Goal: Task Accomplishment & Management: Manage account settings

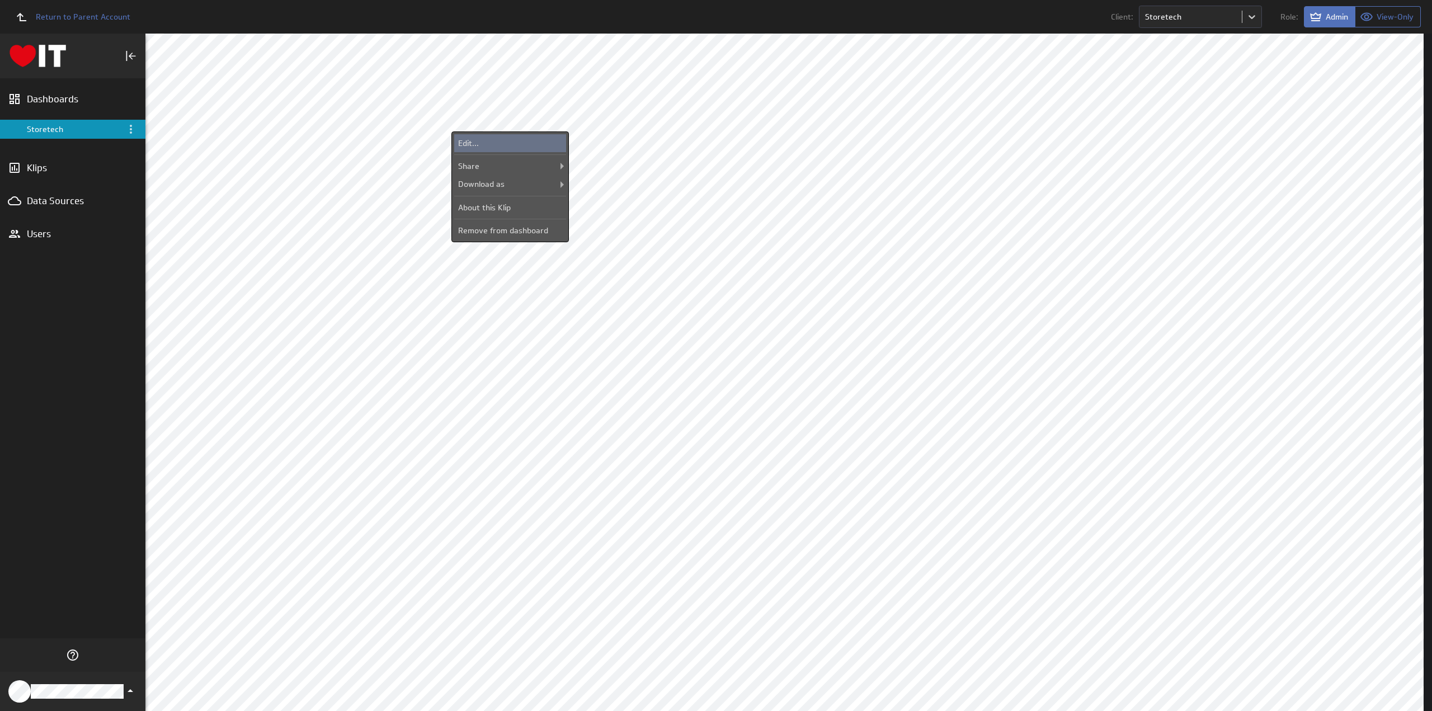
click at [509, 139] on div "Edit..." at bounding box center [510, 143] width 112 height 18
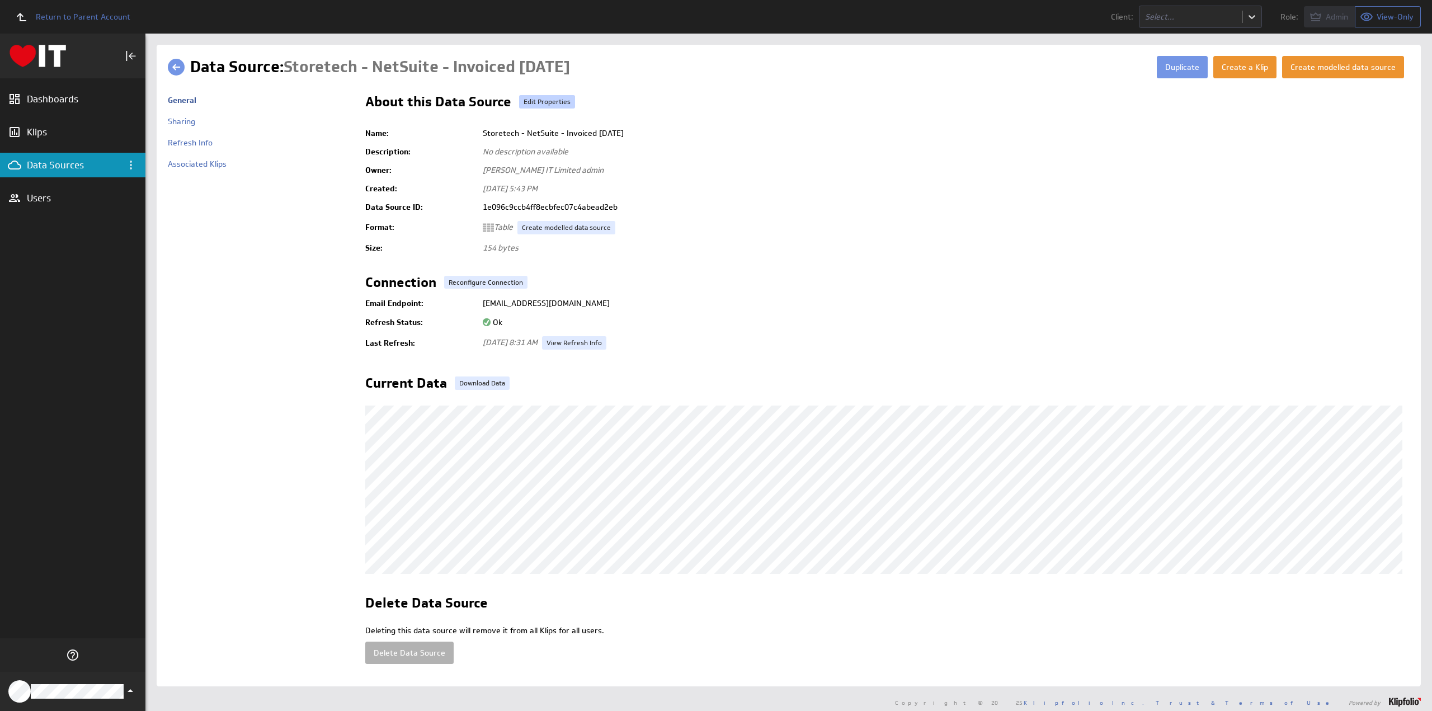
click at [550, 102] on link "Edit Properties" at bounding box center [547, 101] width 56 height 13
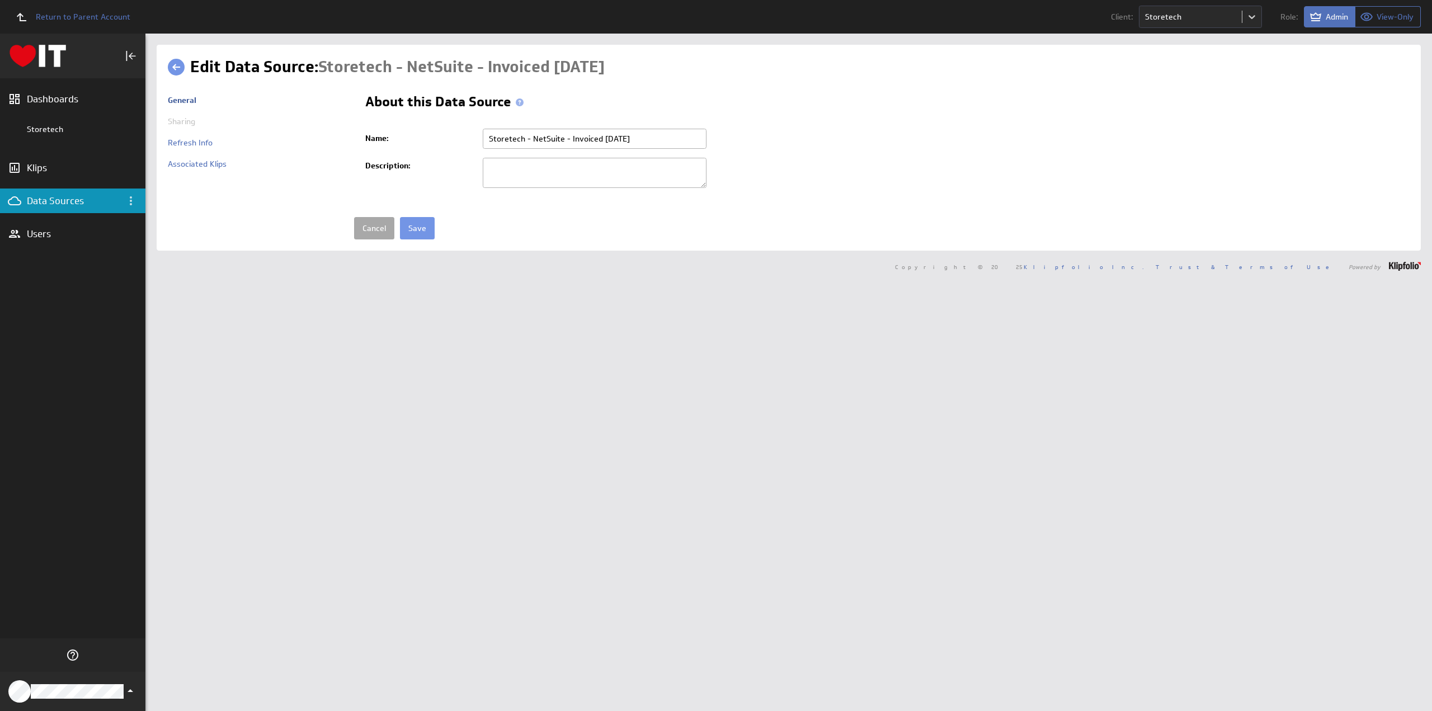
click at [365, 223] on link "Cancel" at bounding box center [374, 228] width 40 height 22
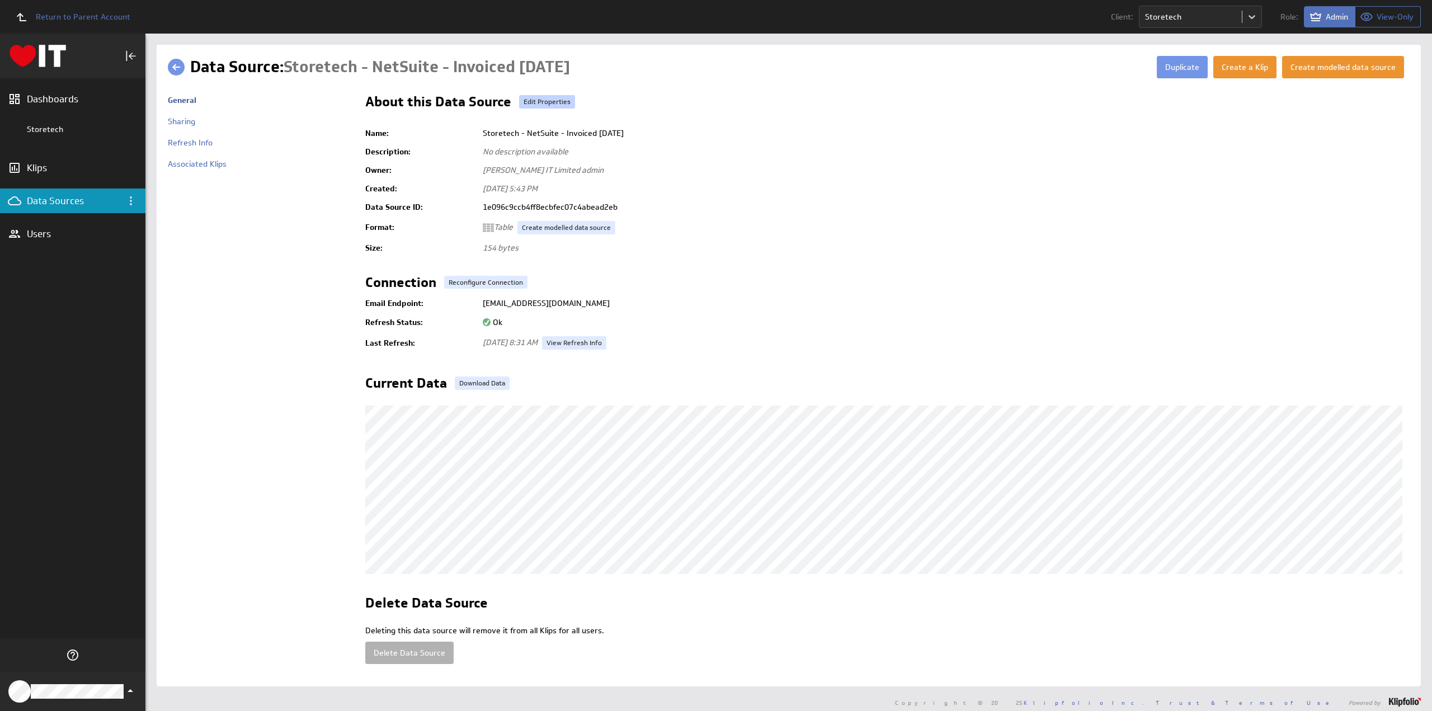
click at [559, 102] on link "Edit Properties" at bounding box center [547, 101] width 56 height 13
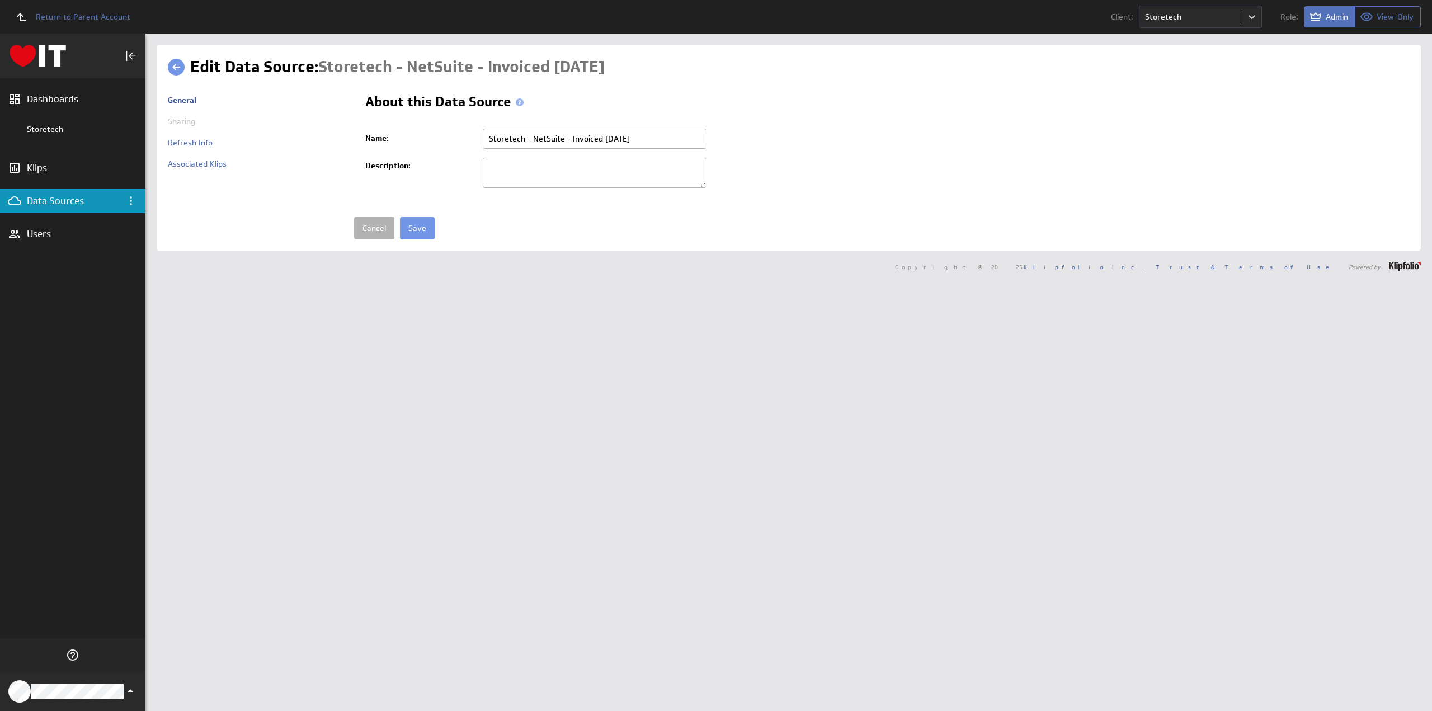
drag, startPoint x: 601, startPoint y: 138, endPoint x: 680, endPoint y: 147, distance: 79.4
click at [680, 147] on input "Storetech - NetSuite - Invoiced [DATE]" at bounding box center [595, 139] width 224 height 20
type input "Storetech - NetSuite - Invoiced MTD"
click at [406, 224] on input "Save" at bounding box center [417, 228] width 35 height 22
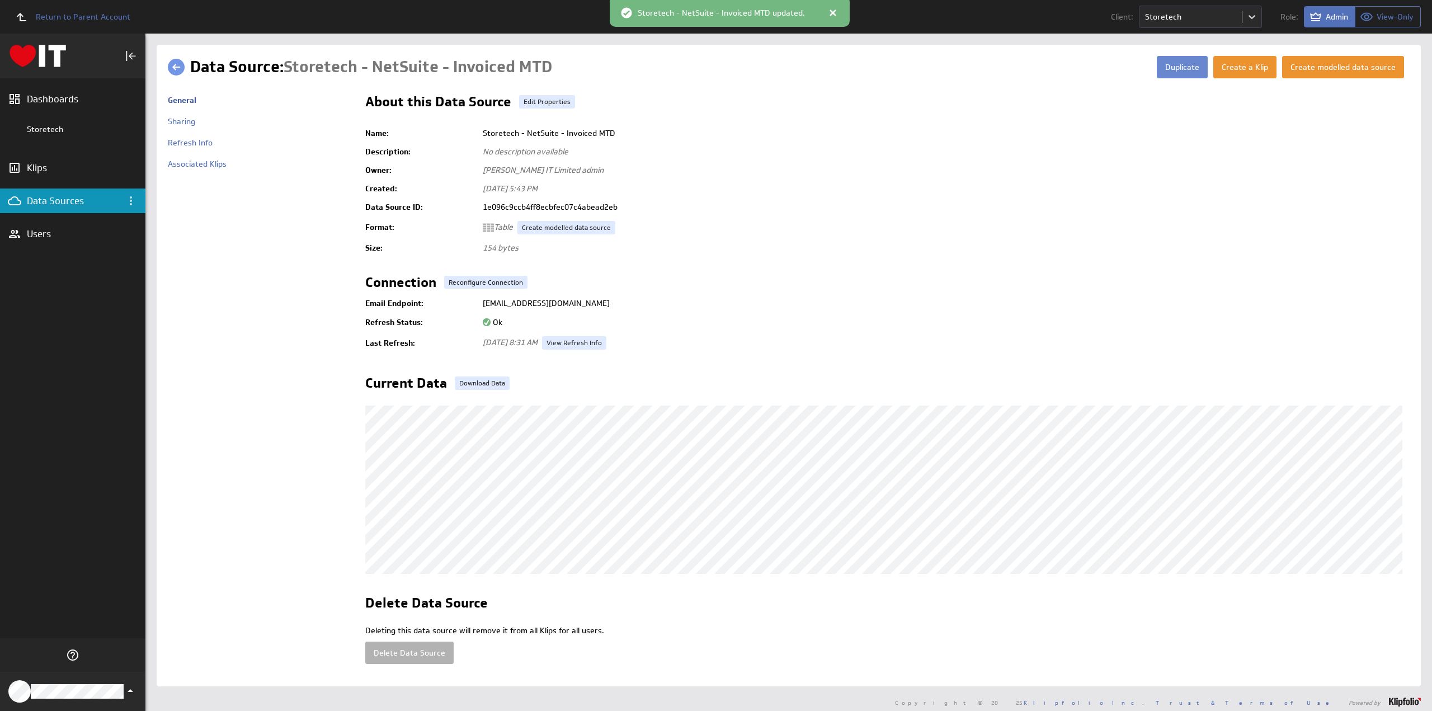
click at [1172, 69] on button "Duplicate" at bounding box center [1182, 67] width 51 height 22
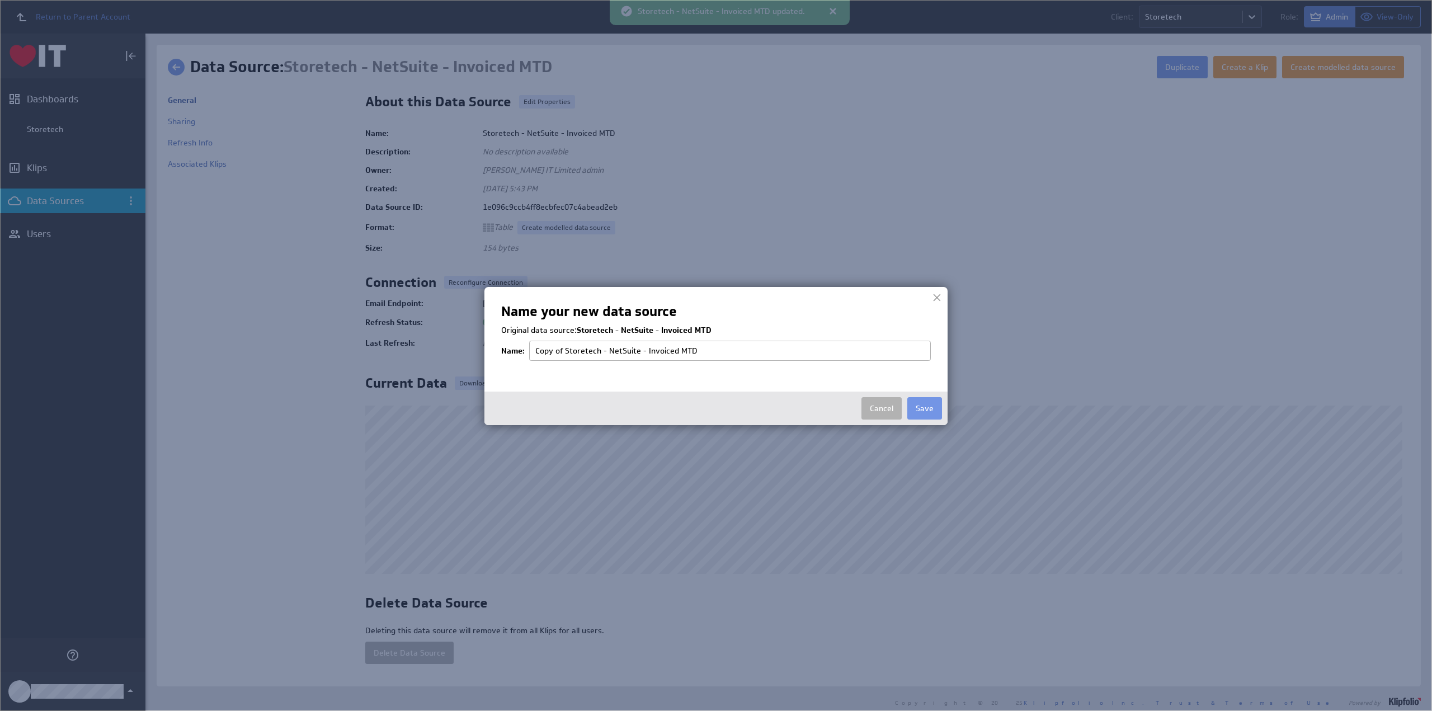
drag, startPoint x: 566, startPoint y: 347, endPoint x: 487, endPoint y: 347, distance: 78.3
click at [488, 347] on div "Name your new data source Original data source: Storetech - NetSuite - Invoiced…" at bounding box center [715, 356] width 463 height 138
click at [695, 349] on input "Storetech - NetSuite - Invoiced MTD" at bounding box center [730, 351] width 402 height 20
type input "Storetech - NetSuite - Invoiced MTD Fencing"
click at [926, 404] on button "Save" at bounding box center [924, 408] width 35 height 22
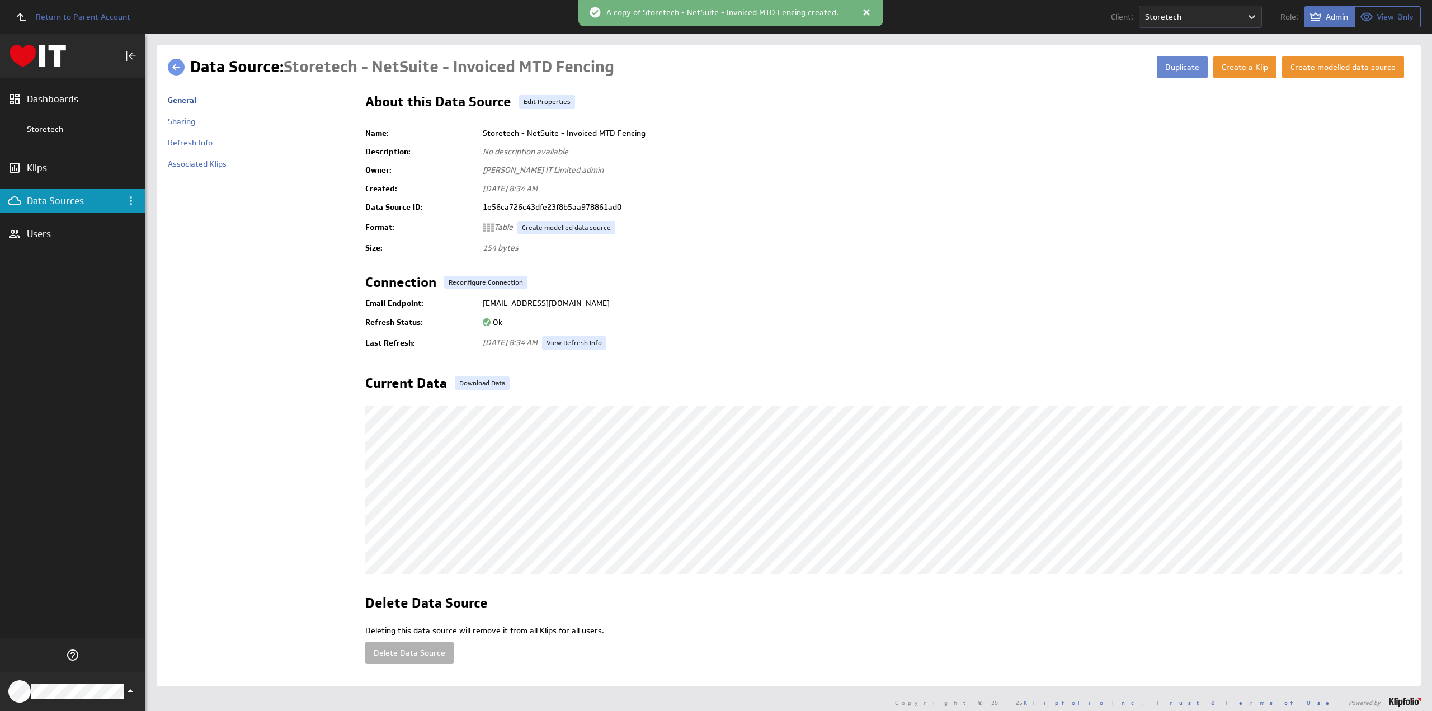
click at [1180, 68] on button "Duplicate" at bounding box center [1182, 67] width 51 height 22
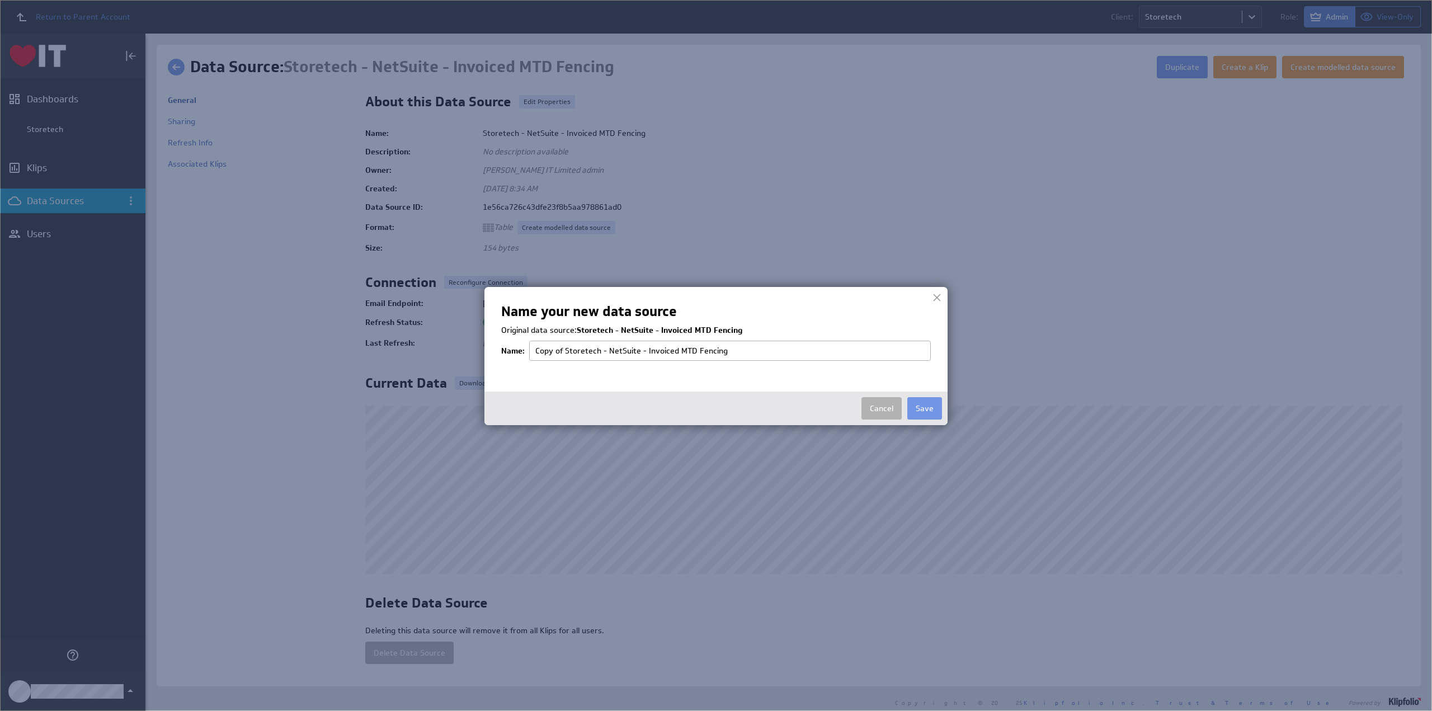
drag, startPoint x: 566, startPoint y: 348, endPoint x: 515, endPoint y: 347, distance: 51.5
click at [515, 347] on tr "Name: Copy of Storetech - NetSuite - Invoiced MTD Fencing" at bounding box center [716, 351] width 430 height 26
click at [673, 351] on input "Storetech - NetSuite - Invoiced MTD Fencing" at bounding box center [730, 351] width 402 height 20
type input "Storetech - NetSuite - Invoiced MTD Sheds"
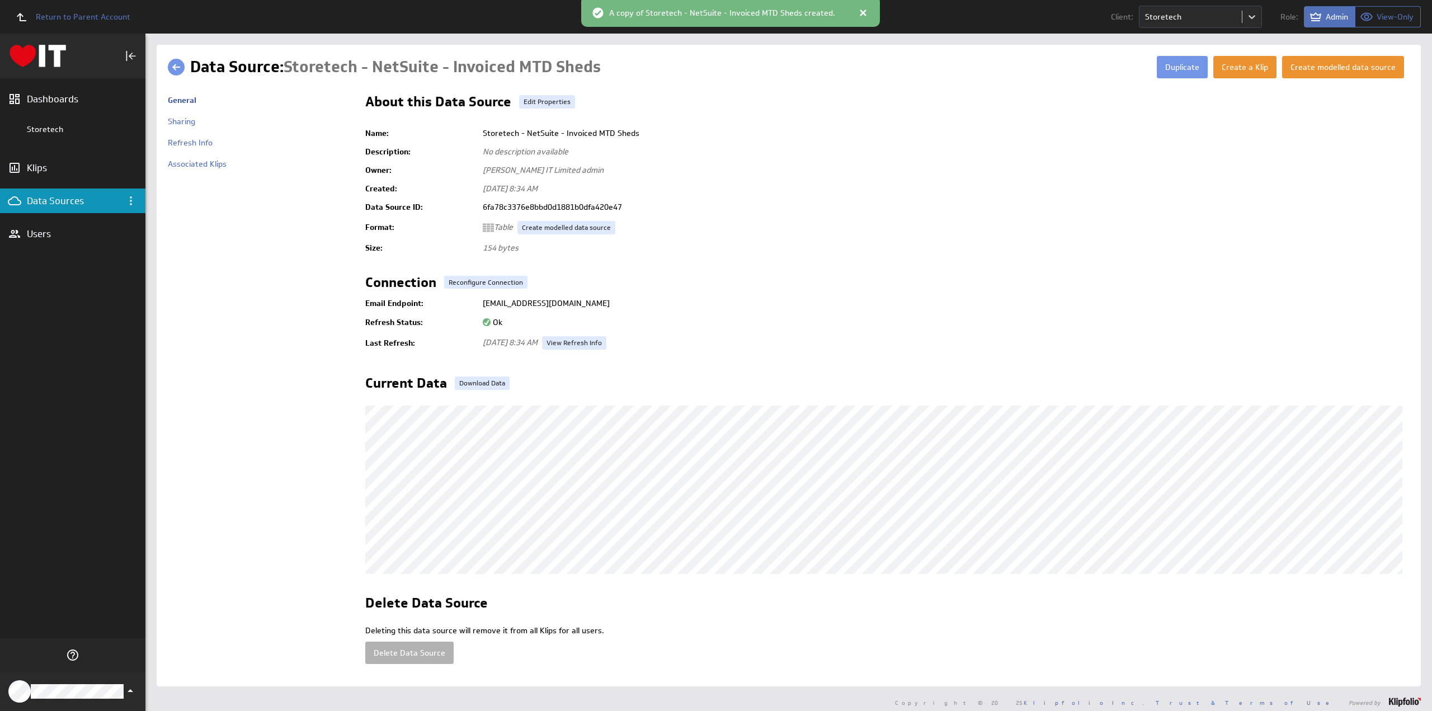
drag, startPoint x: 483, startPoint y: 303, endPoint x: 729, endPoint y: 301, distance: 245.6
click at [729, 301] on td "ds+6fa78c3376e8bbd0d1881b0dfa420e47@klipfoliodata.com" at bounding box center [943, 303] width 932 height 20
copy td "ds+6fa78c3376e8bbd0d1881b0dfa420e47@klipfoliodata.com"
click at [177, 65] on link at bounding box center [176, 67] width 17 height 17
drag, startPoint x: 480, startPoint y: 302, endPoint x: 701, endPoint y: 301, distance: 220.9
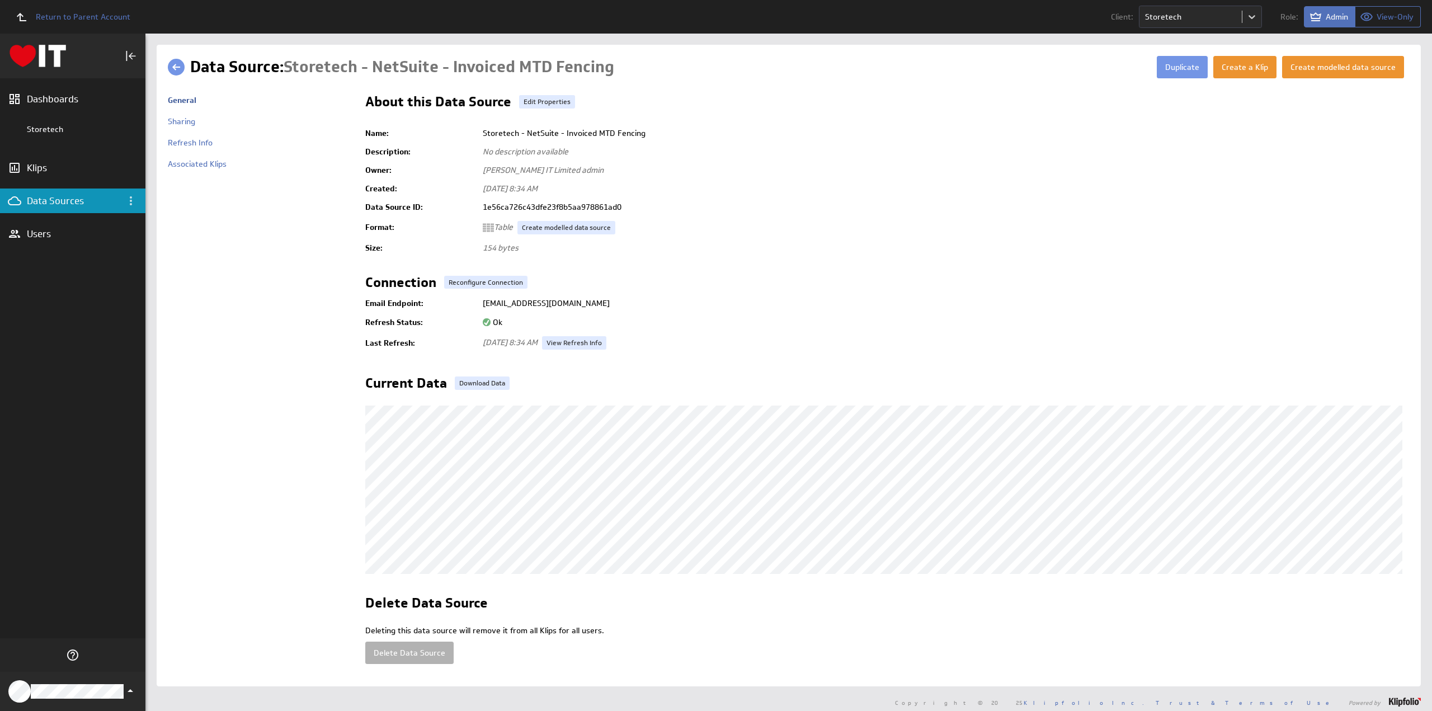
click at [701, 301] on td "[EMAIL_ADDRESS][DOMAIN_NAME]" at bounding box center [943, 303] width 932 height 20
copy td "[EMAIL_ADDRESS][DOMAIN_NAME]"
click at [177, 65] on link at bounding box center [176, 67] width 17 height 17
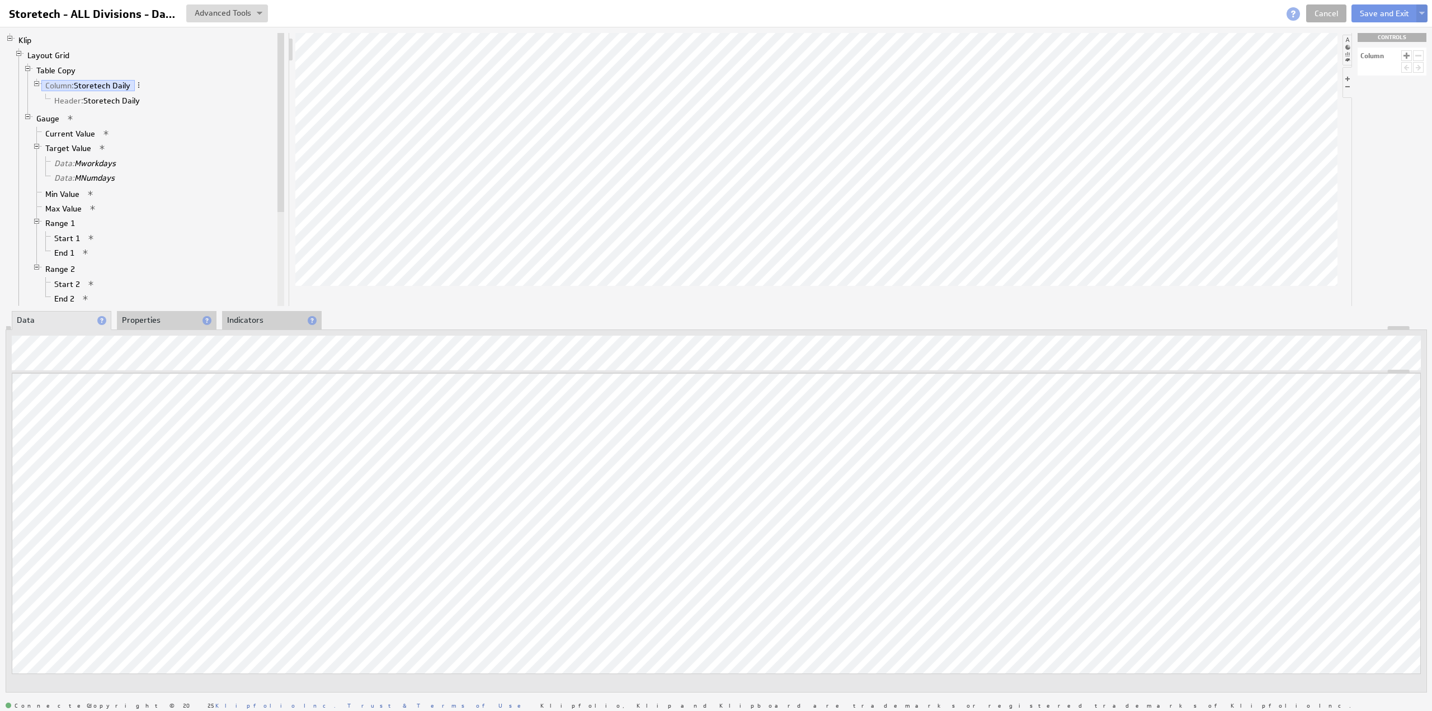
click at [147, 316] on li "Properties" at bounding box center [167, 320] width 100 height 19
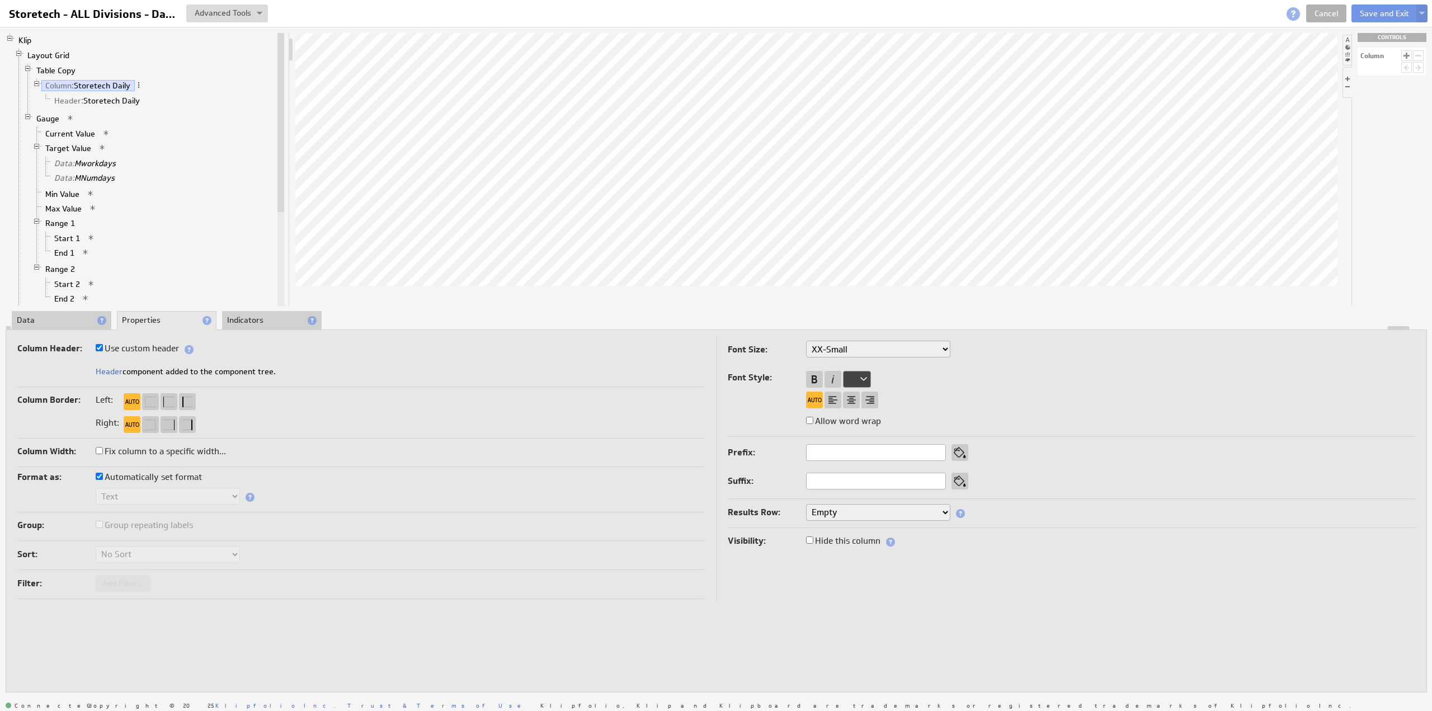
click at [150, 348] on label "Use custom header" at bounding box center [137, 349] width 83 height 16
click at [103, 348] on input "Use custom header" at bounding box center [99, 347] width 7 height 7
checkbox input "false"
click at [166, 367] on input "Storetech Daily" at bounding box center [166, 372] width 140 height 17
type input "Invoiced Today"
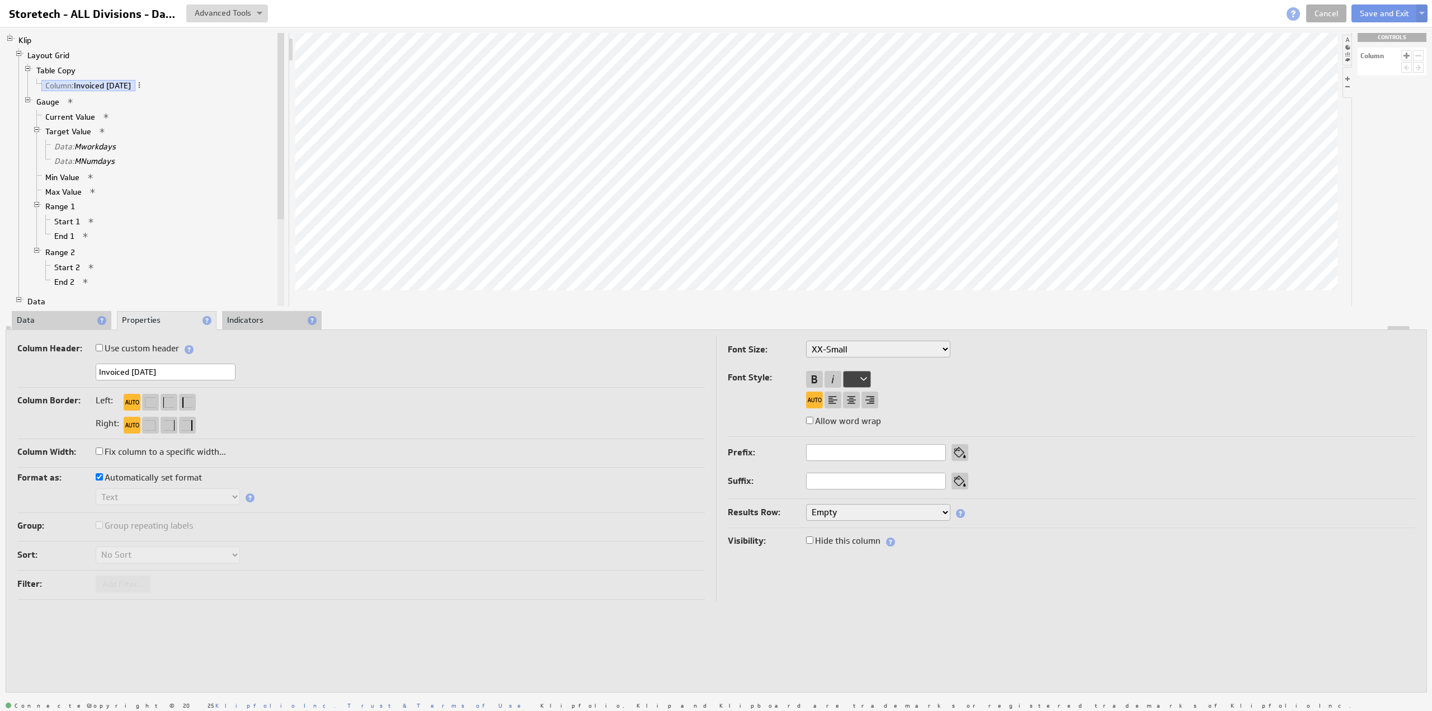
click at [157, 348] on label "Use custom header" at bounding box center [137, 349] width 83 height 16
click at [103, 348] on input "Use custom header" at bounding box center [99, 347] width 7 height 7
checkbox input "true"
click at [103, 100] on link "Header: Invoiced Today" at bounding box center [97, 100] width 95 height 11
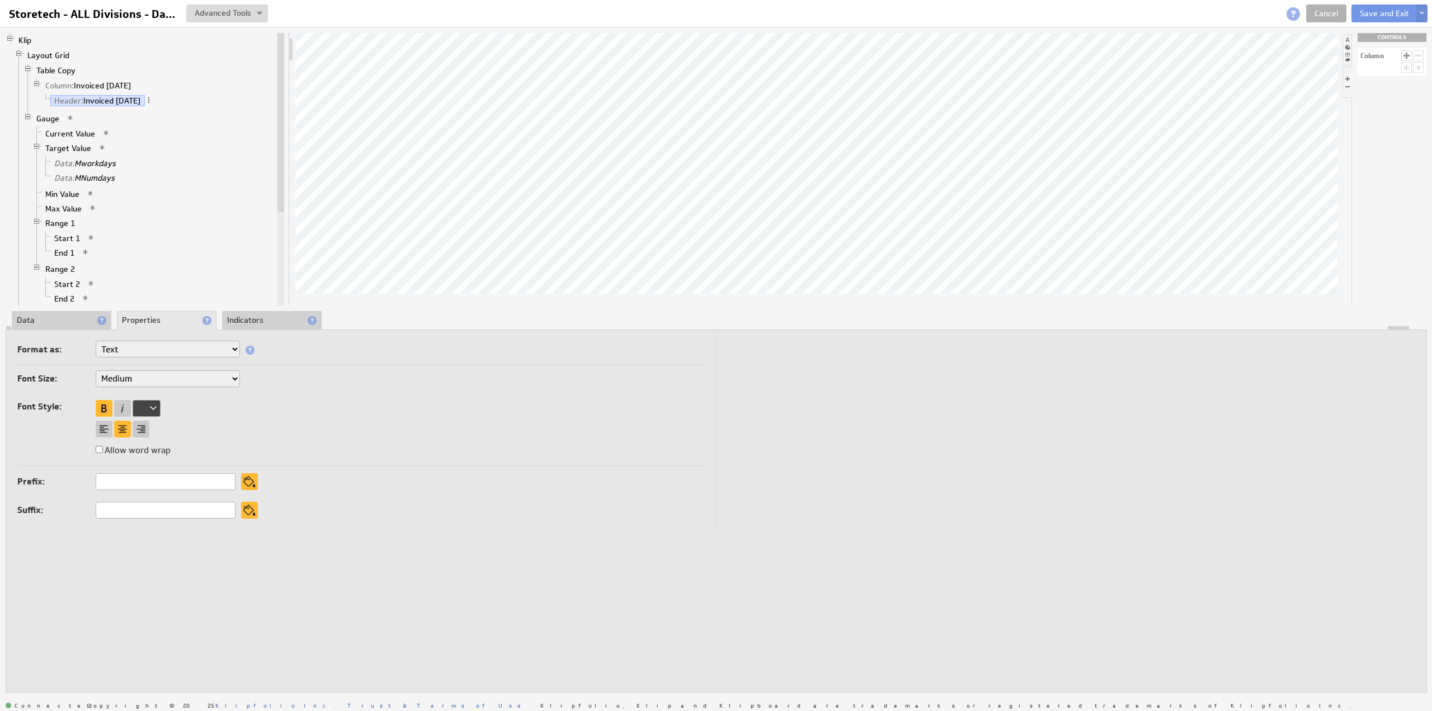
click at [63, 321] on li "Data" at bounding box center [62, 320] width 100 height 19
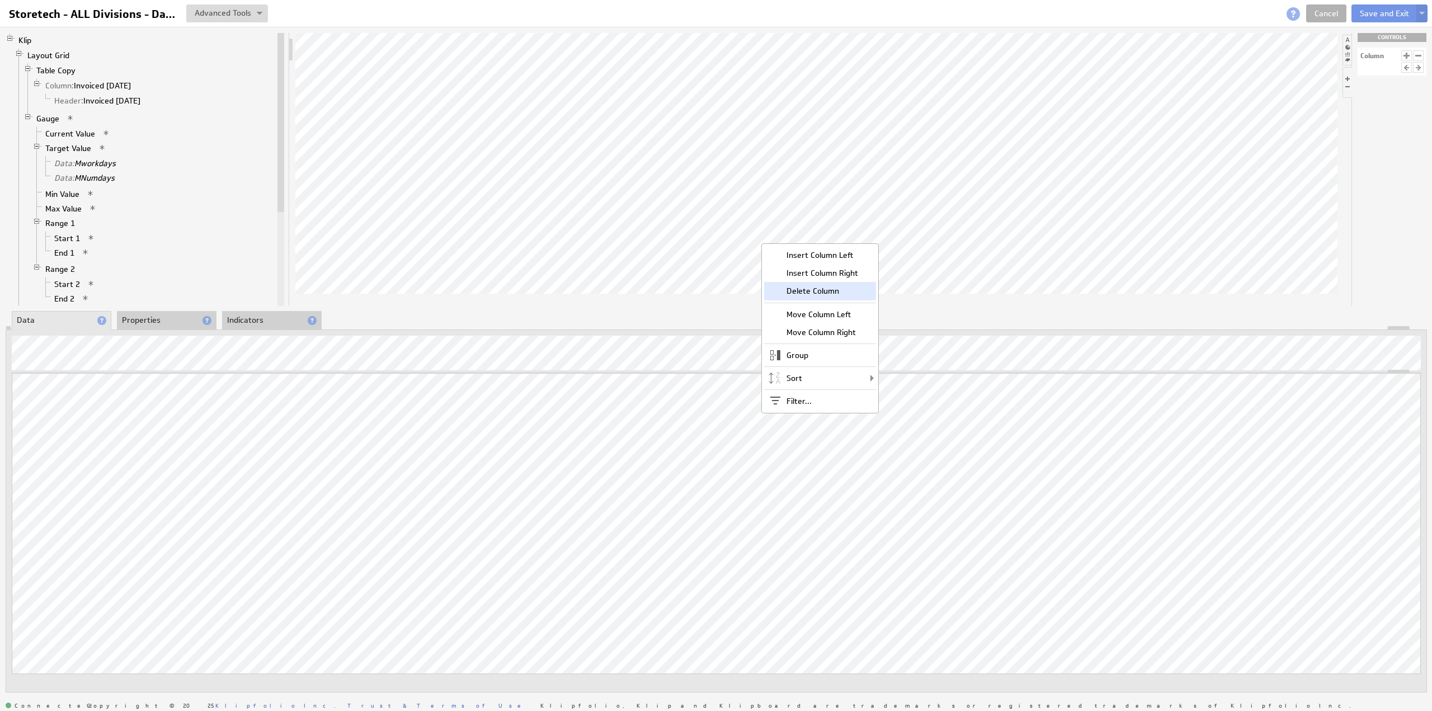
click at [818, 289] on div "Delete Column" at bounding box center [820, 291] width 112 height 18
click at [838, 293] on div "Delete Column" at bounding box center [858, 294] width 112 height 18
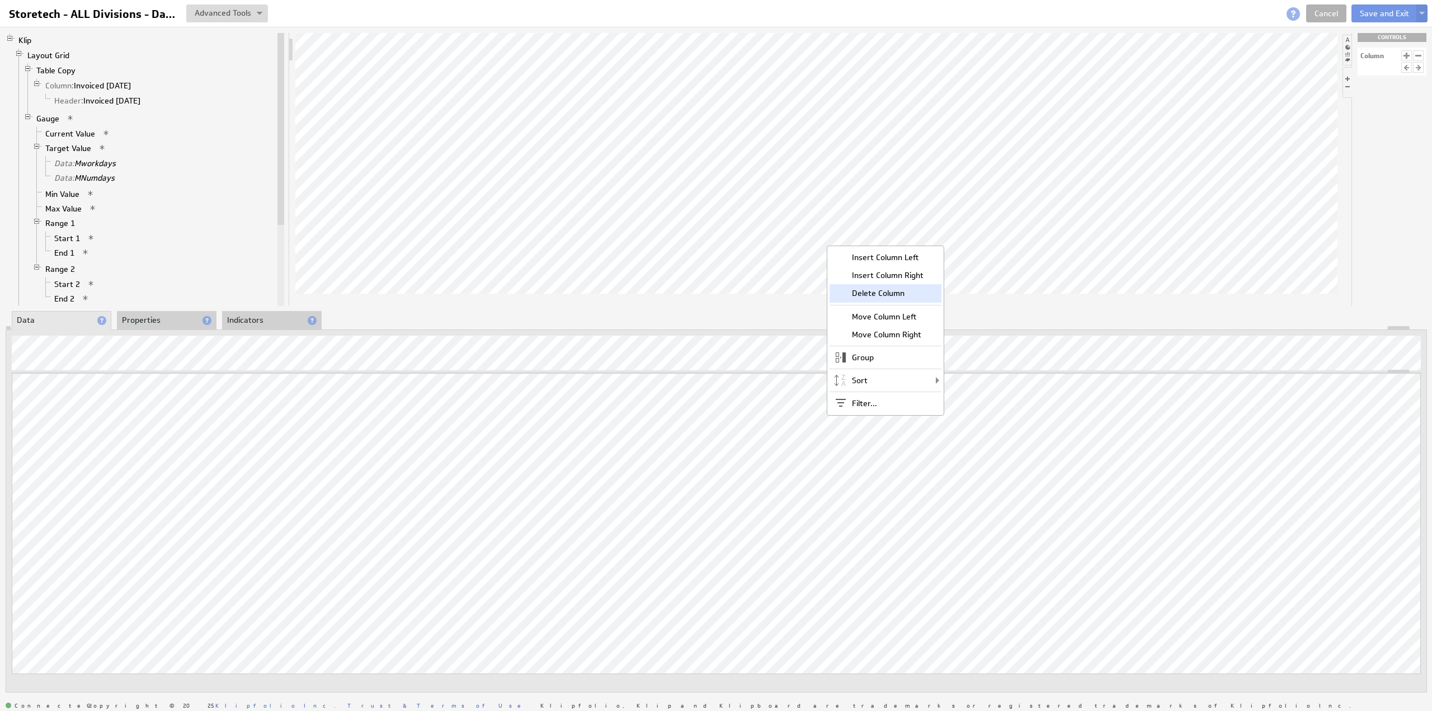
click at [874, 289] on div "Delete Column" at bounding box center [886, 293] width 112 height 18
click at [908, 288] on div "Delete Column" at bounding box center [921, 292] width 112 height 18
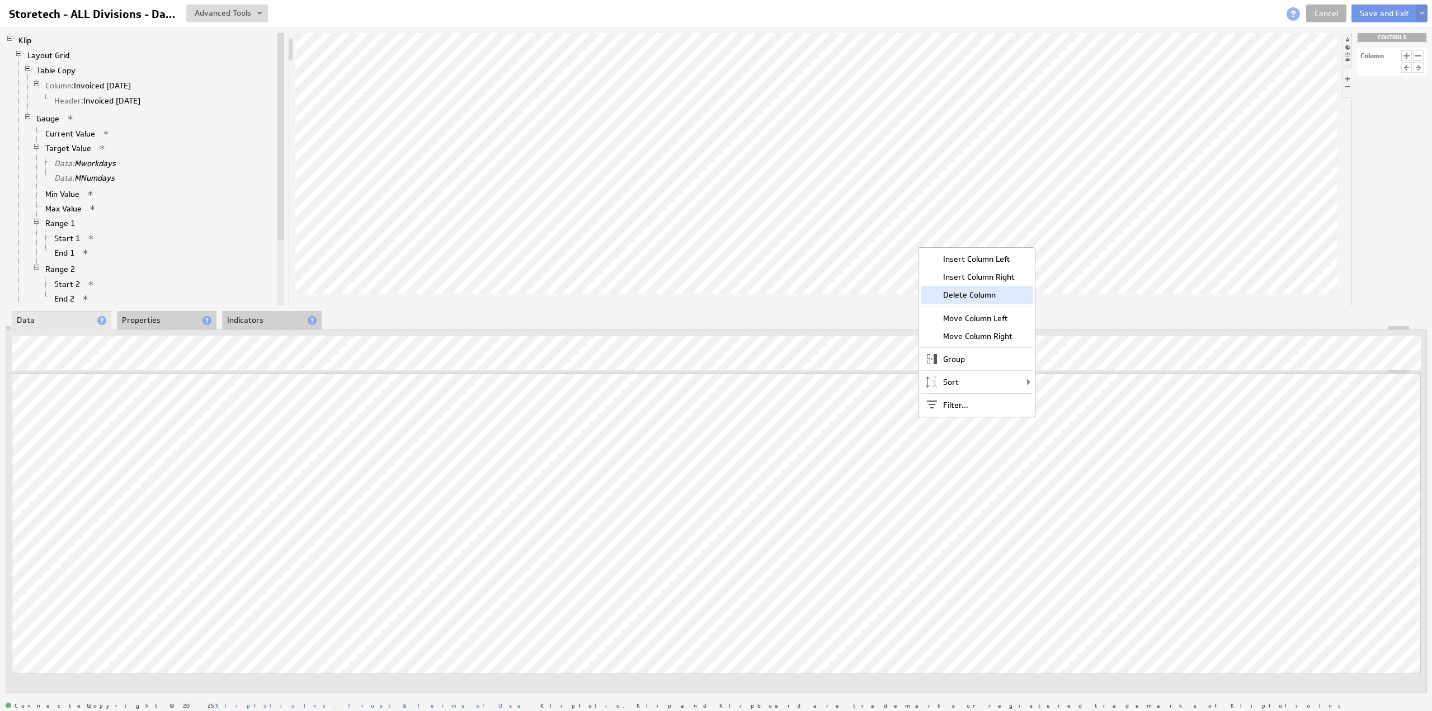
click at [966, 293] on div "Delete Column" at bounding box center [977, 295] width 112 height 18
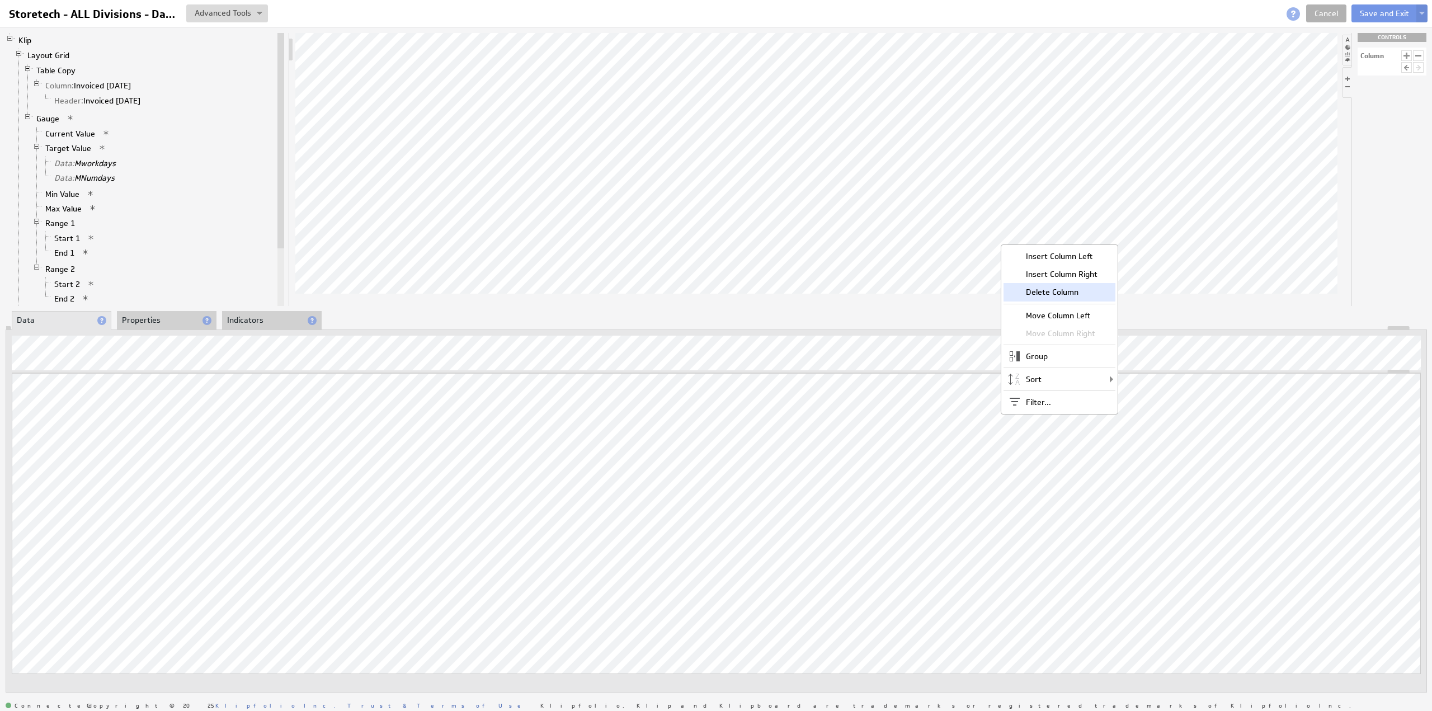
click at [1035, 289] on div "Delete Column" at bounding box center [1059, 292] width 112 height 18
click at [1057, 286] on div "Delete Column" at bounding box center [1044, 290] width 112 height 18
click at [1375, 12] on button "Save and Exit" at bounding box center [1384, 13] width 66 height 18
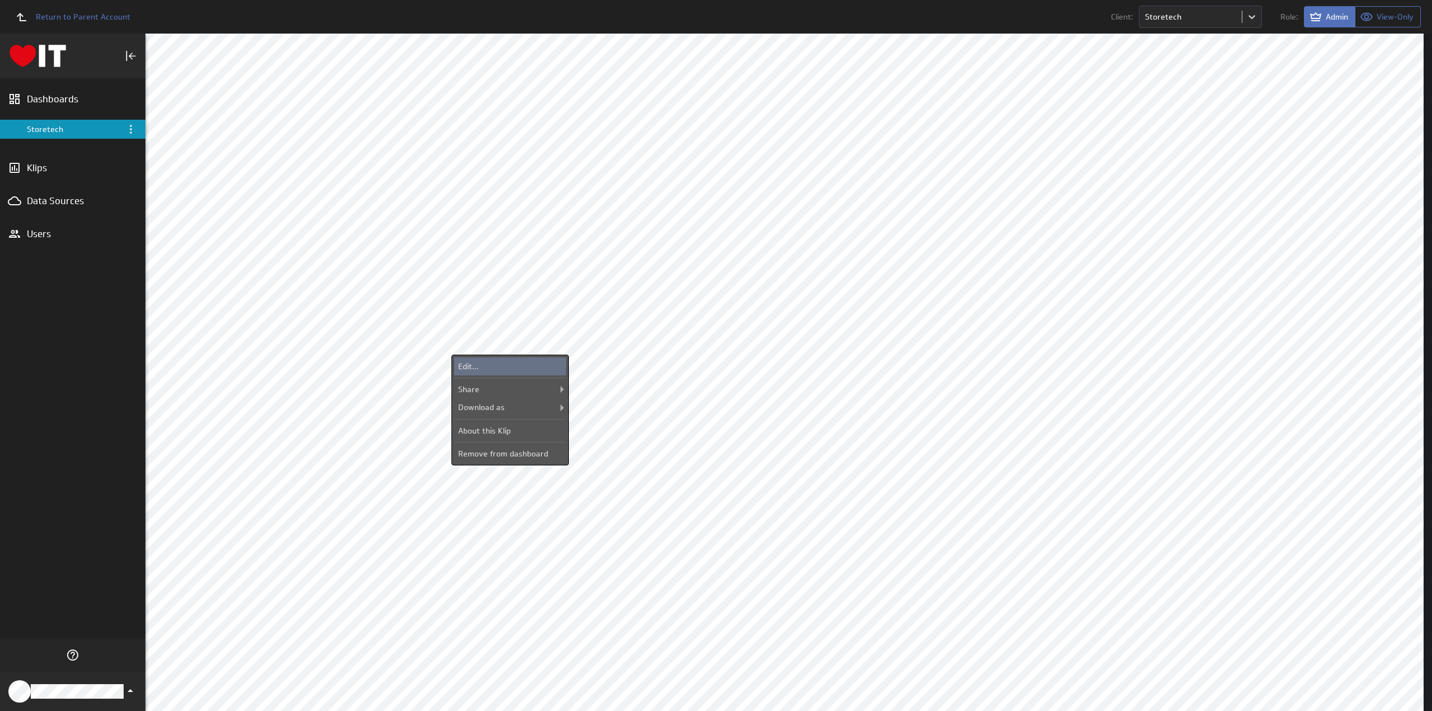
click at [525, 360] on div "Edit..." at bounding box center [510, 366] width 112 height 18
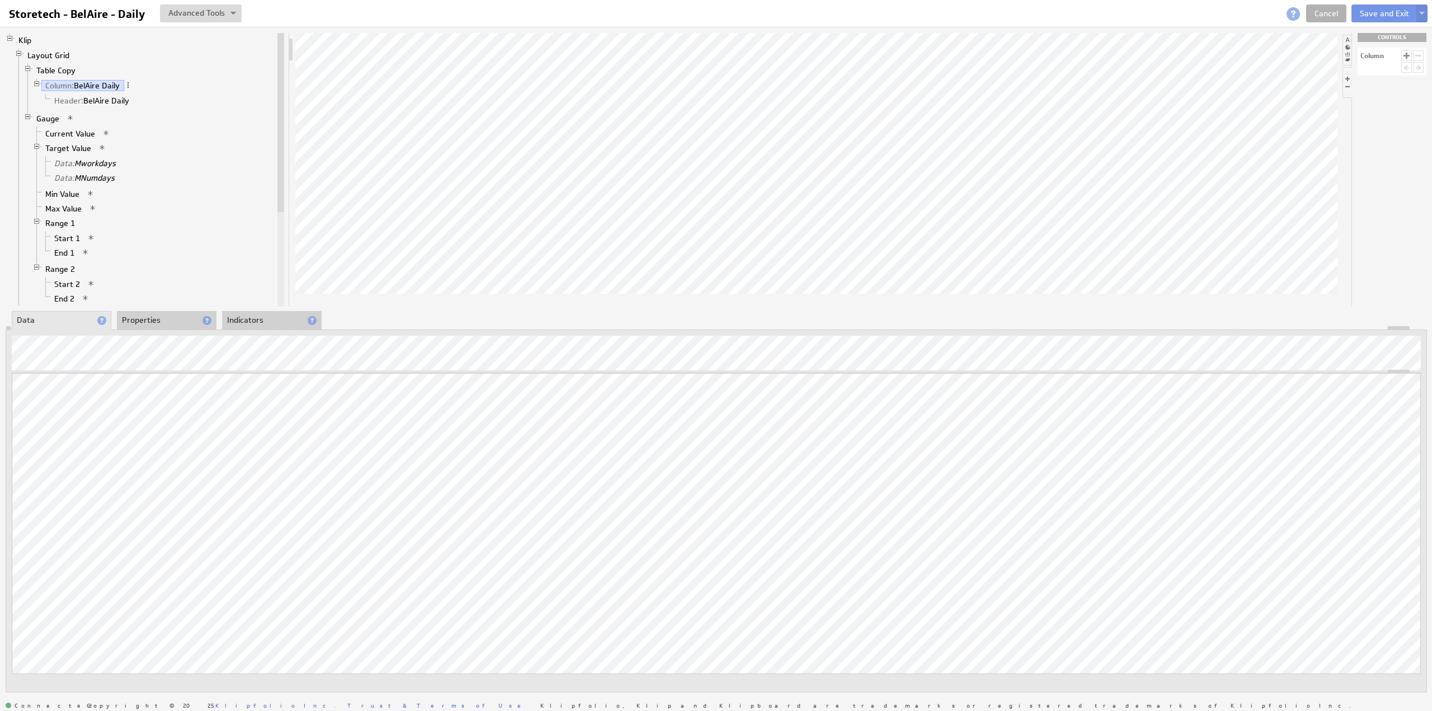
click at [144, 317] on li "Properties" at bounding box center [167, 320] width 100 height 19
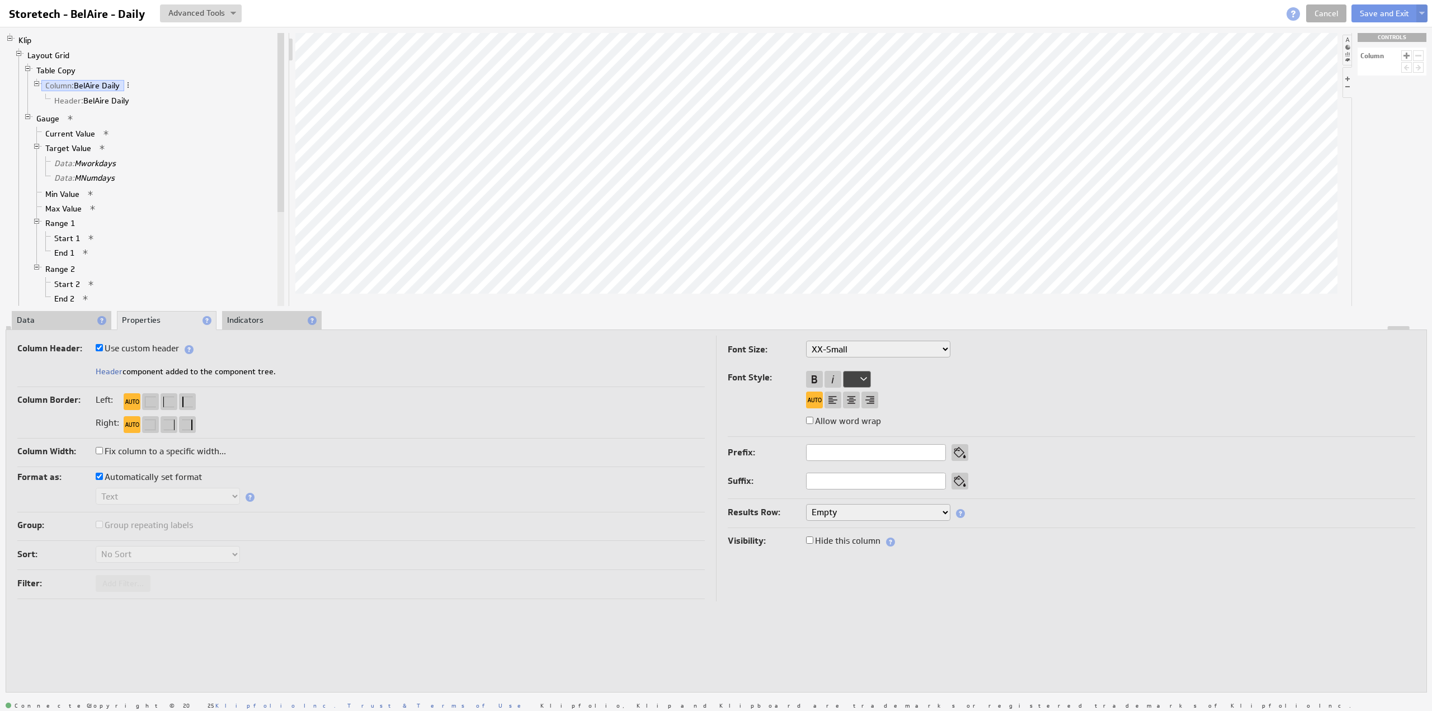
click at [143, 344] on label "Use custom header" at bounding box center [137, 349] width 83 height 16
click at [103, 344] on input "Use custom header" at bounding box center [99, 347] width 7 height 7
checkbox input "false"
click at [156, 371] on input "BelAire Daily" at bounding box center [166, 372] width 140 height 17
paste input "Invoiced Toda"
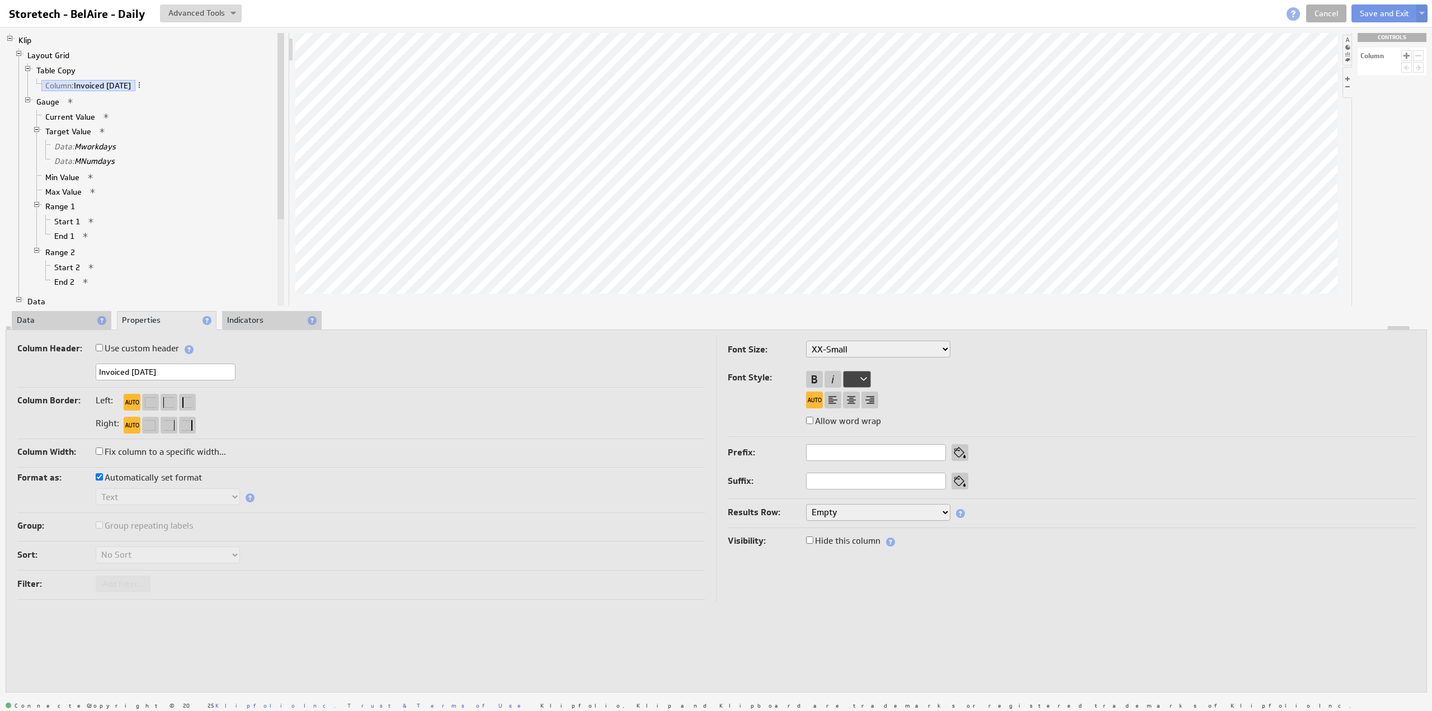
type input "Invoiced Today"
drag, startPoint x: 138, startPoint y: 350, endPoint x: 139, endPoint y: 332, distance: 18.5
click at [138, 350] on label "Use custom header" at bounding box center [137, 349] width 83 height 16
click at [103, 350] on input "Use custom header" at bounding box center [99, 347] width 7 height 7
checkbox input "true"
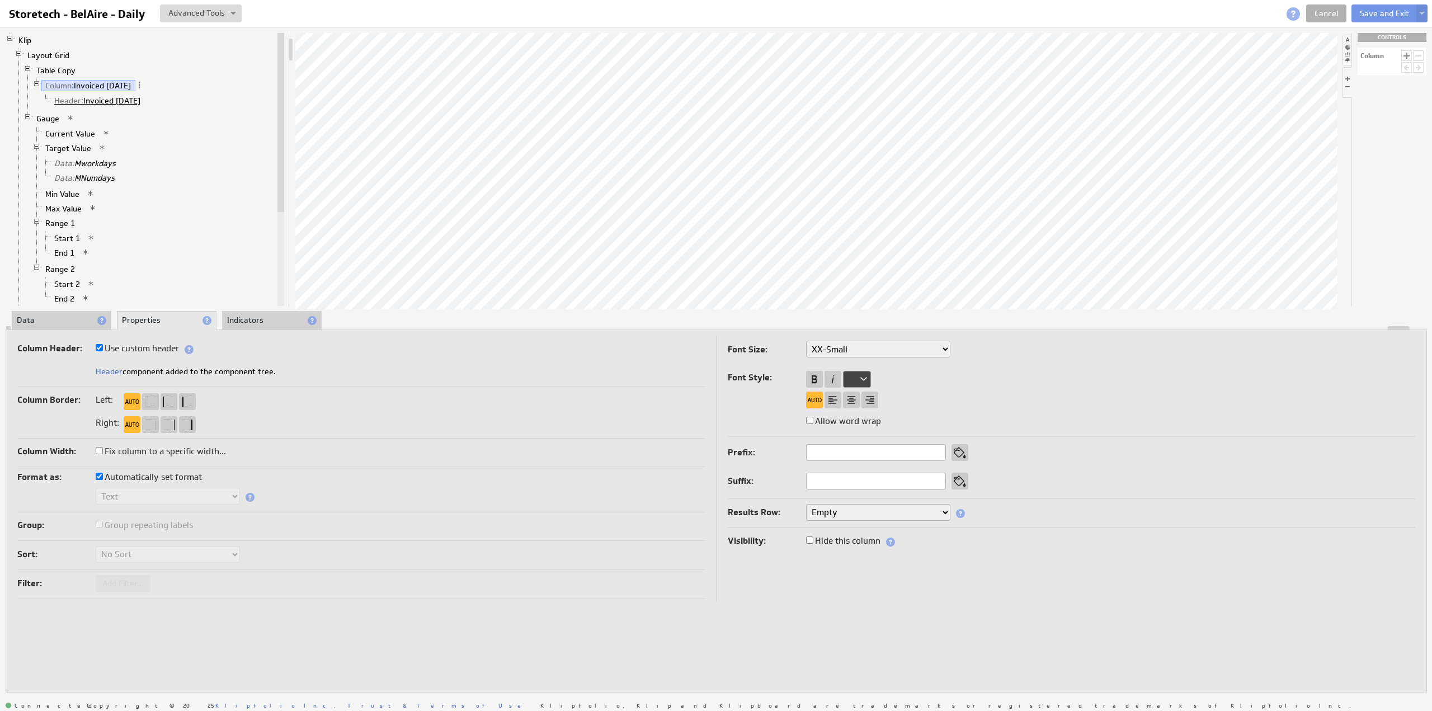
click at [111, 98] on link "Header: Invoiced Today" at bounding box center [97, 100] width 95 height 11
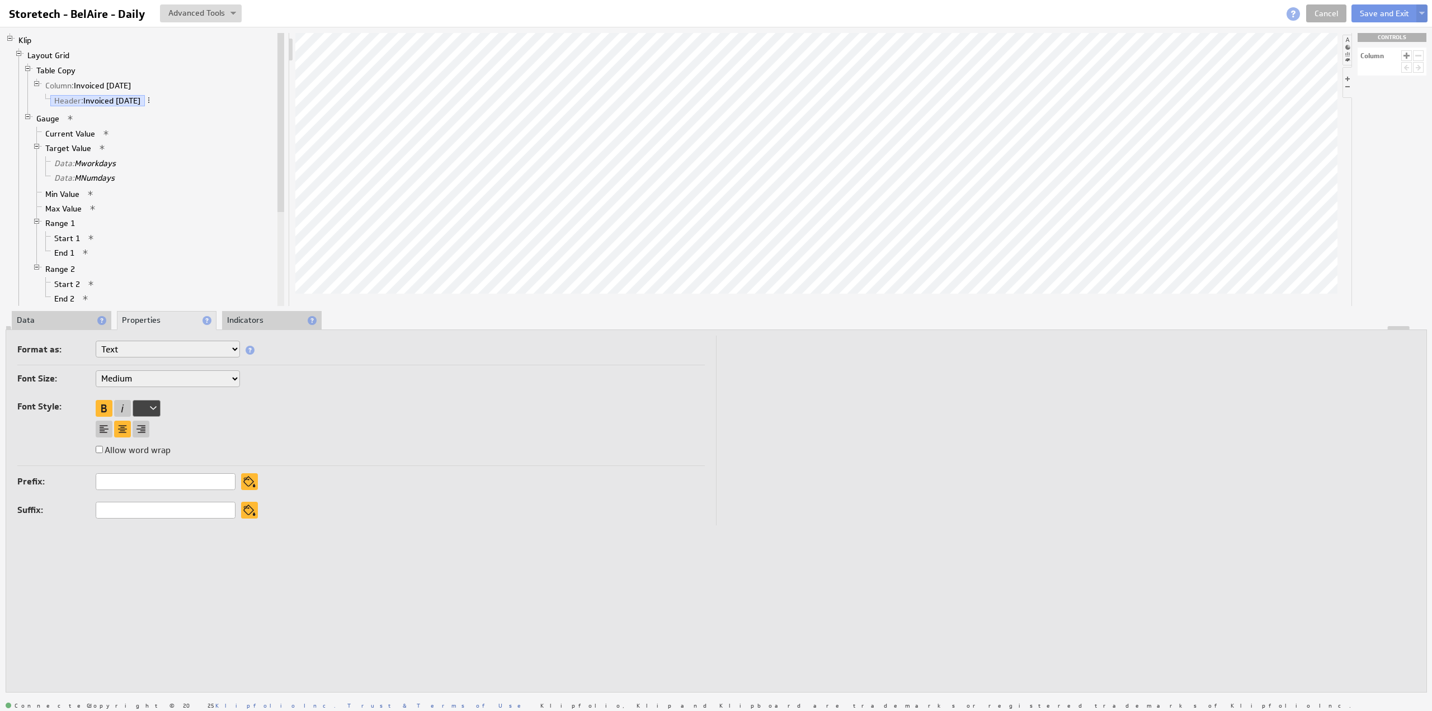
click at [55, 321] on li "Data" at bounding box center [62, 320] width 100 height 19
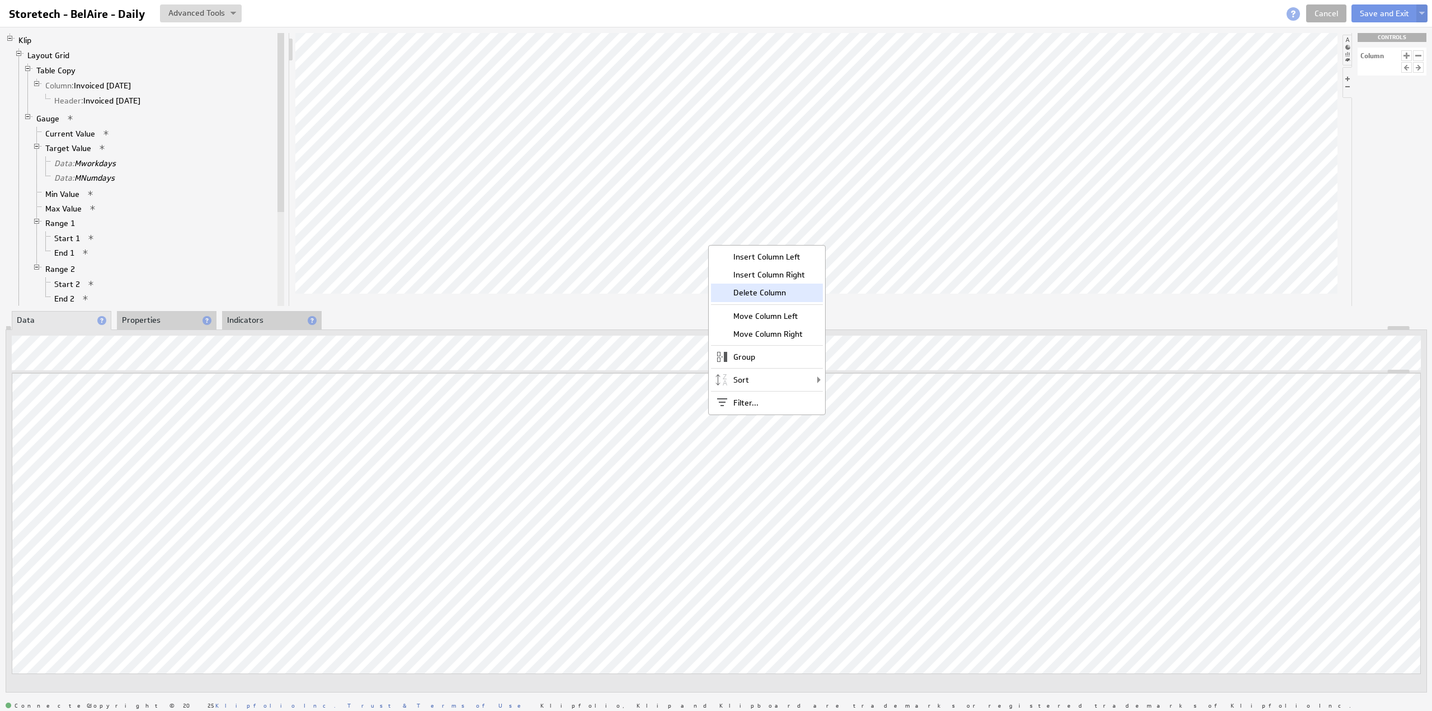
click at [751, 299] on div "Delete Column" at bounding box center [767, 293] width 112 height 18
click at [785, 289] on div "Delete Column" at bounding box center [804, 293] width 112 height 18
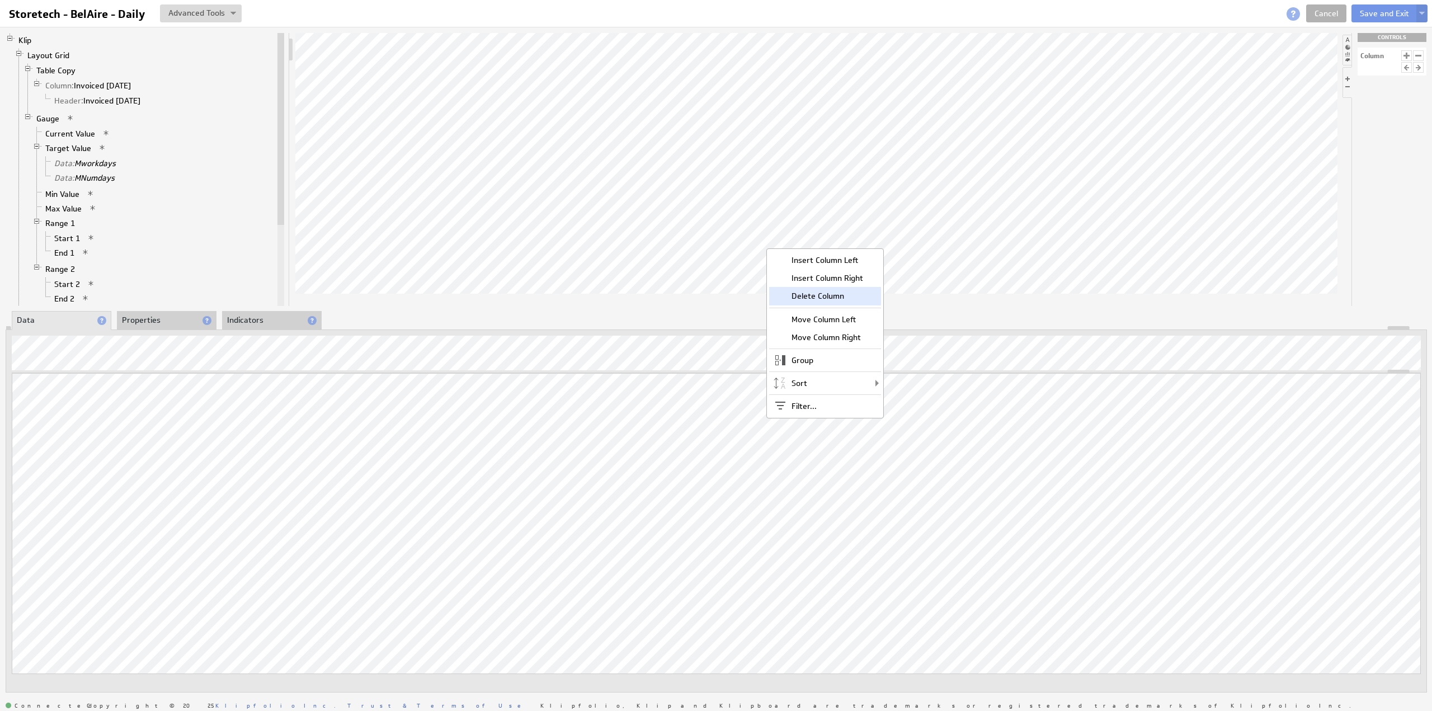
click at [810, 293] on div "Delete Column" at bounding box center [825, 296] width 112 height 18
click at [833, 294] on div "Delete Column" at bounding box center [845, 294] width 112 height 18
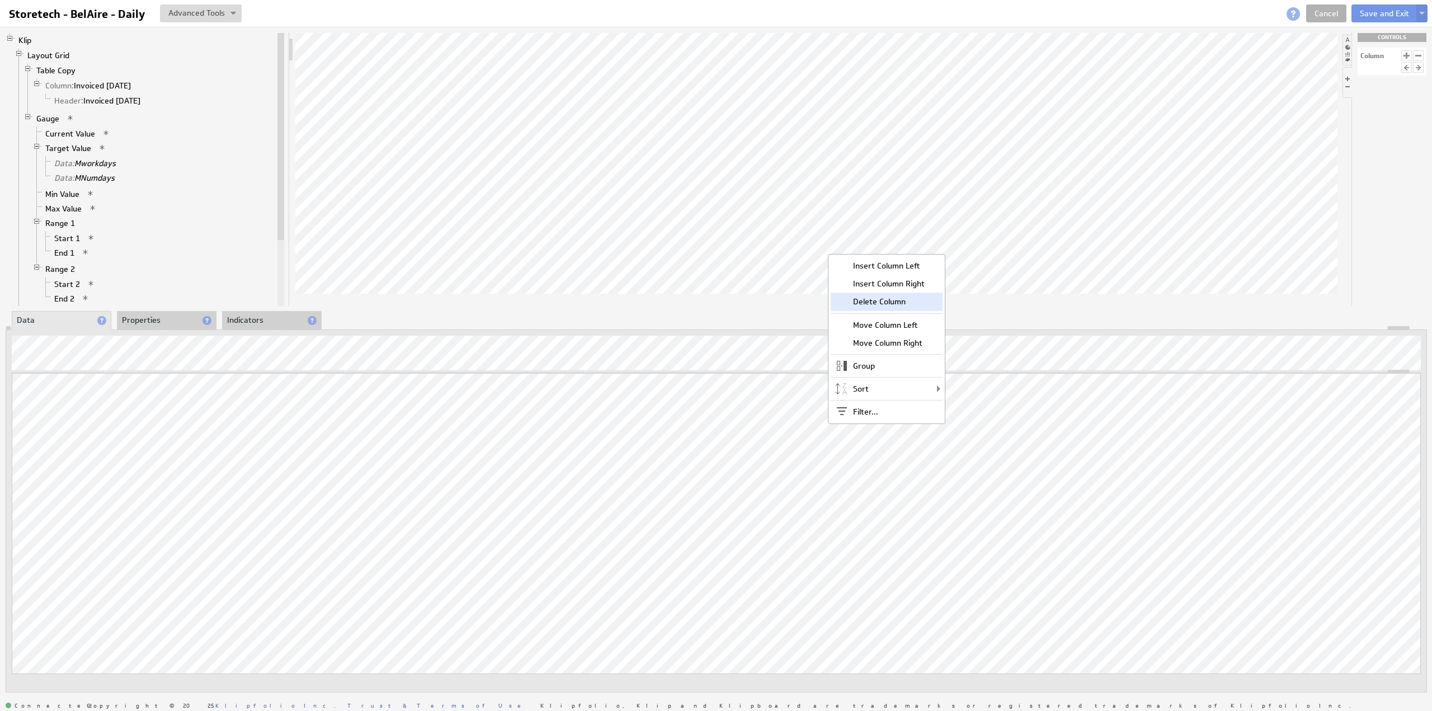
click at [873, 300] on div "Delete Column" at bounding box center [887, 302] width 112 height 18
click at [931, 304] on div "Delete Column" at bounding box center [929, 302] width 112 height 18
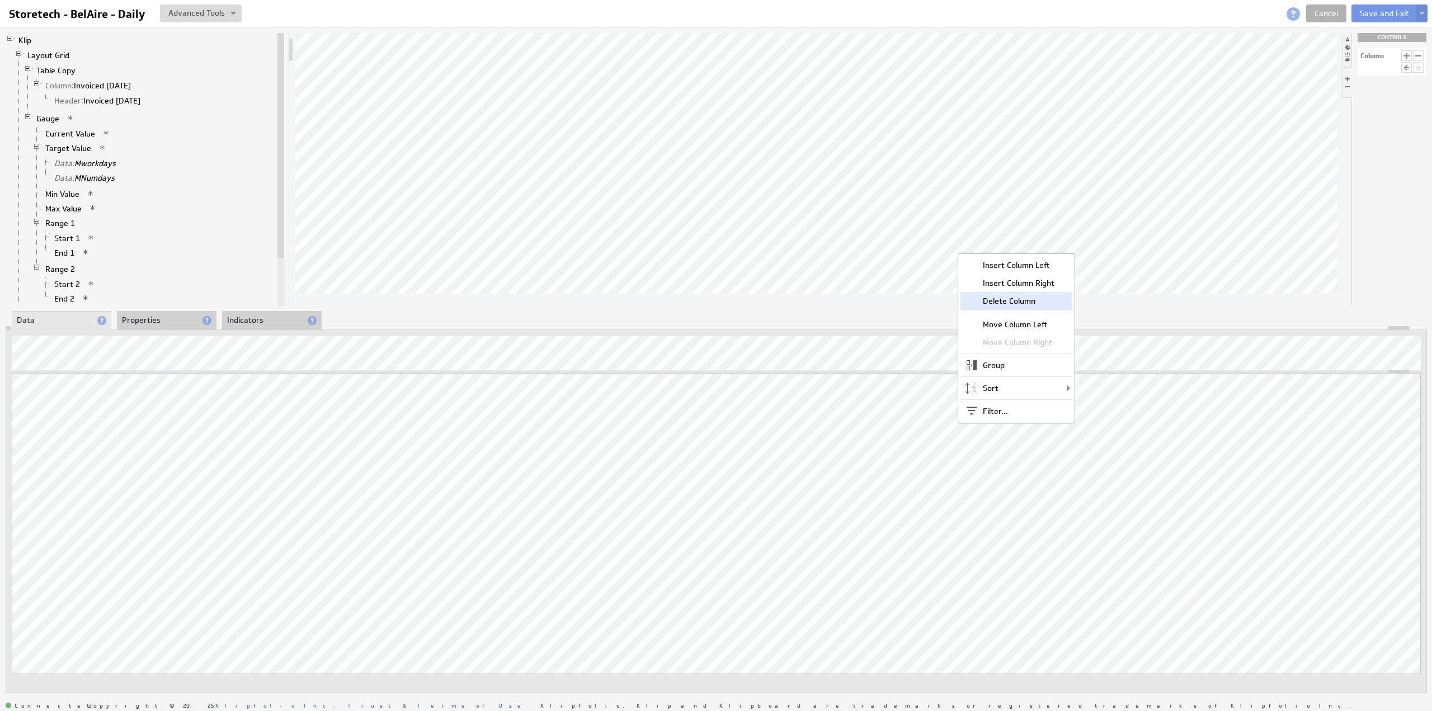
click at [1001, 301] on div "Delete Column" at bounding box center [1016, 301] width 112 height 18
click at [408, 658] on div "Remove" at bounding box center [439, 666] width 112 height 18
click at [1371, 12] on button "Save and Exit" at bounding box center [1384, 13] width 66 height 18
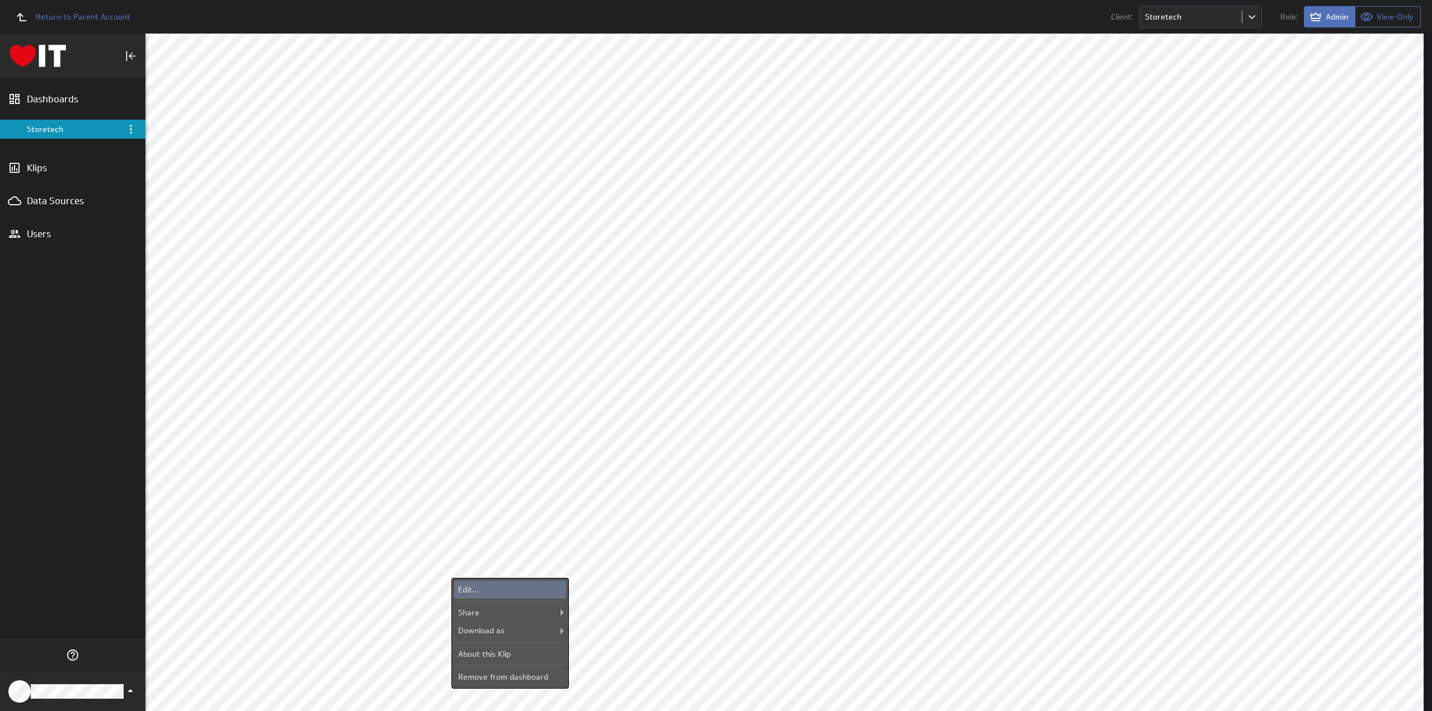
click at [516, 585] on div "Edit..." at bounding box center [510, 590] width 112 height 18
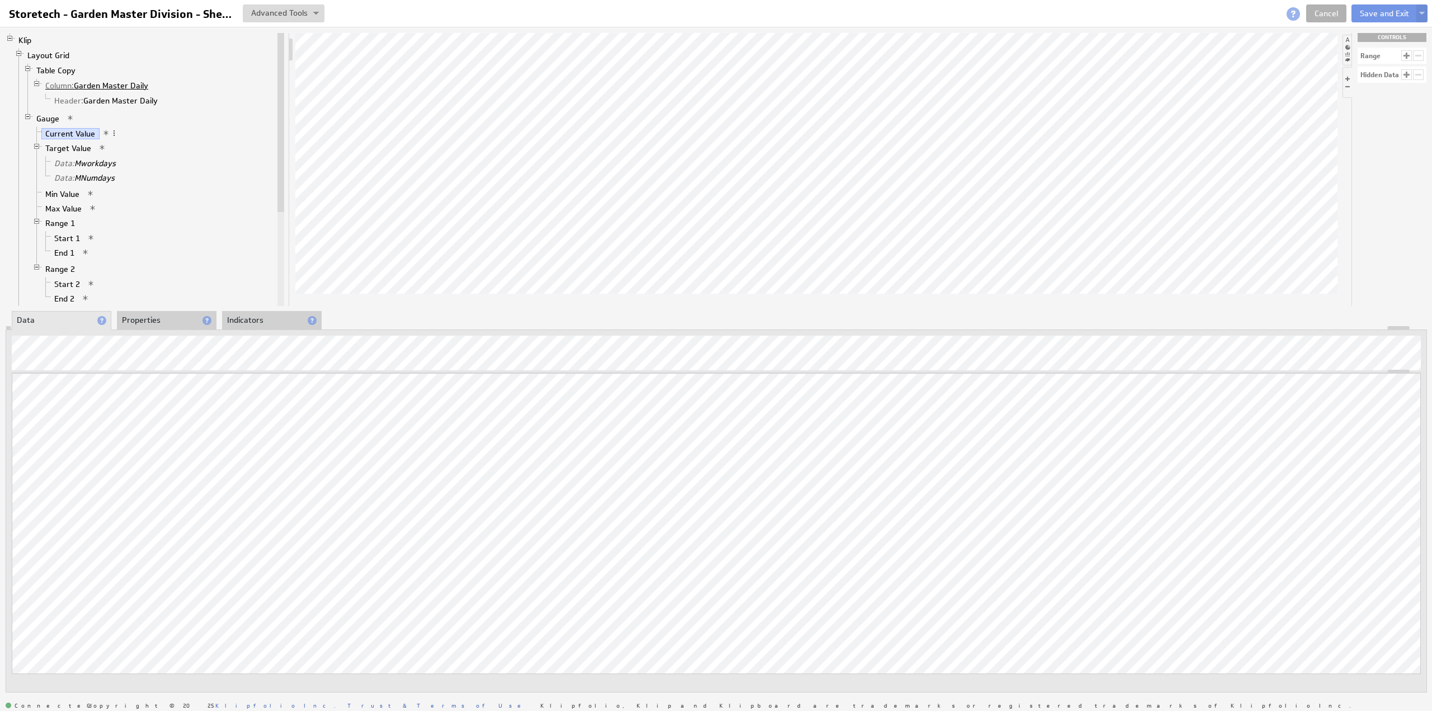
click at [108, 86] on link "Column: Garden Master Daily" at bounding box center [96, 85] width 111 height 11
click at [145, 315] on li "Properties" at bounding box center [167, 320] width 100 height 19
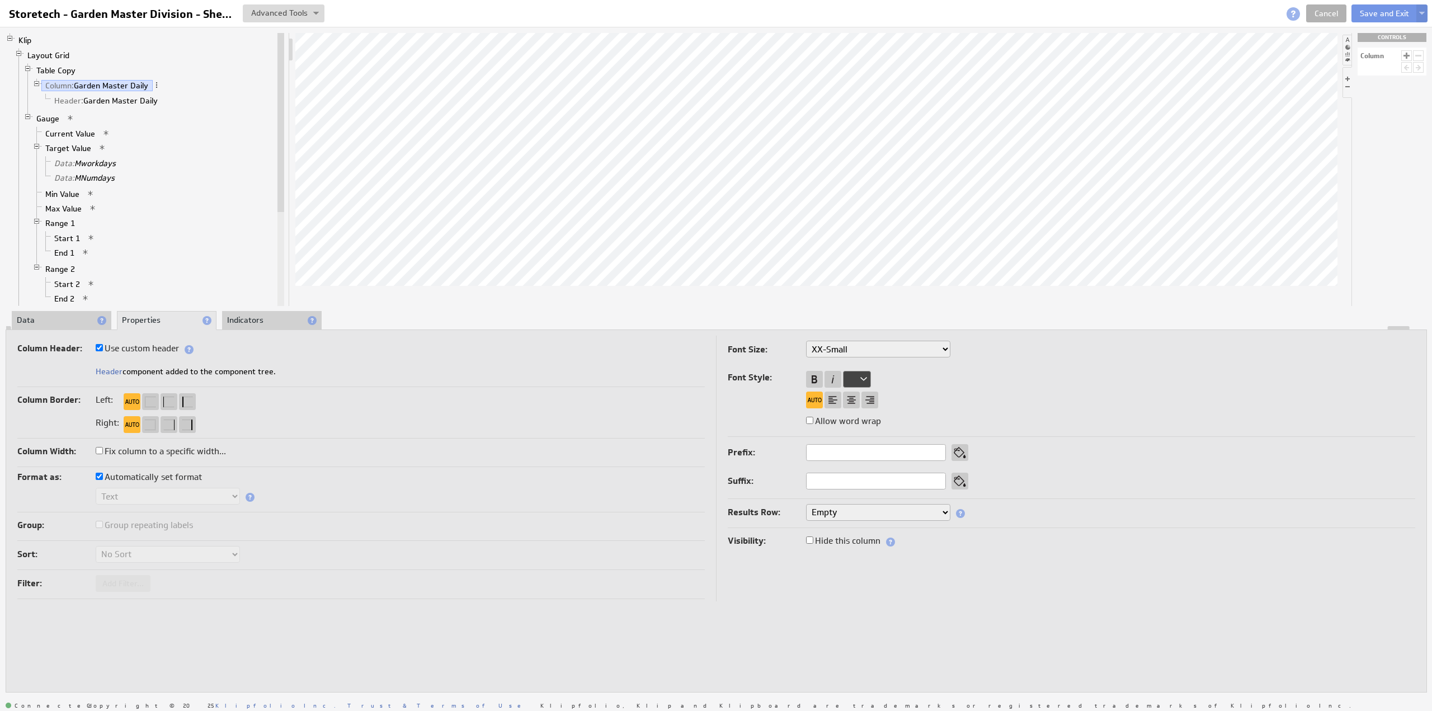
drag, startPoint x: 162, startPoint y: 345, endPoint x: 158, endPoint y: 355, distance: 11.5
click at [162, 345] on label "Use custom header" at bounding box center [137, 349] width 83 height 16
click at [103, 345] on input "Use custom header" at bounding box center [99, 347] width 7 height 7
checkbox input "false"
click at [169, 369] on input "Garden Master Daily" at bounding box center [166, 372] width 140 height 17
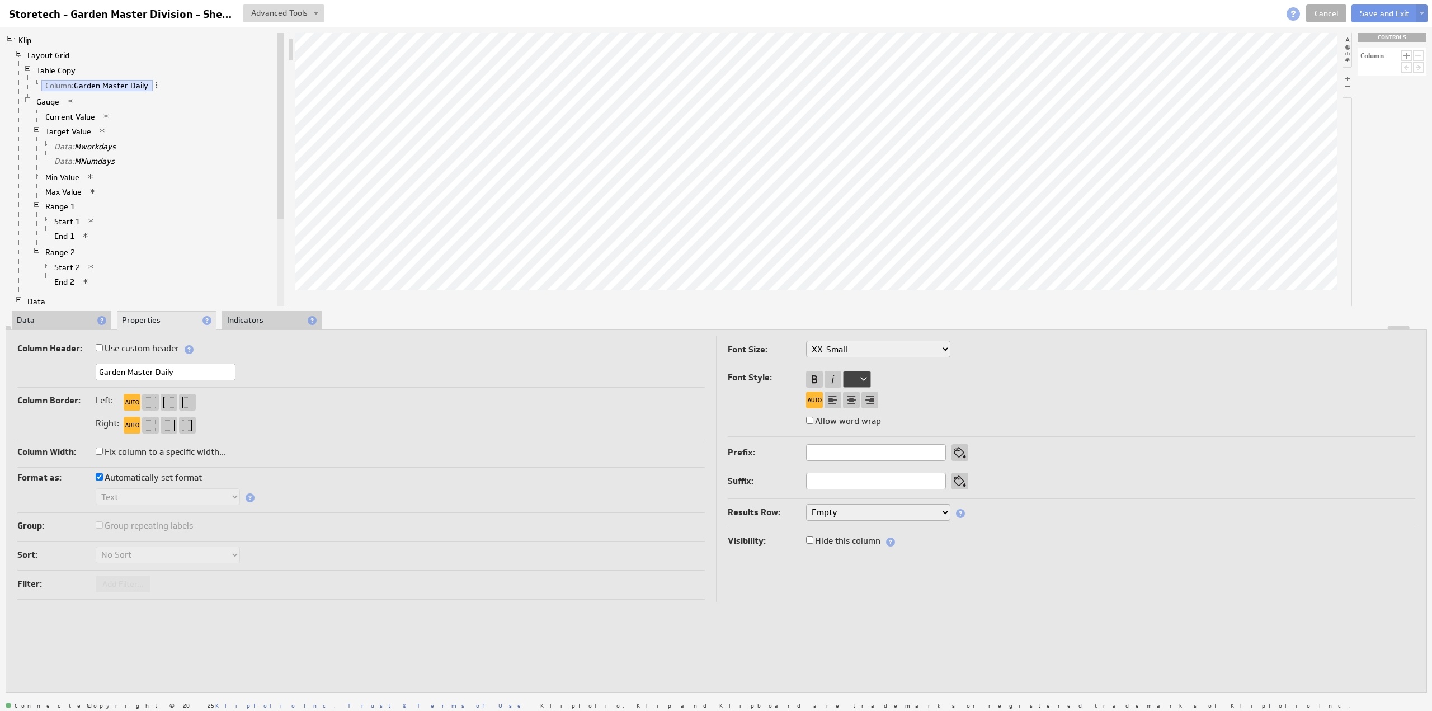
paste input "Invoiced Toda"
type input "Invoiced Today"
click at [152, 351] on label "Use custom header" at bounding box center [137, 349] width 83 height 16
click at [103, 351] on input "Use custom header" at bounding box center [99, 347] width 7 height 7
checkbox input "true"
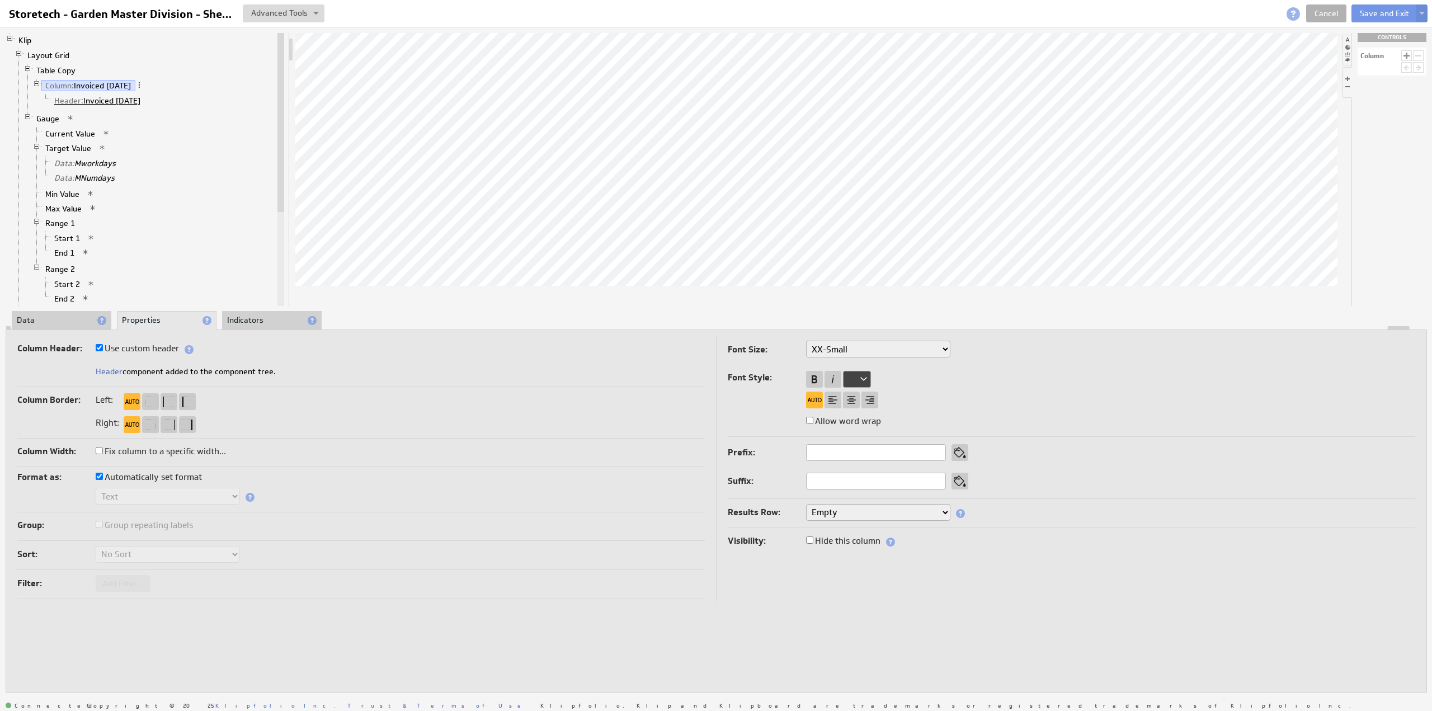
click at [101, 97] on link "Header: Invoiced Today" at bounding box center [97, 100] width 95 height 11
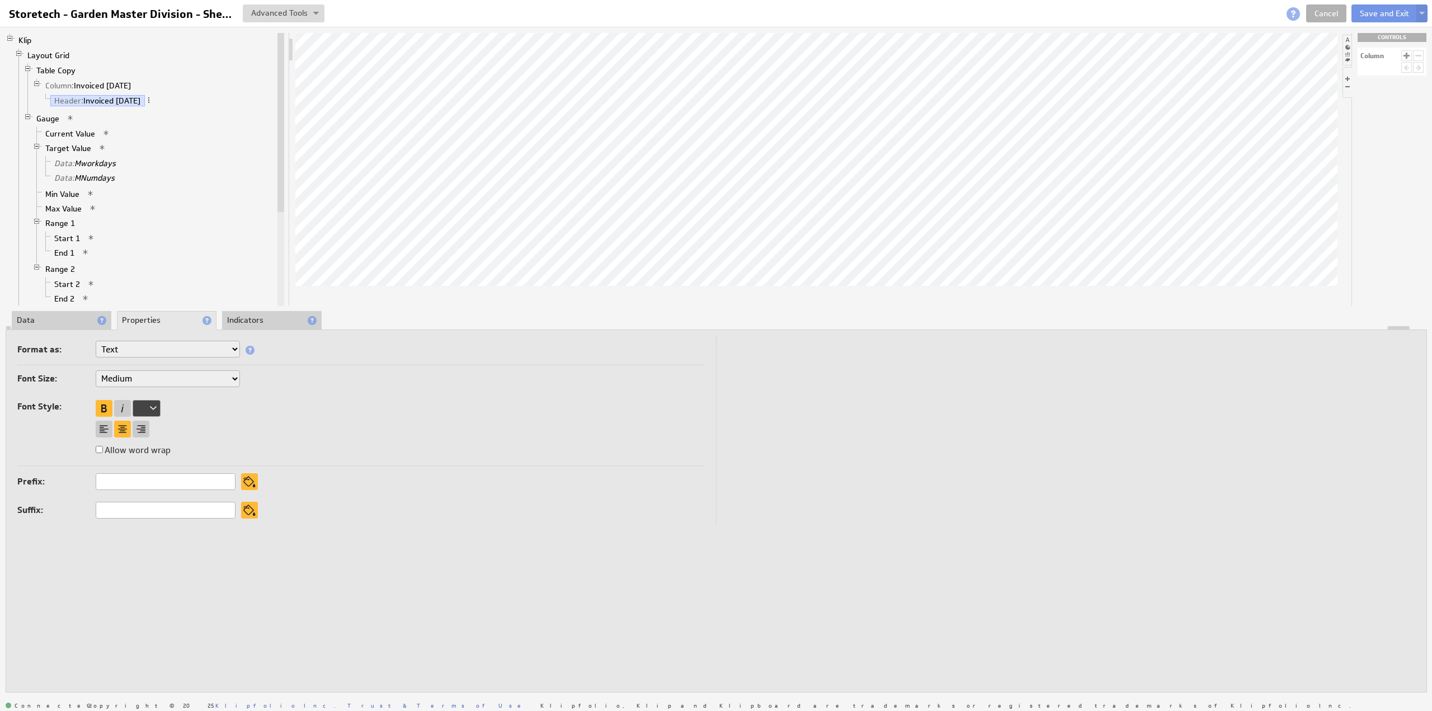
drag, startPoint x: 46, startPoint y: 324, endPoint x: 68, endPoint y: 332, distance: 23.2
click at [46, 323] on li "Data" at bounding box center [62, 320] width 100 height 19
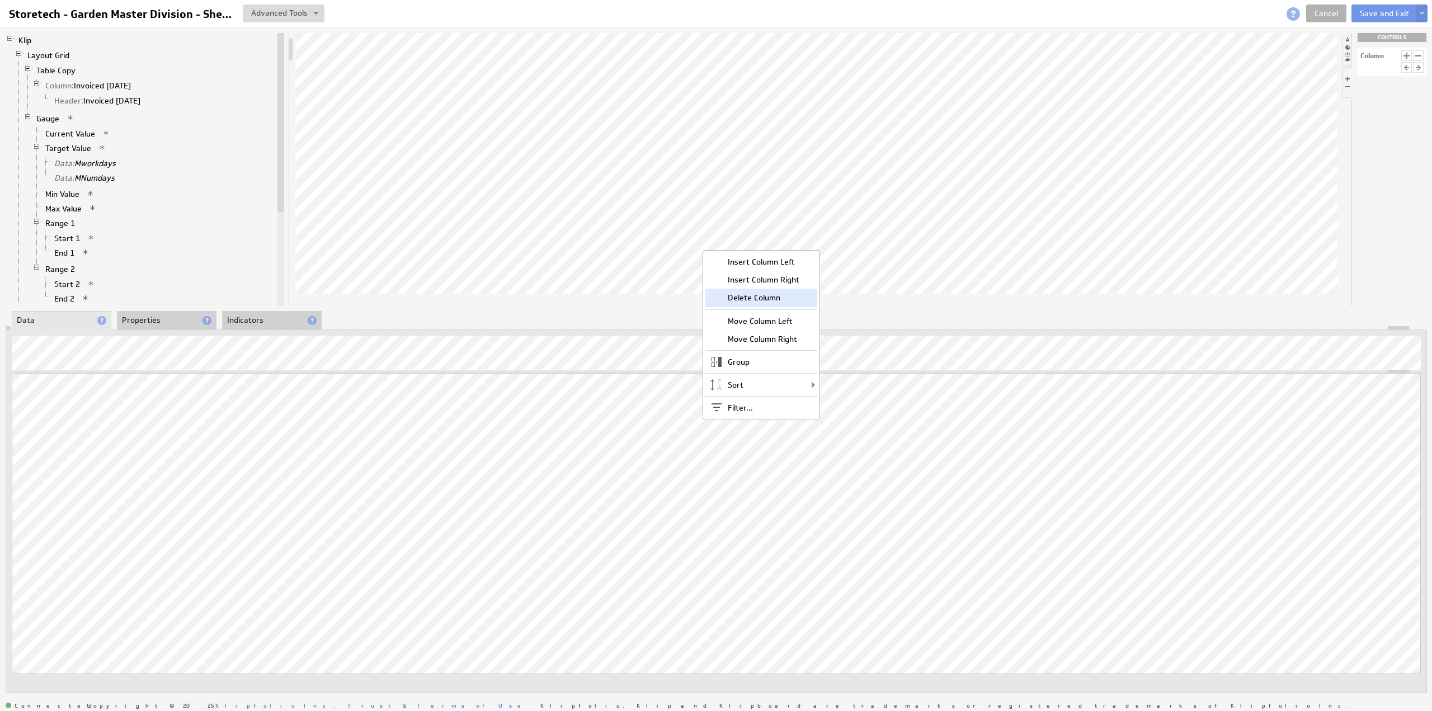
click at [767, 296] on div "Delete Column" at bounding box center [761, 298] width 112 height 18
click at [791, 299] on div "Insert Column Left Insert Column Right Delete Column Move Column Left Move Colu…" at bounding box center [805, 324] width 117 height 170
click at [785, 296] on div "Delete Column" at bounding box center [794, 299] width 112 height 18
click at [809, 277] on div "Delete Column" at bounding box center [794, 275] width 112 height 18
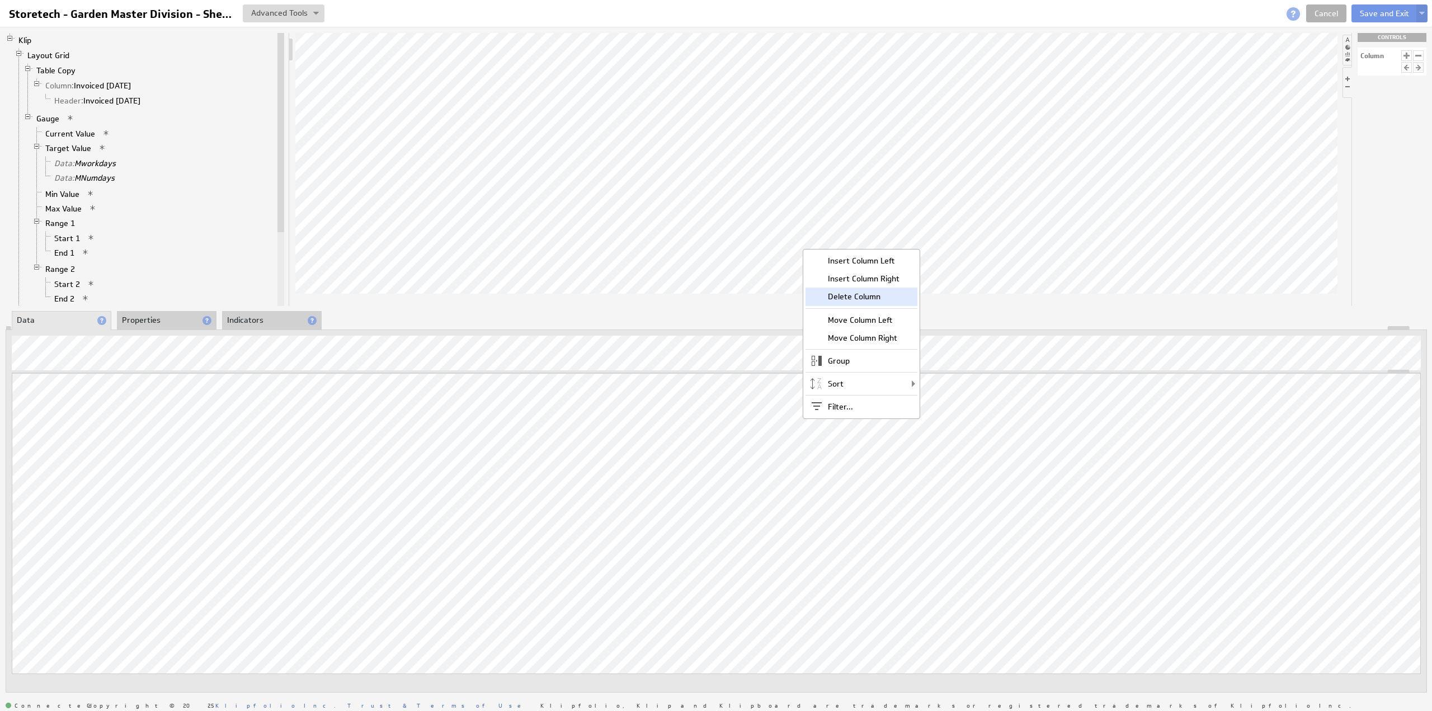
click at [846, 290] on div "Delete Column" at bounding box center [861, 297] width 112 height 18
click at [887, 300] on div "Delete Column" at bounding box center [880, 293] width 112 height 18
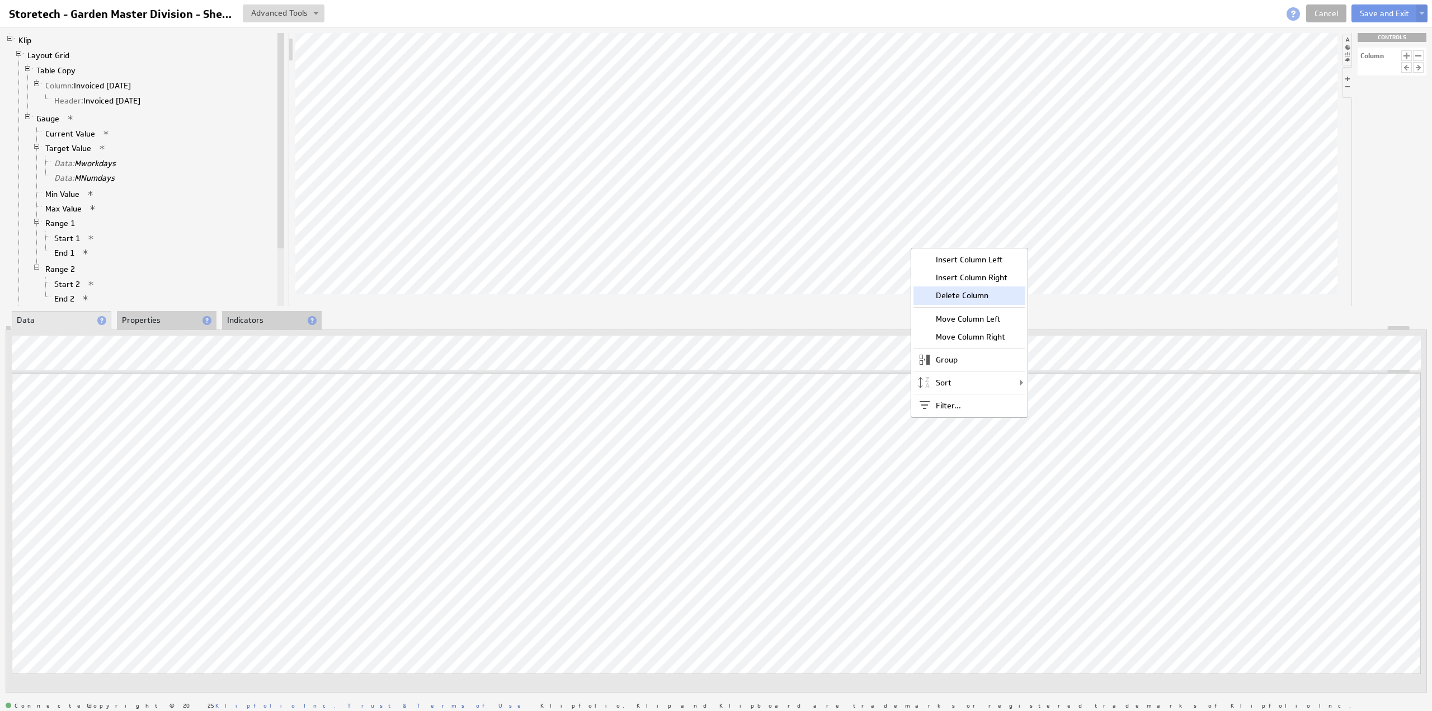
click at [987, 299] on div "Delete Column" at bounding box center [969, 295] width 112 height 18
click at [1040, 300] on div "Delete Column" at bounding box center [1045, 302] width 112 height 18
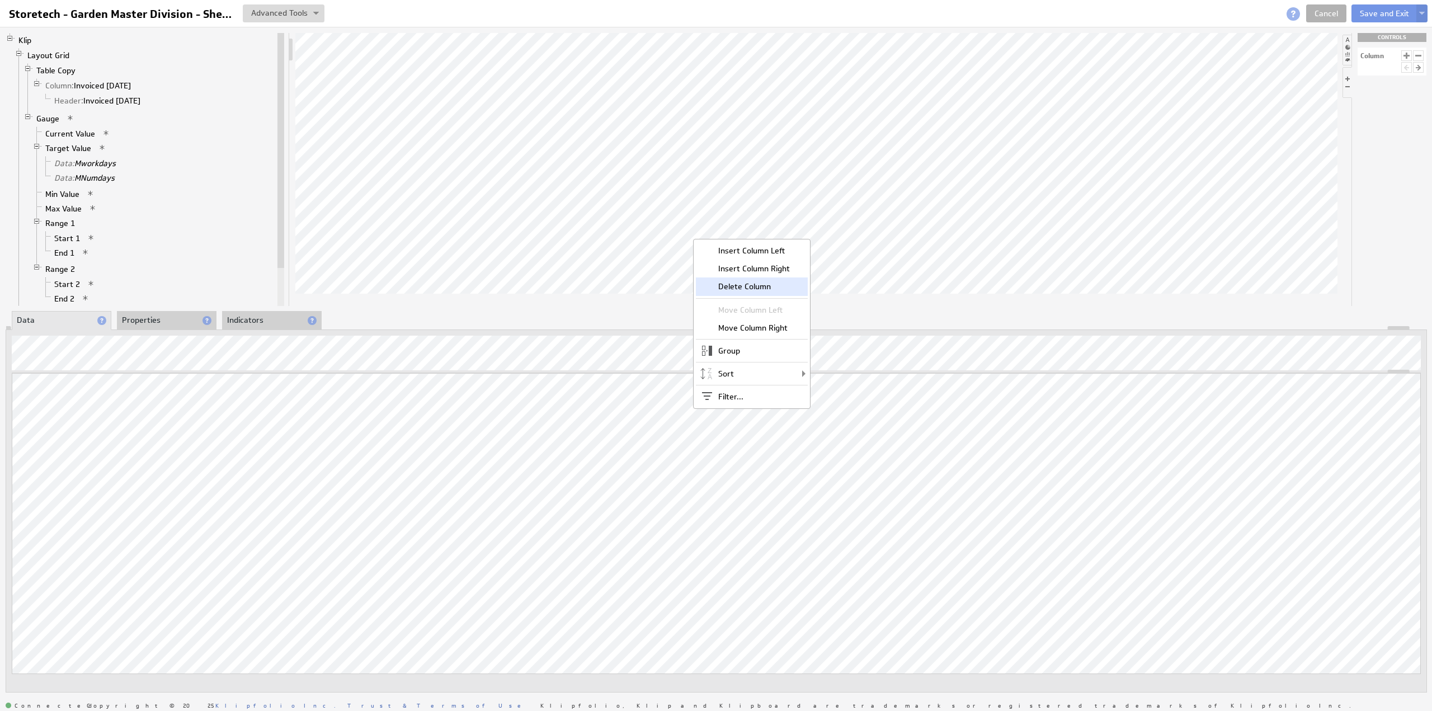
click at [760, 286] on div "Delete Column" at bounding box center [752, 286] width 112 height 18
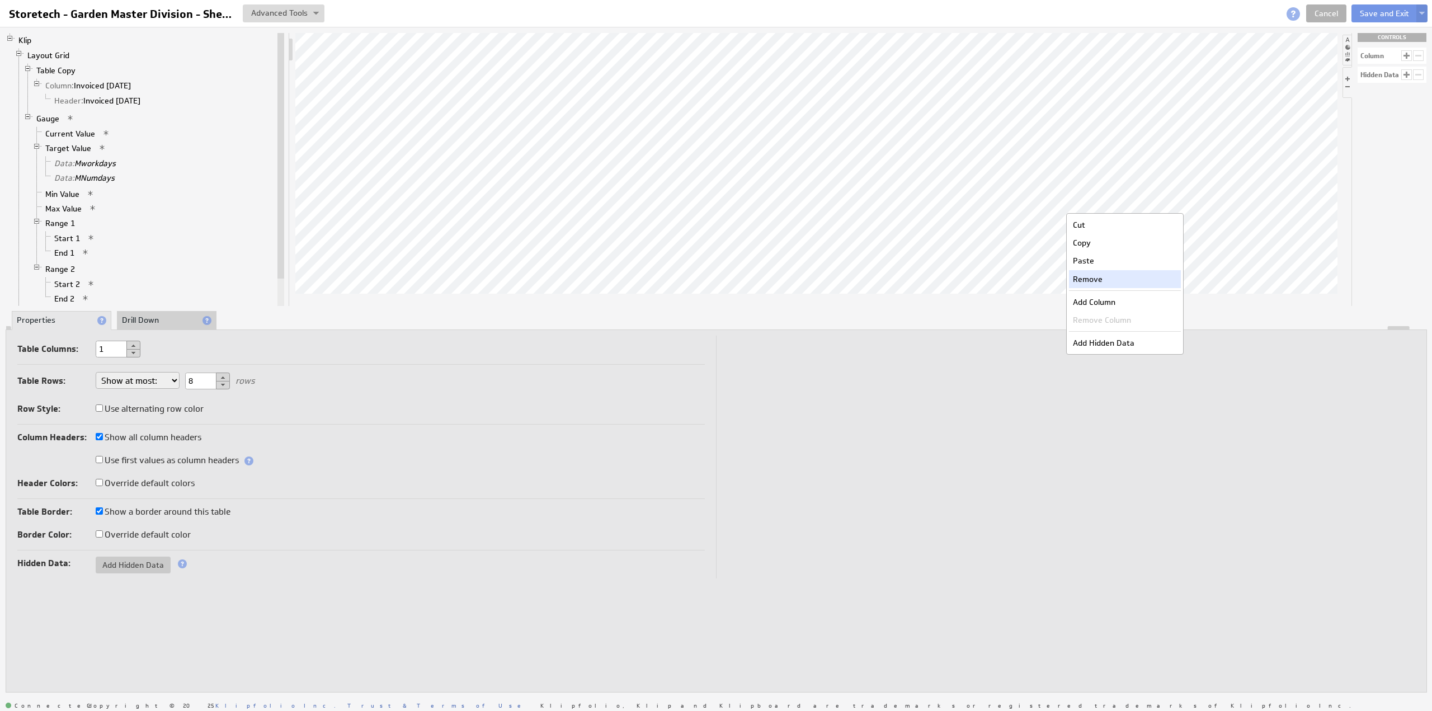
click at [1104, 275] on div "Remove" at bounding box center [1125, 279] width 112 height 18
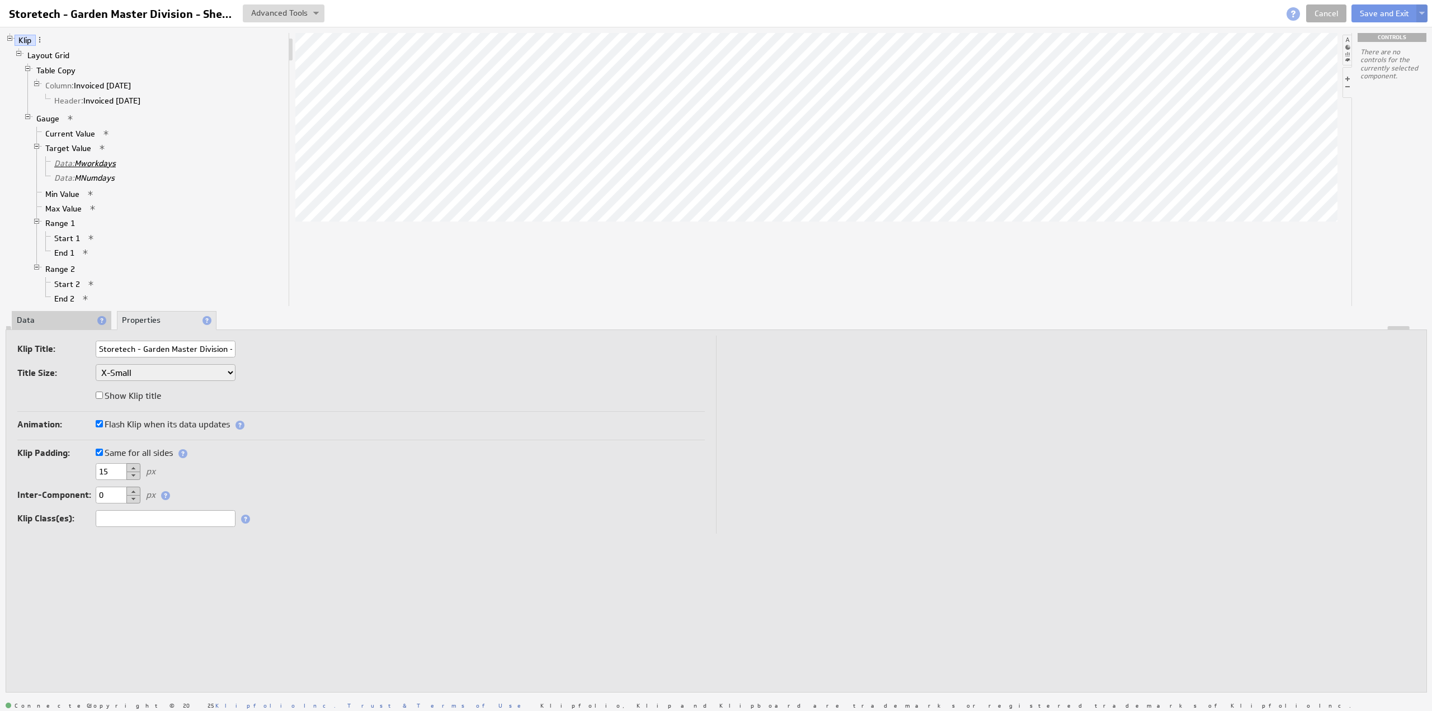
click at [84, 162] on link "Data: Mworkdays" at bounding box center [85, 163] width 70 height 11
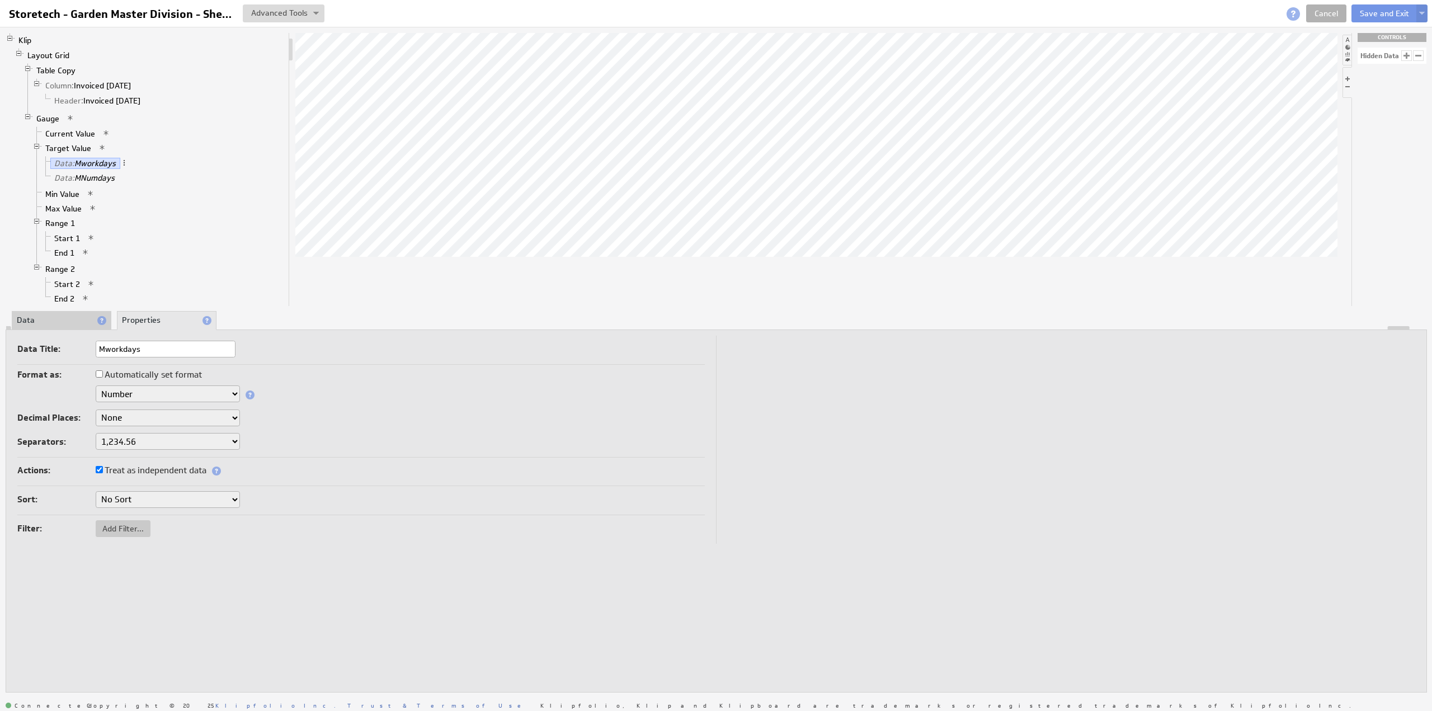
click at [39, 315] on li "Data" at bounding box center [62, 320] width 100 height 19
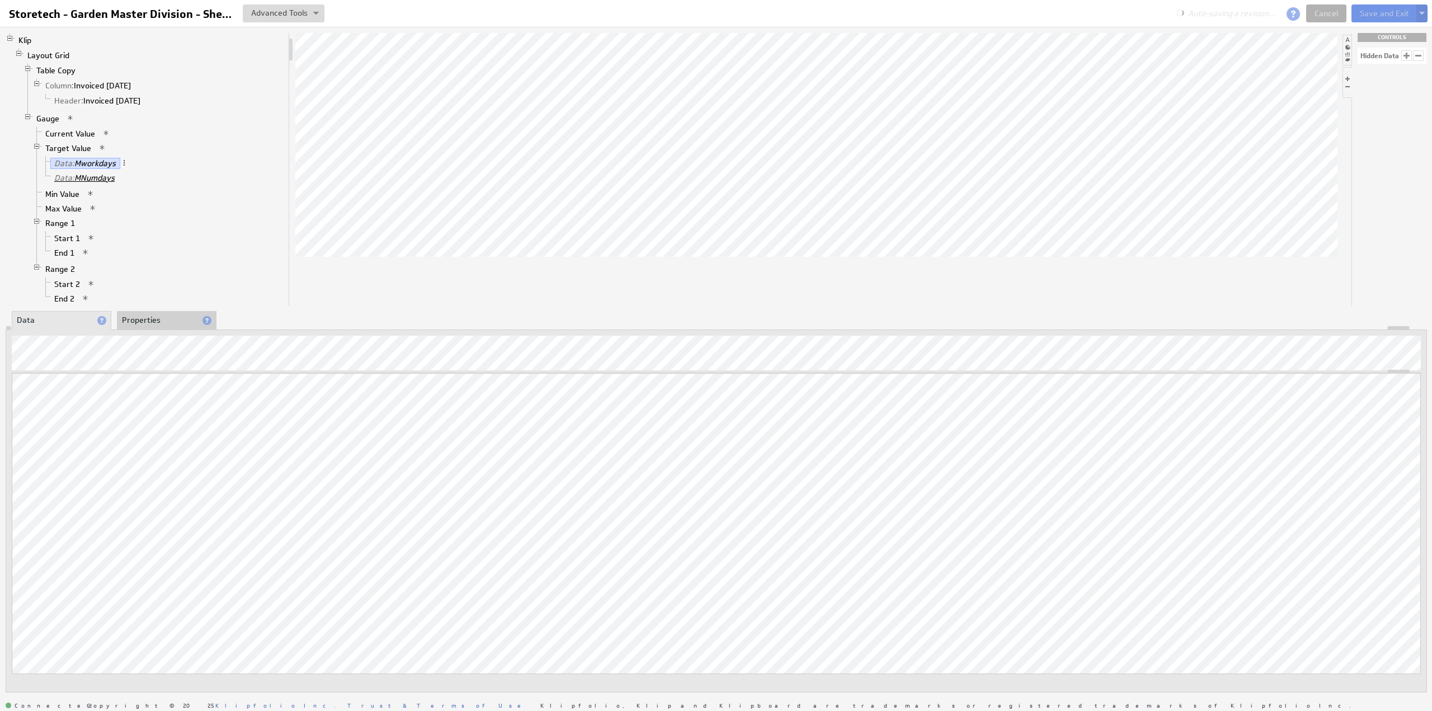
click at [100, 178] on link "Data: MNumdays" at bounding box center [84, 177] width 69 height 11
click at [1377, 16] on button "Save and Exit" at bounding box center [1384, 13] width 66 height 18
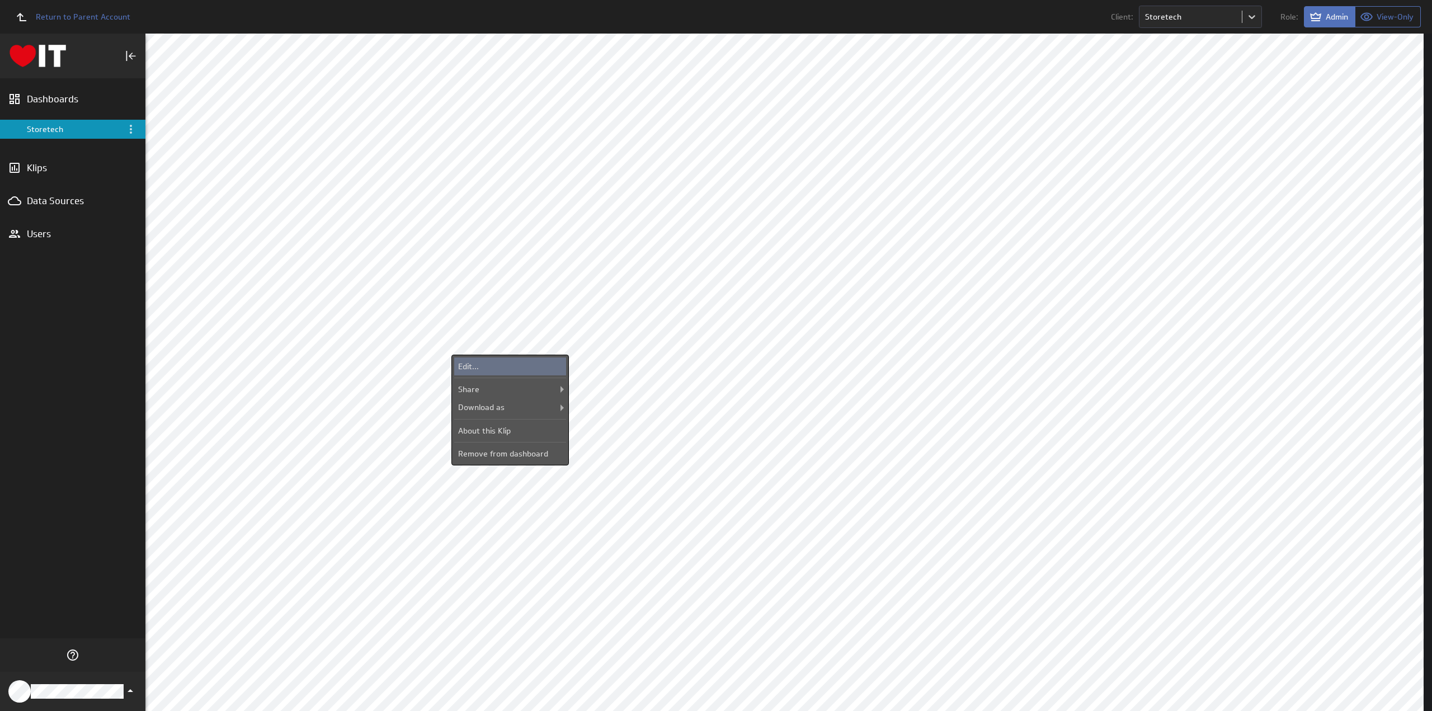
click at [522, 361] on div "Edit..." at bounding box center [510, 366] width 112 height 18
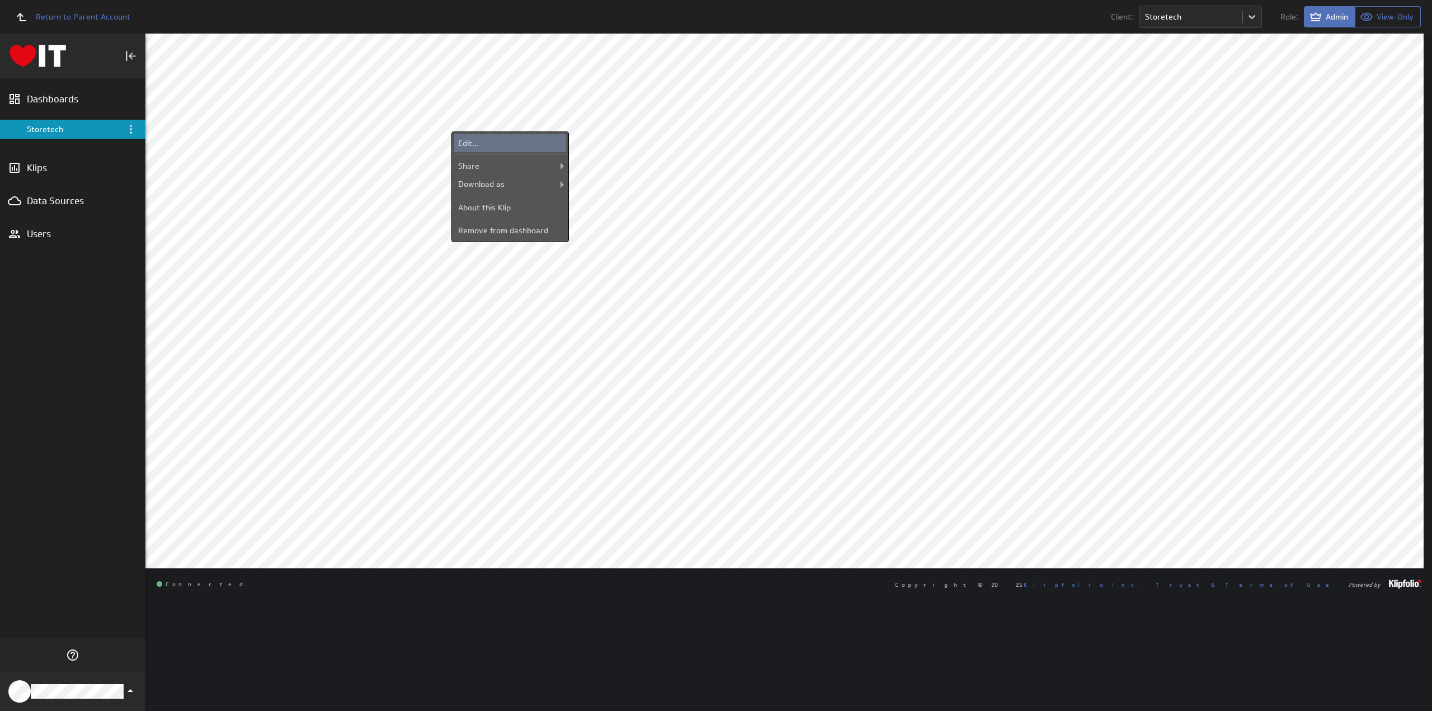
click at [507, 142] on div "Edit..." at bounding box center [510, 143] width 112 height 18
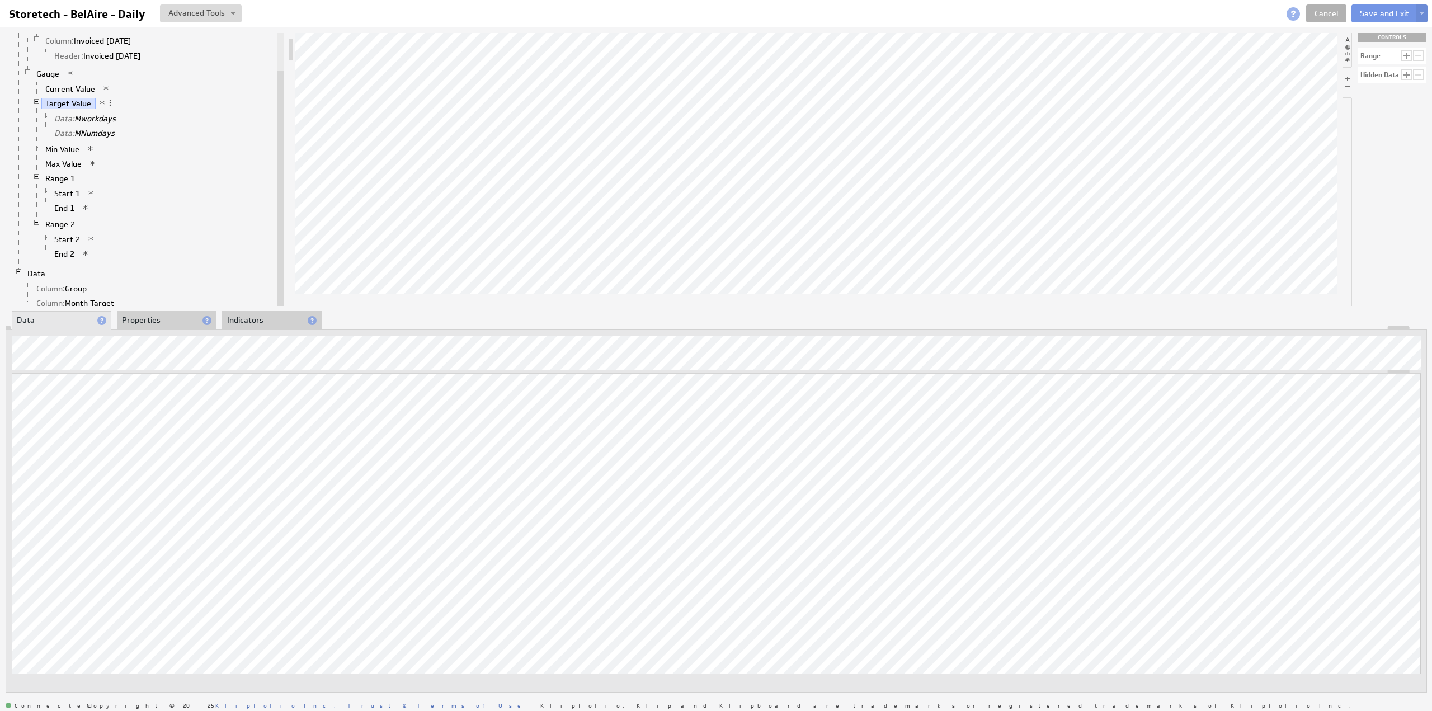
click at [36, 268] on link "Data" at bounding box center [36, 273] width 26 height 11
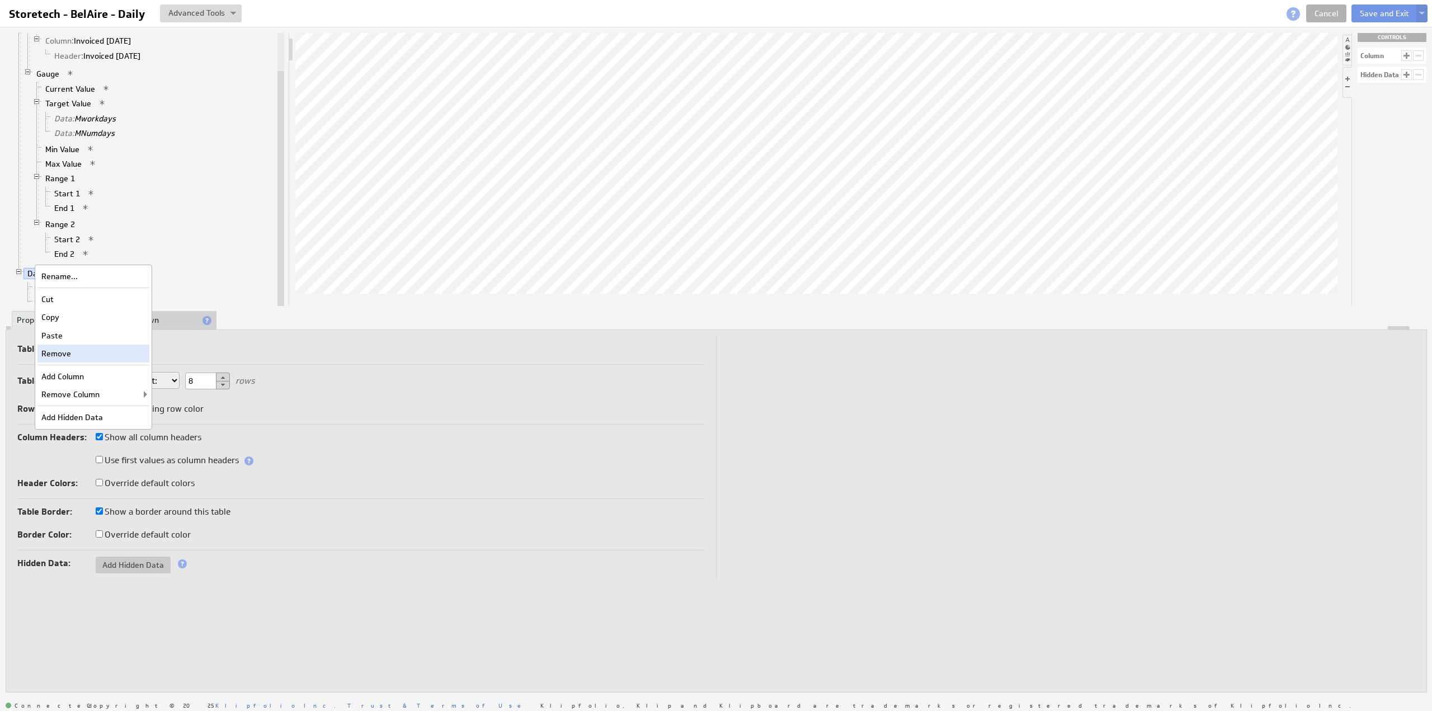
click at [82, 347] on div "Remove" at bounding box center [93, 354] width 112 height 18
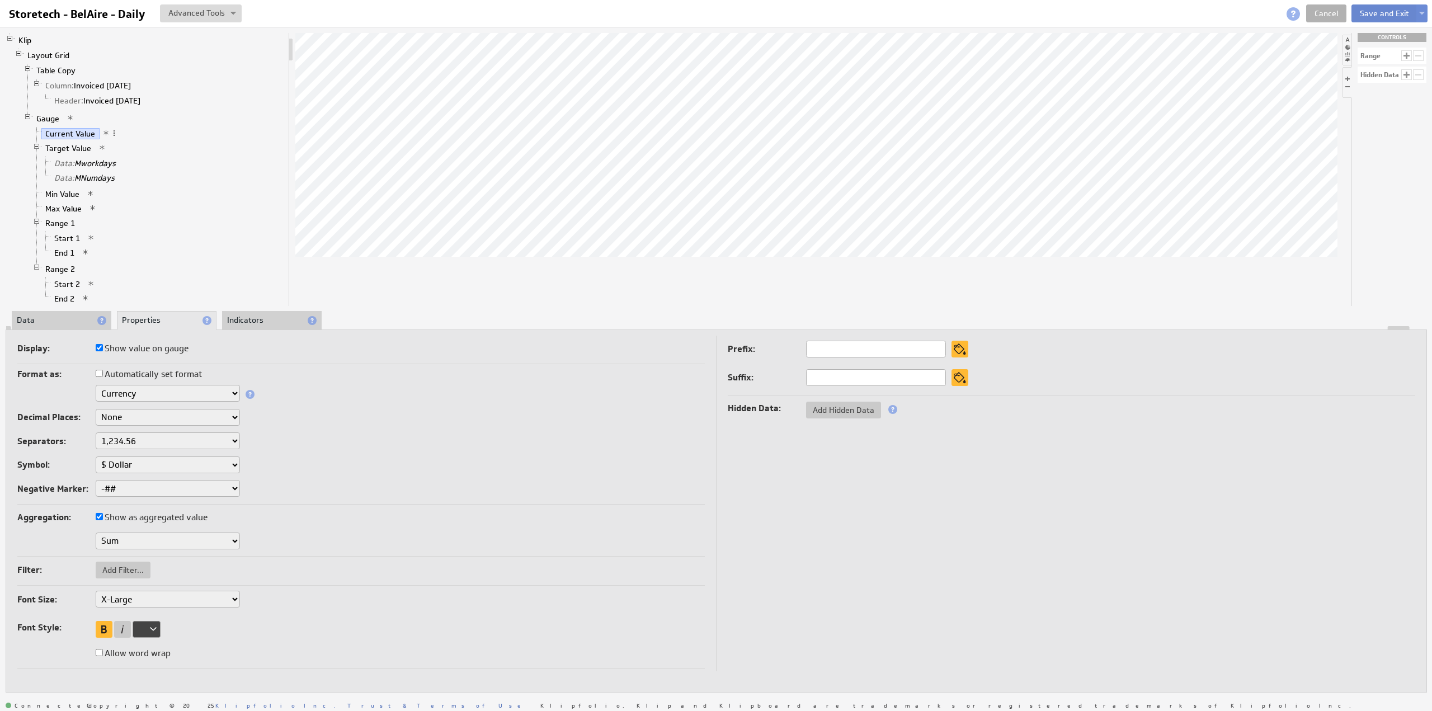
click at [1369, 13] on button "Save and Exit" at bounding box center [1384, 13] width 66 height 18
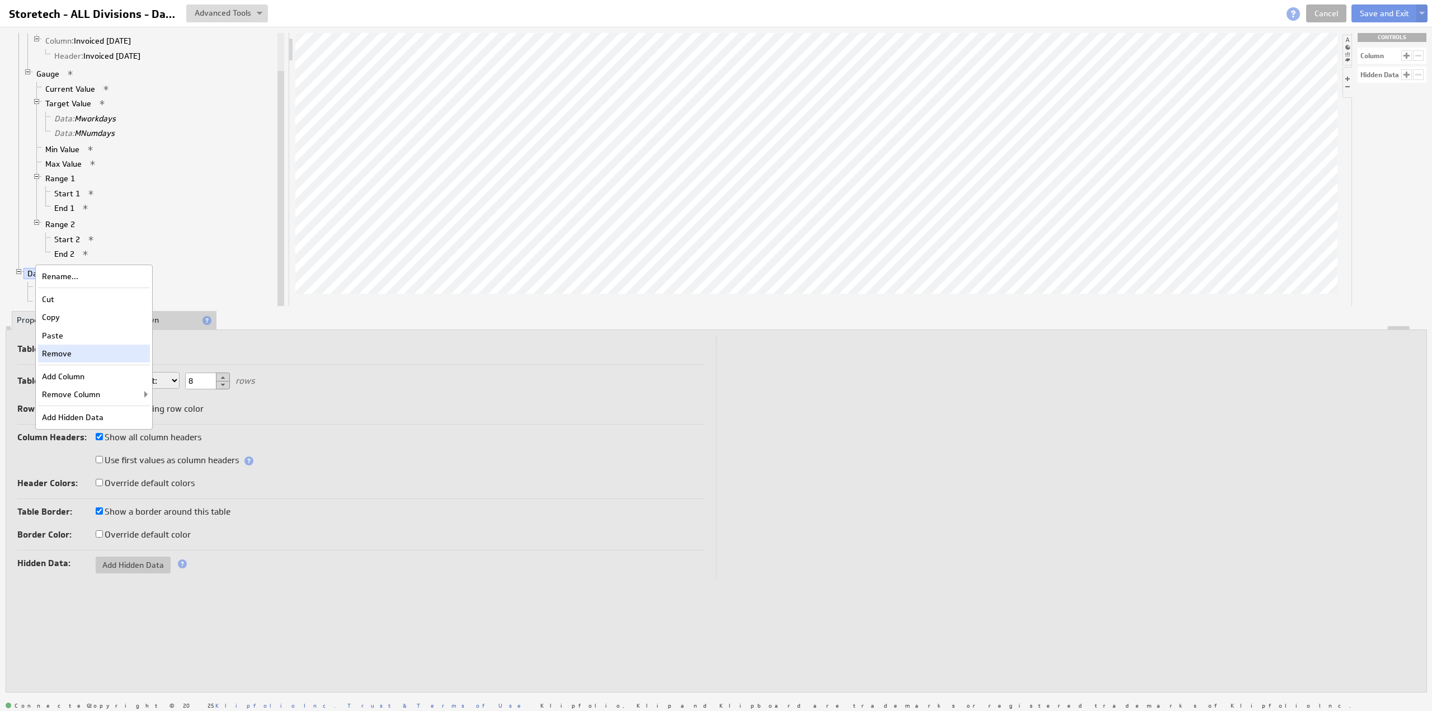
click at [94, 356] on div "Remove" at bounding box center [94, 354] width 112 height 18
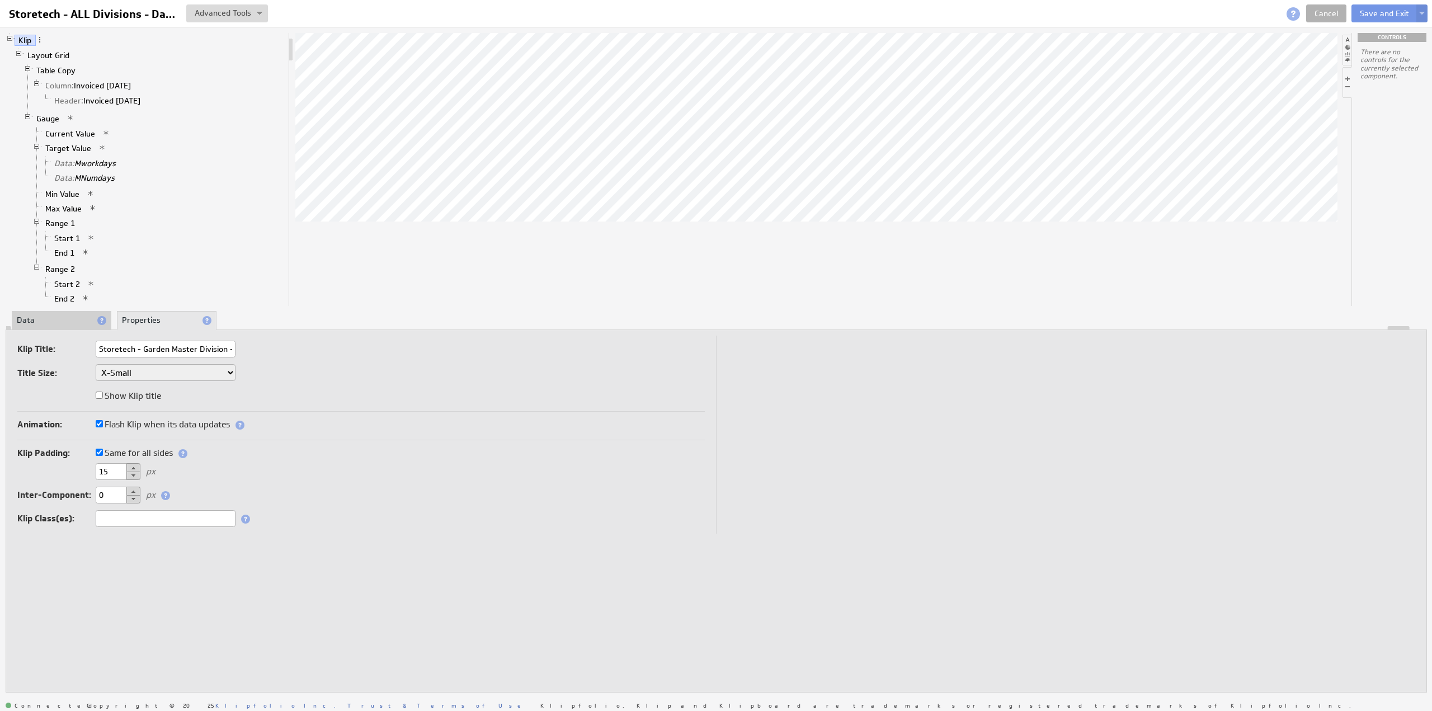
scroll to position [0, 41]
click at [1368, 12] on button "Save and Exit" at bounding box center [1384, 13] width 66 height 18
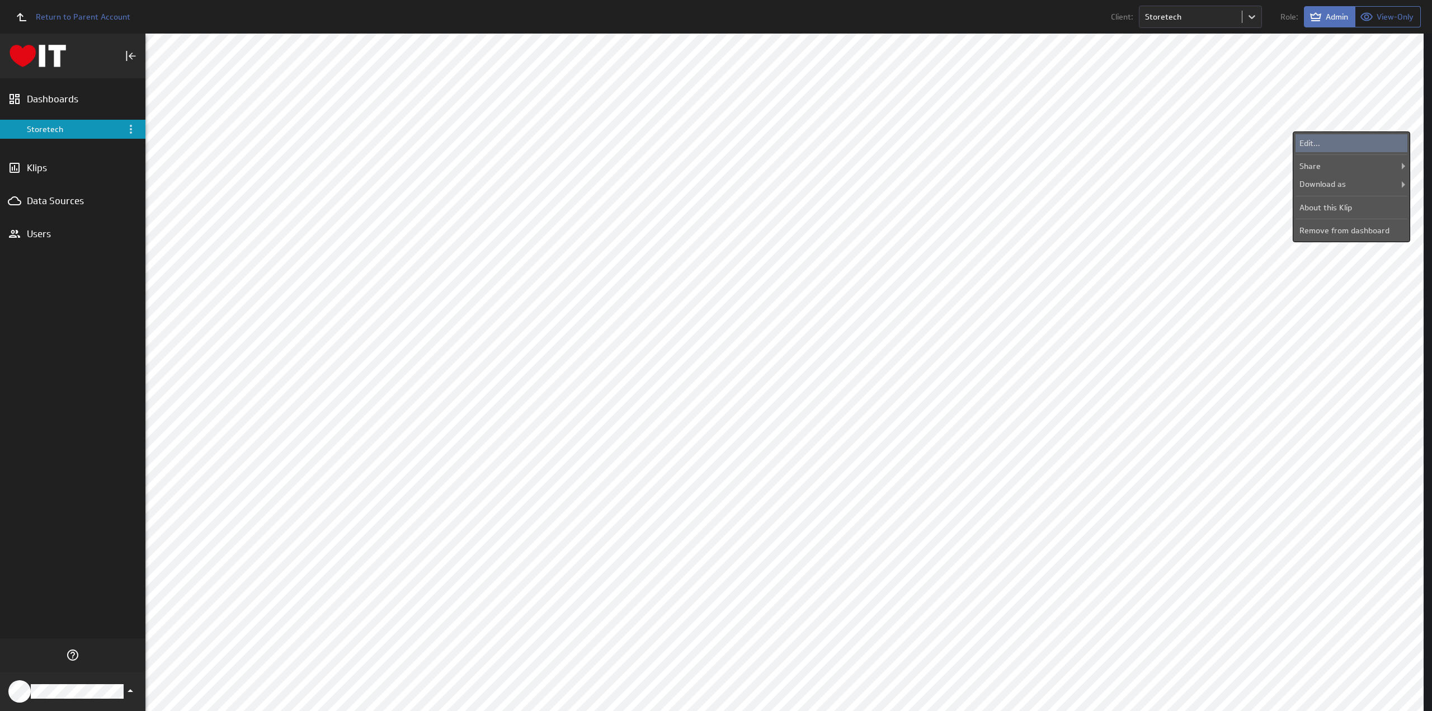
click at [1355, 142] on div "Edit..." at bounding box center [1351, 143] width 112 height 18
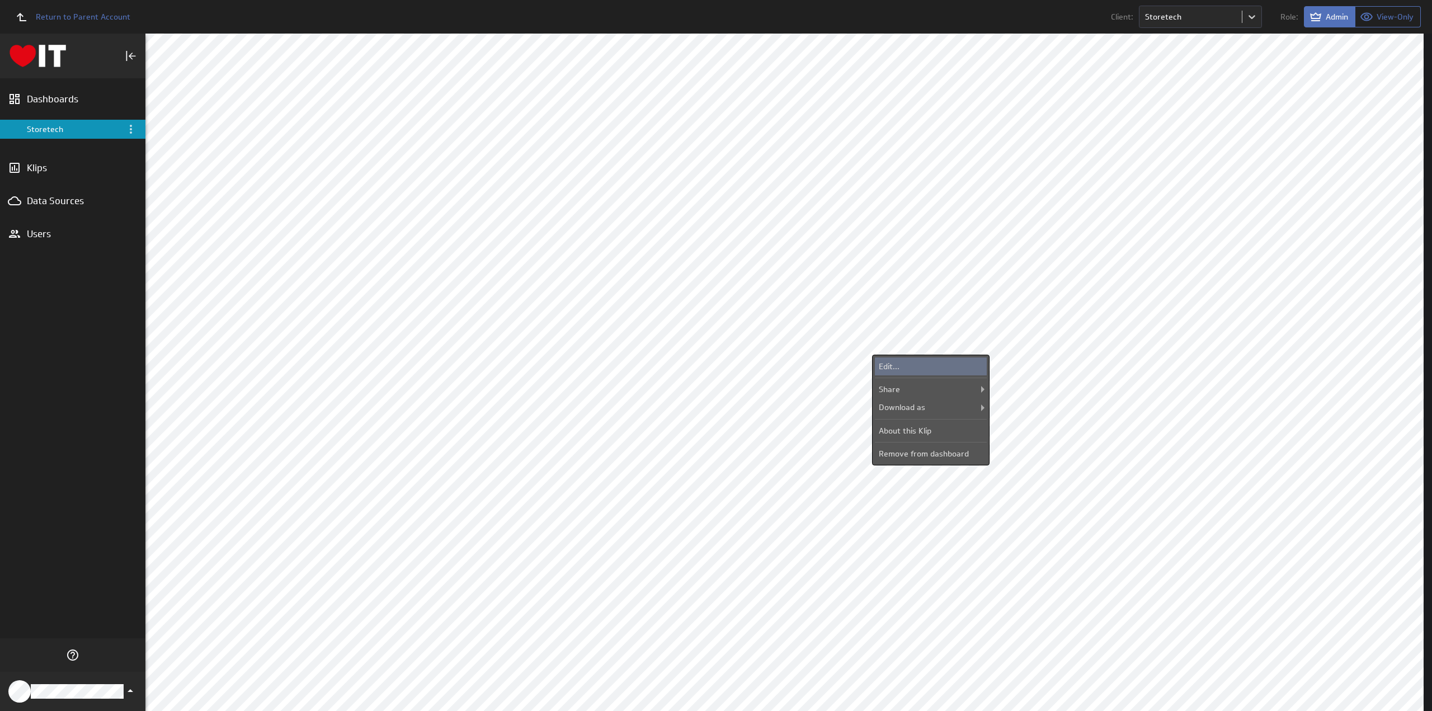
click at [922, 363] on div "Edit..." at bounding box center [931, 366] width 112 height 18
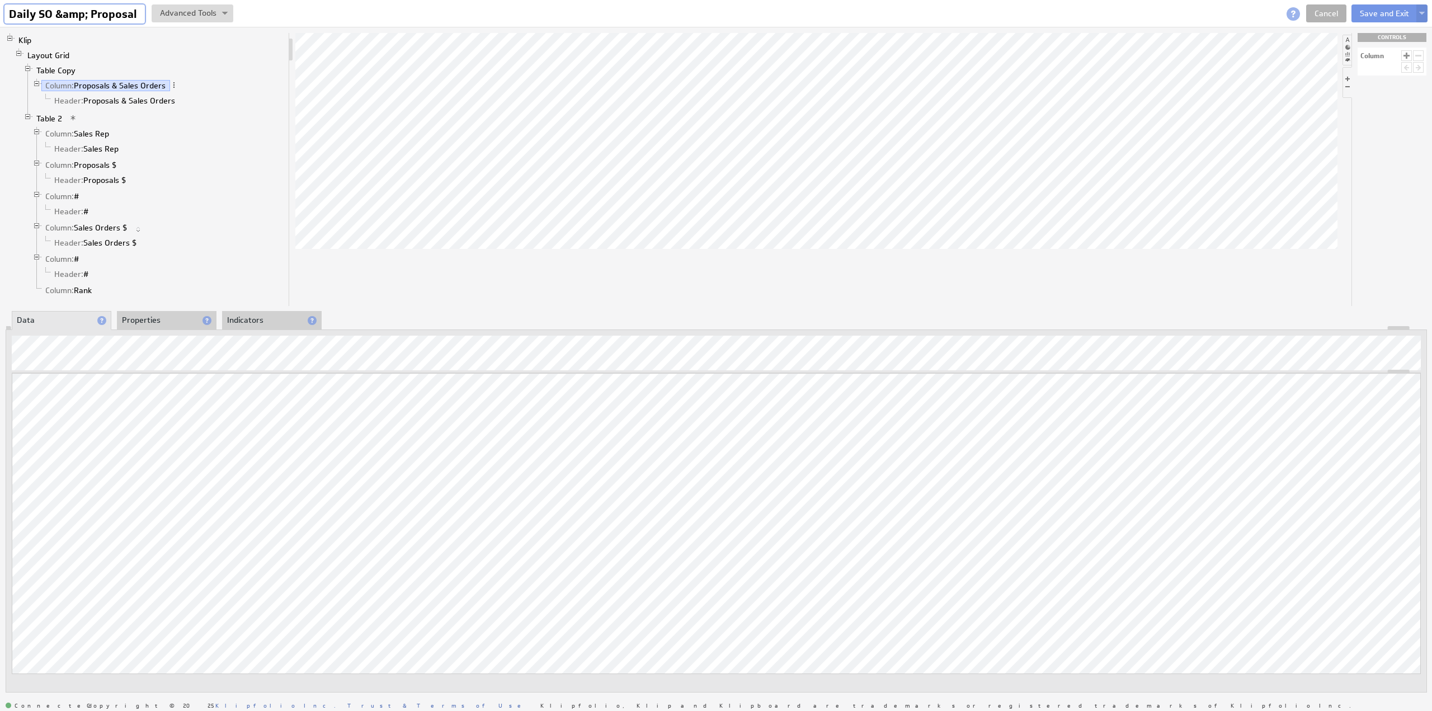
click at [110, 14] on input "Daily SO &amp; Proposal" at bounding box center [74, 13] width 140 height 19
click at [86, 13] on input "Daily SO &amp; Proposal" at bounding box center [74, 13] width 140 height 19
type input "Proposal & Sales Orders [DATE]"
click at [159, 318] on li "Properties" at bounding box center [167, 320] width 100 height 19
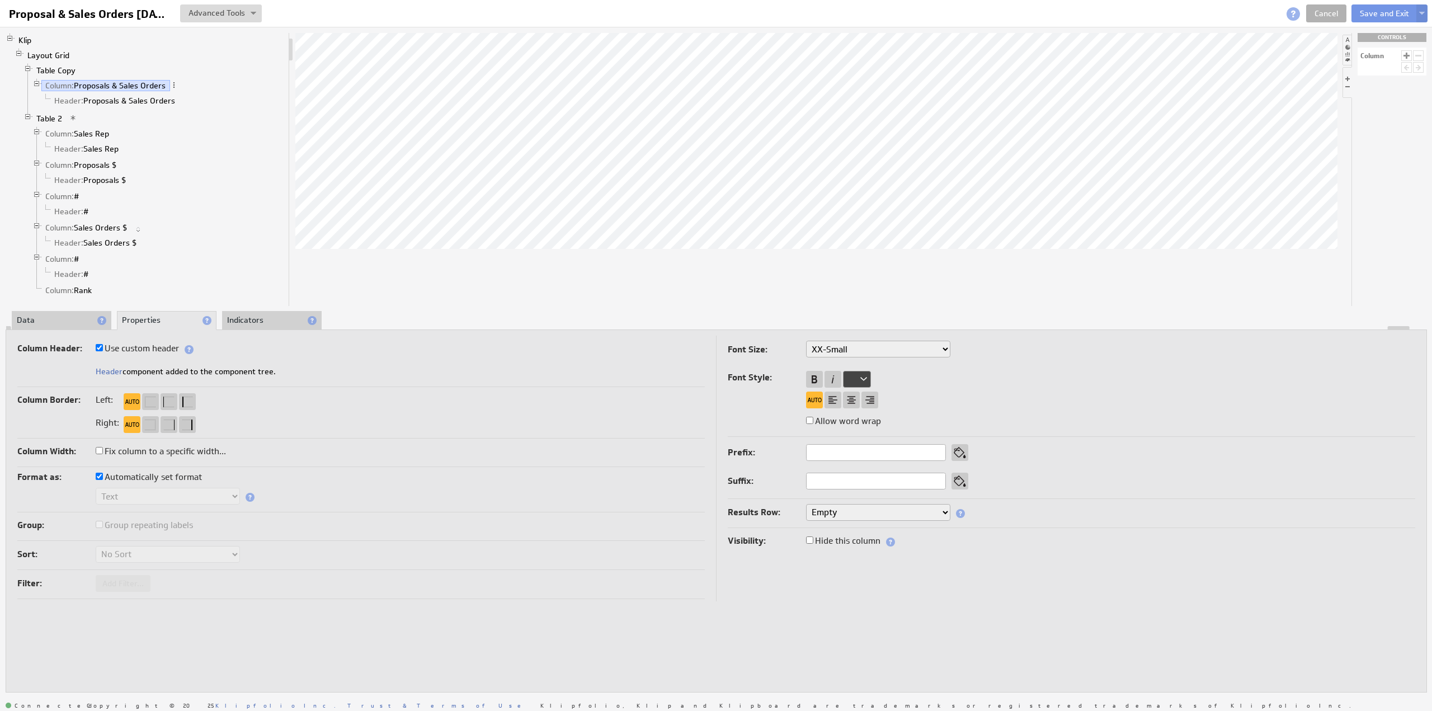
click at [163, 346] on label "Use custom header" at bounding box center [137, 349] width 83 height 16
click at [103, 346] on input "Use custom header" at bounding box center [99, 347] width 7 height 7
checkbox input "false"
click at [199, 372] on input "Proposals & Sales Orders" at bounding box center [166, 372] width 140 height 17
type input "Proposals & Sales Orders MTD"
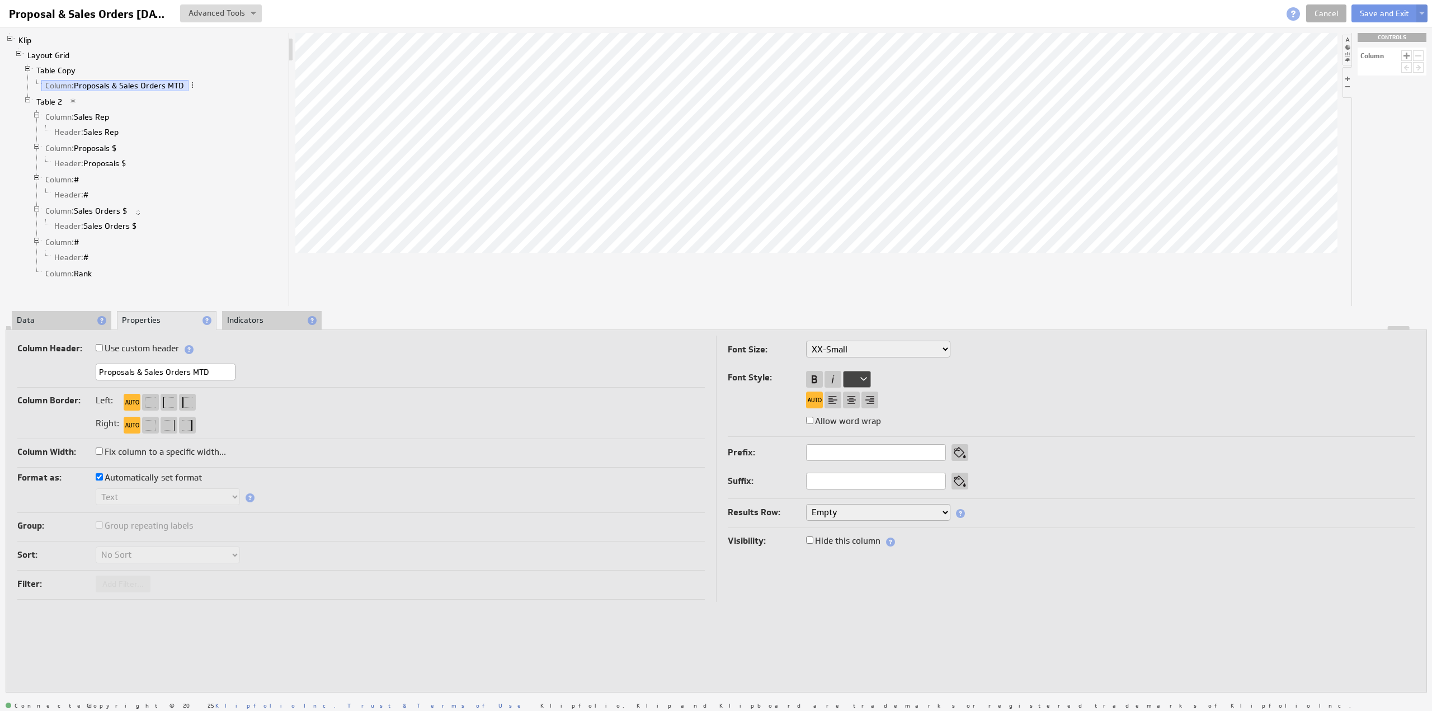
click at [142, 347] on label "Use custom header" at bounding box center [137, 349] width 83 height 16
click at [103, 347] on input "Use custom header" at bounding box center [99, 347] width 7 height 7
checkbox input "true"
click at [114, 98] on link "Header: Proposals & Sales Orders MTD" at bounding box center [124, 100] width 148 height 11
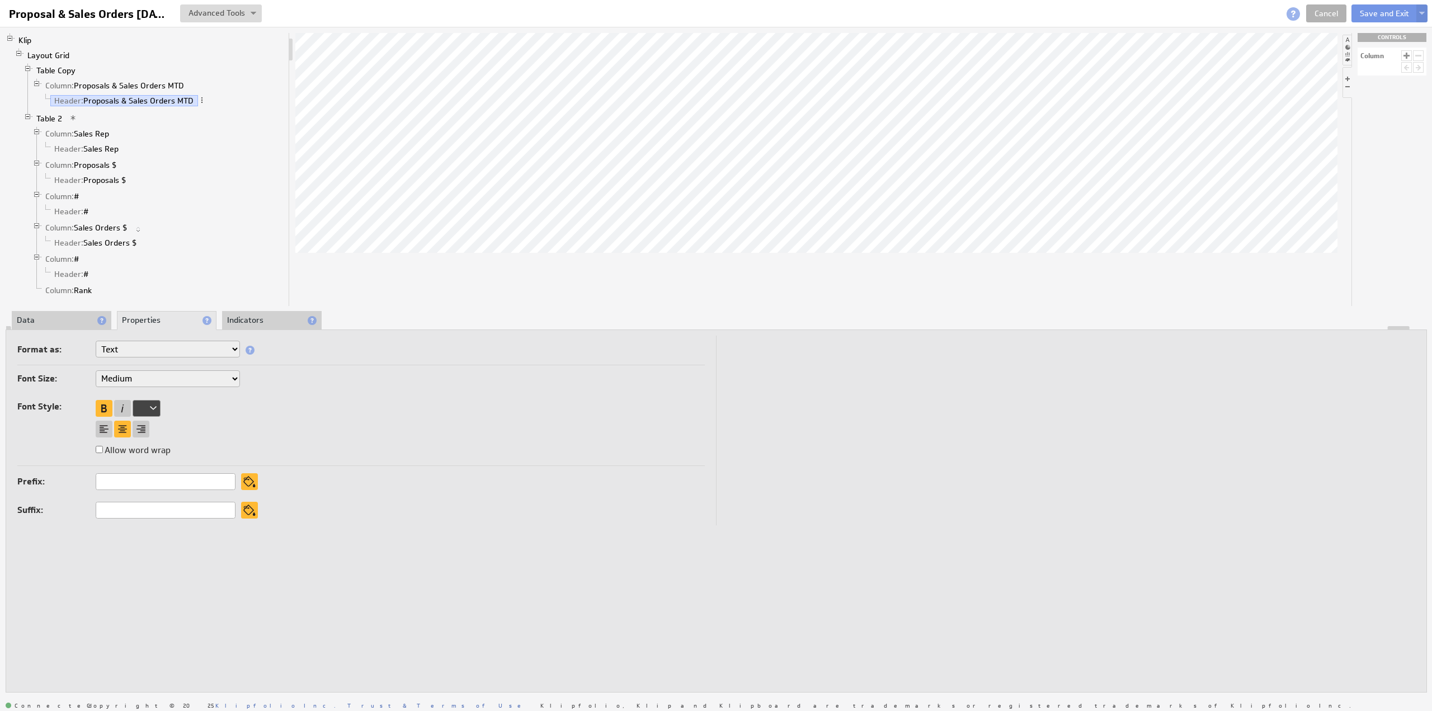
click at [45, 312] on li "Data" at bounding box center [62, 320] width 100 height 19
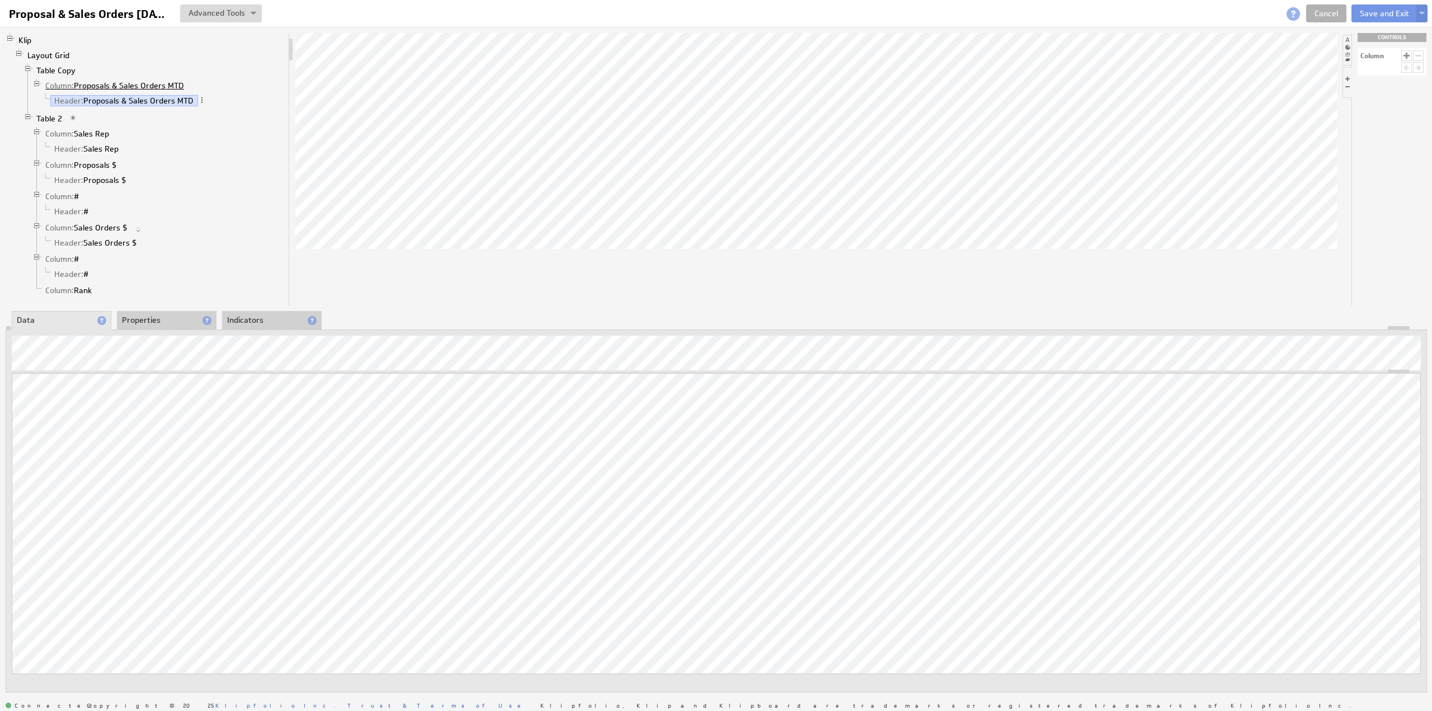
click at [151, 86] on link "Column: Proposals & Sales Orders MTD" at bounding box center [114, 85] width 147 height 11
click at [154, 315] on li "Properties" at bounding box center [167, 320] width 100 height 19
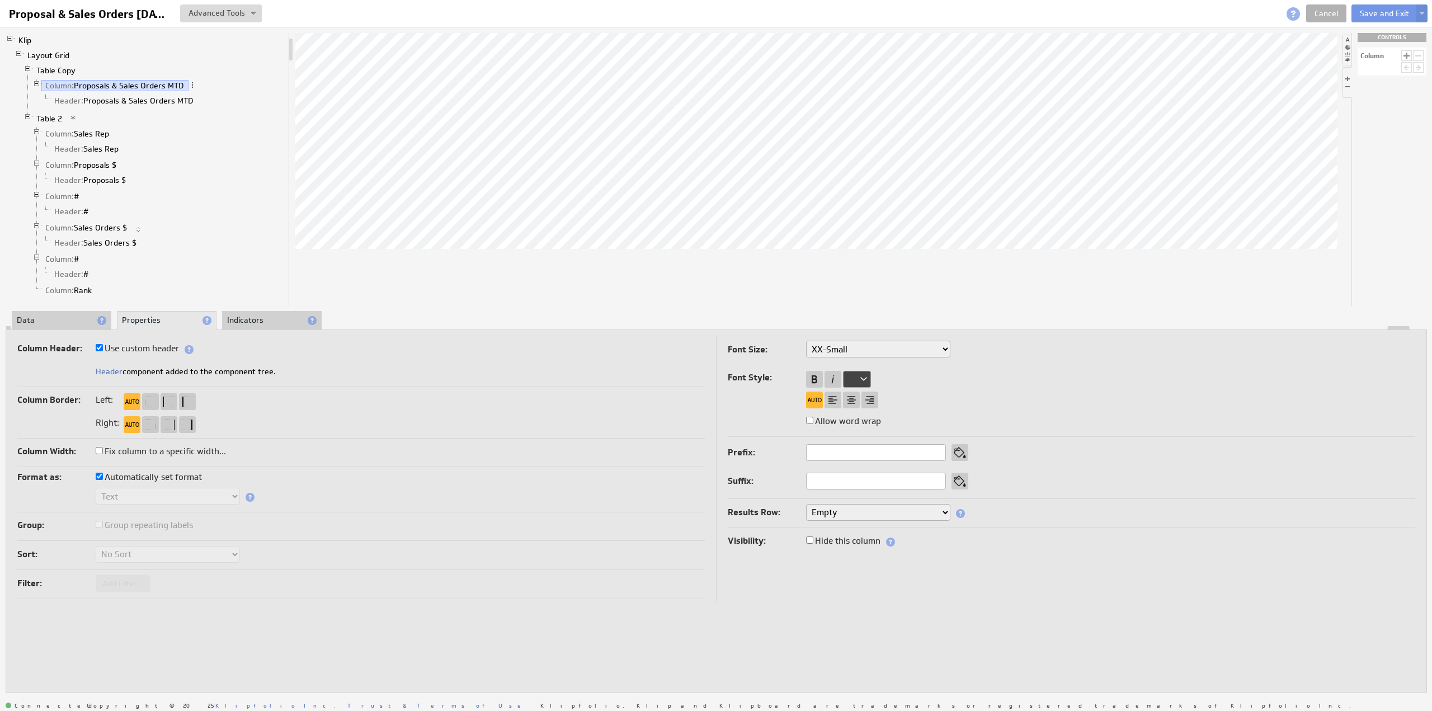
click at [149, 347] on label "Use custom header" at bounding box center [137, 349] width 83 height 16
click at [103, 347] on input "Use custom header" at bounding box center [99, 347] width 7 height 7
checkbox input "false"
click at [194, 373] on input "Proposals & Sales Orders MTD" at bounding box center [166, 372] width 140 height 17
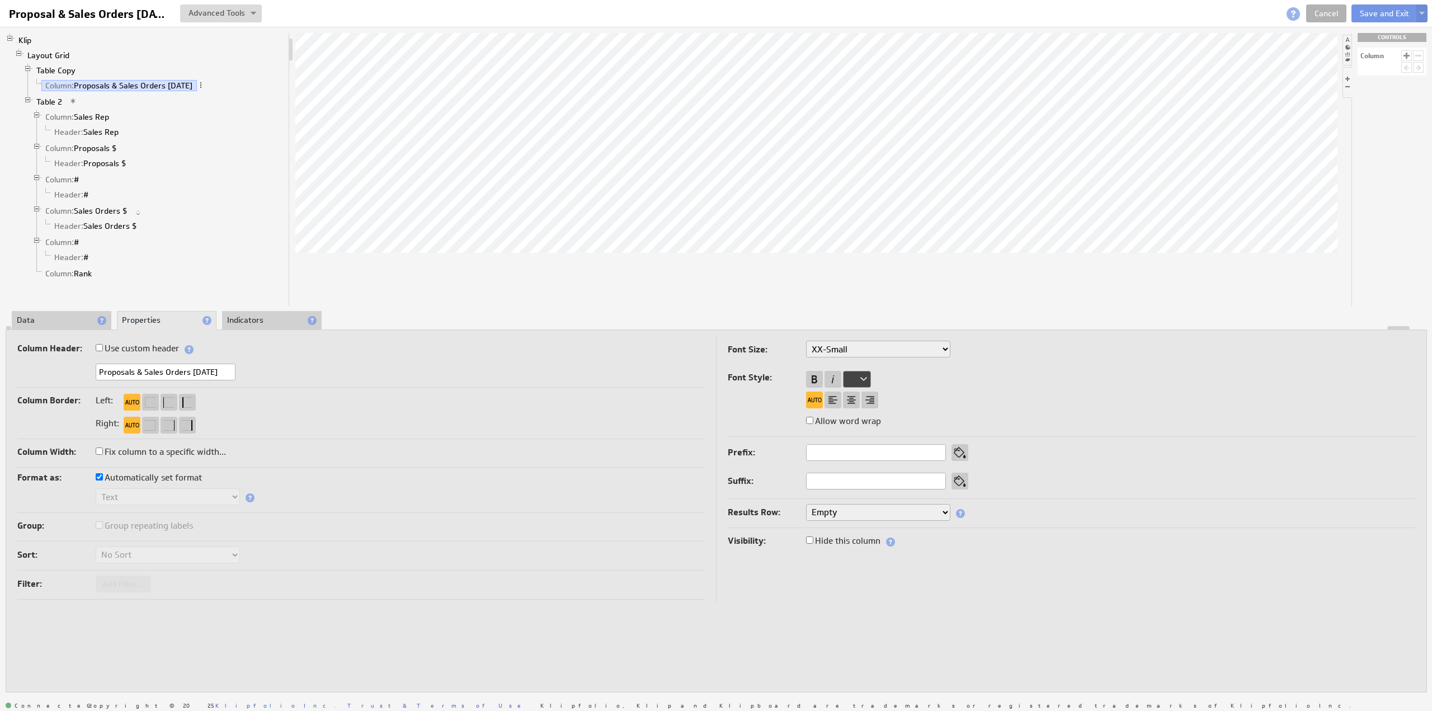
type input "Proposals & Sales Orders Today"
click at [164, 348] on label "Use custom header" at bounding box center [137, 349] width 83 height 16
click at [103, 348] on input "Use custom header" at bounding box center [99, 347] width 7 height 7
checkbox input "true"
click at [1375, 12] on button "Save and Exit" at bounding box center [1384, 13] width 66 height 18
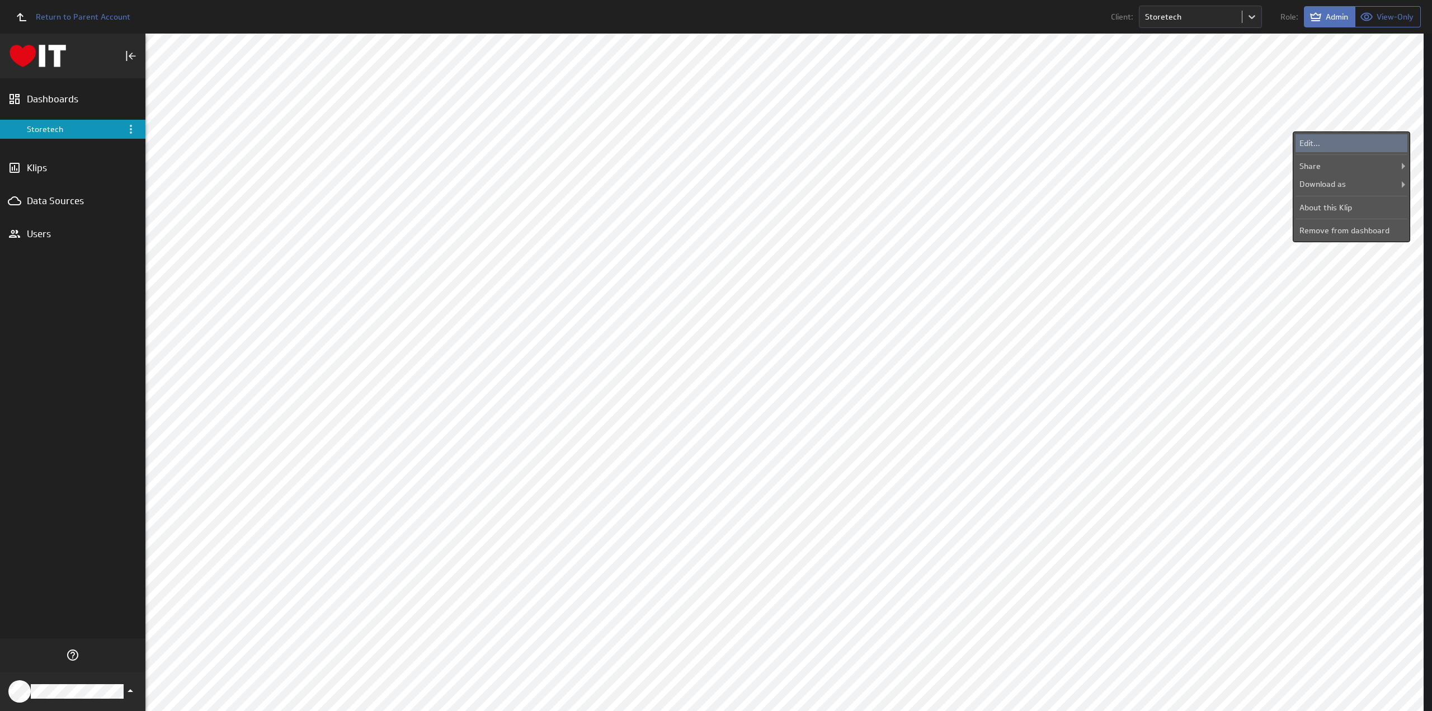
click at [1361, 139] on div "Edit..." at bounding box center [1351, 143] width 112 height 18
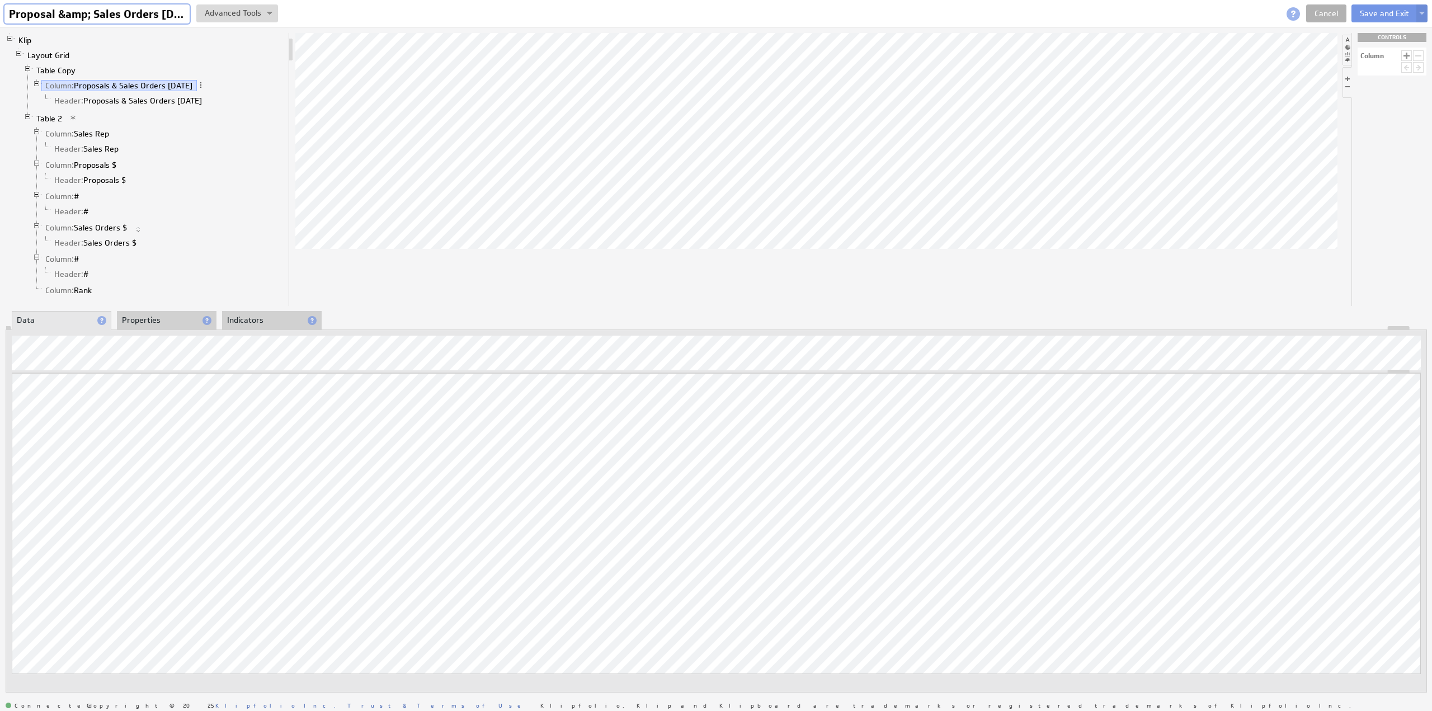
click at [116, 18] on input "Proposal &amp; Sales Orders Today" at bounding box center [96, 13] width 185 height 19
click at [101, 15] on input "Proposal &amp; Sales Orders Today" at bounding box center [96, 13] width 185 height 19
type input "Proposal & Sales Orders MTD"
click at [153, 318] on li "Properties" at bounding box center [167, 320] width 100 height 19
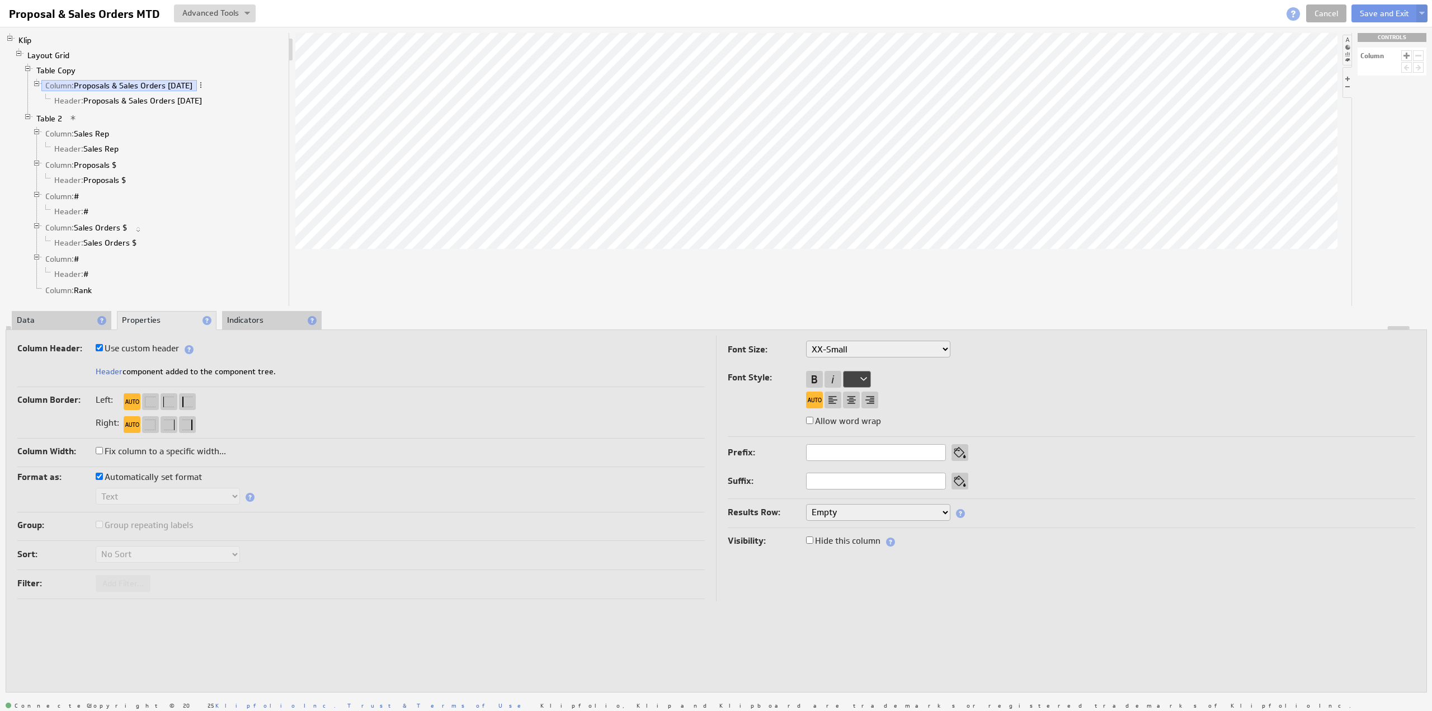
click at [159, 347] on label "Use custom header" at bounding box center [137, 349] width 83 height 16
click at [103, 347] on input "Use custom header" at bounding box center [99, 347] width 7 height 7
checkbox input "false"
click at [202, 370] on input "Proposals & Sales Orders Today" at bounding box center [166, 372] width 140 height 17
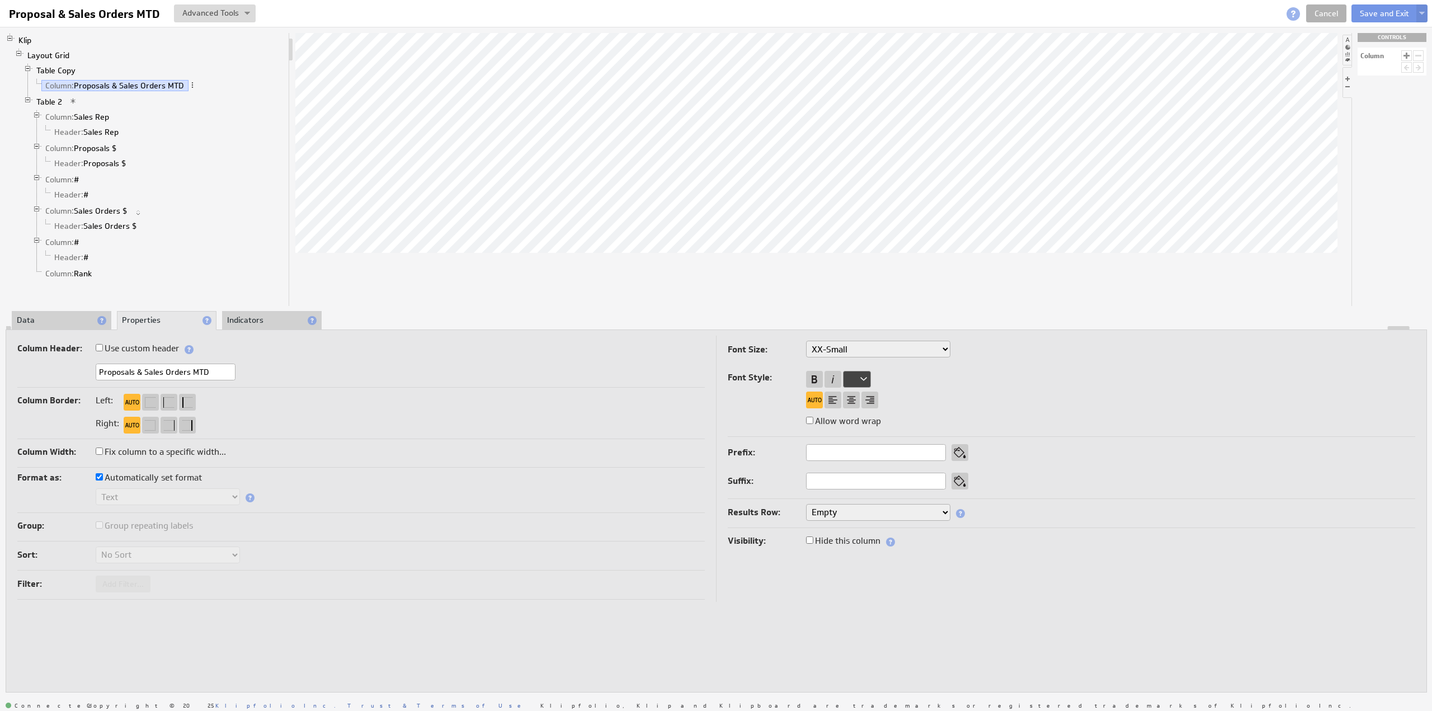
type input "Proposals & Sales Orders MTD"
click at [154, 351] on label "Use custom header" at bounding box center [137, 349] width 83 height 16
click at [103, 351] on input "Use custom header" at bounding box center [99, 347] width 7 height 7
checkbox input "true"
click at [131, 100] on link "Header: Proposals & Sales Orders MTD" at bounding box center [124, 100] width 148 height 11
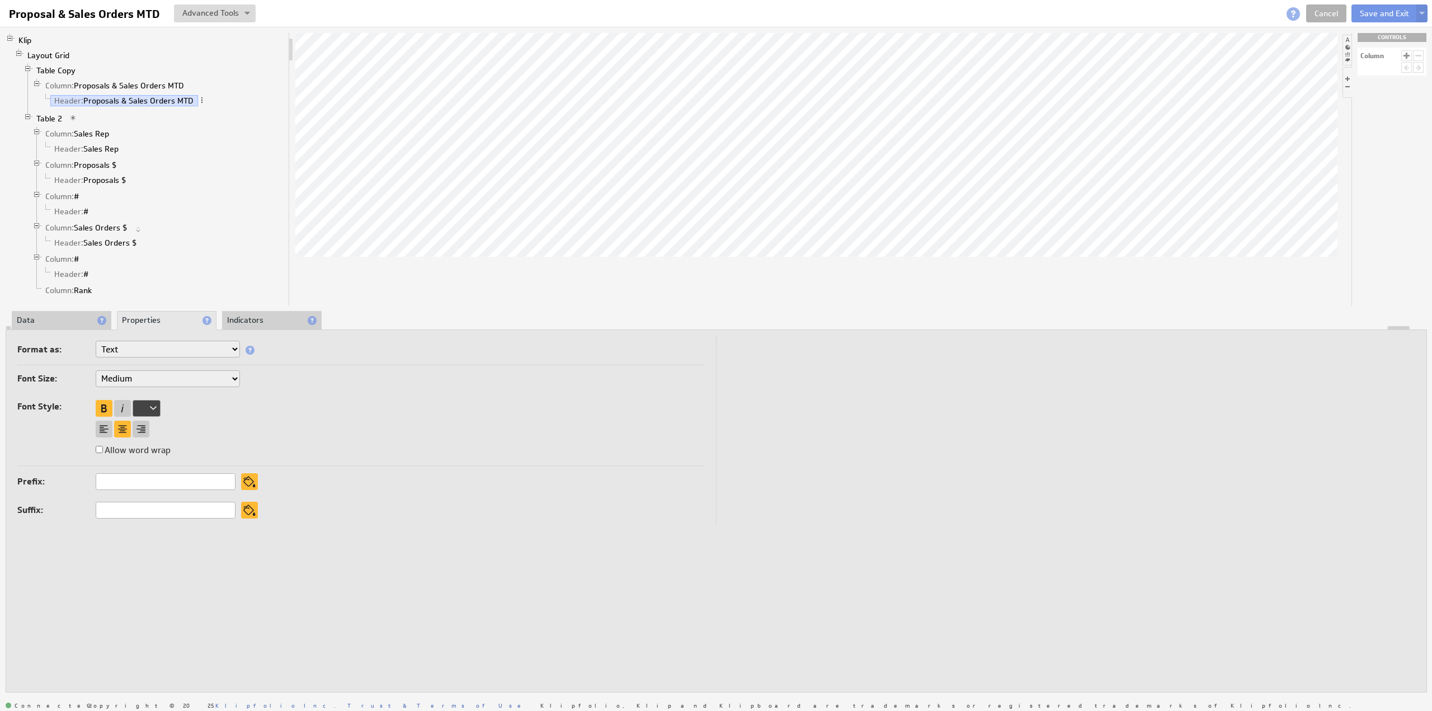
click at [53, 317] on li "Data" at bounding box center [62, 320] width 100 height 19
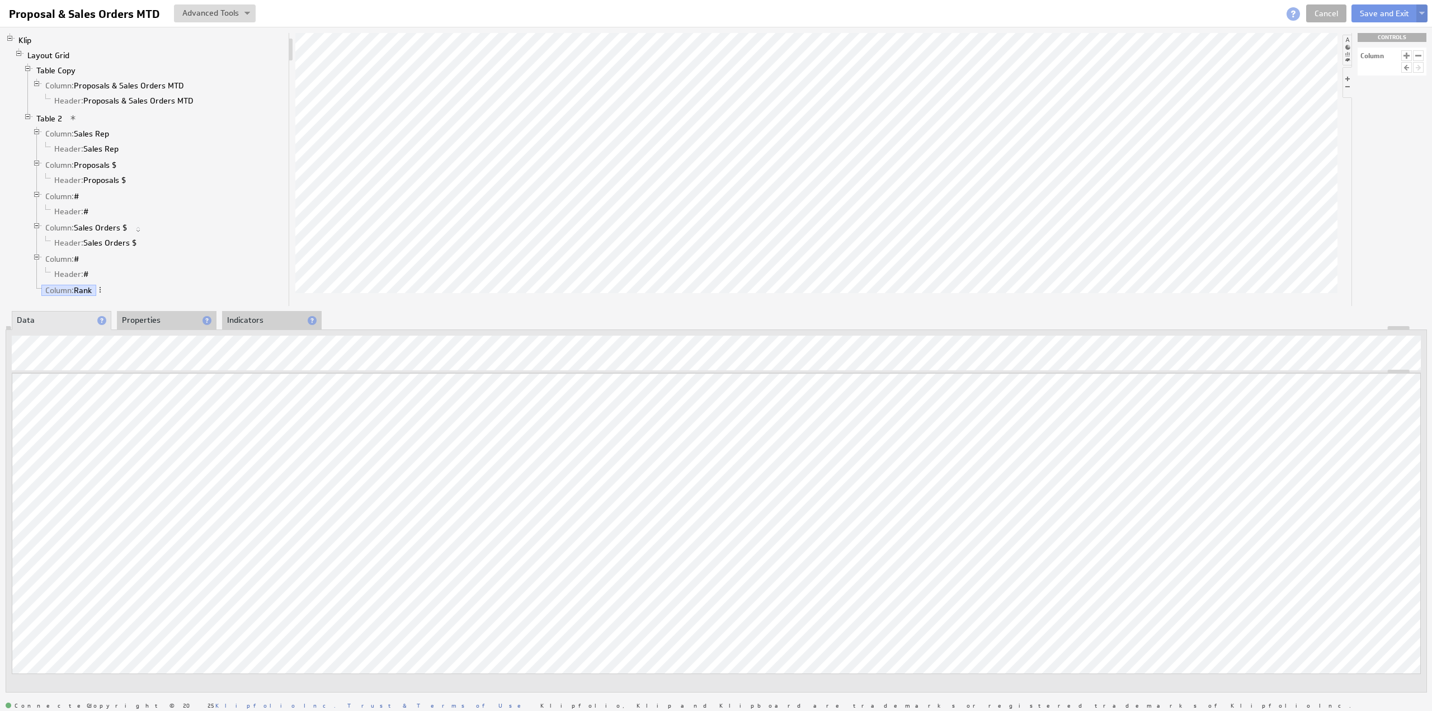
click at [1425, 12] on button at bounding box center [1421, 13] width 11 height 18
click at [1281, 67] on td "Save as Copy..." at bounding box center [1312, 72] width 129 height 18
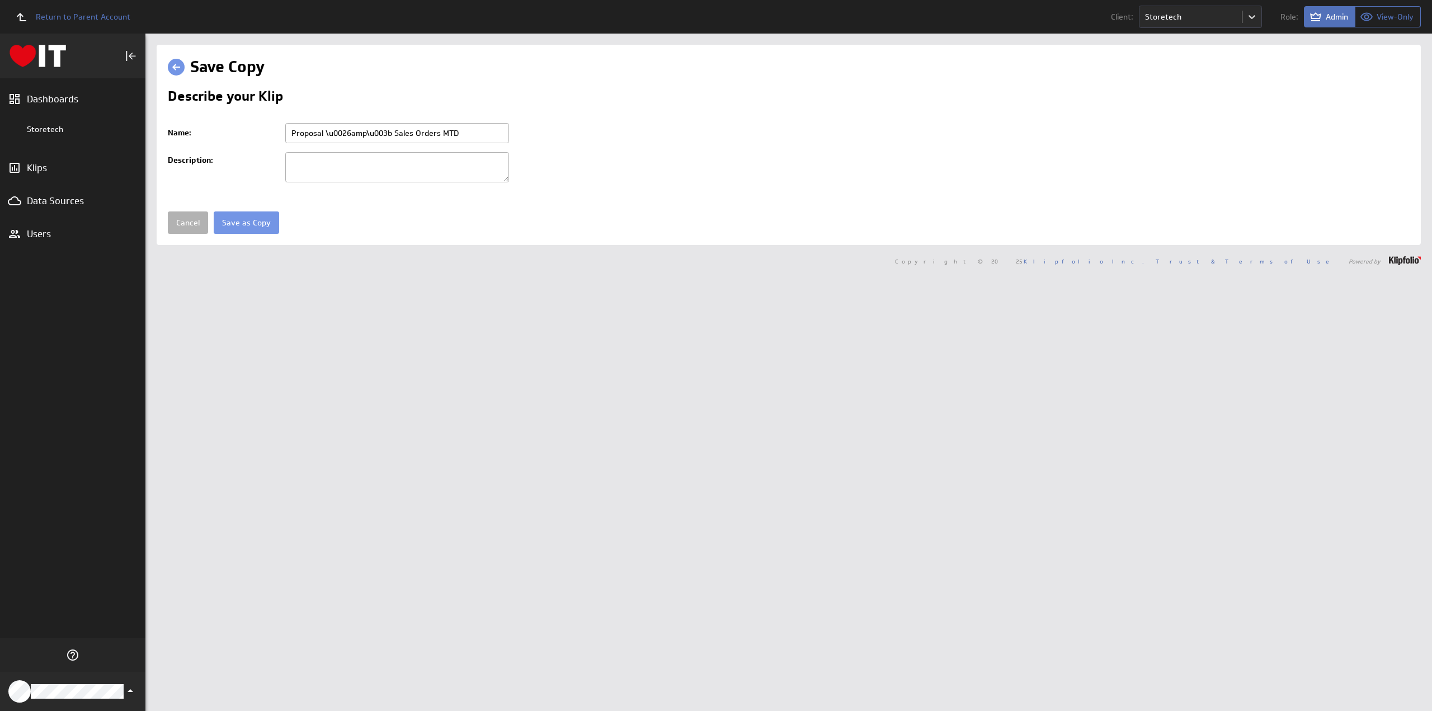
click at [391, 132] on input "Proposal \u0026amp\u003b Sales Orders MTD" at bounding box center [397, 133] width 224 height 20
type input "Proposal & Sales Orders MTD"
click at [229, 223] on input "Save as Copy" at bounding box center [246, 222] width 65 height 22
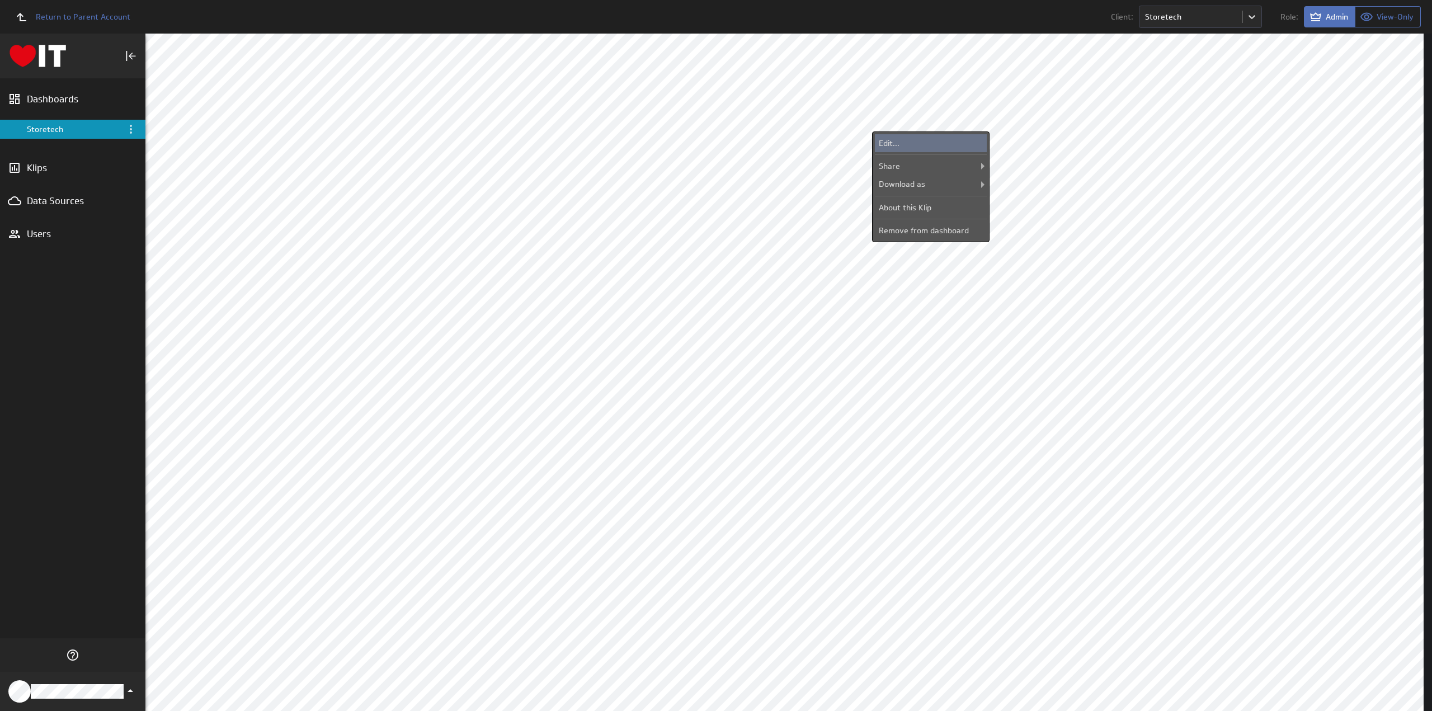
click at [922, 140] on div "Edit..." at bounding box center [931, 143] width 112 height 18
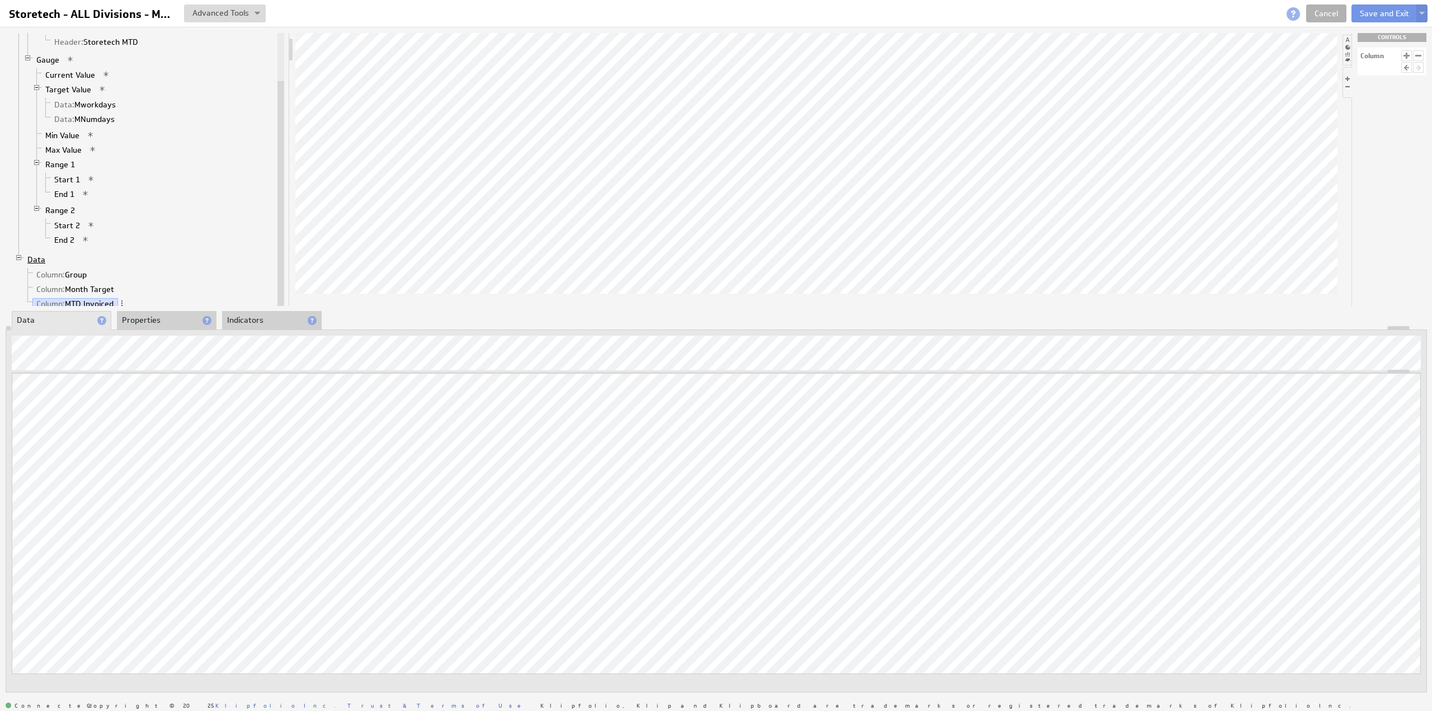
click at [39, 254] on link "Data" at bounding box center [36, 259] width 26 height 11
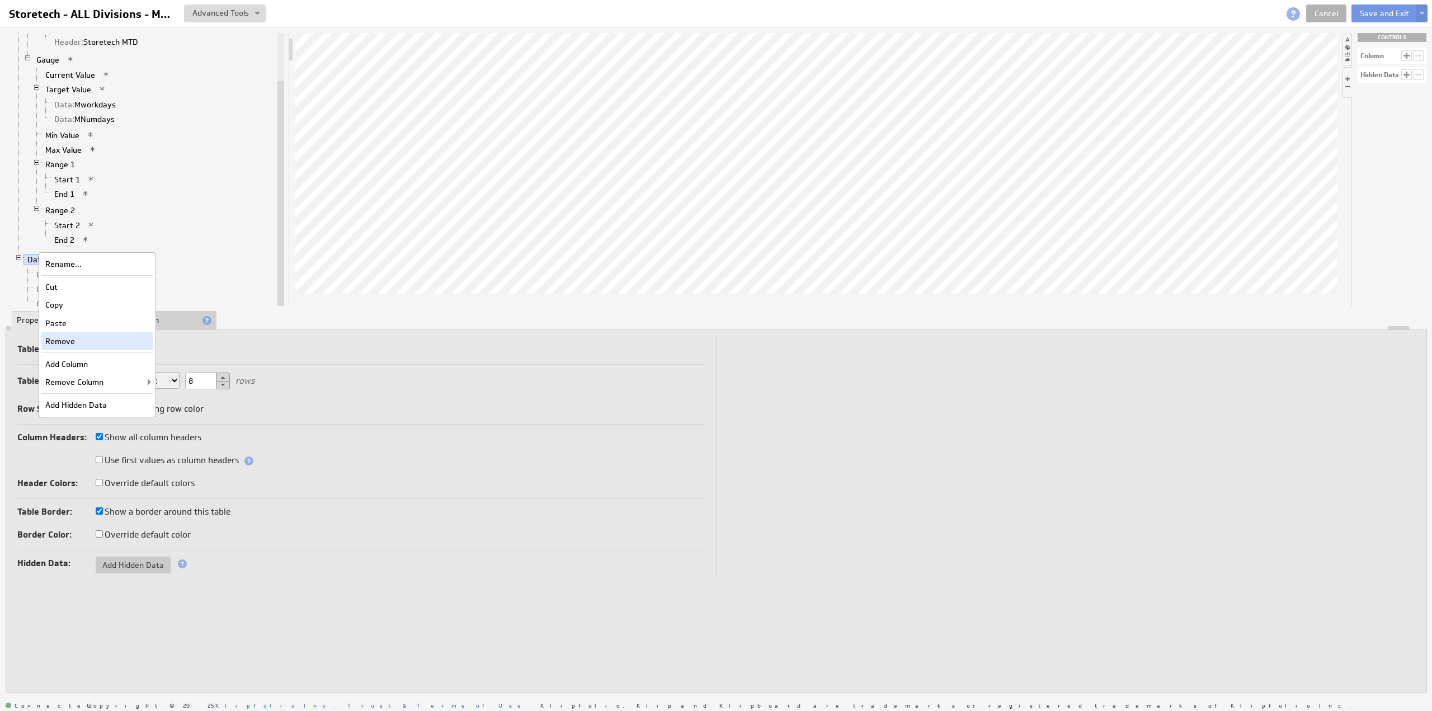
click at [78, 340] on div "Remove" at bounding box center [97, 341] width 112 height 18
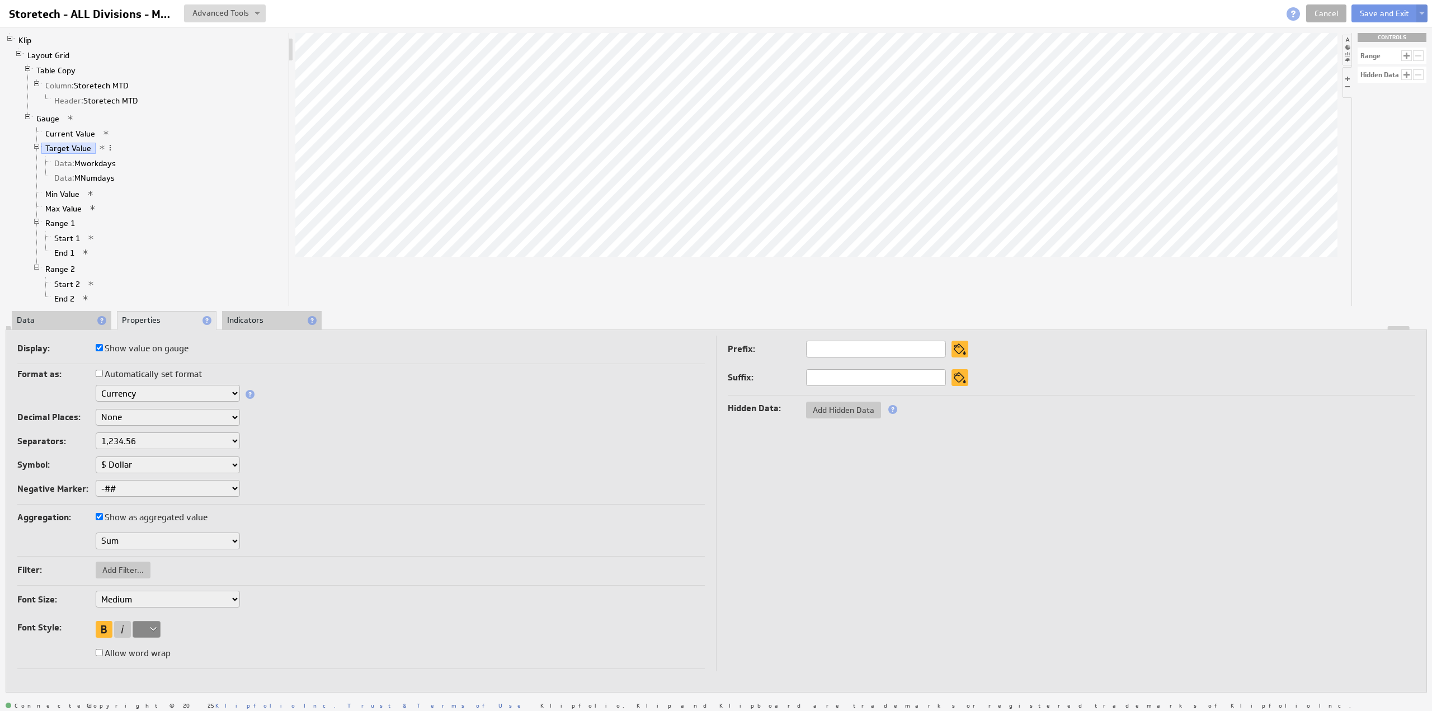
click at [40, 318] on li "Data" at bounding box center [62, 320] width 100 height 19
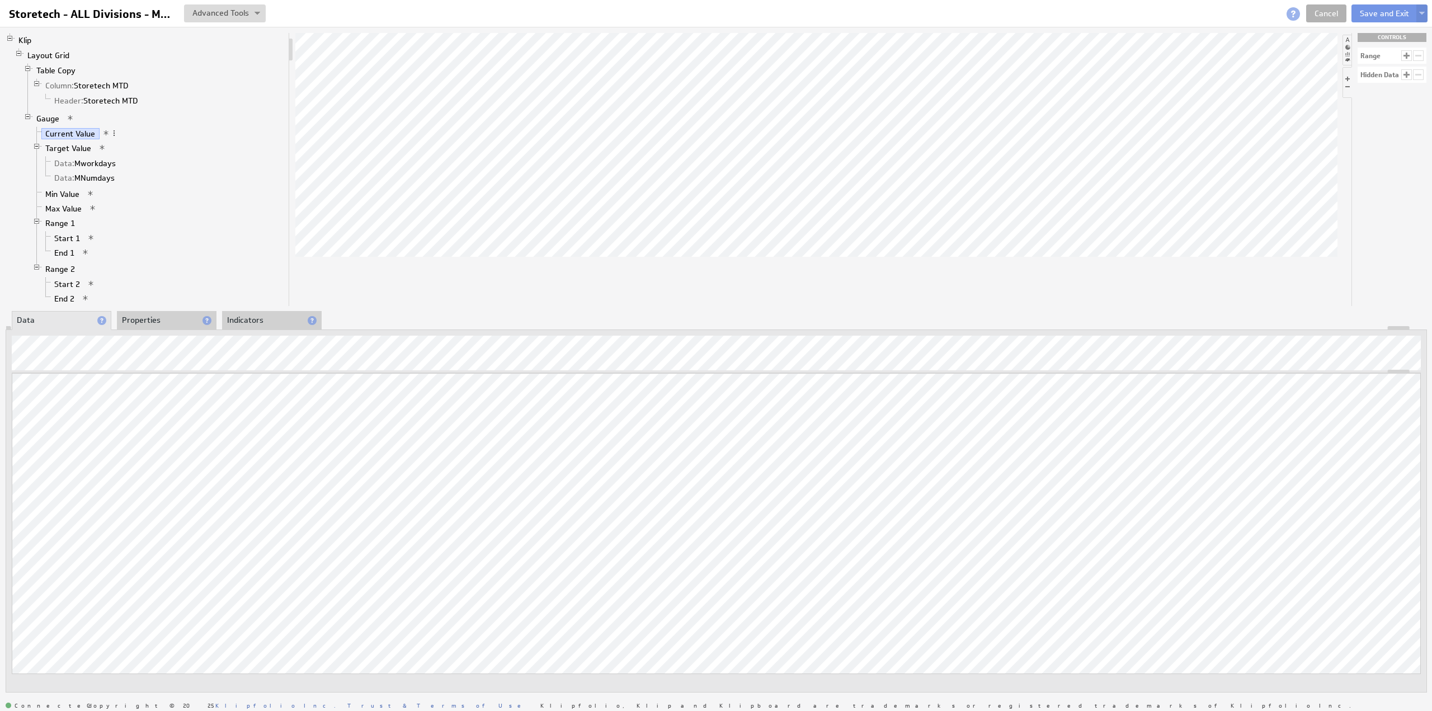
drag, startPoint x: 211, startPoint y: 111, endPoint x: 192, endPoint y: 134, distance: 30.2
click at [192, 134] on li "Gauge Current Value Target Value Data: Mworkdays Data: MNumdays Min Value Max V…" at bounding box center [153, 210] width 261 height 198
click at [103, 87] on link "Column: Storetech MTD" at bounding box center [87, 85] width 92 height 11
click at [134, 316] on li "Properties" at bounding box center [167, 320] width 100 height 19
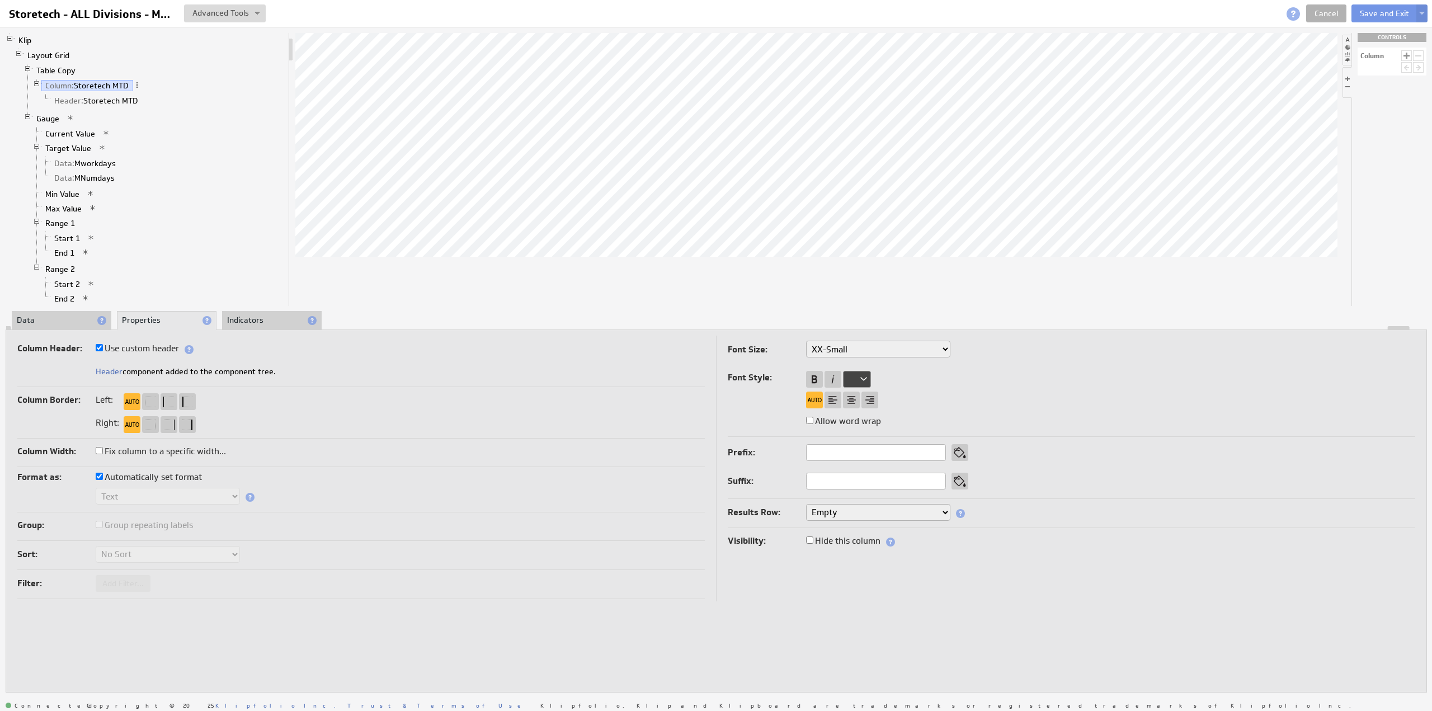
click at [138, 350] on label "Use custom header" at bounding box center [137, 349] width 83 height 16
click at [103, 350] on input "Use custom header" at bounding box center [99, 347] width 7 height 7
checkbox input "false"
click at [122, 371] on input "Storetech MTD" at bounding box center [166, 372] width 140 height 17
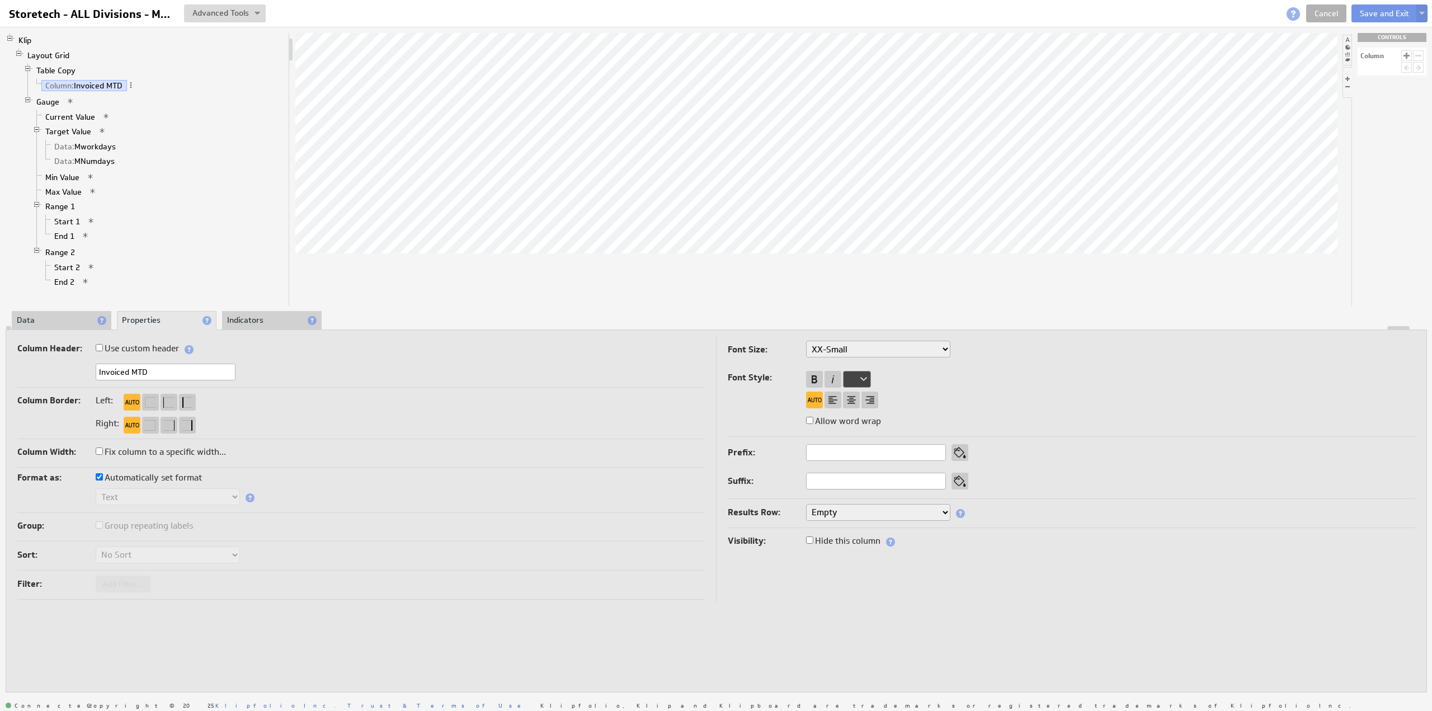
type input "Invoiced MTD"
click at [138, 351] on label "Use custom header" at bounding box center [137, 349] width 83 height 16
click at [103, 351] on input "Use custom header" at bounding box center [99, 347] width 7 height 7
checkbox input "true"
click at [93, 97] on link "Header: Invoiced MTD" at bounding box center [93, 100] width 86 height 11
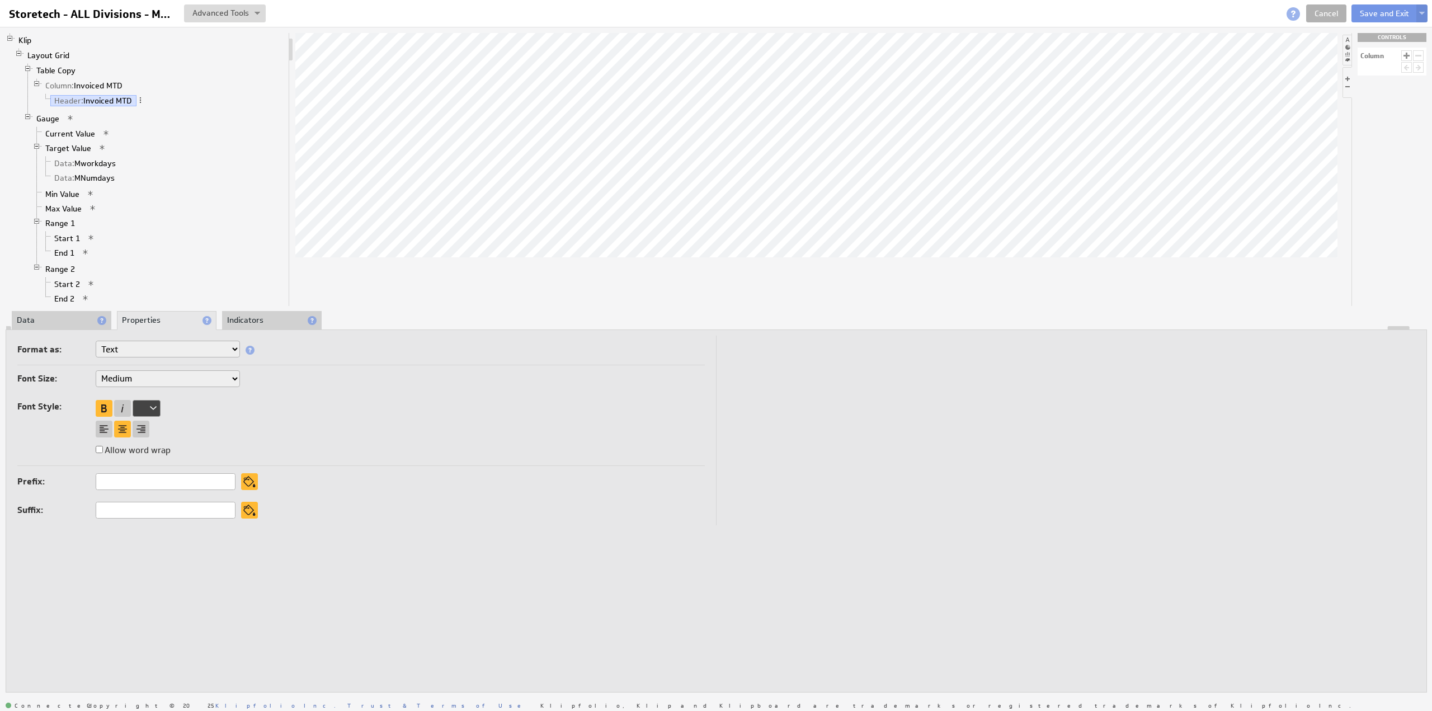
click at [39, 318] on li "Data" at bounding box center [62, 320] width 100 height 19
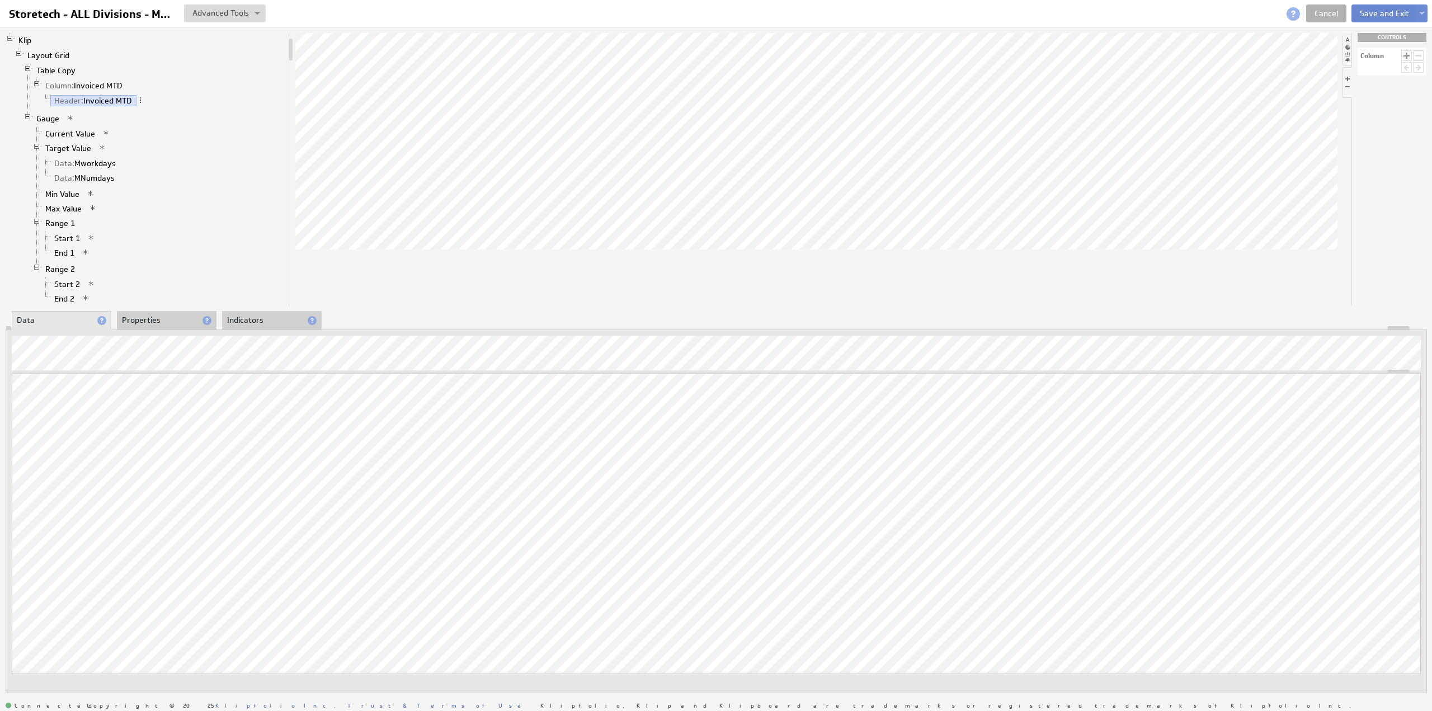
click at [1379, 11] on button "Save and Exit" at bounding box center [1384, 13] width 66 height 18
click at [1379, 12] on button "Save and Exit" at bounding box center [1384, 13] width 66 height 18
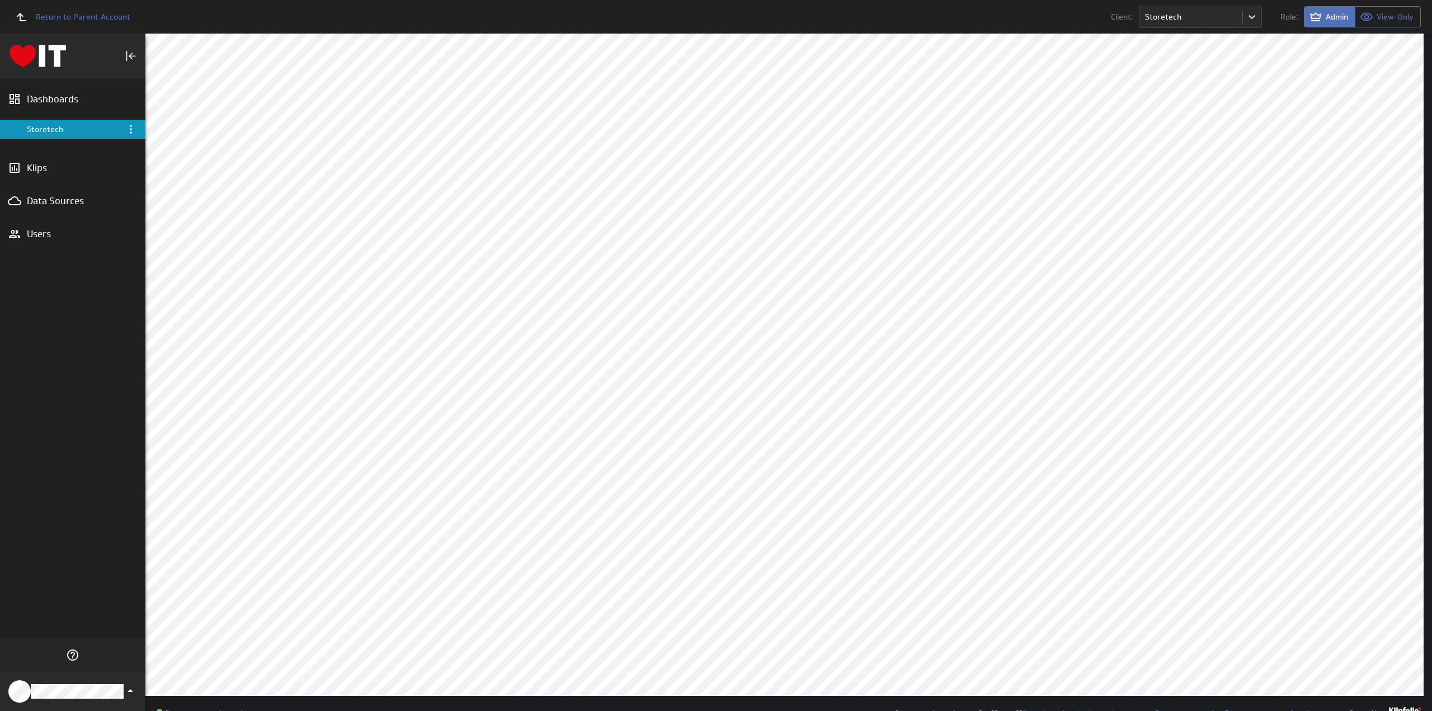
scroll to position [55, 0]
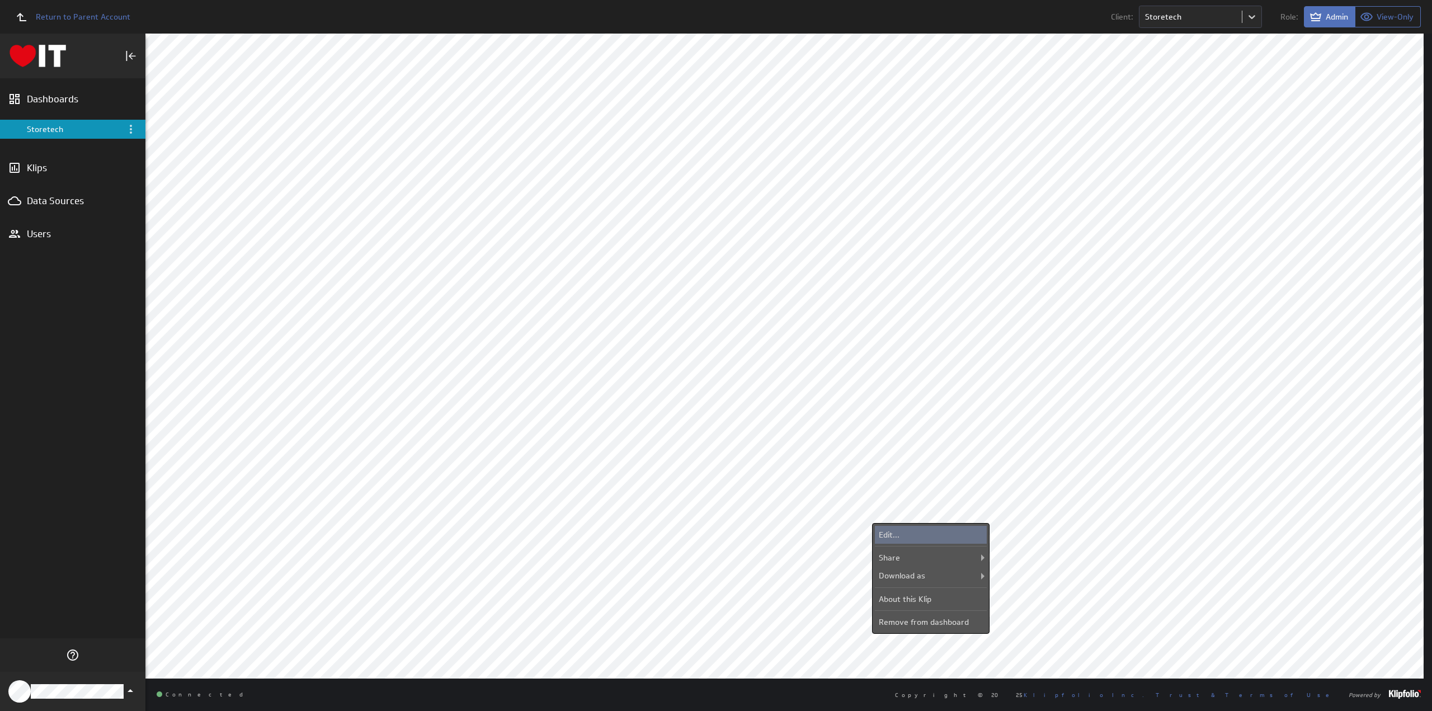
click at [903, 529] on div "Edit..." at bounding box center [931, 535] width 112 height 18
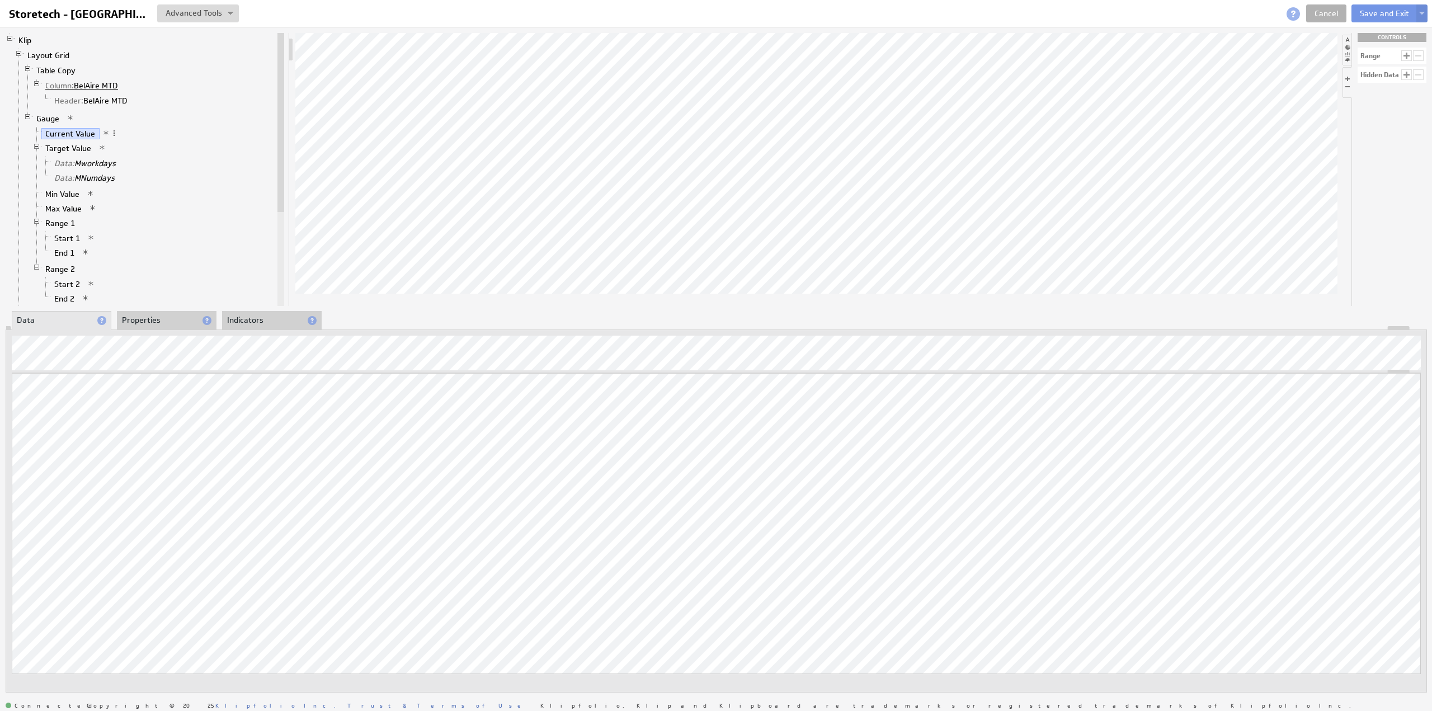
click at [92, 83] on link "Column: BelAire MTD" at bounding box center [81, 85] width 81 height 11
drag, startPoint x: 140, startPoint y: 315, endPoint x: 149, endPoint y: 324, distance: 12.7
click at [140, 315] on li "Properties" at bounding box center [167, 320] width 100 height 19
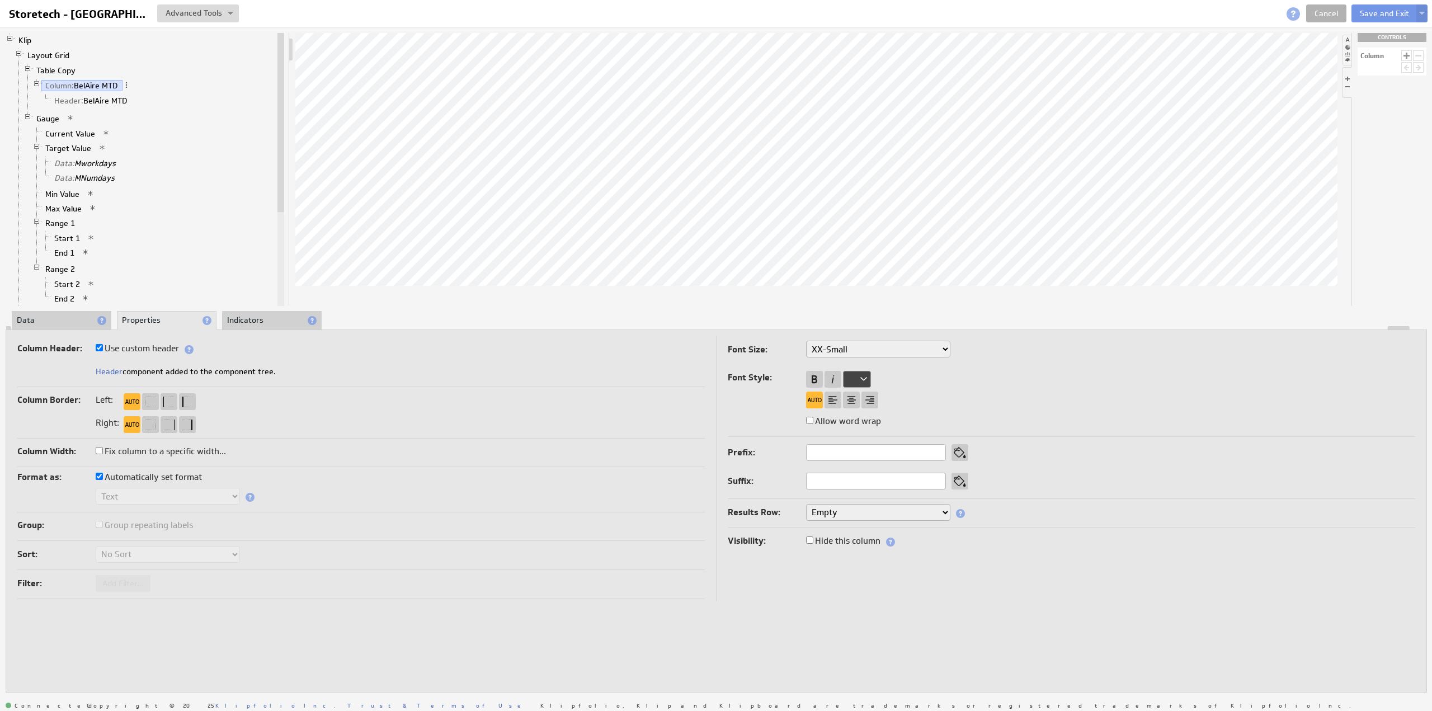
click at [166, 351] on label "Use custom header" at bounding box center [137, 349] width 83 height 16
click at [103, 351] on input "Use custom header" at bounding box center [99, 347] width 7 height 7
checkbox input "false"
click at [181, 372] on input "BelAire MTD" at bounding box center [166, 372] width 140 height 17
paste input "Invoiced"
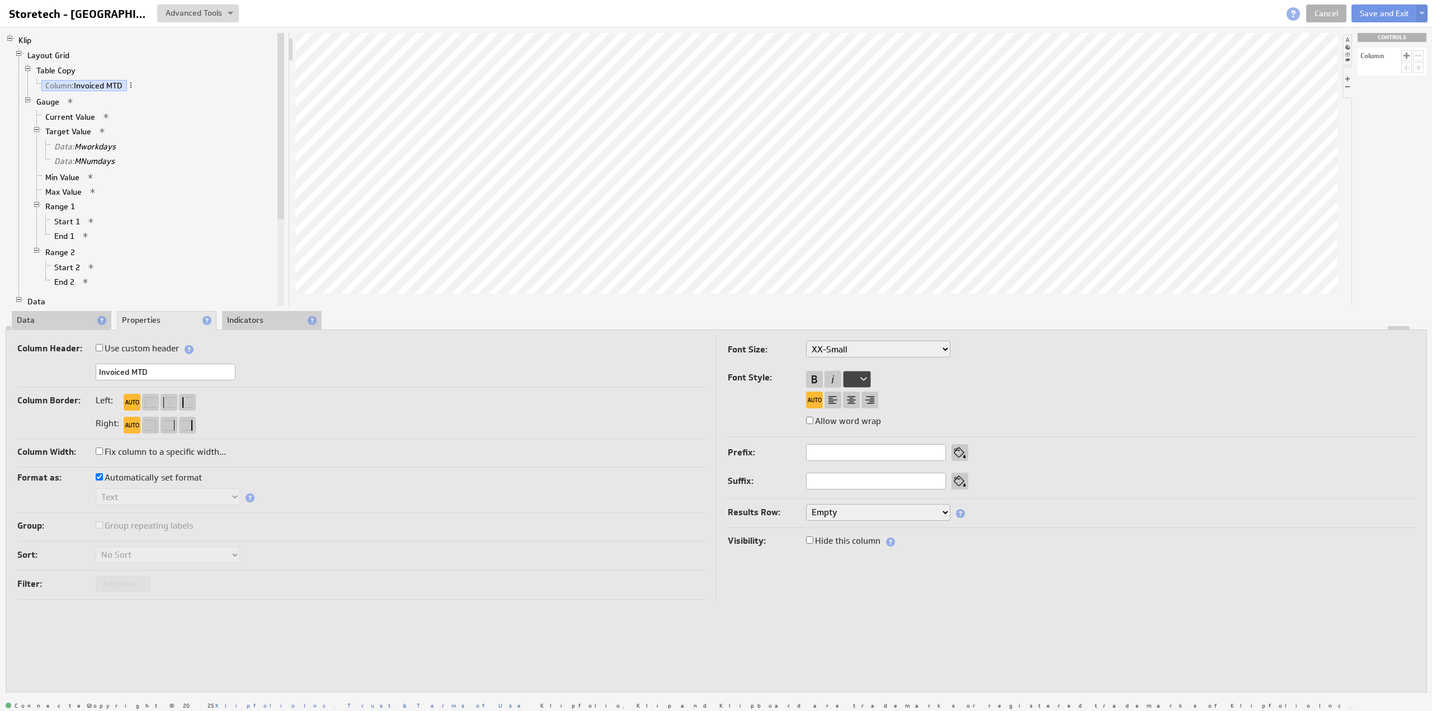
type input "Invoiced MTD"
click at [152, 348] on label "Use custom header" at bounding box center [137, 349] width 83 height 16
click at [103, 348] on input "Use custom header" at bounding box center [99, 347] width 7 height 7
checkbox input "true"
click at [109, 97] on link "Header: Invoiced MTD" at bounding box center [93, 100] width 86 height 11
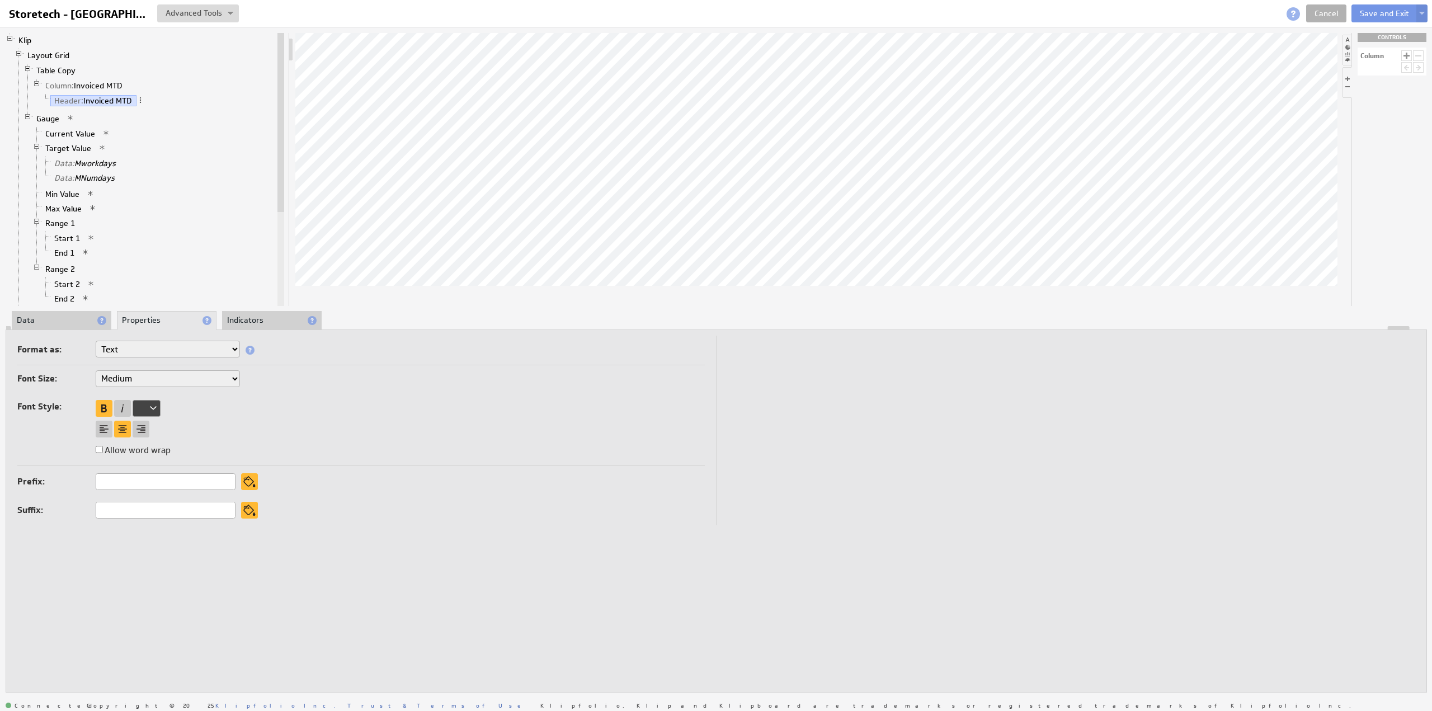
drag, startPoint x: 57, startPoint y: 320, endPoint x: 65, endPoint y: 328, distance: 11.1
click at [58, 322] on li "Data" at bounding box center [62, 320] width 100 height 19
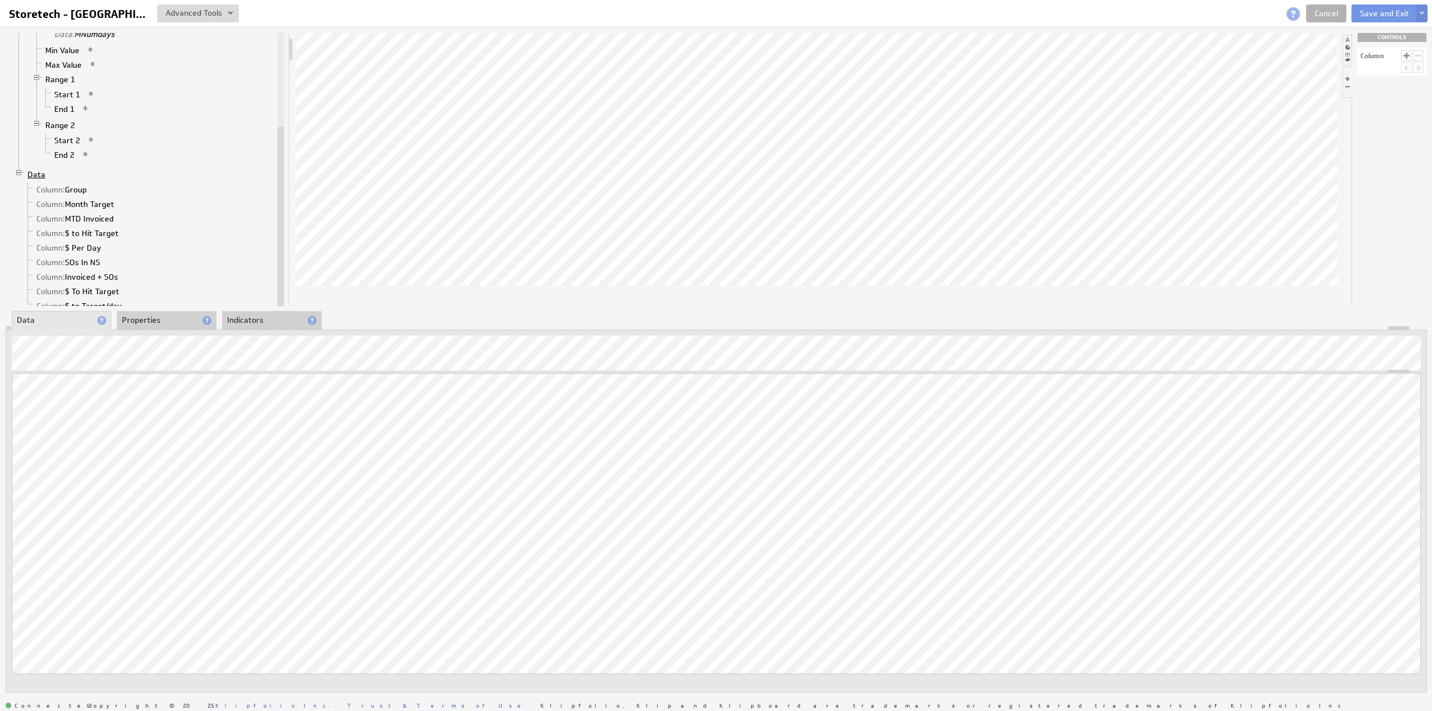
click at [39, 169] on link "Data" at bounding box center [36, 174] width 26 height 11
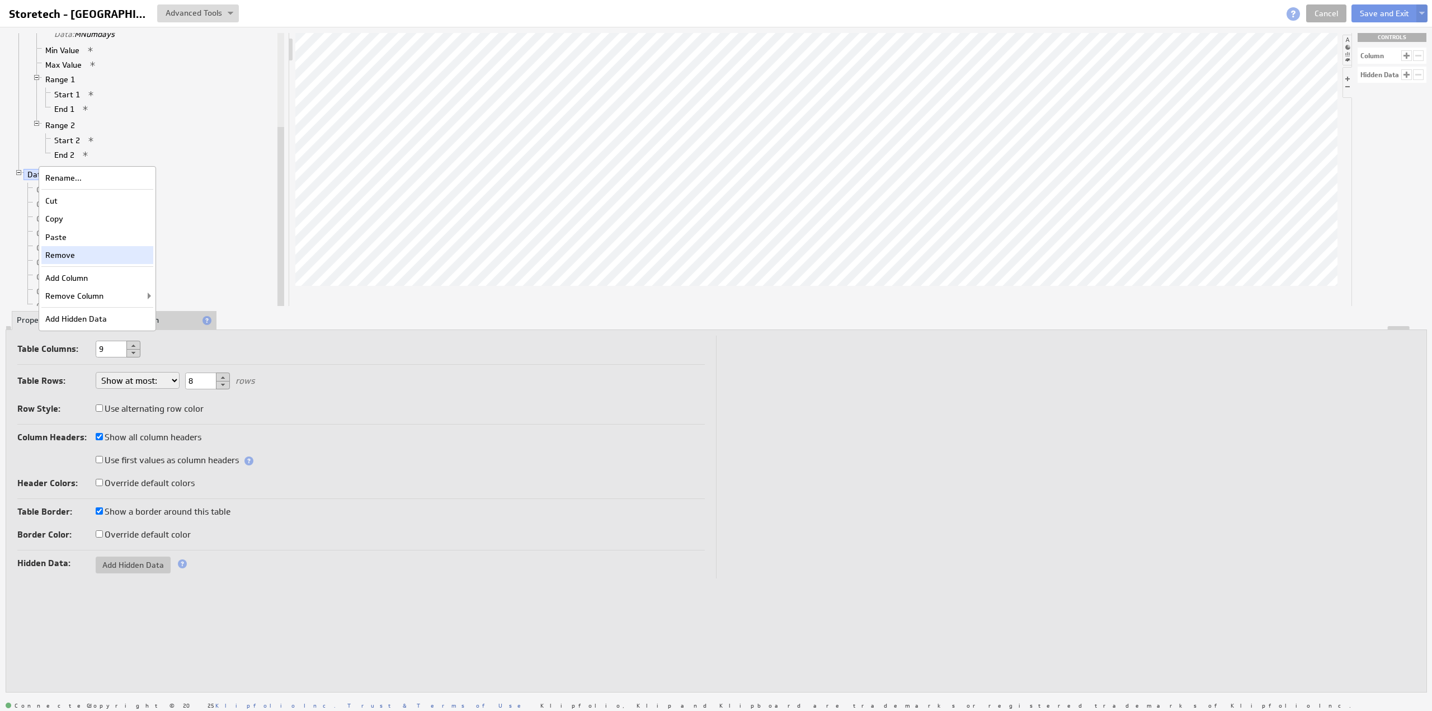
click at [105, 260] on div "Remove" at bounding box center [97, 255] width 112 height 18
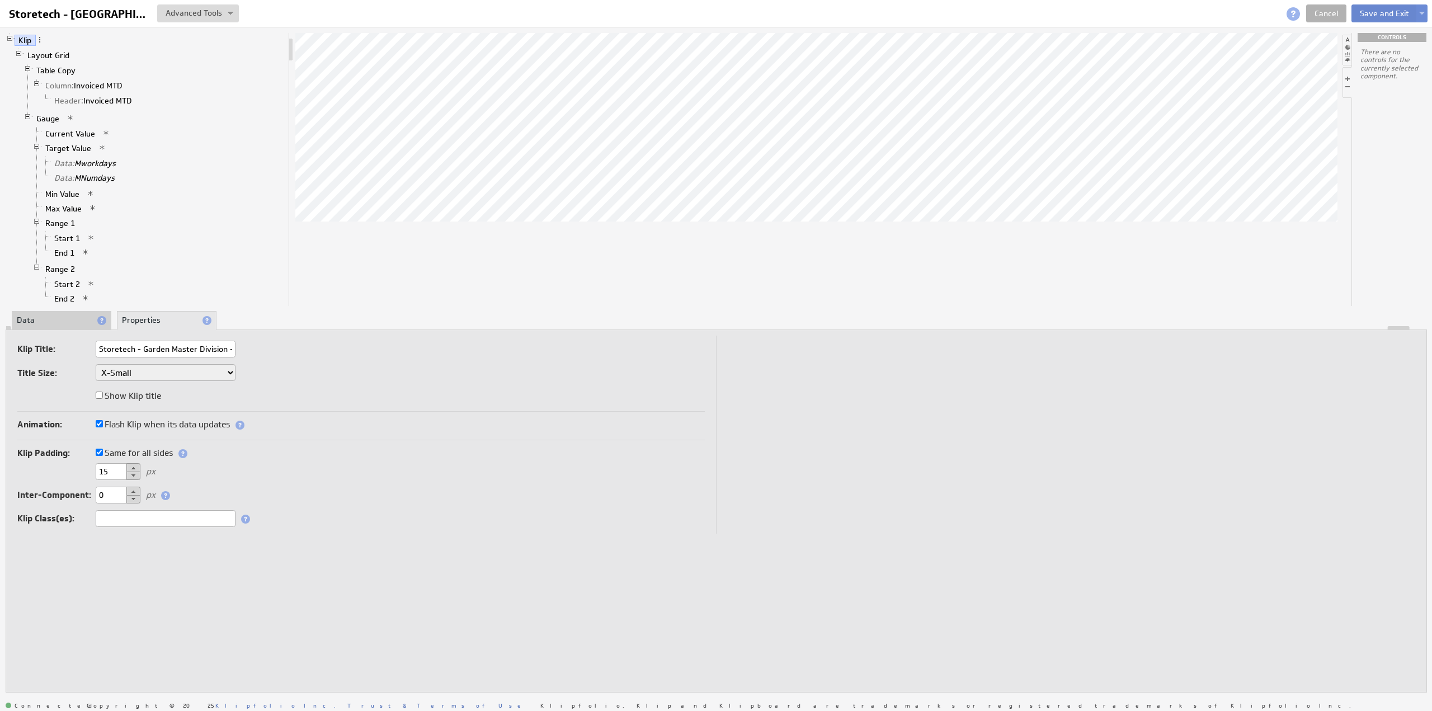
click at [1376, 11] on button "Save and Exit" at bounding box center [1384, 13] width 66 height 18
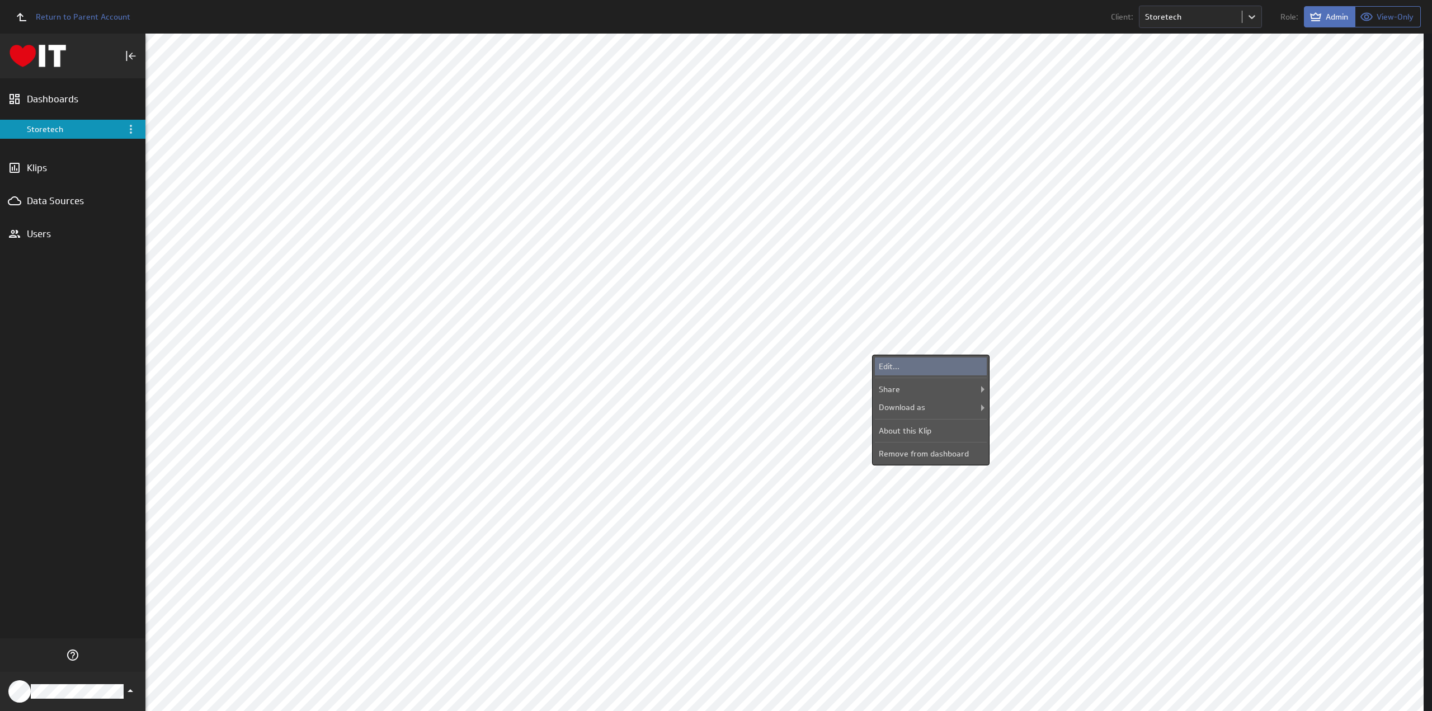
click at [921, 363] on div "Edit..." at bounding box center [931, 366] width 112 height 18
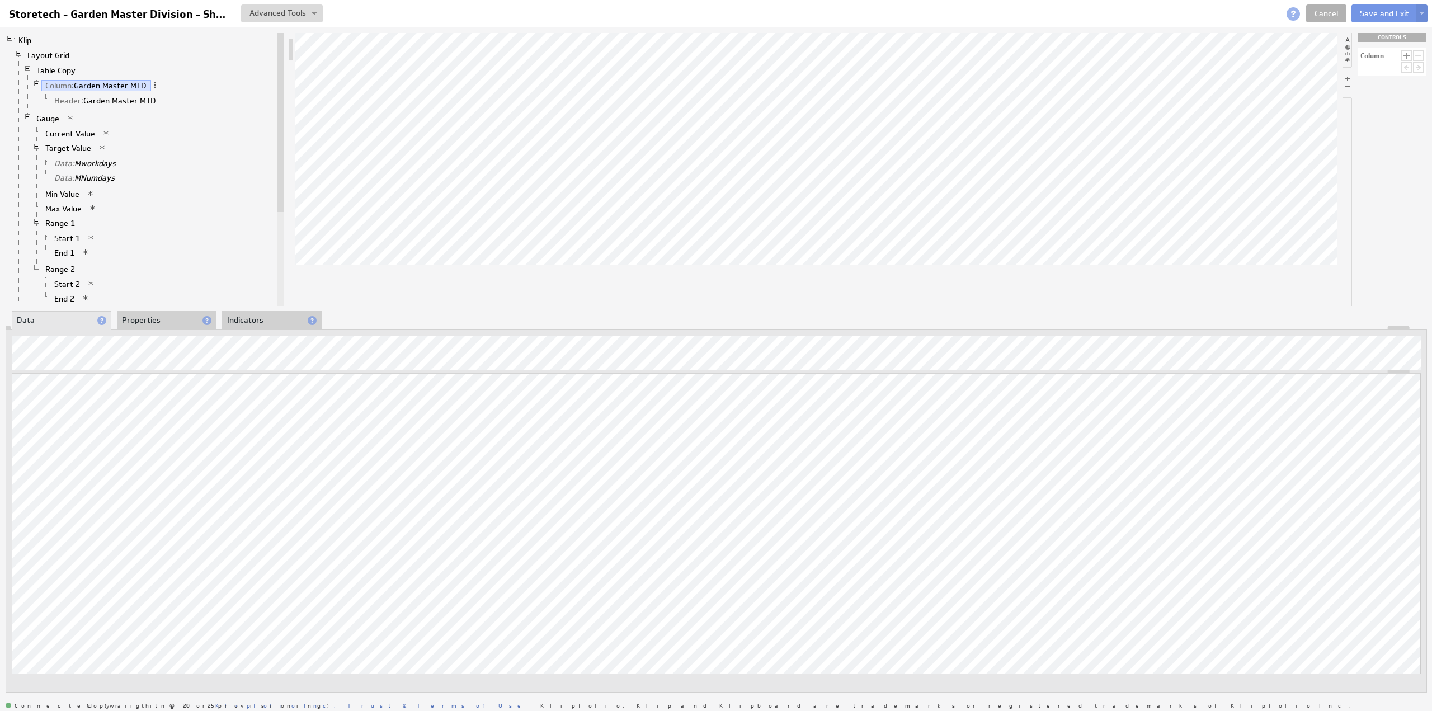
click at [149, 318] on li "Properties" at bounding box center [167, 320] width 100 height 19
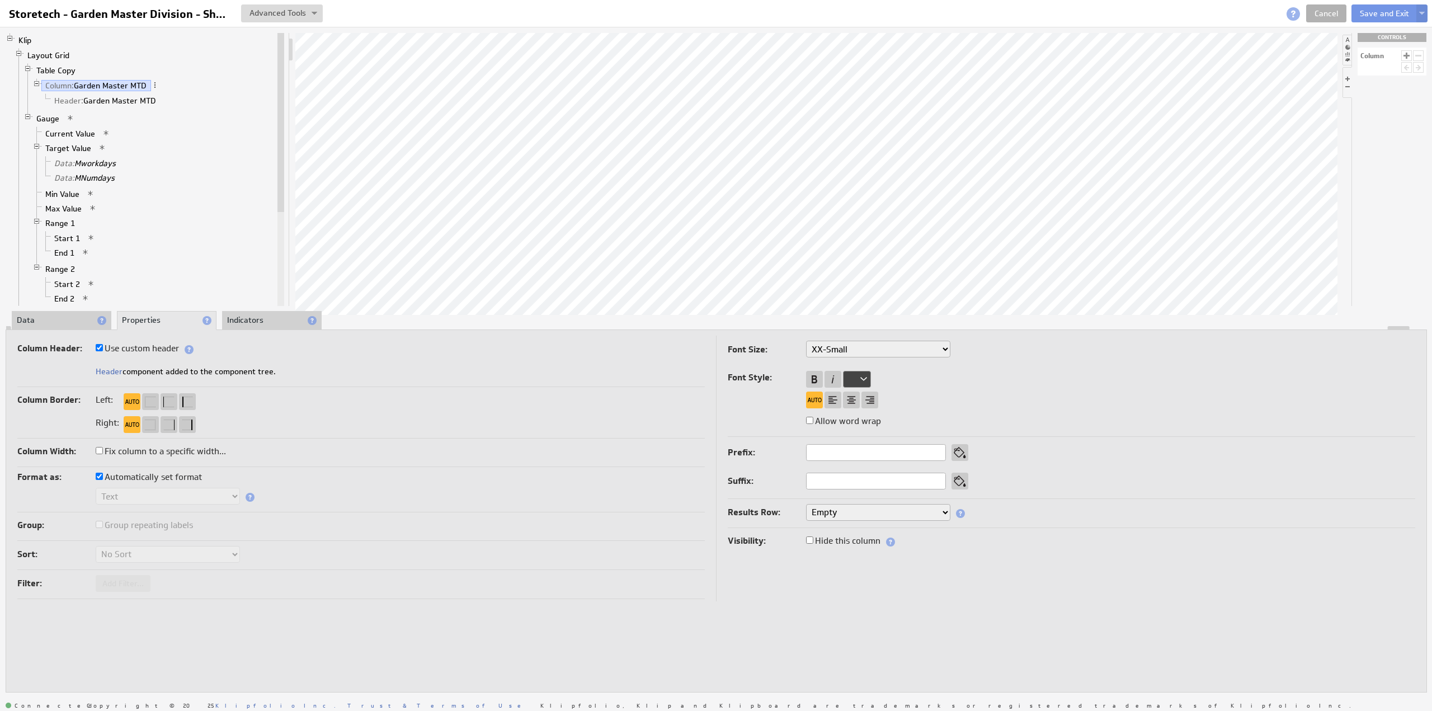
click at [156, 351] on label "Use custom header" at bounding box center [137, 349] width 83 height 16
click at [103, 351] on input "Use custom header" at bounding box center [99, 347] width 7 height 7
checkbox input "false"
click at [157, 371] on input "Garden Master MTD" at bounding box center [166, 372] width 140 height 17
paste input "Invoiced"
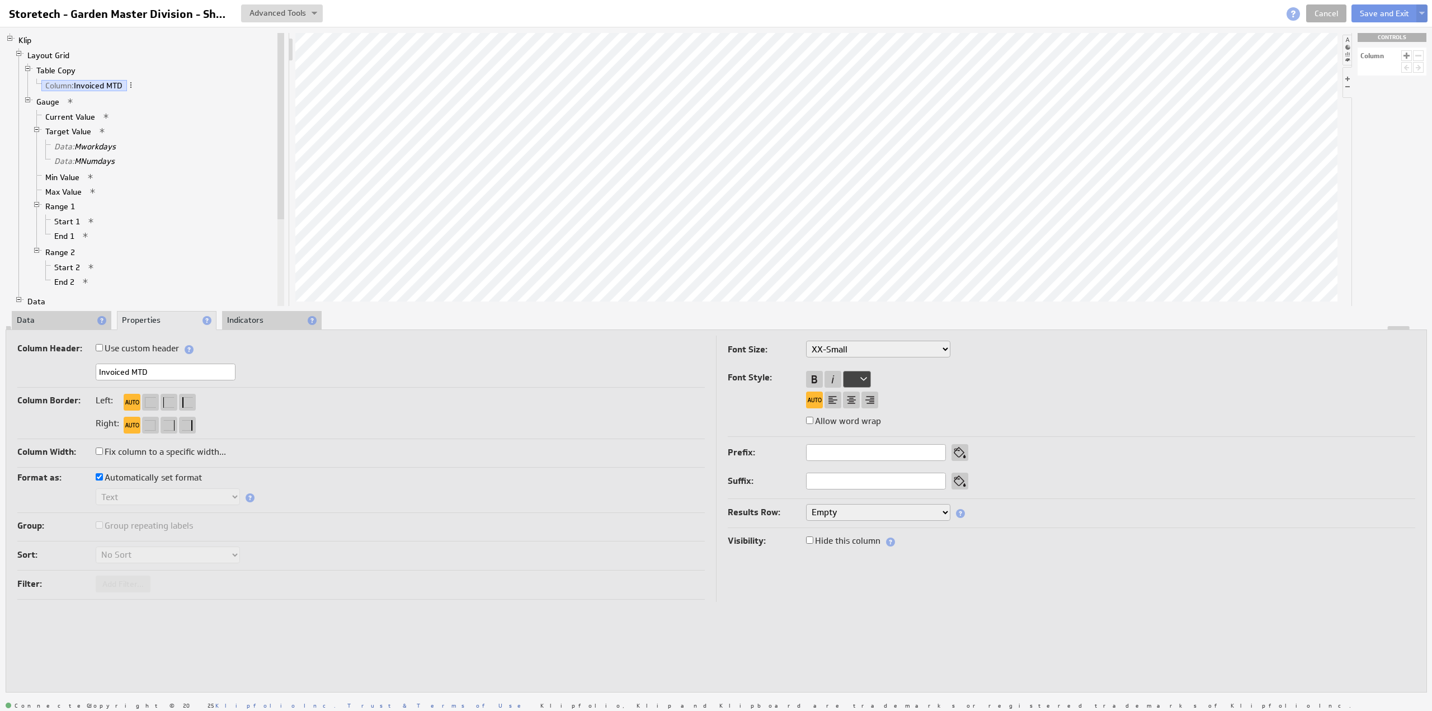
type input "Invoiced MTD"
drag, startPoint x: 158, startPoint y: 354, endPoint x: 152, endPoint y: 342, distance: 13.0
click at [158, 353] on label "Use custom header" at bounding box center [137, 349] width 83 height 16
click at [103, 351] on input "Use custom header" at bounding box center [99, 347] width 7 height 7
checkbox input "true"
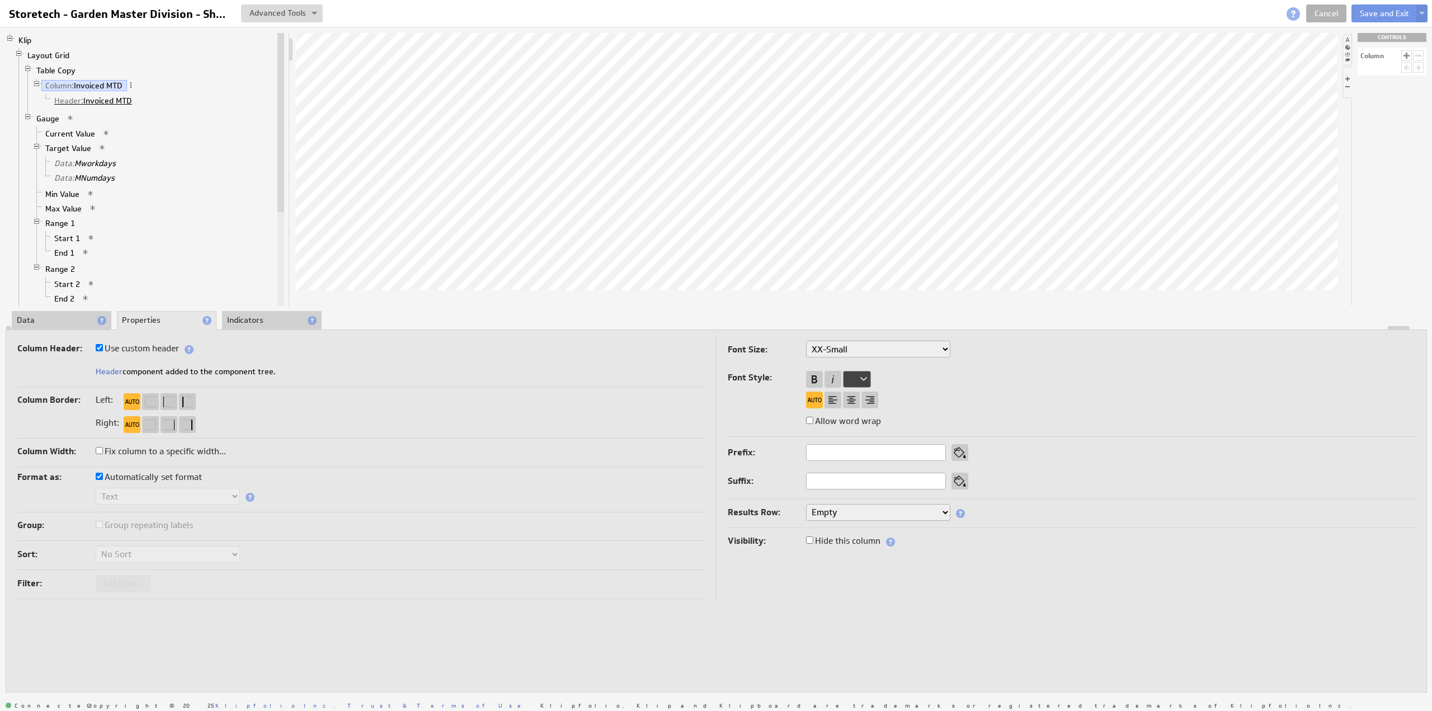
click at [111, 100] on link "Header: Invoiced MTD" at bounding box center [93, 100] width 86 height 11
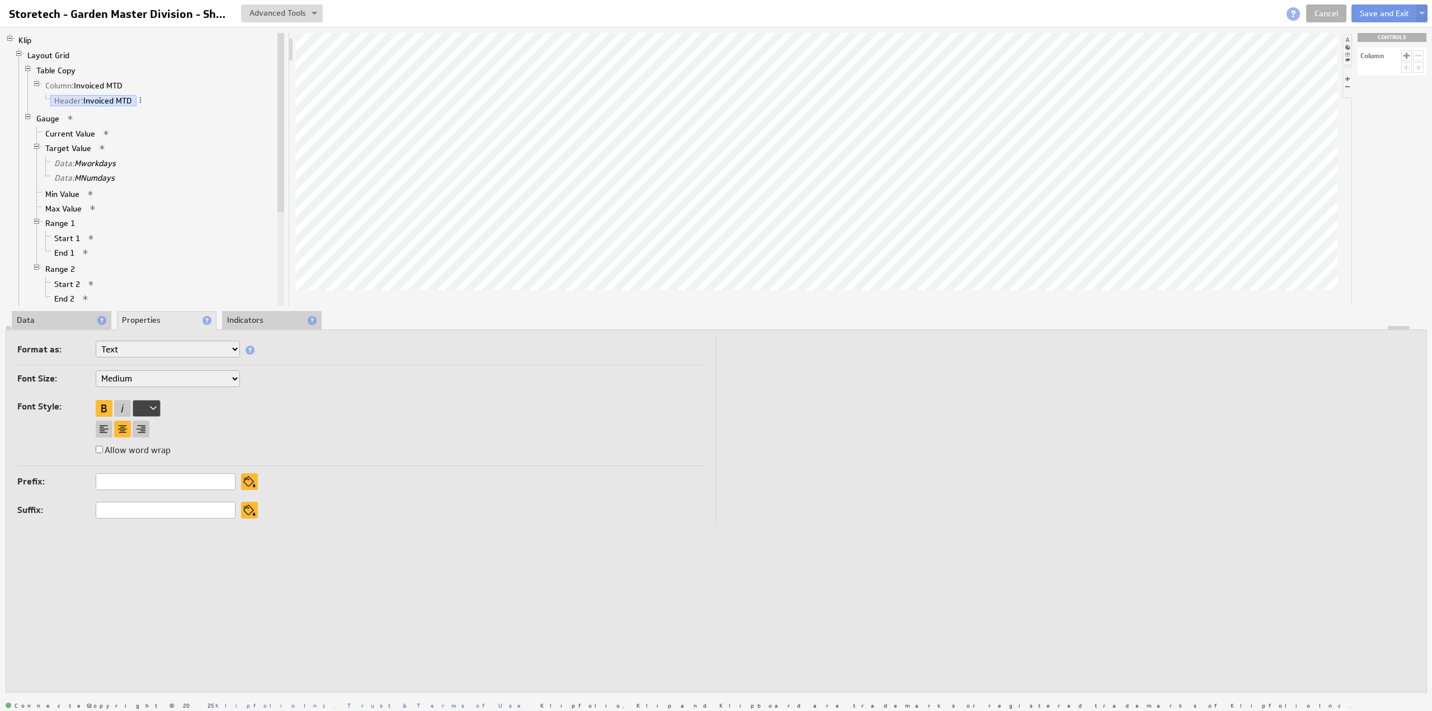
drag, startPoint x: 61, startPoint y: 318, endPoint x: 78, endPoint y: 327, distance: 19.5
click at [62, 320] on li "Data" at bounding box center [62, 320] width 100 height 19
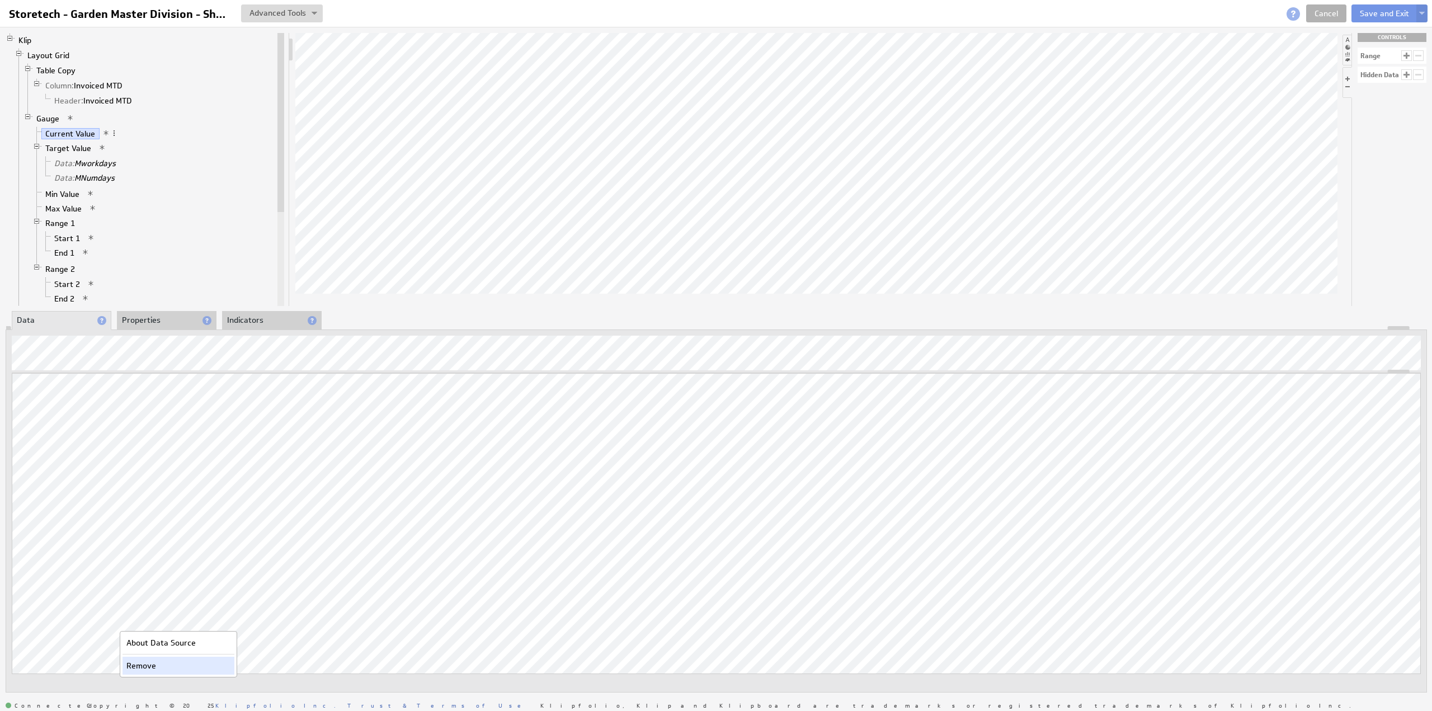
click at [138, 664] on div "Remove" at bounding box center [178, 666] width 112 height 18
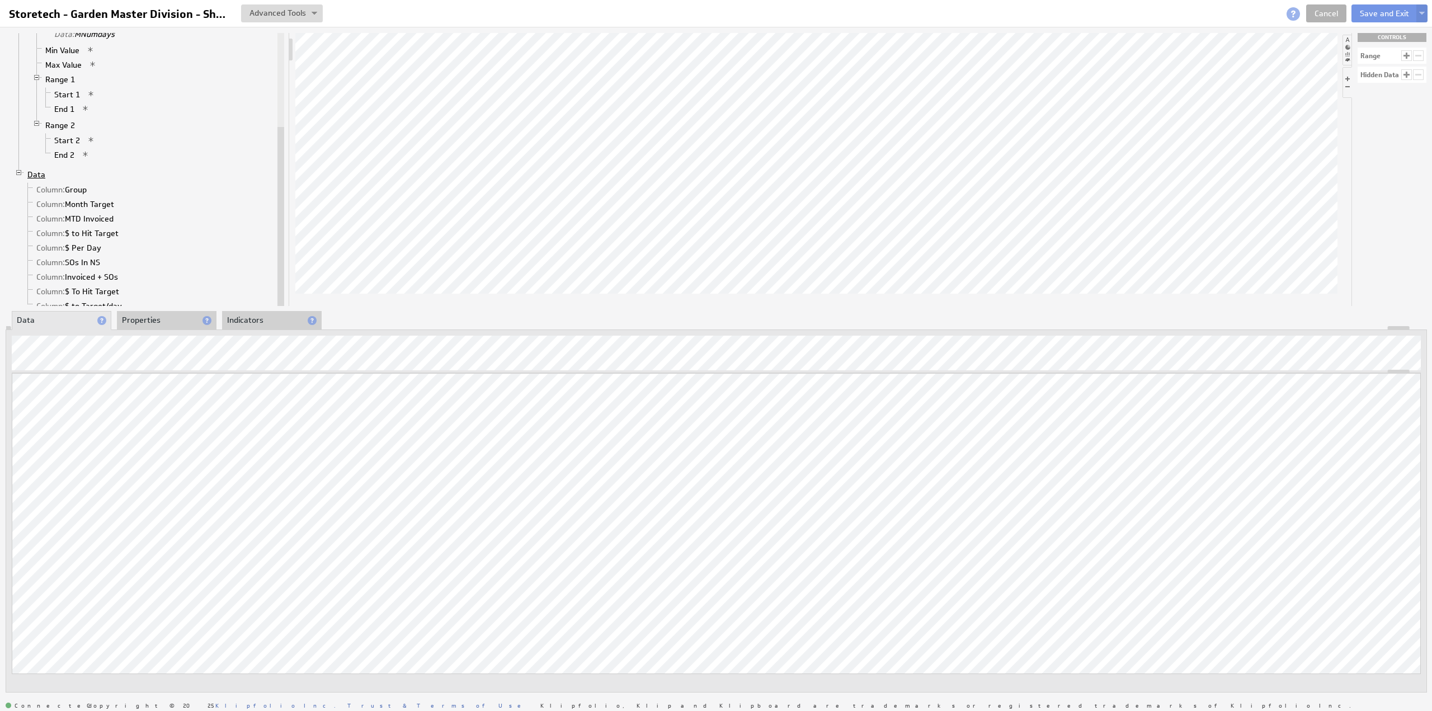
click at [40, 169] on link "Data" at bounding box center [36, 174] width 26 height 11
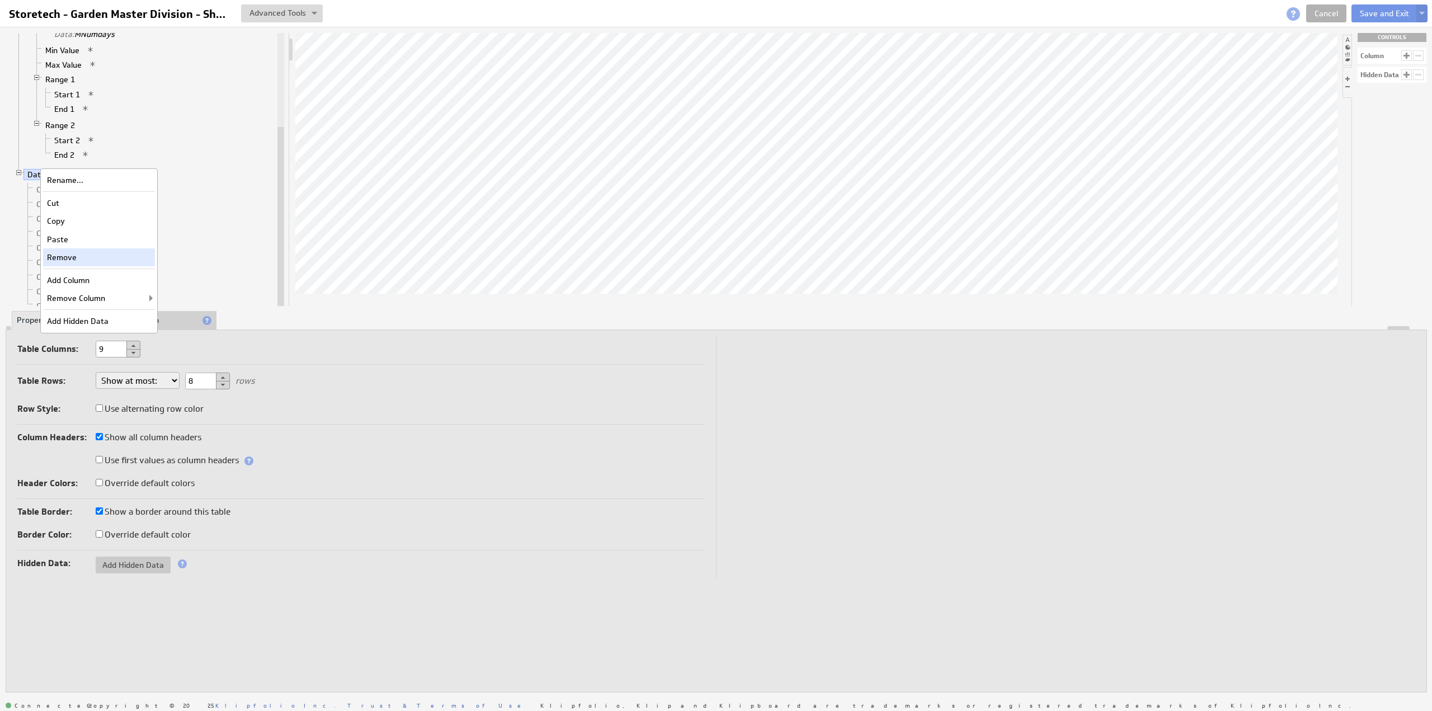
click at [82, 257] on div "Remove" at bounding box center [99, 257] width 112 height 18
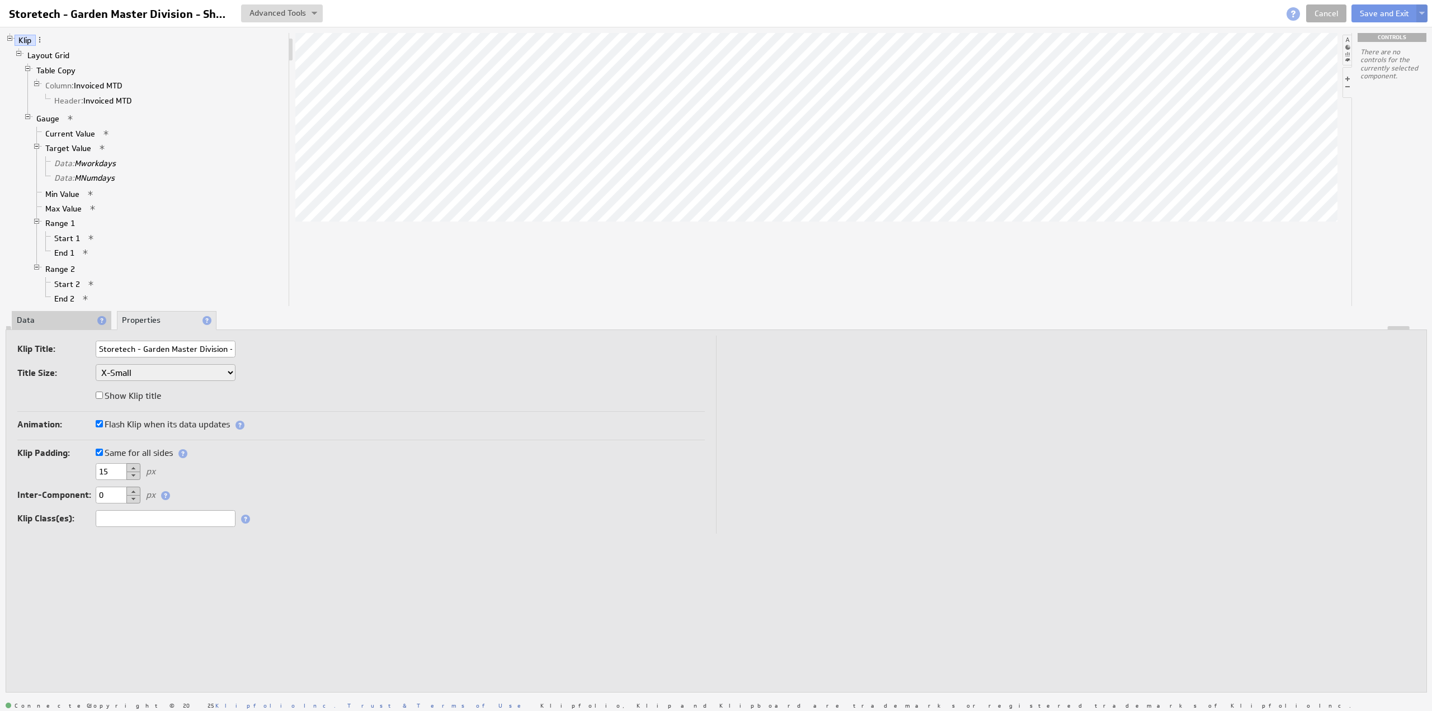
click at [67, 315] on li "Data" at bounding box center [62, 320] width 100 height 19
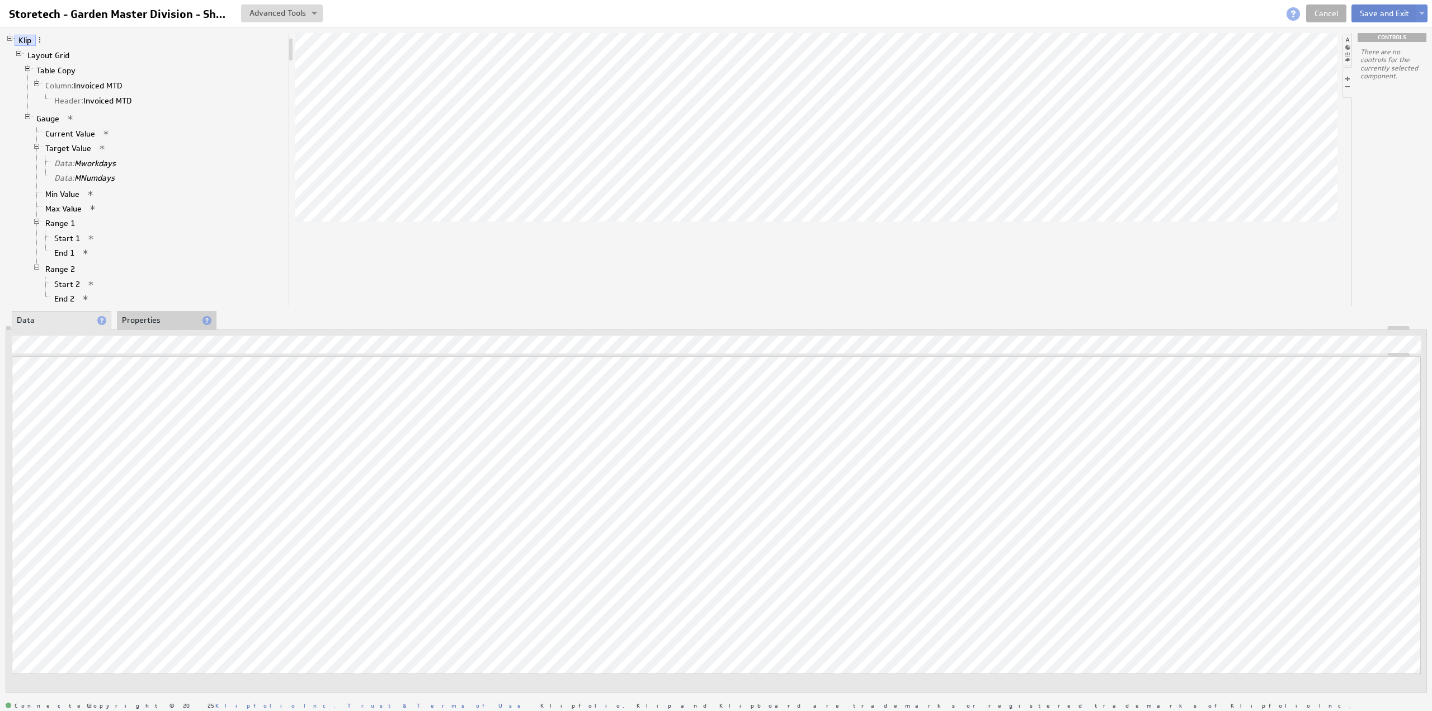
click at [1381, 12] on button "Save and Exit" at bounding box center [1384, 13] width 66 height 18
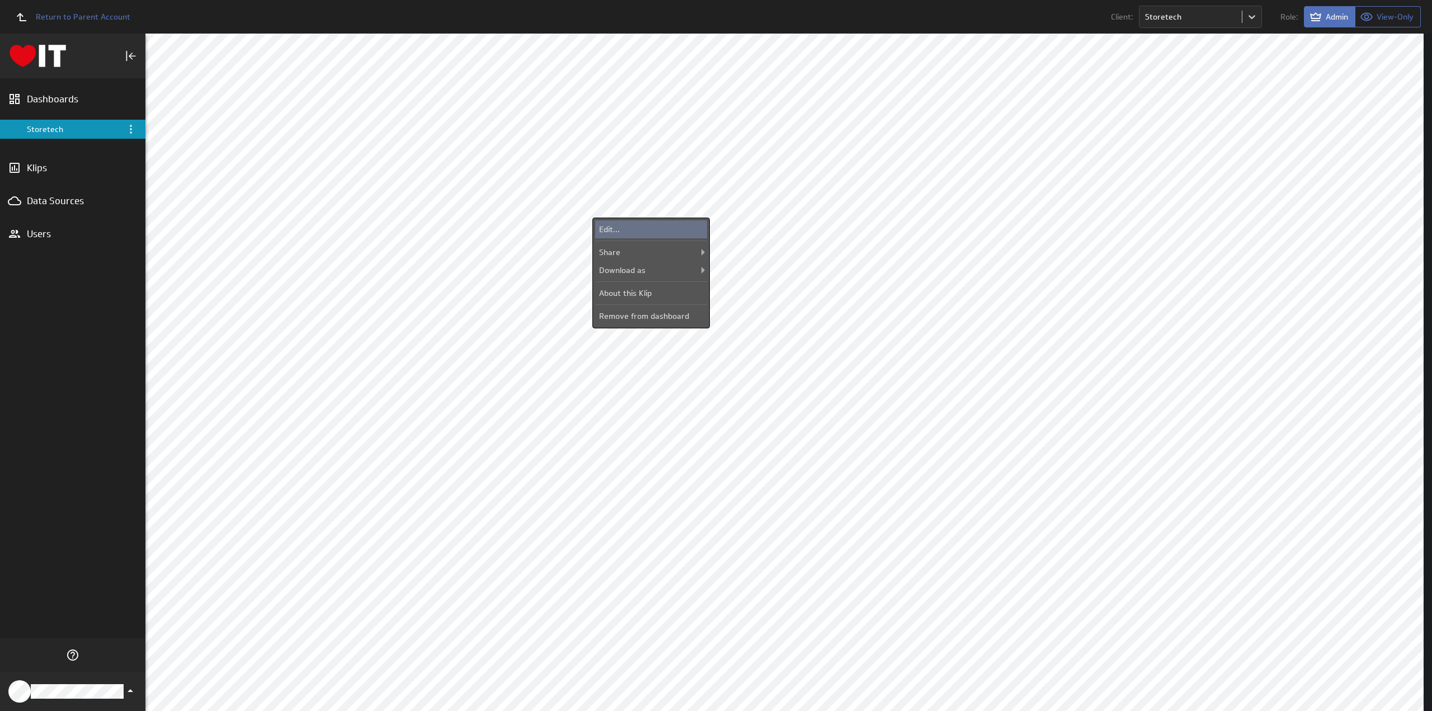
click at [661, 228] on div "Edit..." at bounding box center [651, 229] width 112 height 18
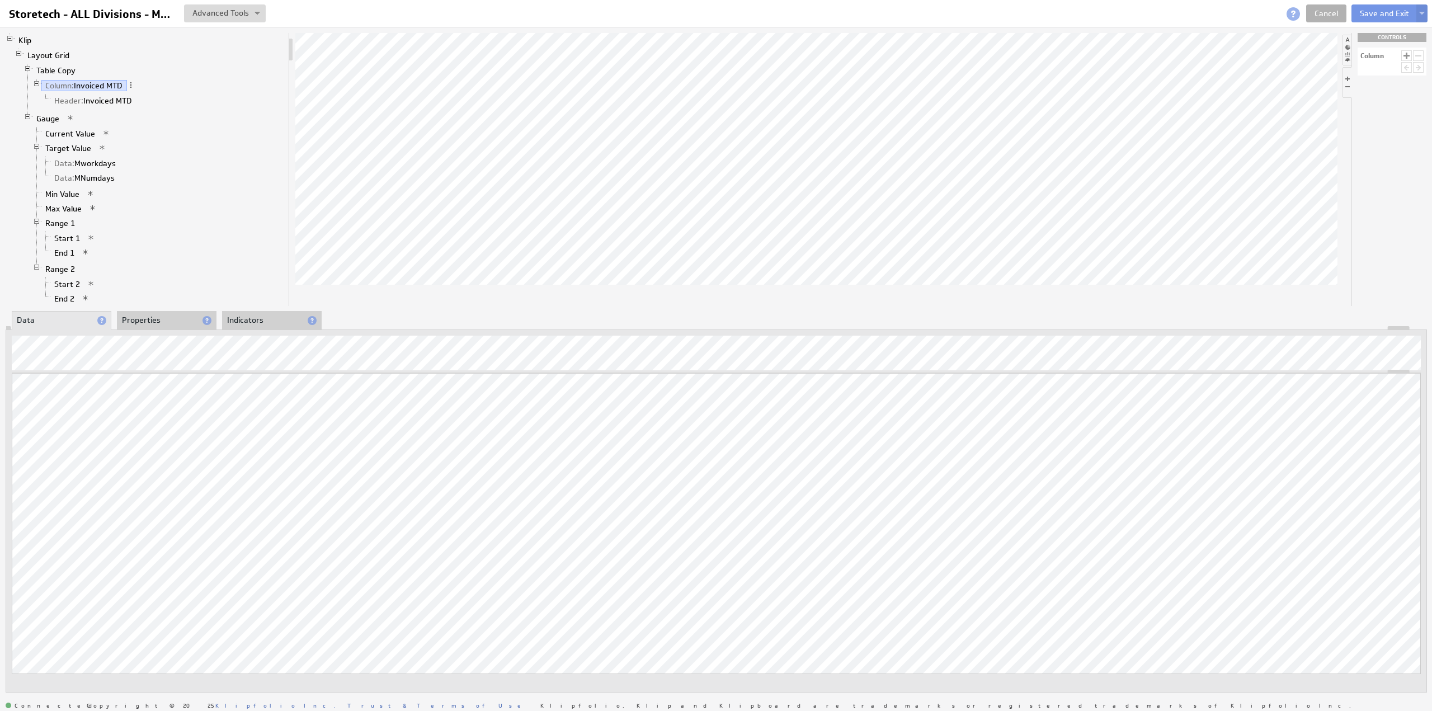
click at [149, 317] on li "Properties" at bounding box center [167, 320] width 100 height 19
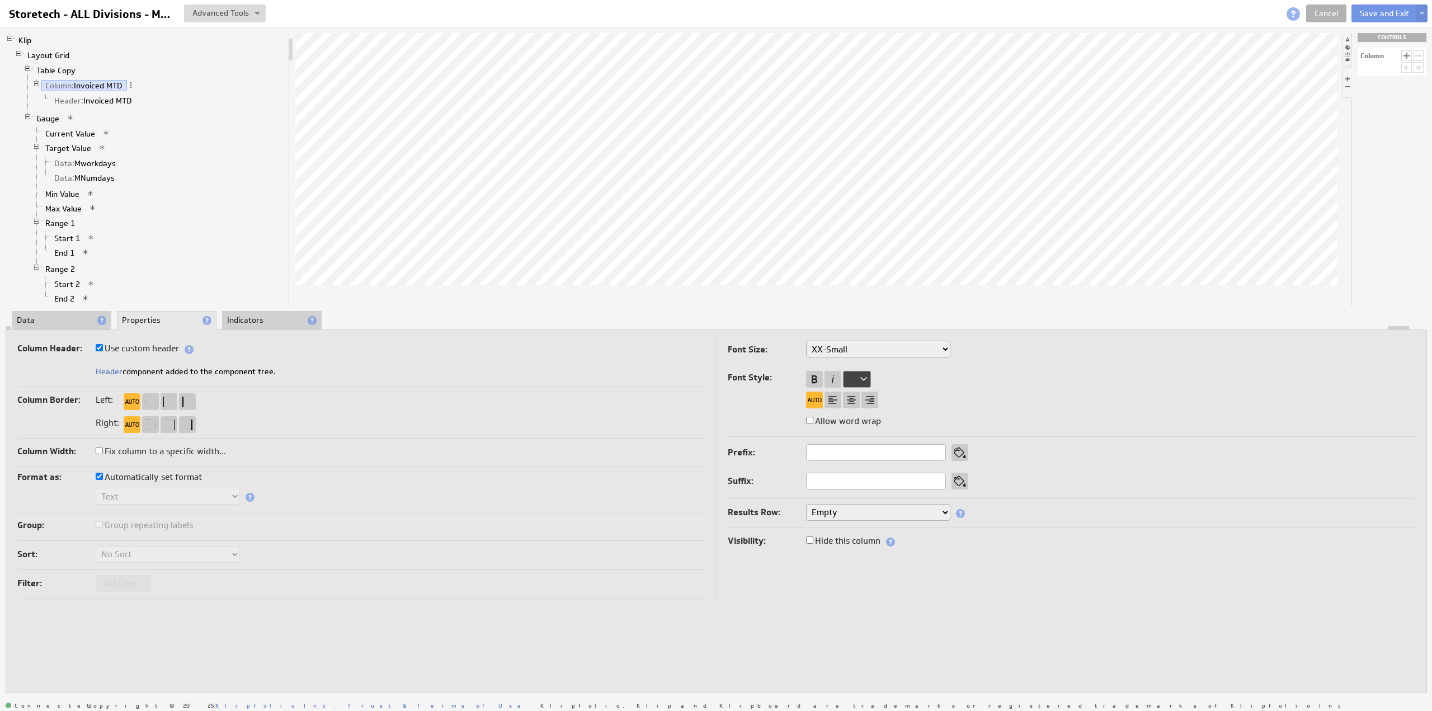
click at [134, 347] on label "Use custom header" at bounding box center [137, 349] width 83 height 16
click at [103, 347] on input "Use custom header" at bounding box center [99, 347] width 7 height 7
checkbox input "false"
drag, startPoint x: 161, startPoint y: 372, endPoint x: 75, endPoint y: 366, distance: 85.8
click at [75, 366] on div "Invoiced MTD" at bounding box center [360, 373] width 687 height 18
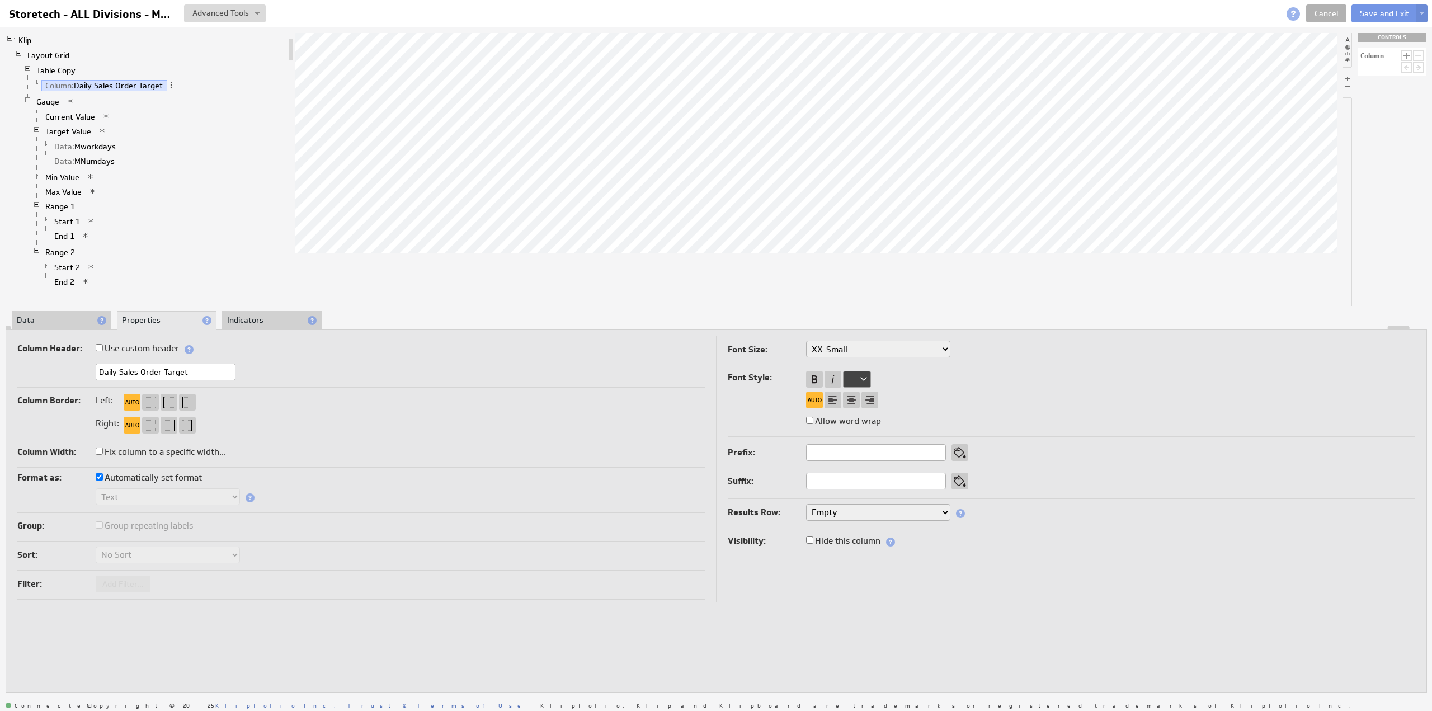
type input "Daily Sales Order Target"
click at [121, 346] on label "Use custom header" at bounding box center [137, 349] width 83 height 16
click at [103, 346] on input "Use custom header" at bounding box center [99, 347] width 7 height 7
checkbox input "true"
click at [113, 97] on link "Header: Daily Sales Order Target" at bounding box center [113, 100] width 126 height 11
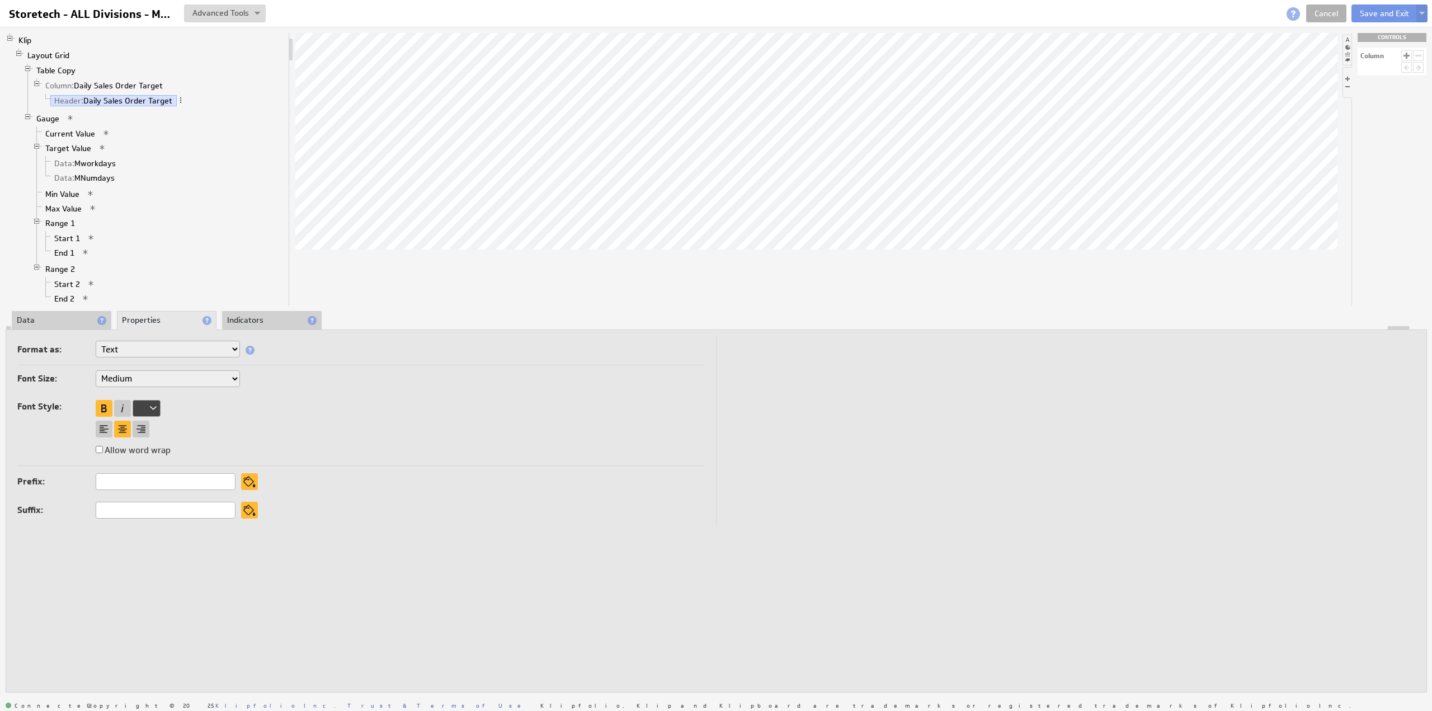
drag, startPoint x: 37, startPoint y: 315, endPoint x: 65, endPoint y: 333, distance: 33.2
click at [37, 315] on li "Data" at bounding box center [62, 320] width 100 height 19
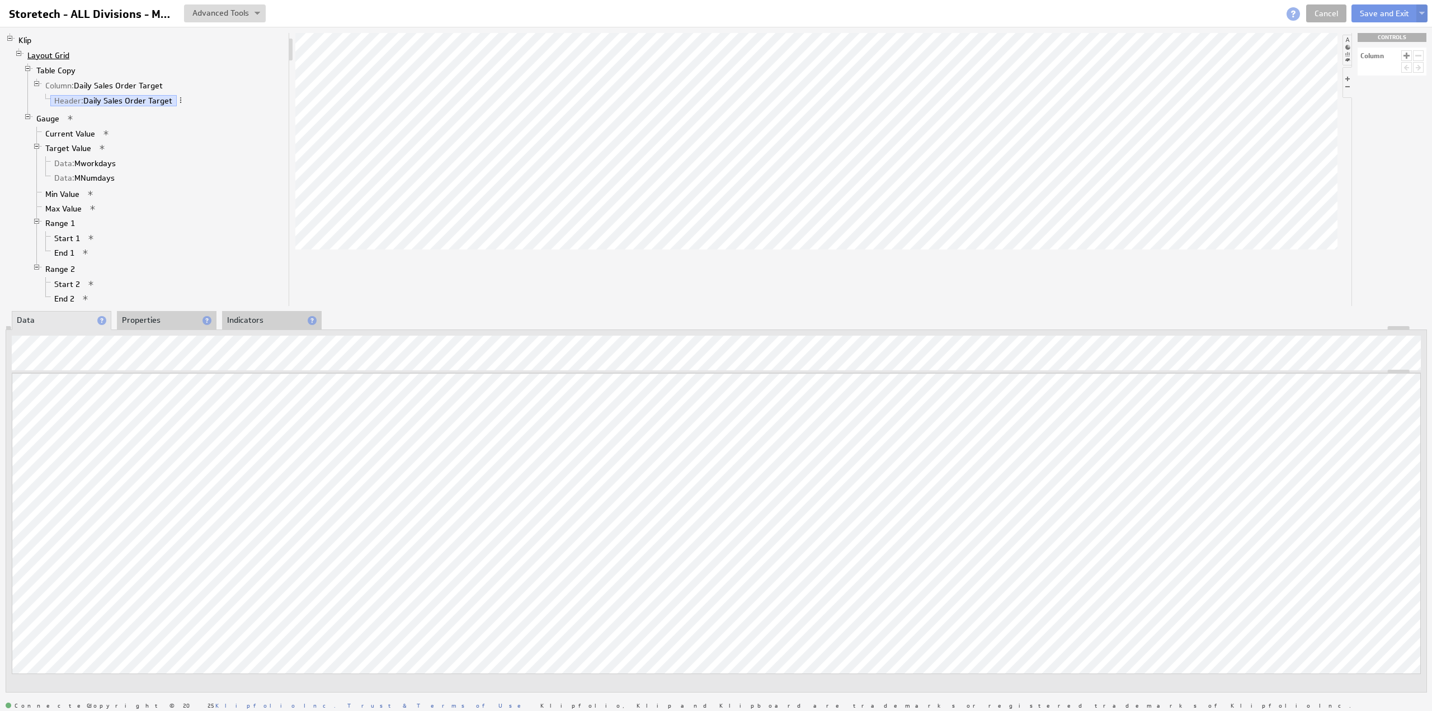
click at [55, 54] on link "Layout Grid" at bounding box center [48, 55] width 50 height 11
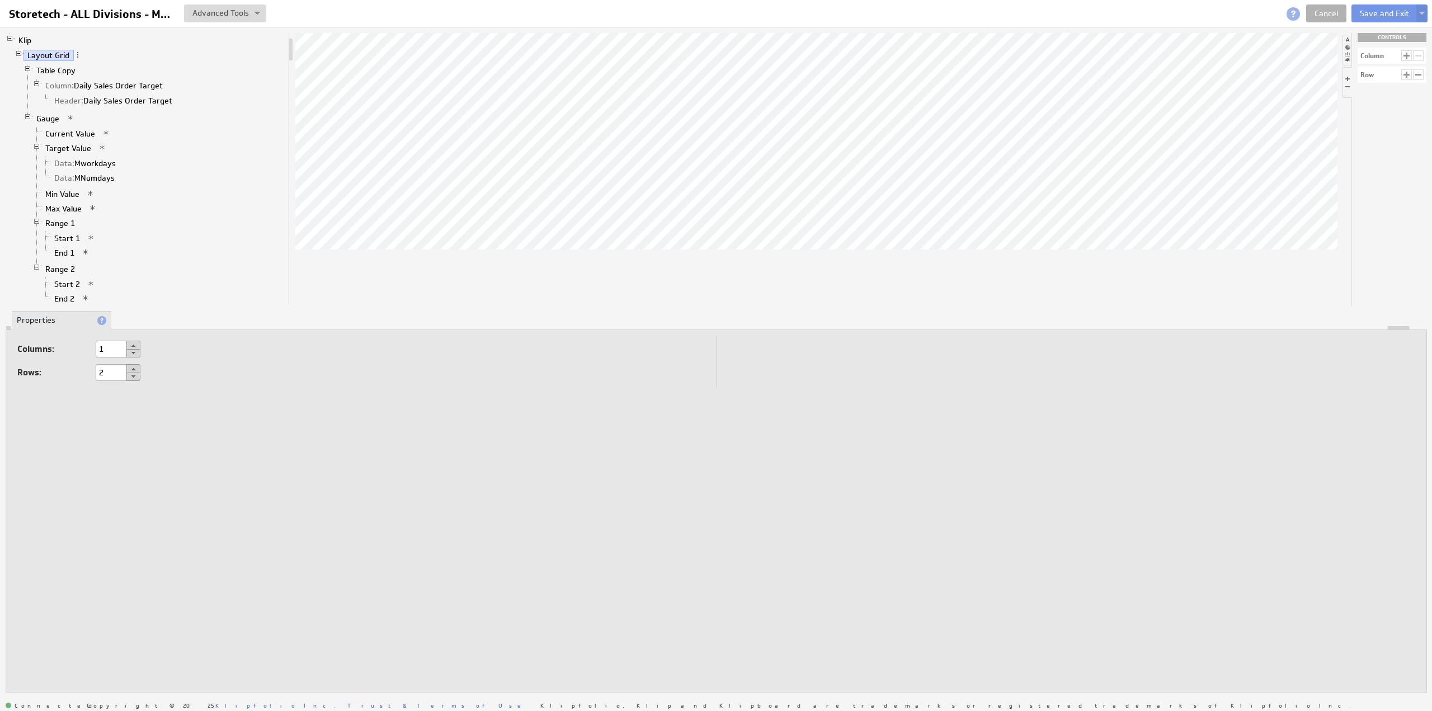
click at [135, 366] on button at bounding box center [133, 368] width 14 height 9
type input "4"
click at [48, 68] on link "Table Copy" at bounding box center [56, 70] width 48 height 11
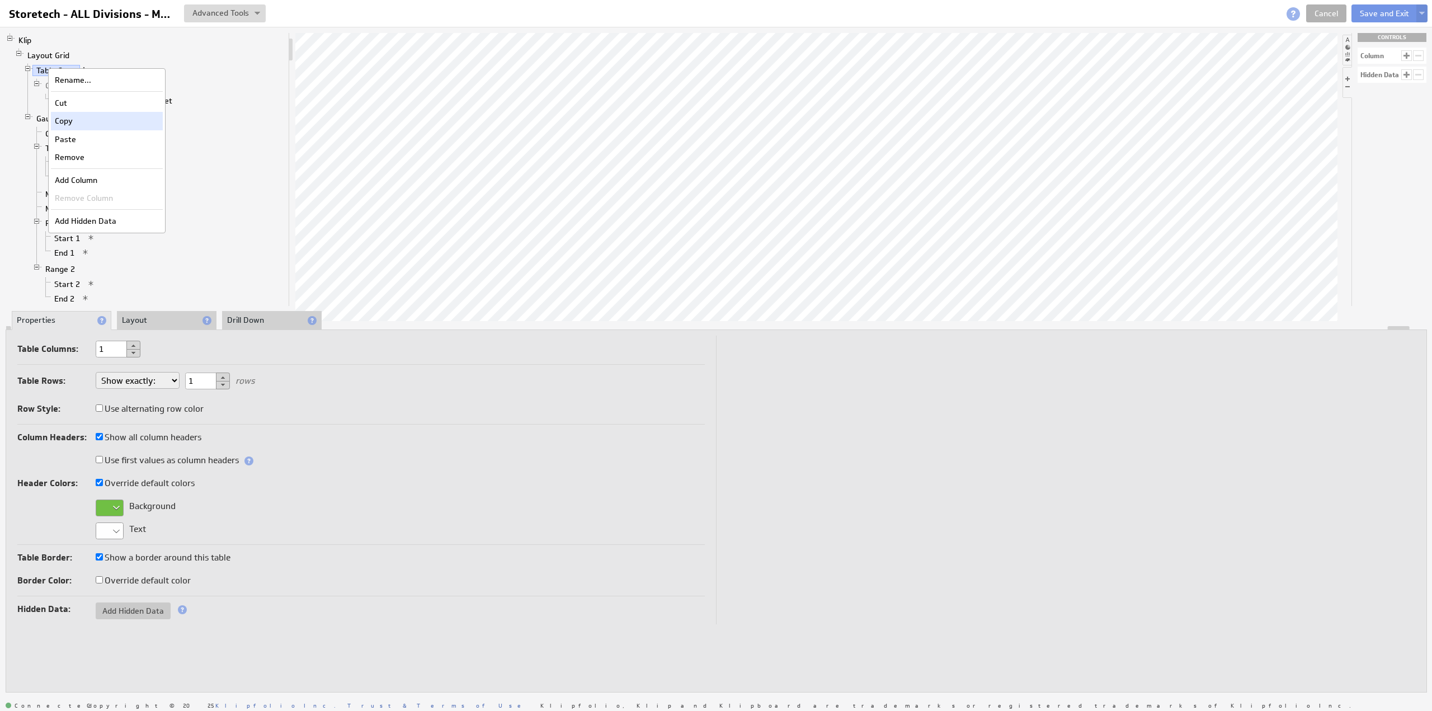
click at [76, 119] on div "Copy" at bounding box center [107, 121] width 112 height 18
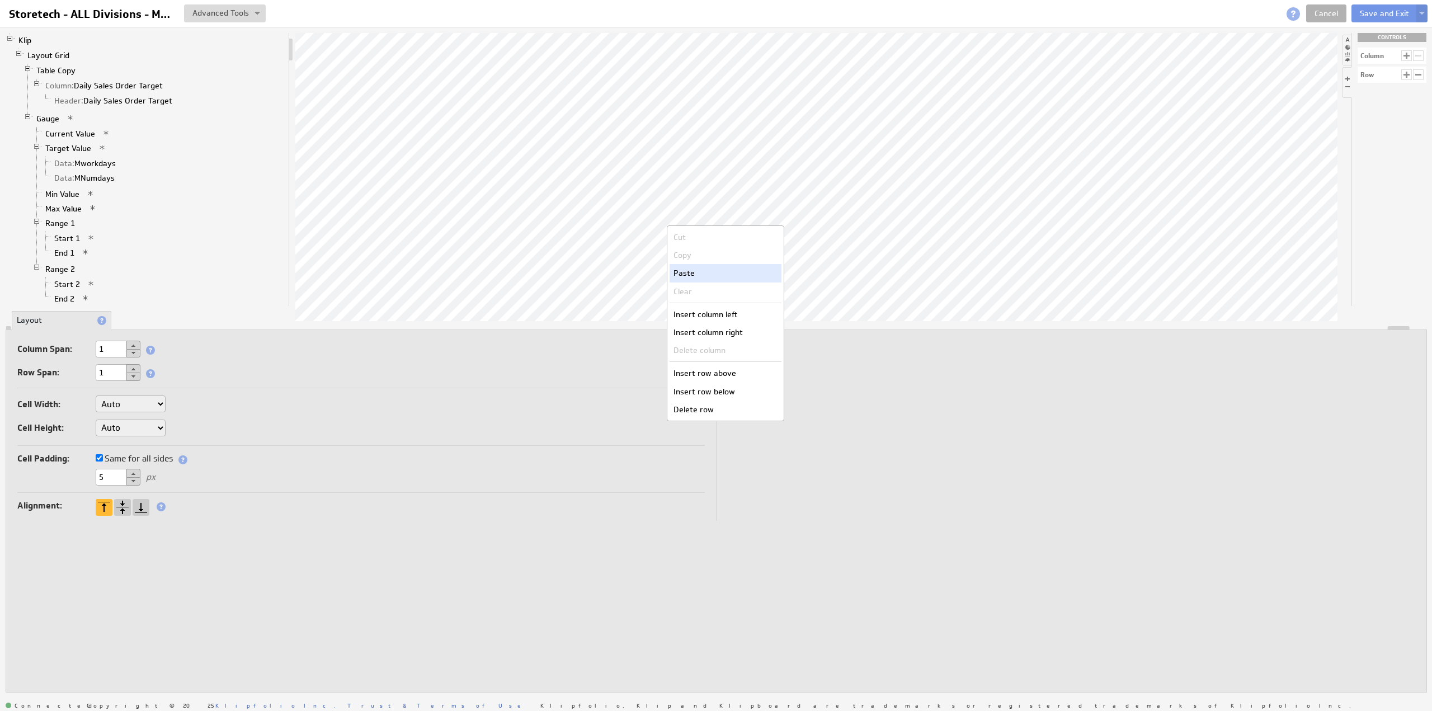
click at [700, 270] on div "Paste" at bounding box center [726, 273] width 112 height 18
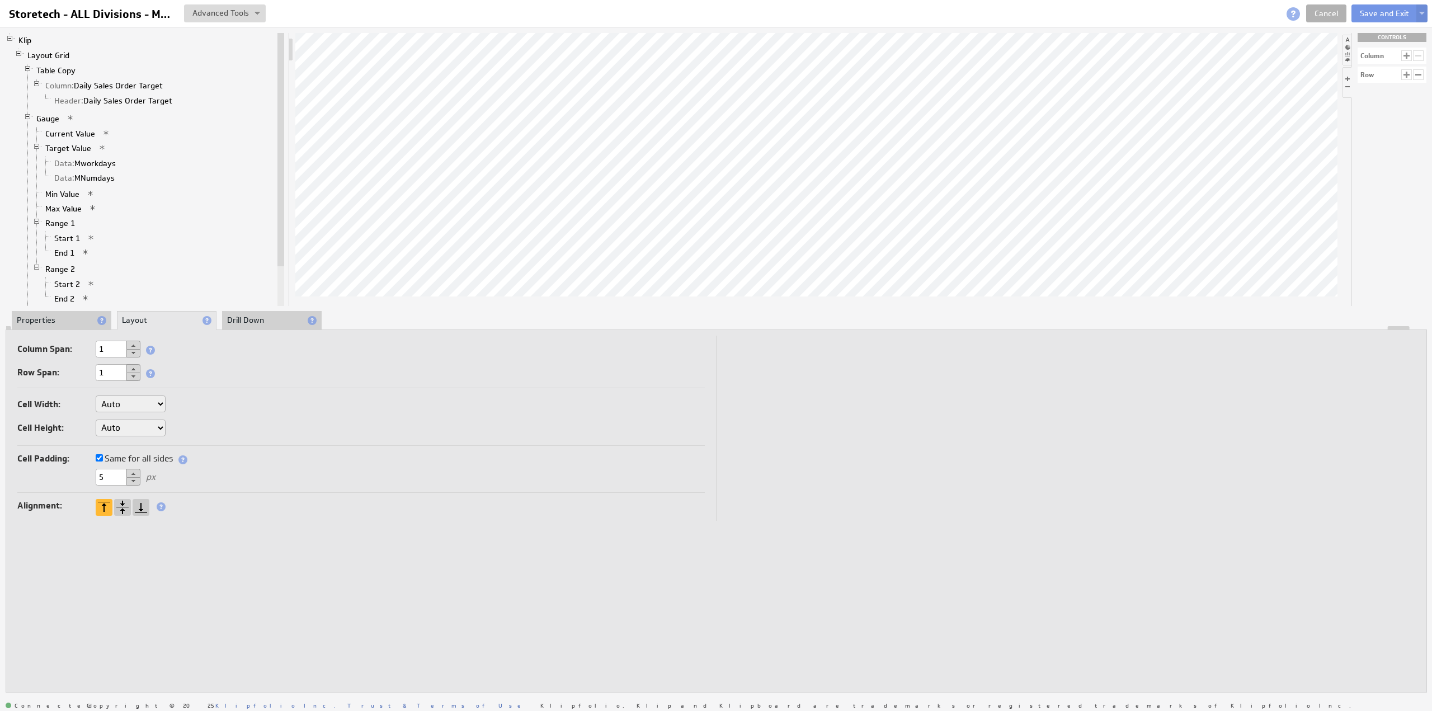
click at [49, 316] on li "Properties" at bounding box center [62, 320] width 100 height 19
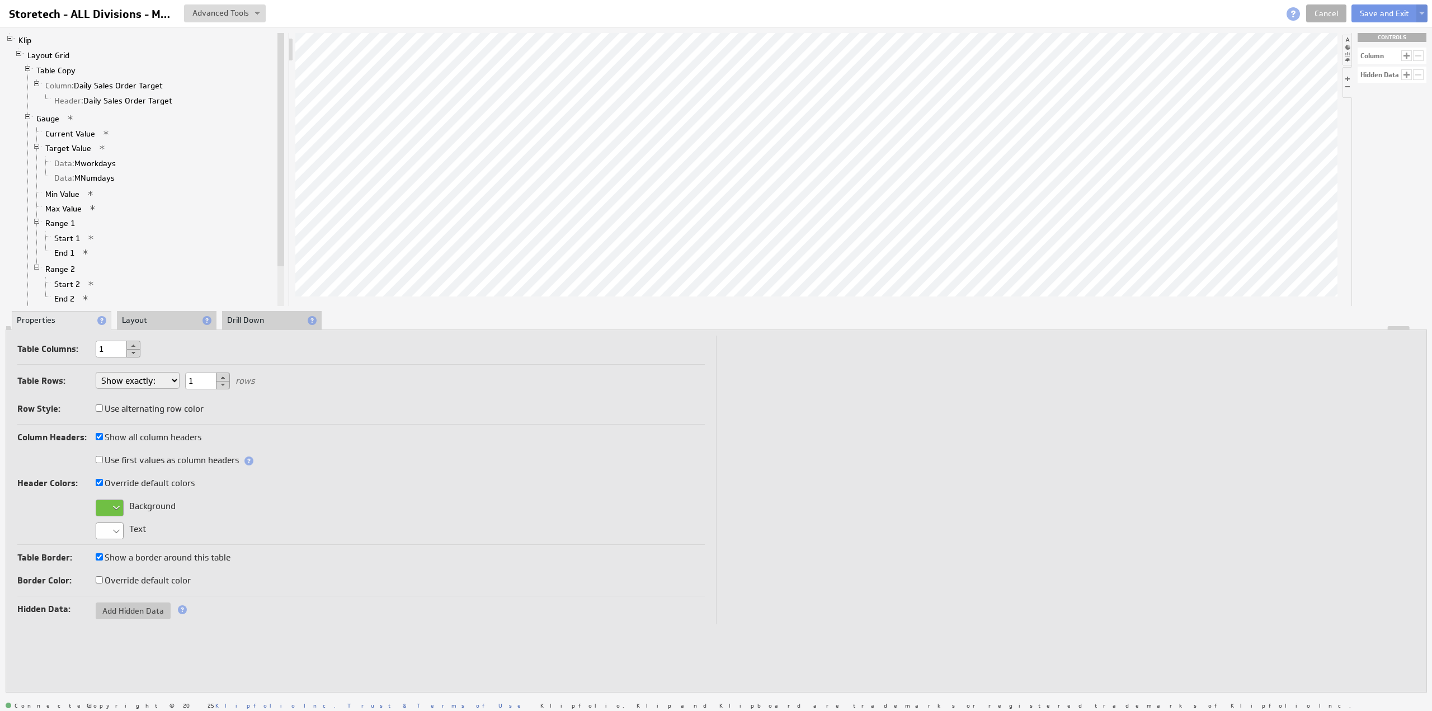
click at [147, 317] on li "Layout" at bounding box center [167, 320] width 100 height 19
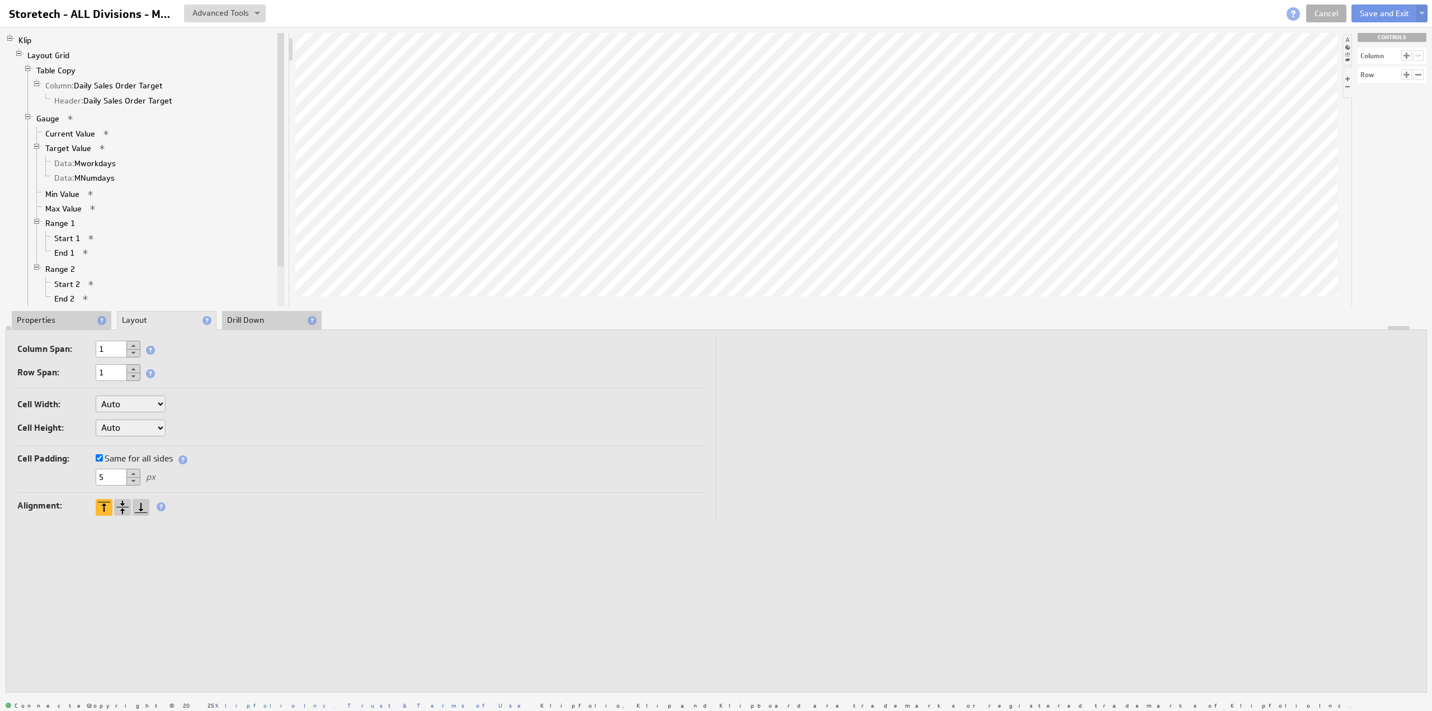
drag, startPoint x: 114, startPoint y: 469, endPoint x: 68, endPoint y: 468, distance: 45.9
click at [68, 469] on div "5 px" at bounding box center [360, 478] width 687 height 18
type input "0"
click at [115, 425] on select "Auto Custom..." at bounding box center [131, 428] width 70 height 17
select select "cust"
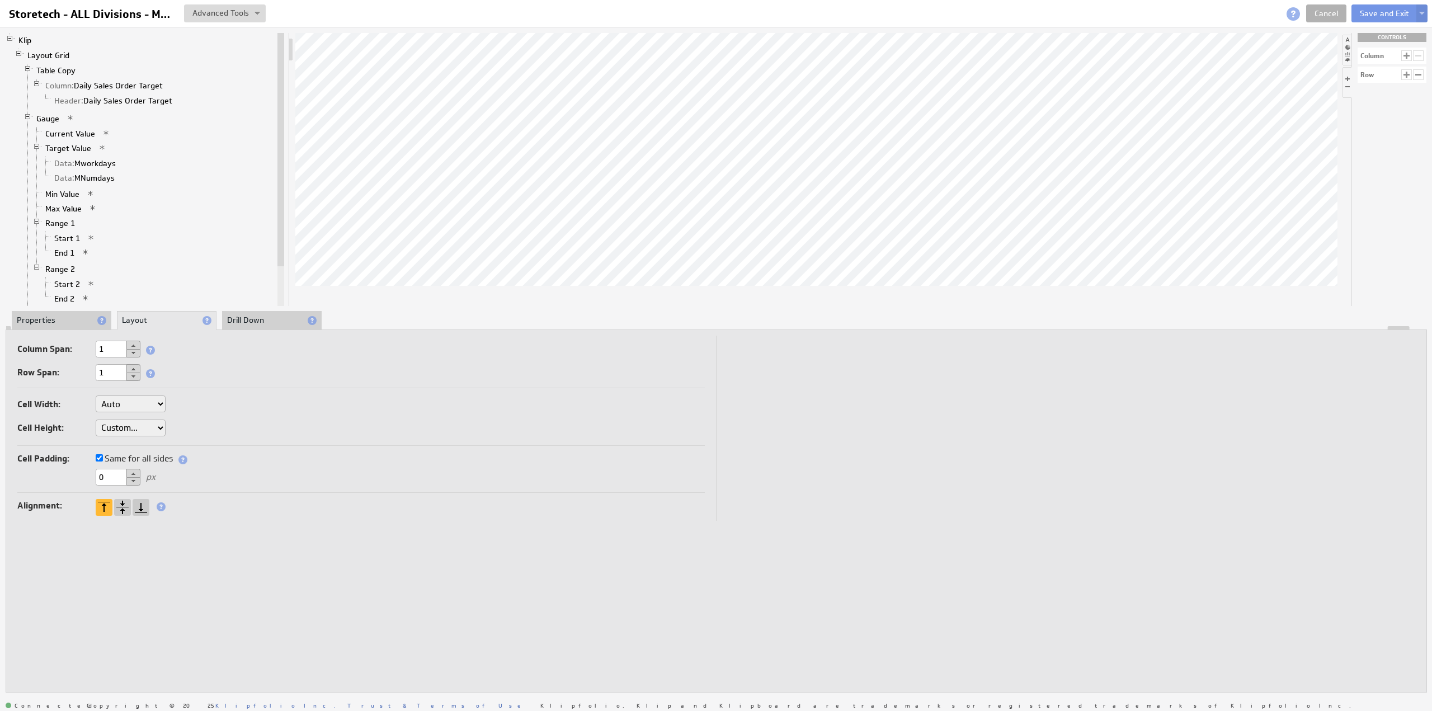
select select "cust"
click at [194, 422] on input "text" at bounding box center [193, 428] width 45 height 17
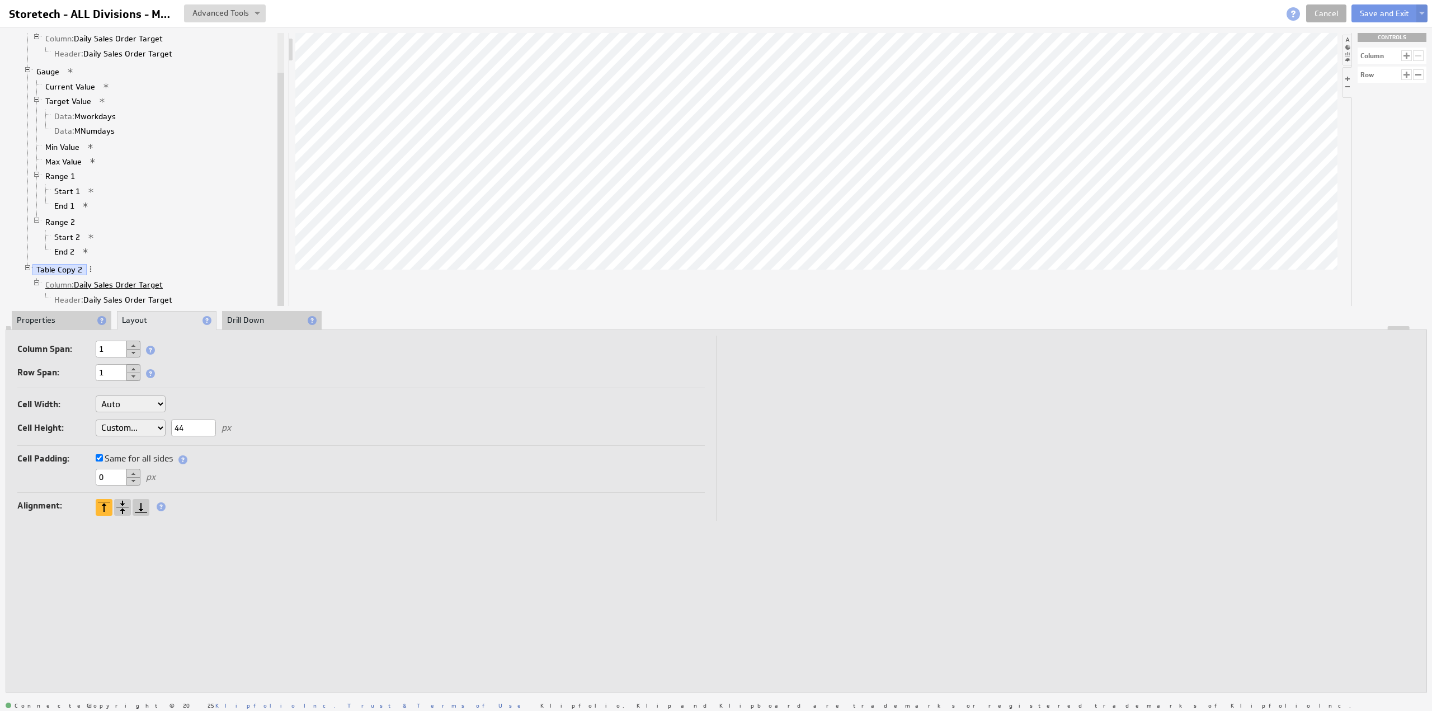
type input "44"
click at [107, 279] on link "Column: Daily Sales Order Target" at bounding box center [104, 284] width 126 height 11
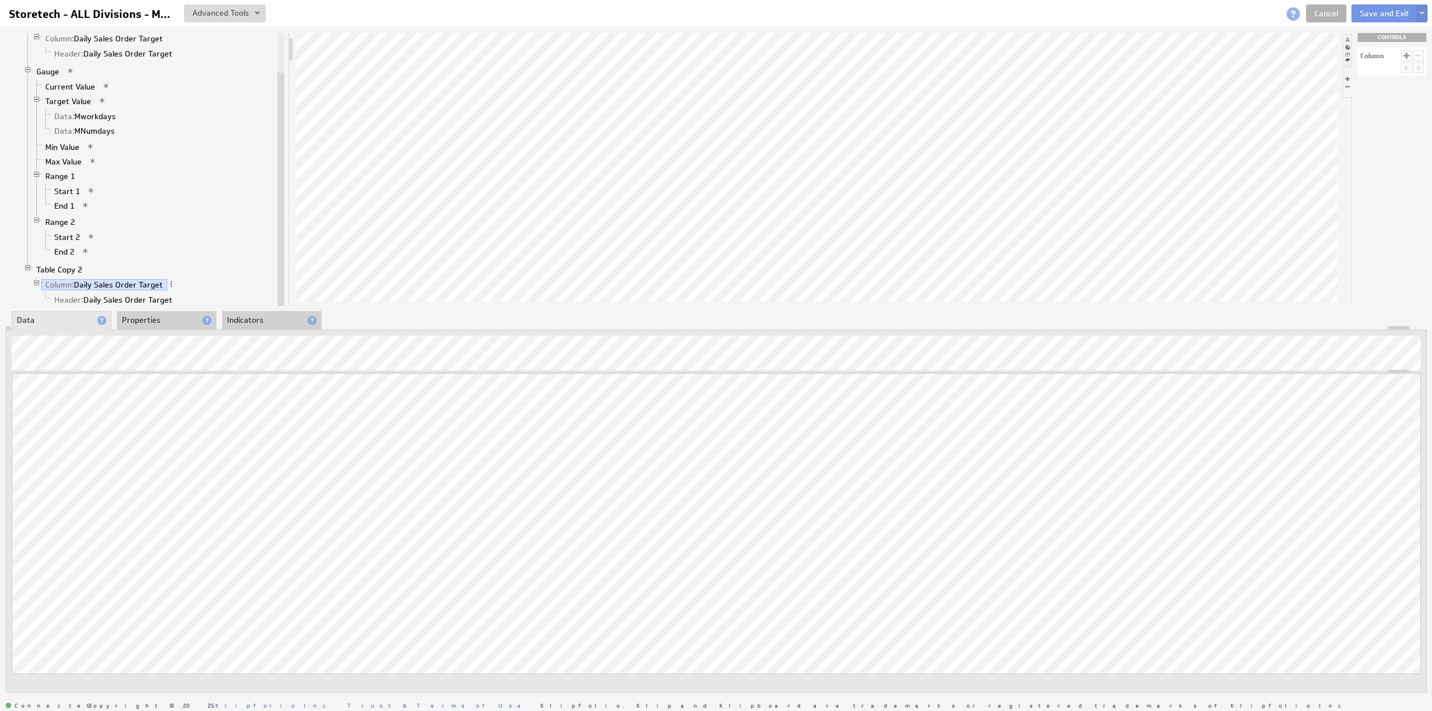
click at [136, 318] on li "Properties" at bounding box center [167, 320] width 100 height 19
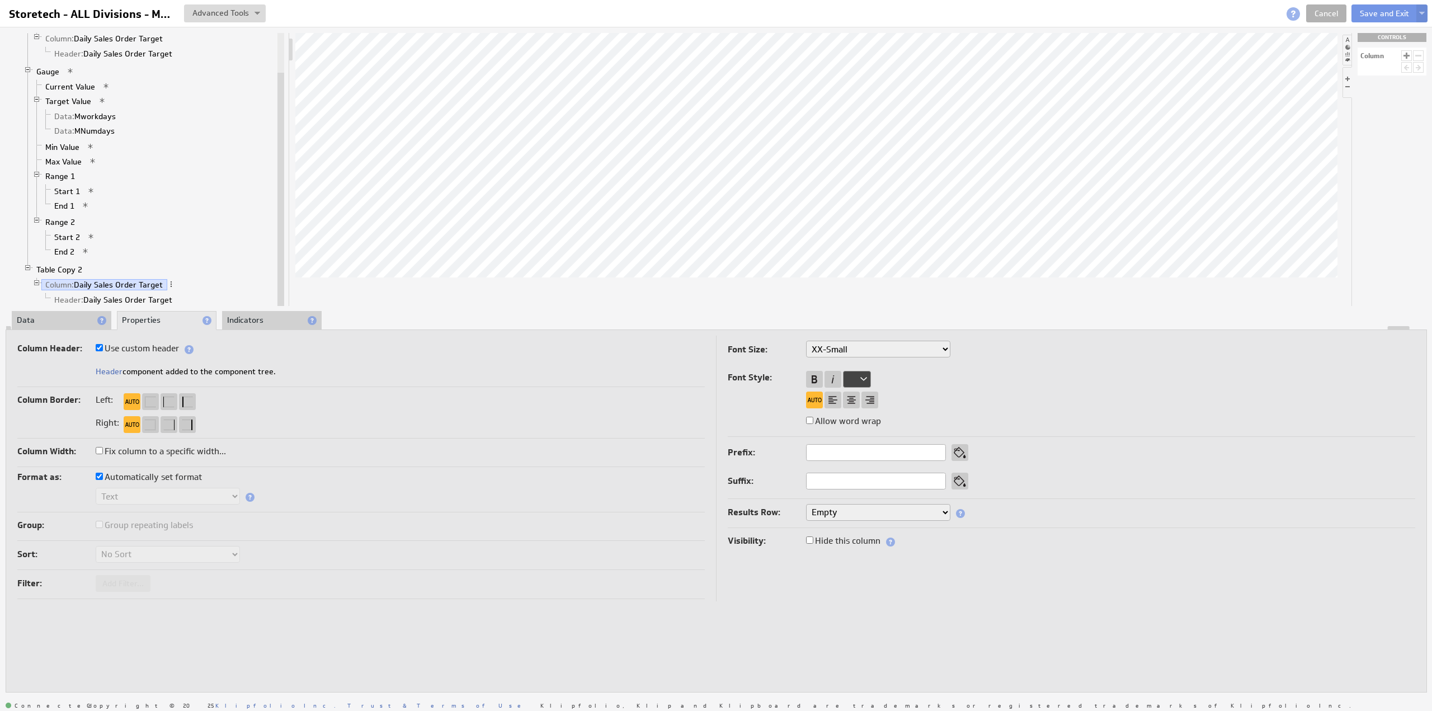
click at [142, 352] on label "Use custom header" at bounding box center [137, 349] width 83 height 16
click at [103, 351] on input "Use custom header" at bounding box center [99, 347] width 7 height 7
checkbox input "false"
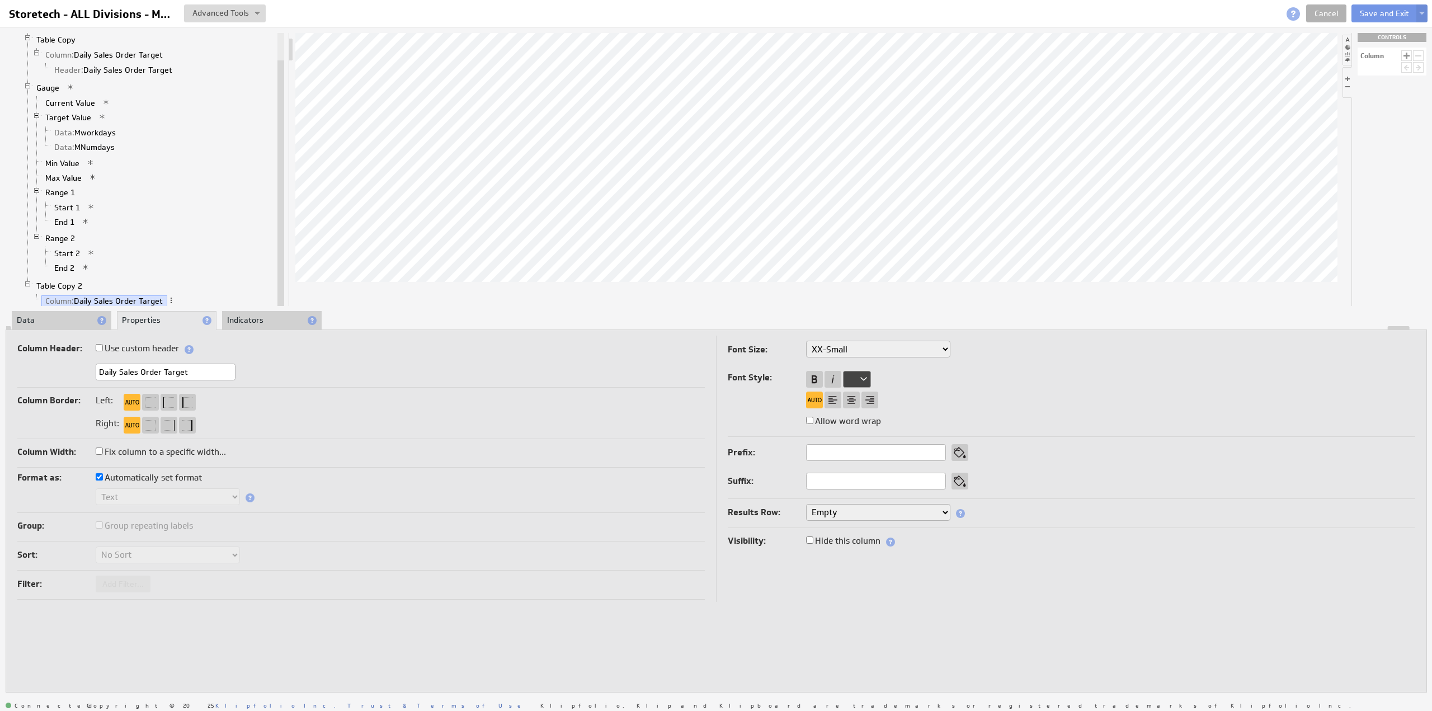
click at [159, 372] on input "Daily Sales Order Target" at bounding box center [166, 372] width 140 height 17
type input "Daily Invoicing Target"
click at [123, 348] on label "Use custom header" at bounding box center [137, 349] width 83 height 16
click at [103, 348] on input "Use custom header" at bounding box center [99, 347] width 7 height 7
checkbox input "true"
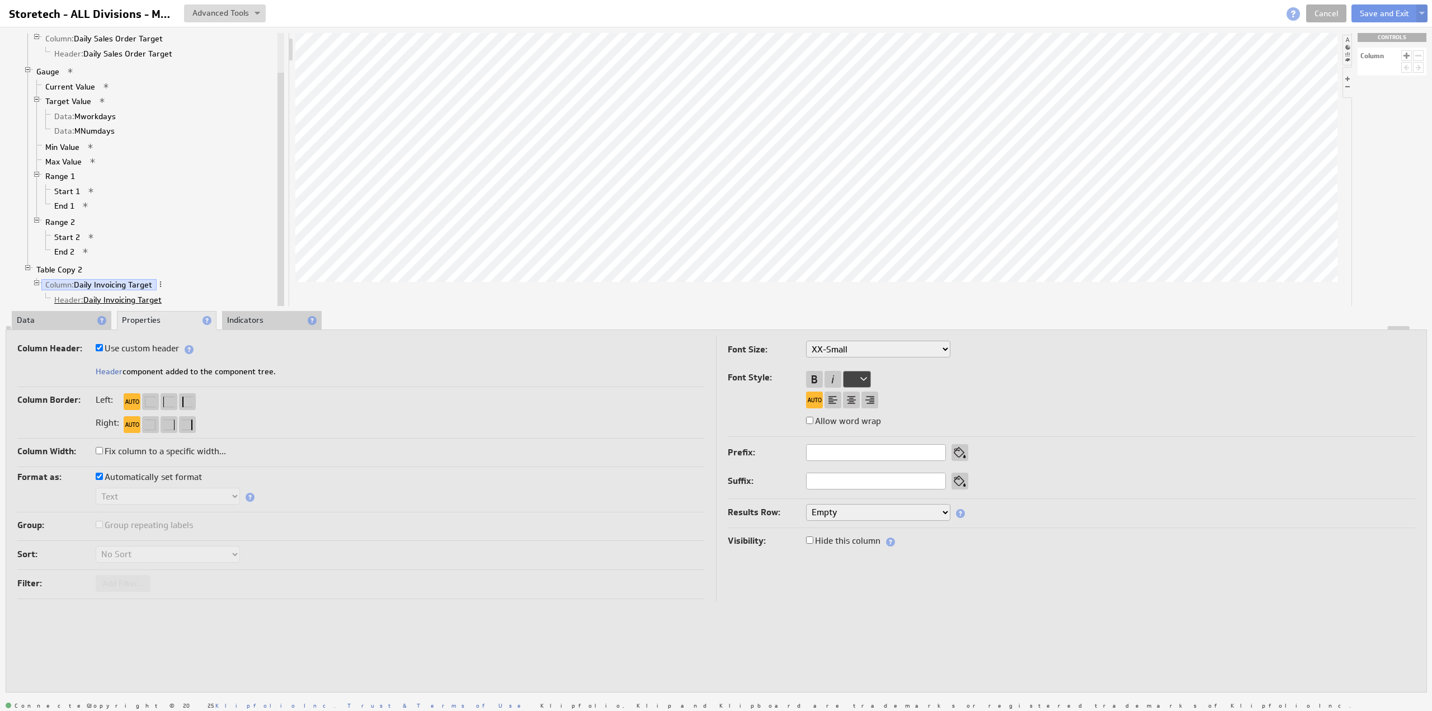
click at [110, 294] on link "Header: Daily Invoicing Target" at bounding box center [108, 299] width 116 height 11
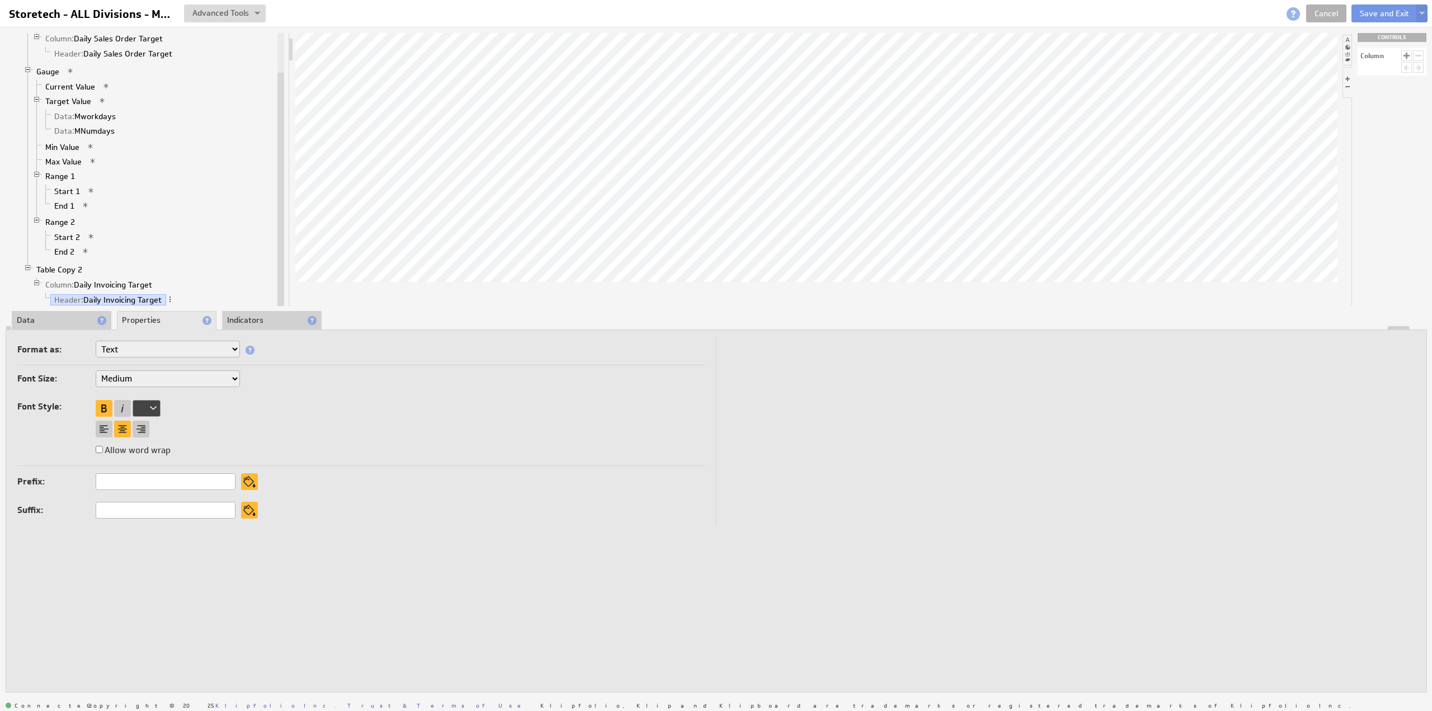
click at [63, 315] on li "Data" at bounding box center [62, 320] width 100 height 19
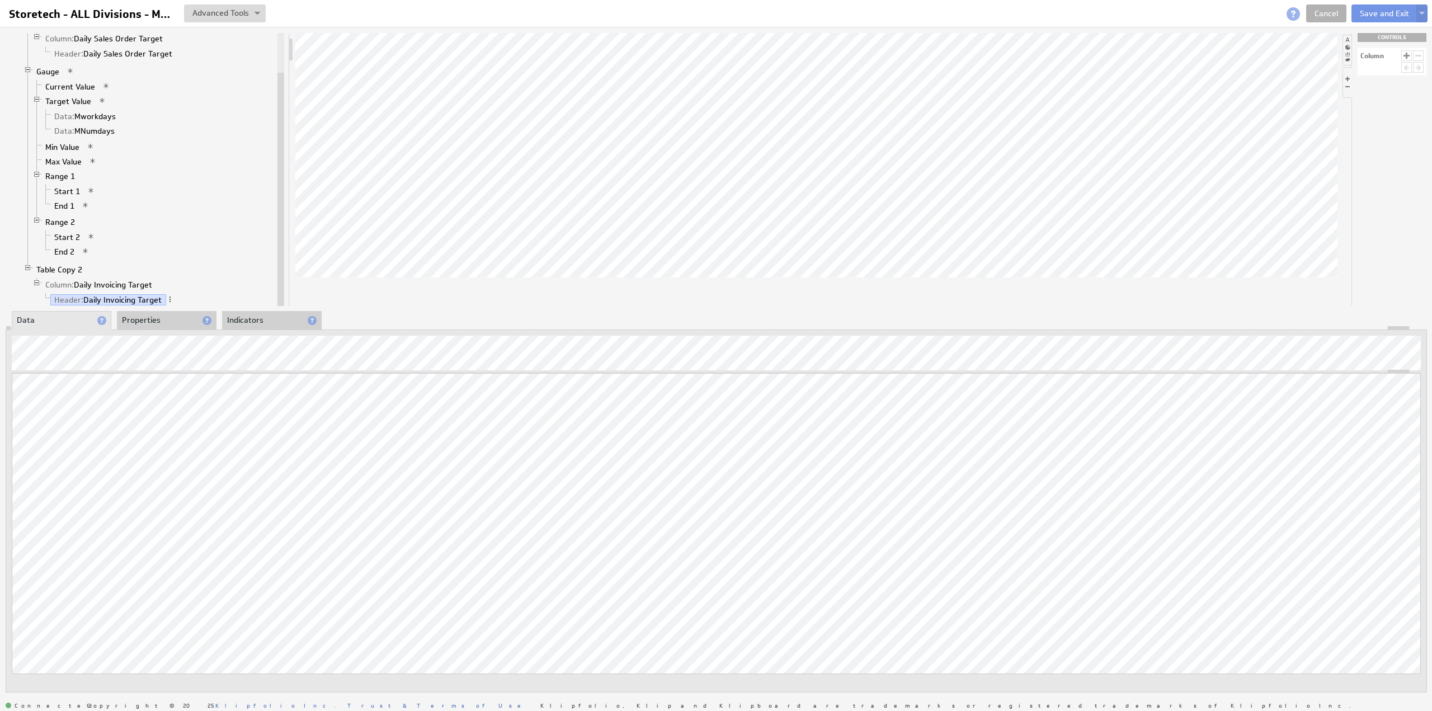
click at [1349, 38] on li at bounding box center [1346, 50] width 9 height 31
drag, startPoint x: 1393, startPoint y: 203, endPoint x: 1406, endPoint y: 214, distance: 17.5
drag, startPoint x: 1384, startPoint y: 275, endPoint x: 915, endPoint y: 263, distance: 468.9
click at [141, 316] on li "Properties" at bounding box center [167, 320] width 100 height 19
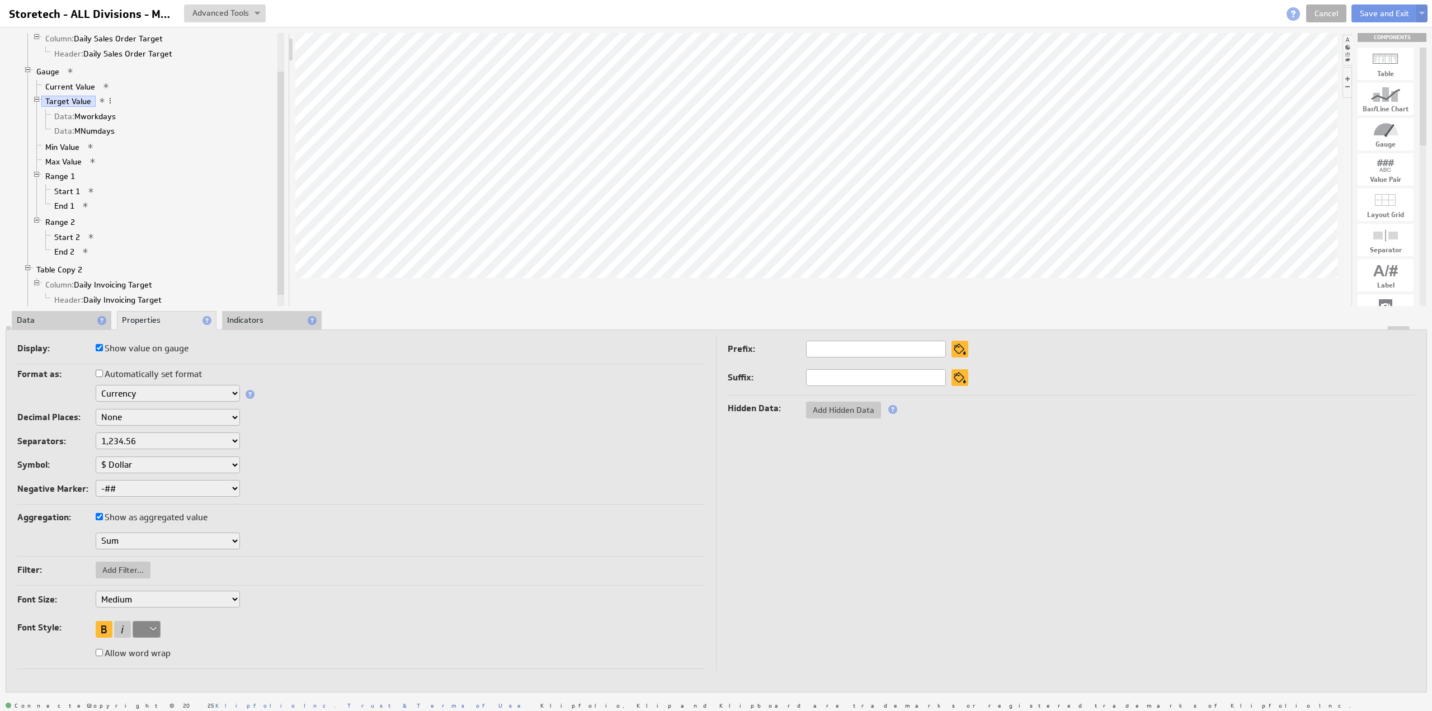
click at [54, 326] on div at bounding box center [716, 328] width 1420 height 4
click at [66, 321] on li "Data" at bounding box center [62, 320] width 100 height 19
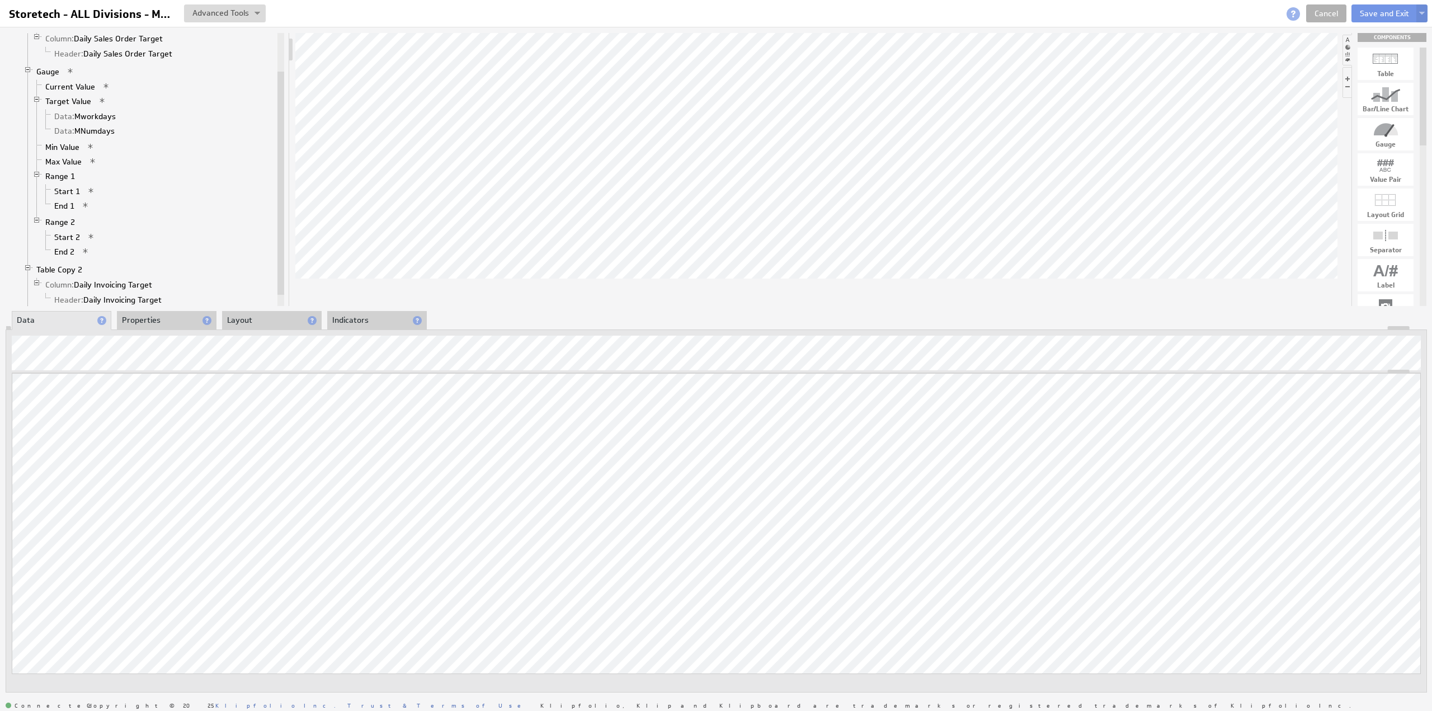
click at [144, 317] on li "Properties" at bounding box center [167, 320] width 100 height 19
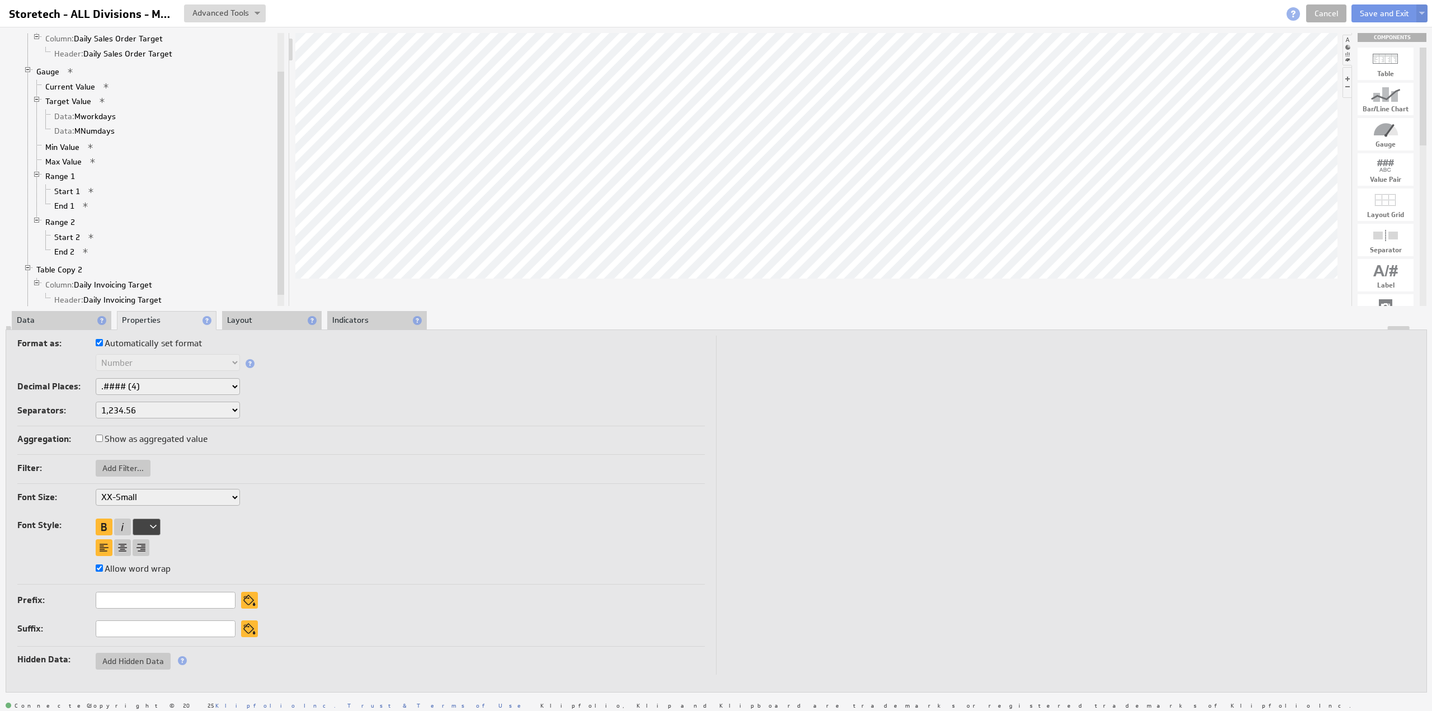
click at [141, 342] on label "Automatically set format" at bounding box center [149, 344] width 106 height 16
click at [103, 342] on input "Automatically set format" at bounding box center [99, 342] width 7 height 7
checkbox input "false"
click at [138, 357] on select "Text Number Currency Percentage Image URL Date / Time Duration Mini Chart: Spar…" at bounding box center [168, 362] width 144 height 17
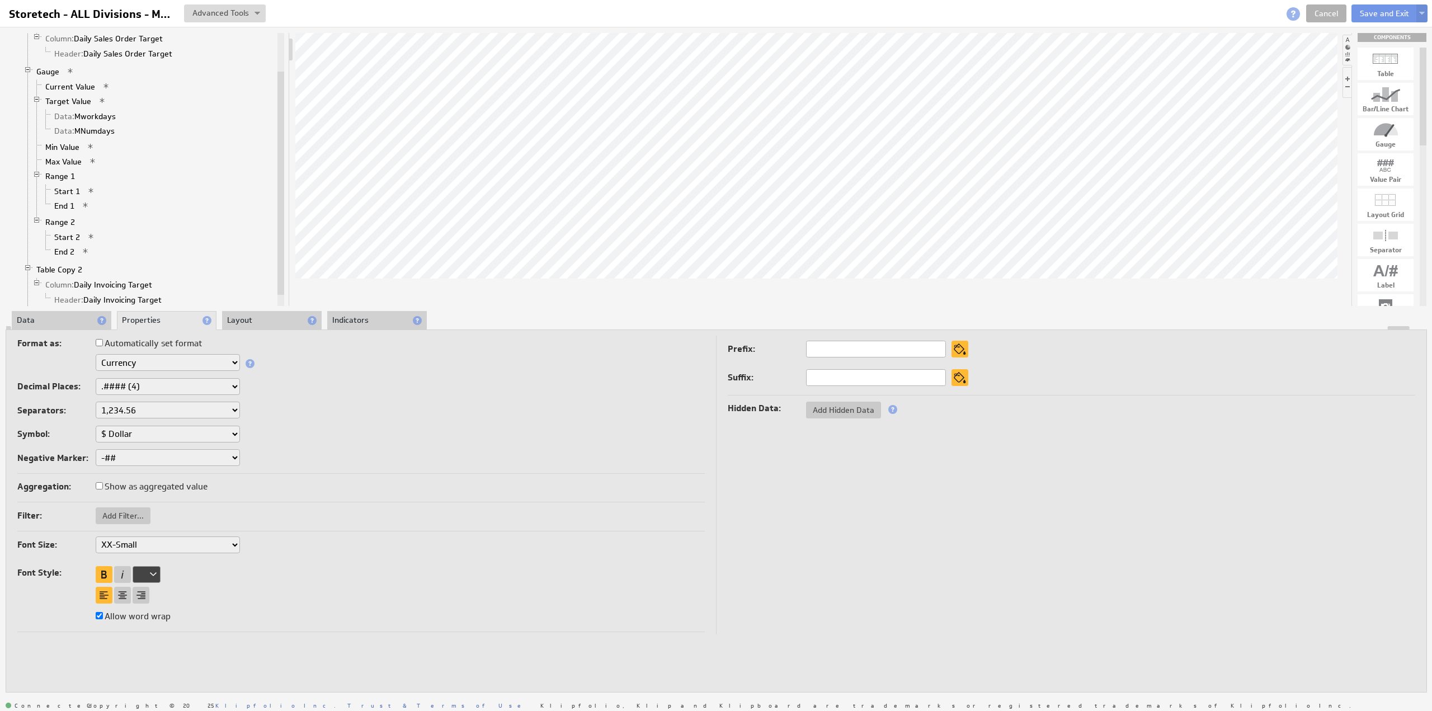
click at [142, 385] on select "None .# (1) .## (2) .### (3) .#### (4)" at bounding box center [168, 386] width 144 height 17
select select "0"
click at [122, 592] on div at bounding box center [122, 595] width 17 height 17
select select "0"
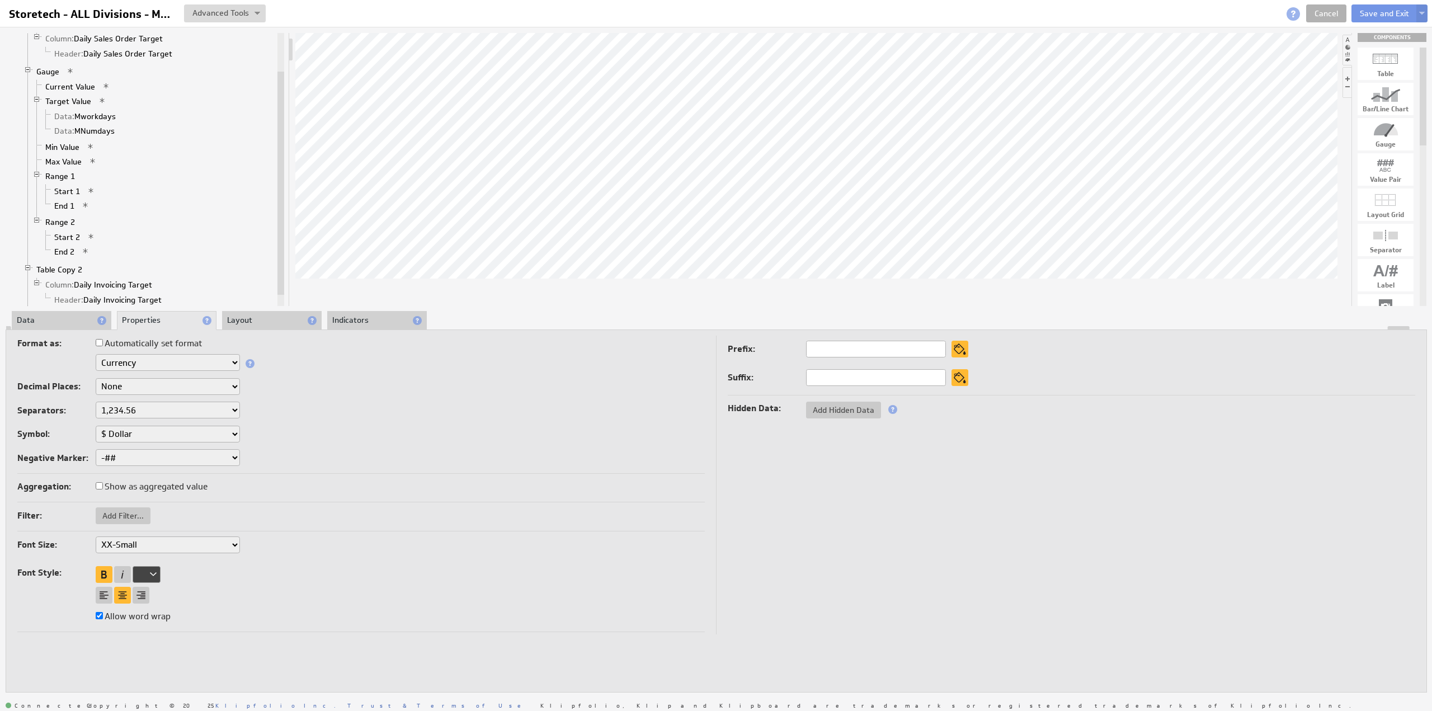
click at [125, 541] on select "XX-Small X-Small Small Medium Large X-Large XX-Large" at bounding box center [168, 544] width 144 height 17
select select "xx-large"
select select "0"
select select "xx-large"
click at [967, 278] on div "Copy" at bounding box center [991, 277] width 126 height 18
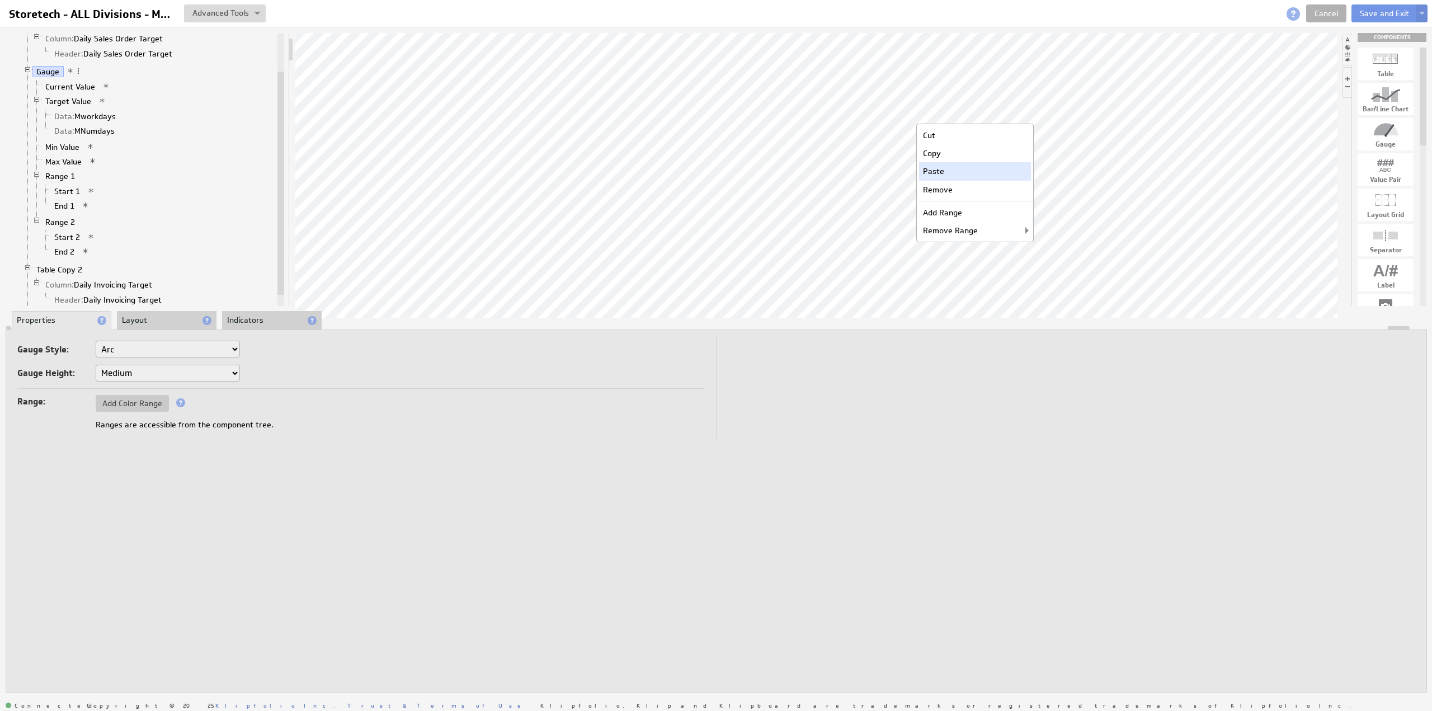
click at [960, 168] on div "Paste" at bounding box center [975, 171] width 112 height 18
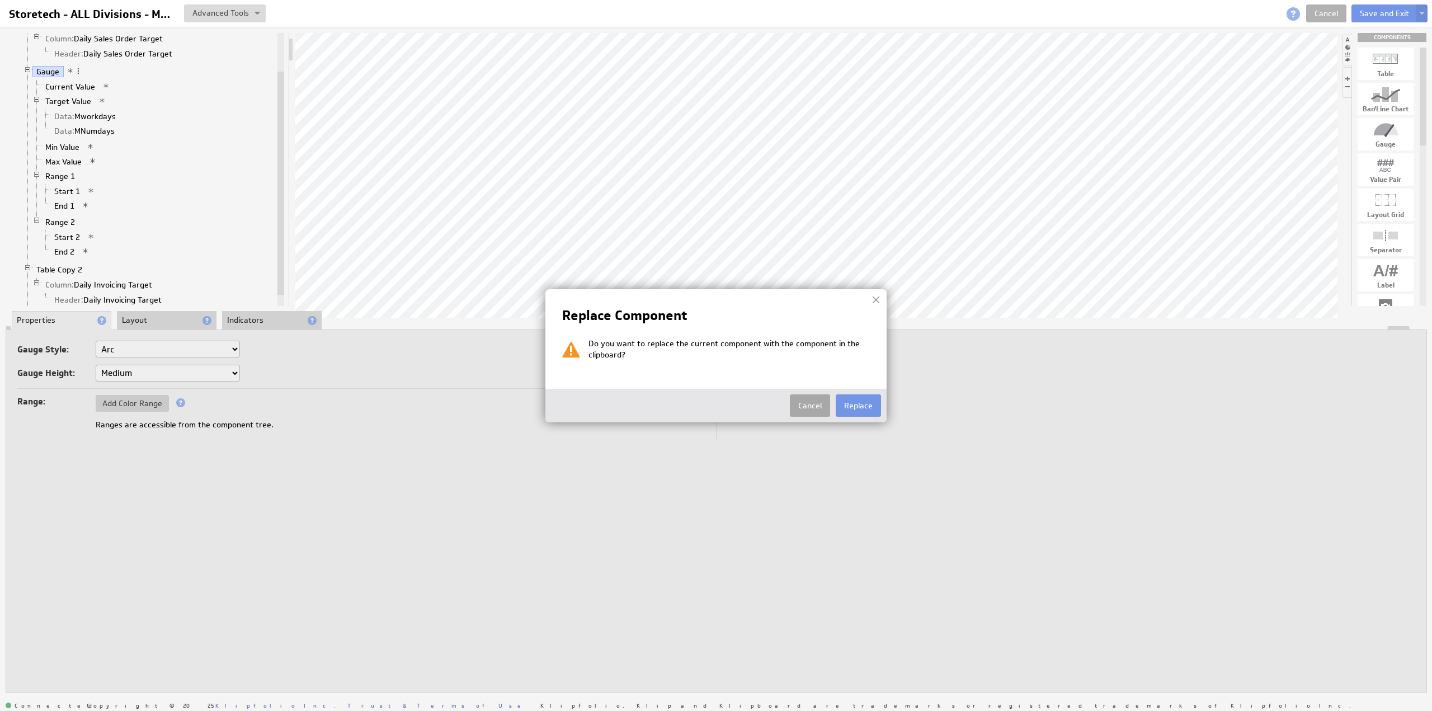
click at [809, 404] on button "Cancel" at bounding box center [810, 405] width 40 height 22
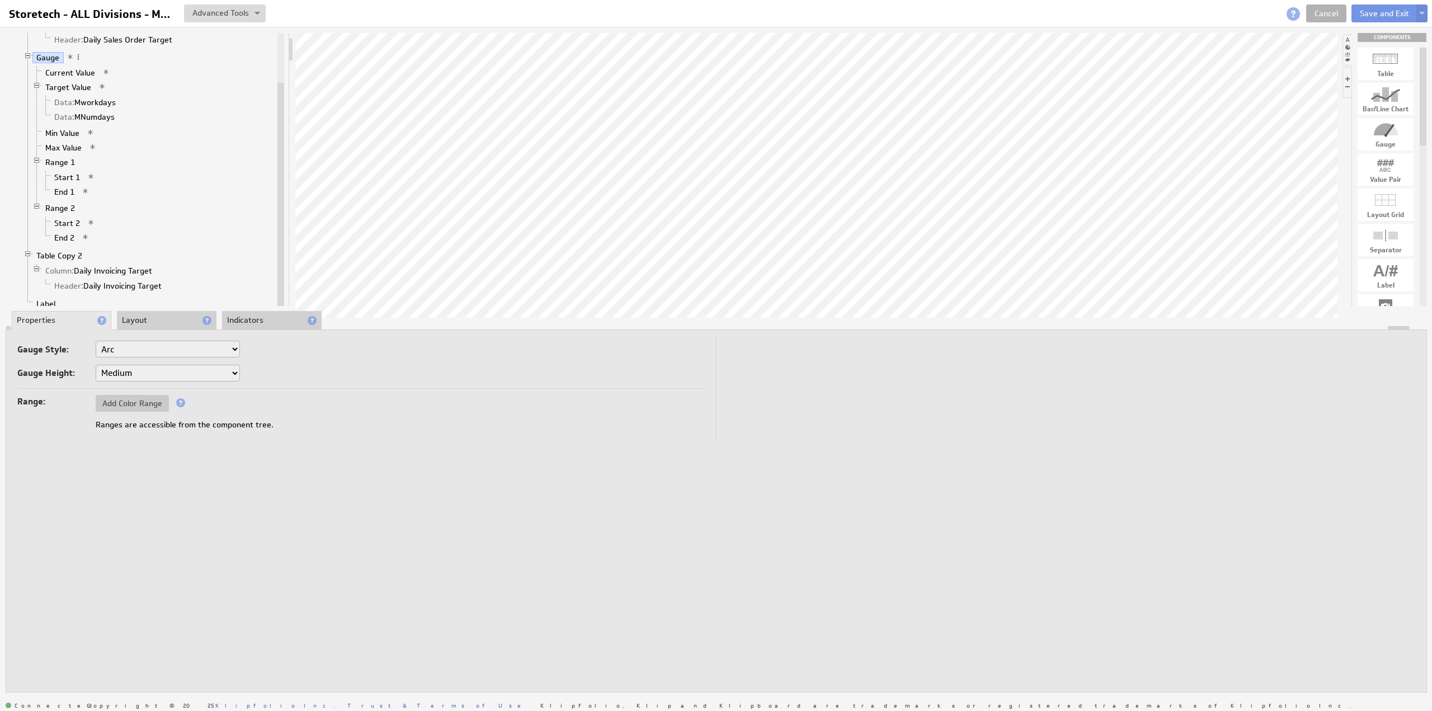
click at [43, 298] on link "Label" at bounding box center [45, 303] width 27 height 11
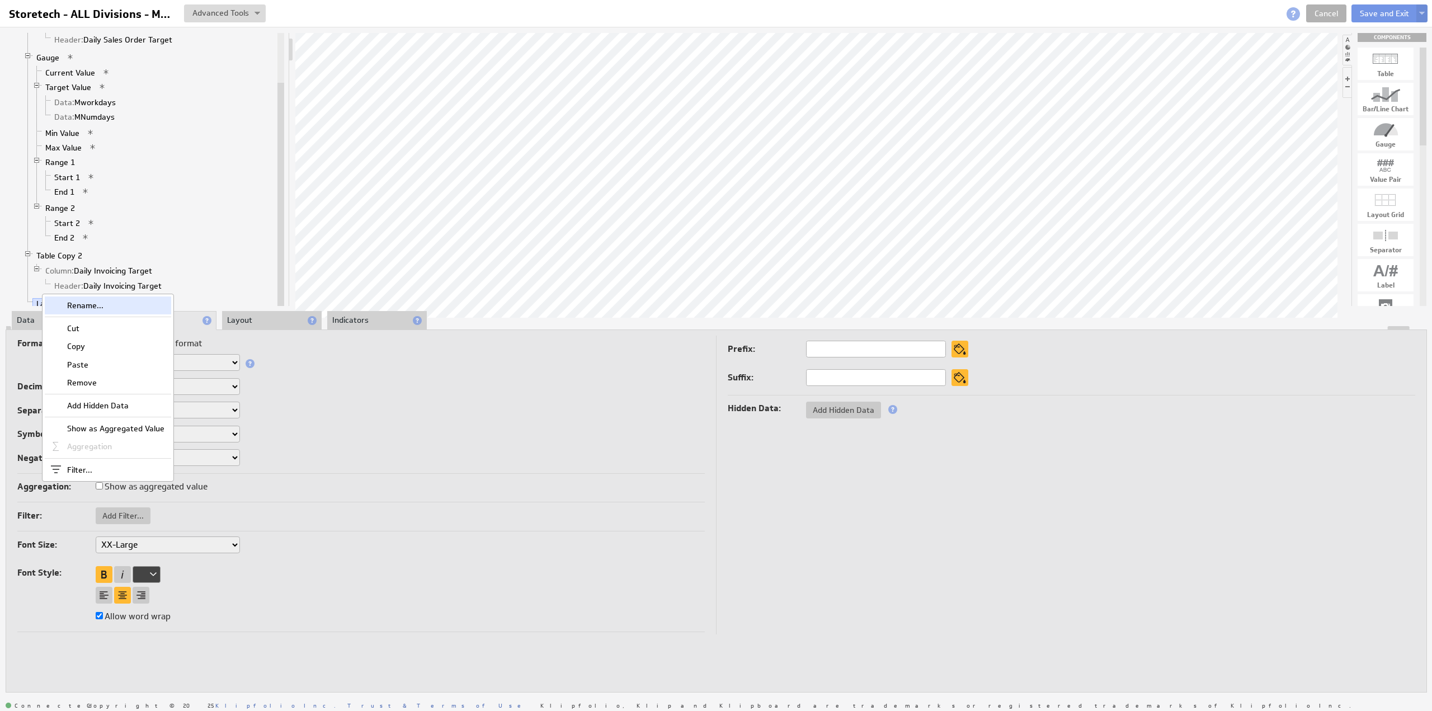
click at [84, 304] on div "Rename..." at bounding box center [108, 305] width 126 height 18
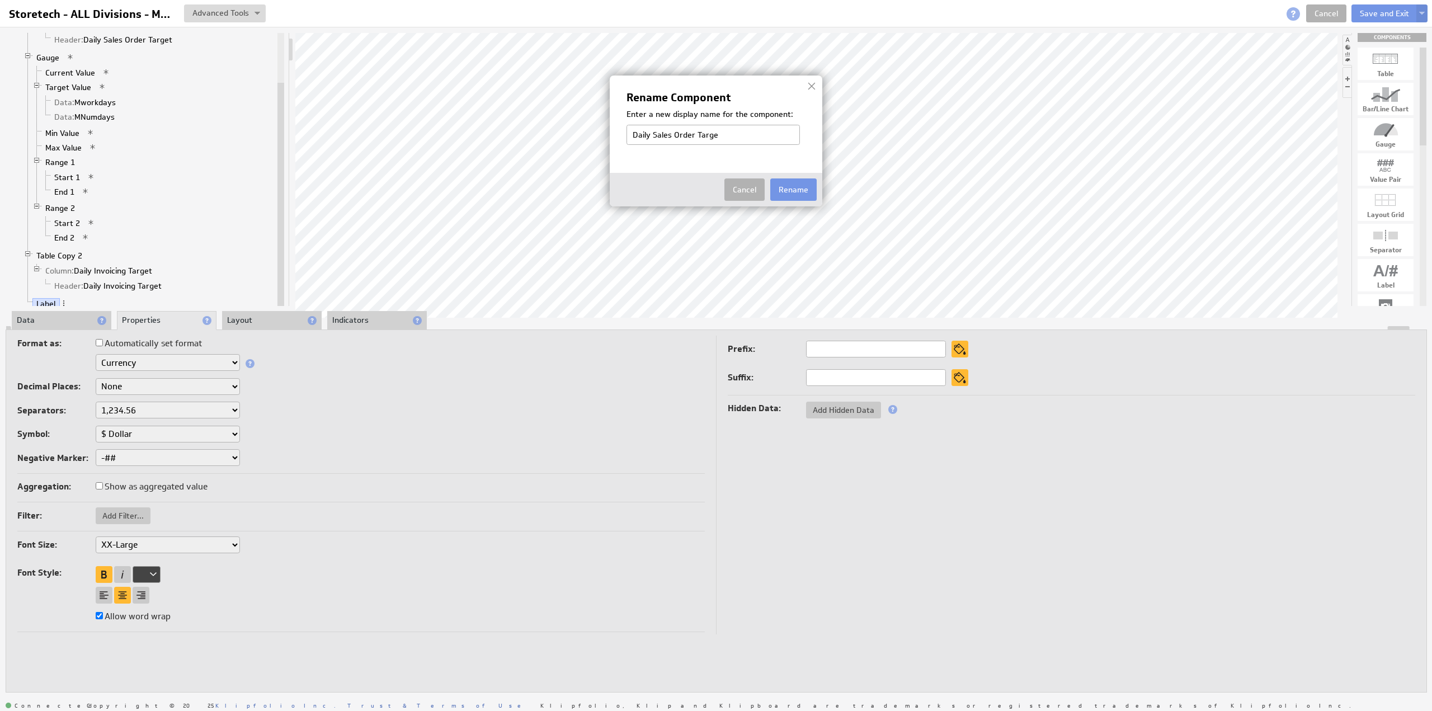
type input "Daily Sales Order Target"
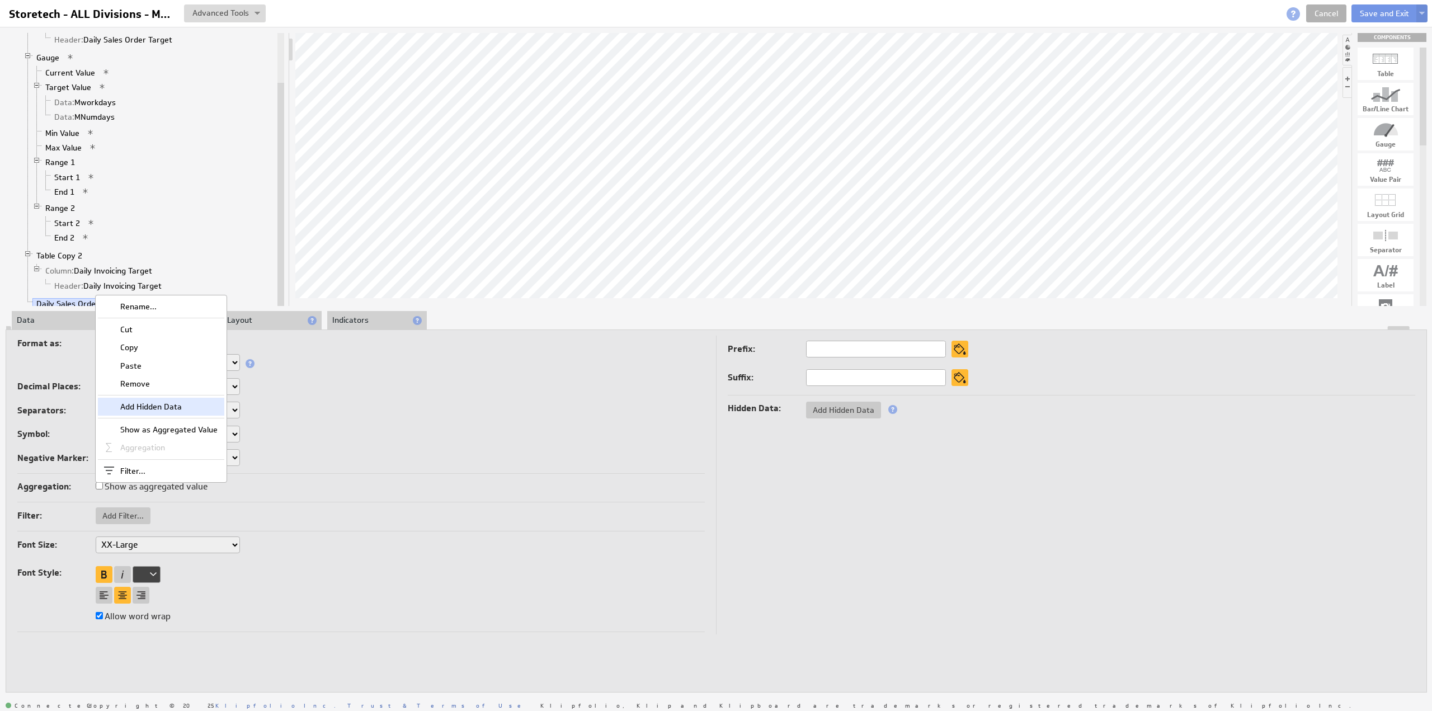
click at [154, 410] on div "Add Hidden Data" at bounding box center [161, 407] width 126 height 18
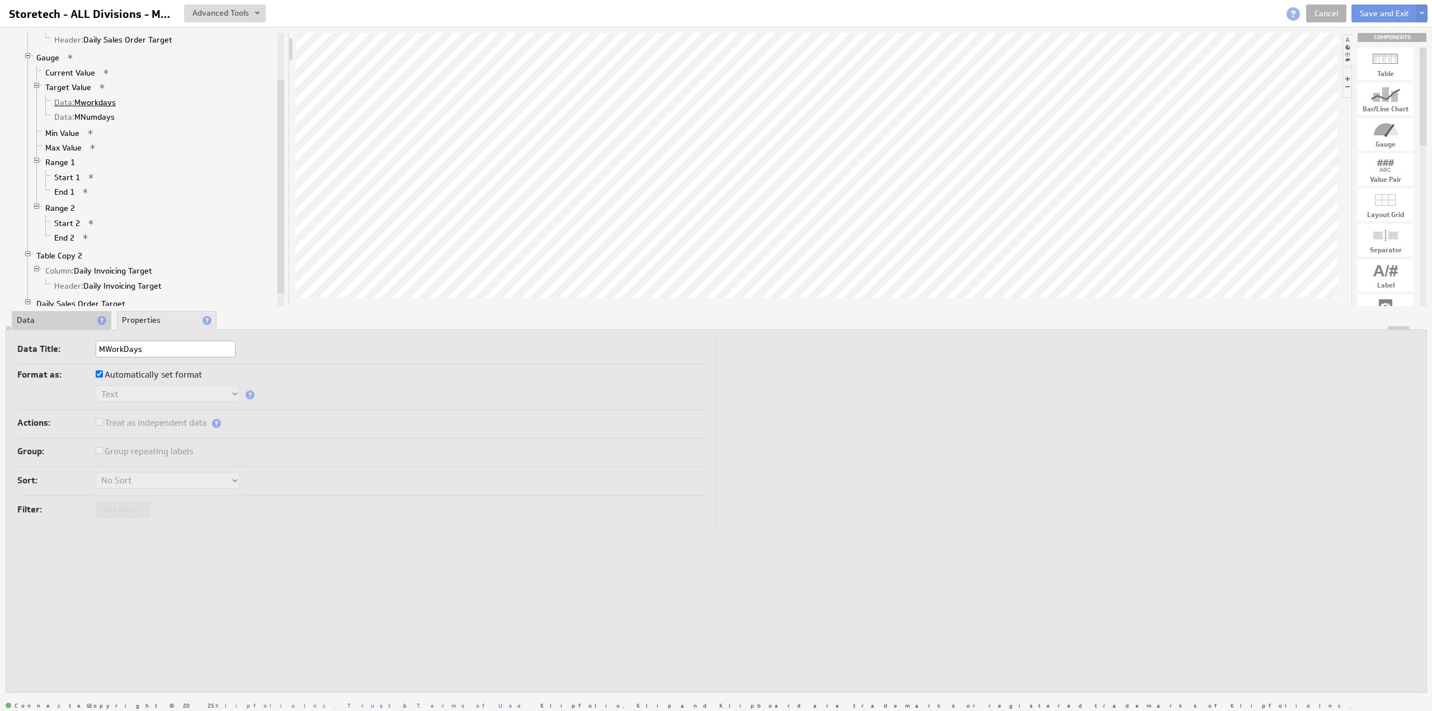
type input "MWorkDays"
click at [92, 100] on link "Data: Mworkdays" at bounding box center [85, 102] width 70 height 11
click at [53, 317] on li "Data" at bounding box center [62, 320] width 100 height 19
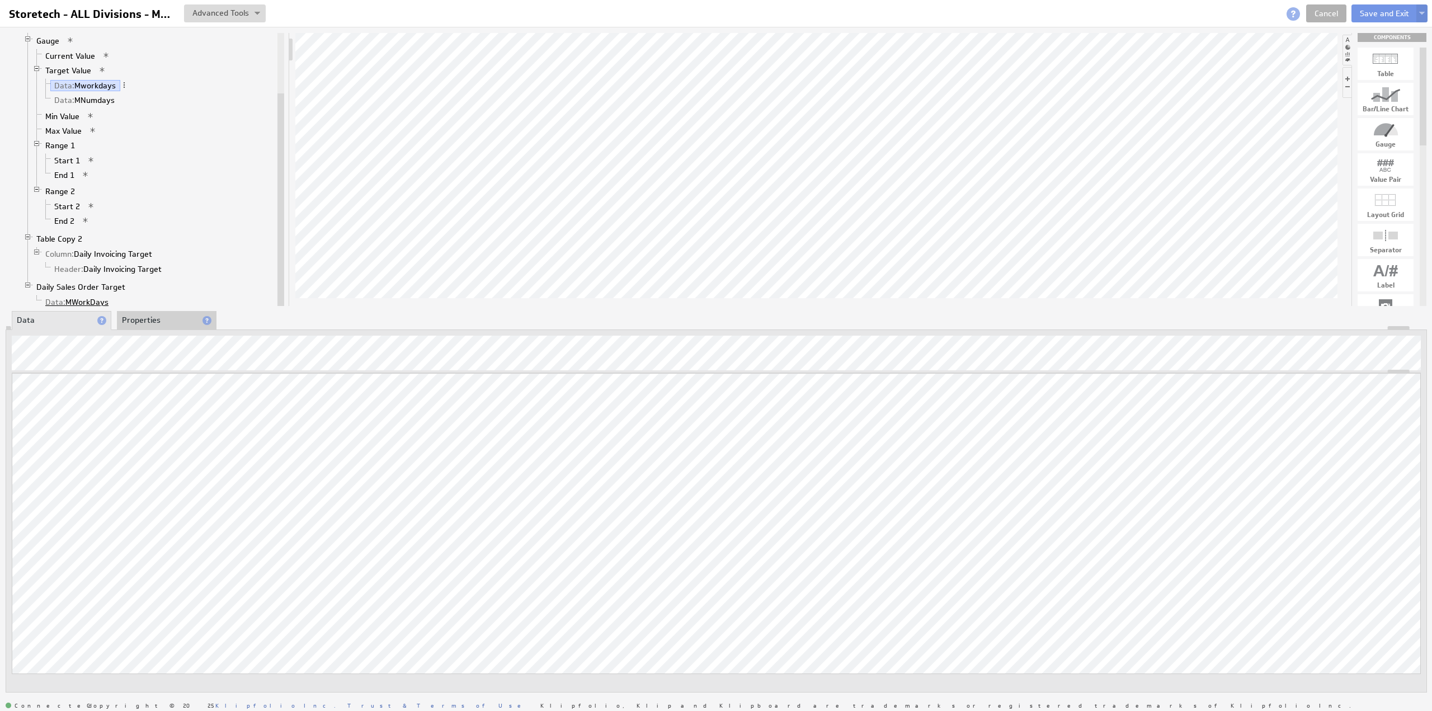
click at [85, 296] on link "Data: MWorkDays" at bounding box center [77, 301] width 72 height 11
click at [101, 81] on link "Data: Mworkdays" at bounding box center [85, 85] width 70 height 11
click at [92, 296] on link "Data: MWorkDays" at bounding box center [77, 301] width 72 height 11
click at [146, 317] on li "Properties" at bounding box center [167, 320] width 100 height 19
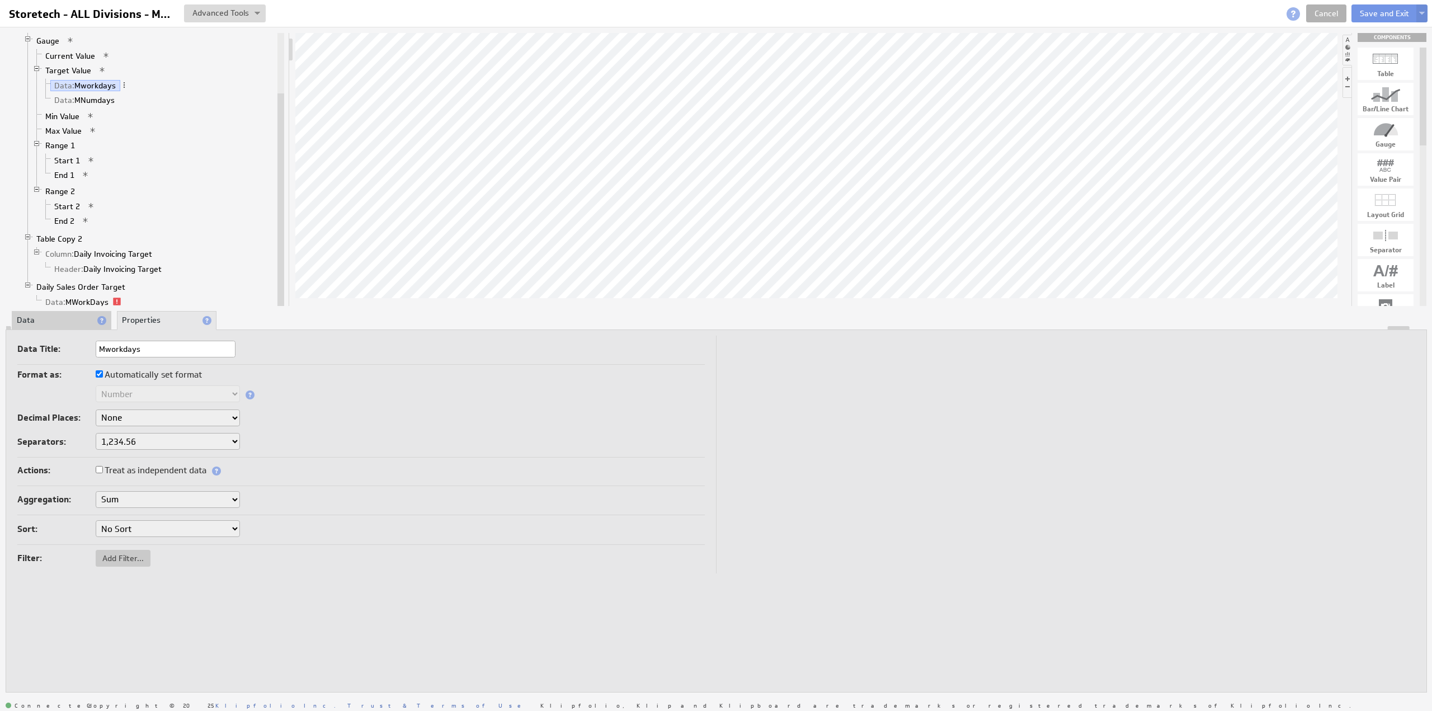
click at [141, 372] on label "Automatically set format" at bounding box center [149, 375] width 106 height 16
click at [103, 372] on input "Automatically set format" at bounding box center [99, 373] width 7 height 7
checkbox input "false"
click at [145, 470] on label "Treat as independent data" at bounding box center [151, 471] width 111 height 16
click at [103, 470] on input "Treat as independent data" at bounding box center [99, 469] width 7 height 7
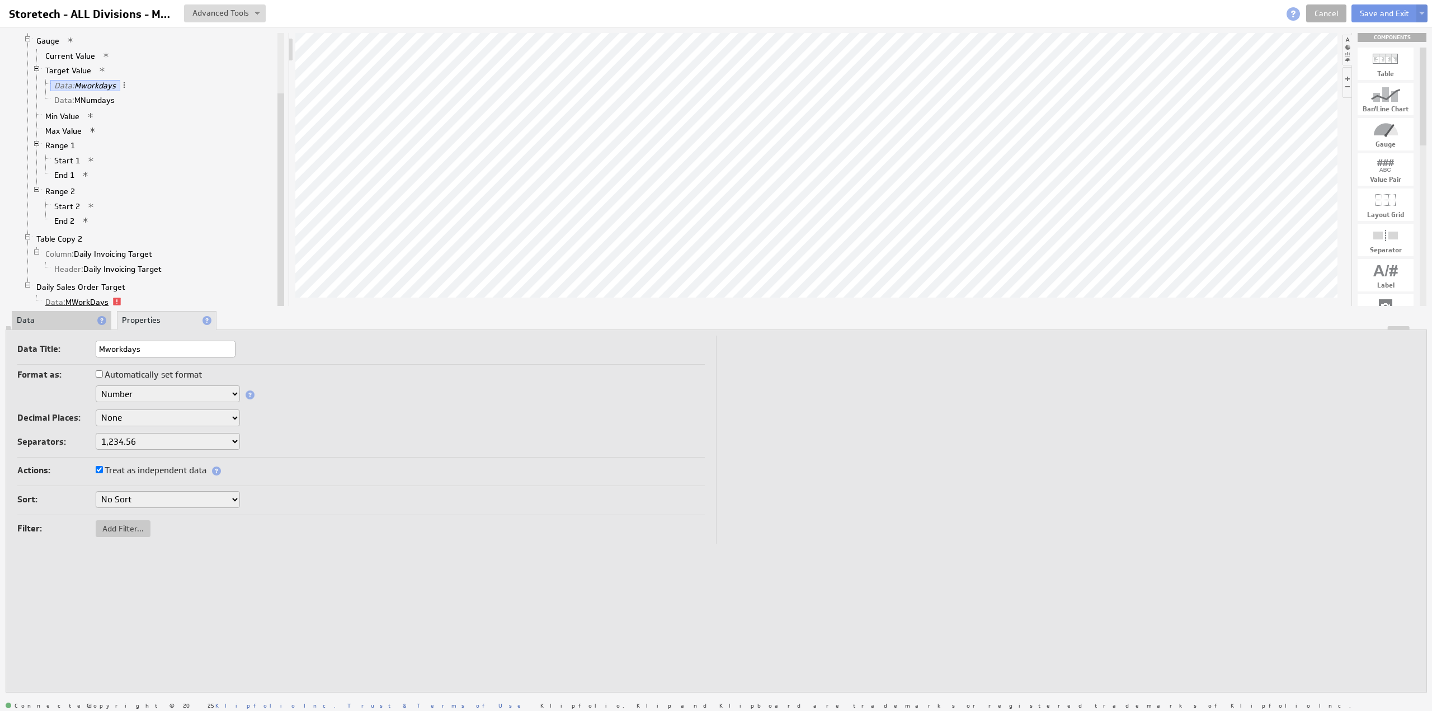
click at [89, 296] on link "Data: MWorkDays" at bounding box center [77, 301] width 72 height 11
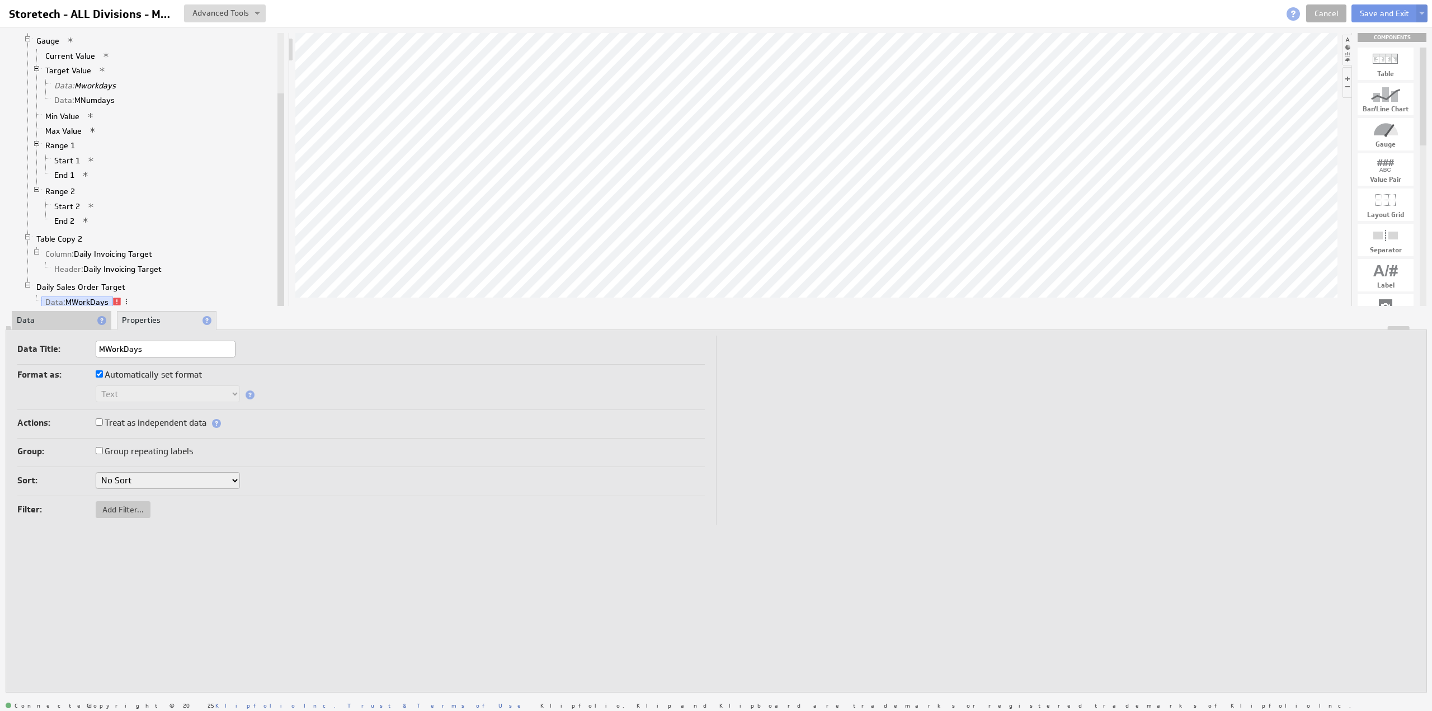
click at [65, 318] on li "Data" at bounding box center [62, 320] width 100 height 19
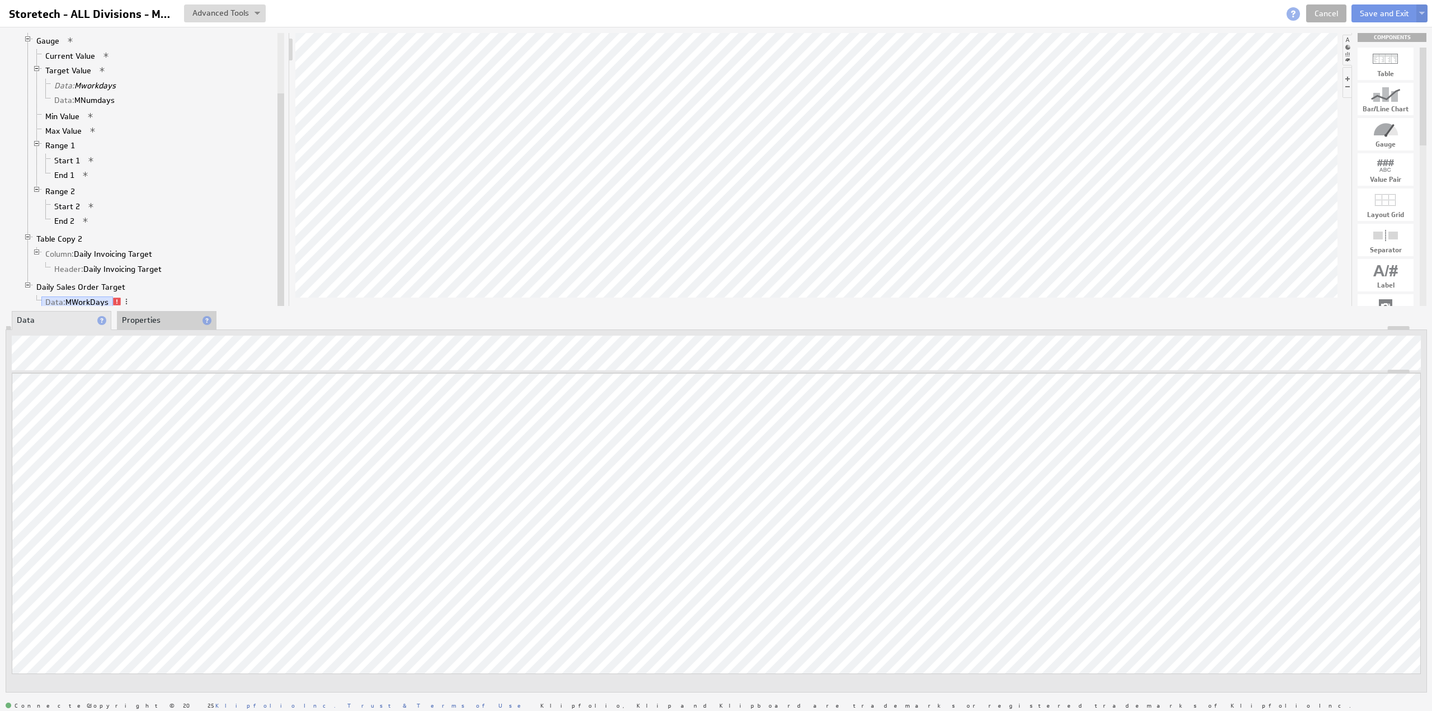
click at [106, 334] on div "Updating... Select a Function ARRAY DATE SELECT SLICE SUM Data Manipulation Log…" at bounding box center [716, 510] width 1421 height 363
click at [140, 321] on li "Properties" at bounding box center [167, 320] width 100 height 19
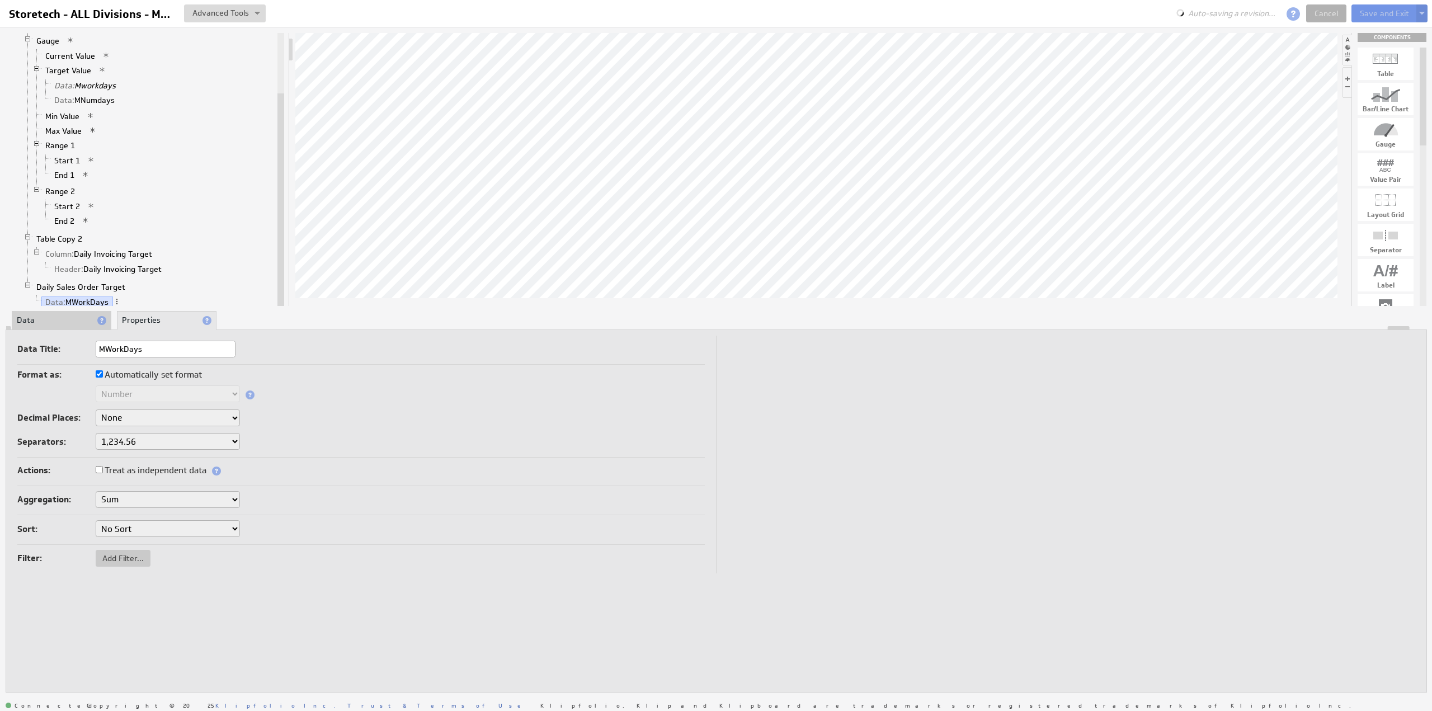
click at [125, 374] on label "Automatically set format" at bounding box center [149, 375] width 106 height 16
click at [103, 374] on input "Automatically set format" at bounding box center [99, 373] width 7 height 7
checkbox input "false"
click at [136, 465] on label "Treat as independent data" at bounding box center [151, 471] width 111 height 16
click at [103, 466] on input "Treat as independent data" at bounding box center [99, 469] width 7 height 7
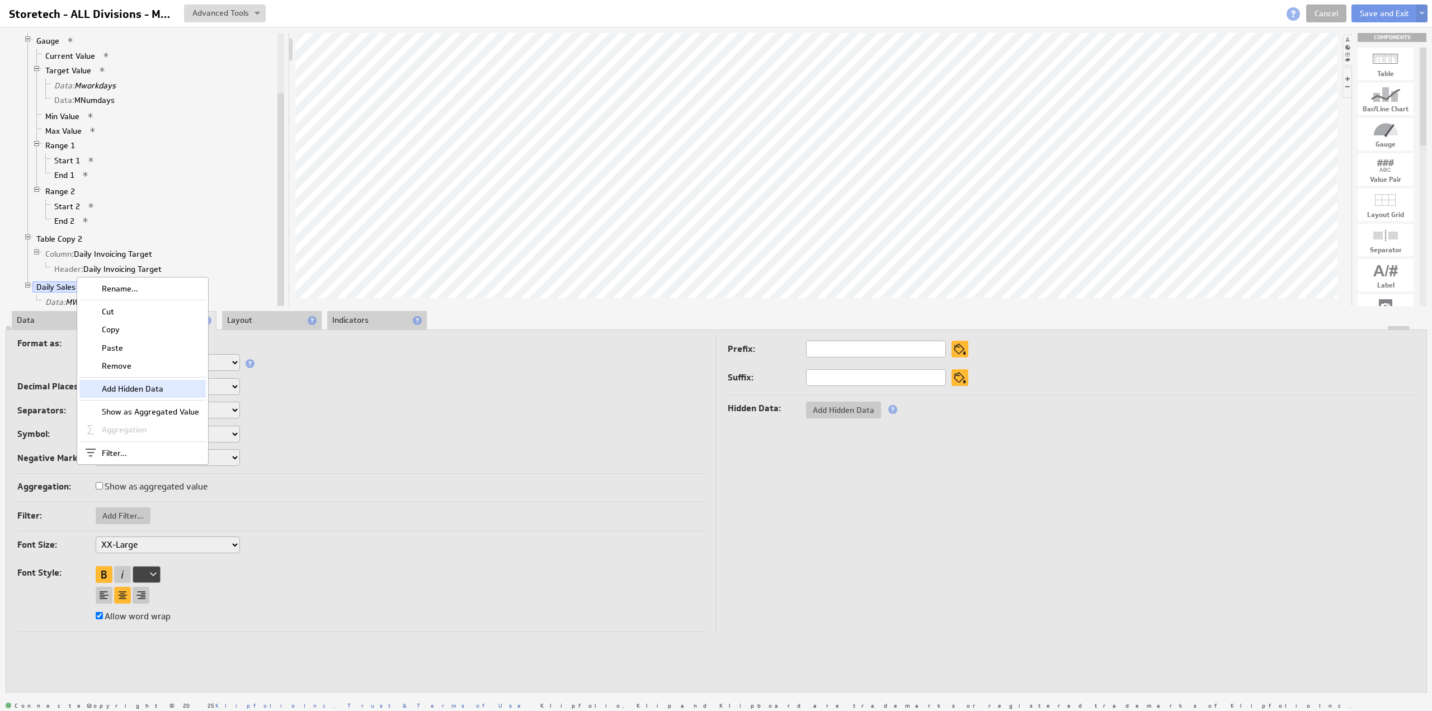
click at [144, 388] on div "Add Hidden Data" at bounding box center [142, 389] width 126 height 18
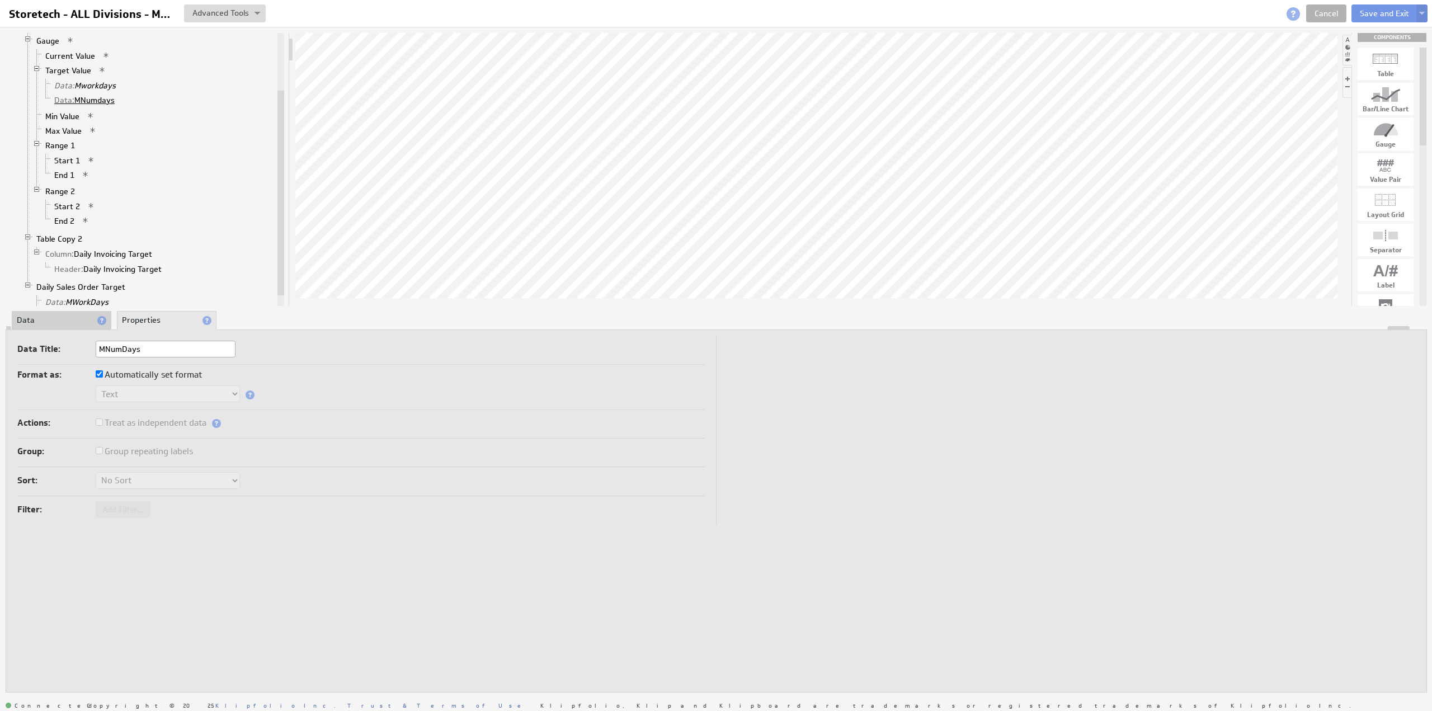
type input "MNumDays"
click at [86, 95] on link "Data: MNumdays" at bounding box center [84, 100] width 69 height 11
click at [31, 321] on li "Data" at bounding box center [62, 320] width 100 height 19
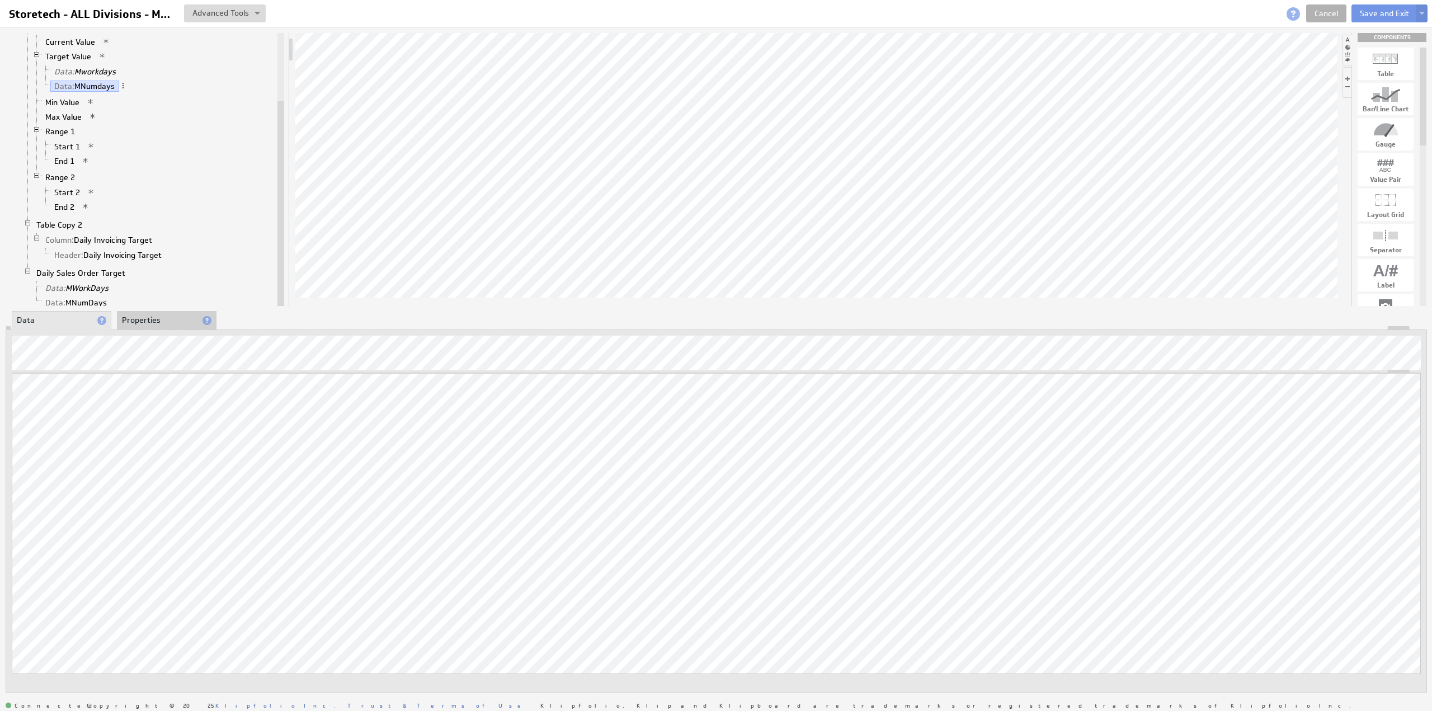
click at [78, 297] on link "Data: MNumDays" at bounding box center [76, 302] width 70 height 11
click at [88, 297] on link "Data: MNumDays" at bounding box center [76, 302] width 70 height 11
click at [141, 318] on li "Properties" at bounding box center [167, 320] width 100 height 19
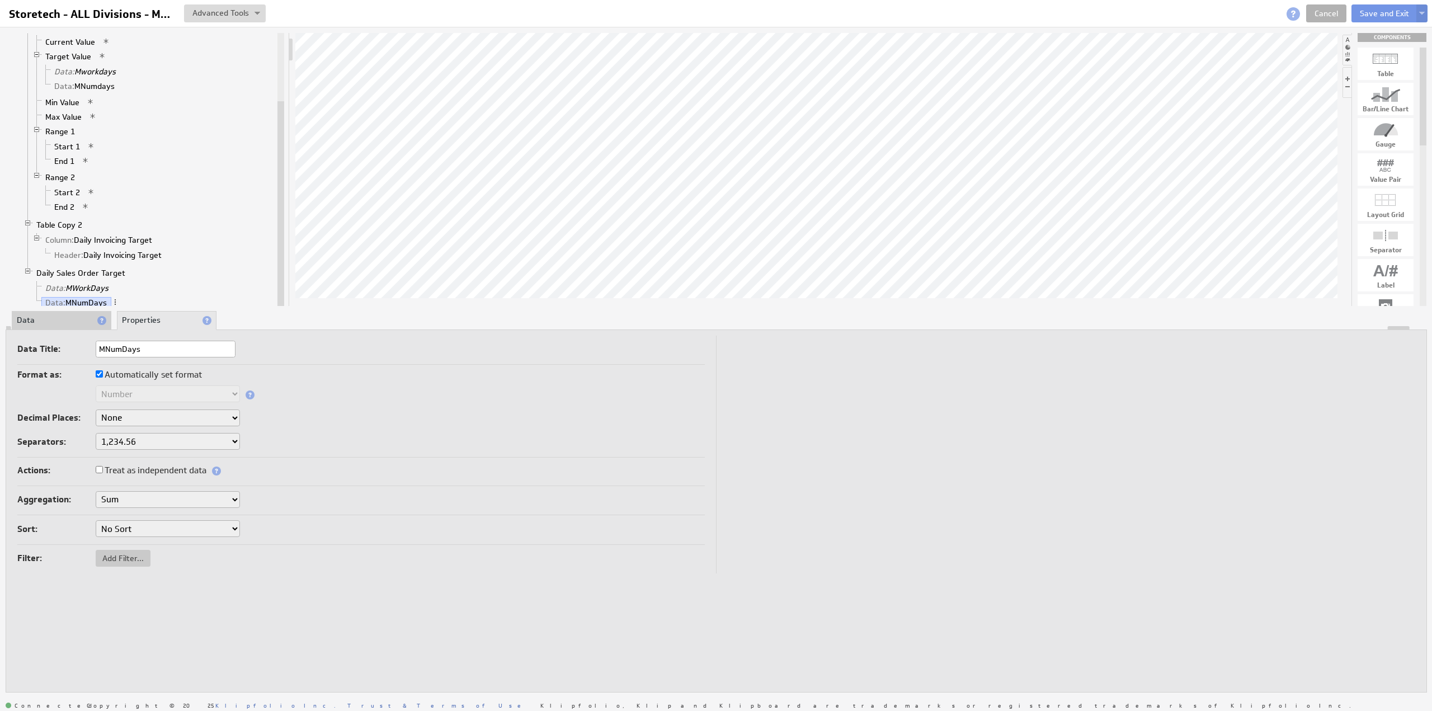
click at [124, 371] on label "Automatically set format" at bounding box center [149, 375] width 106 height 16
click at [103, 371] on input "Automatically set format" at bounding box center [99, 373] width 7 height 7
checkbox input "false"
click at [148, 469] on label "Treat as independent data" at bounding box center [151, 471] width 111 height 16
click at [103, 469] on input "Treat as independent data" at bounding box center [99, 469] width 7 height 7
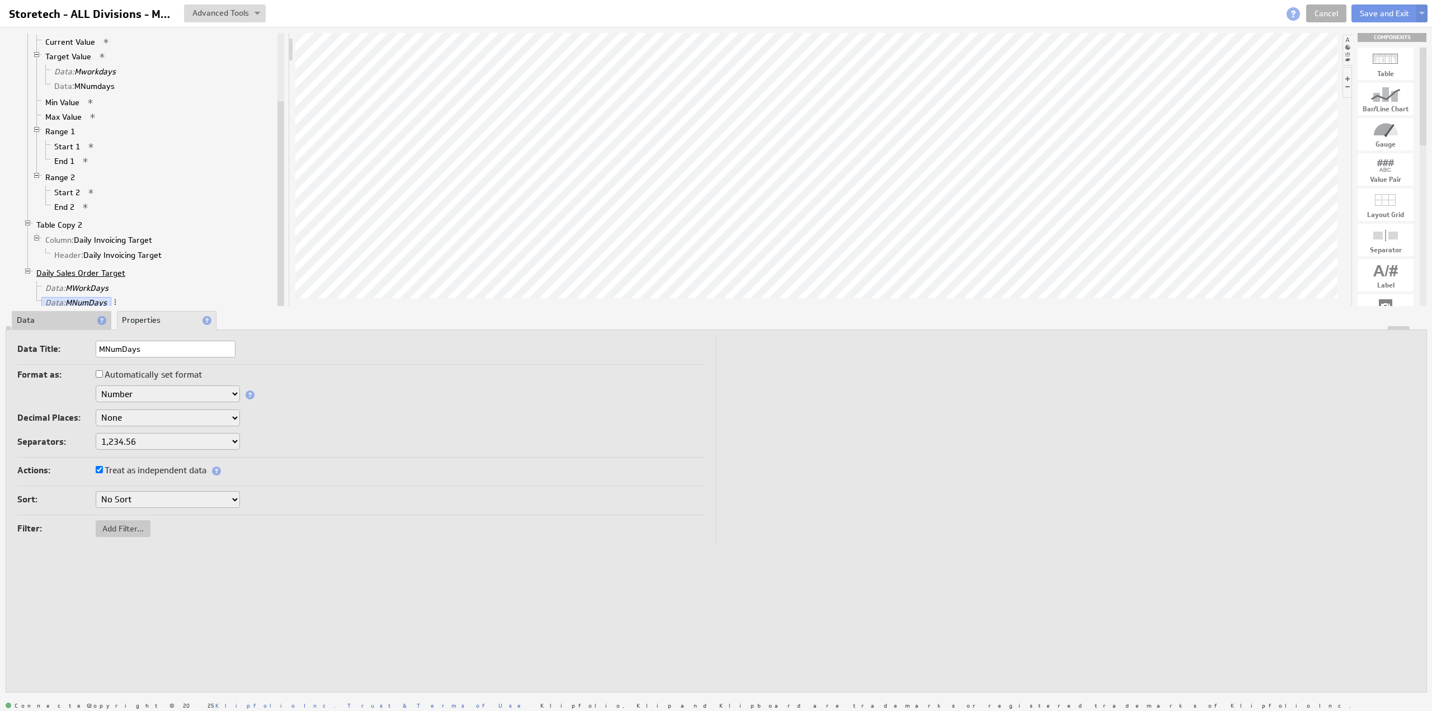
click at [88, 267] on link "Daily Sales Order Target" at bounding box center [80, 272] width 97 height 11
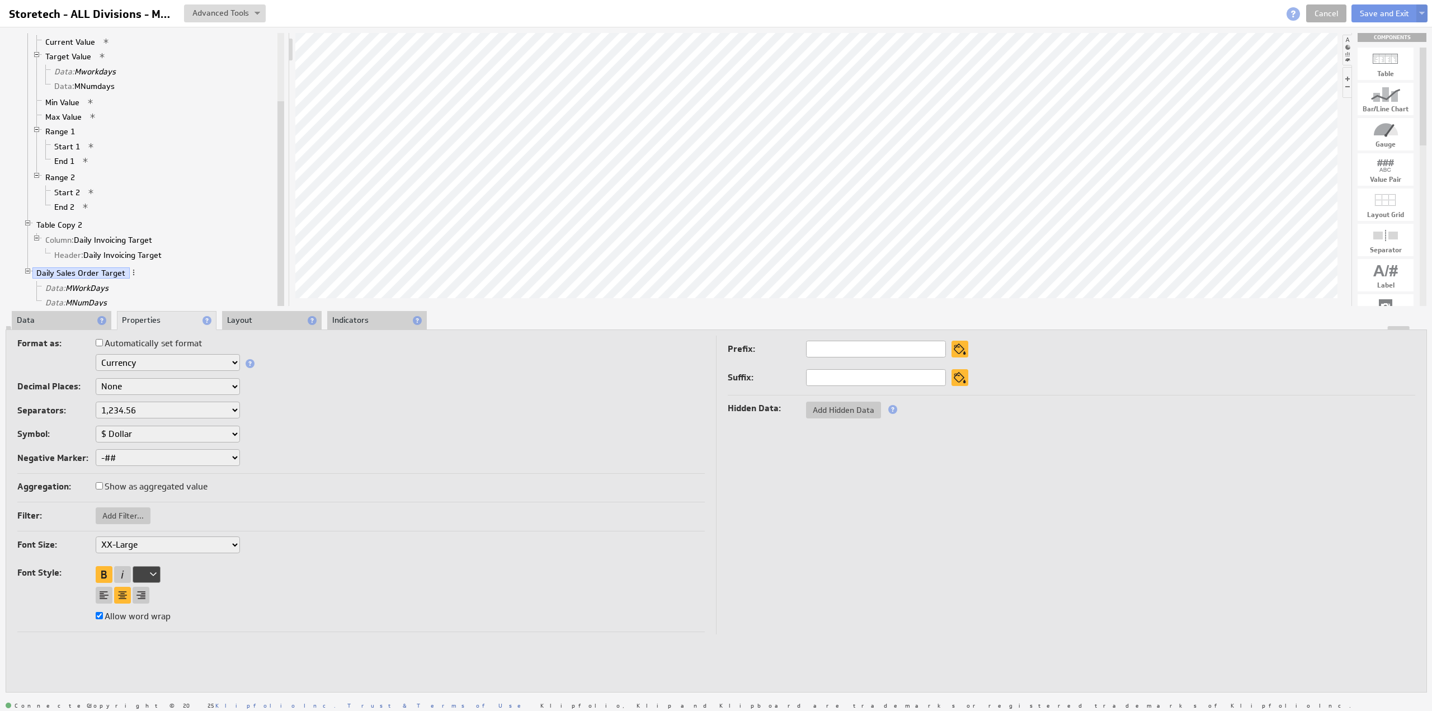
click at [48, 318] on li "Data" at bounding box center [62, 320] width 100 height 19
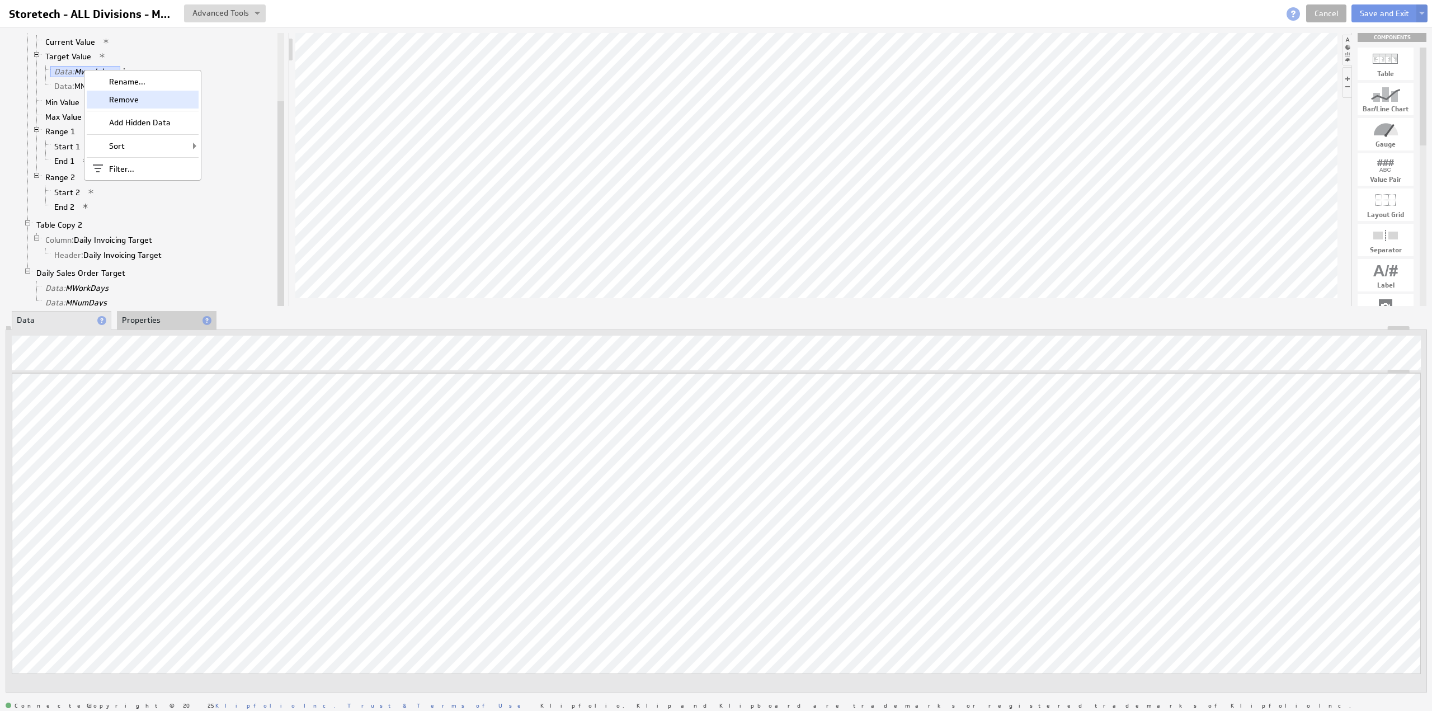
click at [133, 100] on div "Remove" at bounding box center [143, 100] width 112 height 18
click at [138, 107] on div "Remove" at bounding box center [145, 108] width 112 height 18
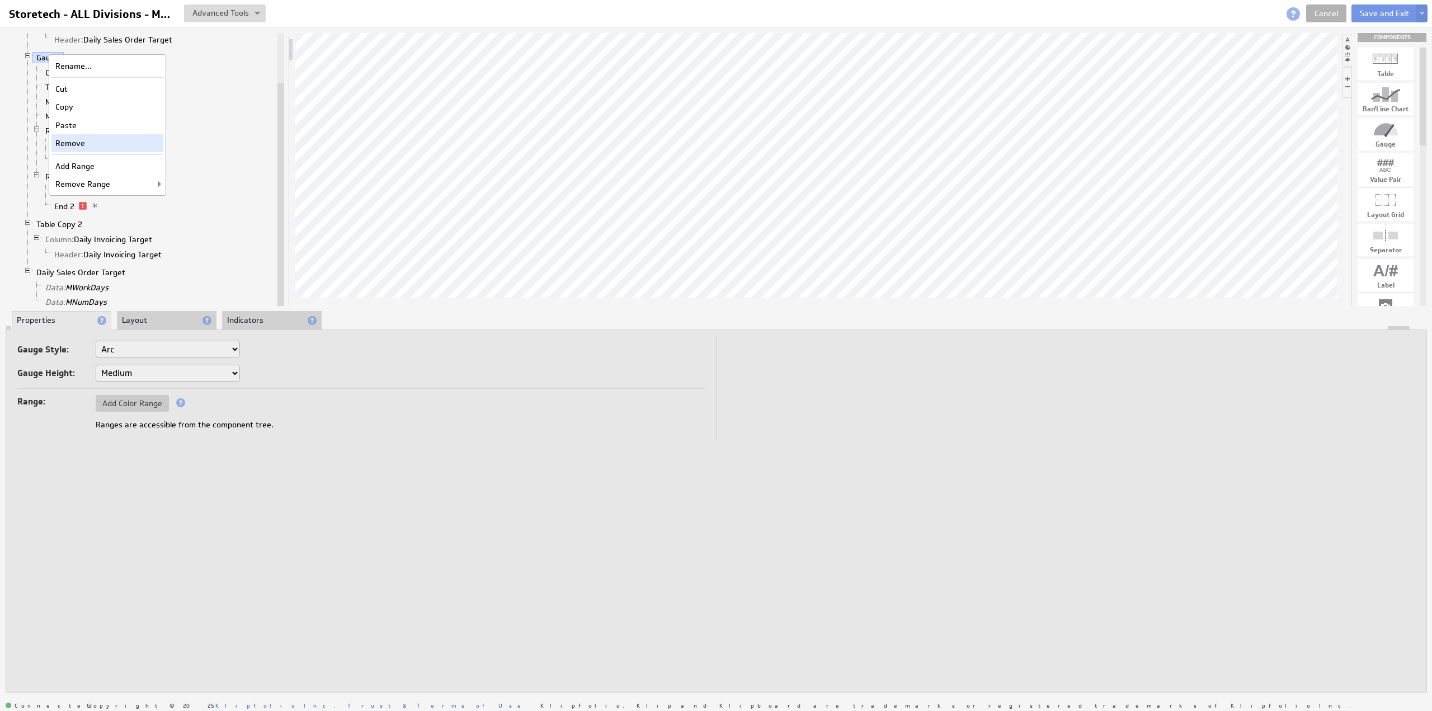
click at [105, 142] on div "Remove" at bounding box center [107, 143] width 112 height 18
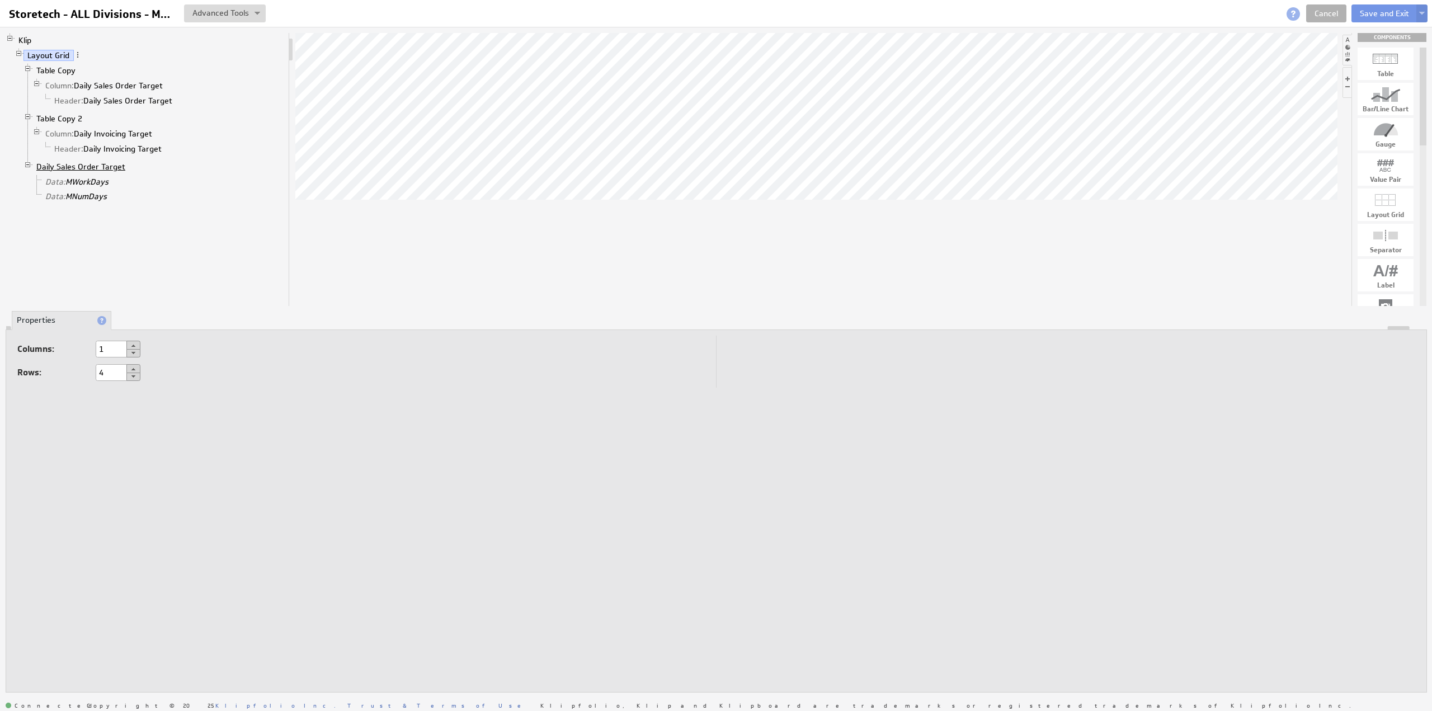
click at [86, 163] on link "Daily Sales Order Target" at bounding box center [80, 166] width 97 height 11
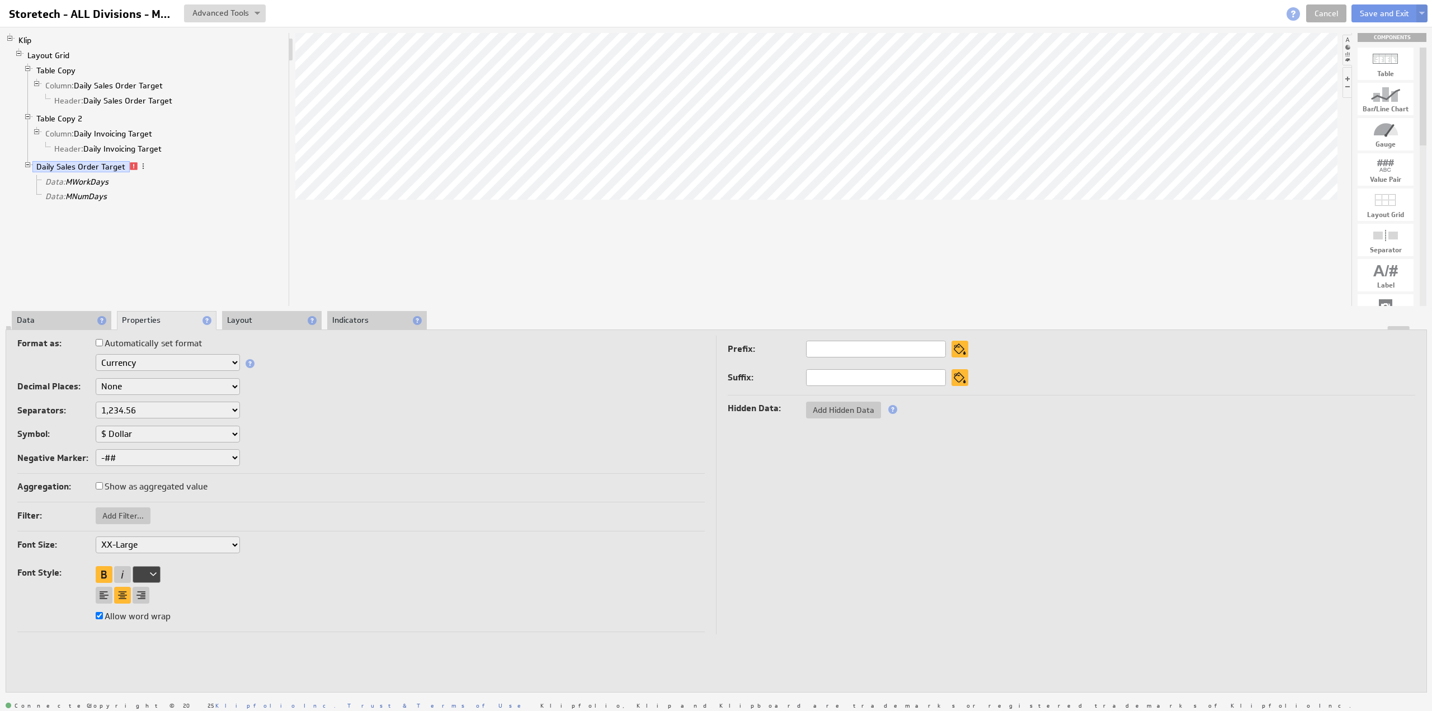
click at [50, 314] on li "Data" at bounding box center [62, 320] width 100 height 19
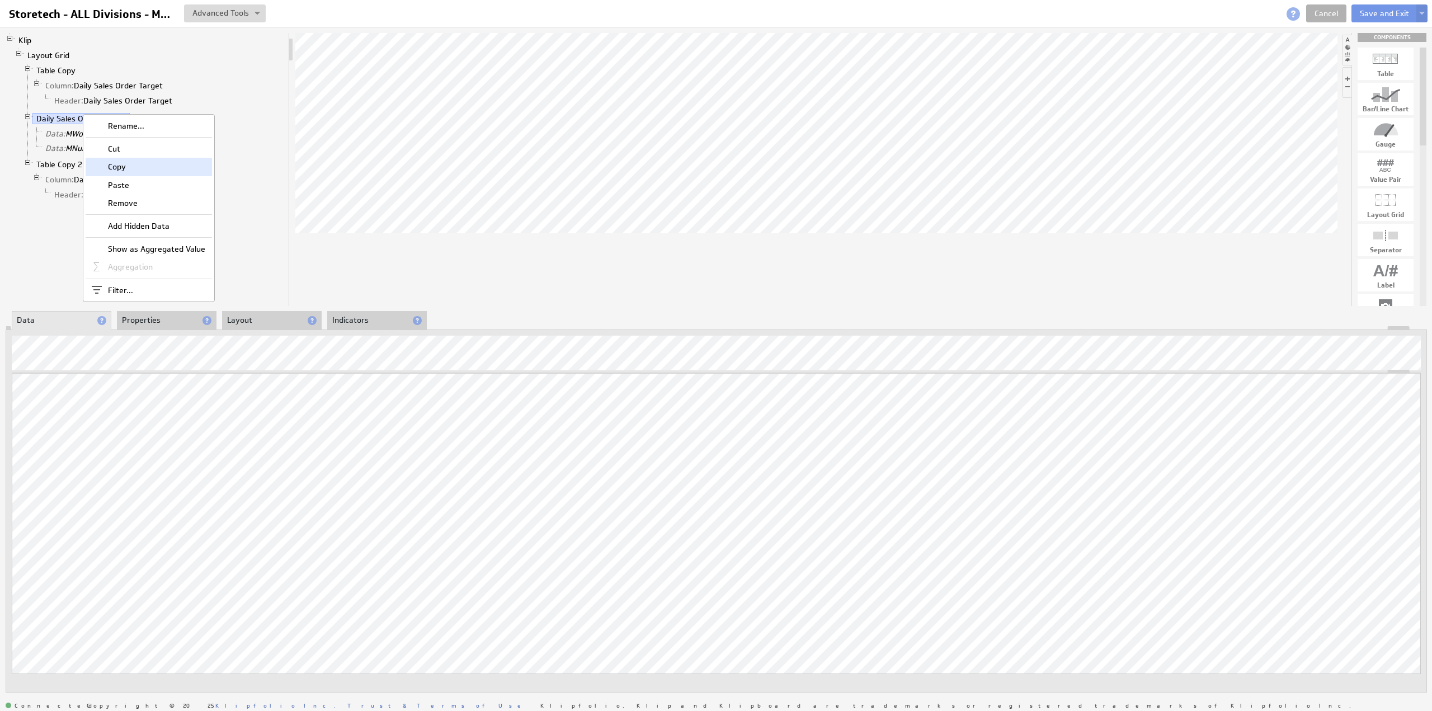
click at [125, 168] on div "Copy" at bounding box center [149, 167] width 126 height 18
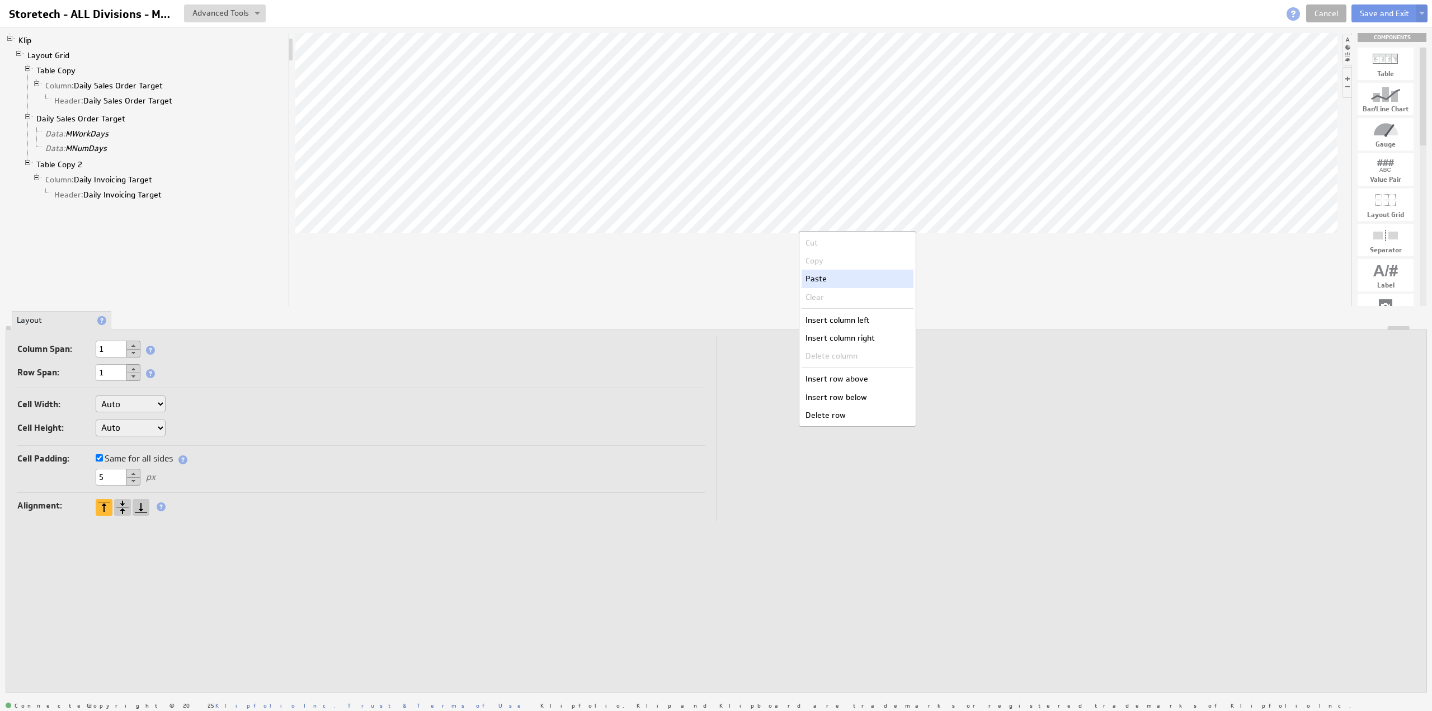
click at [838, 280] on div "Paste" at bounding box center [858, 279] width 112 height 18
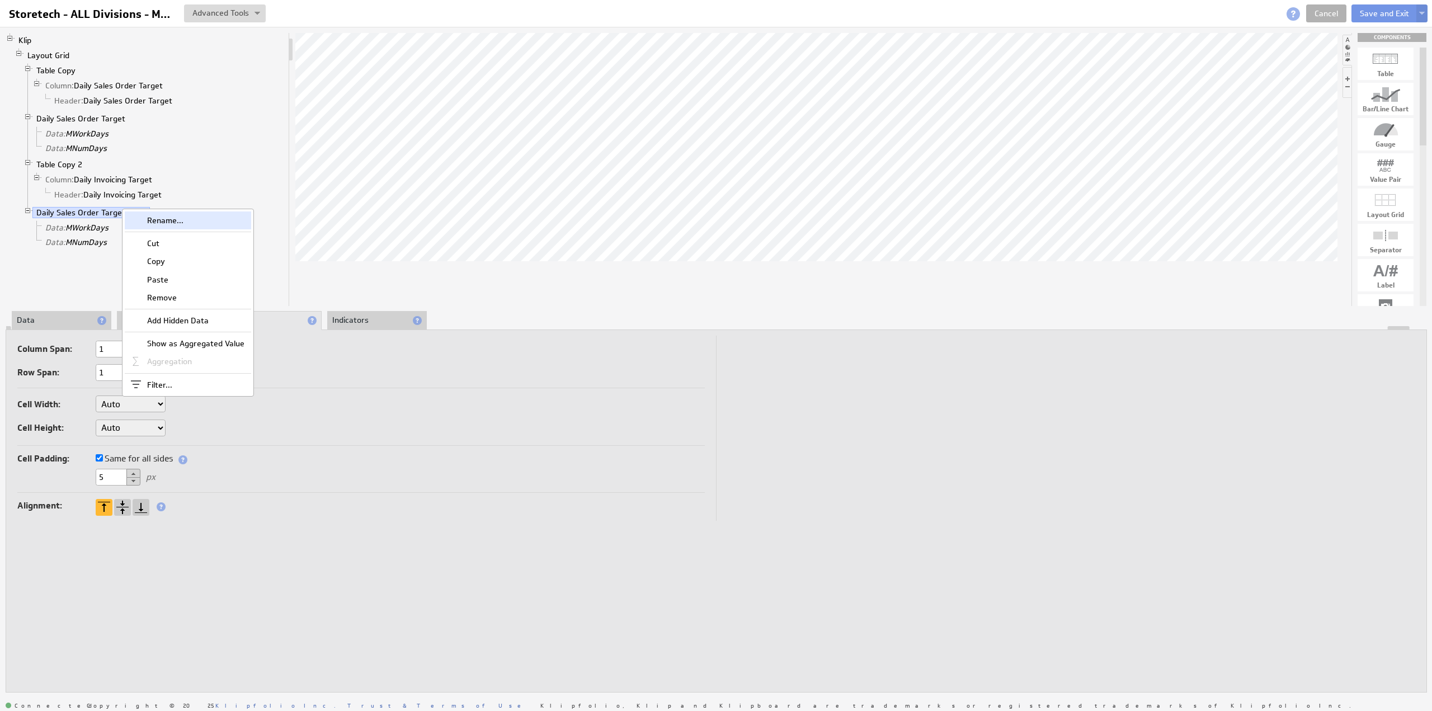
click at [177, 223] on div "Rename..." at bounding box center [188, 220] width 126 height 18
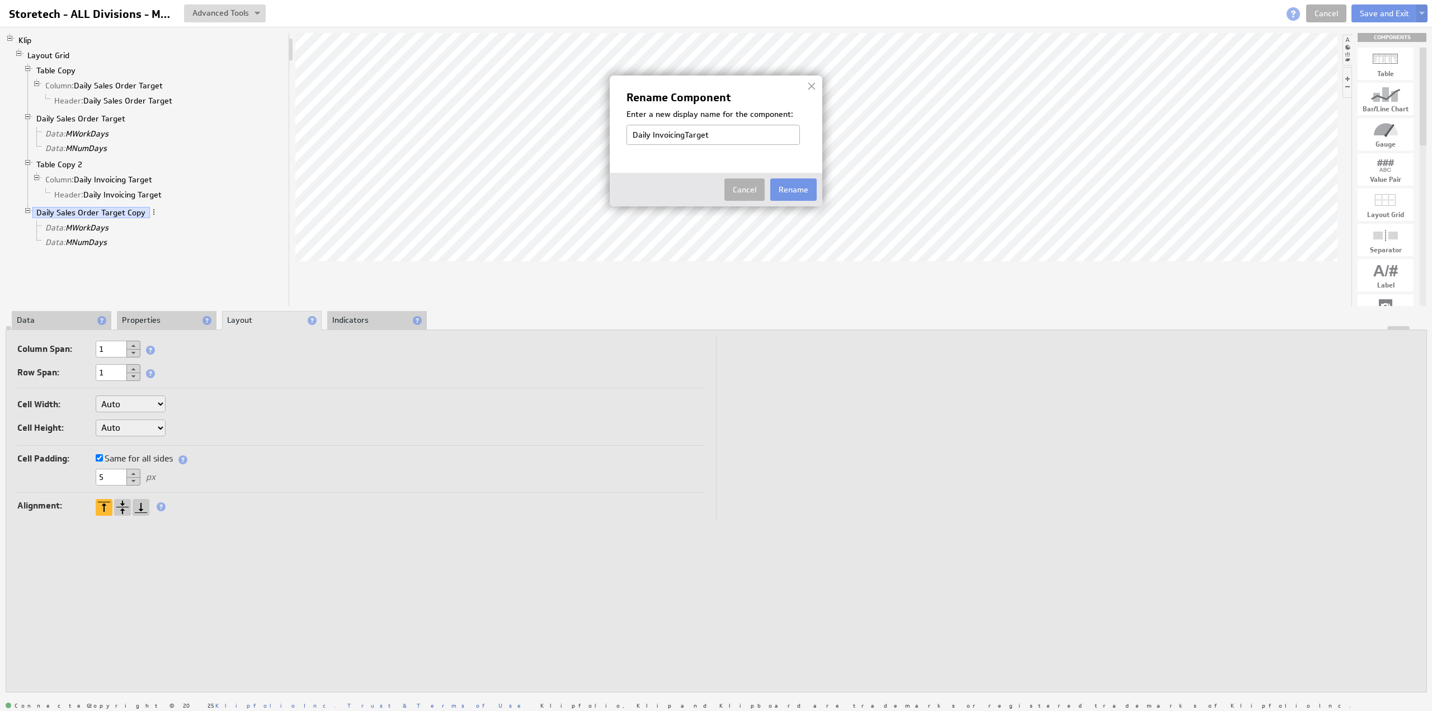
type input "Daily Invoicing Target"
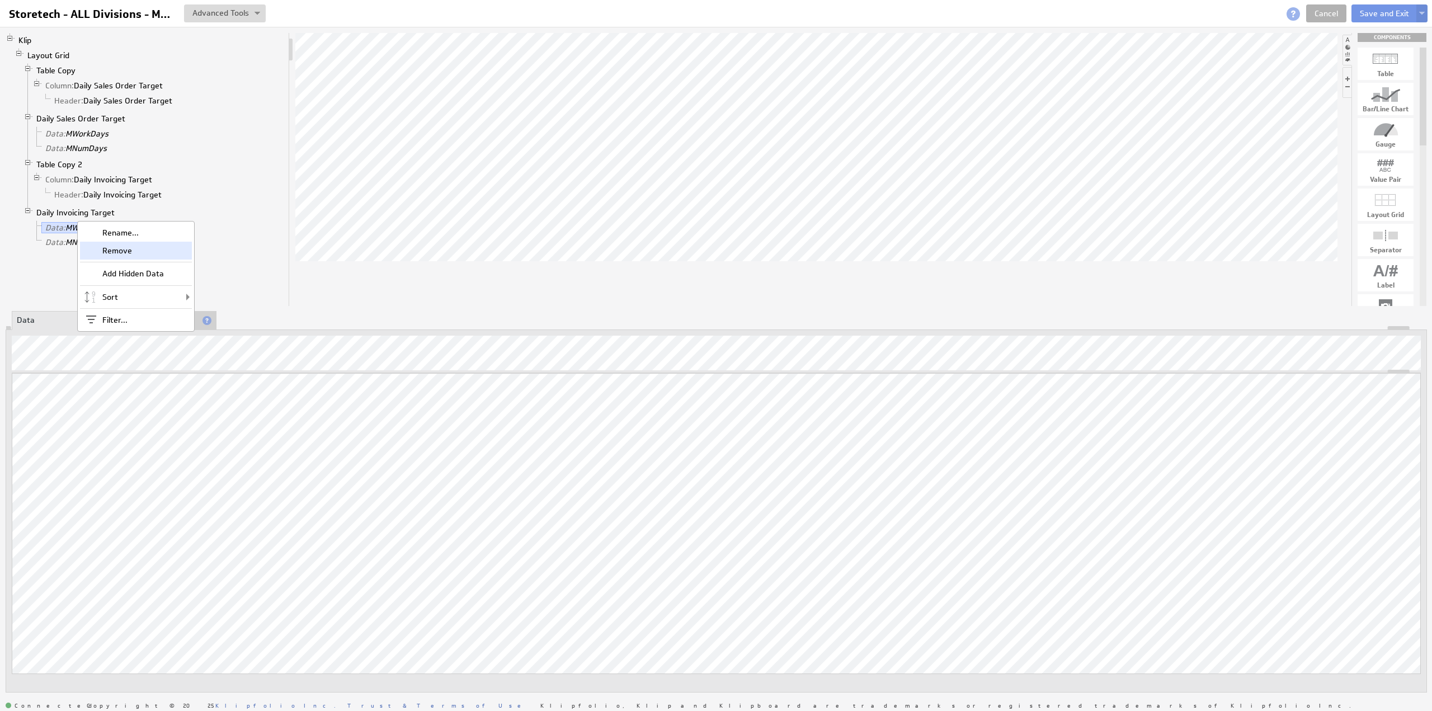
click at [121, 249] on div "Remove" at bounding box center [136, 251] width 112 height 18
click at [125, 252] on div "Remove" at bounding box center [144, 253] width 112 height 18
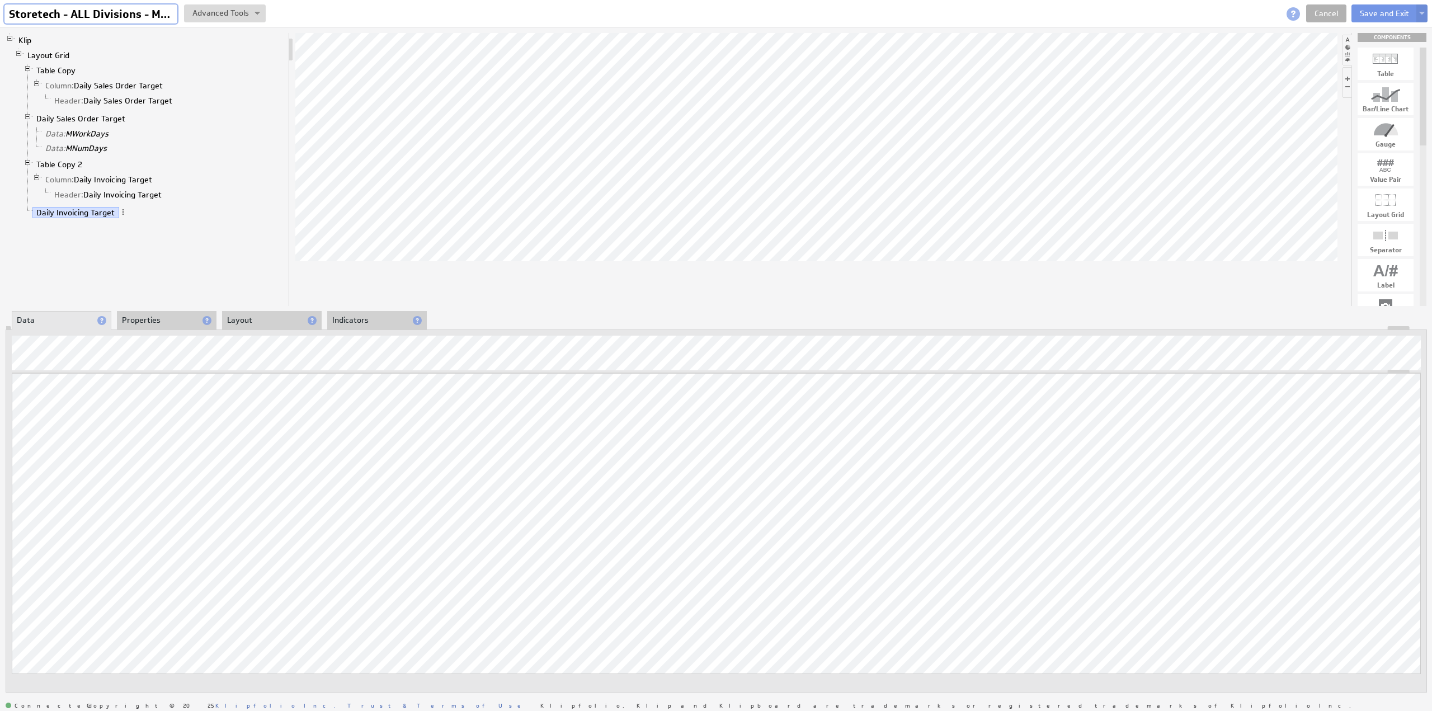
click at [92, 20] on input "Storetech - ALL Divisions - MTD" at bounding box center [90, 13] width 173 height 19
click at [92, 16] on input "Storetech - ALL Divisions - MTD" at bounding box center [90, 13] width 173 height 19
drag, startPoint x: 152, startPoint y: 13, endPoint x: 351, endPoint y: 25, distance: 200.1
click at [351, 25] on div "Storetech - ALL Divisions - MTD Storetech - ALL Divisions - MTD View Klip Sourc…" at bounding box center [716, 13] width 1432 height 27
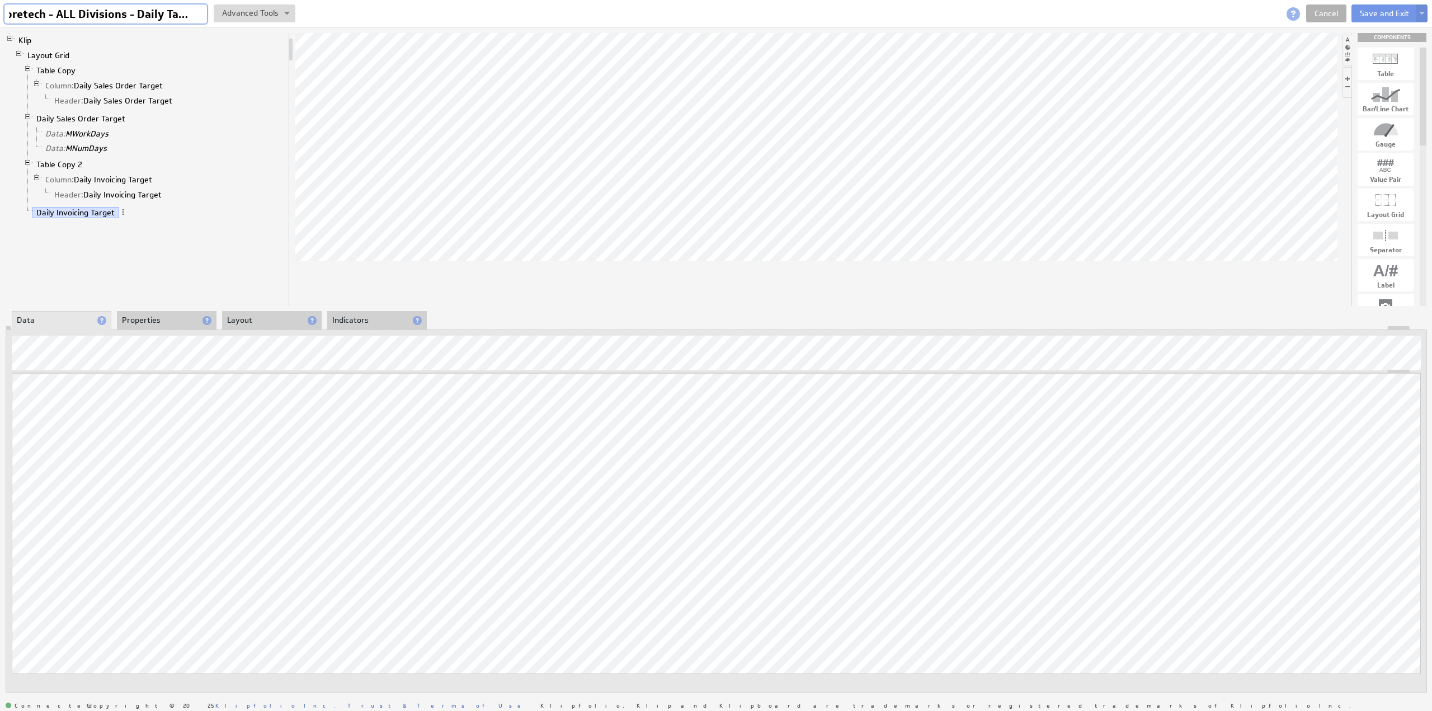
scroll to position [0, 17]
type input "Storetech - ALL Divisions - Daily Targets"
click at [1423, 13] on img at bounding box center [1422, 14] width 6 height 4
click at [1275, 71] on td "Save as Copy..." at bounding box center [1312, 72] width 129 height 18
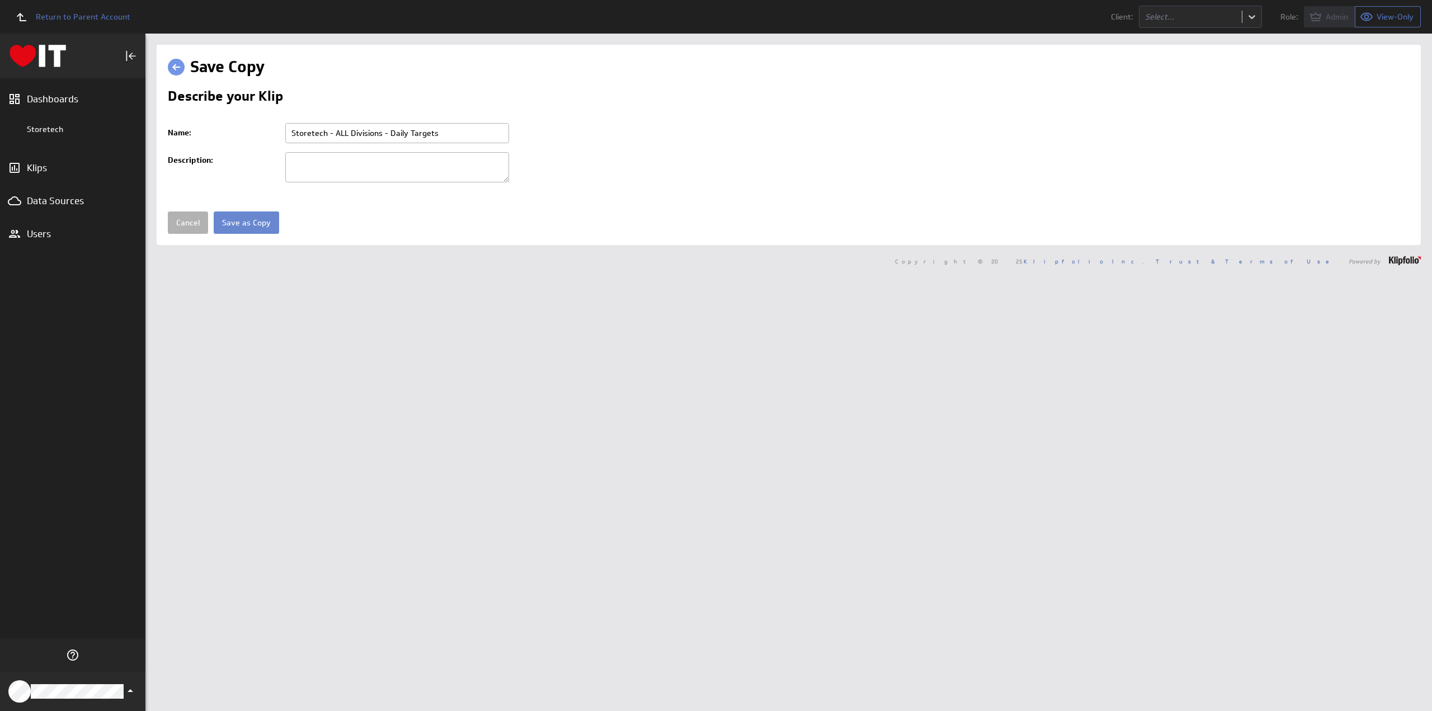
click at [246, 220] on input "Save as Copy" at bounding box center [246, 222] width 65 height 22
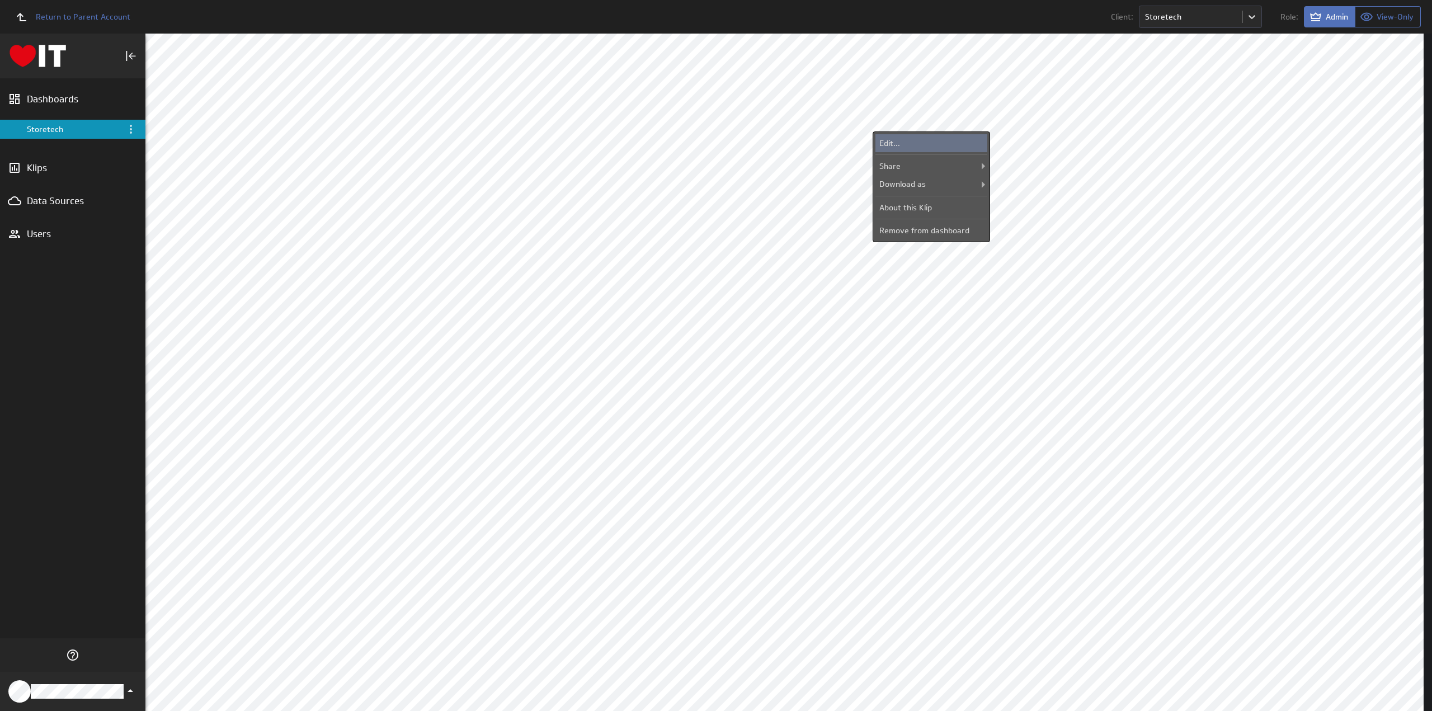
click at [940, 141] on div "Edit..." at bounding box center [931, 143] width 112 height 18
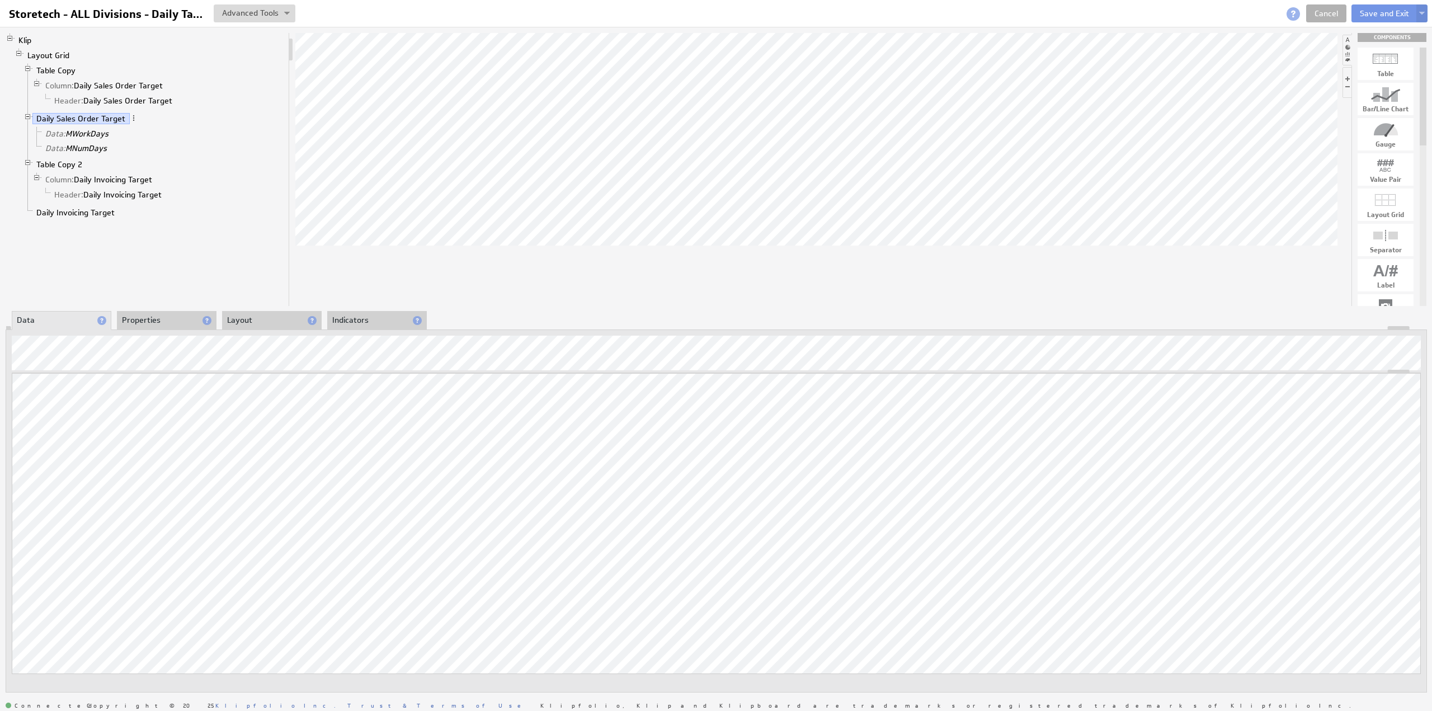
click at [149, 317] on li "Properties" at bounding box center [167, 320] width 100 height 19
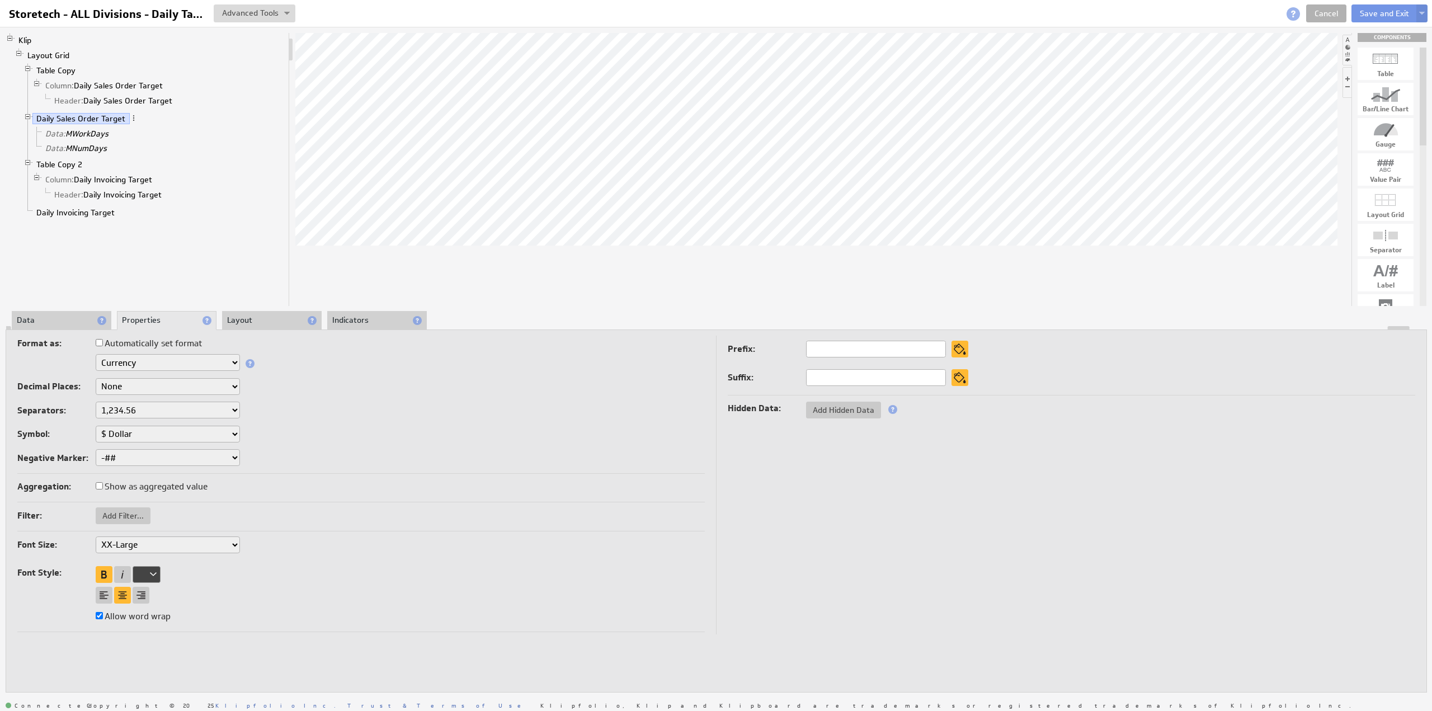
click at [118, 541] on select "XX-Small X-Small Small Medium Large X-Large XX-Large" at bounding box center [168, 544] width 144 height 17
select select "x-large"
click at [115, 544] on select "XX-Small X-Small Small Medium Large X-Large XX-Large" at bounding box center [168, 544] width 144 height 17
select select "x-large"
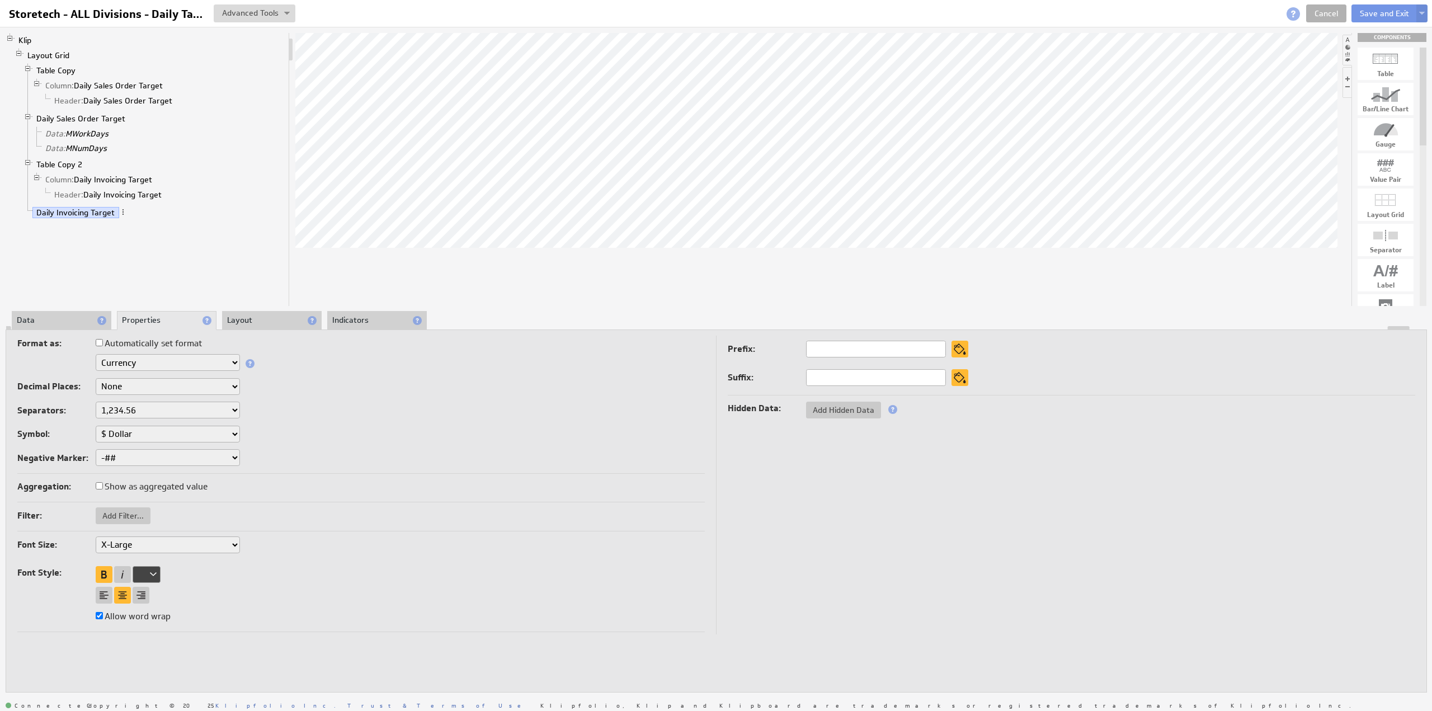
select select "x-large"
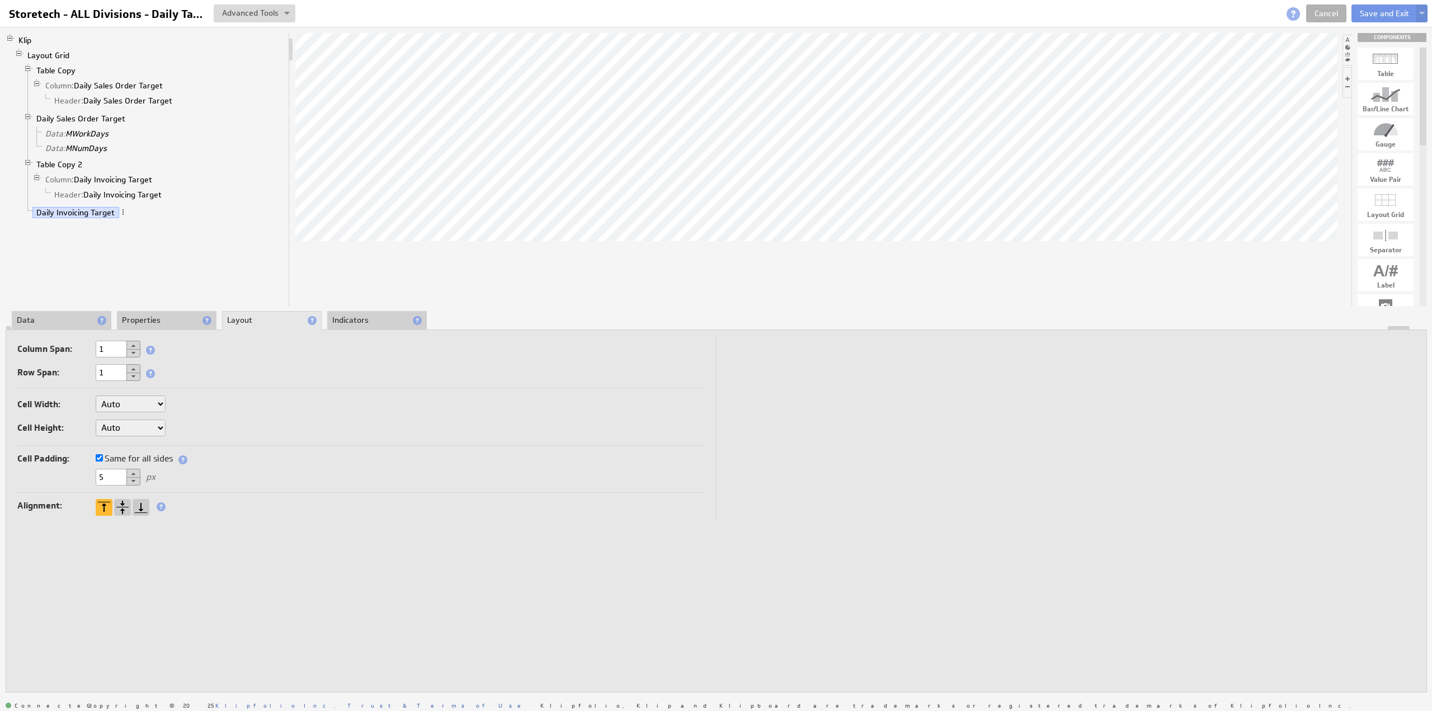
click at [116, 422] on select "Auto Custom..." at bounding box center [131, 428] width 70 height 17
select select "cust"
click at [204, 430] on input "text" at bounding box center [193, 428] width 45 height 17
drag, startPoint x: 198, startPoint y: 430, endPoint x: 168, endPoint y: 426, distance: 30.5
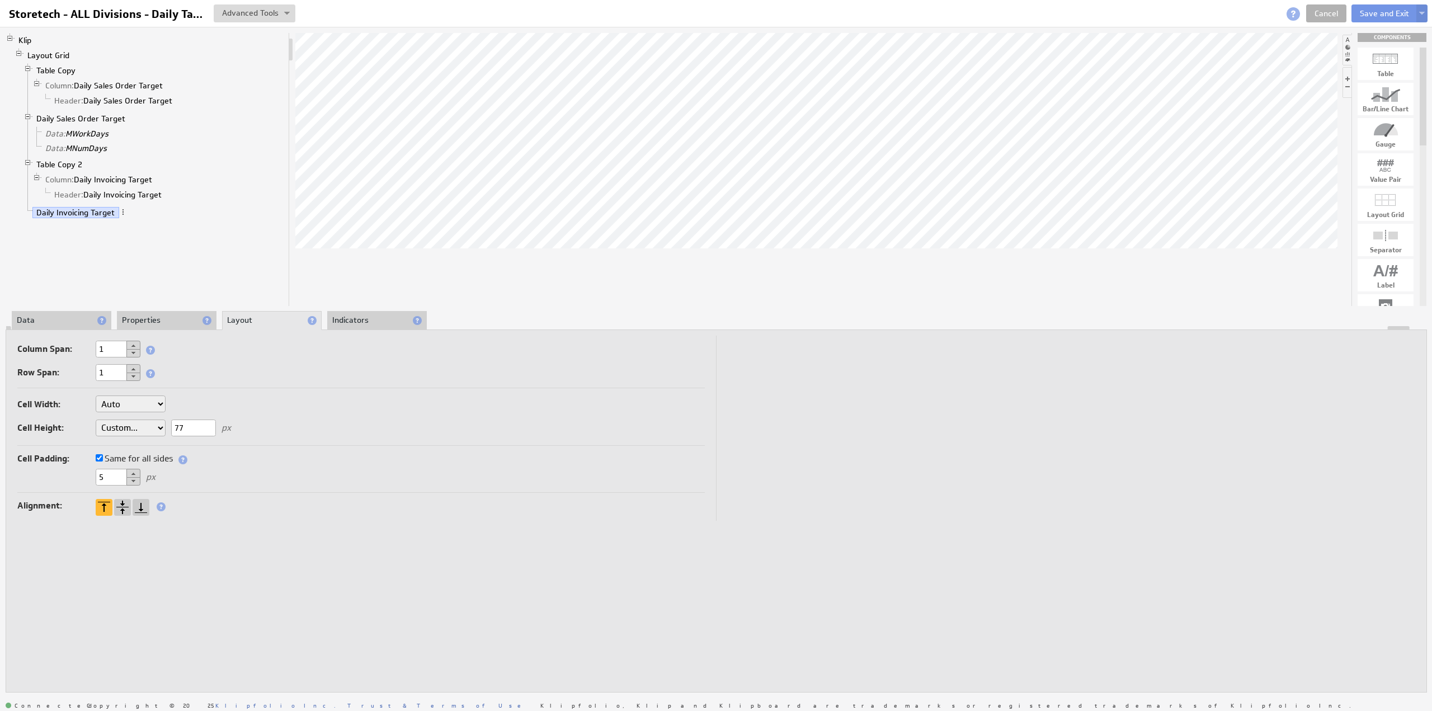
click at [168, 426] on div "Cell Width: Auto Custom... px or % of Klip width Cell Height: Auto Custom... 77…" at bounding box center [360, 417] width 687 height 55
type input "88"
click at [120, 503] on div at bounding box center [122, 507] width 17 height 17
select select "cust"
click at [114, 426] on select "Auto Custom..." at bounding box center [131, 428] width 70 height 17
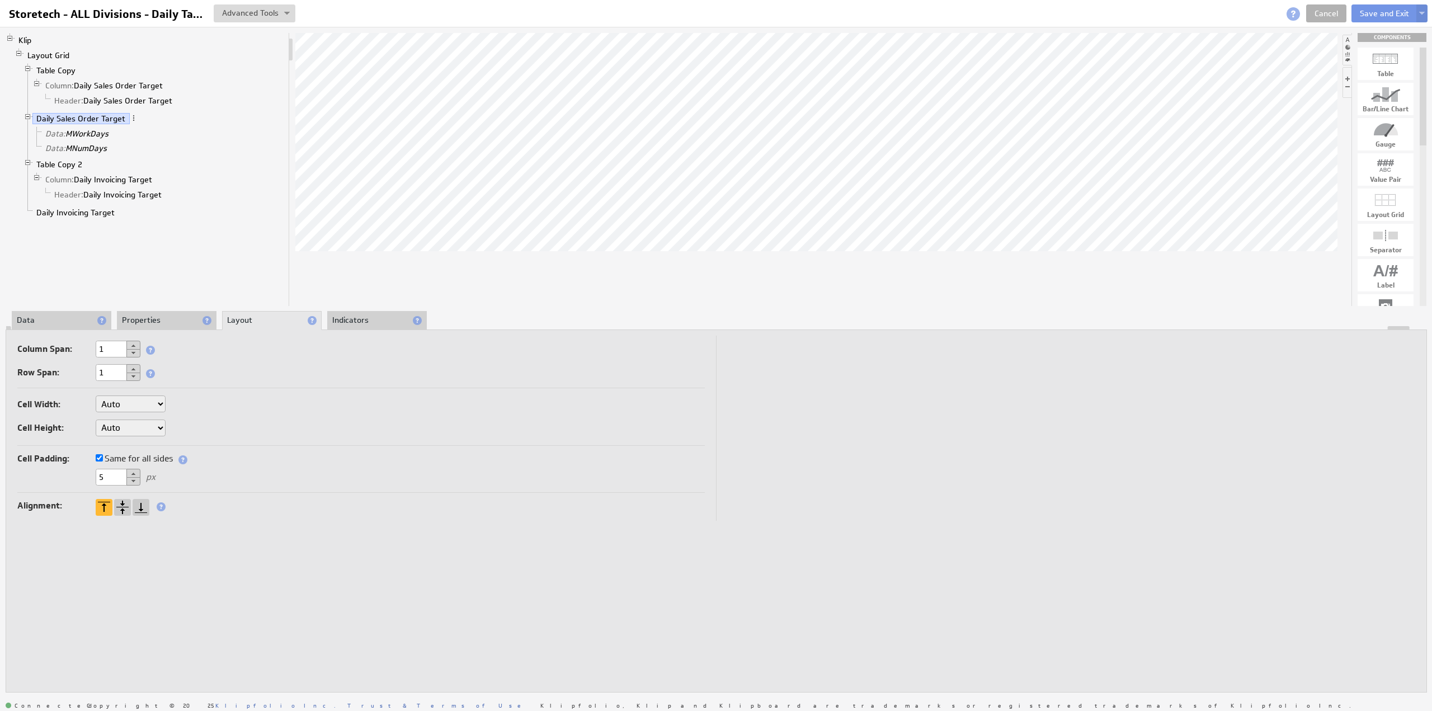
select select "cust"
click at [183, 428] on input "text" at bounding box center [193, 428] width 45 height 17
type input "88"
click at [122, 502] on div at bounding box center [122, 507] width 17 height 17
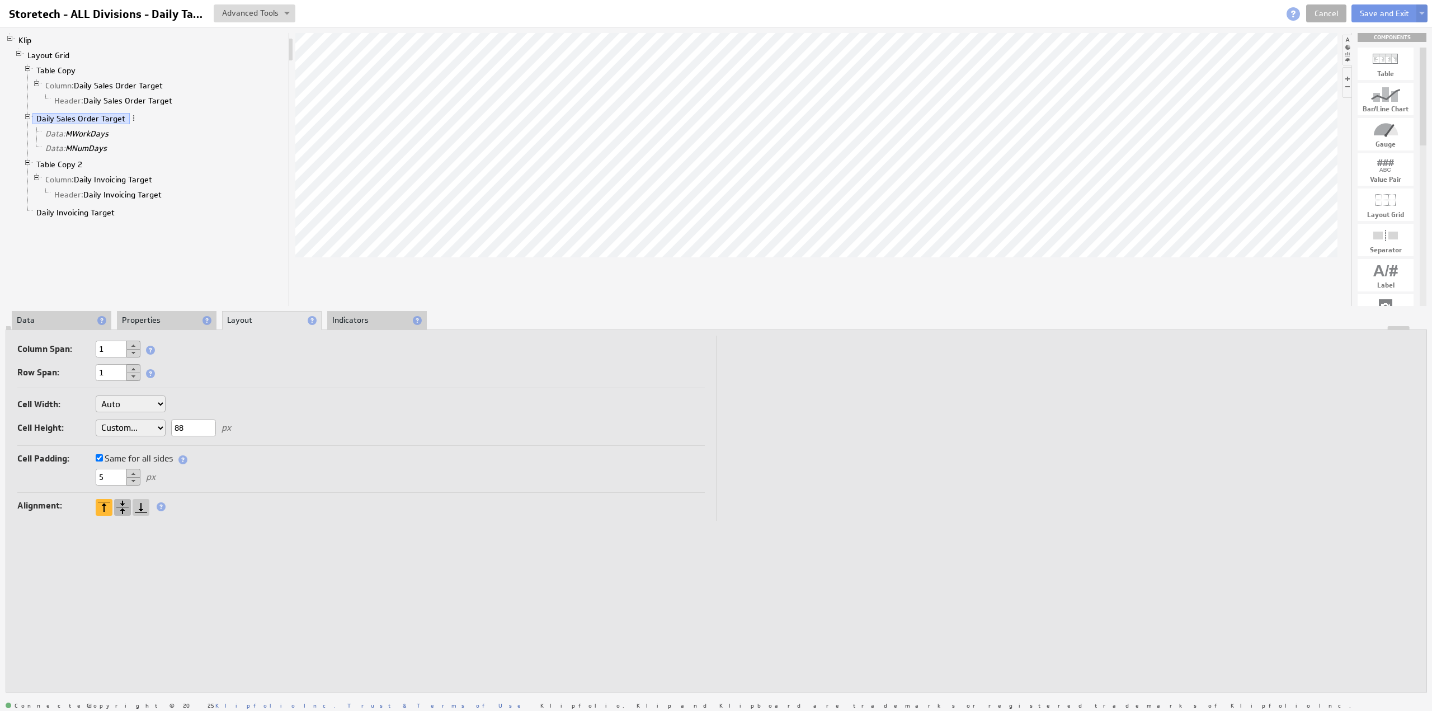
select select "cust"
click at [1369, 11] on button "Save and Exit" at bounding box center [1384, 13] width 66 height 18
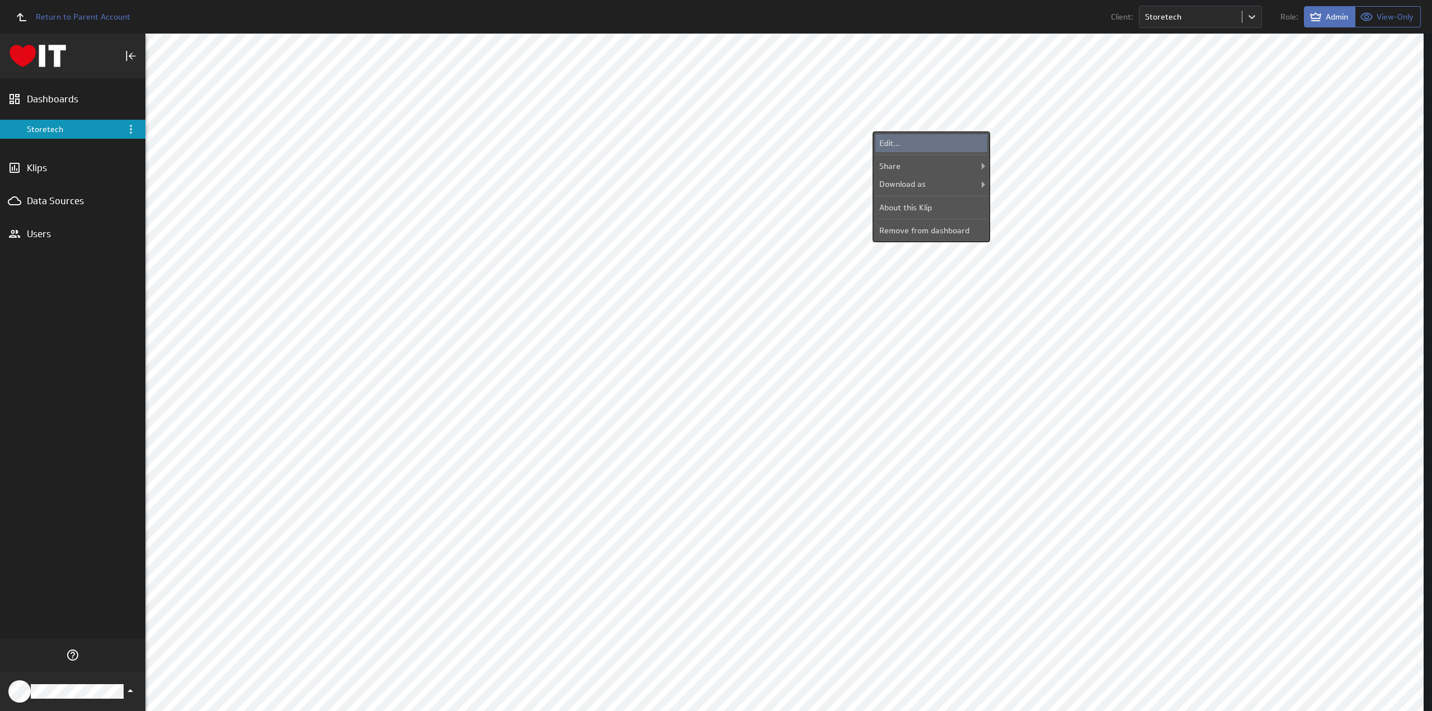
click at [926, 140] on div "Edit..." at bounding box center [931, 143] width 112 height 18
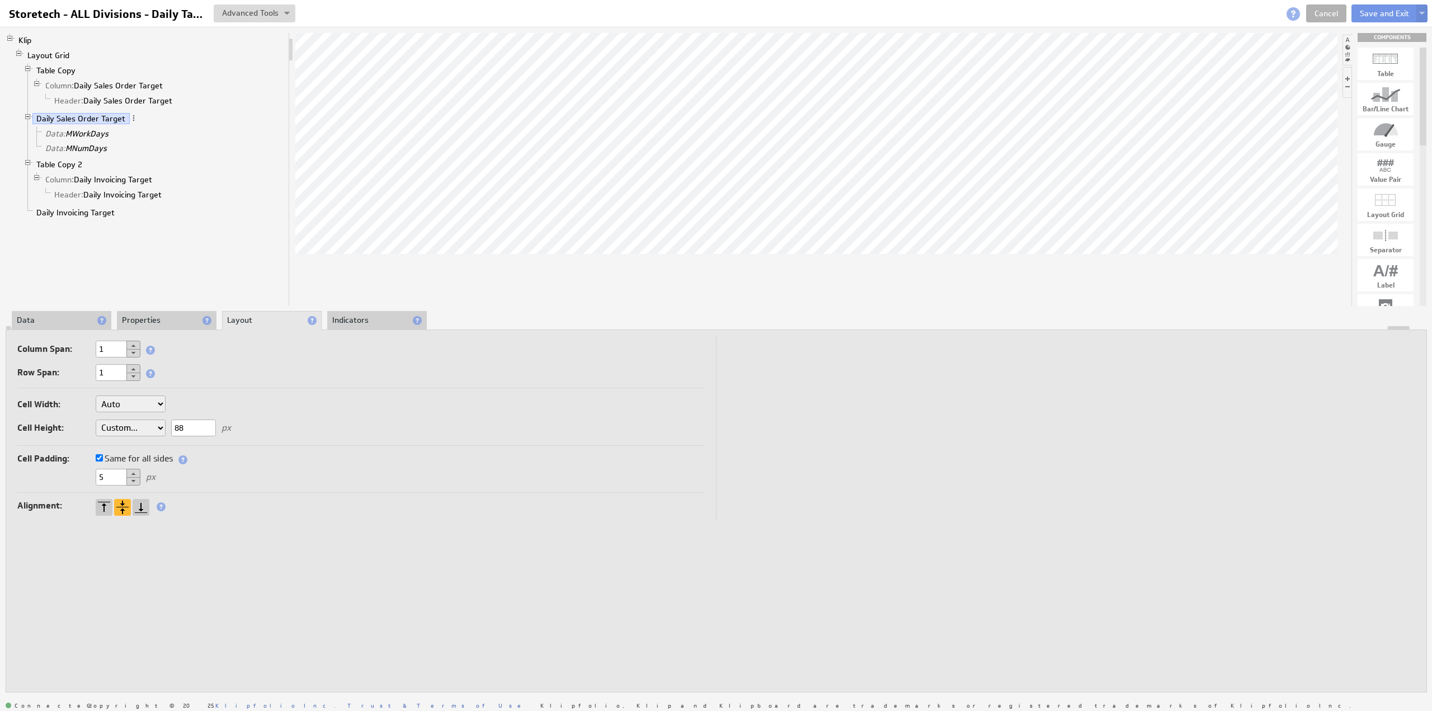
drag, startPoint x: 195, startPoint y: 425, endPoint x: 159, endPoint y: 424, distance: 35.8
click at [159, 424] on div "Cell Width: Auto Custom... px or % of Klip width Cell Height: Auto Custom... 88…" at bounding box center [360, 417] width 687 height 55
type input "94"
drag, startPoint x: 187, startPoint y: 427, endPoint x: 160, endPoint y: 425, distance: 27.0
click at [159, 425] on div "Cell Width: Auto Custom... px or % of Klip width Cell Height: Auto Custom... 88…" at bounding box center [360, 417] width 687 height 55
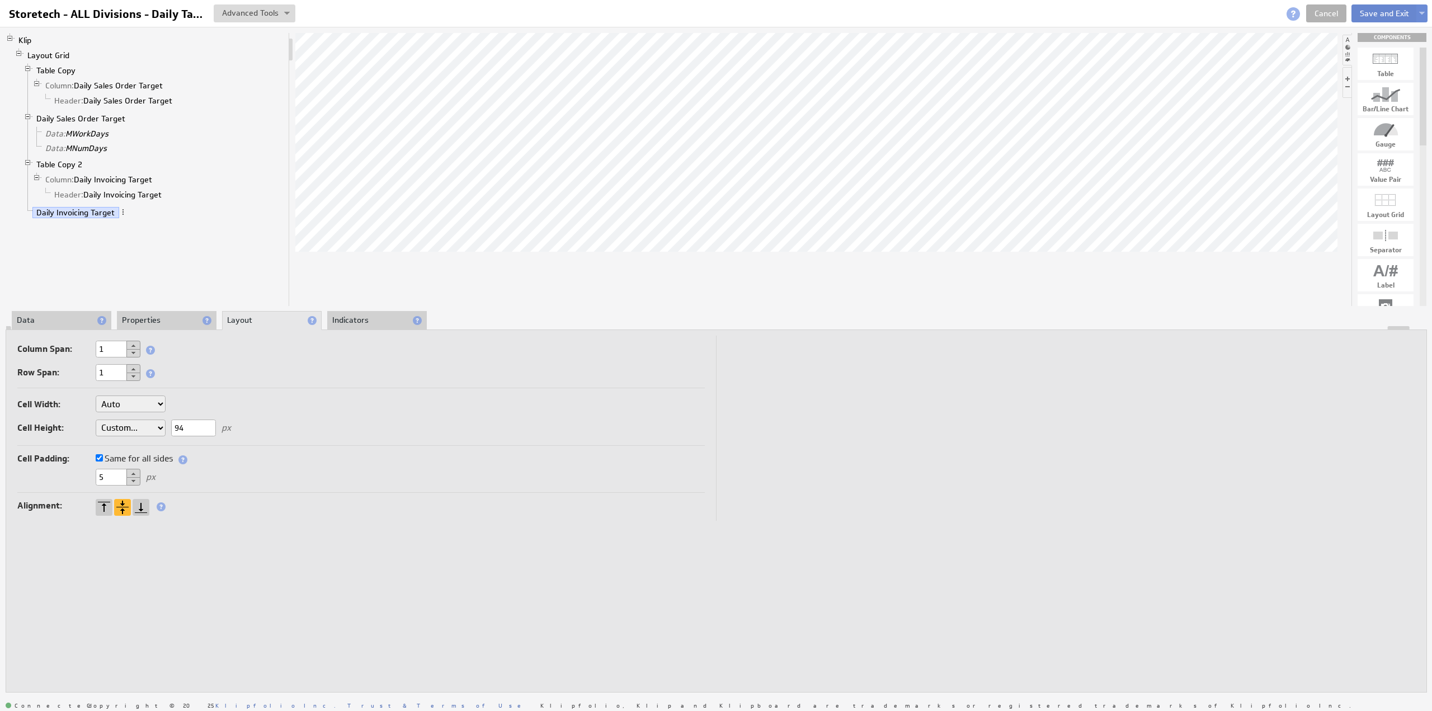
type input "94"
click at [1377, 11] on button "Save and Exit" at bounding box center [1384, 13] width 66 height 18
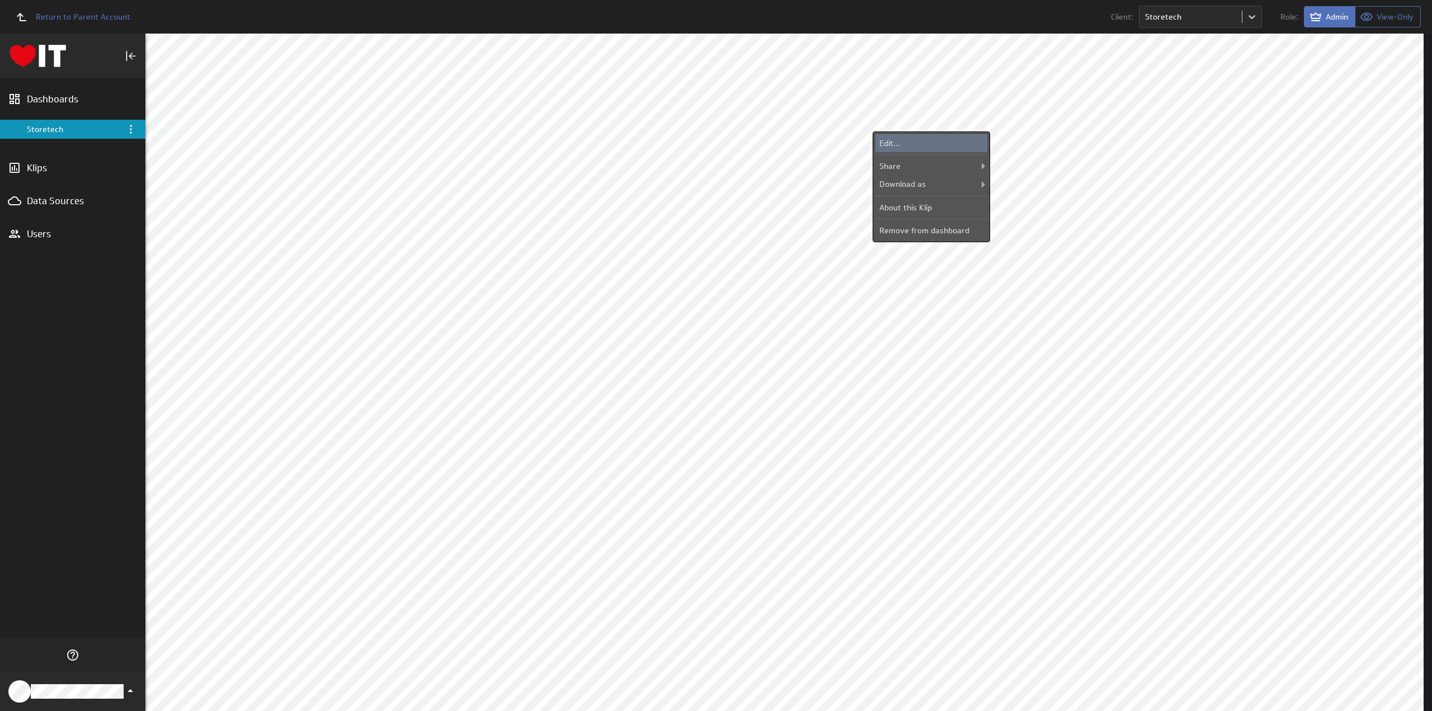
click at [940, 137] on div "Edit..." at bounding box center [931, 143] width 112 height 18
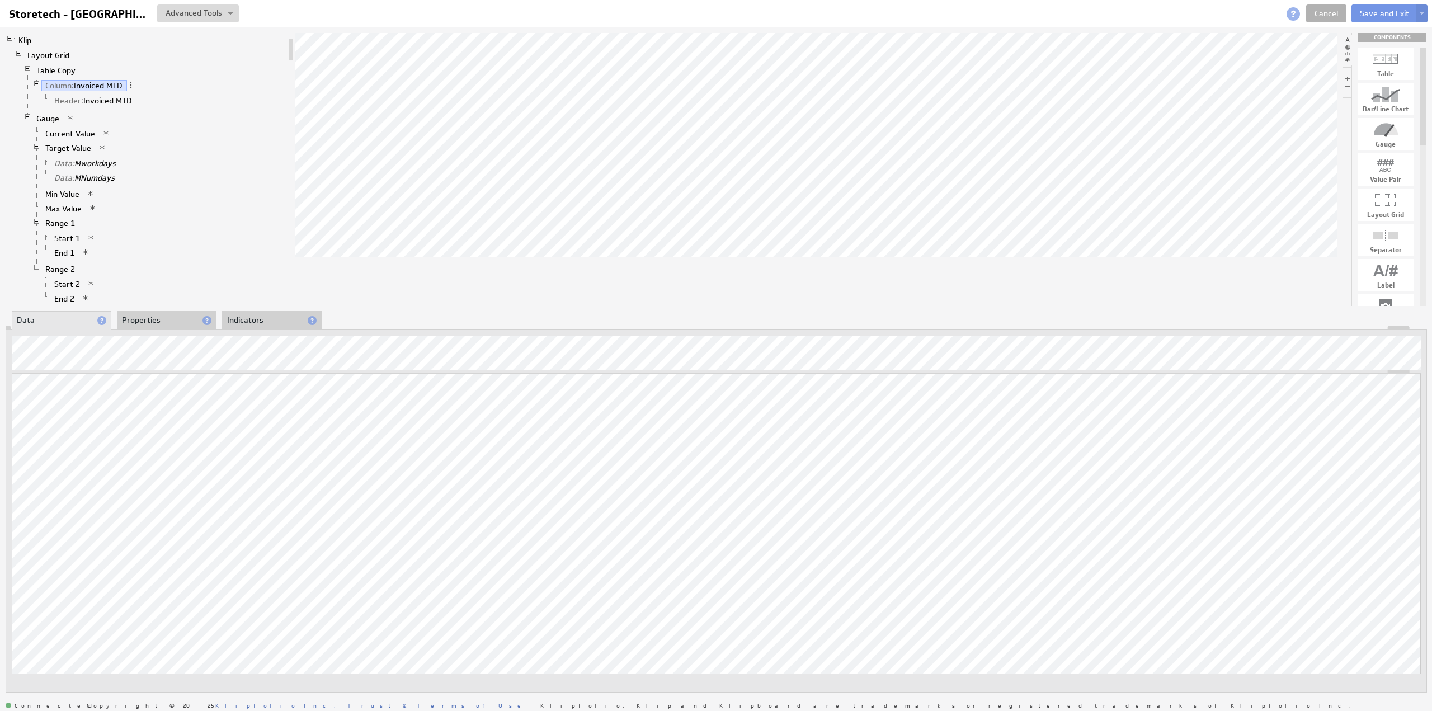
click at [56, 65] on link "Table Copy" at bounding box center [56, 70] width 48 height 11
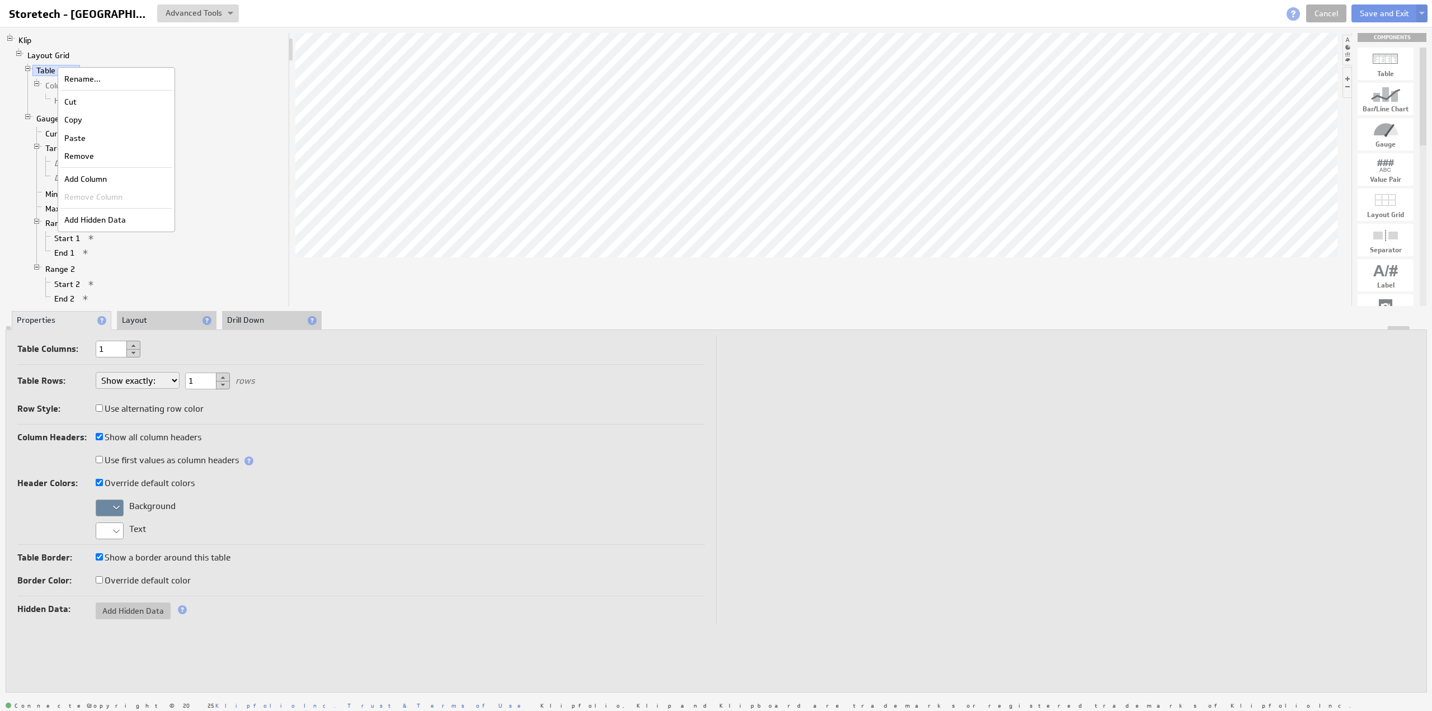
click at [1398, 513] on td at bounding box center [1066, 480] width 699 height 289
click at [116, 507] on div at bounding box center [110, 508] width 28 height 17
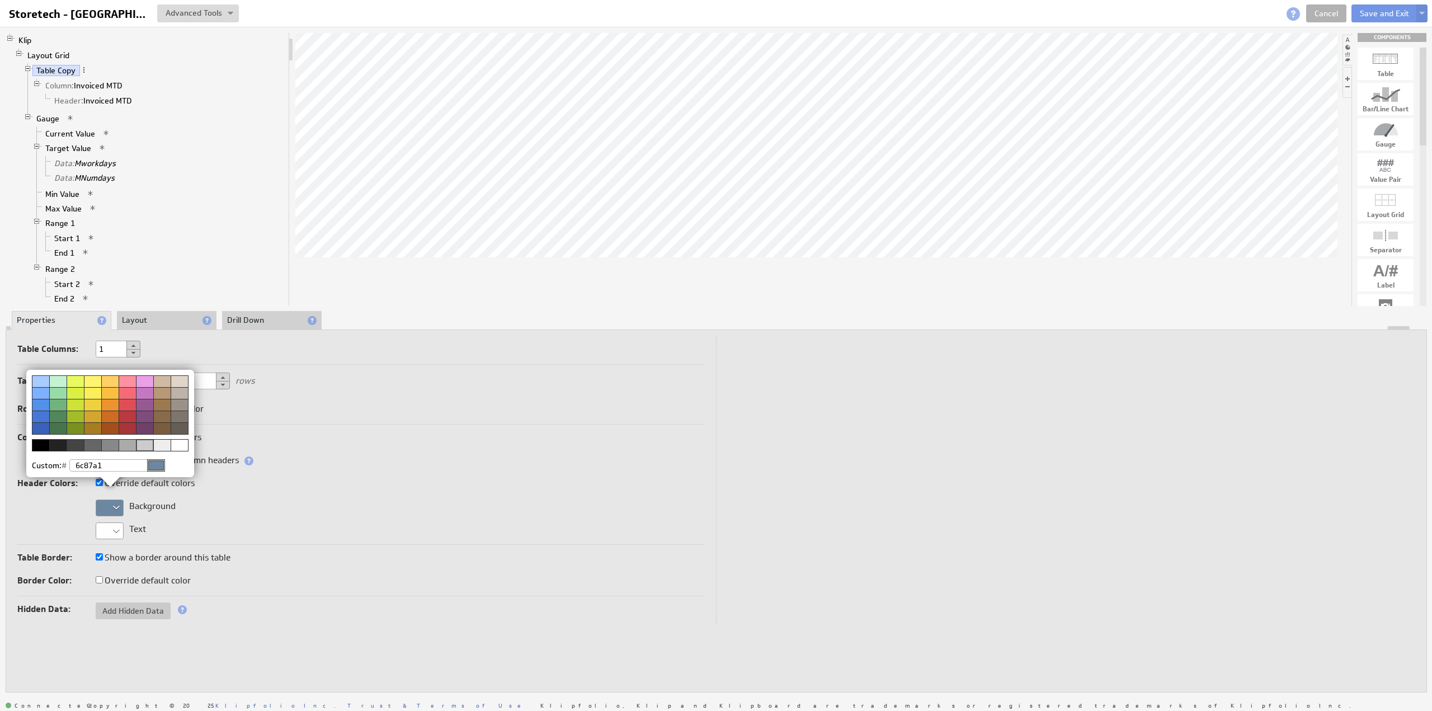
click at [157, 465] on div at bounding box center [156, 465] width 18 height 12
click at [115, 465] on input "6c87a1" at bounding box center [116, 465] width 95 height 12
click at [1330, 11] on img at bounding box center [716, 355] width 1432 height 711
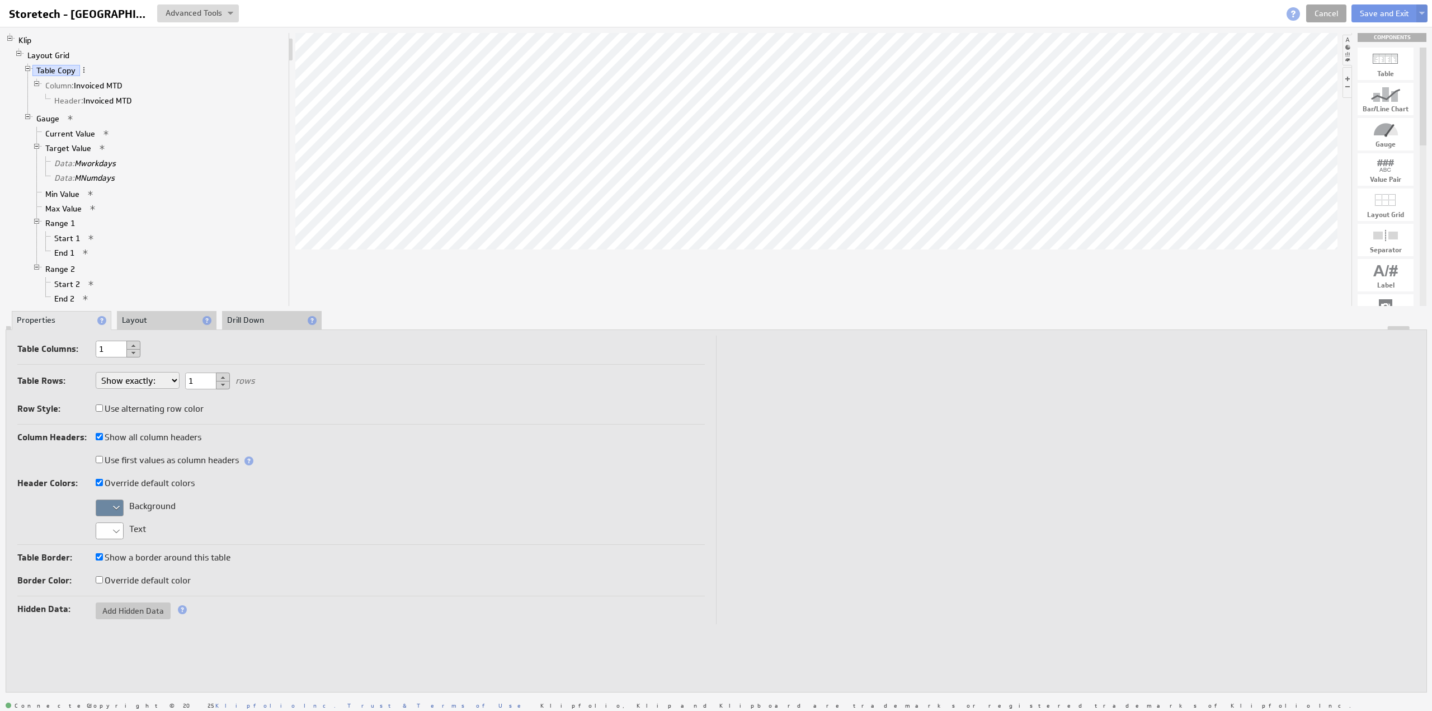
click at [1334, 15] on link "Cancel" at bounding box center [1326, 13] width 40 height 18
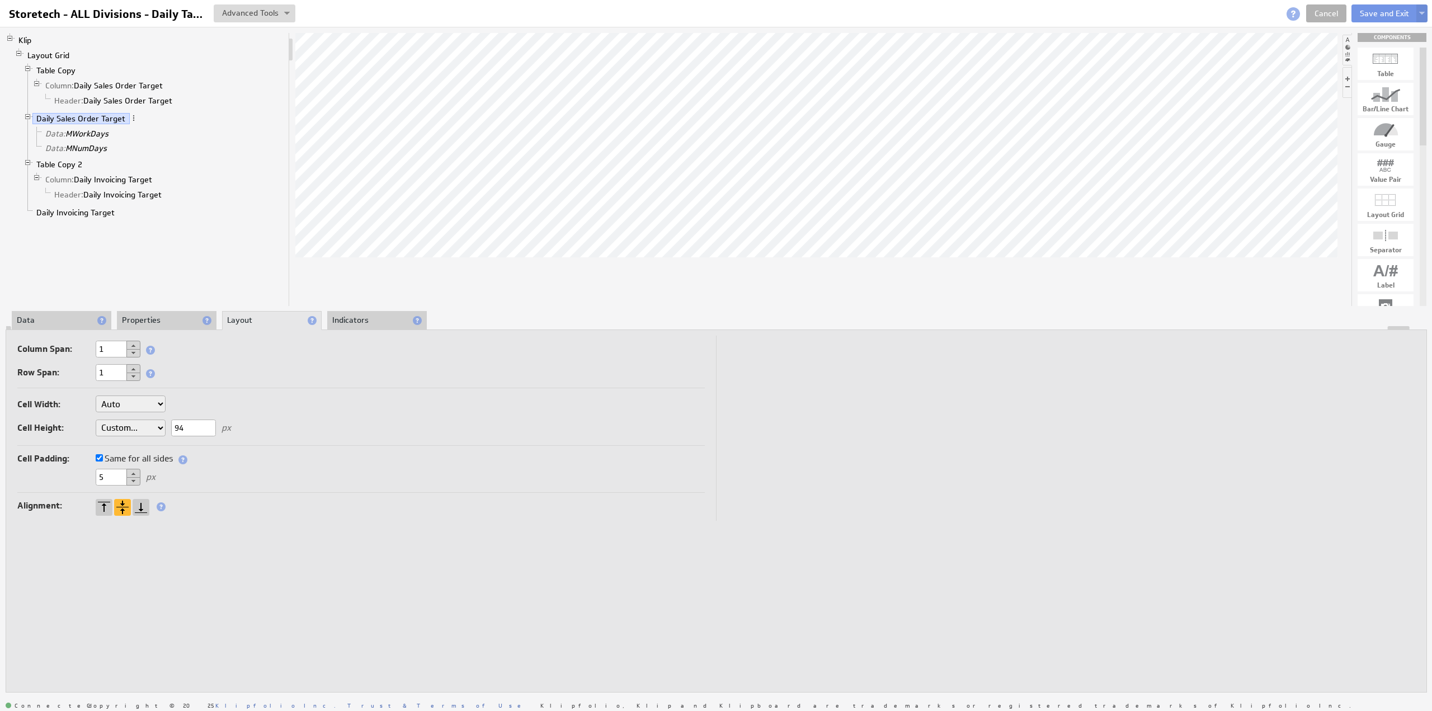
drag, startPoint x: 190, startPoint y: 425, endPoint x: 167, endPoint y: 423, distance: 23.5
click at [167, 423] on div "Cell Width: Auto Custom... px or % of Klip width Cell Height: Auto Custom... 94…" at bounding box center [360, 417] width 687 height 55
type input "91"
click at [154, 428] on div "Cell Width: Auto Custom... px or % of Klip width Cell Height: Auto Custom... 94…" at bounding box center [360, 417] width 687 height 55
type input "91"
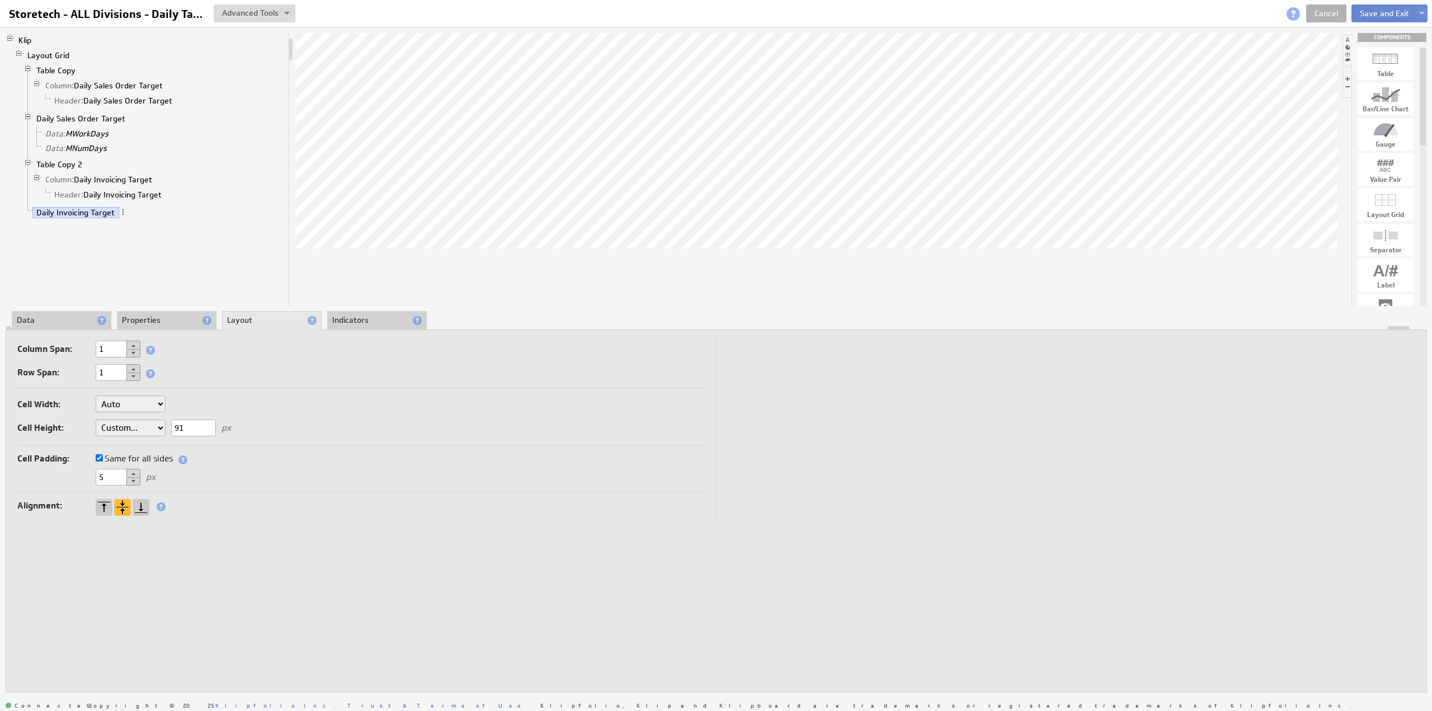
click at [1373, 13] on button "Save and Exit" at bounding box center [1384, 13] width 66 height 18
click at [1372, 13] on button "Save and Exit" at bounding box center [1384, 13] width 66 height 18
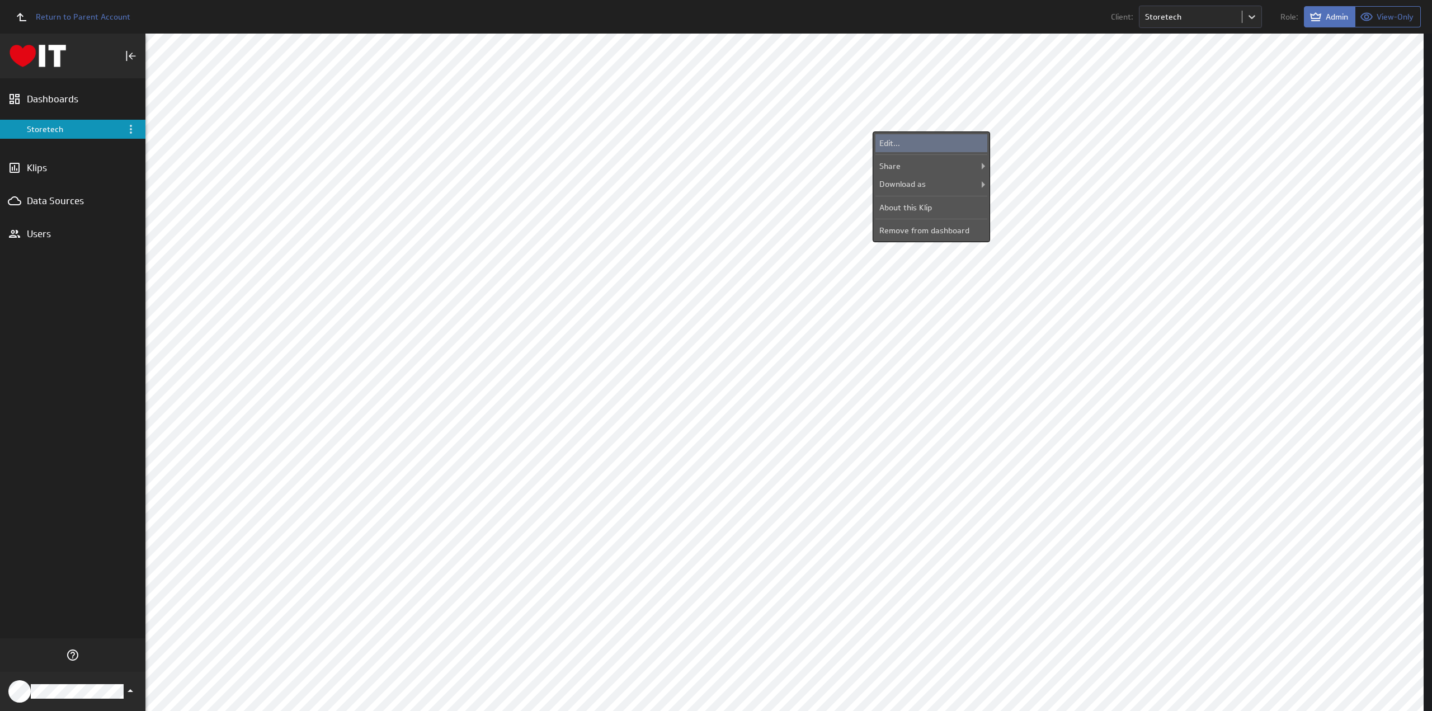
click at [923, 136] on div "Edit..." at bounding box center [931, 143] width 112 height 18
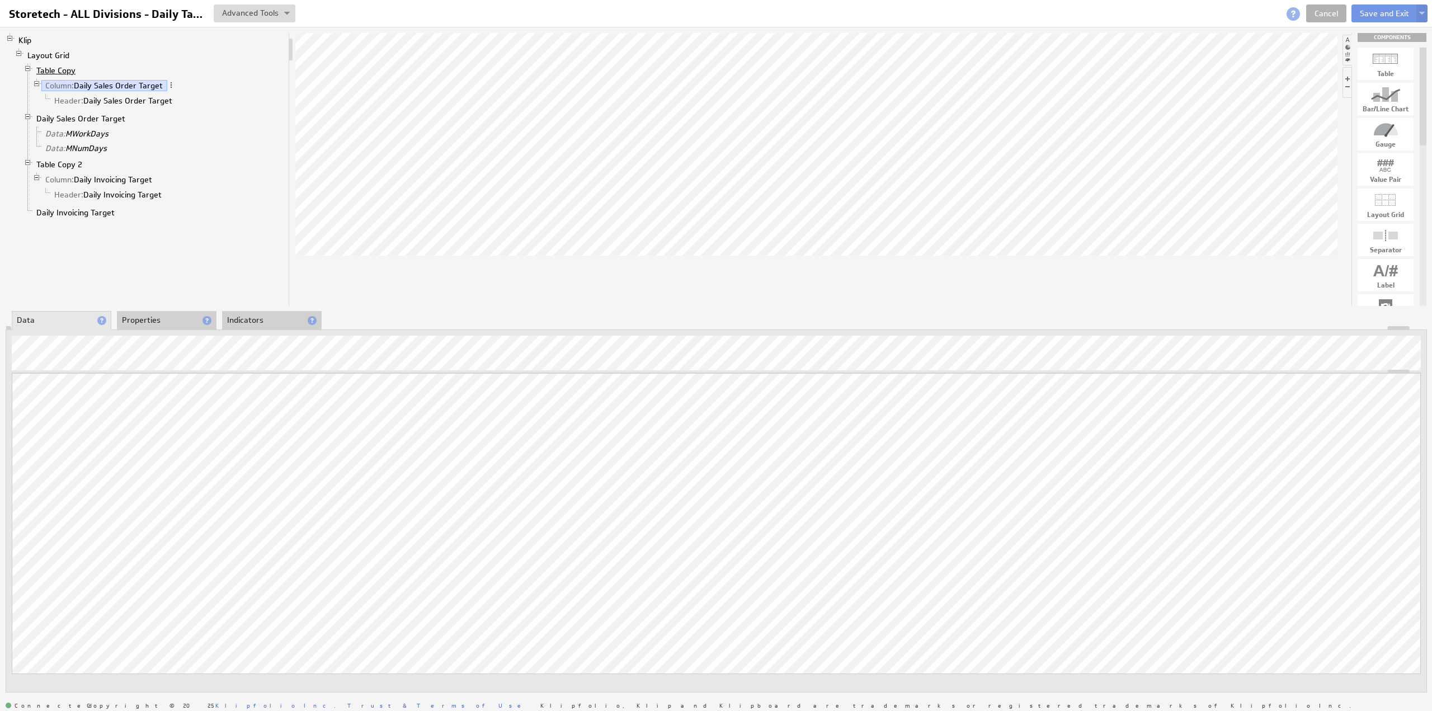
click at [58, 67] on link "Table Copy" at bounding box center [56, 70] width 48 height 11
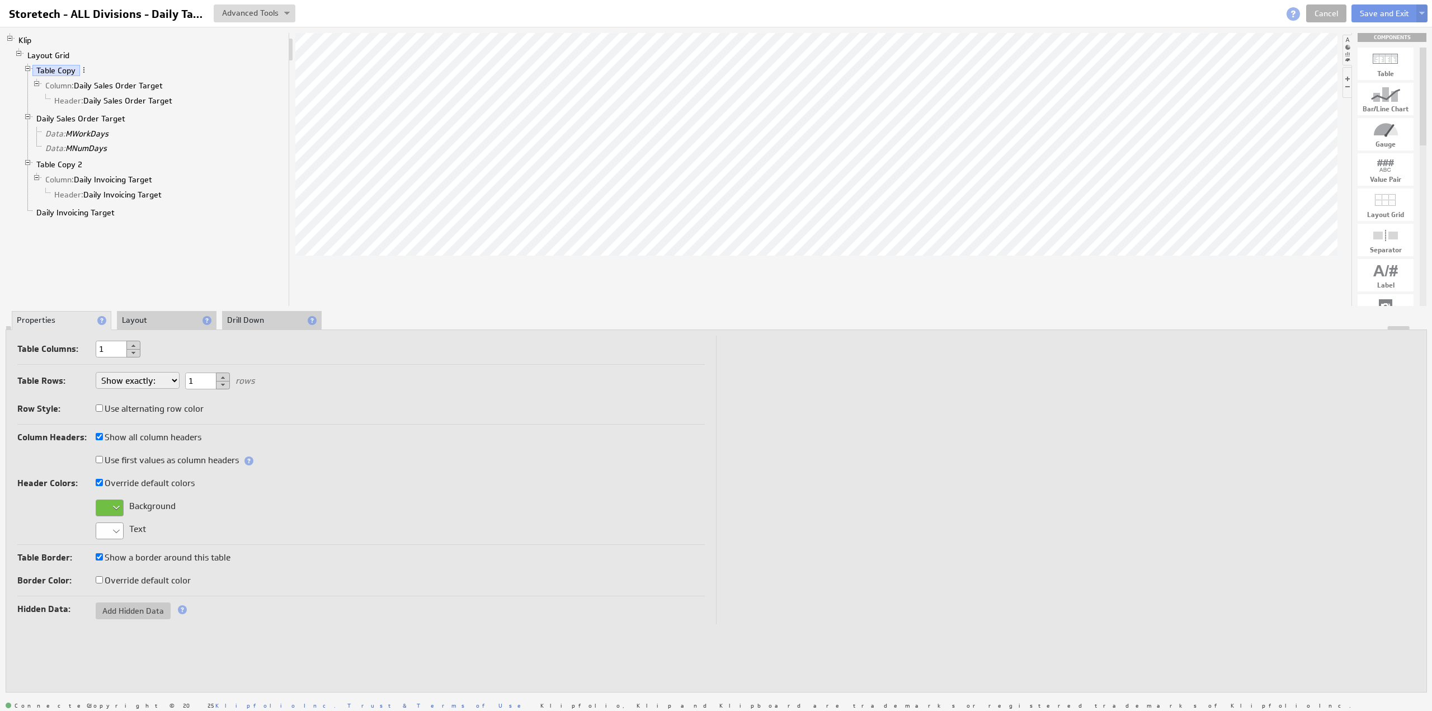
click at [109, 505] on div at bounding box center [110, 508] width 28 height 17
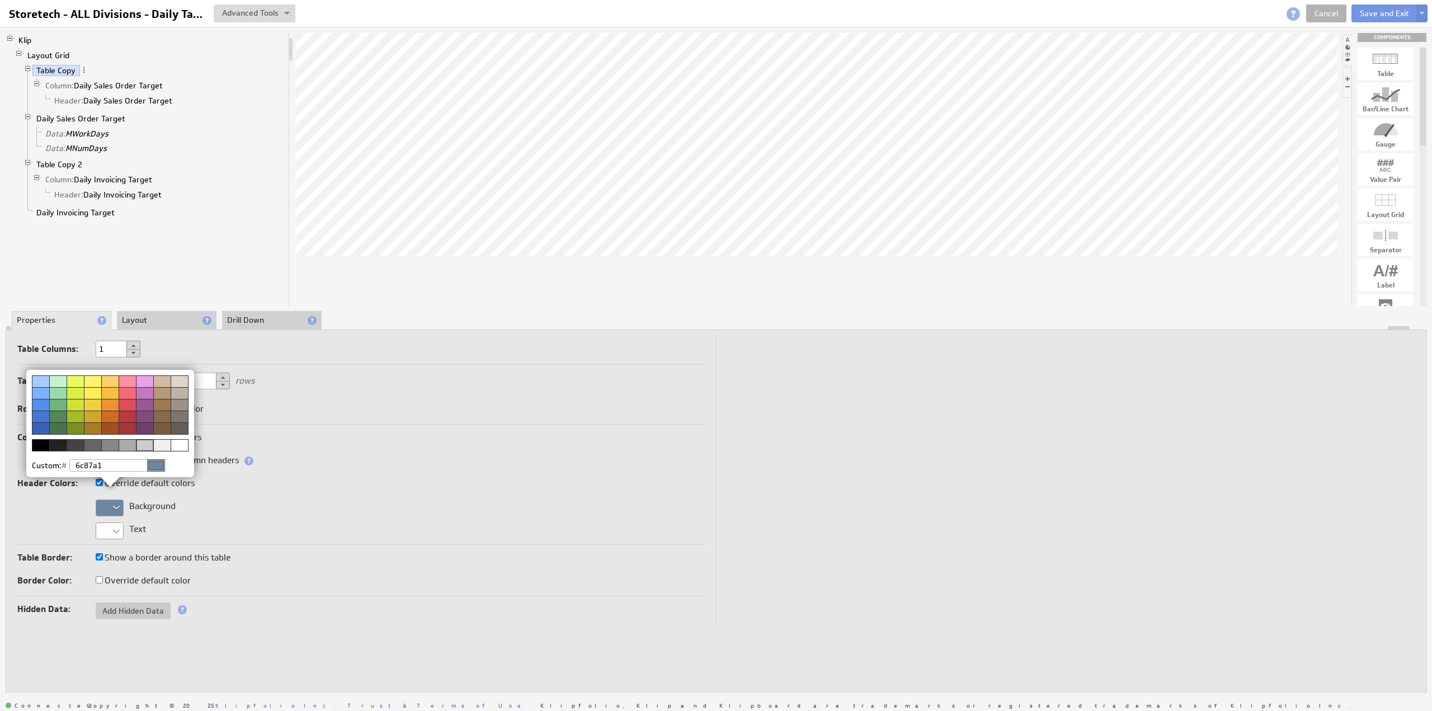
type input "6c87a1"
click at [64, 161] on img at bounding box center [716, 355] width 1432 height 711
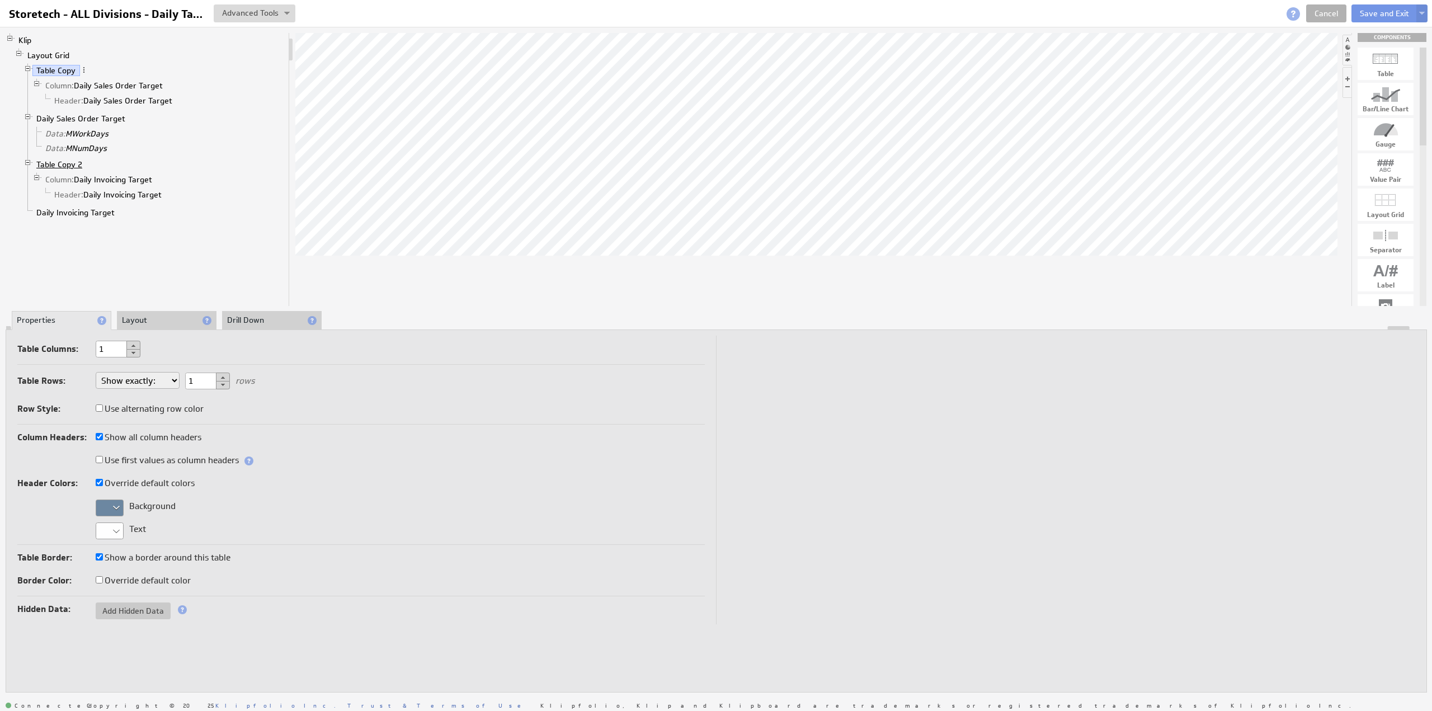
click at [65, 162] on link "Table Copy 2" at bounding box center [59, 164] width 54 height 11
click at [108, 506] on div at bounding box center [110, 508] width 28 height 17
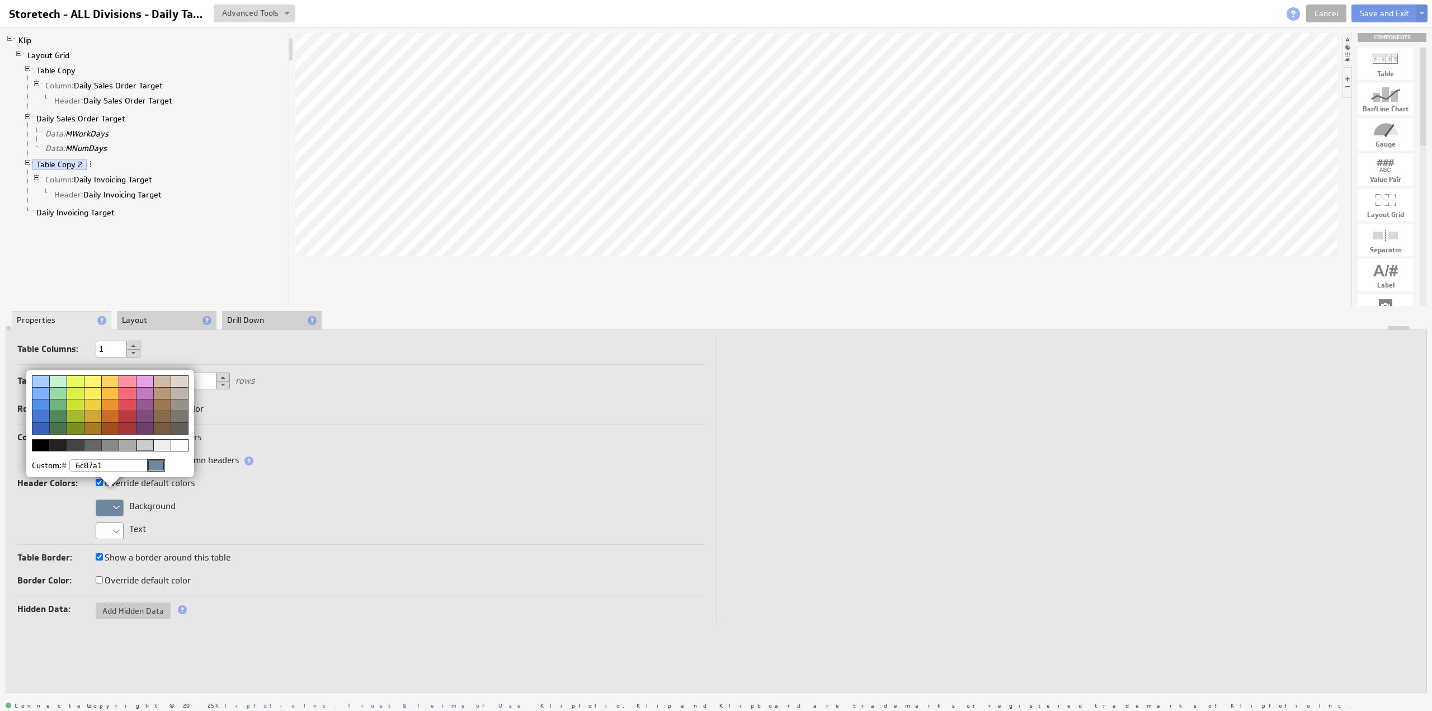
type input "6c87a1"
click at [849, 142] on img at bounding box center [716, 355] width 1432 height 711
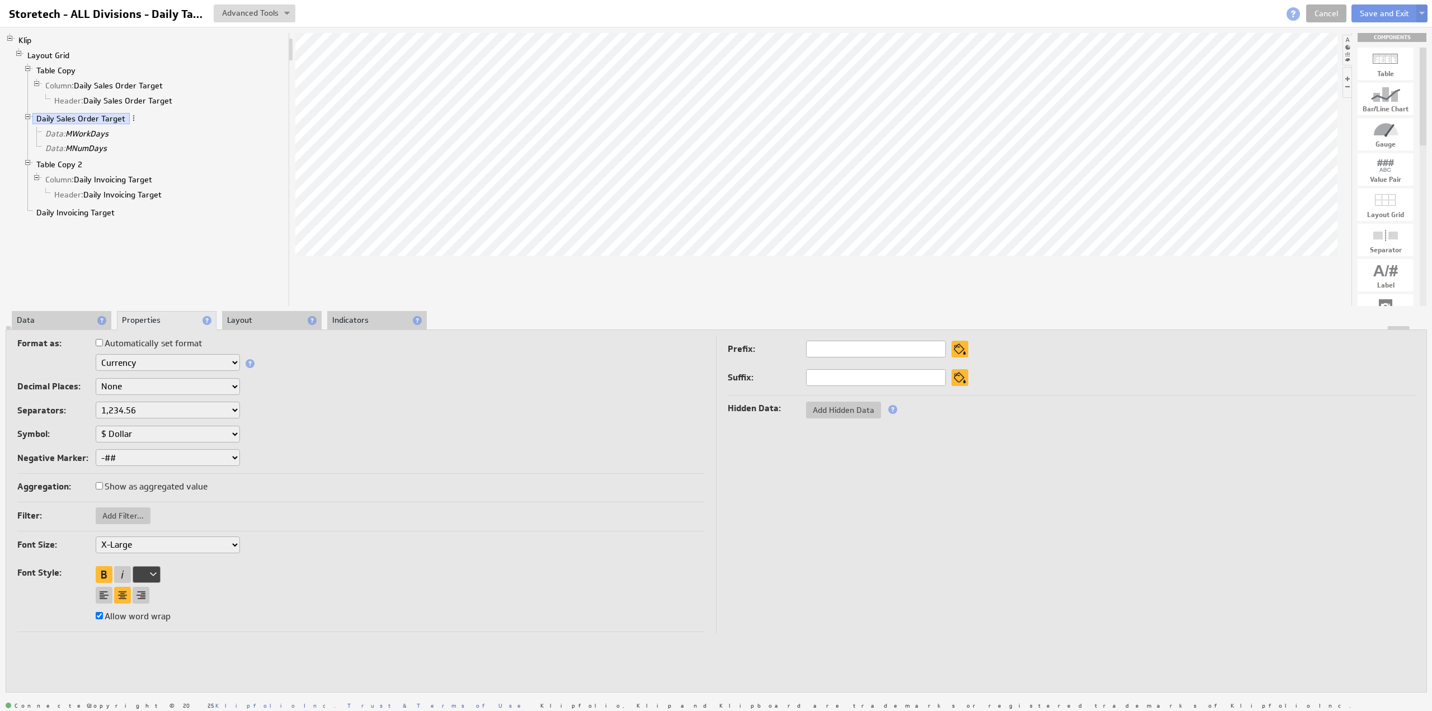
click at [67, 317] on li "Data" at bounding box center [62, 320] width 100 height 19
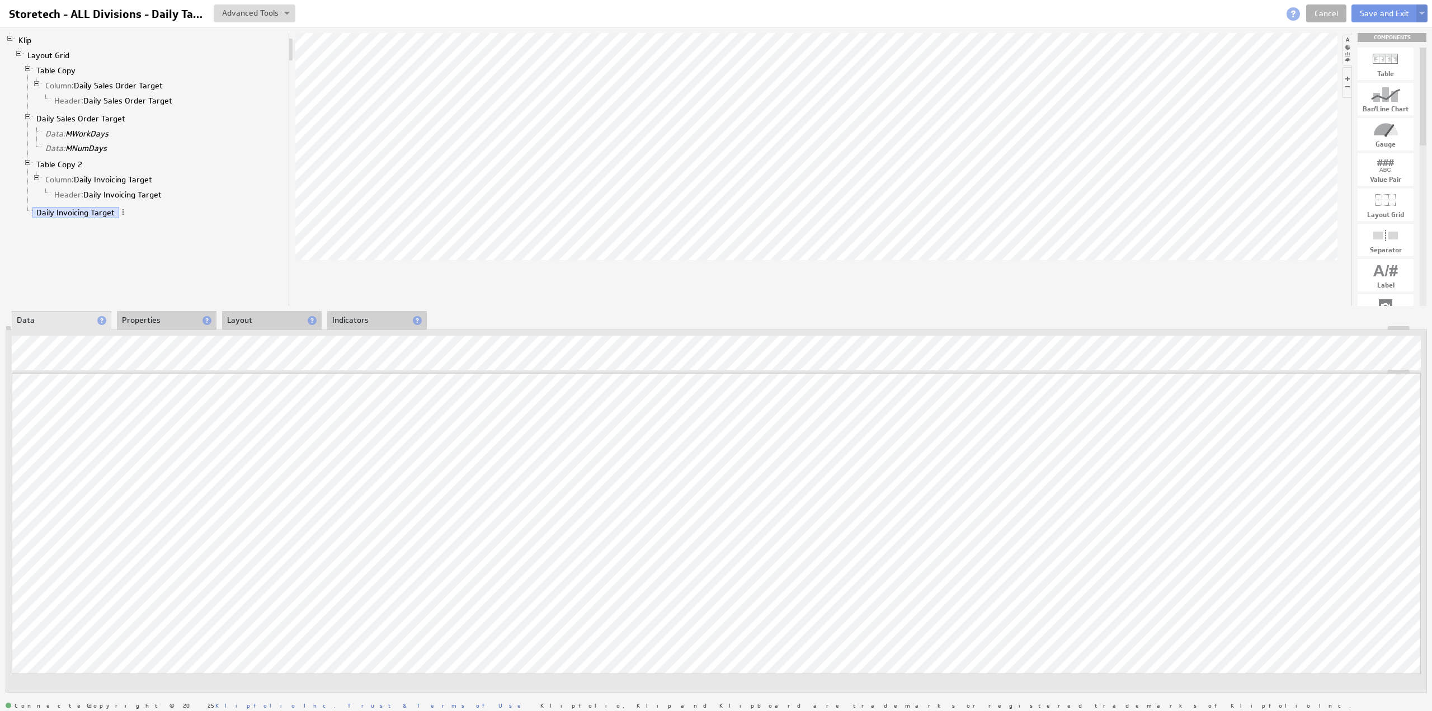
click at [1424, 12] on img at bounding box center [1422, 14] width 6 height 4
click at [1298, 69] on td "Save as Copy..." at bounding box center [1312, 72] width 129 height 18
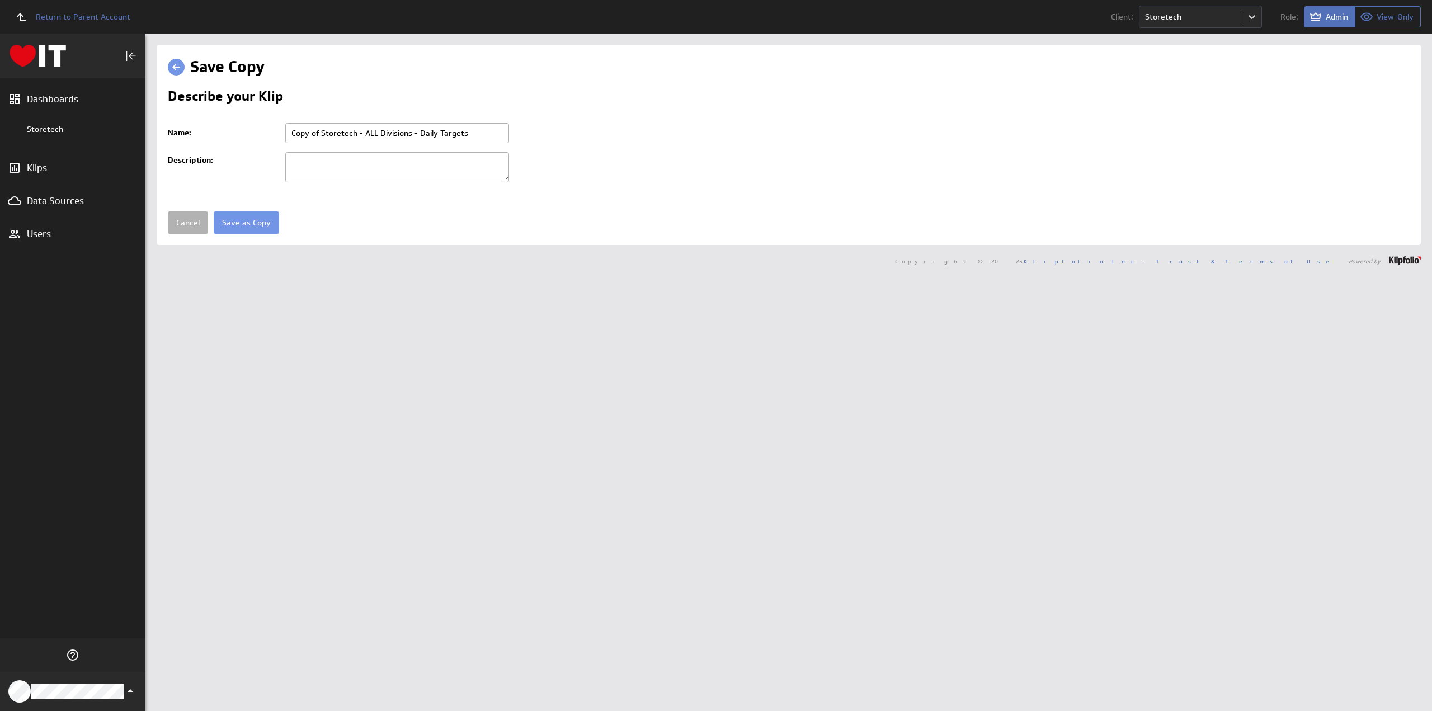
drag, startPoint x: 321, startPoint y: 129, endPoint x: 272, endPoint y: 129, distance: 49.2
click at [272, 129] on tr "Name: Copy of Storetech - ALL Divisions - Daily Targets Please enter a valid na…" at bounding box center [789, 133] width 1242 height 29
click at [357, 130] on input "Storetech - ALL Divisions - Daily Targets" at bounding box center [397, 133] width 224 height 20
type input "Storetech - Fencing - Daily Targets"
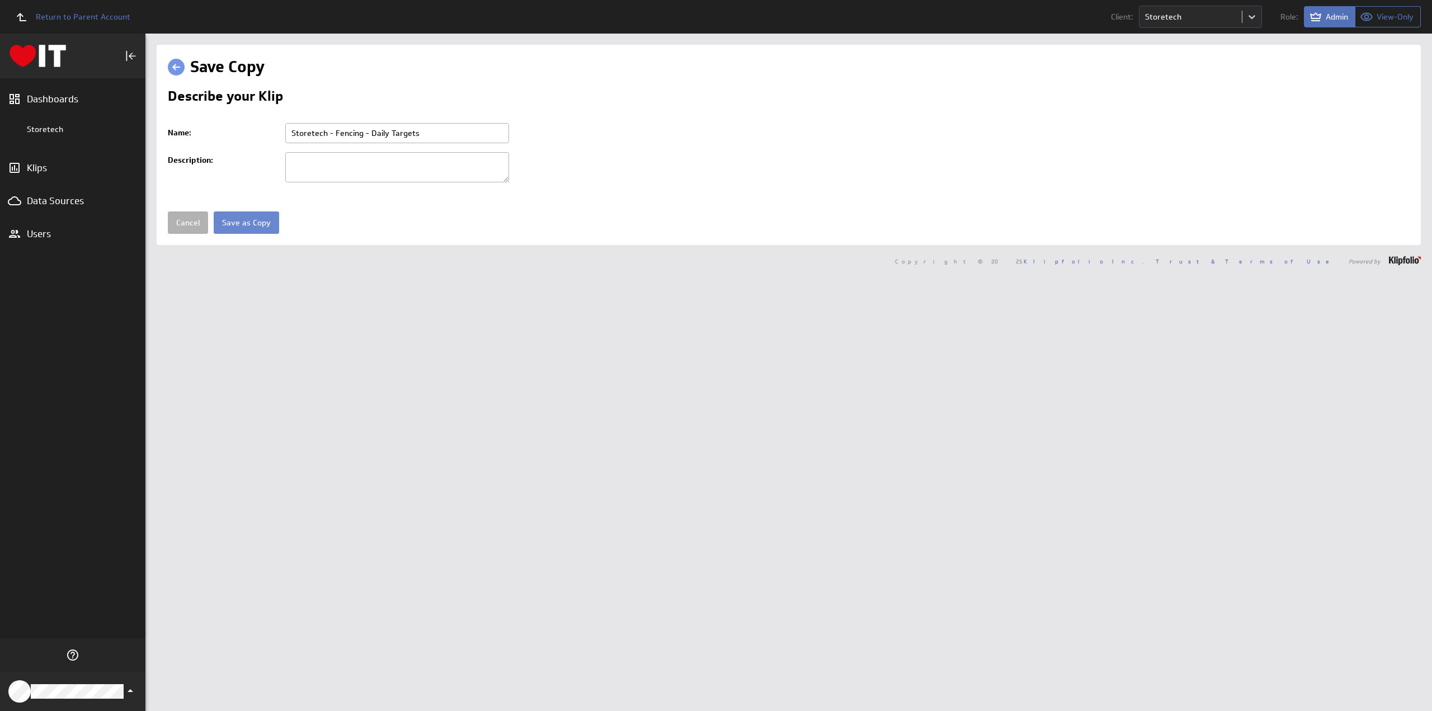
click at [253, 220] on input "Save as Copy" at bounding box center [246, 222] width 65 height 22
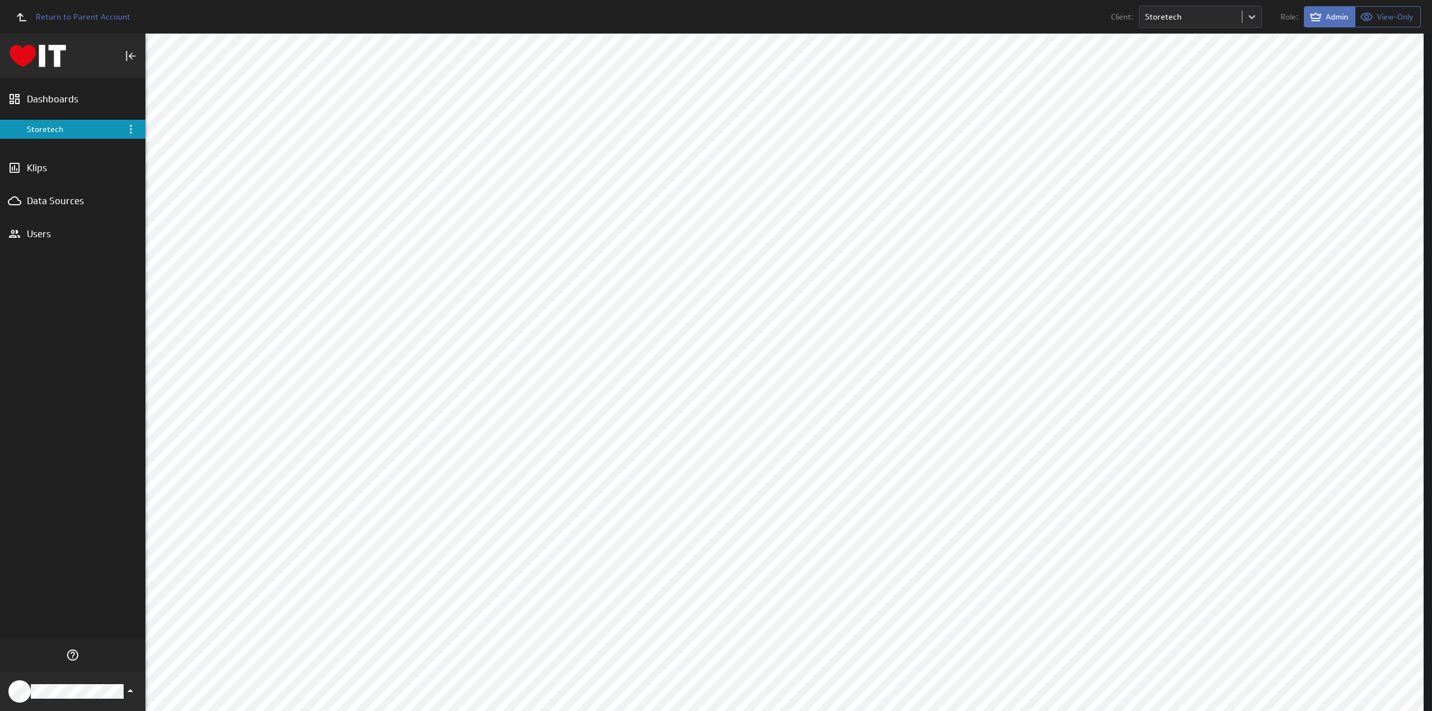
scroll to position [55, 0]
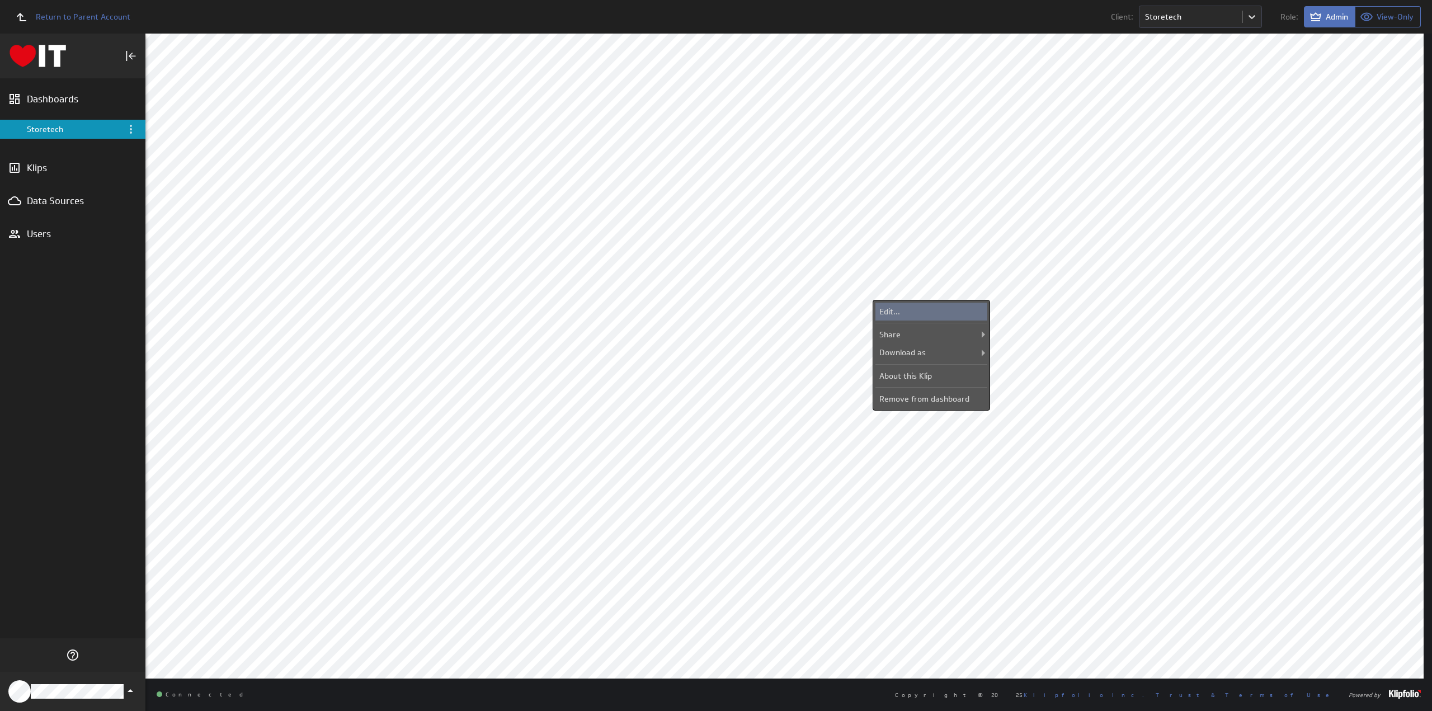
click at [927, 307] on div "Edit..." at bounding box center [931, 312] width 112 height 18
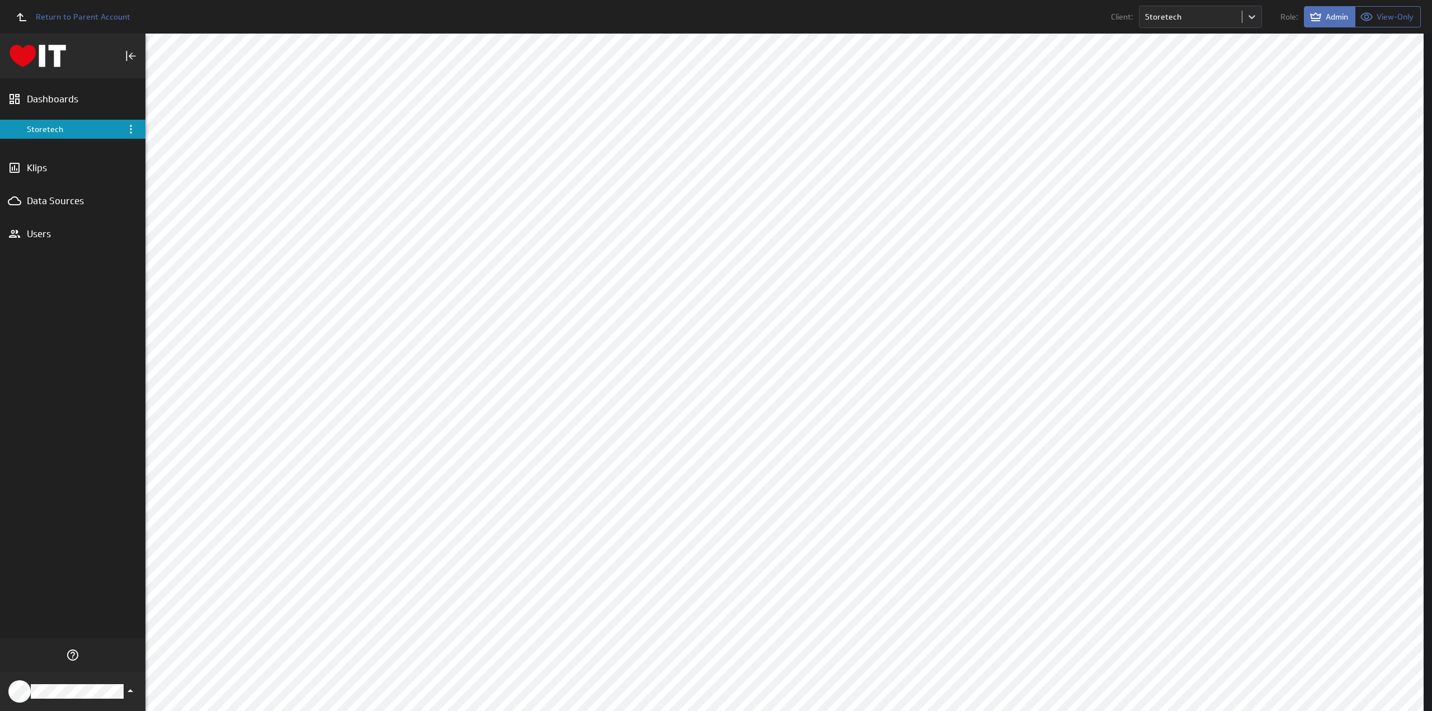
scroll to position [229, 0]
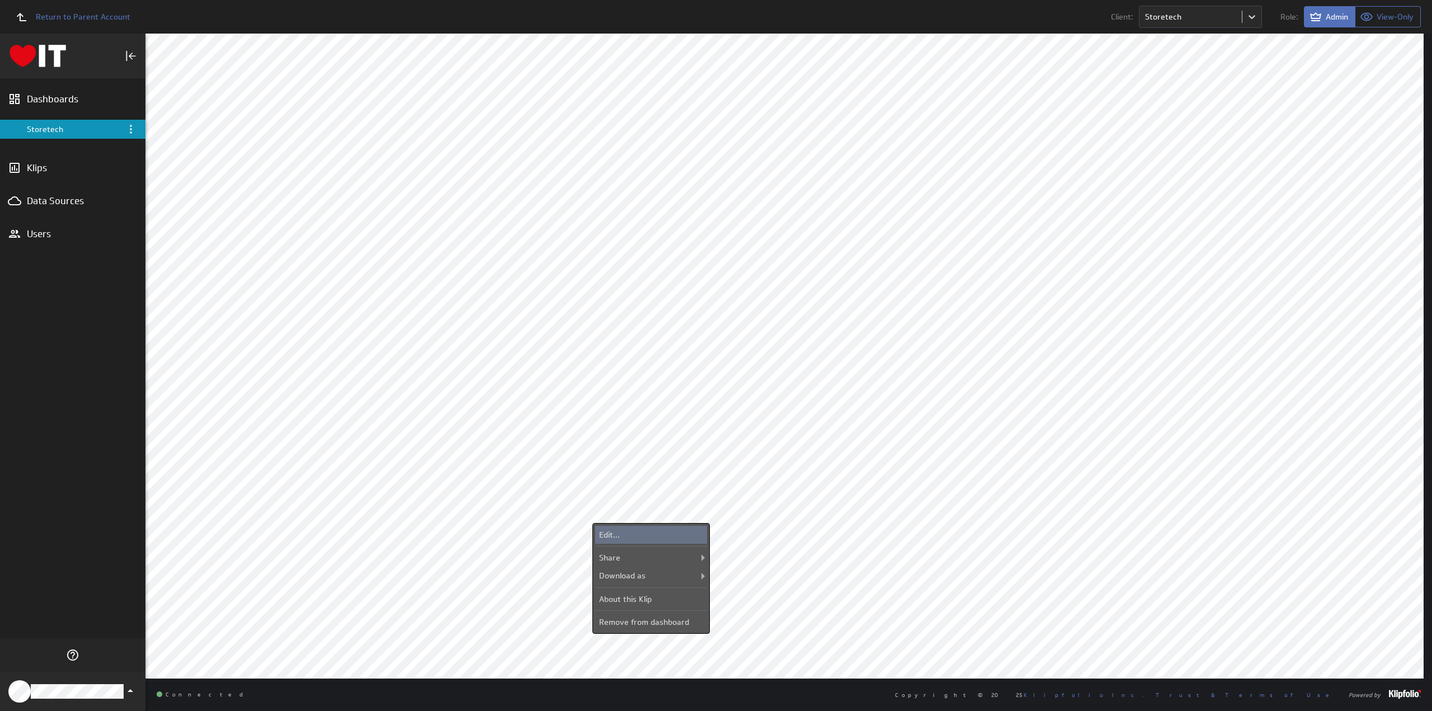
click at [626, 529] on div "Edit..." at bounding box center [651, 535] width 112 height 18
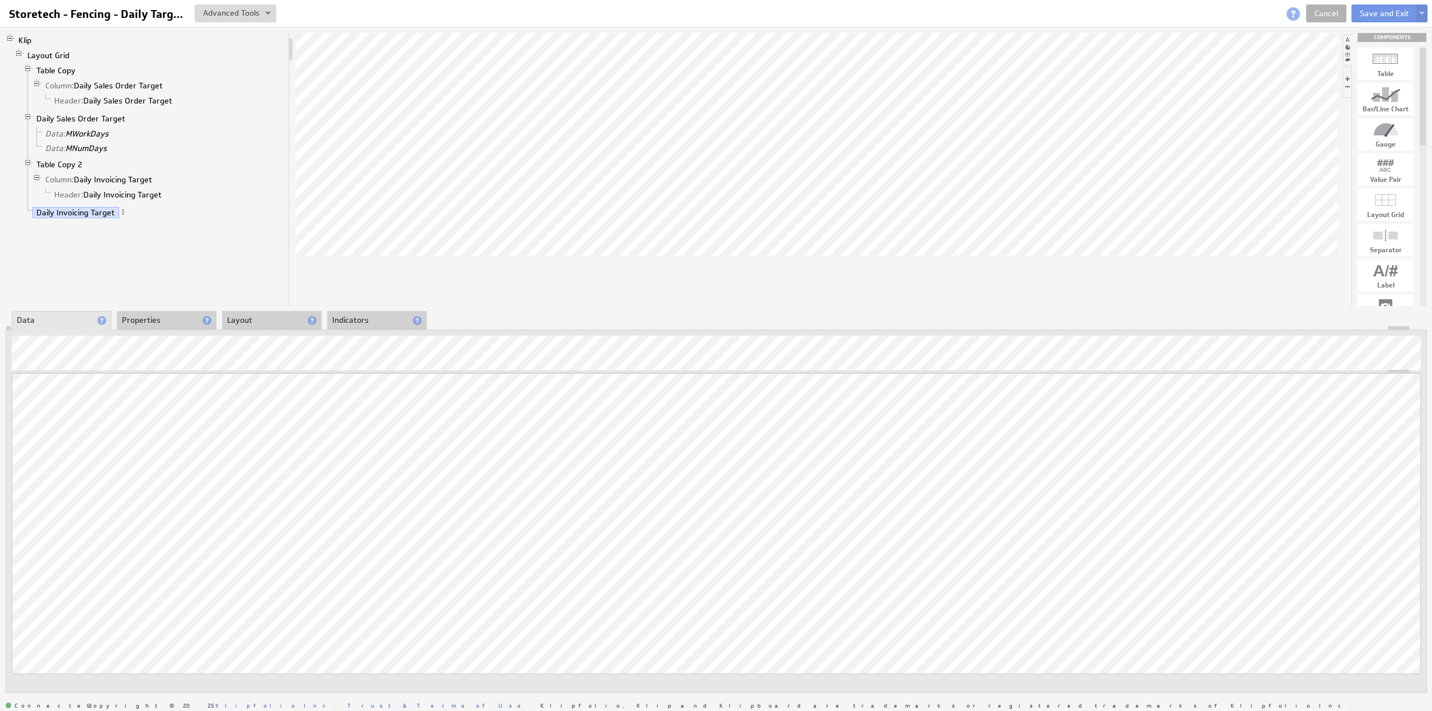
click at [379, 280] on div at bounding box center [816, 169] width 1042 height 273
click at [396, 288] on div at bounding box center [816, 169] width 1042 height 273
click at [97, 14] on input "Storetech - Fencing - Daily Targets" at bounding box center [95, 13] width 183 height 19
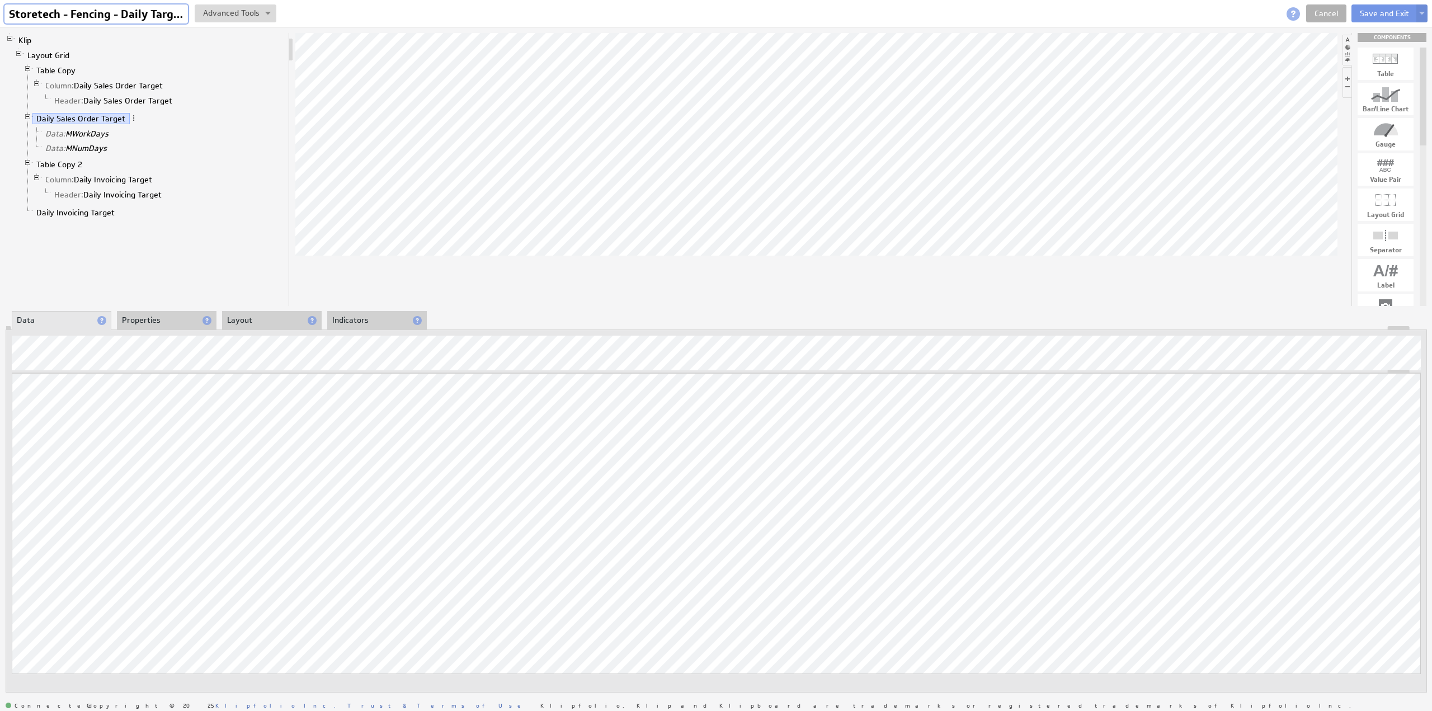
click at [97, 14] on input "Storetech - Fencing - Daily Targets" at bounding box center [95, 13] width 183 height 19
click at [110, 14] on input "Storetech - Fencing - Daily Targets" at bounding box center [95, 13] width 183 height 19
click at [109, 17] on input "Storetech - Fencing - Daily Targets" at bounding box center [95, 13] width 183 height 19
type input "Storetech - Sheds - Daily Targets"
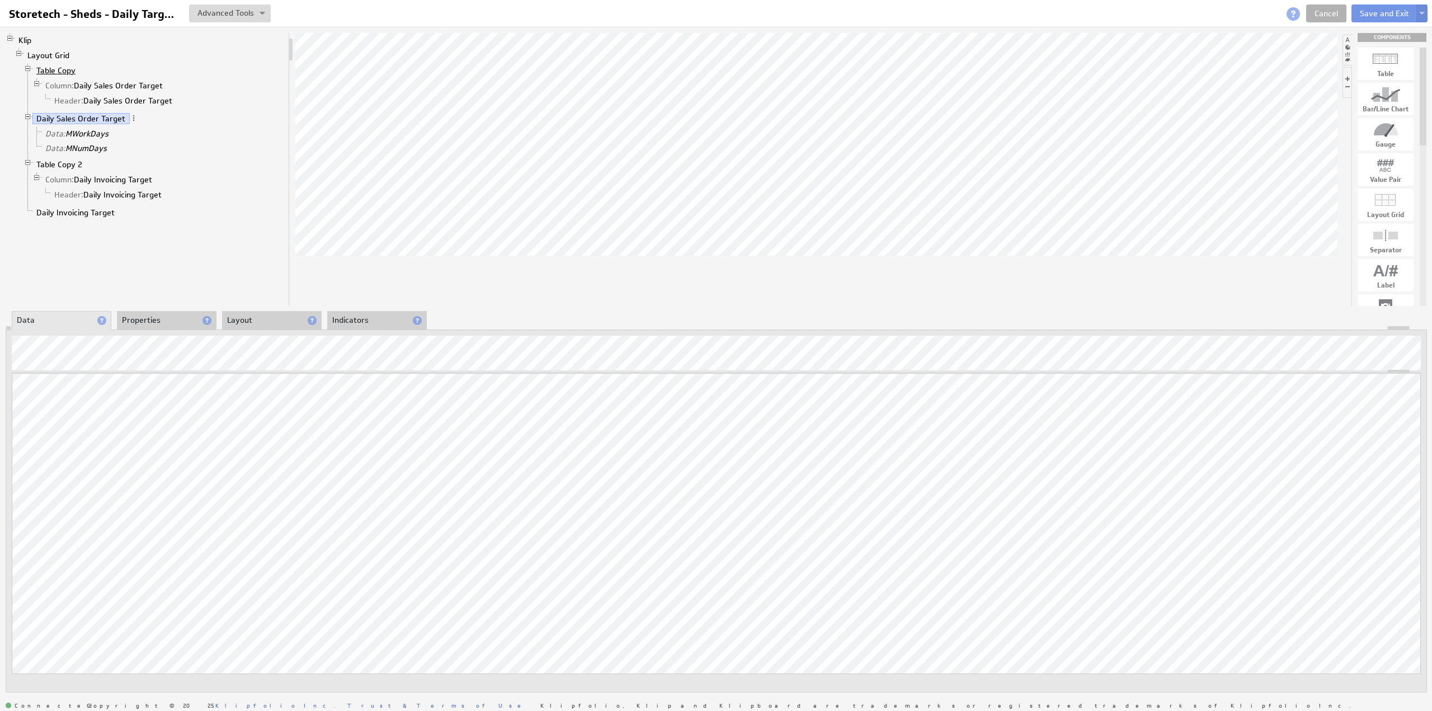
click at [67, 71] on link "Table Copy" at bounding box center [56, 70] width 48 height 11
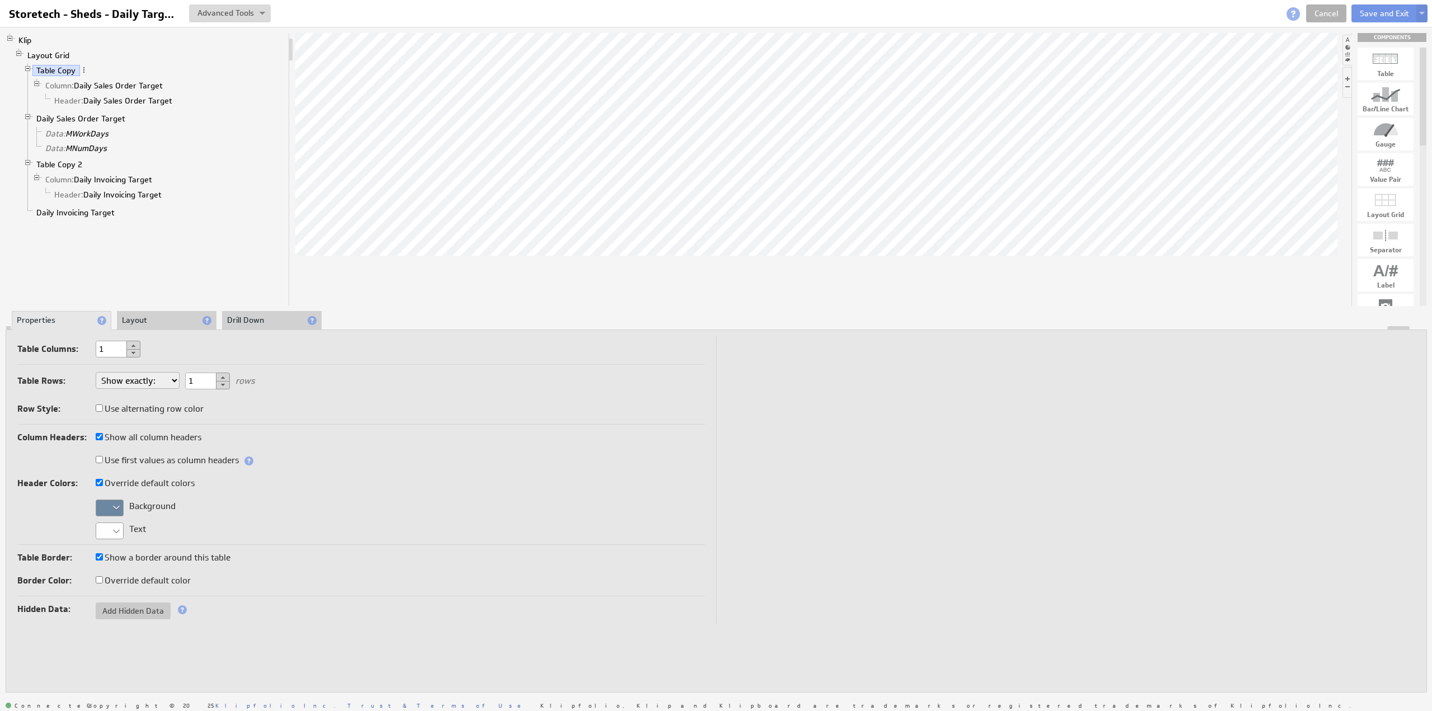
click at [109, 503] on div at bounding box center [110, 508] width 28 height 17
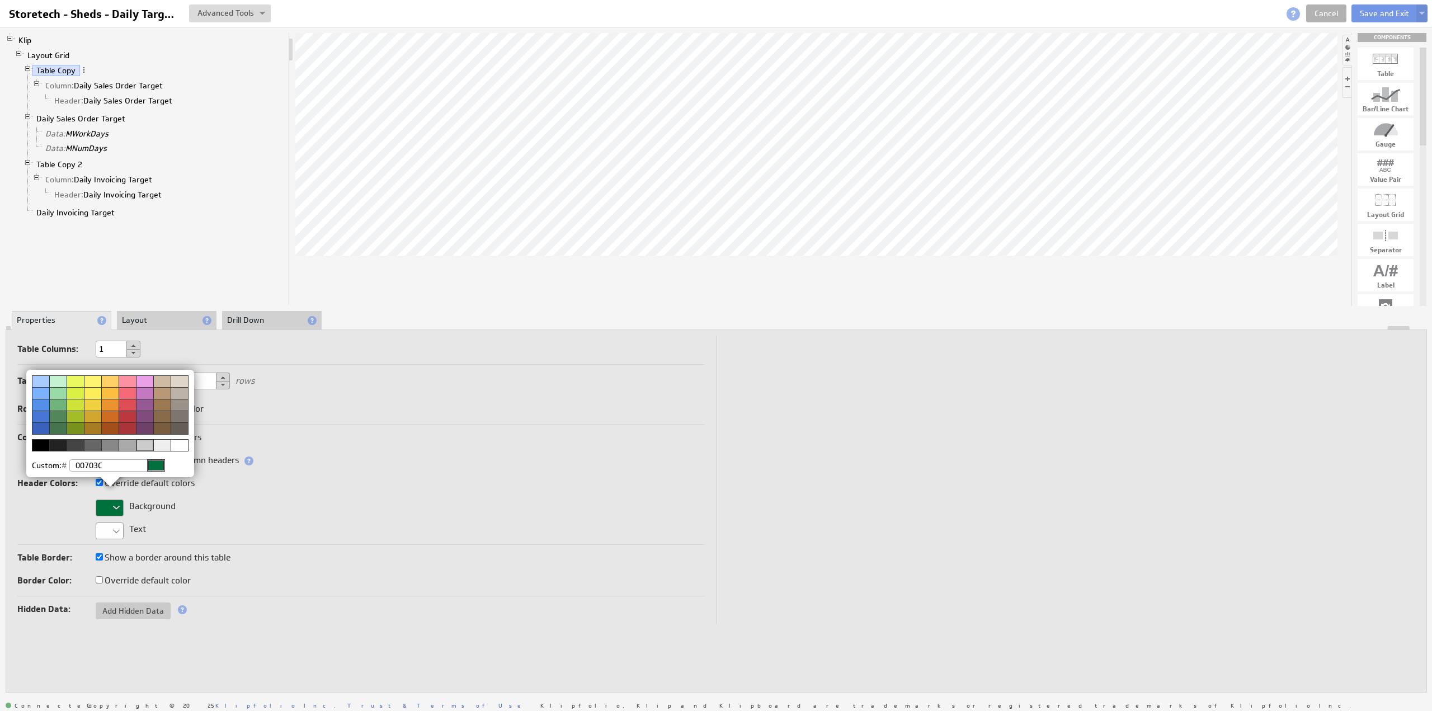
type input "00703C"
click at [54, 159] on img at bounding box center [716, 355] width 1432 height 711
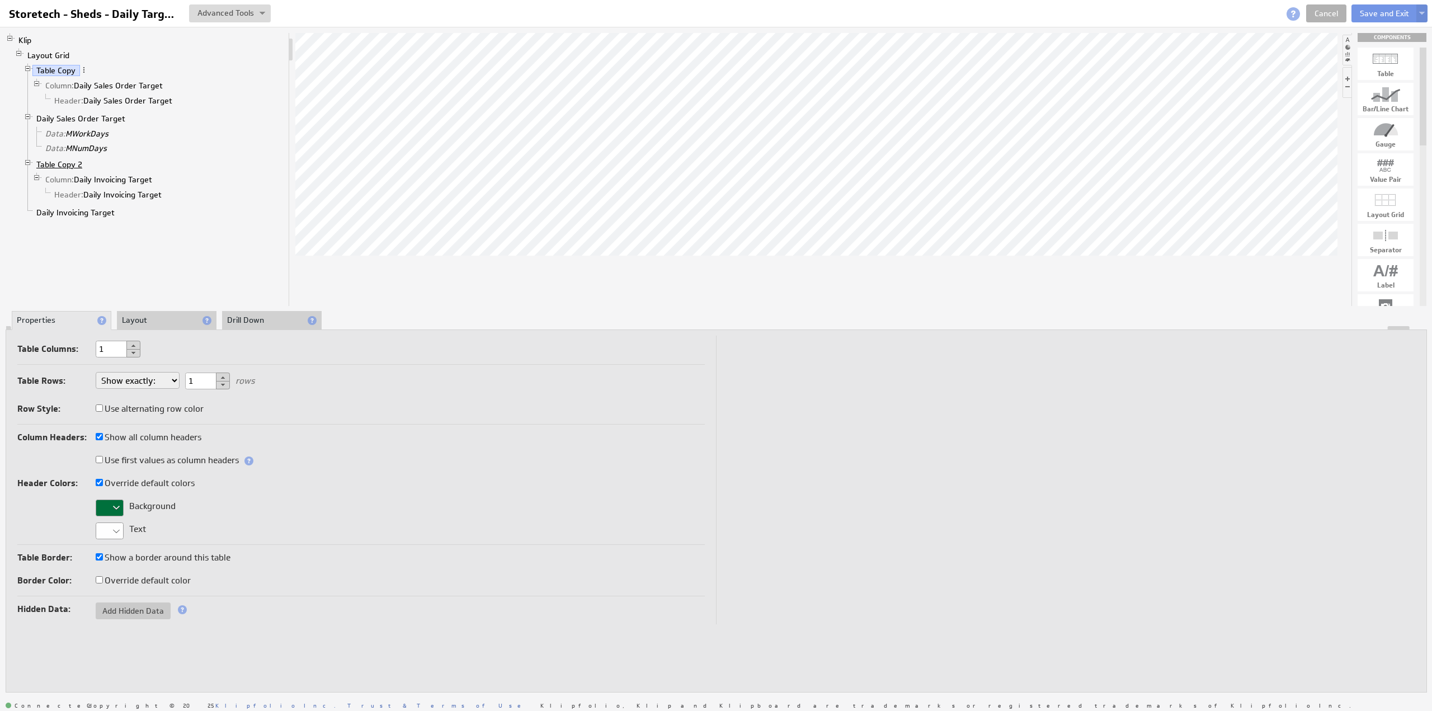
click at [55, 160] on link "Table Copy 2" at bounding box center [59, 164] width 54 height 11
click at [112, 500] on div at bounding box center [110, 508] width 28 height 17
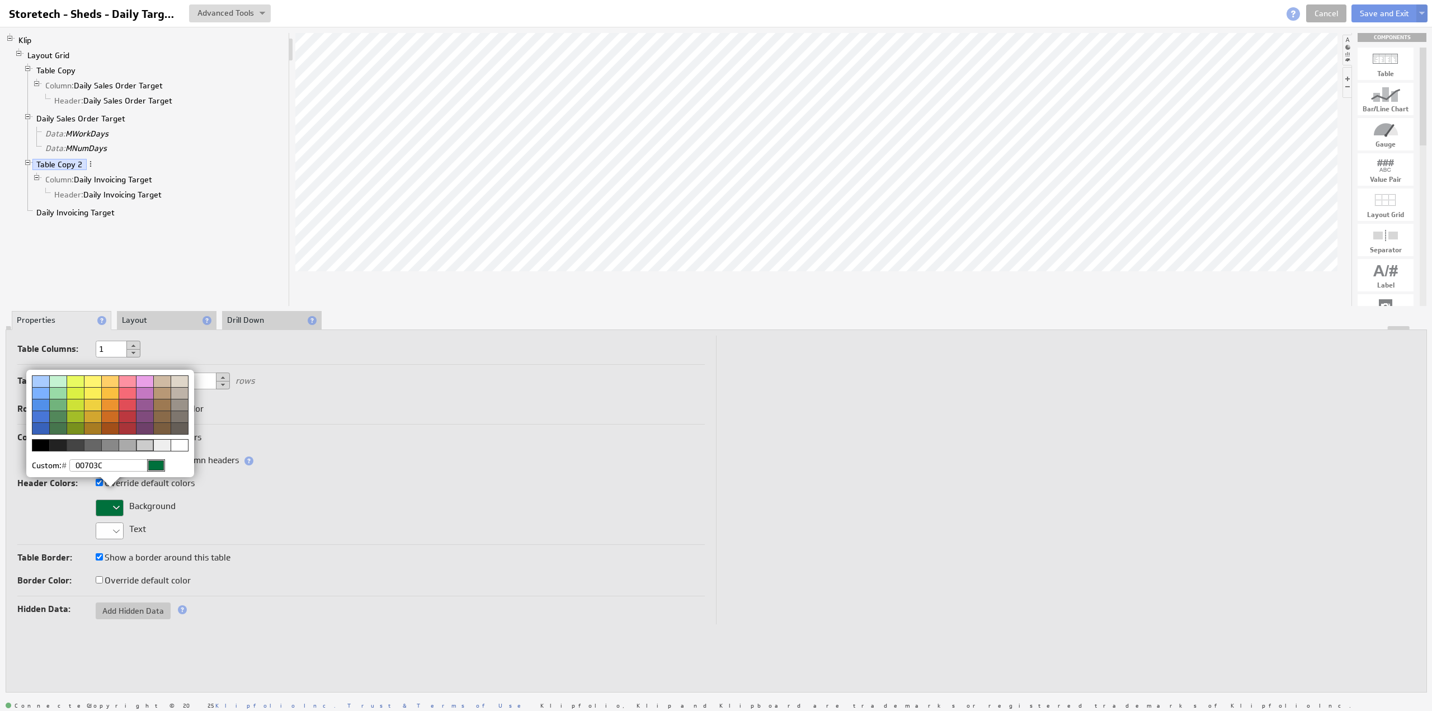
type input "00703C"
click at [362, 214] on img at bounding box center [716, 355] width 1432 height 711
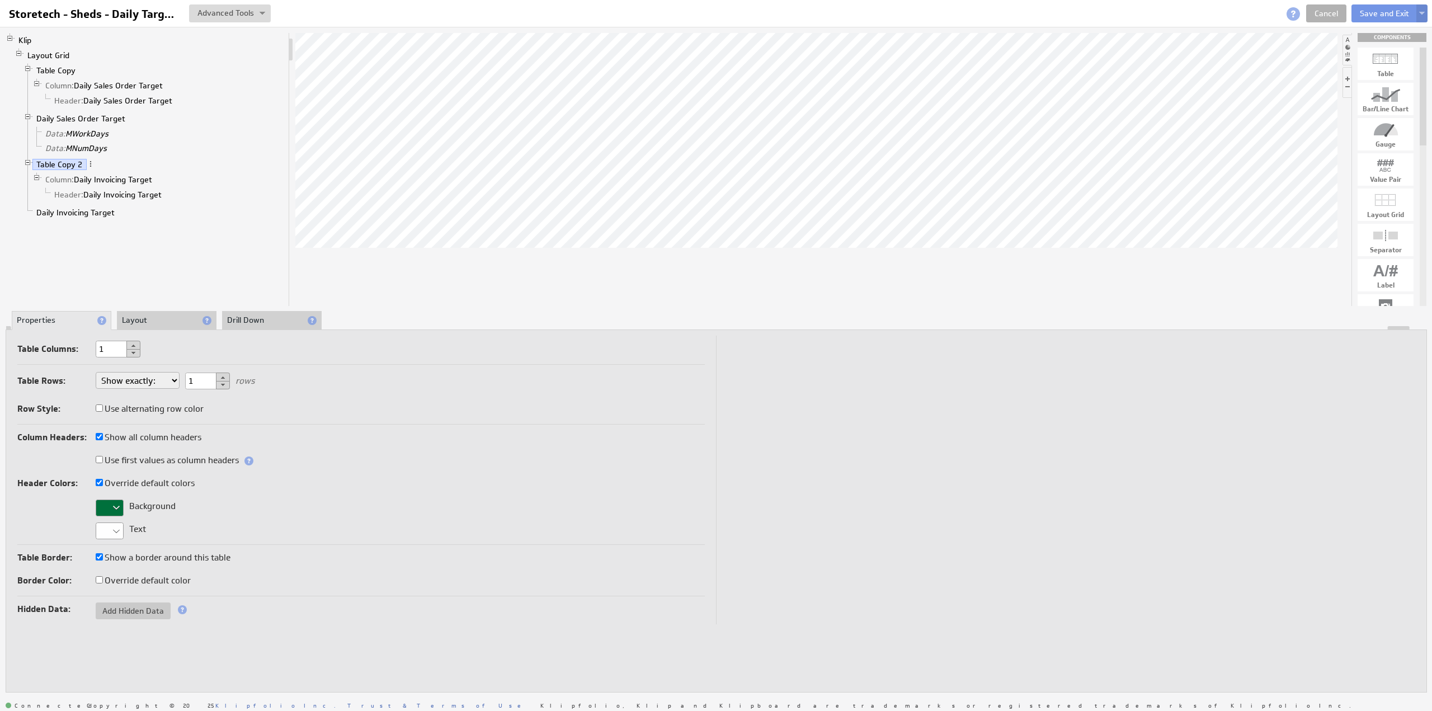
click at [1422, 10] on button at bounding box center [1421, 13] width 11 height 18
click at [1302, 73] on td "Save as Copy..." at bounding box center [1312, 72] width 129 height 18
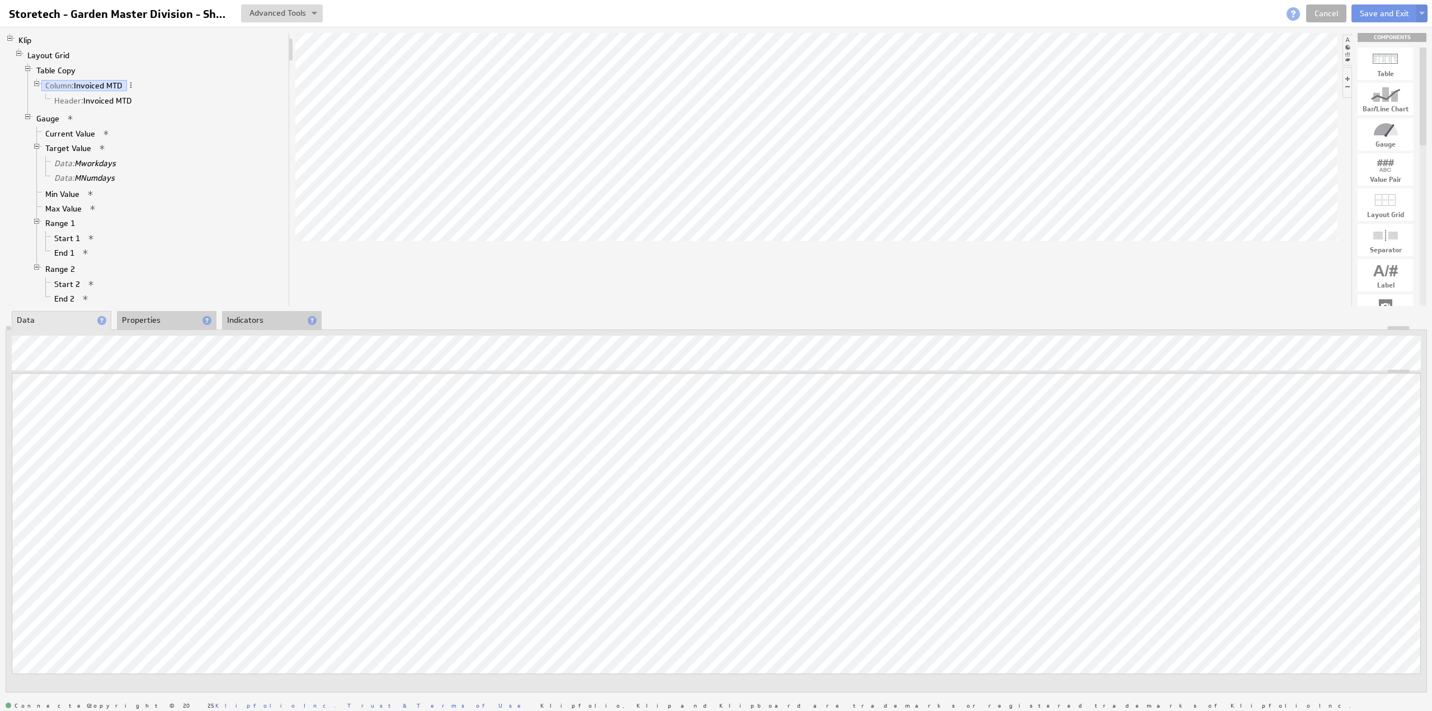
click at [198, 2] on div "Storetech - Garden Master Division - Shed - MTD Storetech - Garden Master Divis…" at bounding box center [716, 13] width 1432 height 27
click at [182, 13] on input "Storetech - Garden Master Division - Shed - MTD" at bounding box center [119, 13] width 230 height 19
click at [185, 14] on input "Storetech - Garden Master Division - Shed - MTD" at bounding box center [119, 13] width 230 height 19
click at [55, 65] on link "Table Copy" at bounding box center [56, 70] width 48 height 11
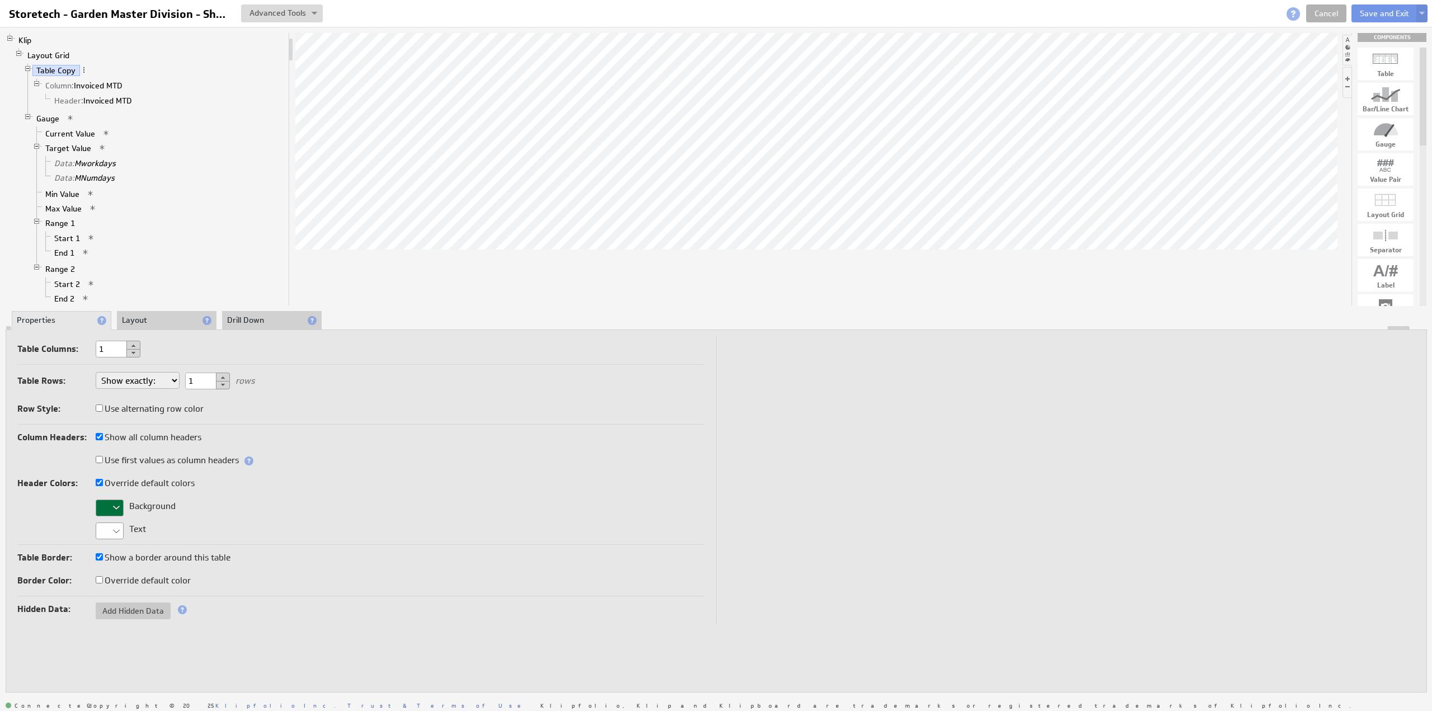
click at [109, 507] on div at bounding box center [110, 508] width 28 height 17
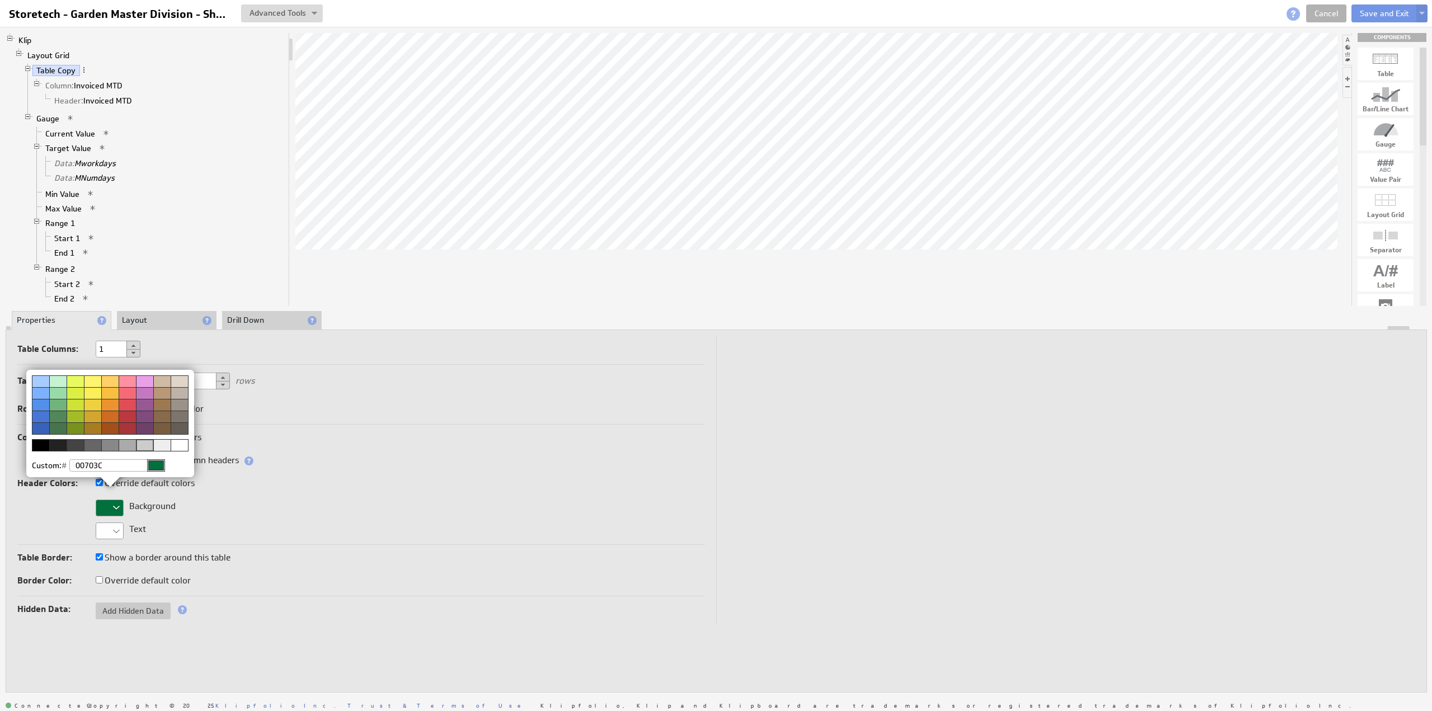
click at [1330, 7] on img at bounding box center [716, 355] width 1432 height 711
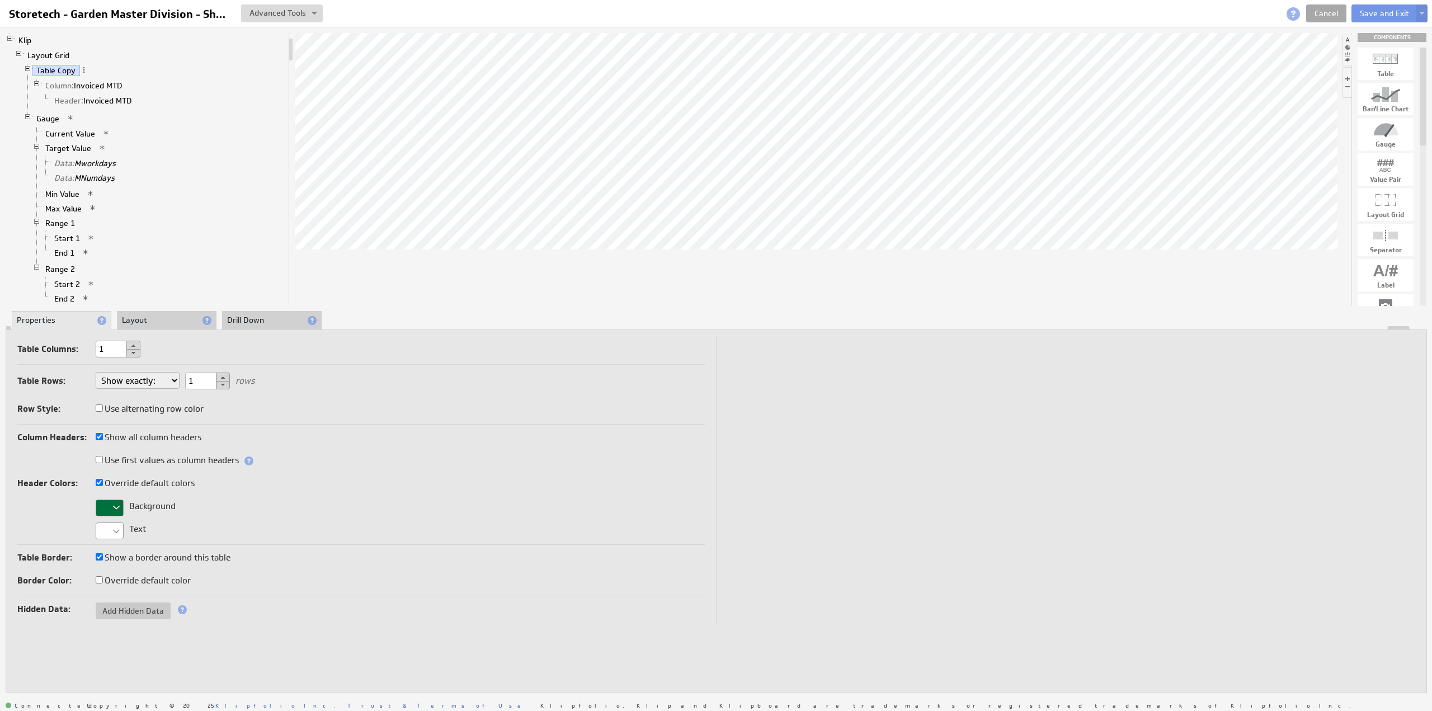
click at [1330, 14] on link "Cancel" at bounding box center [1326, 13] width 40 height 18
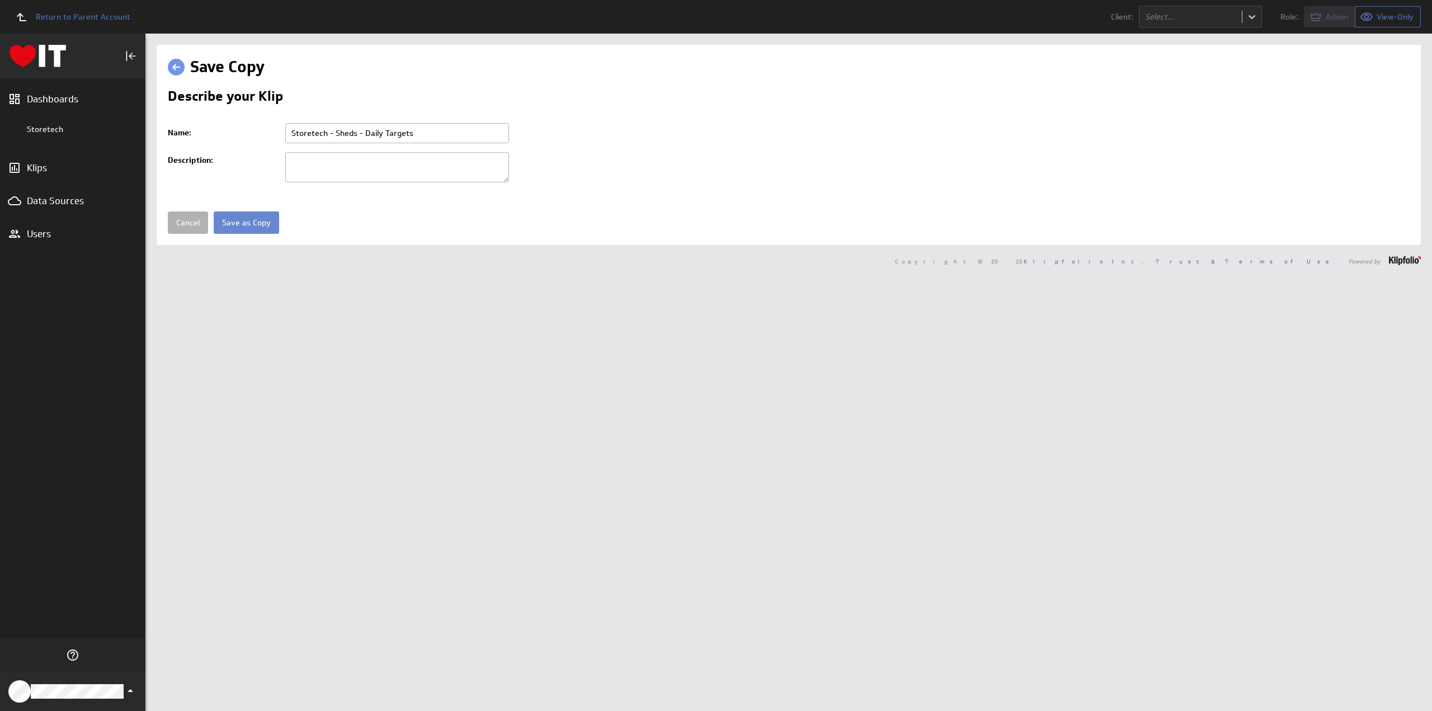
click at [253, 219] on input "Save as Copy" at bounding box center [246, 222] width 65 height 22
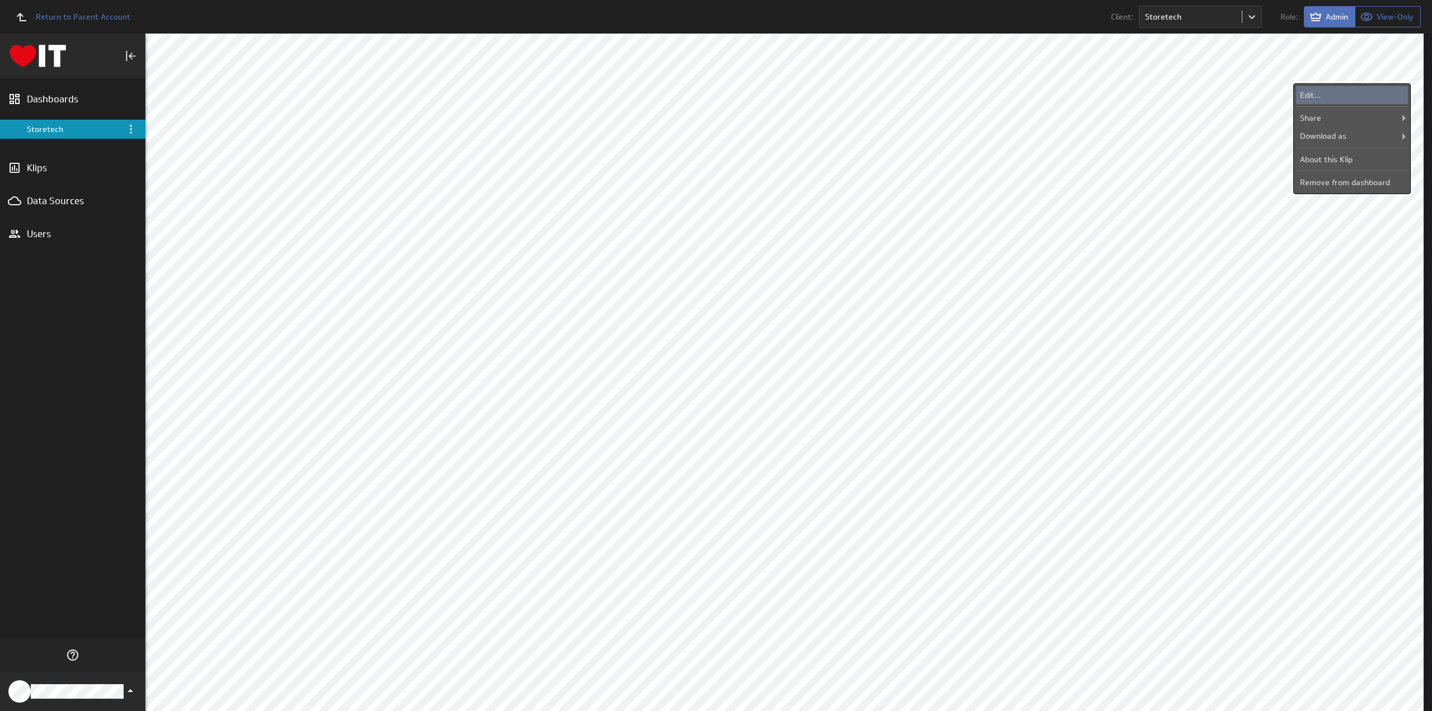
click at [1318, 93] on div "Edit..." at bounding box center [1352, 95] width 112 height 18
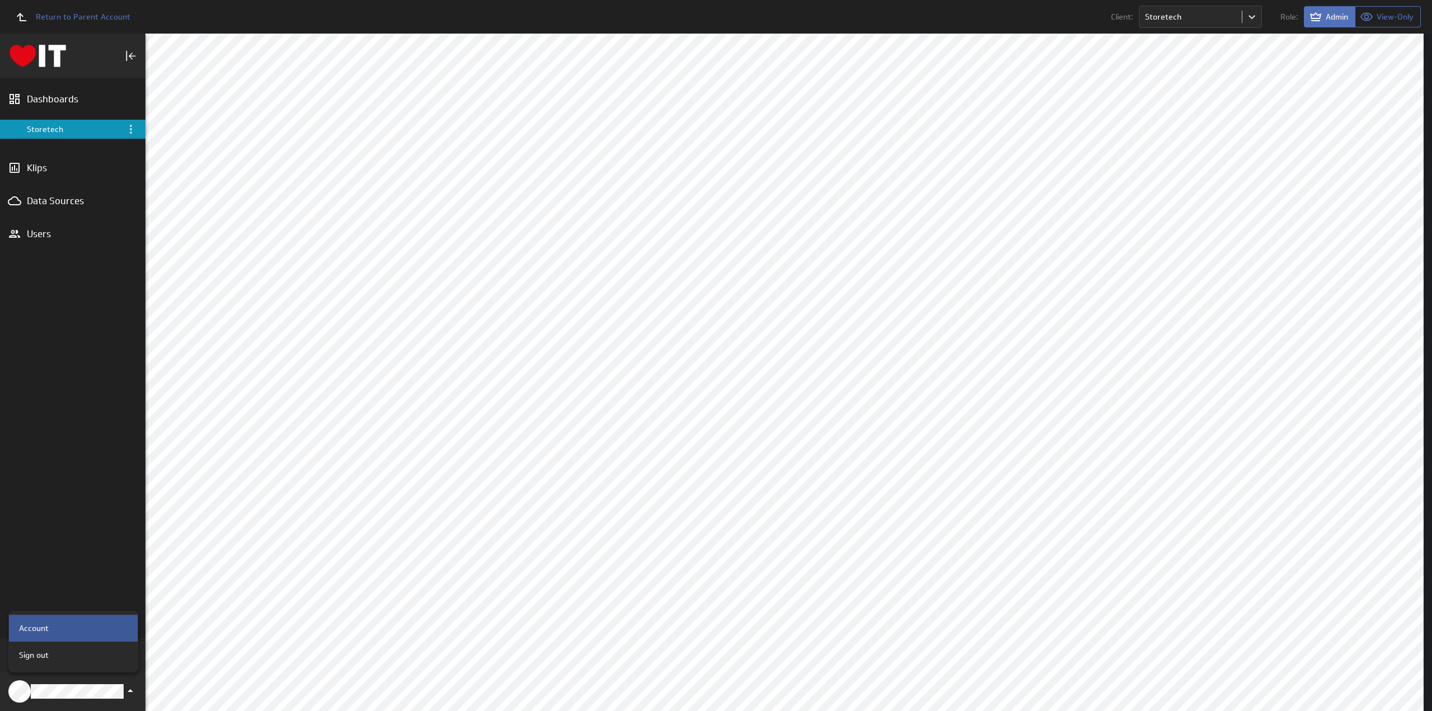
click at [46, 626] on p "Account" at bounding box center [34, 629] width 30 height 12
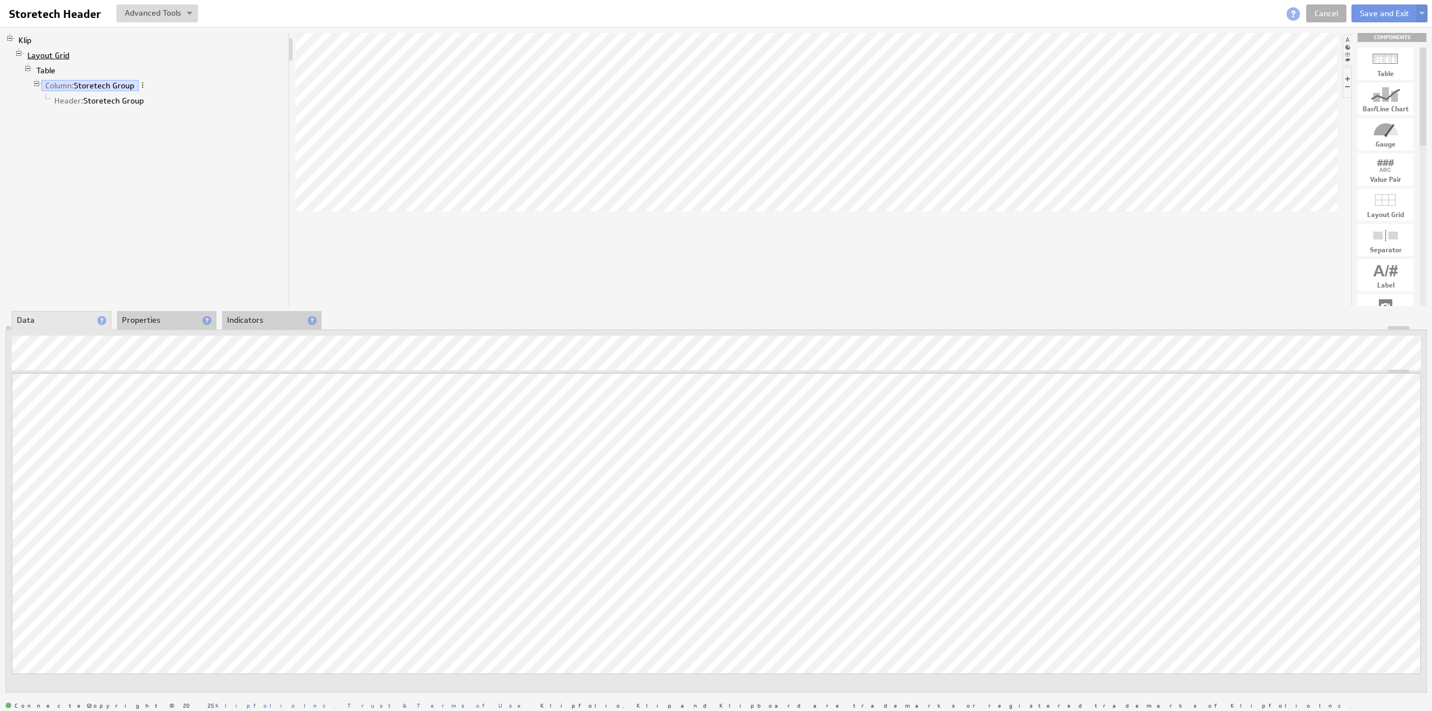
click at [59, 55] on link "Layout Grid" at bounding box center [48, 55] width 50 height 11
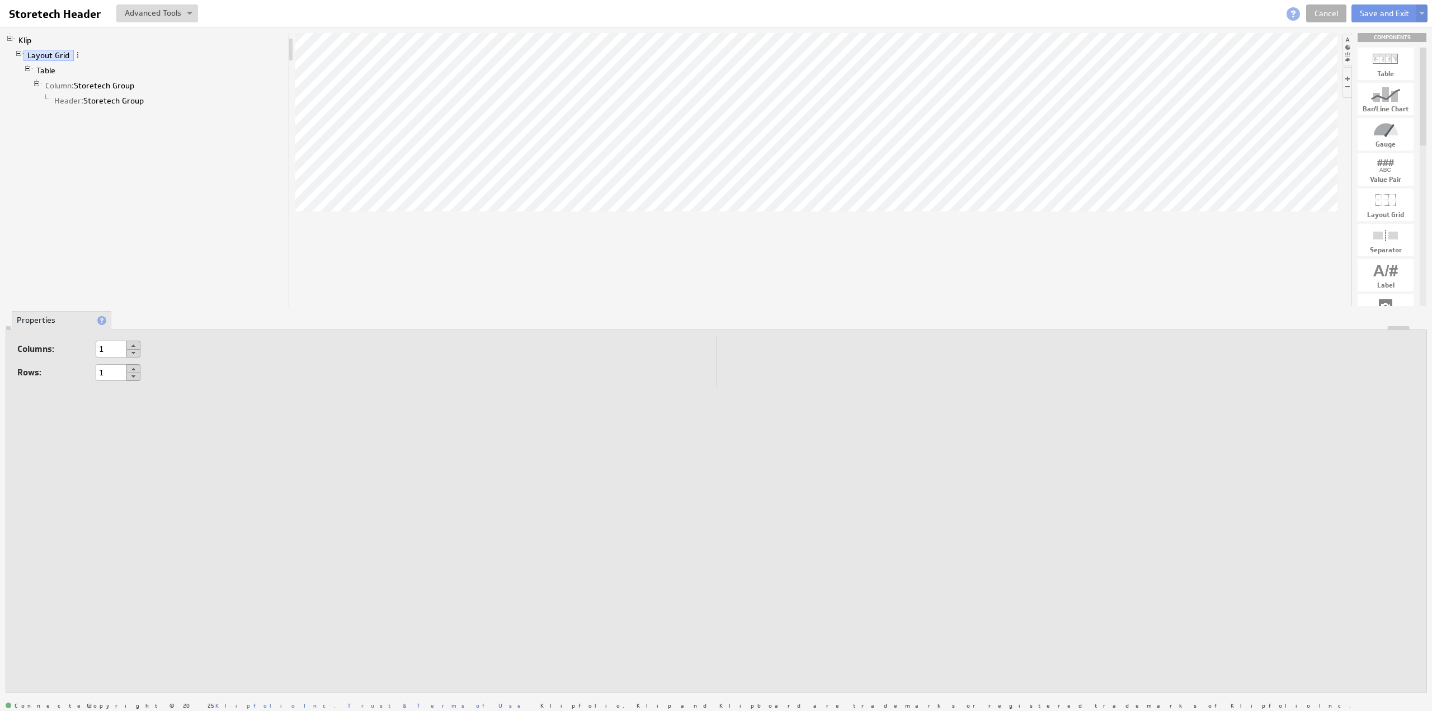
click at [136, 346] on button at bounding box center [133, 345] width 14 height 9
type input "2"
click at [50, 69] on link "Table" at bounding box center [45, 70] width 27 height 11
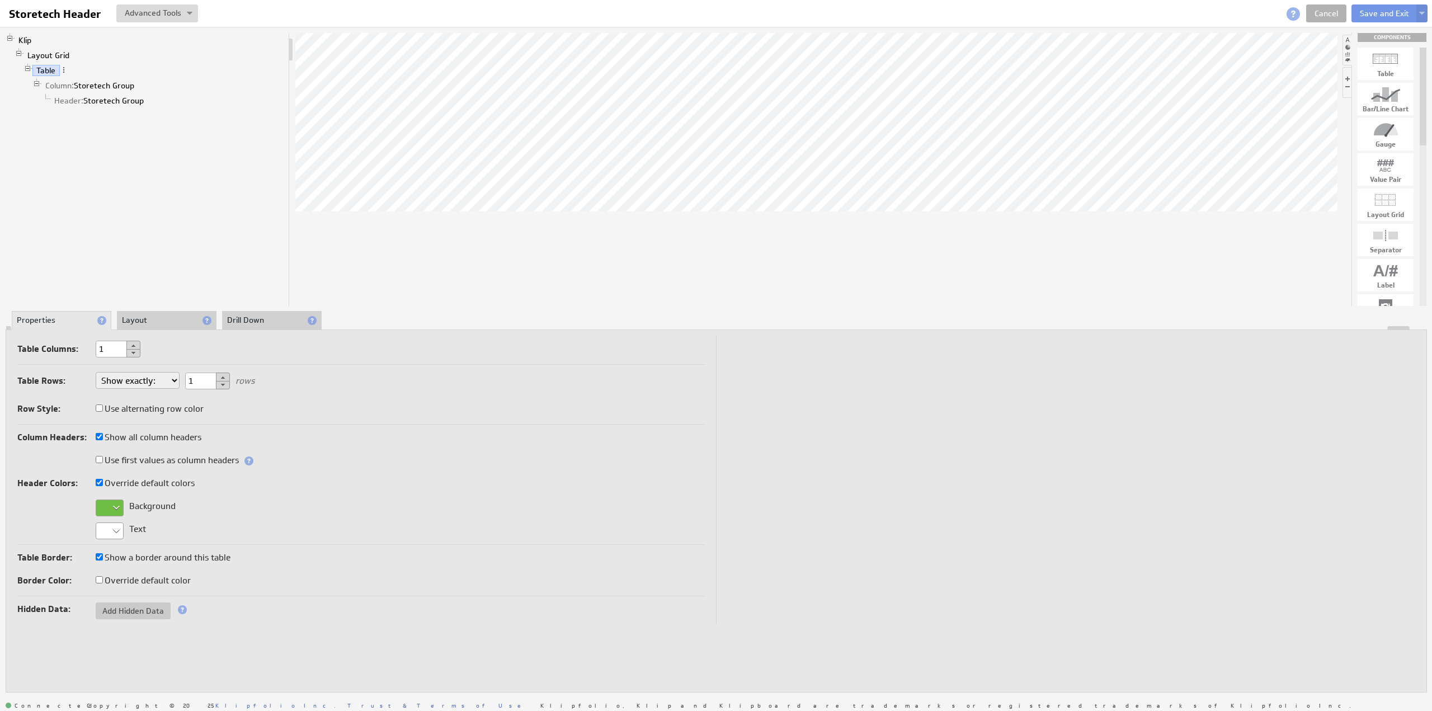
click at [155, 317] on li "Layout" at bounding box center [167, 320] width 100 height 19
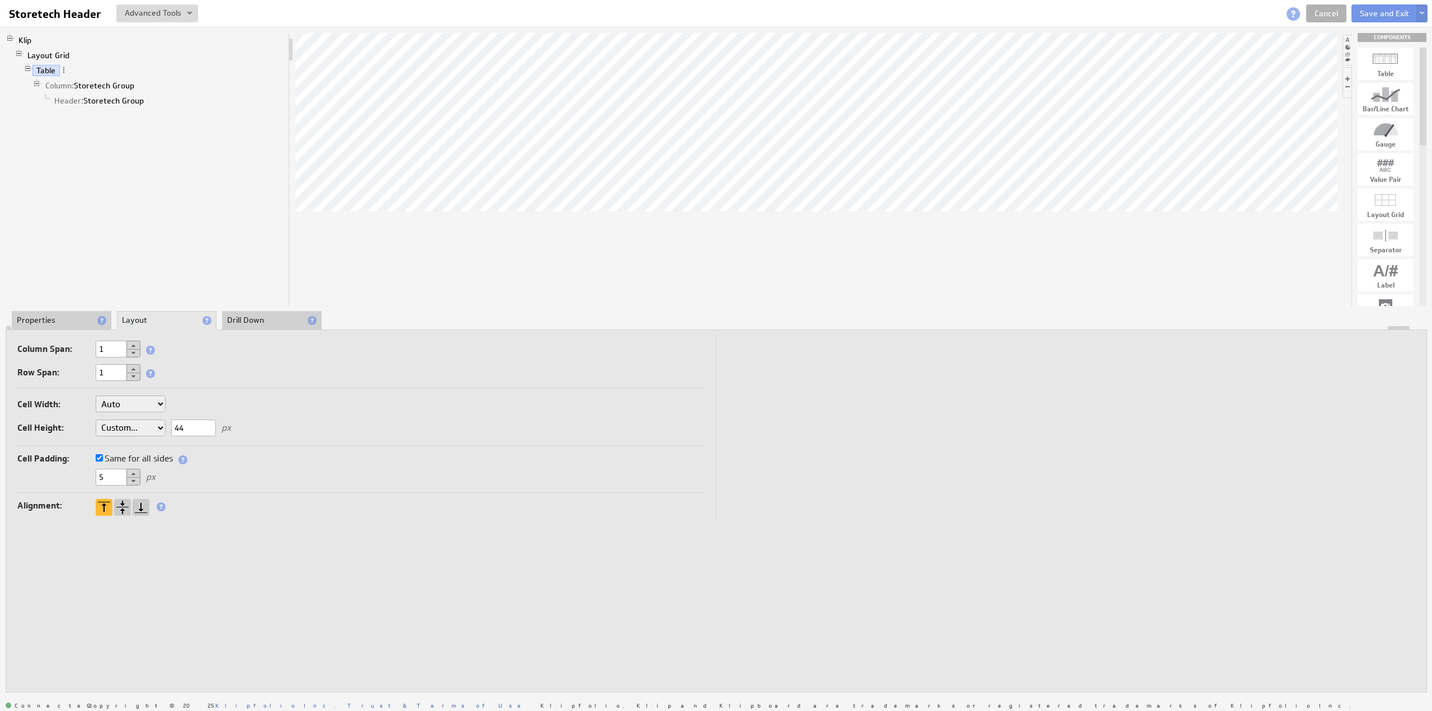
drag, startPoint x: 114, startPoint y: 474, endPoint x: 76, endPoint y: 474, distance: 38.0
click at [76, 474] on div "5 px" at bounding box center [360, 478] width 687 height 18
type input "0"
drag, startPoint x: 1388, startPoint y: 139, endPoint x: 732, endPoint y: 154, distance: 656.9
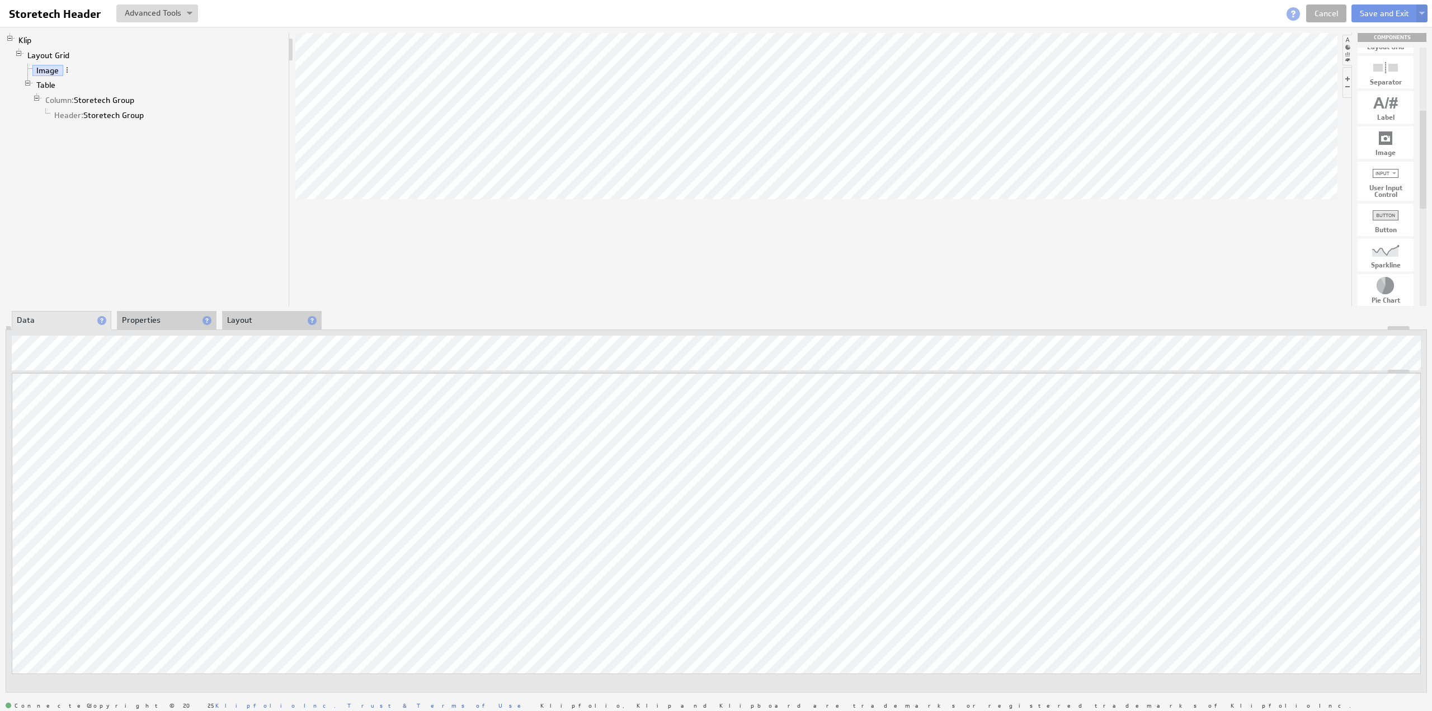
click at [150, 318] on li "Properties" at bounding box center [167, 320] width 100 height 19
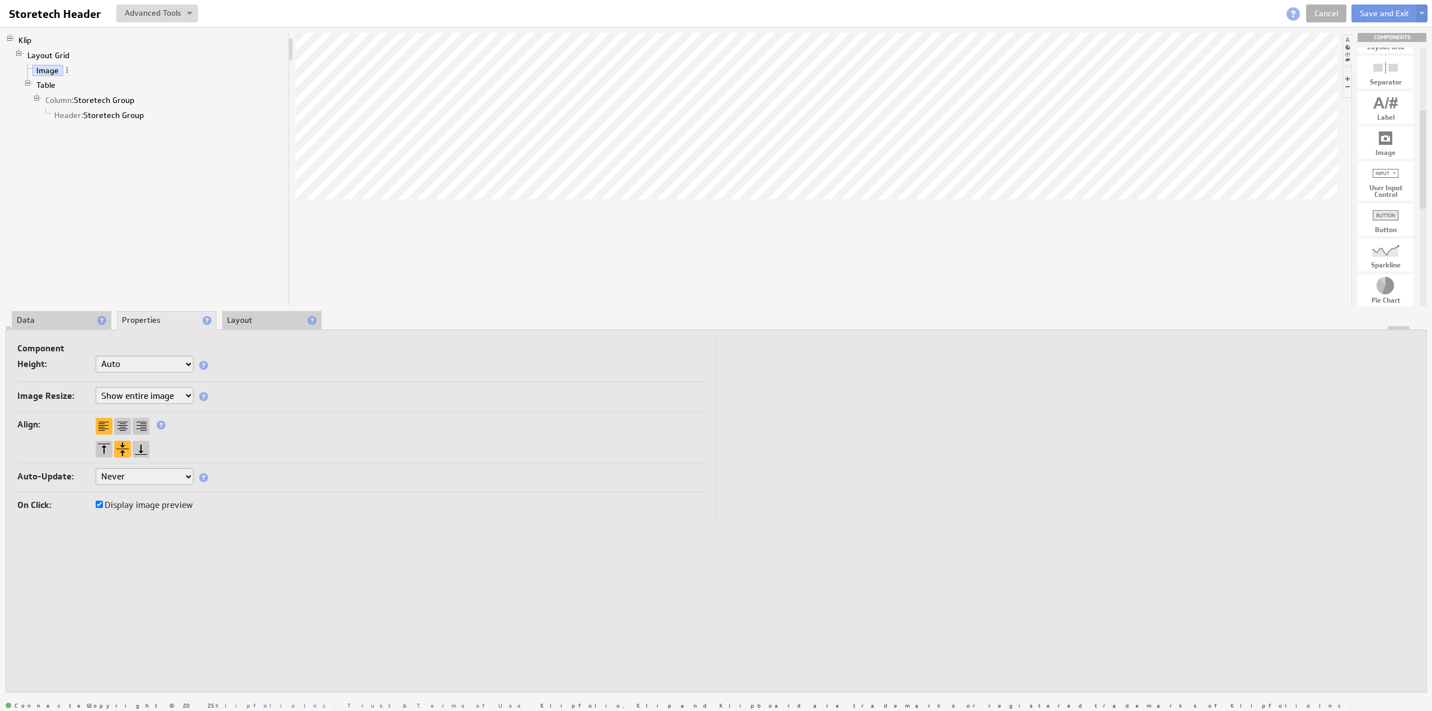
click at [153, 399] on select "Do not resize image Resize image to... Show entire image Fill component" at bounding box center [145, 395] width 98 height 17
select select "resize"
click at [153, 442] on input "text" at bounding box center [151, 443] width 45 height 17
type input "44"
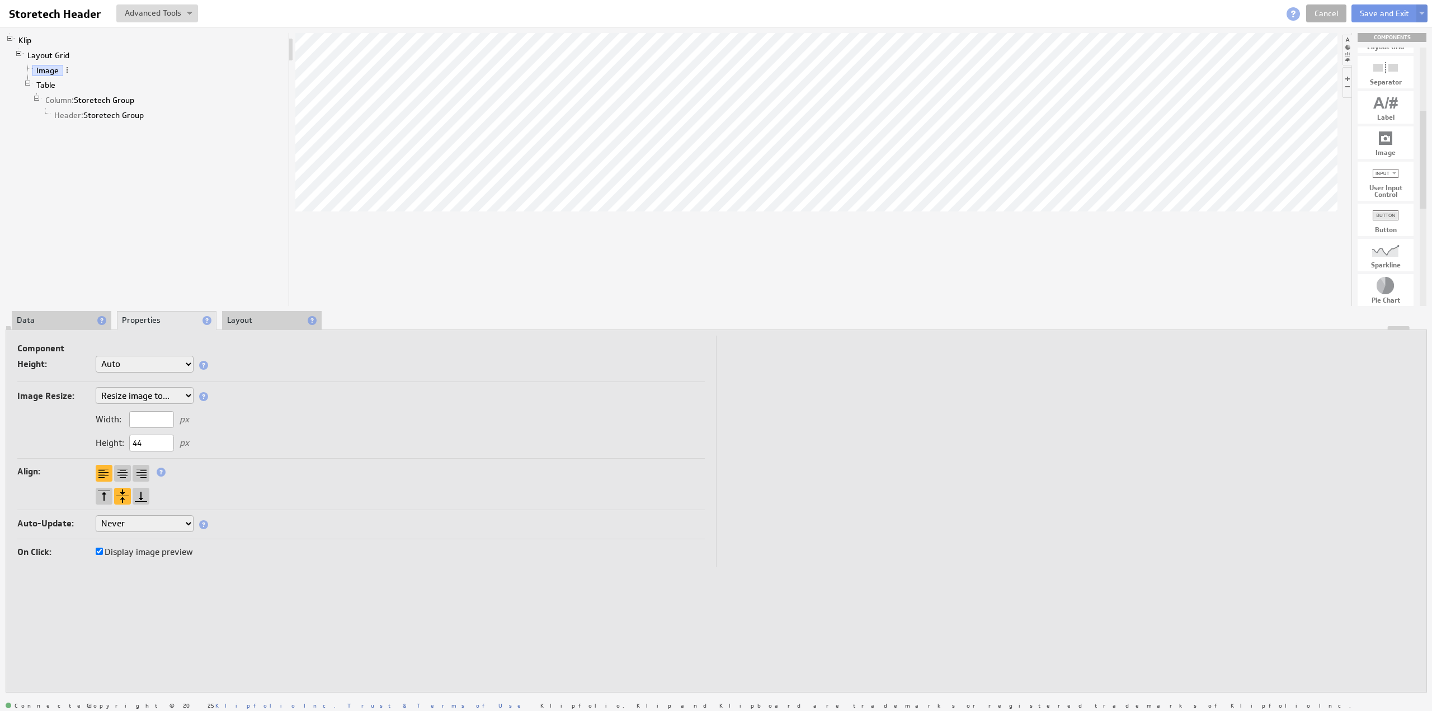
click at [242, 323] on li "Layout" at bounding box center [272, 320] width 100 height 19
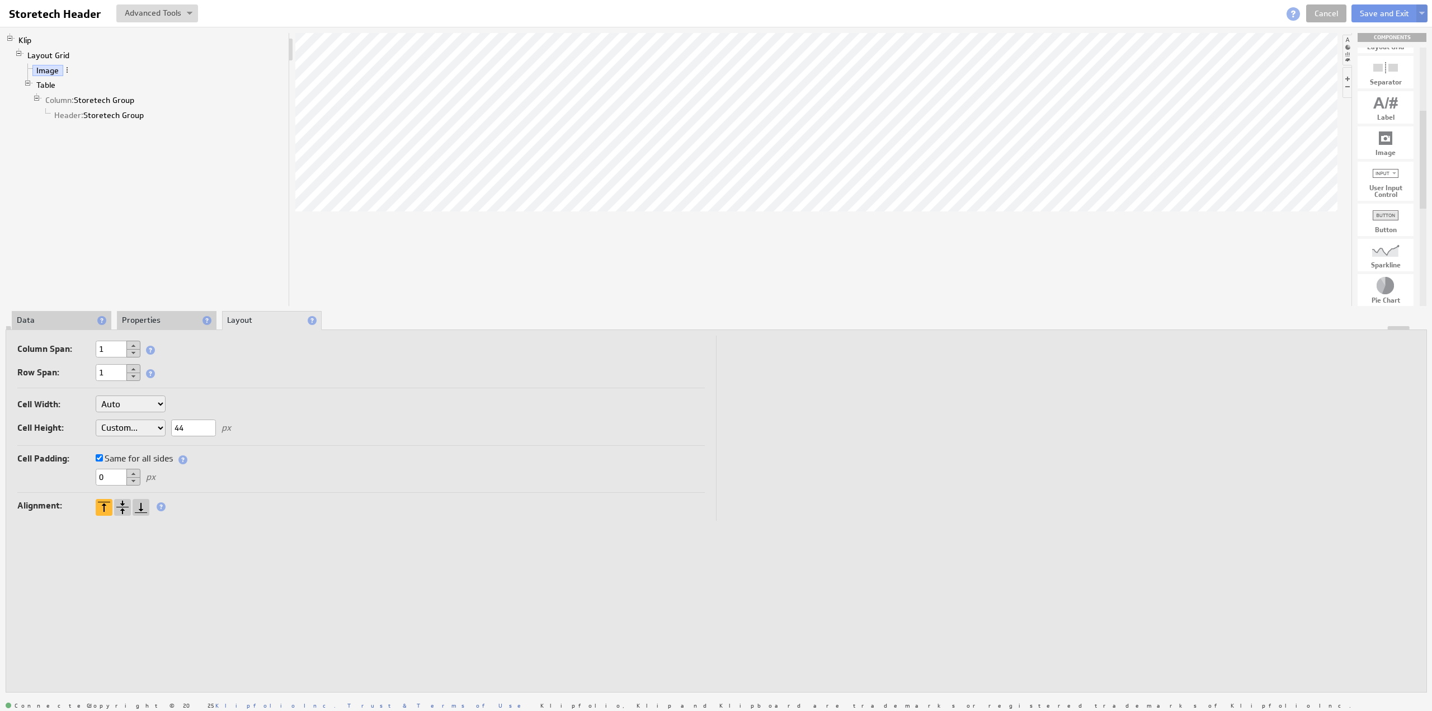
click at [128, 403] on select "Auto Custom..." at bounding box center [131, 403] width 70 height 17
select select "cust"
click at [189, 400] on input "text" at bounding box center [193, 404] width 45 height 17
type input "149"
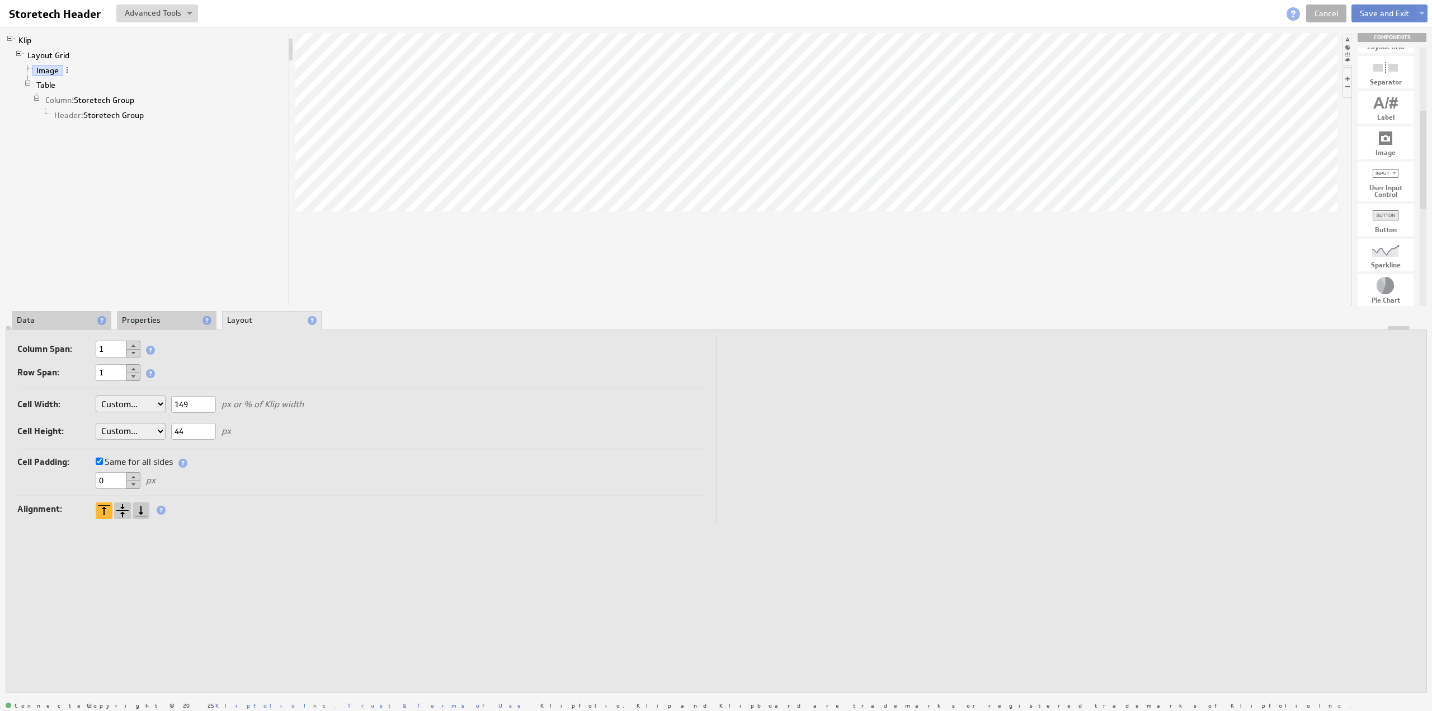
click at [1374, 12] on button "Save and Exit" at bounding box center [1384, 13] width 66 height 18
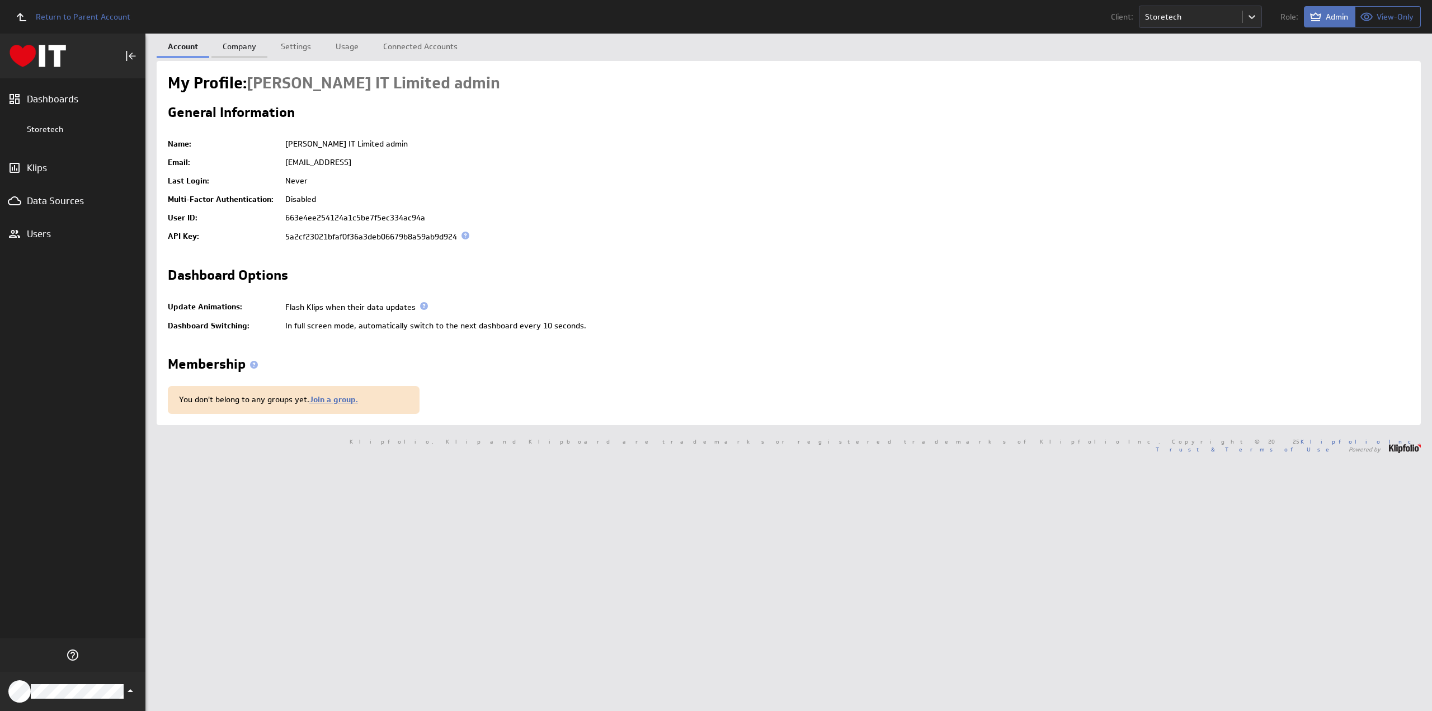
click at [243, 43] on link "Company" at bounding box center [239, 45] width 56 height 22
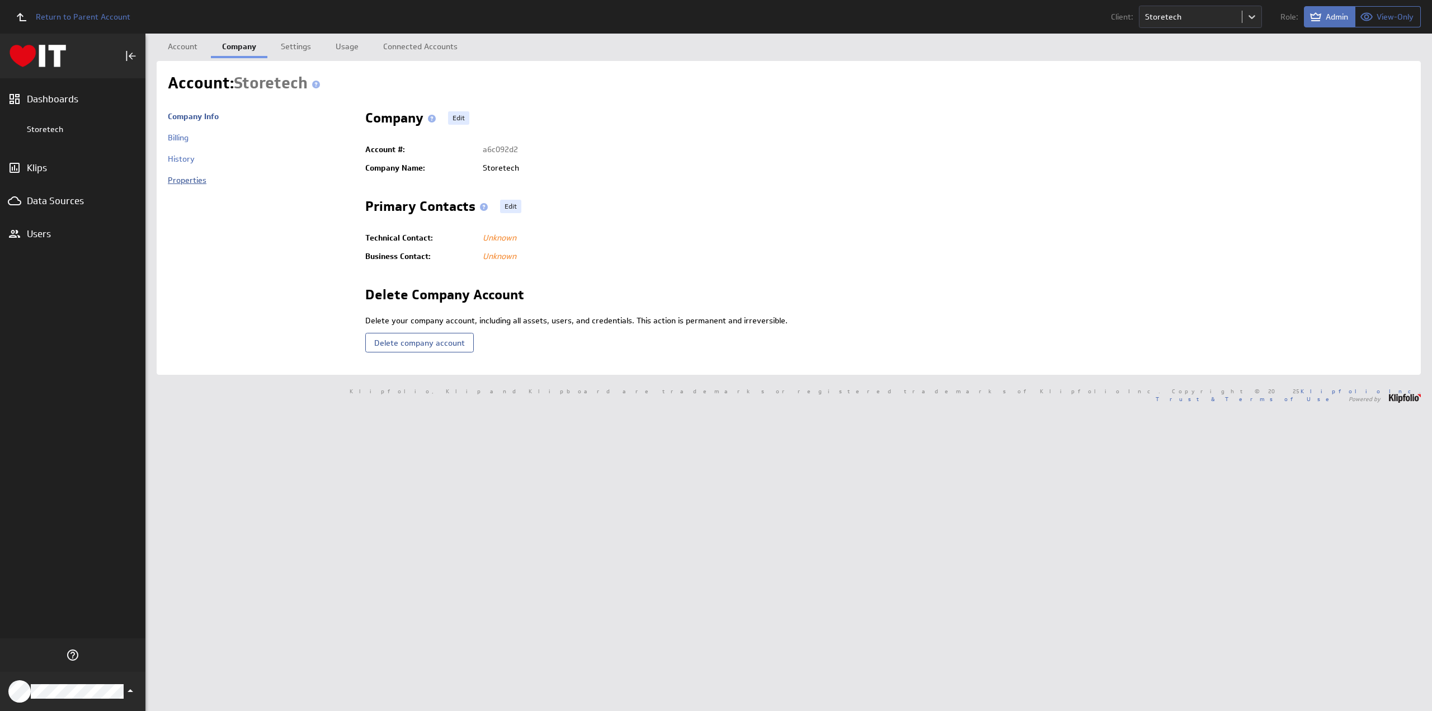
click at [182, 177] on link "Properties" at bounding box center [187, 180] width 39 height 10
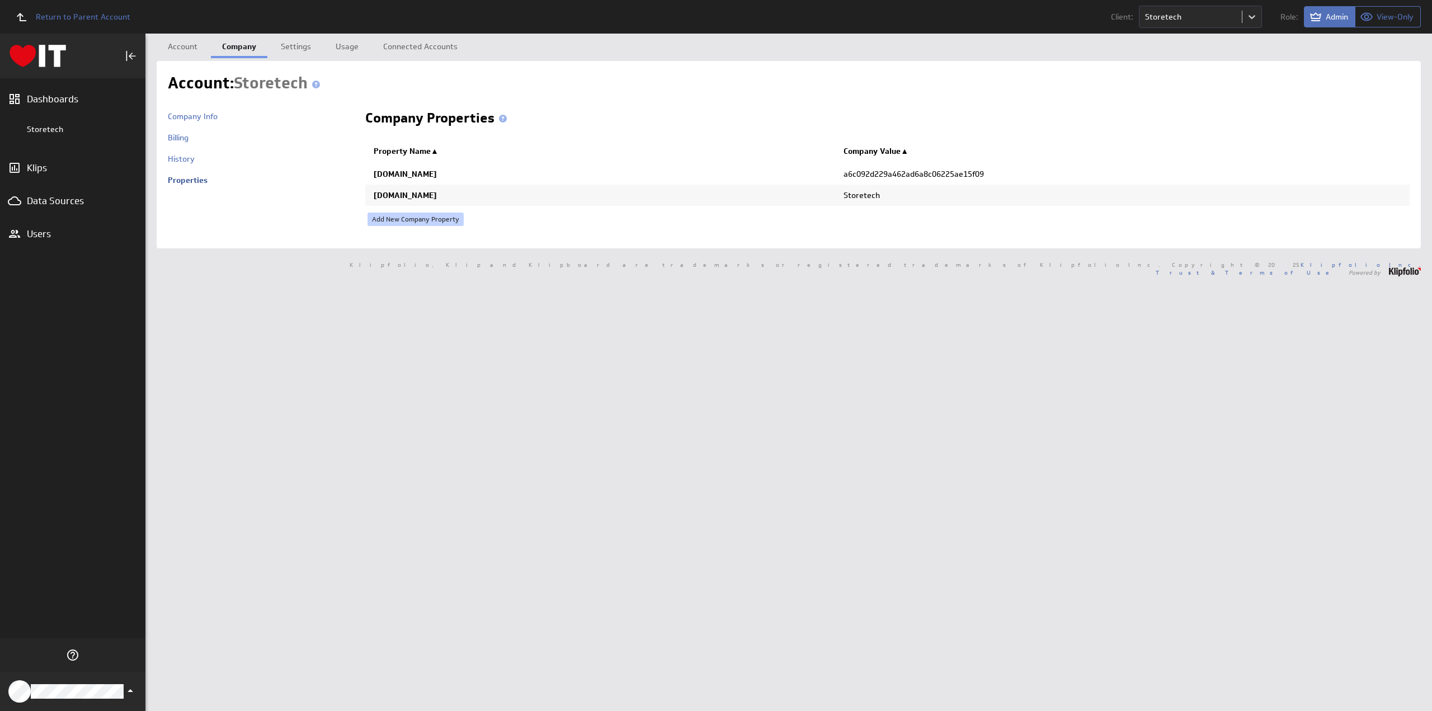
click at [409, 174] on td "[DOMAIN_NAME]" at bounding box center [600, 173] width 470 height 22
click at [472, 173] on td "[DOMAIN_NAME]" at bounding box center [600, 173] width 470 height 22
click at [404, 215] on link "Add New Company Property" at bounding box center [415, 219] width 96 height 13
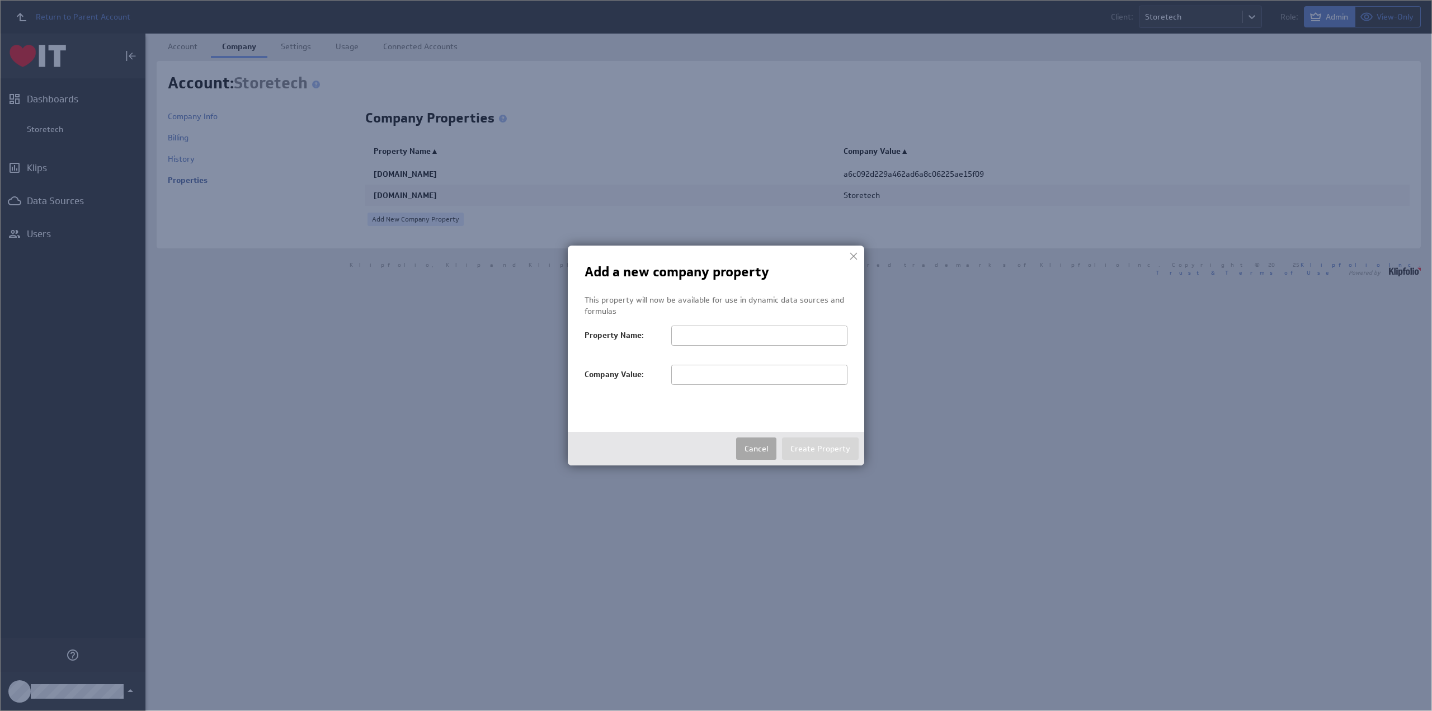
click at [758, 446] on button "Cancel" at bounding box center [756, 448] width 40 height 22
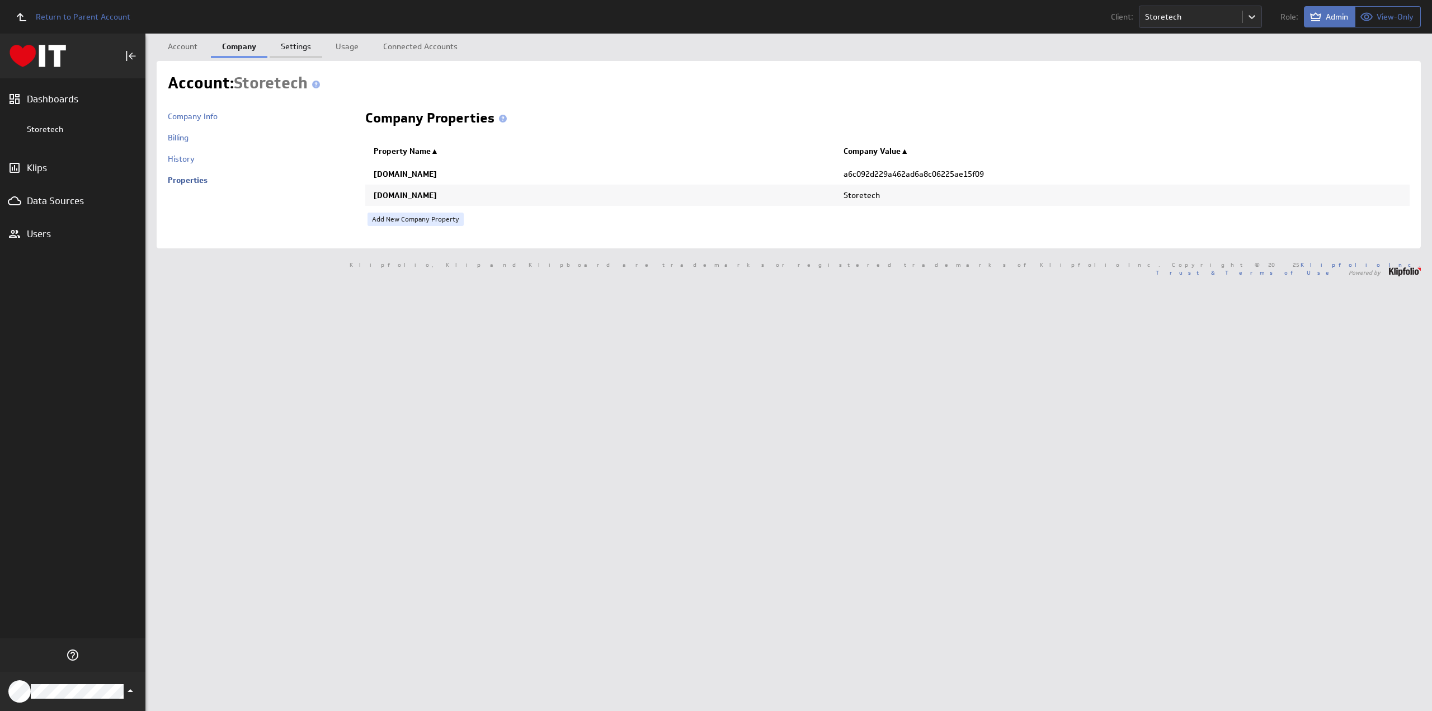
click at [296, 42] on link "Settings" at bounding box center [296, 45] width 53 height 22
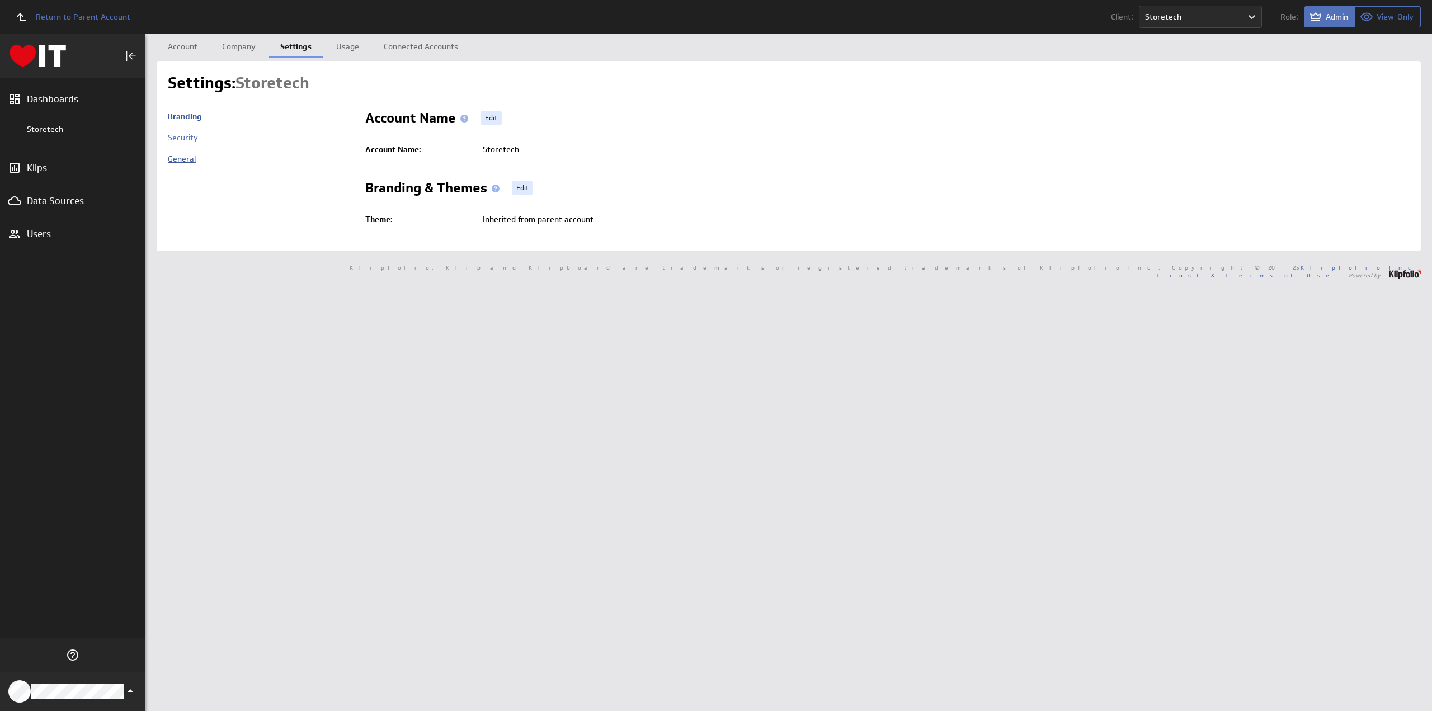
click at [187, 156] on link "General" at bounding box center [182, 159] width 28 height 10
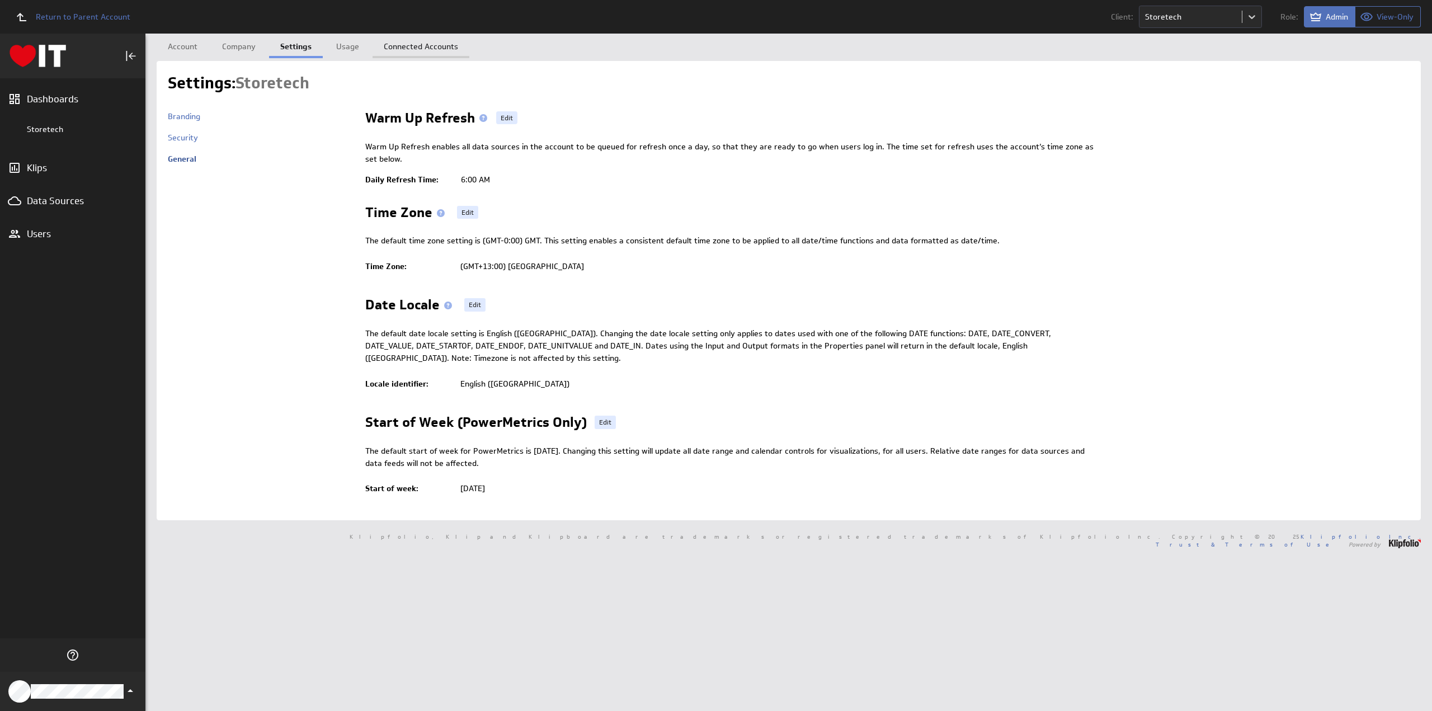
click at [418, 40] on link "Connected Accounts" at bounding box center [421, 45] width 97 height 22
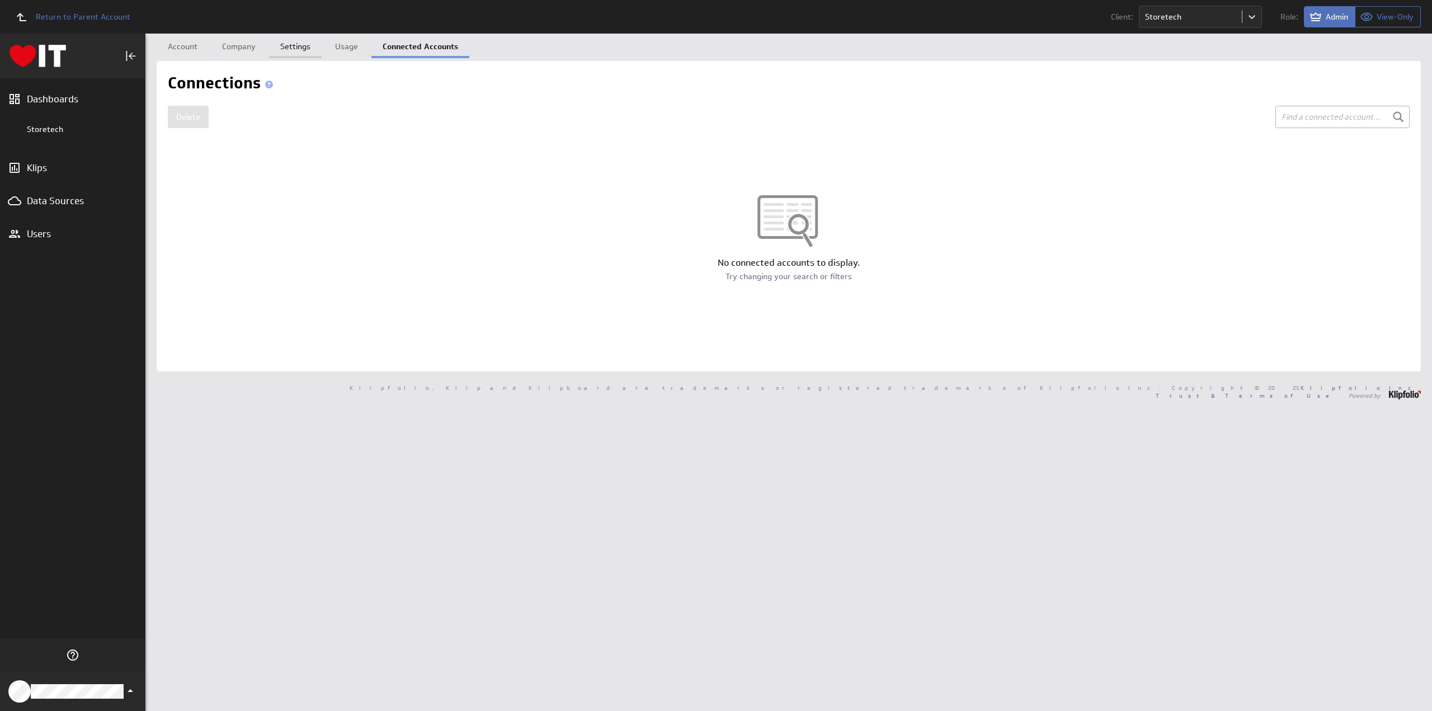
click at [295, 46] on link "Settings" at bounding box center [295, 45] width 53 height 22
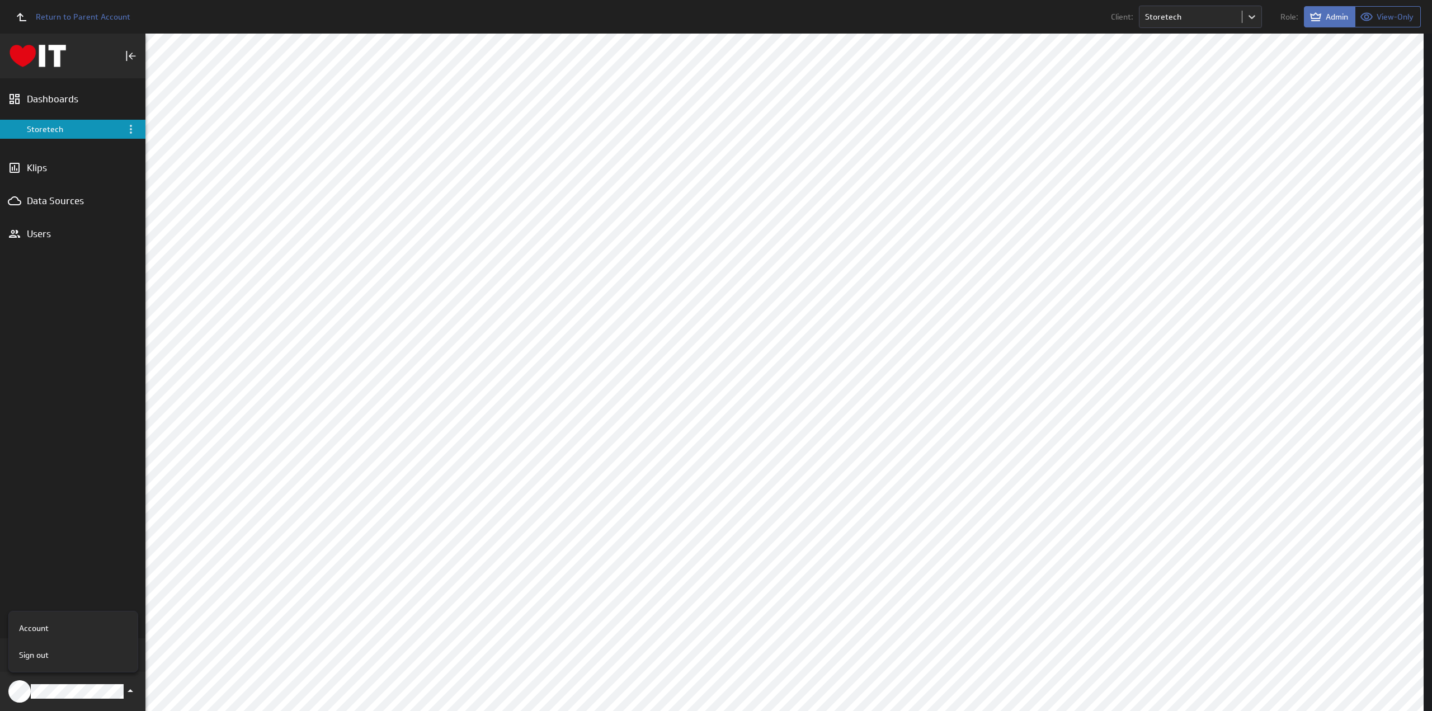
click at [50, 621] on div "Account" at bounding box center [73, 628] width 129 height 27
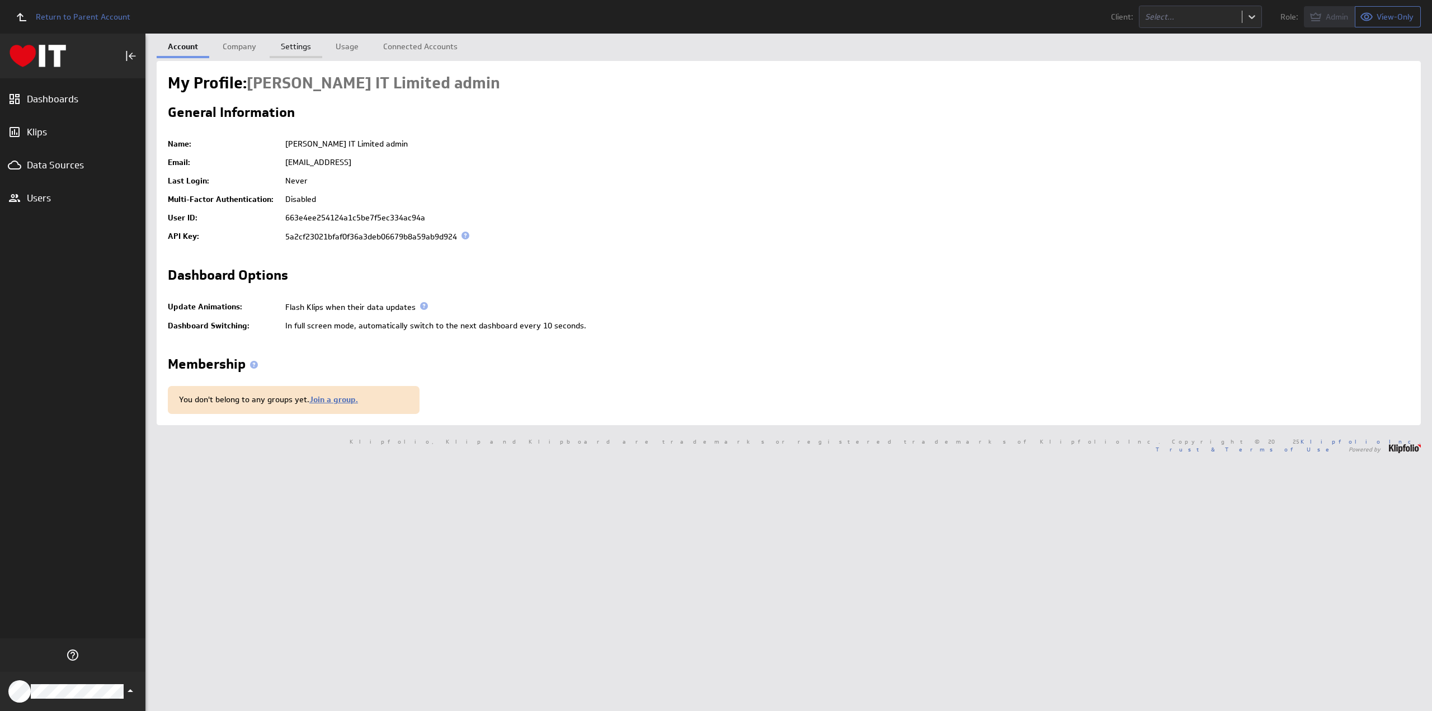
click at [293, 46] on link "Settings" at bounding box center [296, 45] width 53 height 22
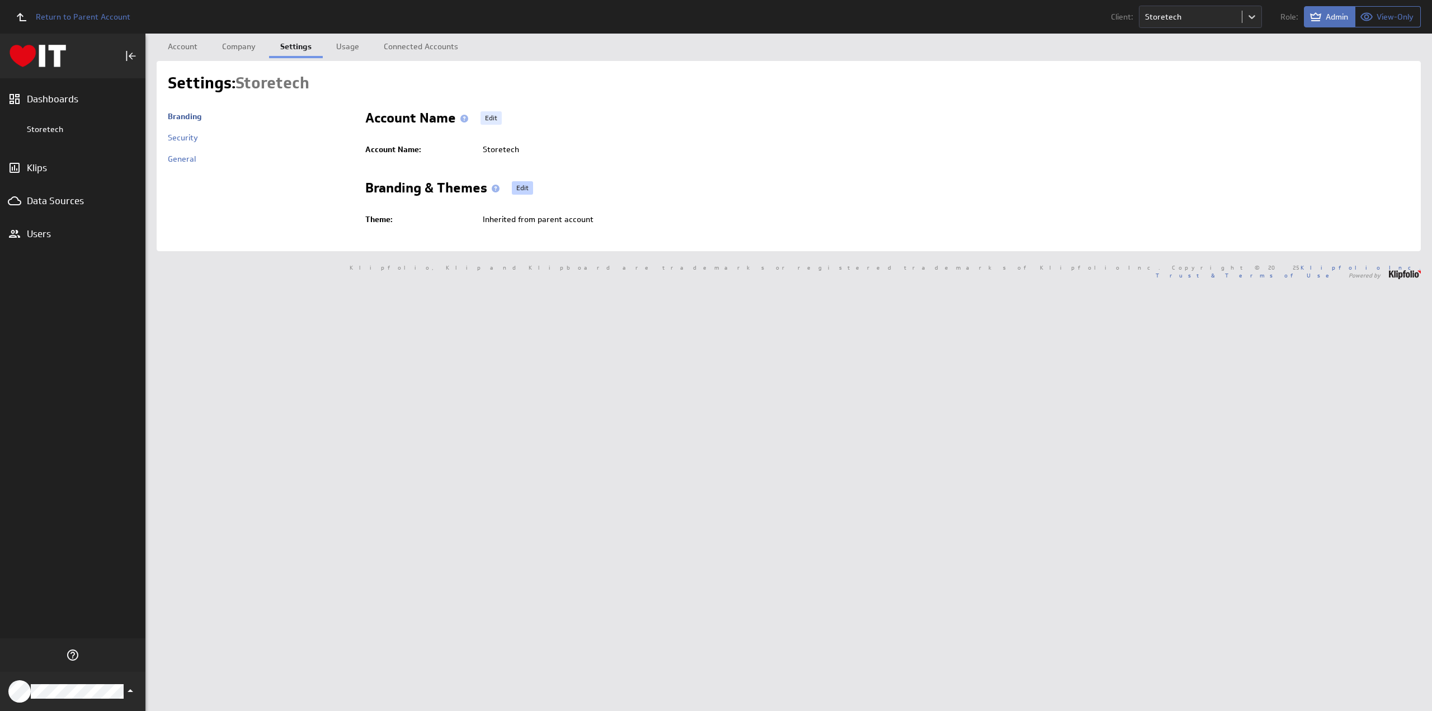
click at [519, 187] on link "Edit" at bounding box center [522, 187] width 21 height 13
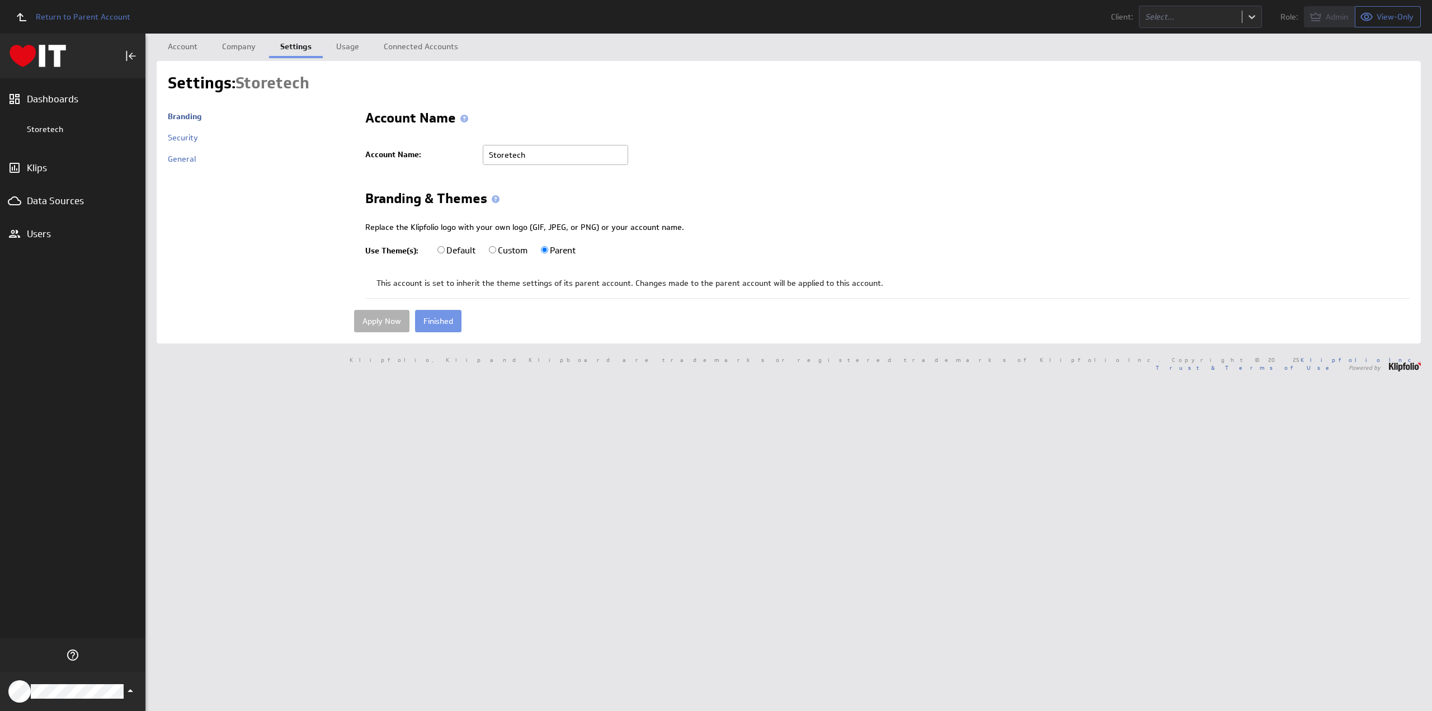
click at [493, 249] on input "Custom" at bounding box center [492, 249] width 7 height 7
radio input "true"
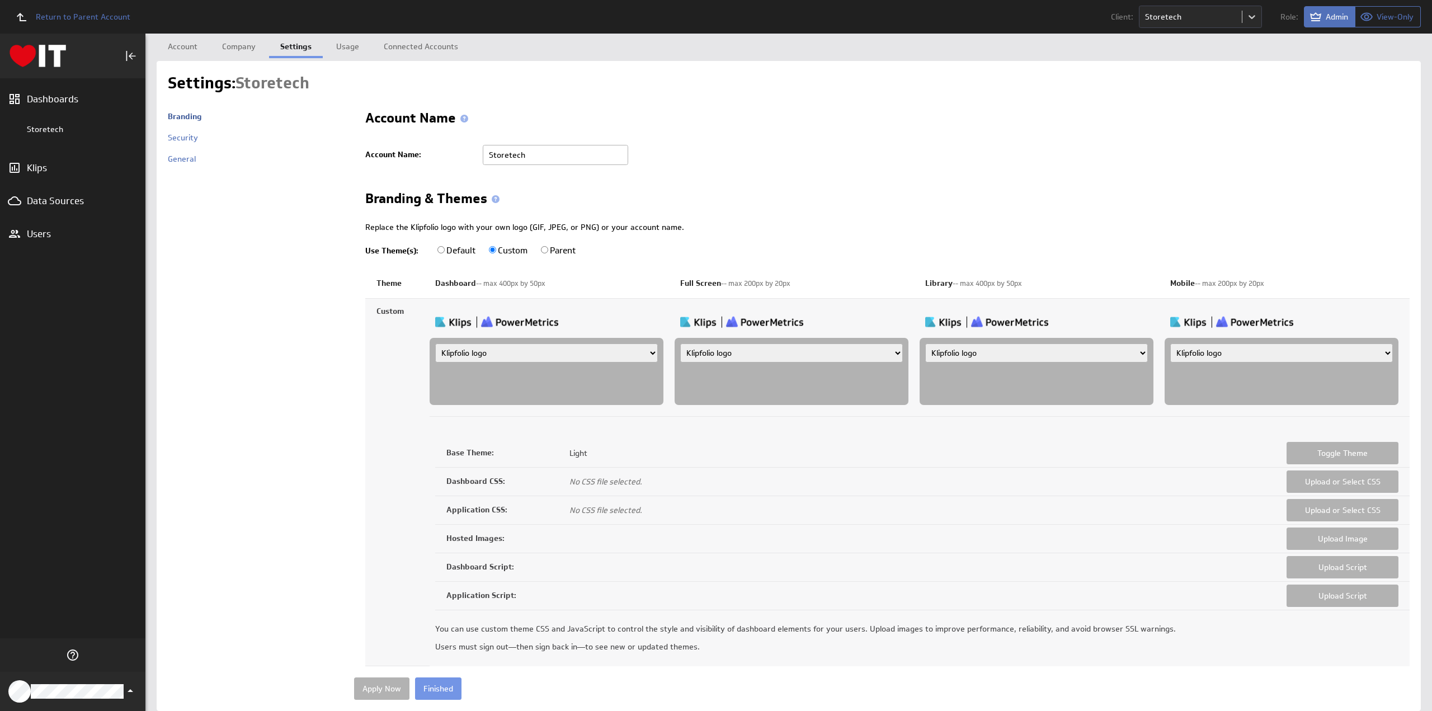
click at [479, 354] on select "Klipfolio logo Uploaded image file Account name" at bounding box center [546, 352] width 223 height 19
select select "image"
click at [435, 343] on select "Klipfolio logo Uploaded image file Account name" at bounding box center [546, 352] width 223 height 19
click at [462, 385] on input "file" at bounding box center [488, 385] width 106 height 12
type input "C:\fakepath\Hart-IT-Default-Light.png"
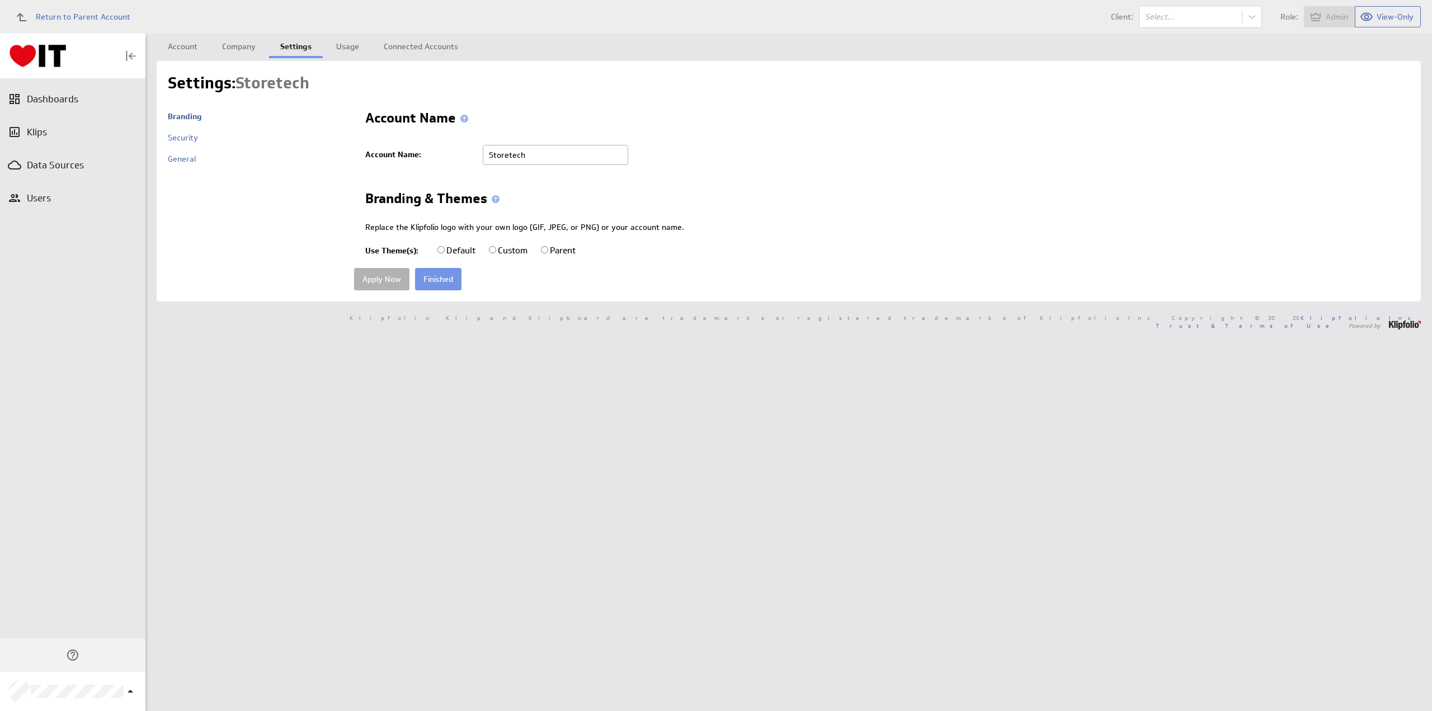
radio input "true"
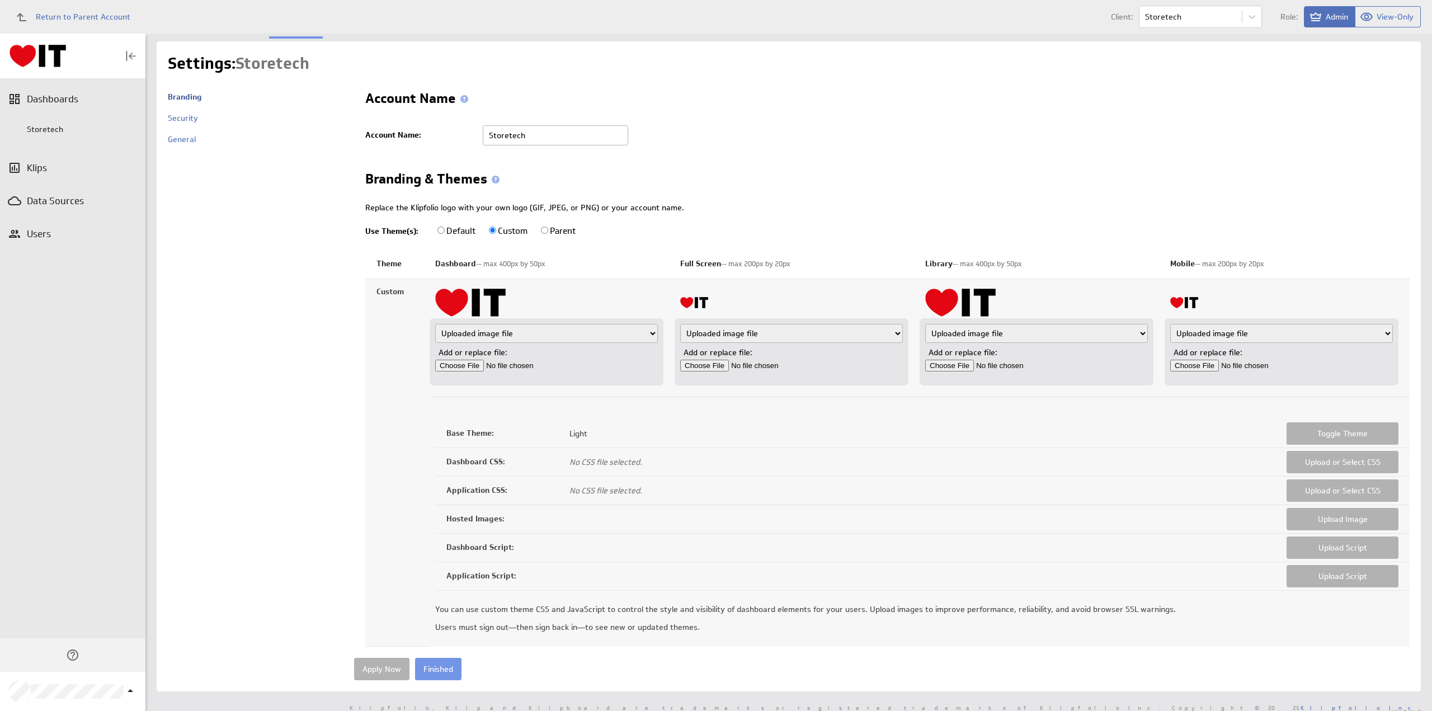
scroll to position [30, 0]
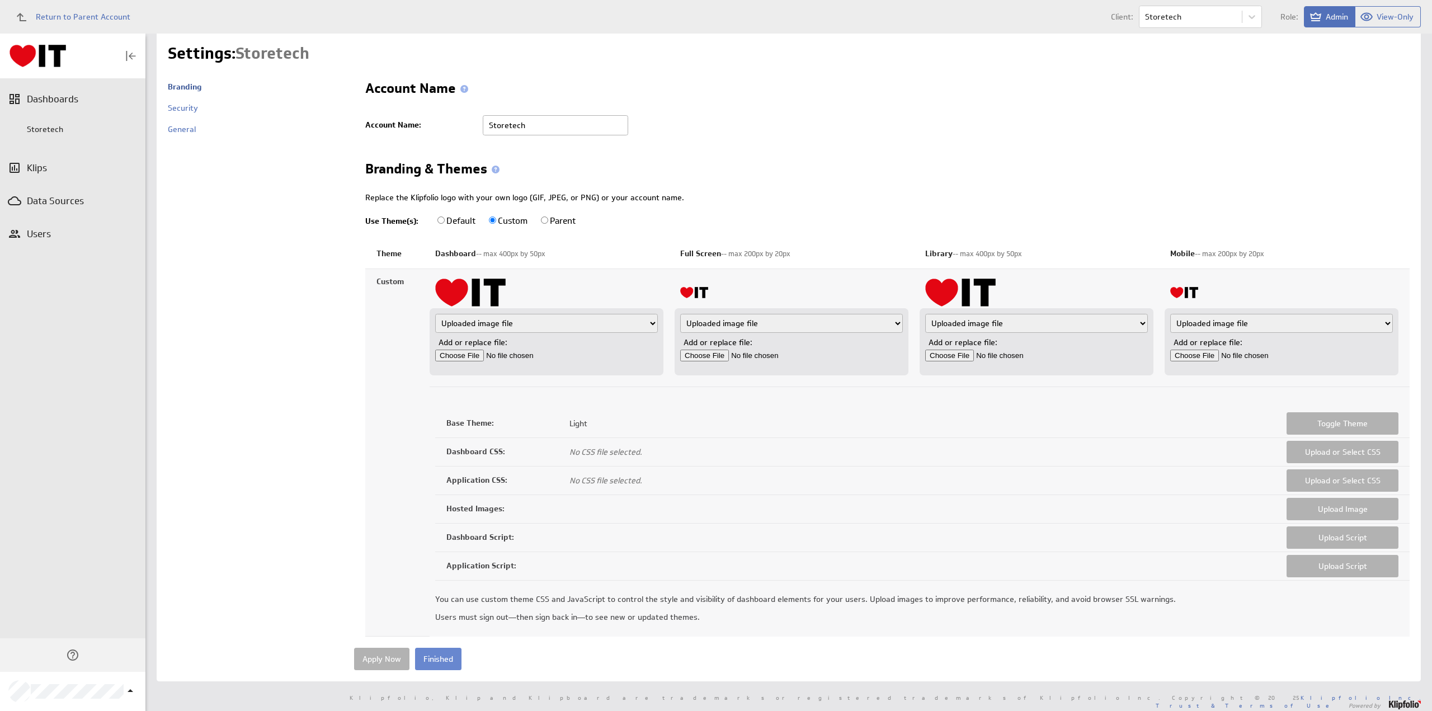
click at [432, 654] on input "Finished" at bounding box center [438, 659] width 46 height 22
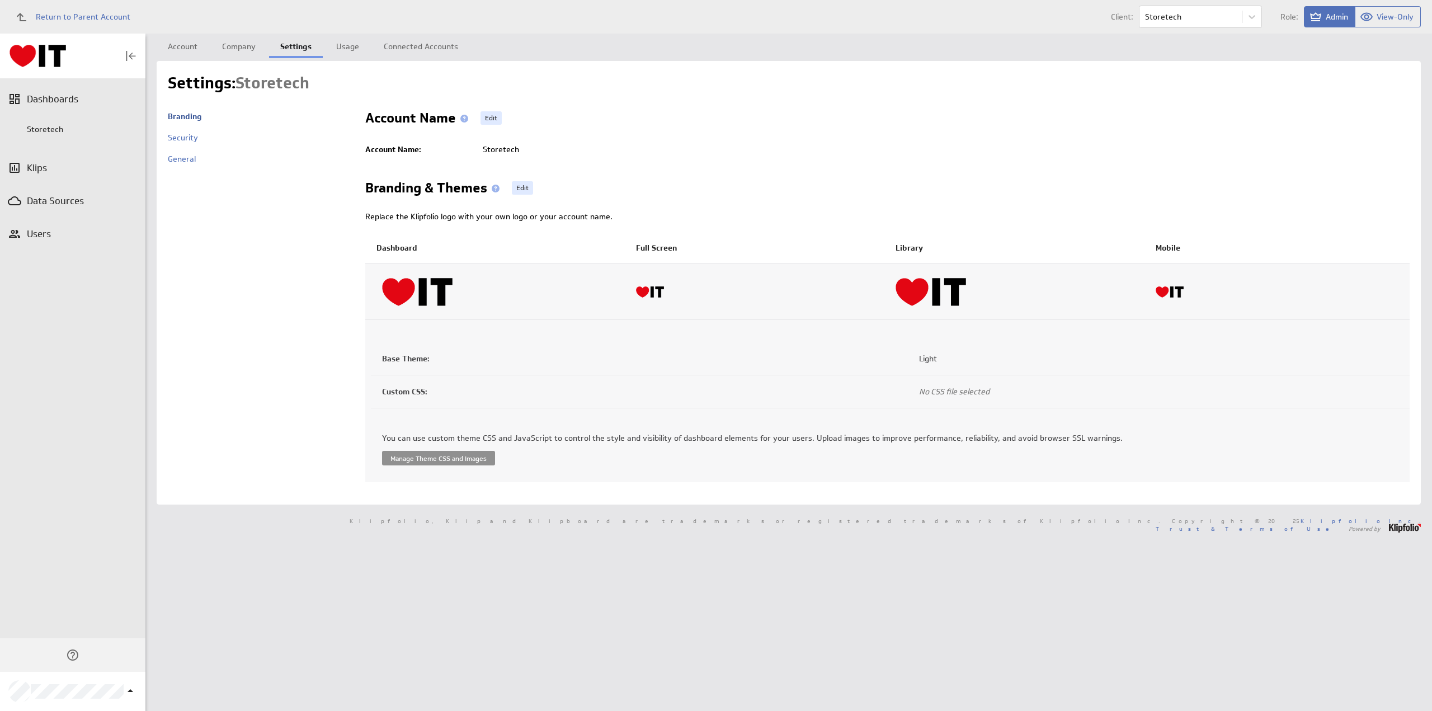
click at [428, 455] on button "Manage Theme CSS and Images" at bounding box center [438, 458] width 113 height 15
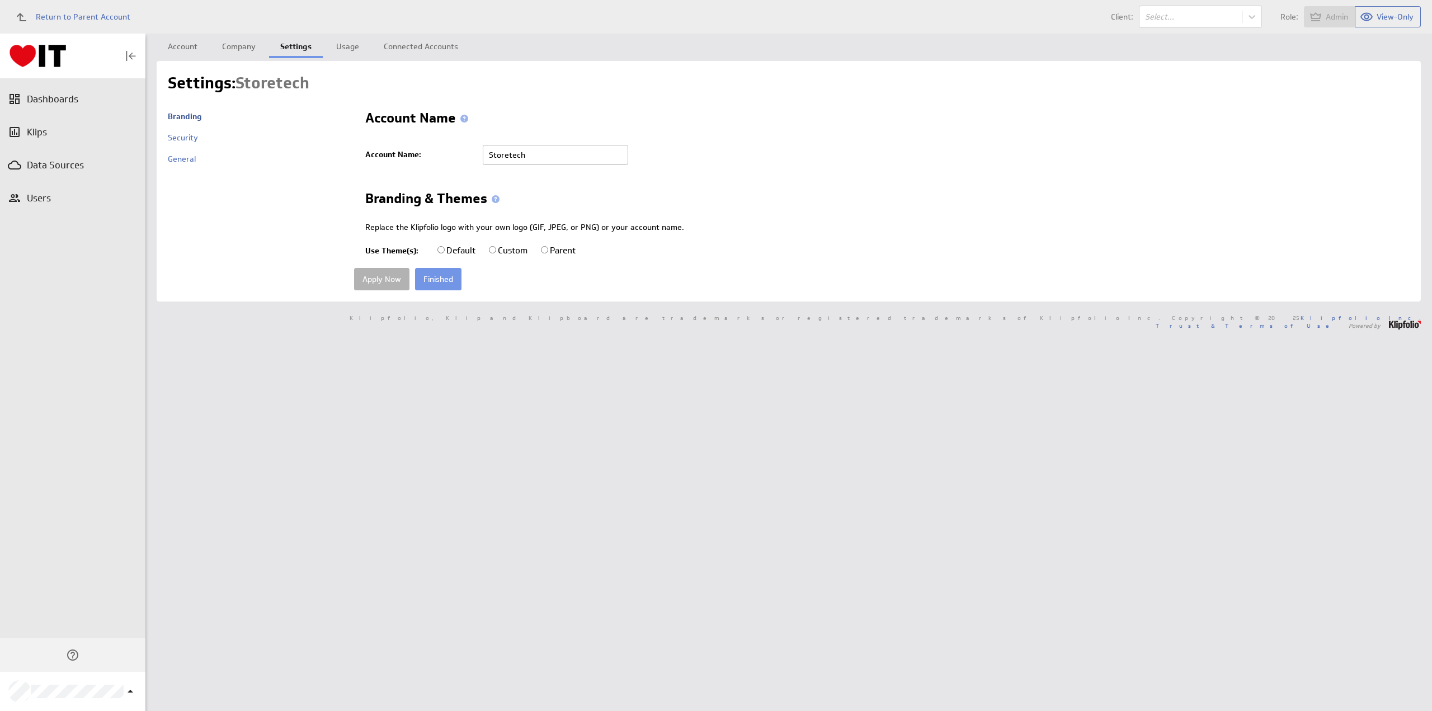
radio input "true"
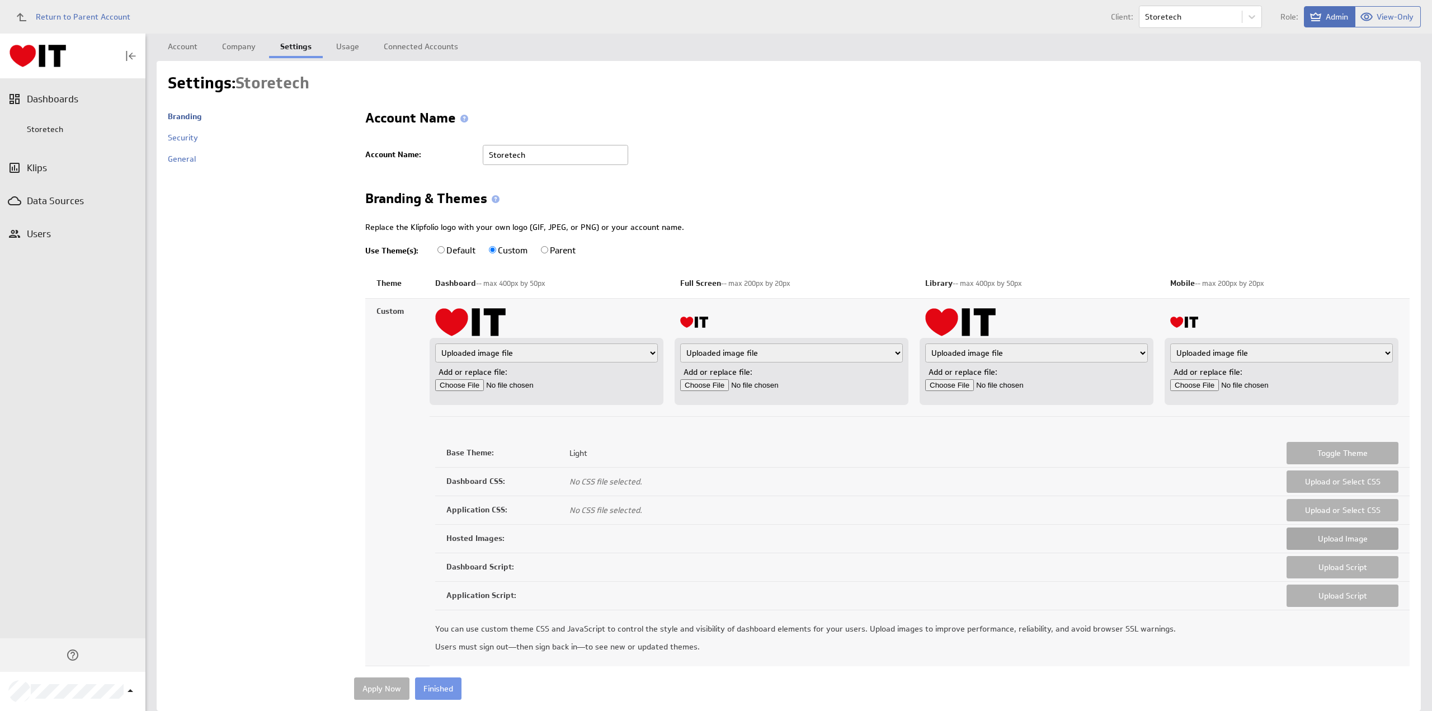
click at [1315, 533] on button "Upload Image" at bounding box center [1343, 538] width 112 height 22
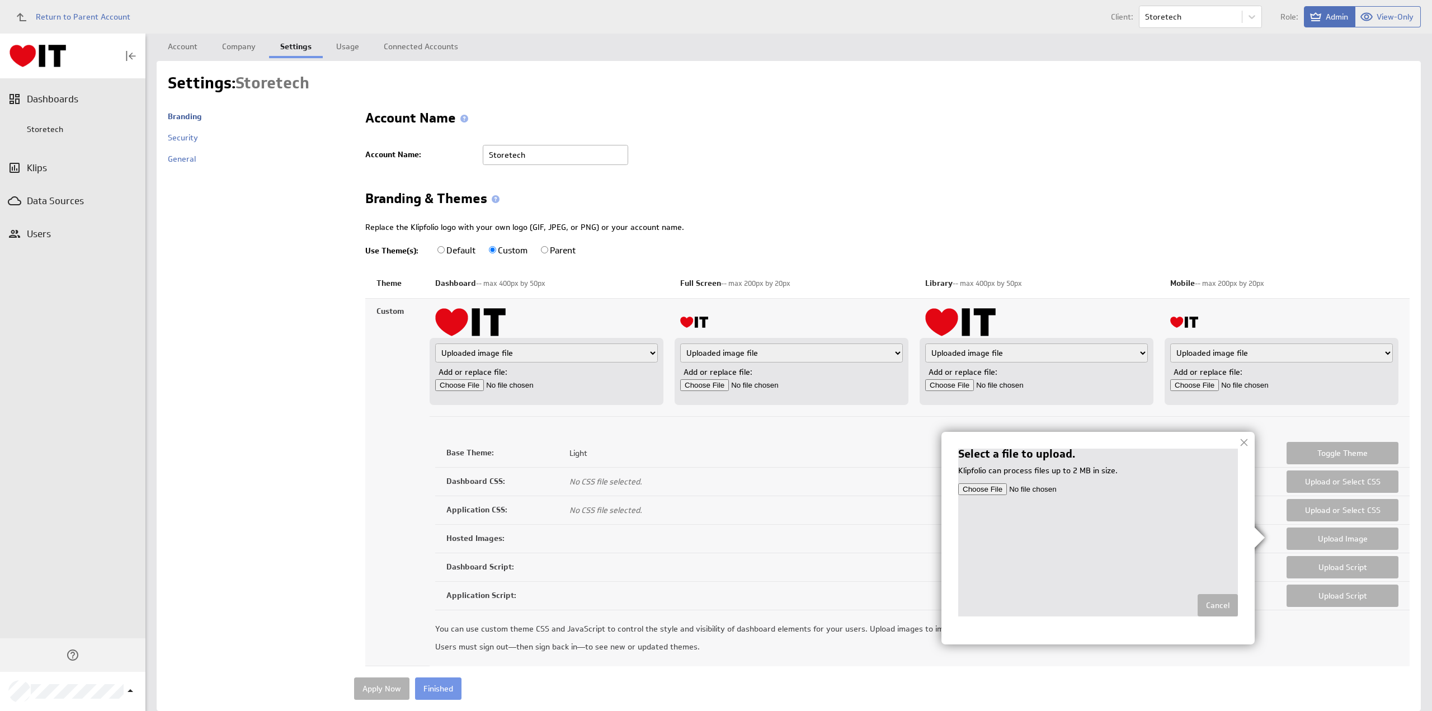
click at [992, 490] on input "file" at bounding box center [1098, 489] width 280 height 12
type input "C:\fakepath\Storetech_Logo_CMYK_Background.png"
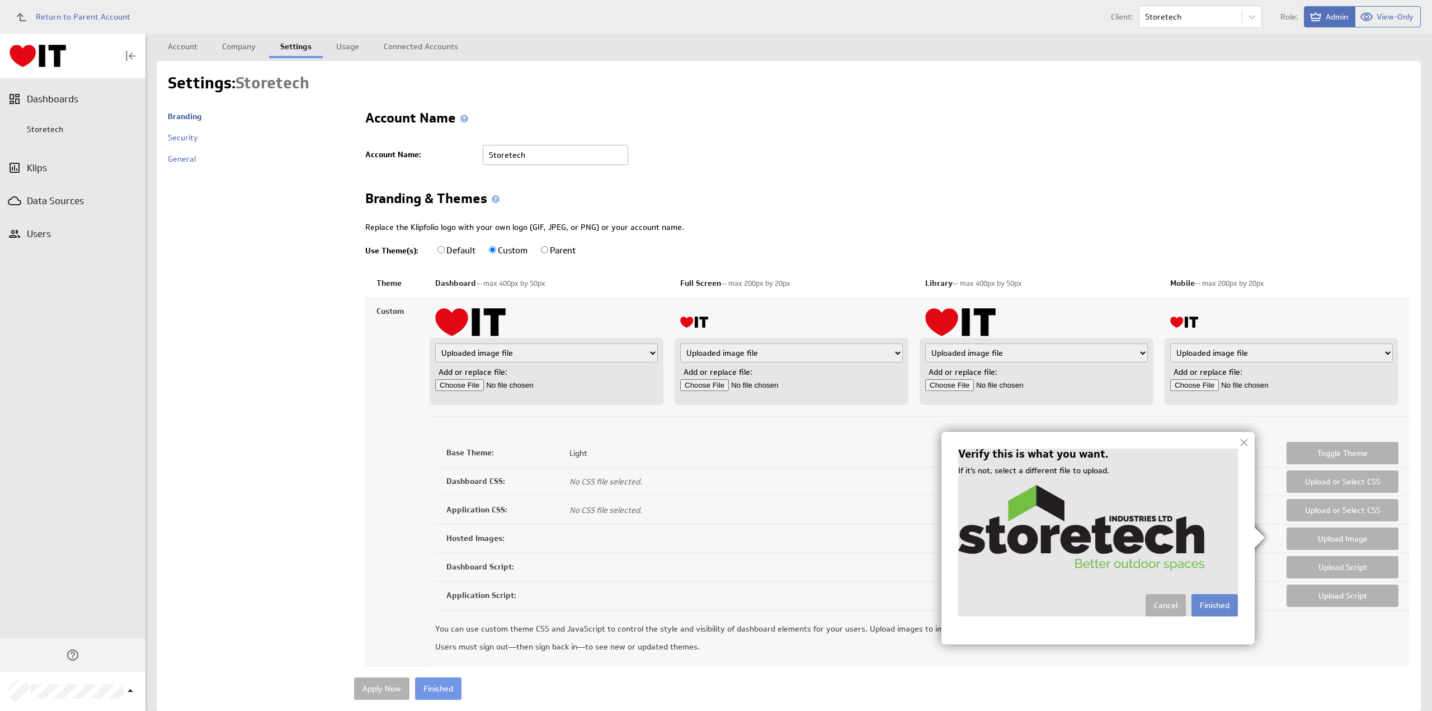
click at [1212, 613] on input "Finished" at bounding box center [1214, 605] width 46 height 22
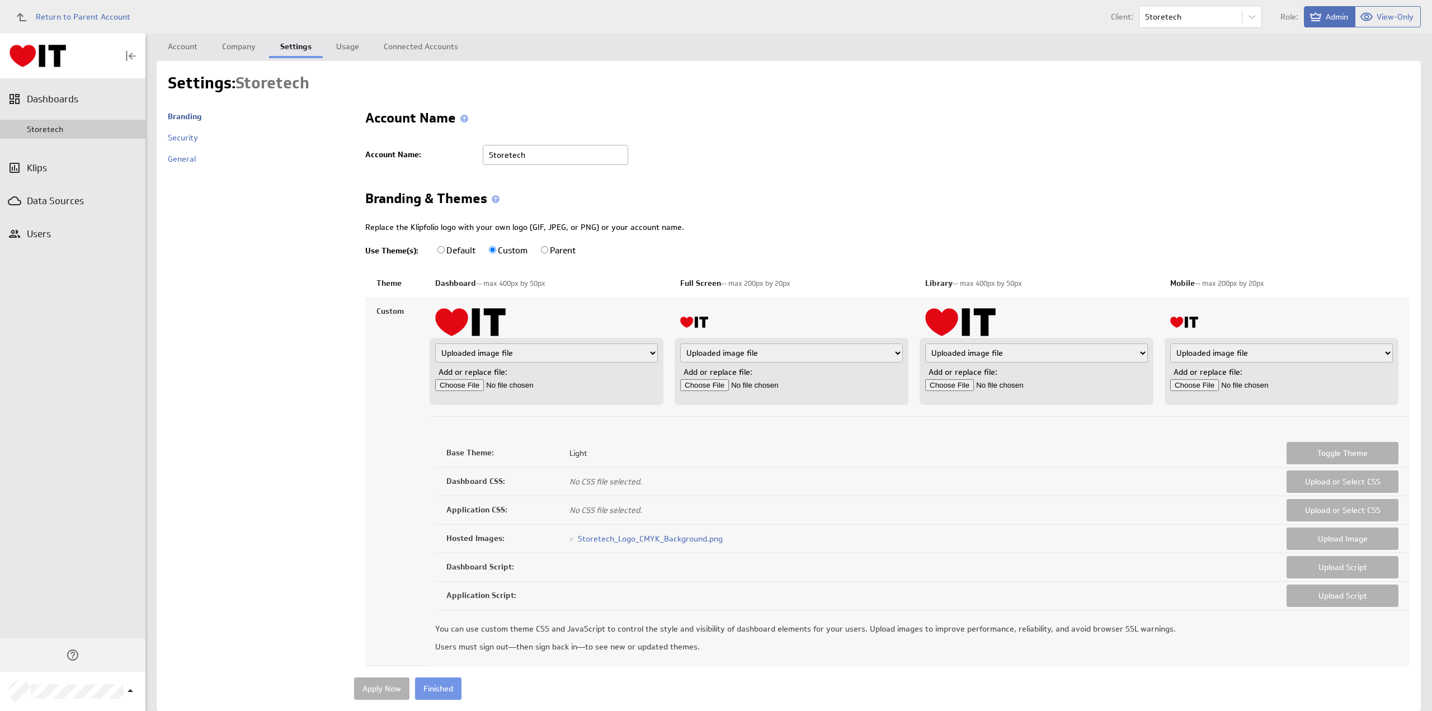
click at [58, 130] on div "Storetech" at bounding box center [83, 129] width 113 height 10
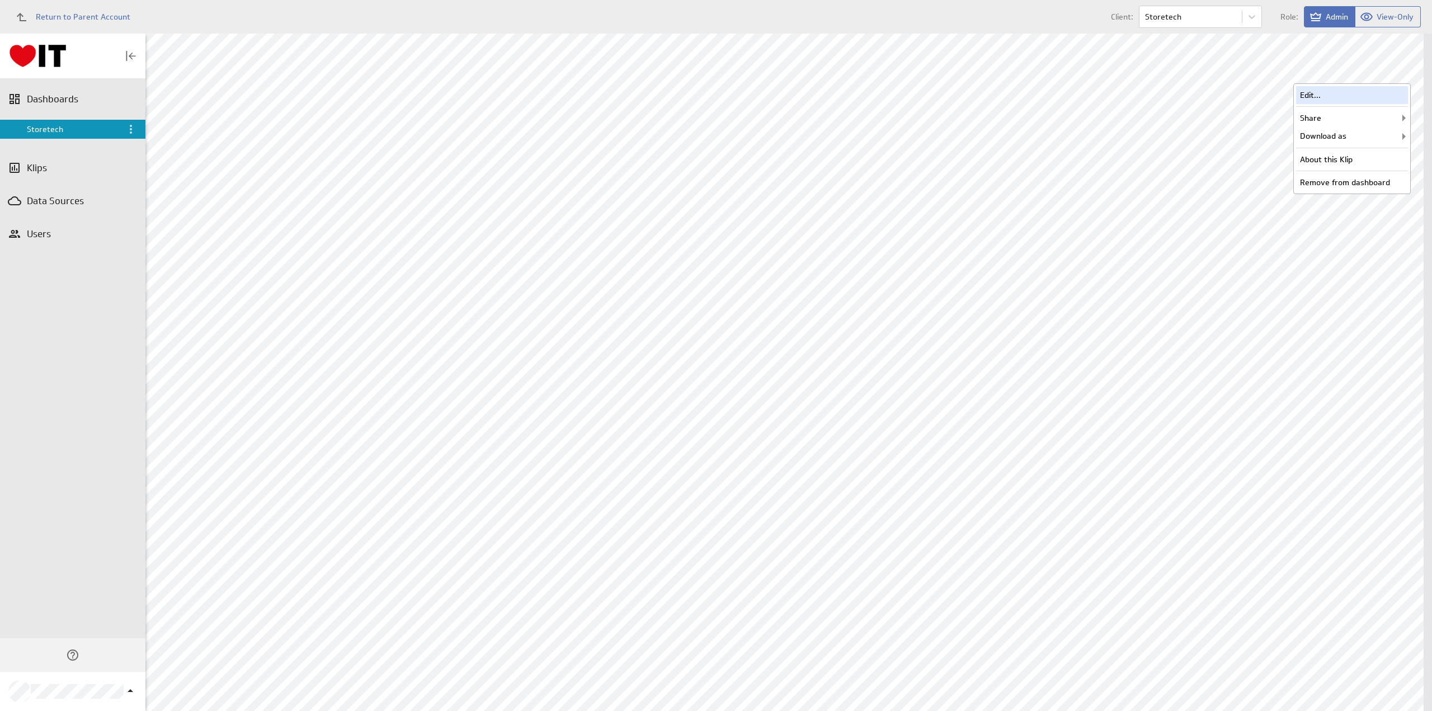
click at [1323, 95] on div "Edit..." at bounding box center [1352, 95] width 112 height 18
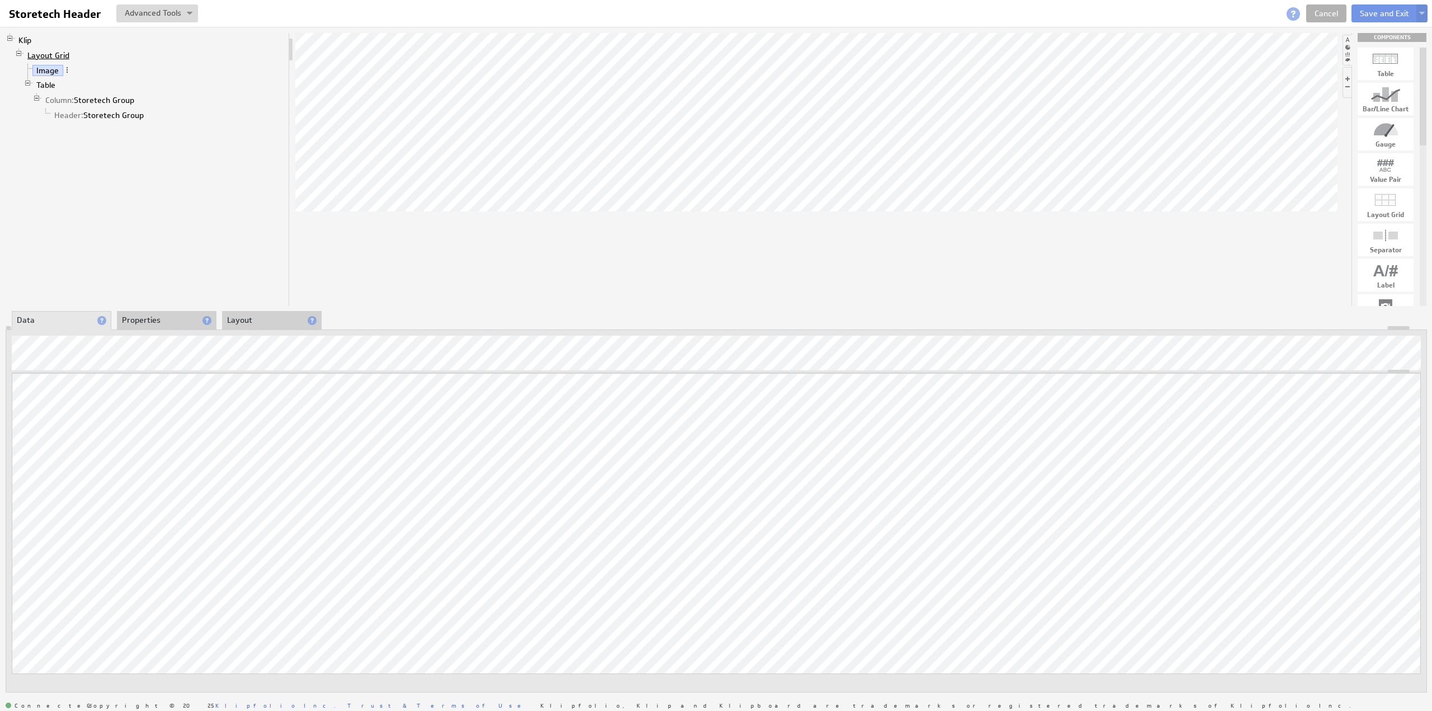
click at [51, 53] on link "Layout Grid" at bounding box center [48, 55] width 50 height 11
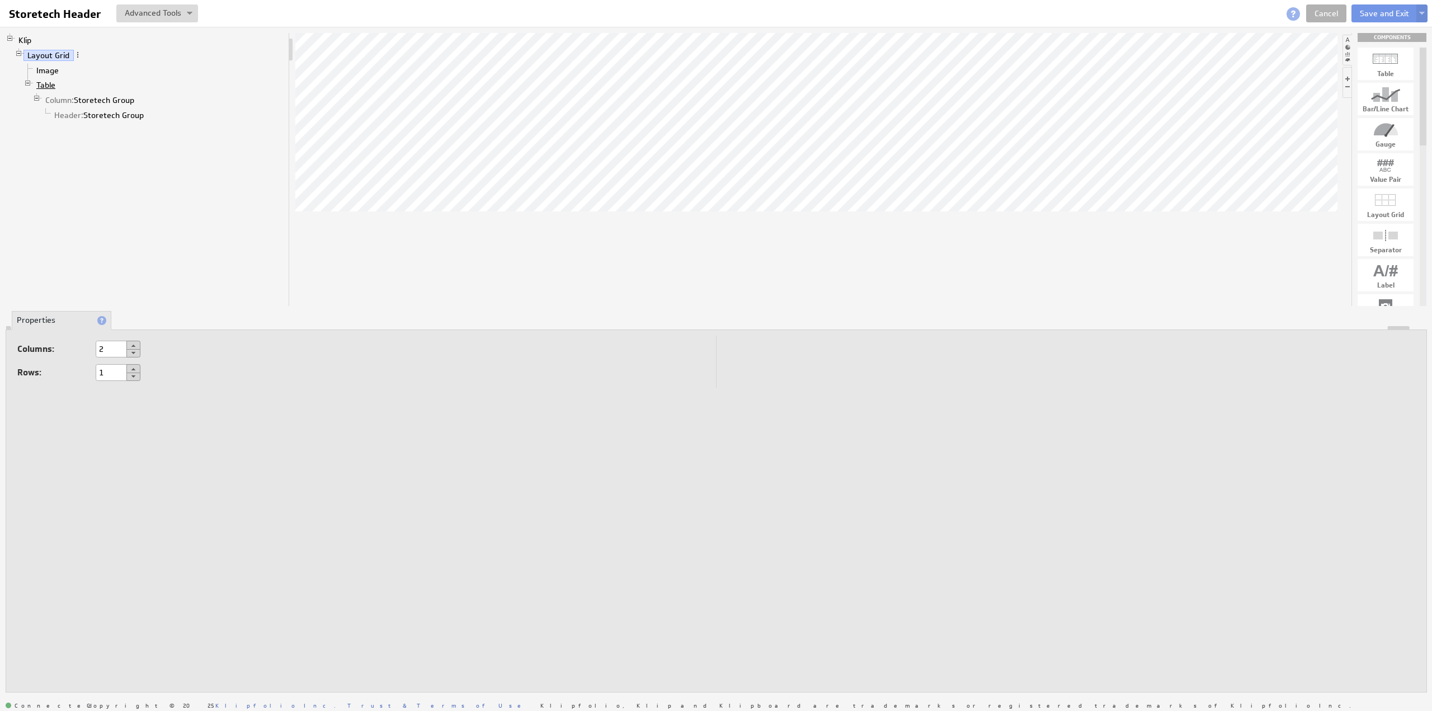
click at [49, 81] on link "Table" at bounding box center [45, 84] width 27 height 11
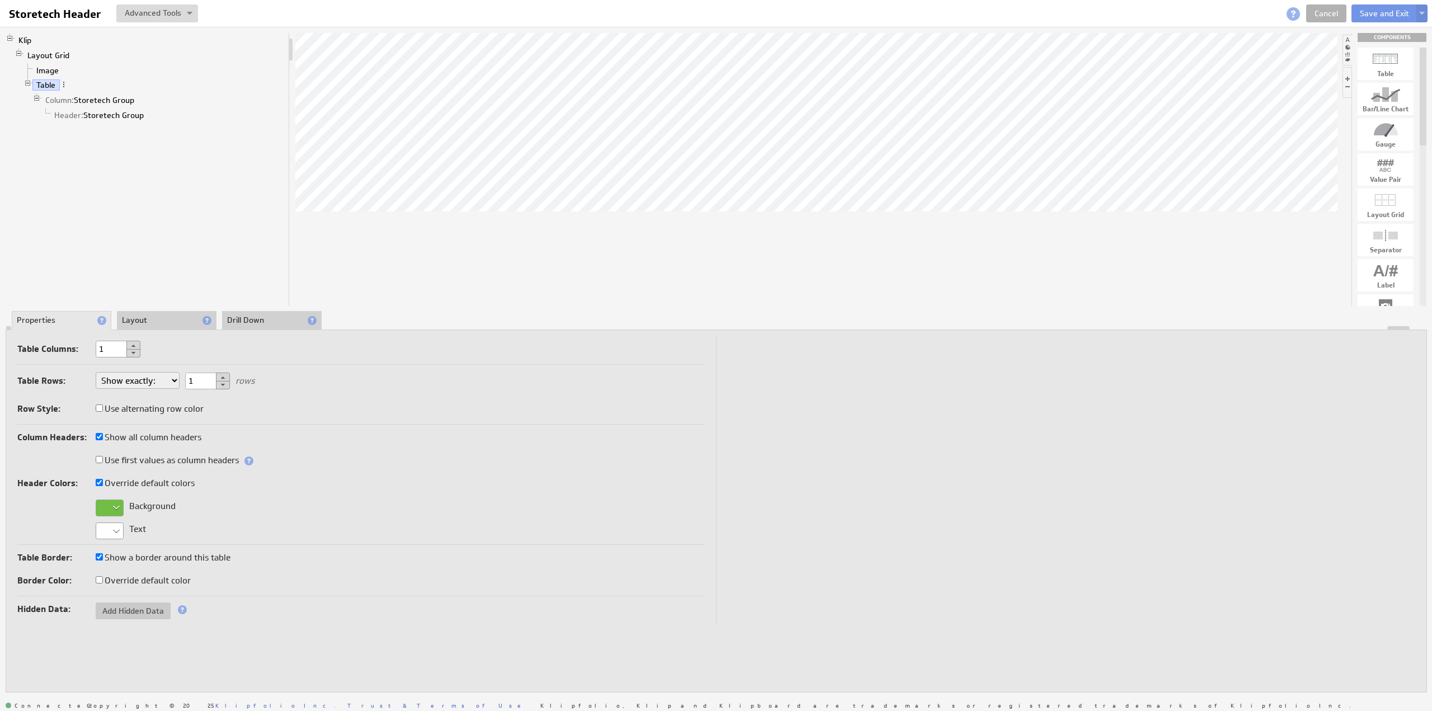
click at [148, 314] on li "Layout" at bounding box center [167, 320] width 100 height 19
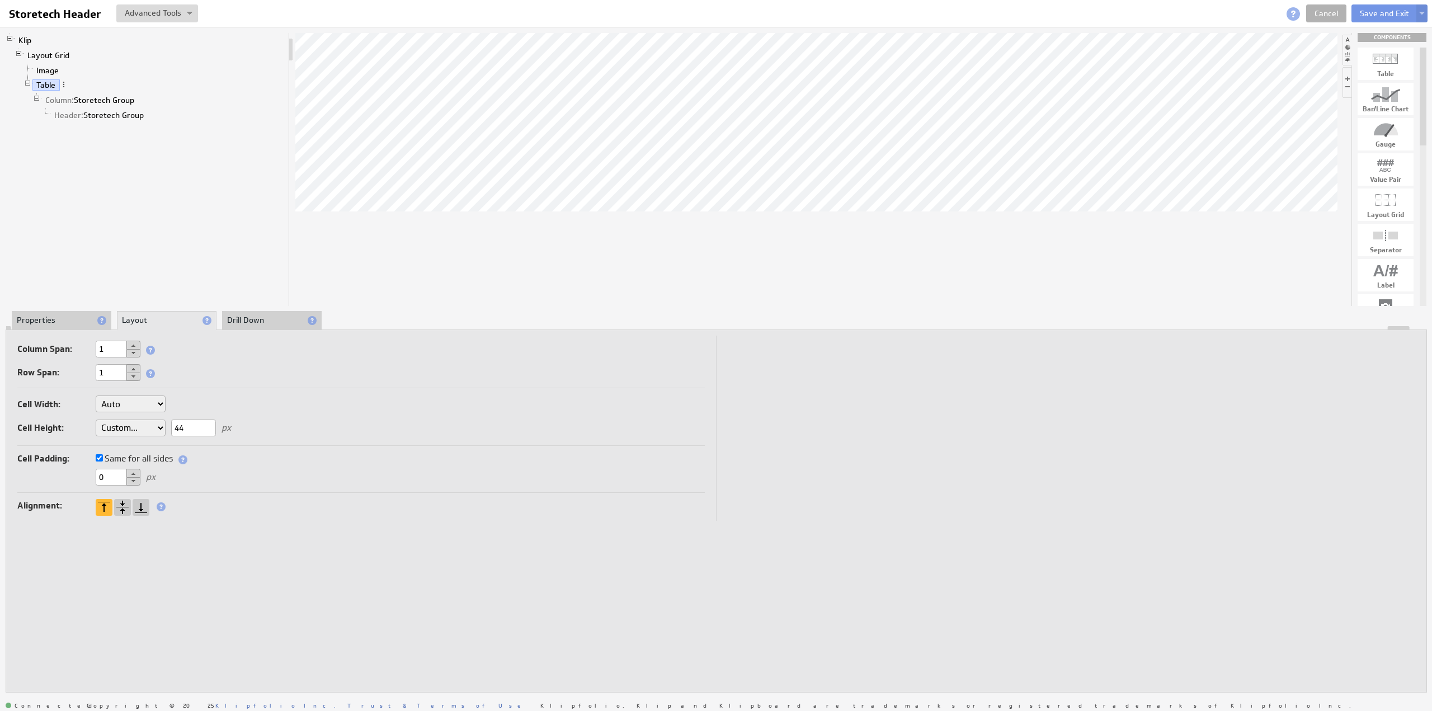
drag, startPoint x: 186, startPoint y: 426, endPoint x: 169, endPoint y: 425, distance: 16.8
click at [169, 425] on div "Cell Width: Auto Custom... px or % of Klip width Cell Height: Auto Custom... 44…" at bounding box center [360, 417] width 687 height 55
click at [113, 115] on link "Header: Storetech Group" at bounding box center [99, 115] width 98 height 11
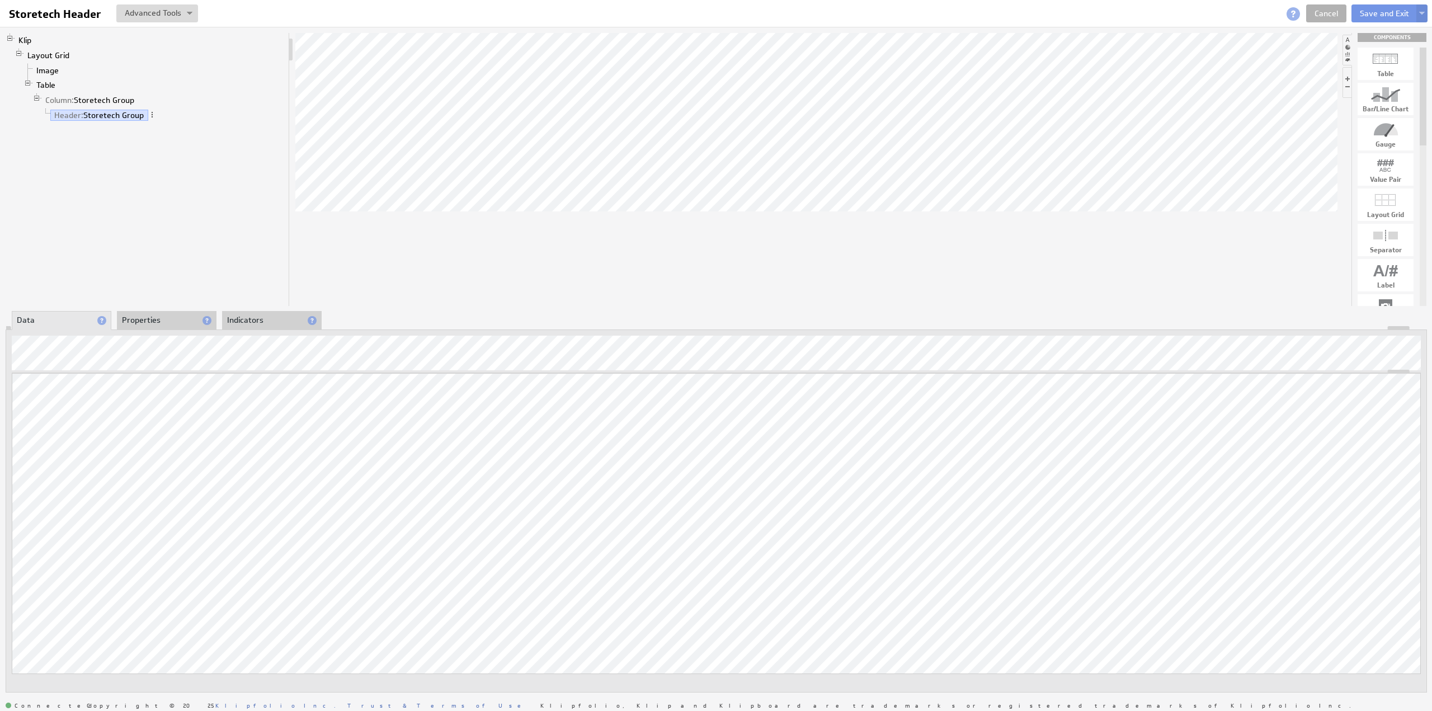
click at [145, 319] on li "Properties" at bounding box center [167, 320] width 100 height 19
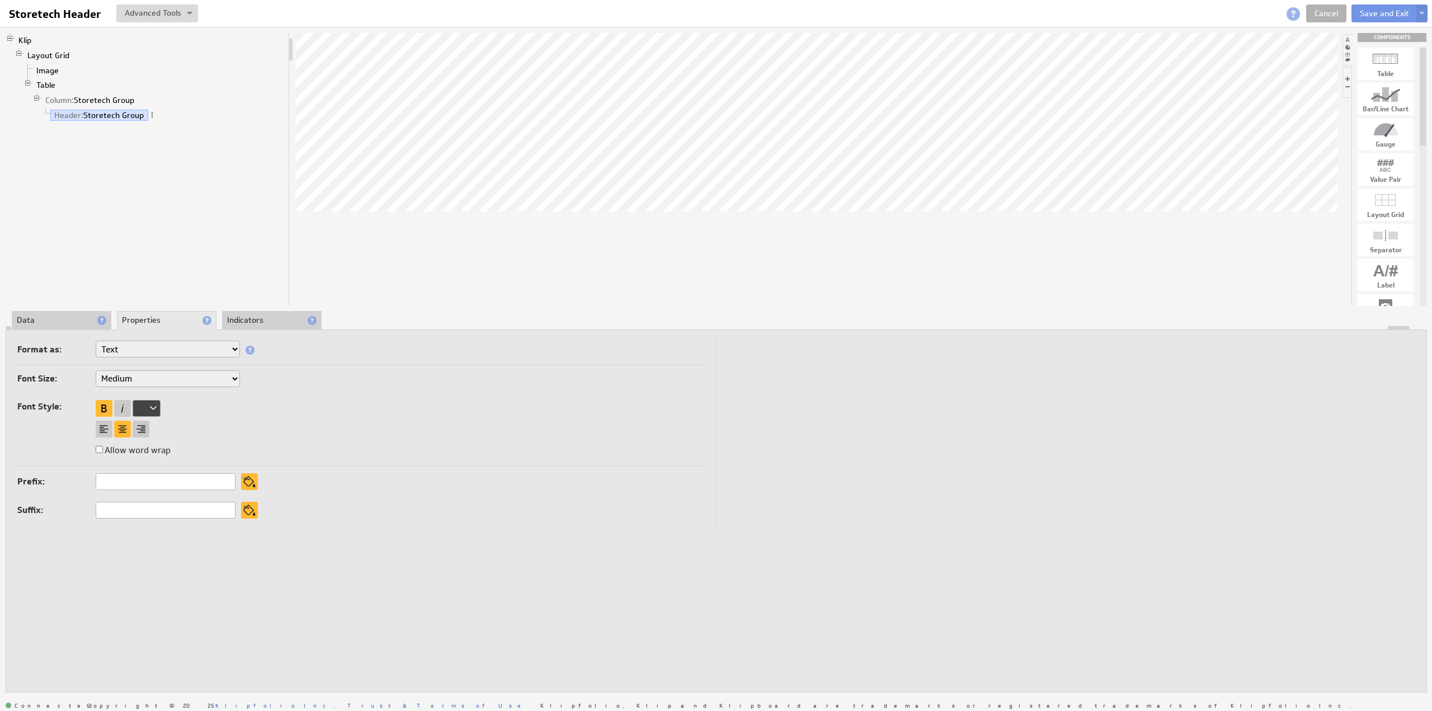
click at [136, 375] on select "XX-Small X-Small Small Medium Large X-Large XX-Large" at bounding box center [168, 378] width 144 height 17
select select "large"
click at [51, 84] on link "Table" at bounding box center [45, 84] width 27 height 11
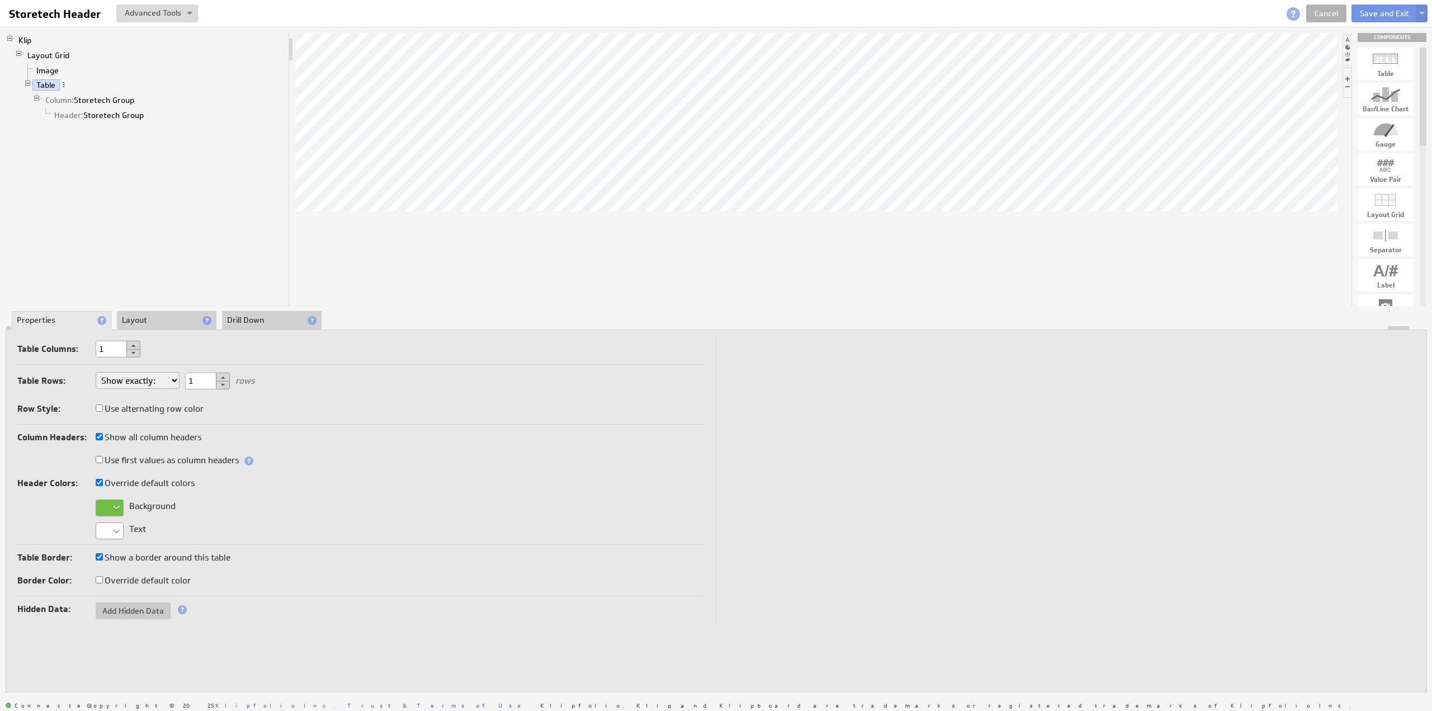
click at [161, 322] on li "Layout" at bounding box center [167, 320] width 100 height 19
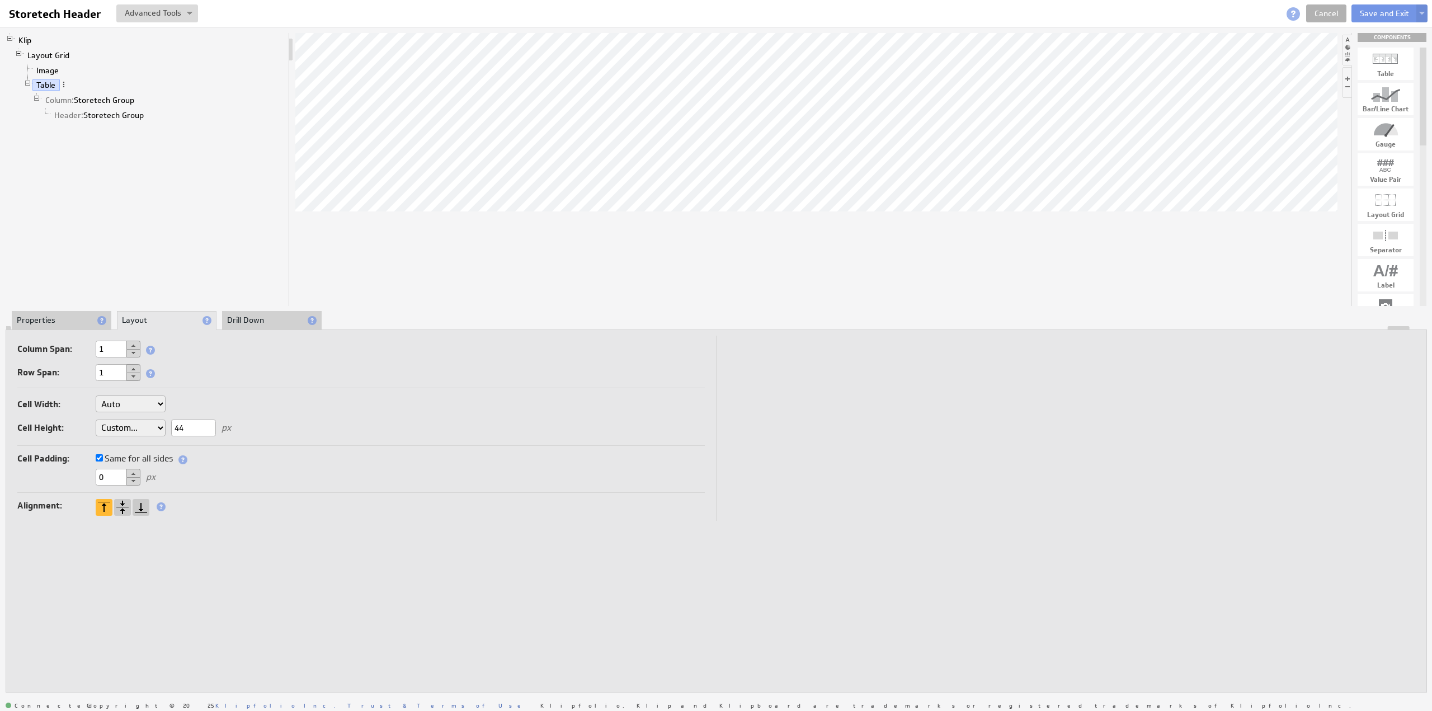
drag, startPoint x: 195, startPoint y: 428, endPoint x: 158, endPoint y: 423, distance: 37.8
click at [158, 423] on div "Cell Width: Auto Custom... px or % of Klip width Cell Height: Auto Custom... 44…" at bounding box center [360, 417] width 687 height 55
type input "5"
type input "62"
click at [135, 315] on li "Properties" at bounding box center [167, 320] width 100 height 19
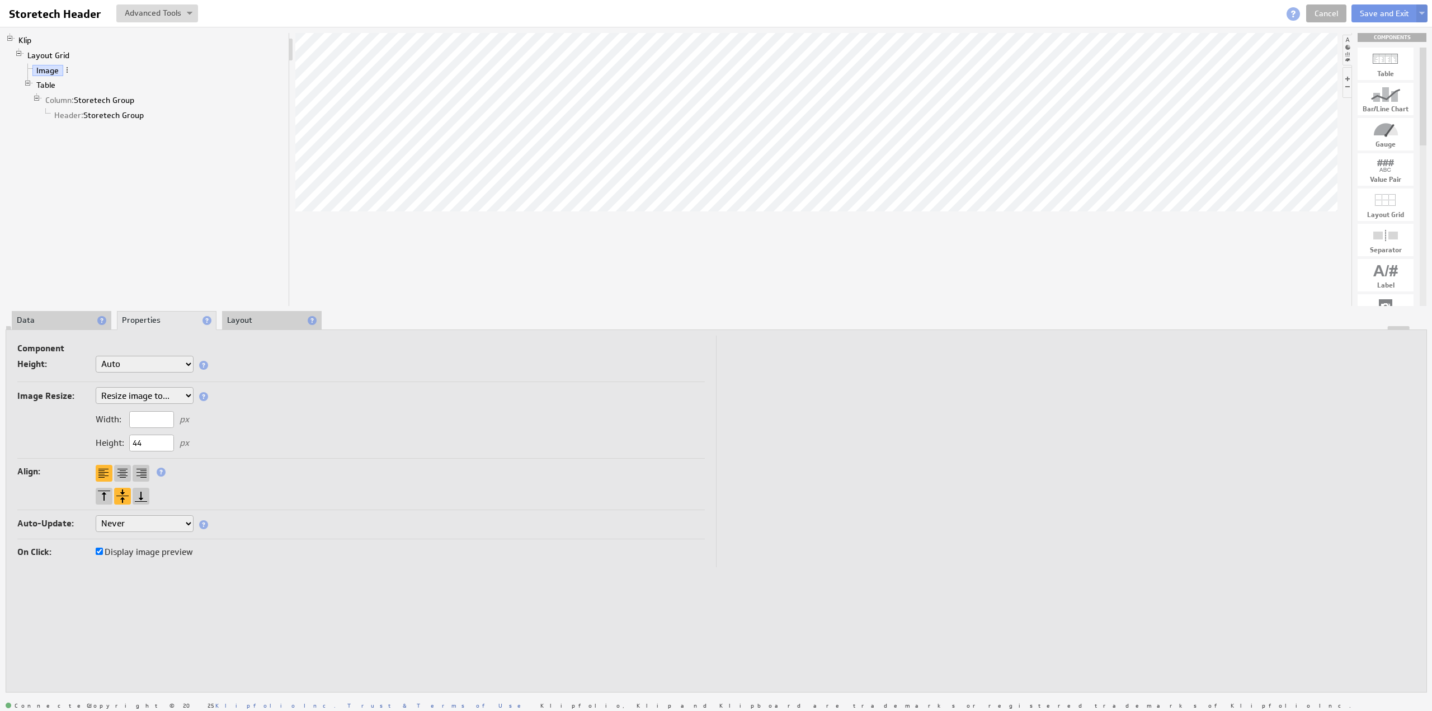
drag, startPoint x: 148, startPoint y: 441, endPoint x: 126, endPoint y: 441, distance: 21.8
click at [126, 441] on div "Height: 44 px" at bounding box center [142, 443] width 93 height 10
type input "62"
click at [238, 316] on li "Layout" at bounding box center [272, 320] width 100 height 19
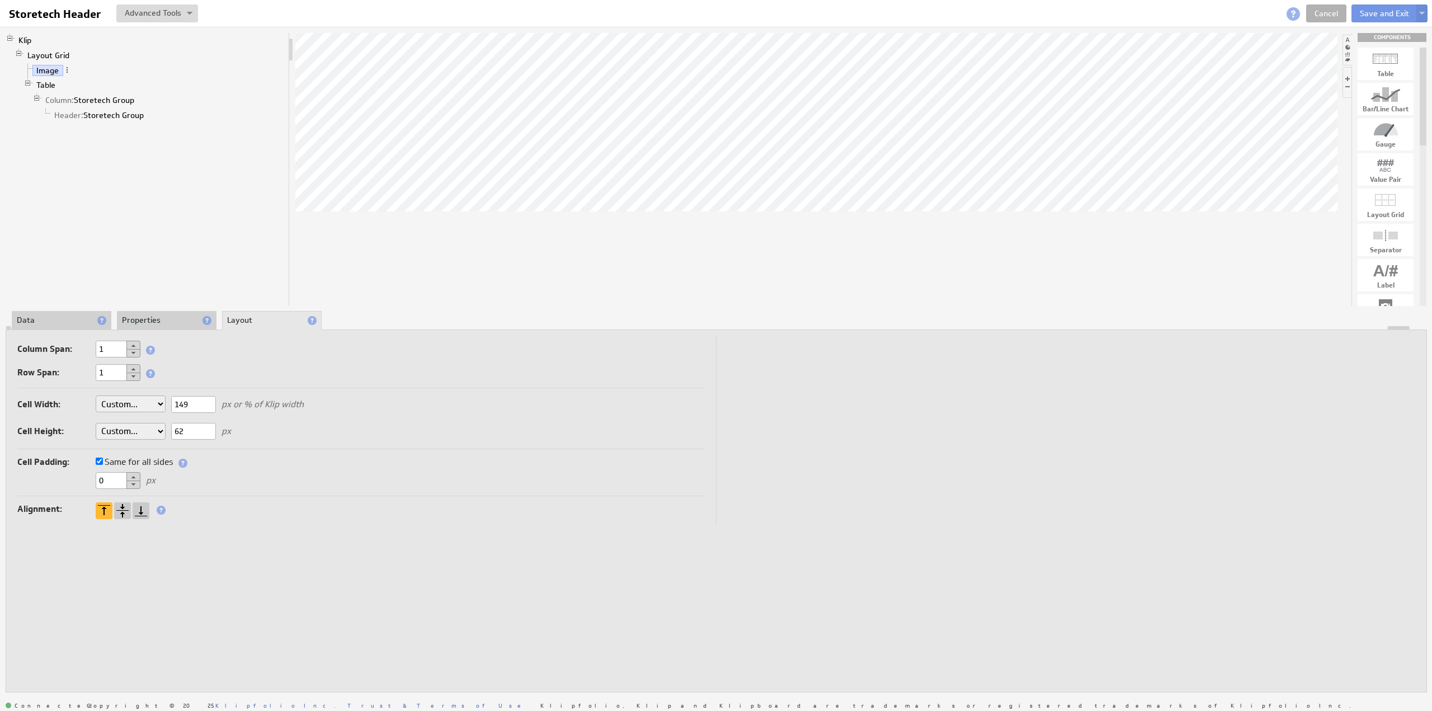
drag, startPoint x: 193, startPoint y: 402, endPoint x: 171, endPoint y: 402, distance: 21.8
click at [171, 402] on input "149" at bounding box center [193, 404] width 45 height 17
drag, startPoint x: 215, startPoint y: 403, endPoint x: 158, endPoint y: 401, distance: 57.1
click at [158, 401] on div "Cell Width: Auto Custom... 160 px or % of Klip width Cell Height: Auto Custom..…" at bounding box center [360, 419] width 687 height 59
click at [189, 399] on input "160" at bounding box center [193, 404] width 45 height 17
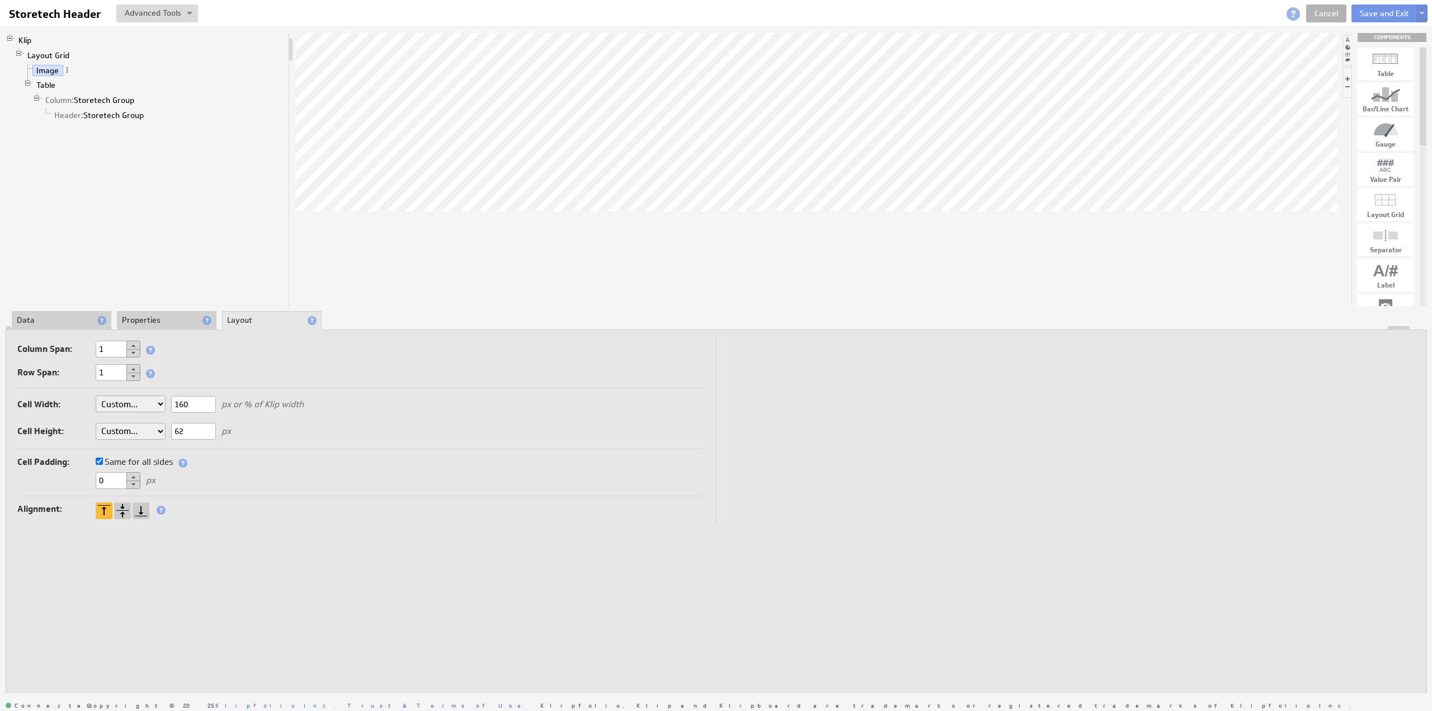
click at [189, 399] on input "160" at bounding box center [193, 404] width 45 height 17
type input "200"
click at [844, 300] on div at bounding box center [816, 169] width 1042 height 273
click at [696, 228] on div at bounding box center [816, 169] width 1042 height 273
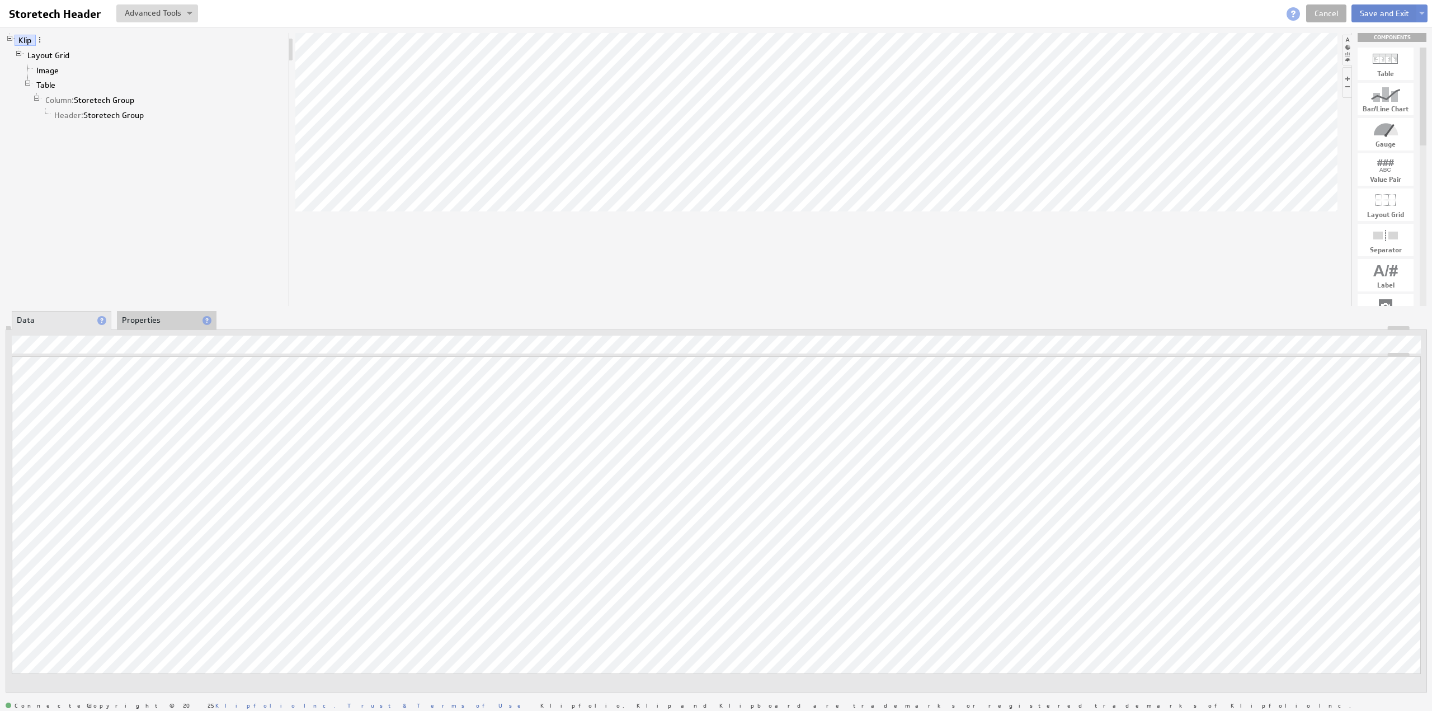
click at [1375, 11] on button "Save and Exit" at bounding box center [1384, 13] width 66 height 18
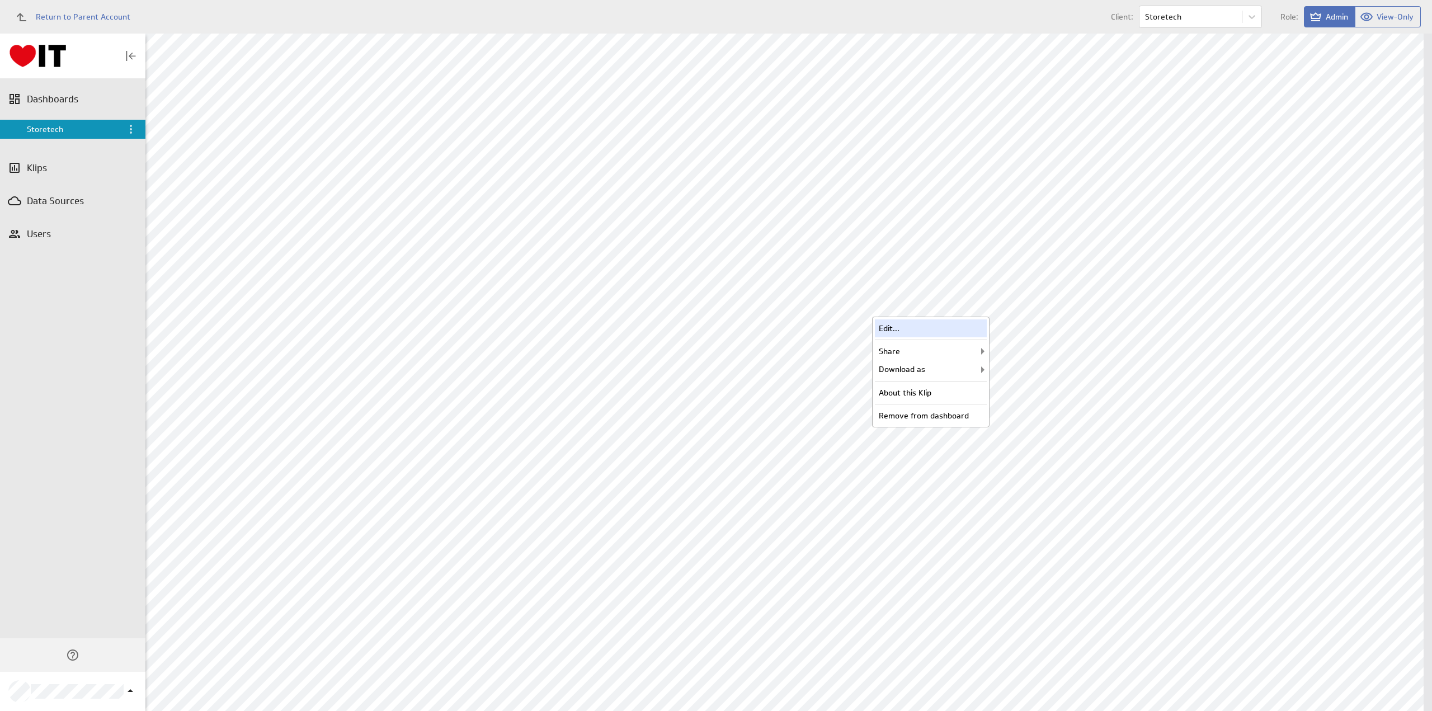
click at [898, 326] on div "Edit..." at bounding box center [931, 328] width 112 height 18
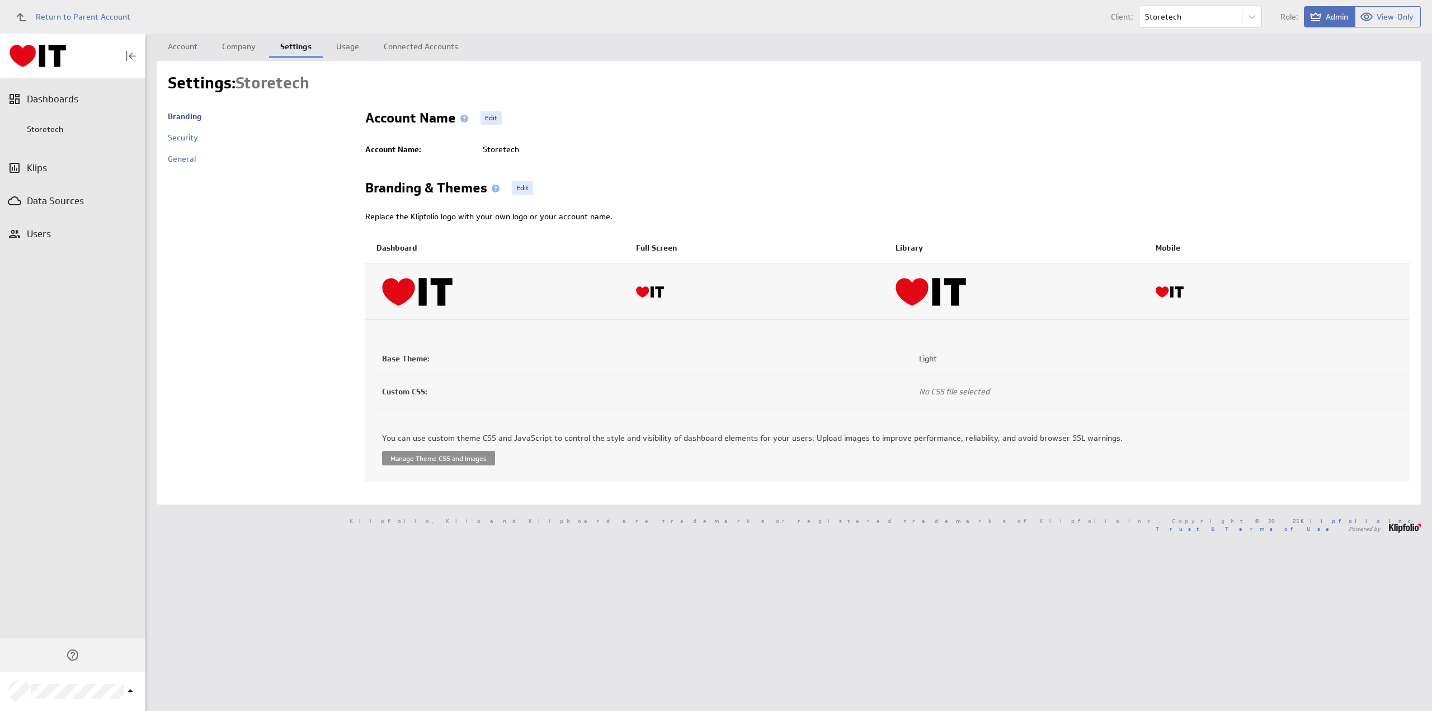
click at [458, 451] on button "Manage Theme CSS and Images" at bounding box center [438, 458] width 113 height 15
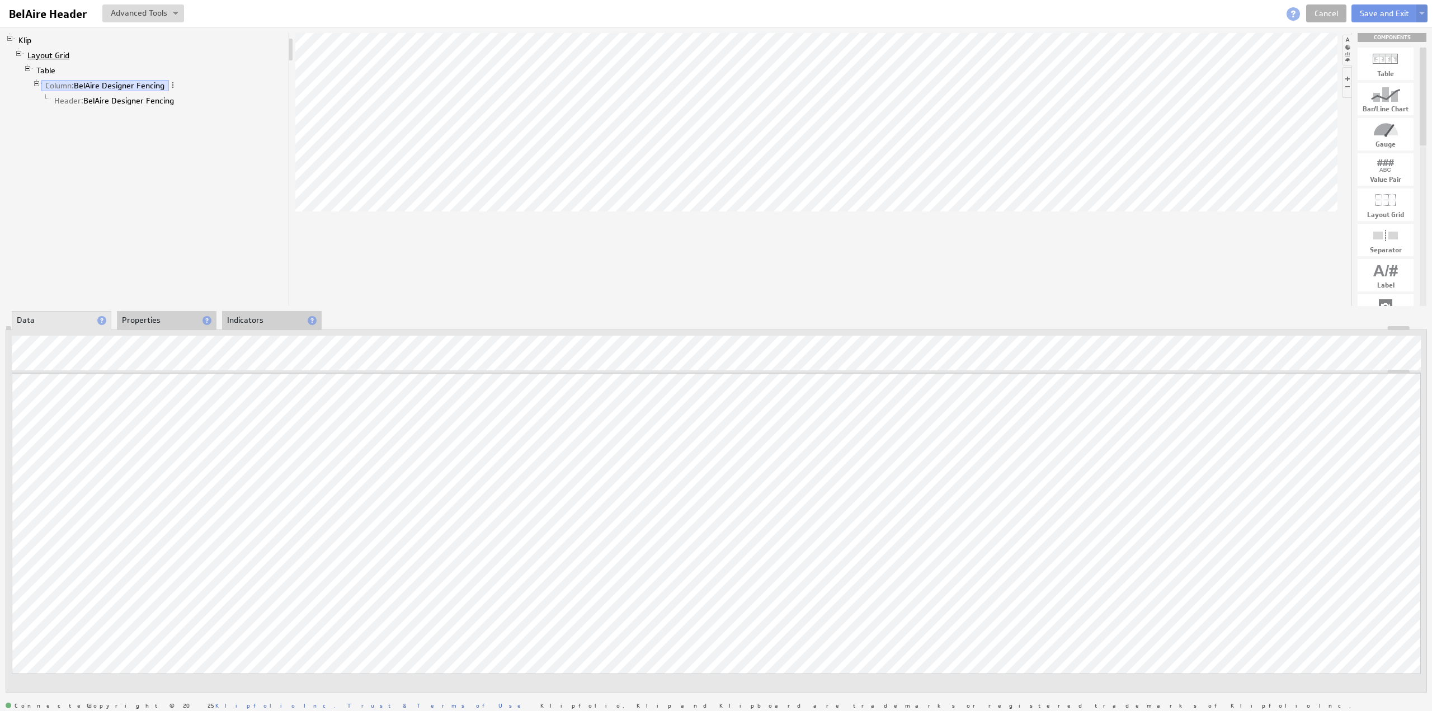
click at [48, 51] on link "Layout Grid" at bounding box center [48, 55] width 50 height 11
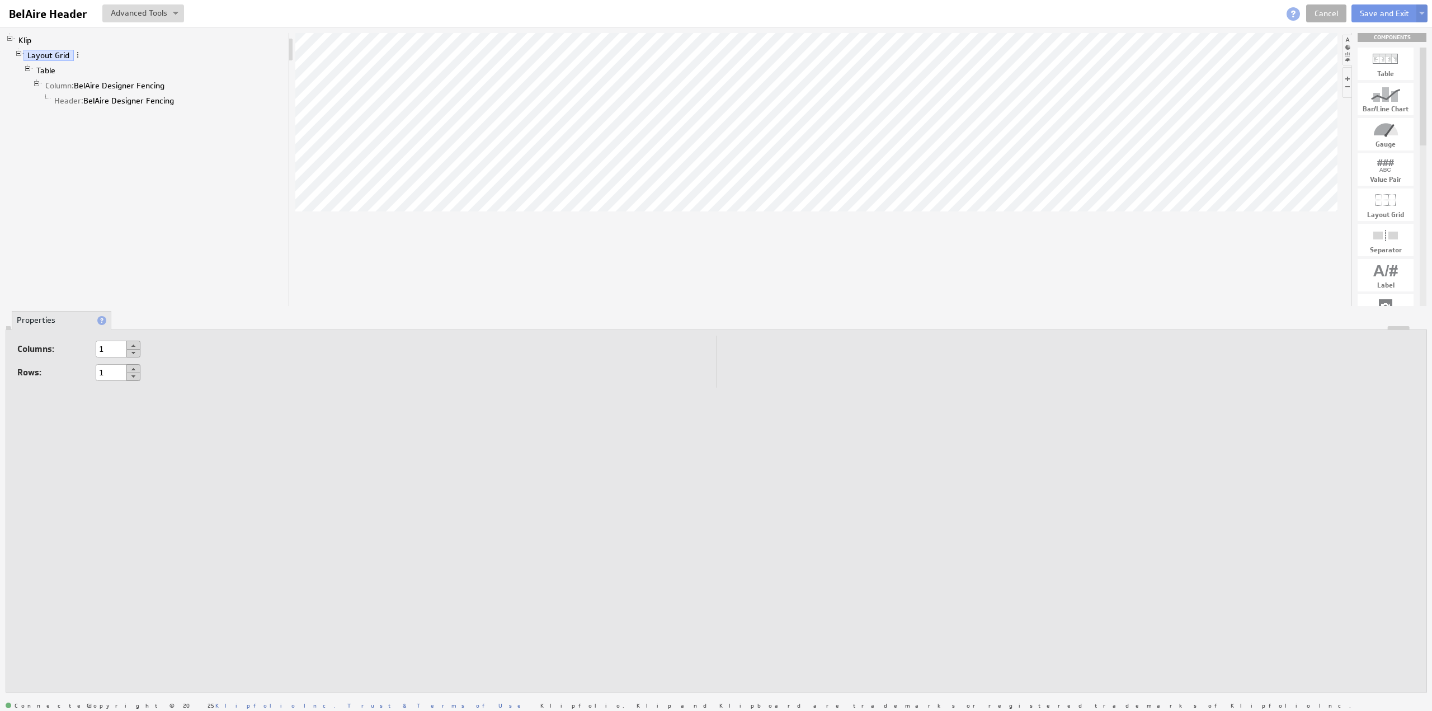
click at [134, 343] on button at bounding box center [133, 345] width 14 height 9
type input "2"
click at [48, 68] on link "Table" at bounding box center [45, 70] width 27 height 11
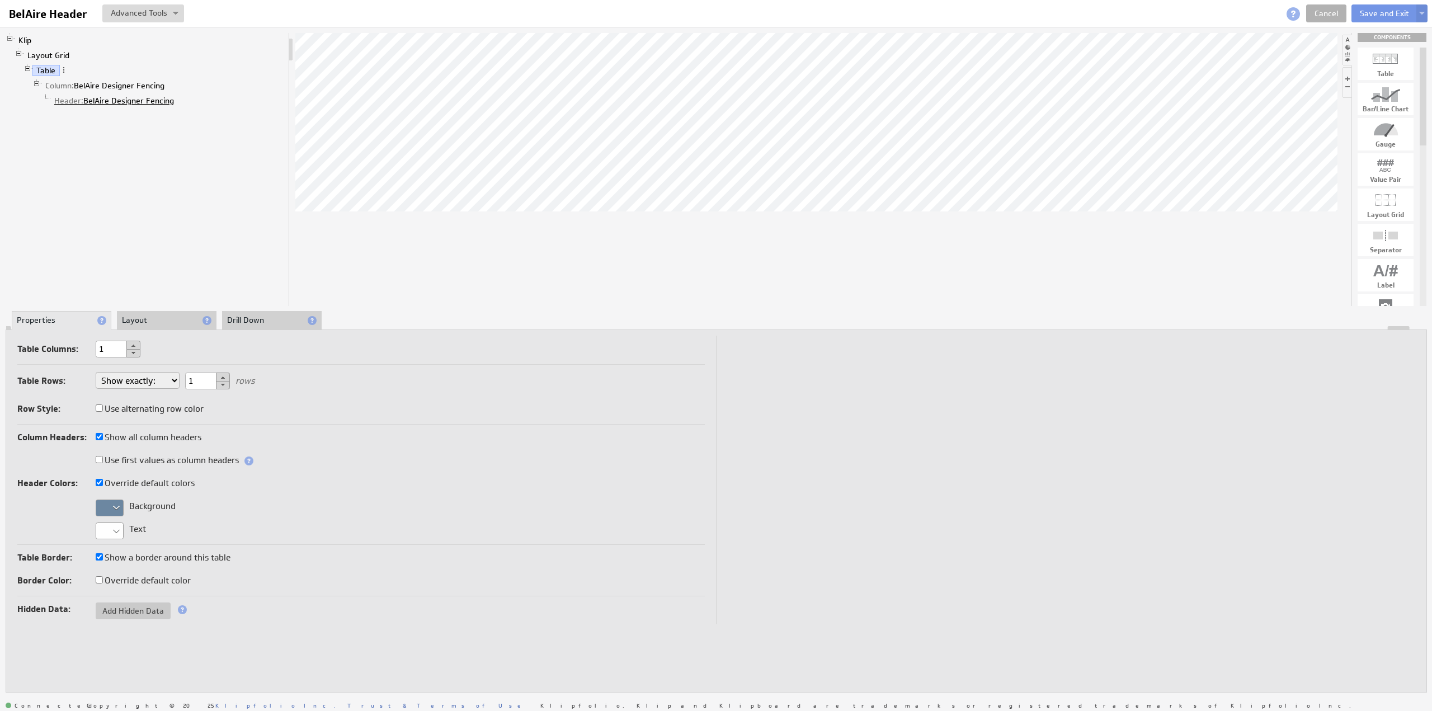
click at [123, 101] on link "Header: BelAire Designer Fencing" at bounding box center [114, 100] width 128 height 11
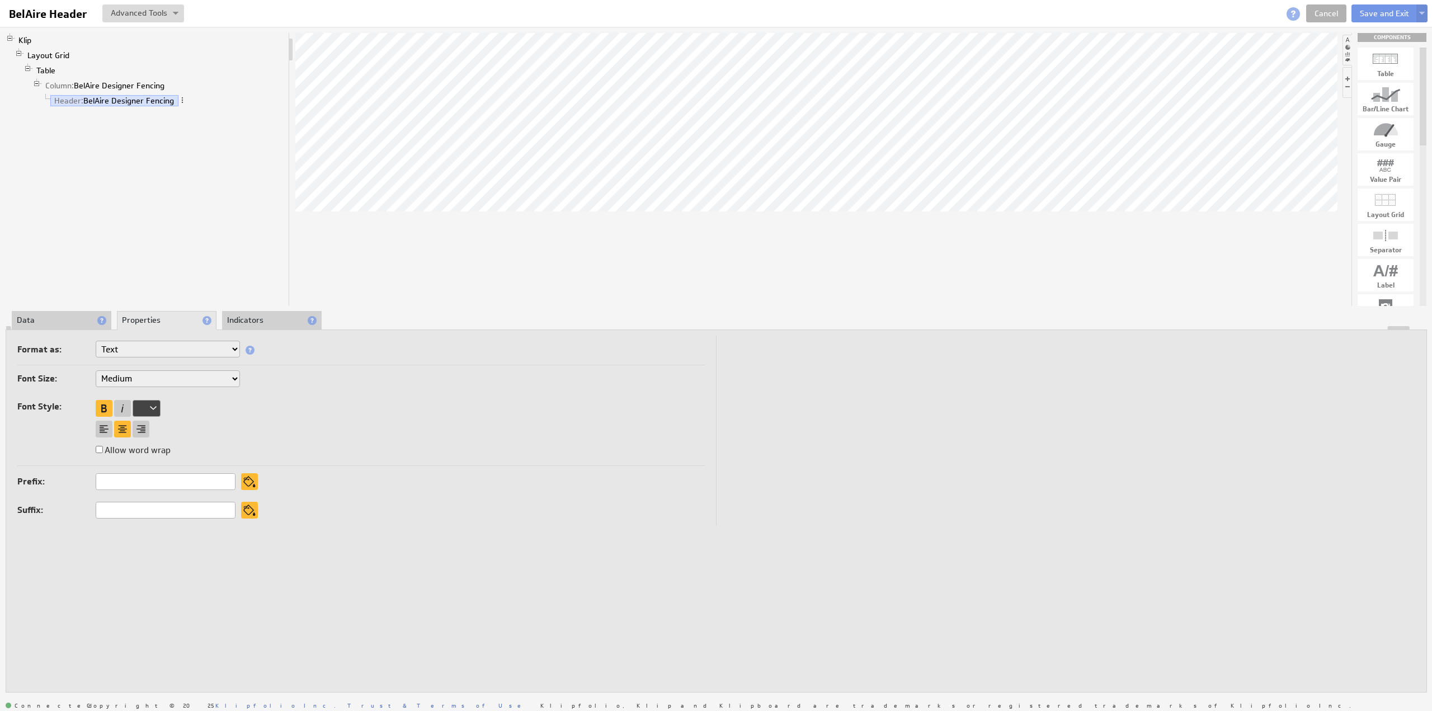
click at [124, 373] on select "XX-Small X-Small Small Medium Large X-Large XX-Large" at bounding box center [168, 378] width 144 height 17
select select "large"
click at [51, 69] on link "Table" at bounding box center [45, 70] width 27 height 11
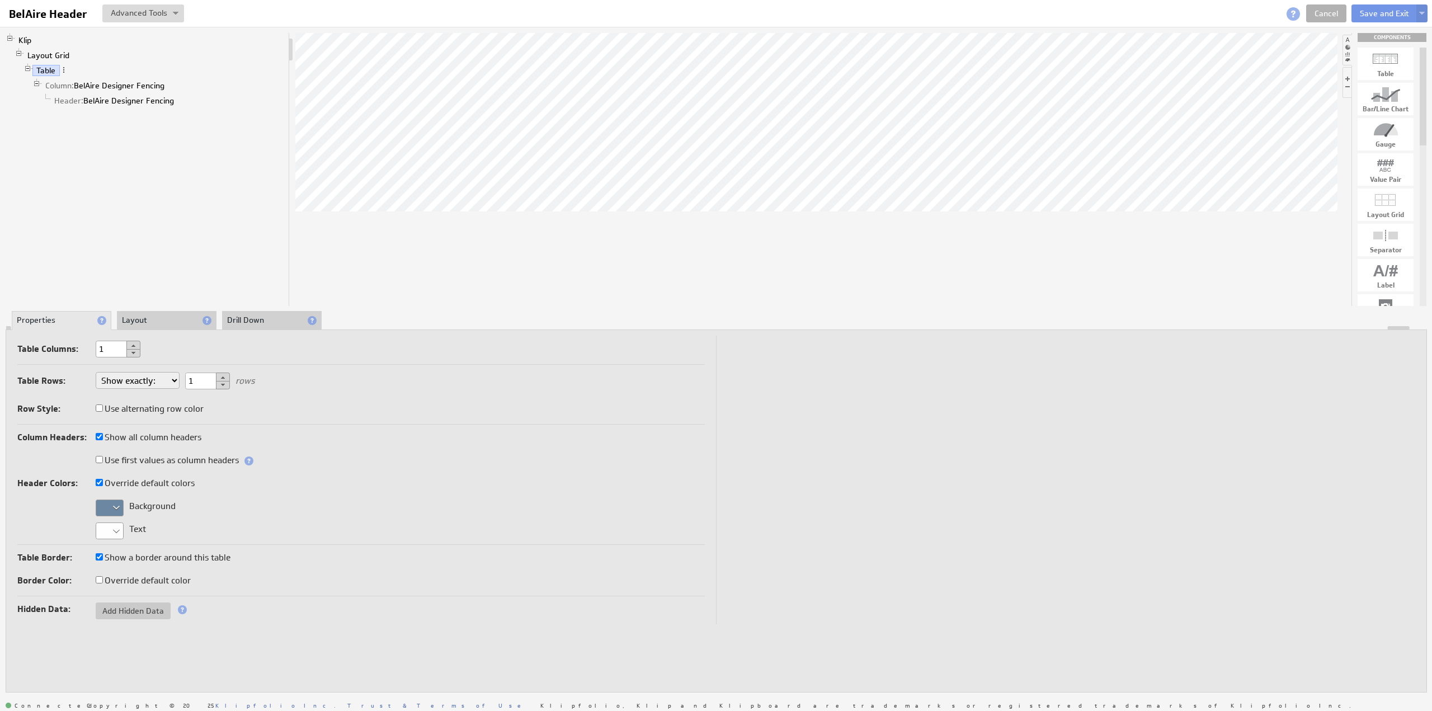
click at [143, 316] on li "Layout" at bounding box center [167, 320] width 100 height 19
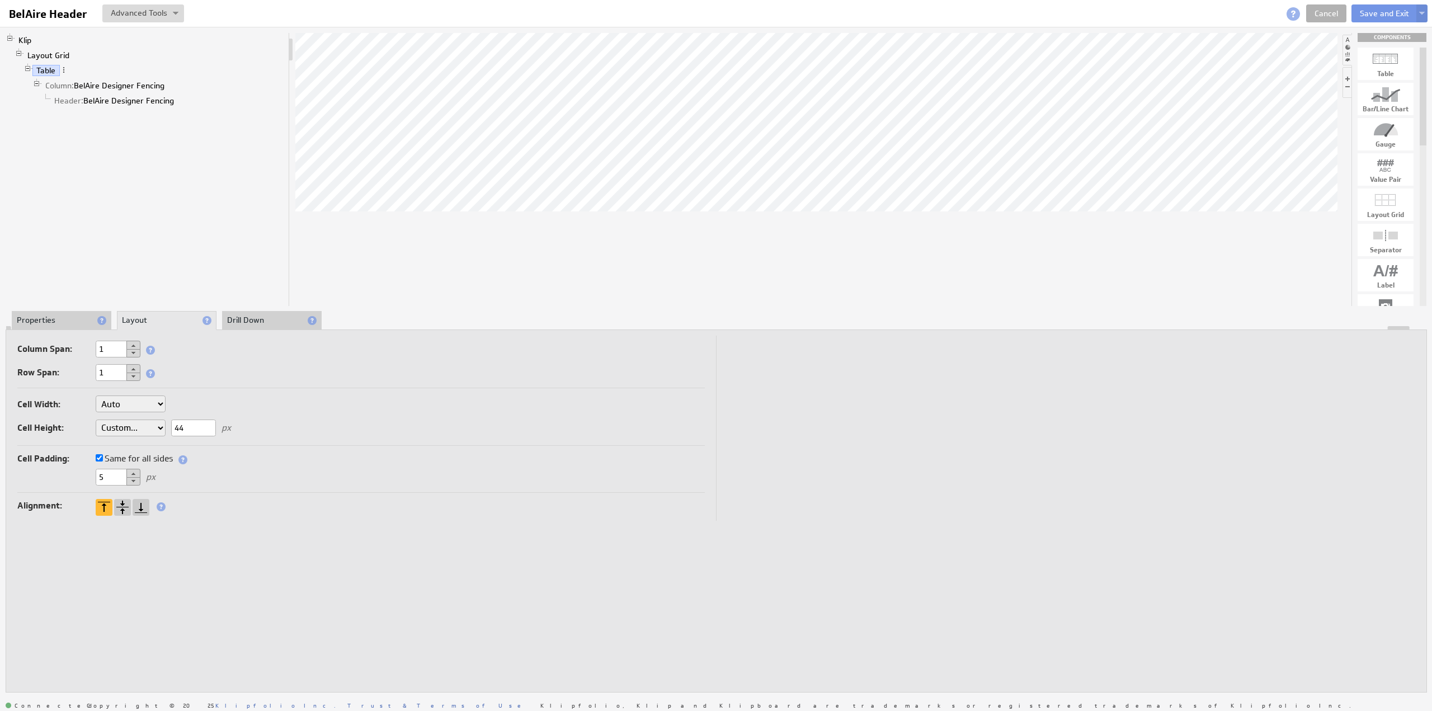
drag, startPoint x: 188, startPoint y: 425, endPoint x: 168, endPoint y: 423, distance: 19.6
click at [168, 423] on div "Cell Width: Auto Custom... px or % of Klip width Cell Height: Auto Custom... 44…" at bounding box center [360, 417] width 687 height 55
type input "62"
drag, startPoint x: 107, startPoint y: 469, endPoint x: 86, endPoint y: 469, distance: 21.3
click at [86, 469] on div "5 px" at bounding box center [360, 478] width 687 height 18
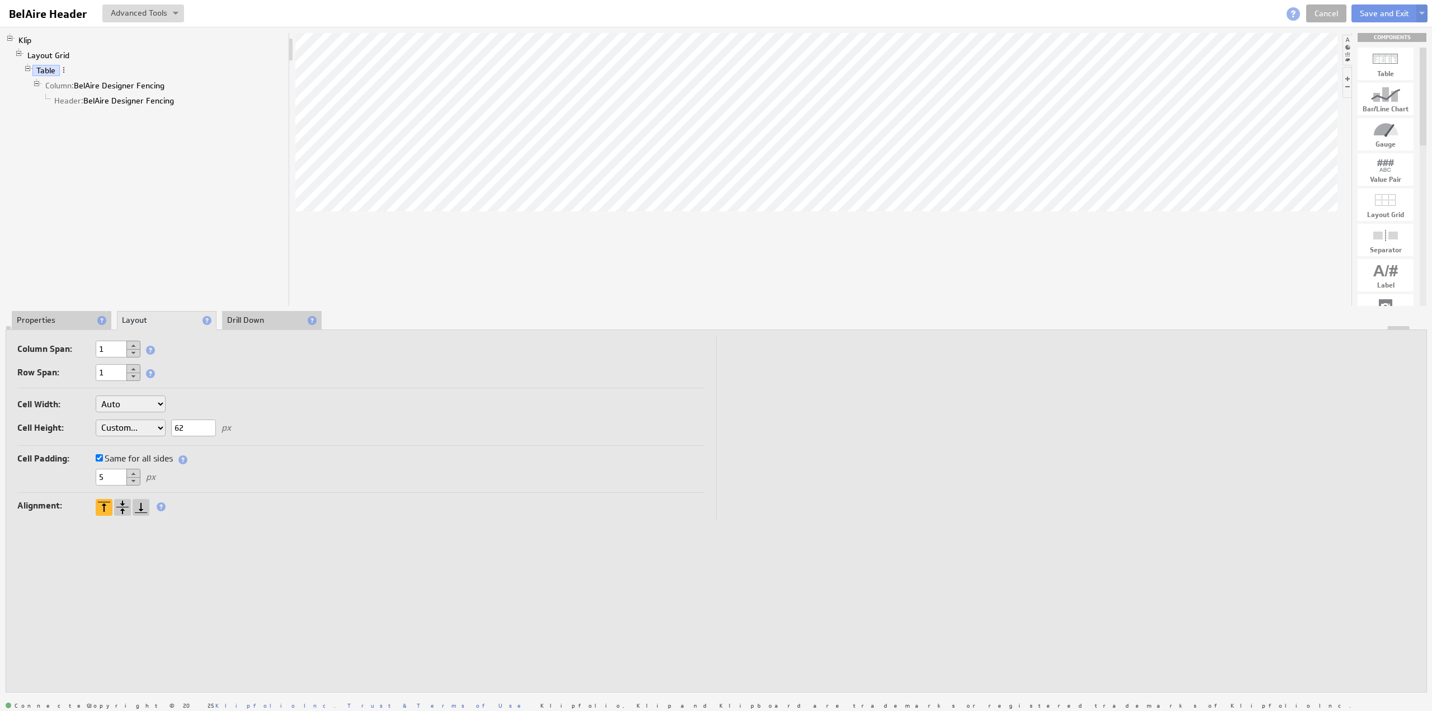
type input "0"
drag, startPoint x: 1382, startPoint y: 196, endPoint x: 754, endPoint y: 145, distance: 629.7
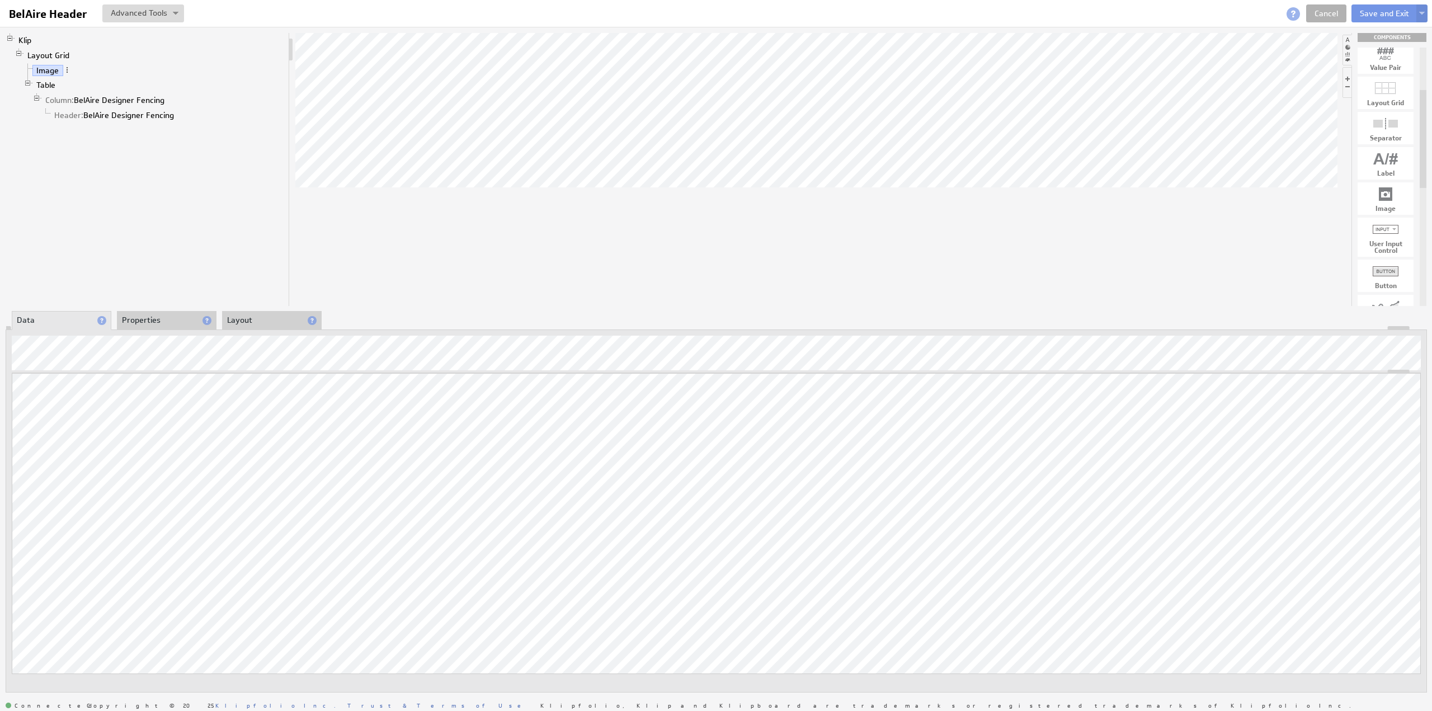
click at [149, 319] on li "Properties" at bounding box center [167, 320] width 100 height 19
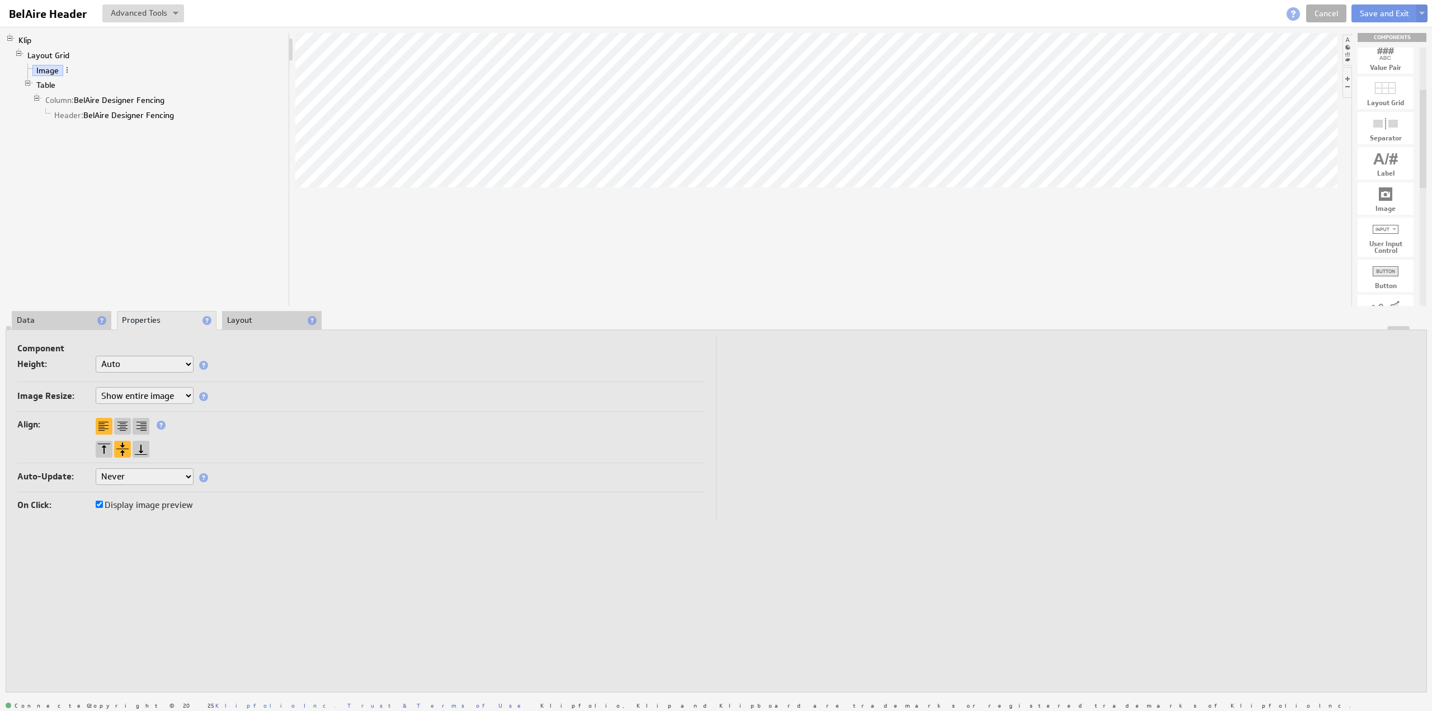
click at [129, 393] on select "Do not resize image Resize image to... Show entire image Fill component" at bounding box center [145, 395] width 98 height 17
select select "resize"
click at [150, 438] on input "text" at bounding box center [151, 443] width 45 height 17
type input "62"
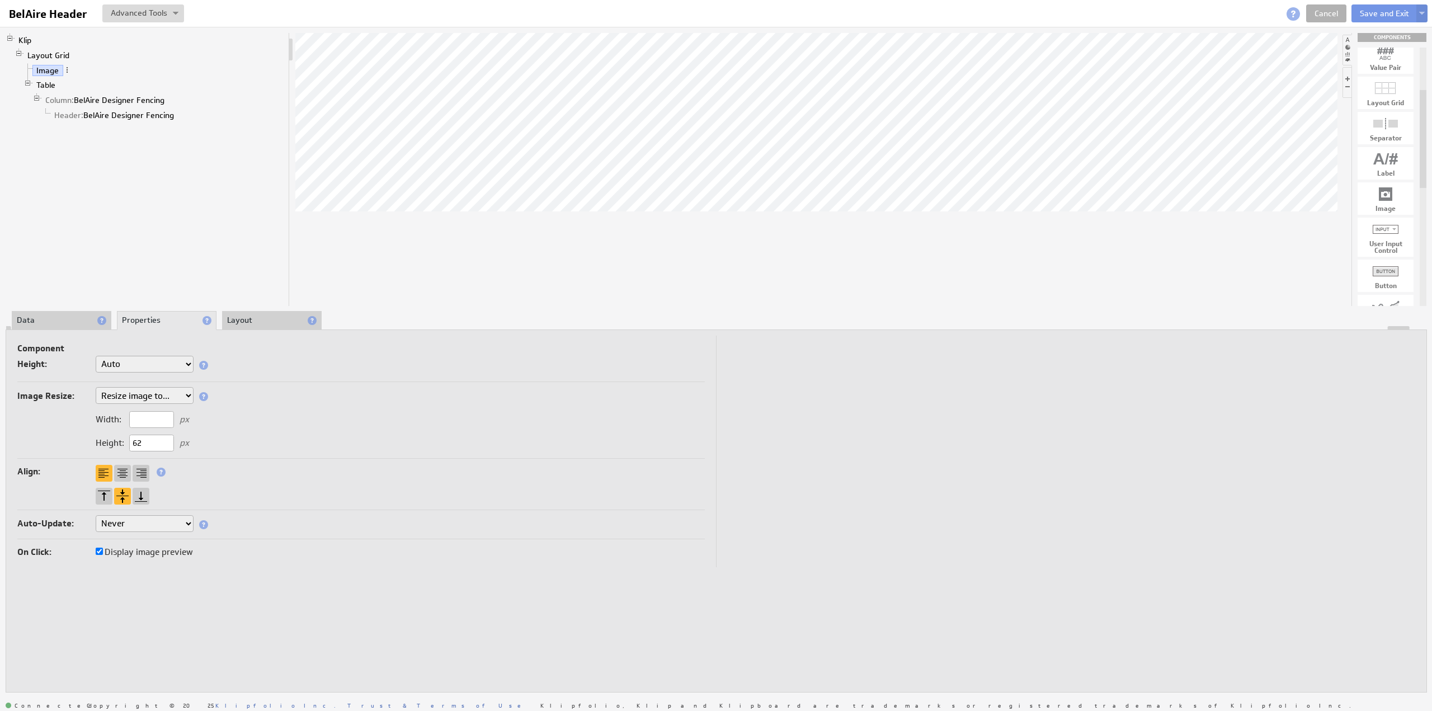
click at [239, 322] on li "Layout" at bounding box center [272, 320] width 100 height 19
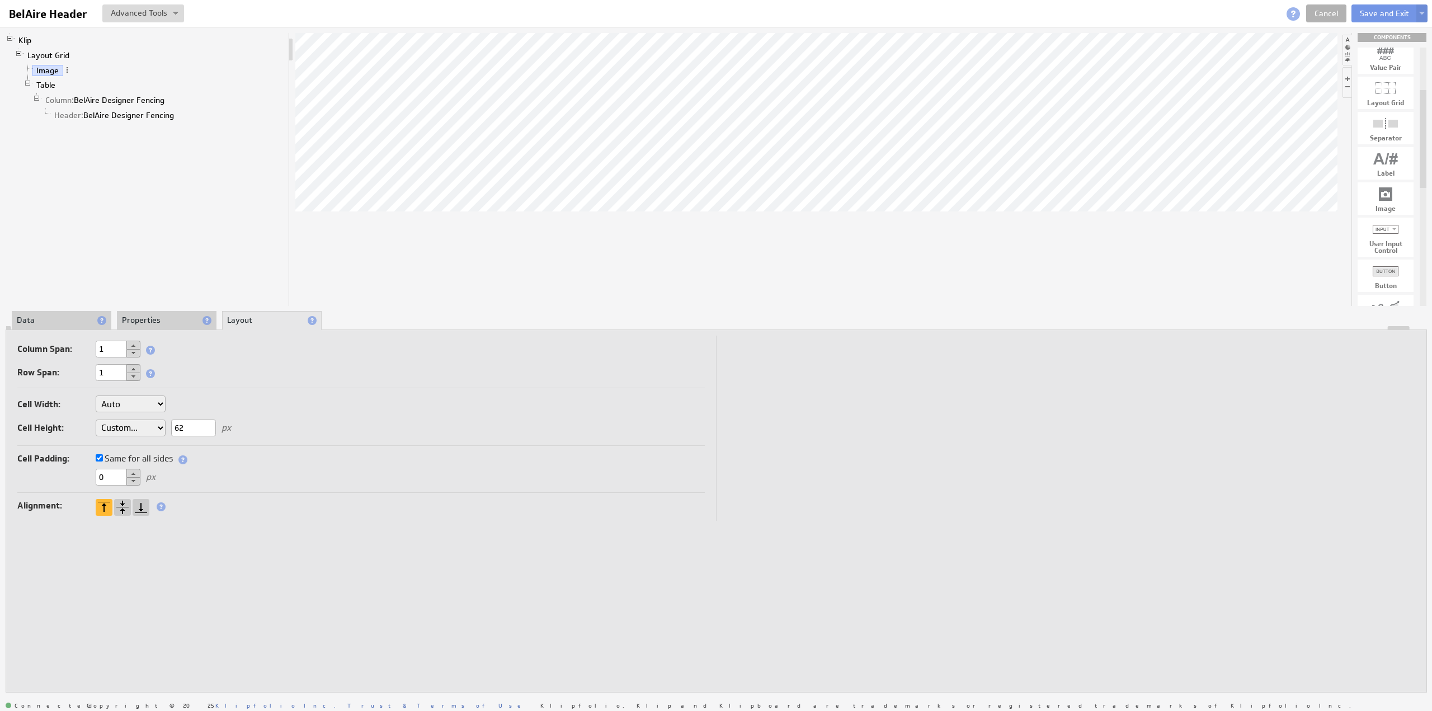
click at [122, 404] on select "Auto Custom..." at bounding box center [131, 403] width 70 height 17
select select "cust"
click at [199, 404] on input "text" at bounding box center [193, 404] width 45 height 17
type input "2"
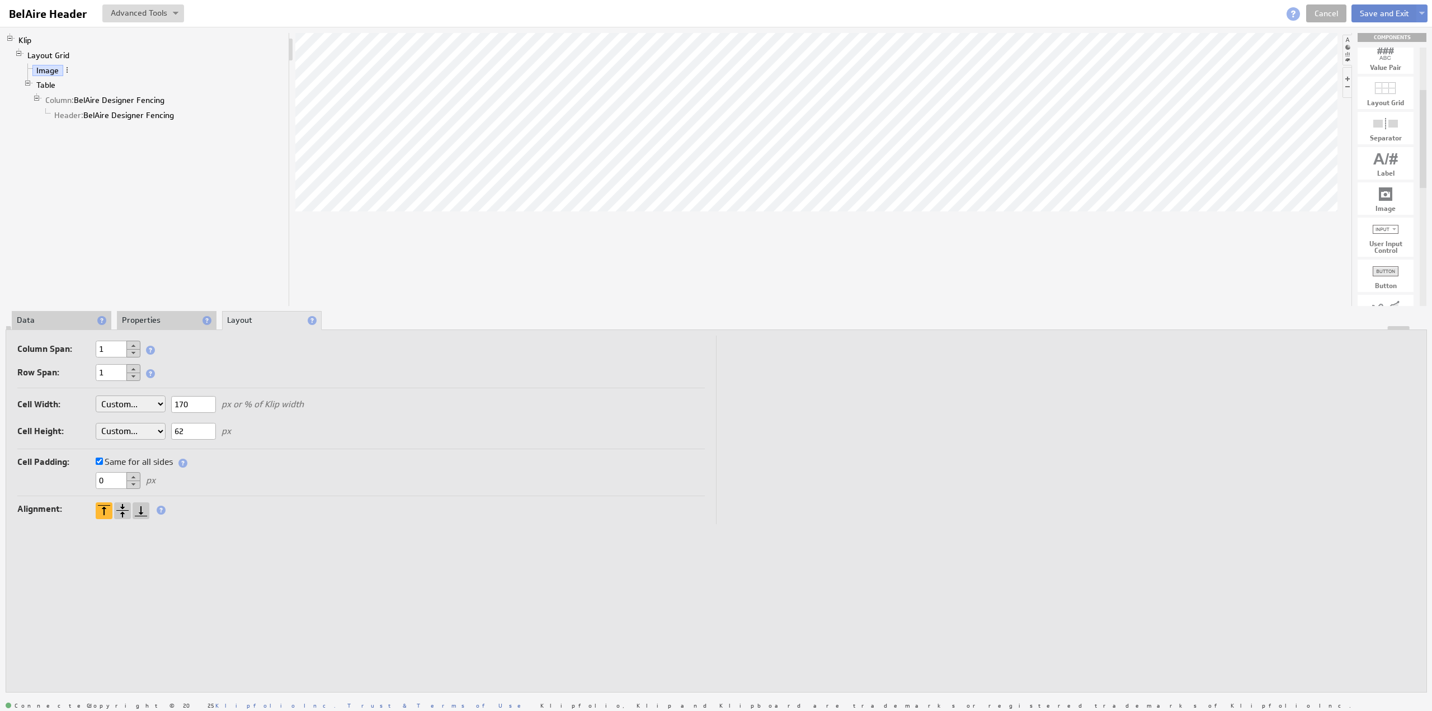
type input "170"
click at [1374, 13] on button "Save and Exit" at bounding box center [1384, 13] width 66 height 18
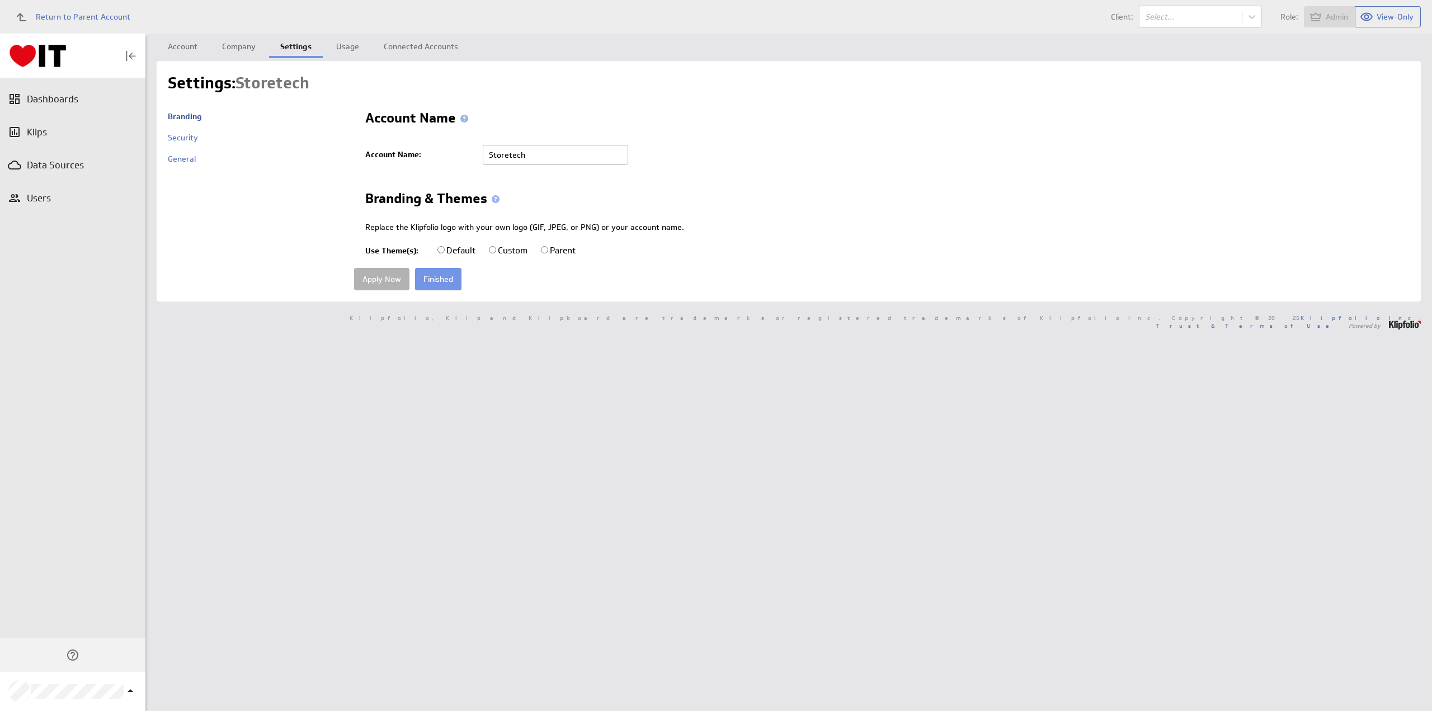
radio input "true"
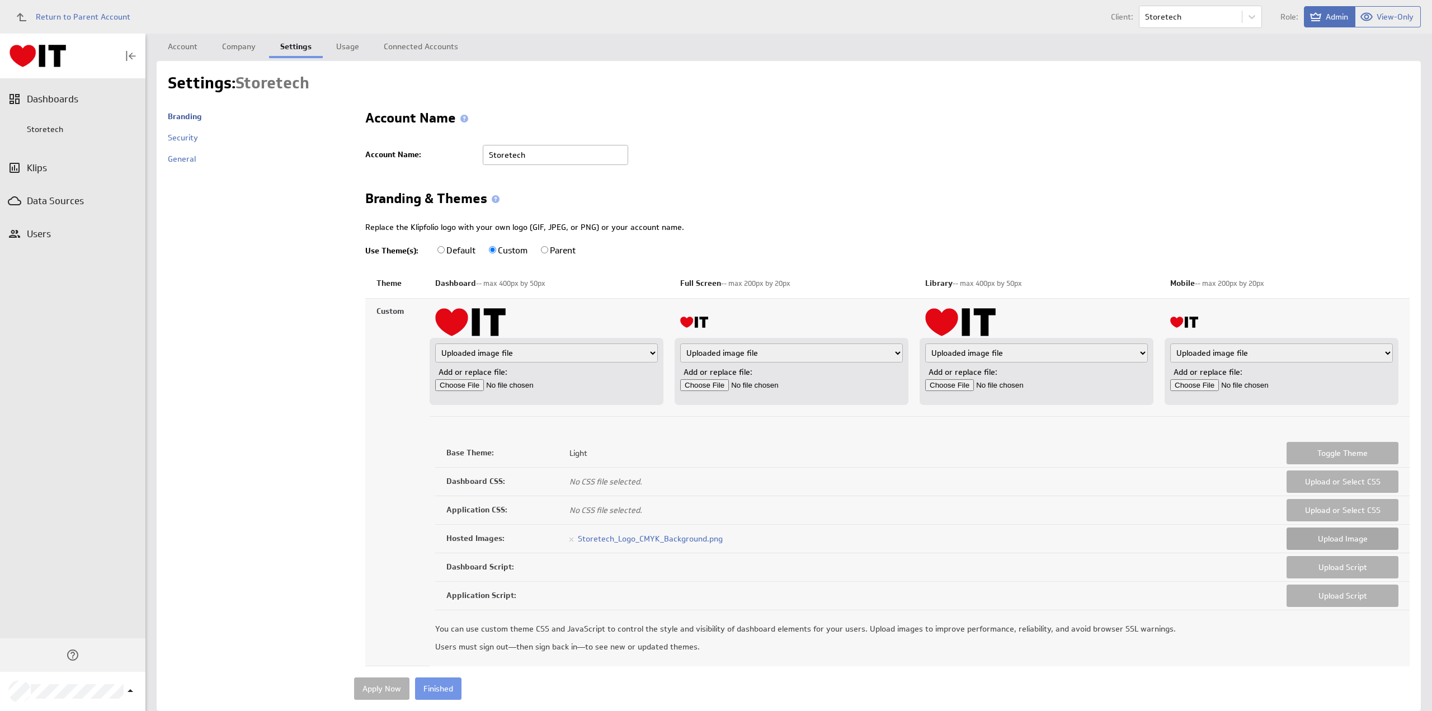
click at [1321, 538] on button "Upload Image" at bounding box center [1343, 538] width 112 height 22
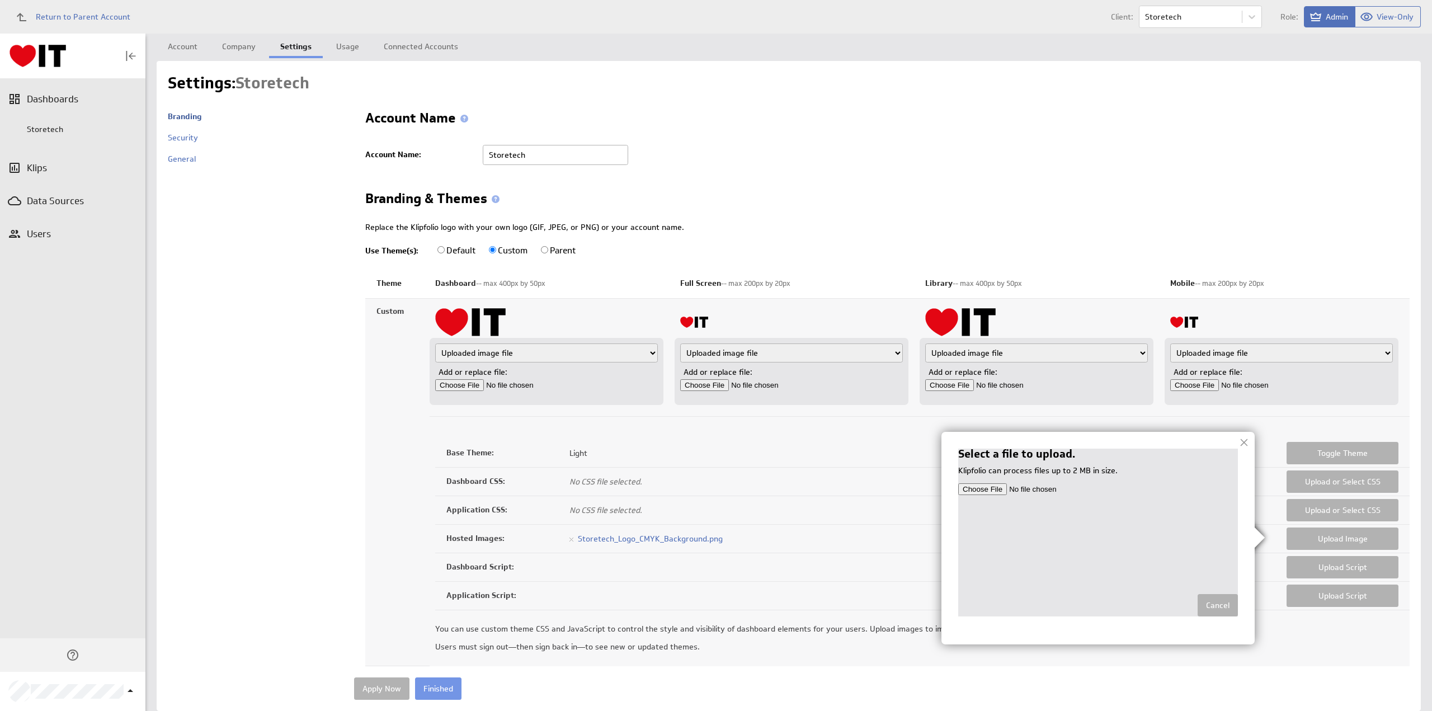
click at [988, 487] on input "file" at bounding box center [1098, 489] width 280 height 12
type input "C:\fakepath\BelAire 2024 - Transparent Signature Logo.png"
click at [1206, 602] on input "Finished" at bounding box center [1214, 605] width 46 height 22
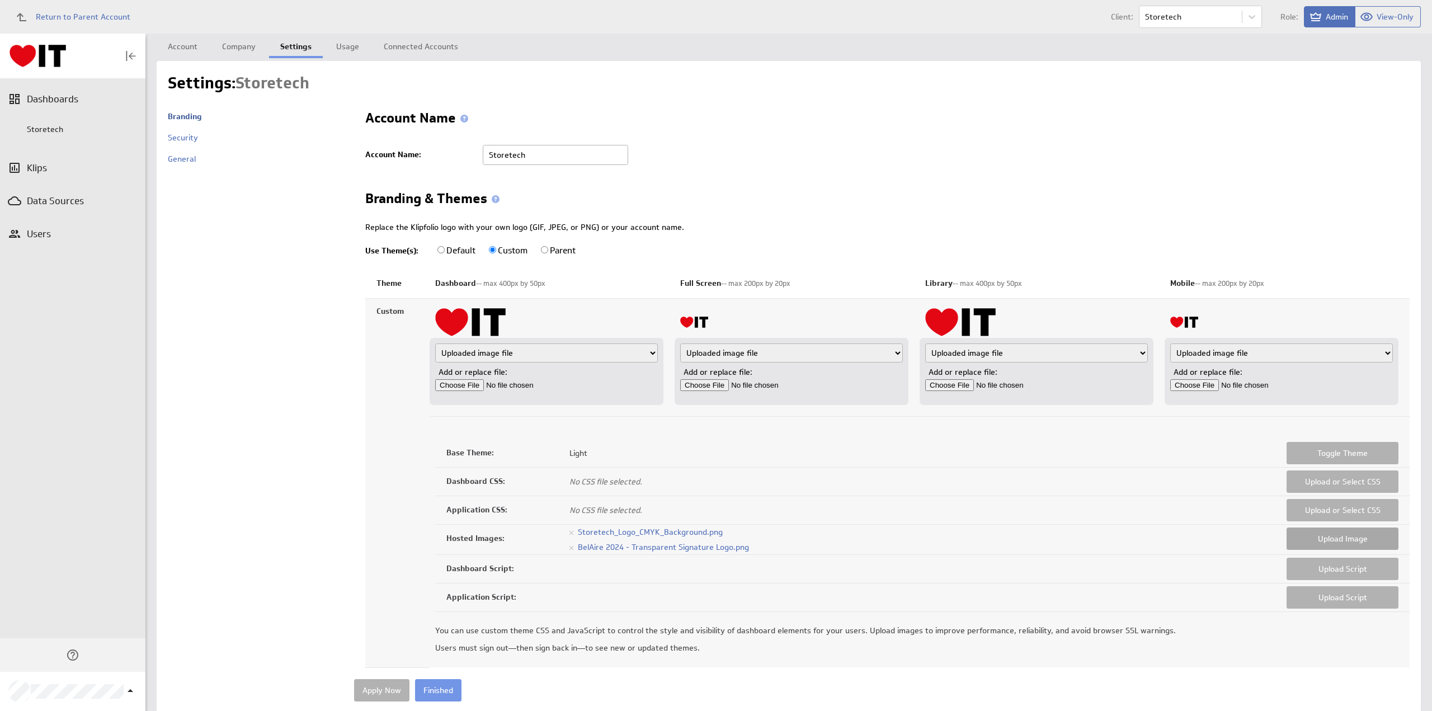
click at [1340, 541] on button "Upload Image" at bounding box center [1343, 538] width 112 height 22
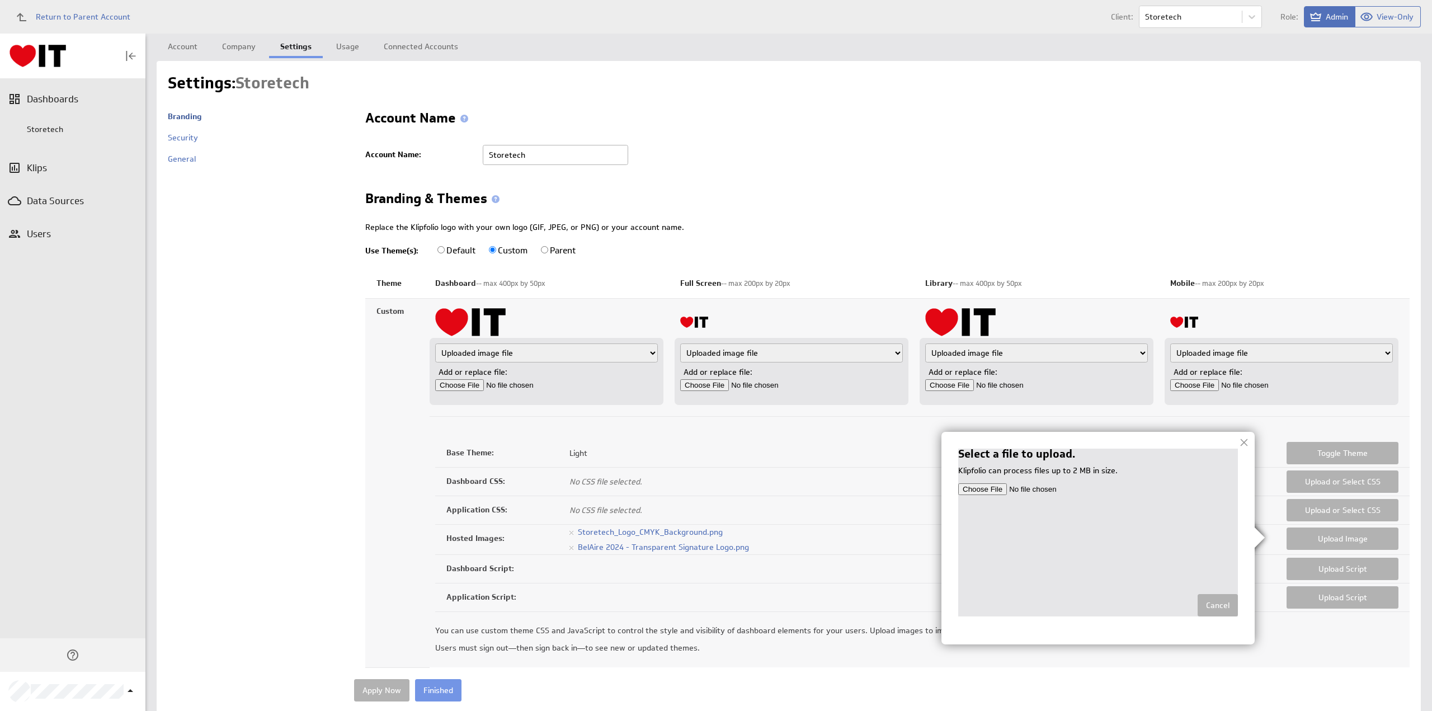
click at [984, 490] on input "file" at bounding box center [1098, 489] width 280 height 12
type input "C:\fakepath\Garden Master with Tagline ~ no background CMYK.jpg"
click at [1216, 607] on input "Finished" at bounding box center [1214, 605] width 46 height 22
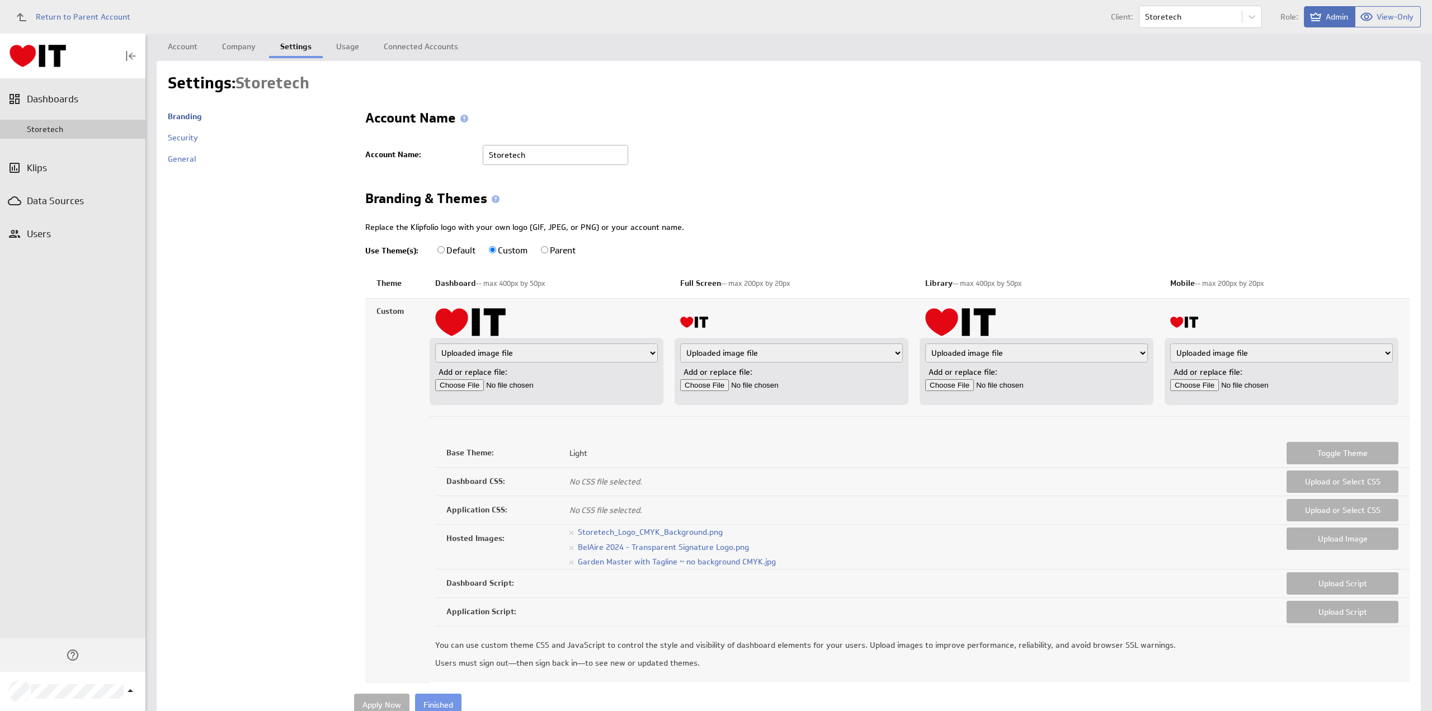
click at [47, 130] on div "Storetech" at bounding box center [83, 129] width 113 height 10
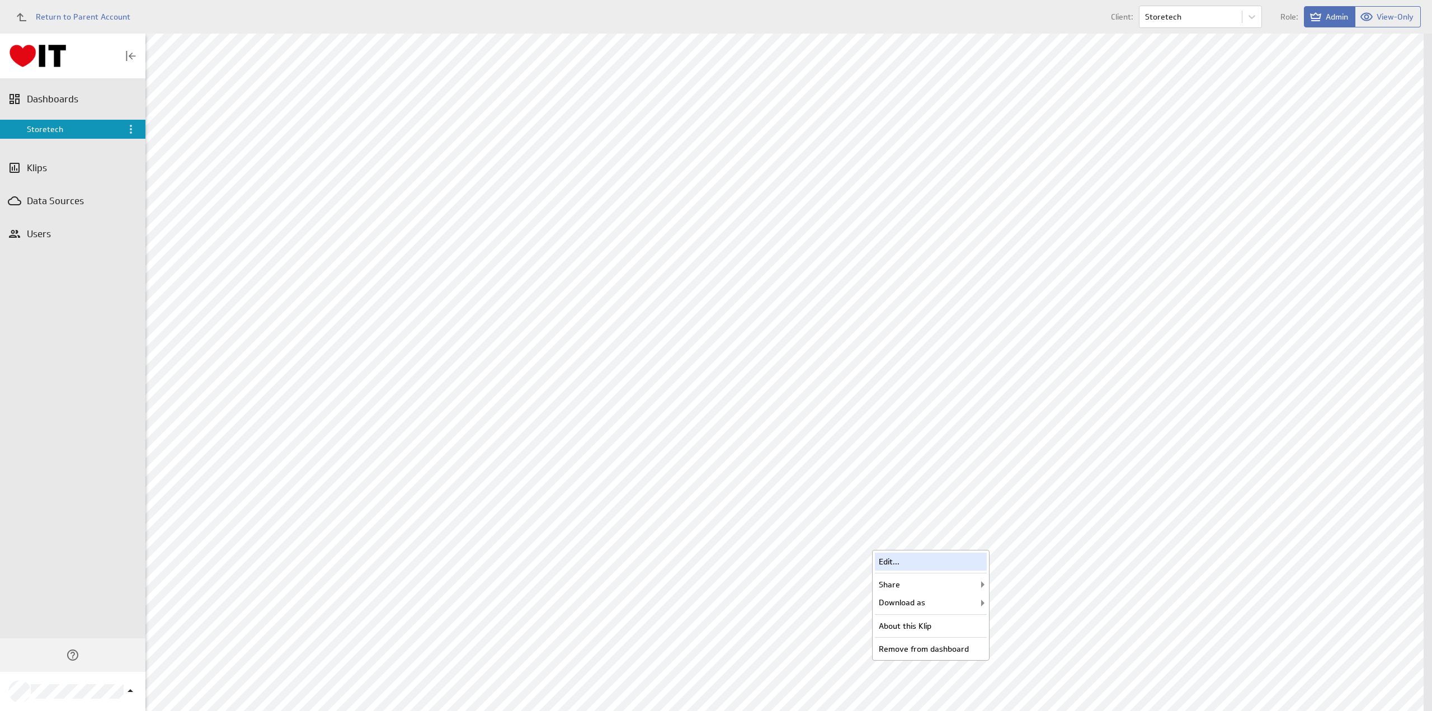
click at [937, 559] on div "Edit..." at bounding box center [931, 562] width 112 height 18
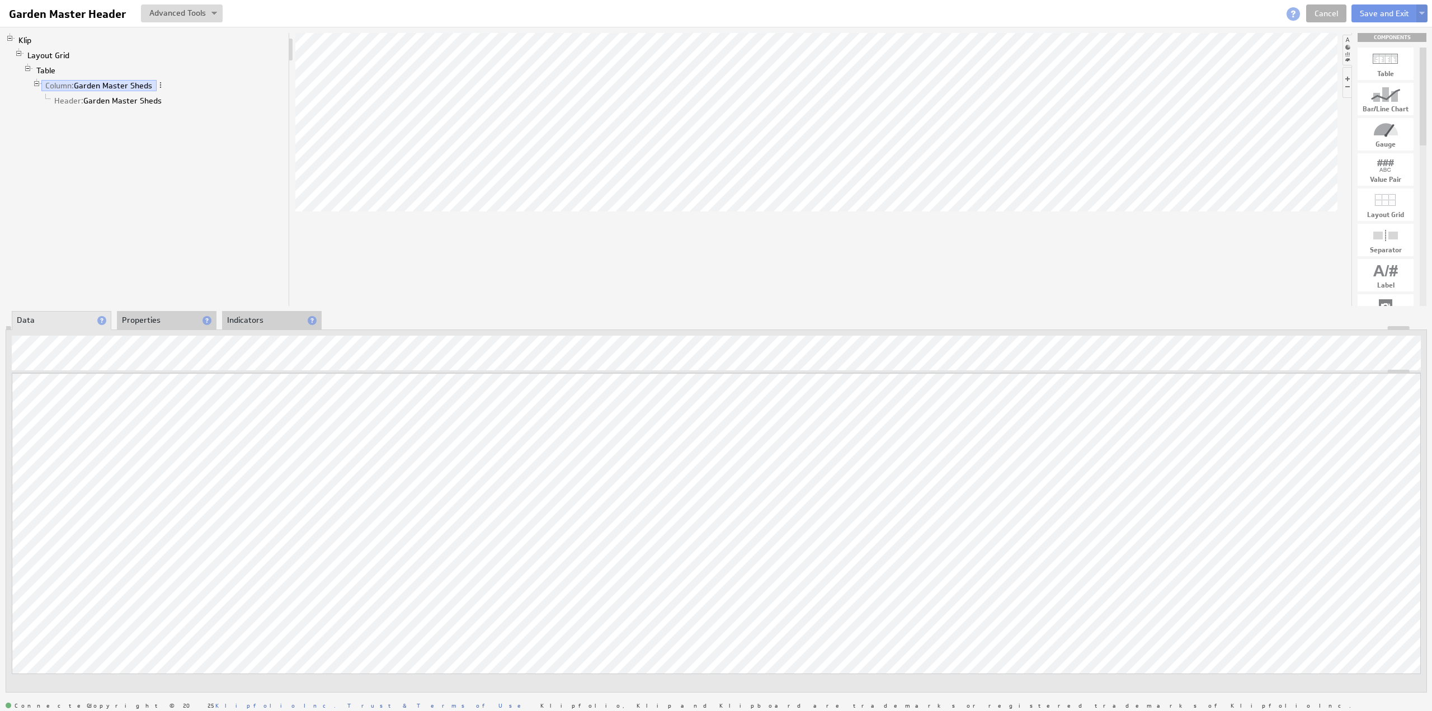
click at [52, 61] on li "Layout Grid Table Column: Garden Master Sheds Header: Garden Master Sheds" at bounding box center [150, 80] width 270 height 65
click at [60, 53] on link "Layout Grid" at bounding box center [48, 55] width 50 height 11
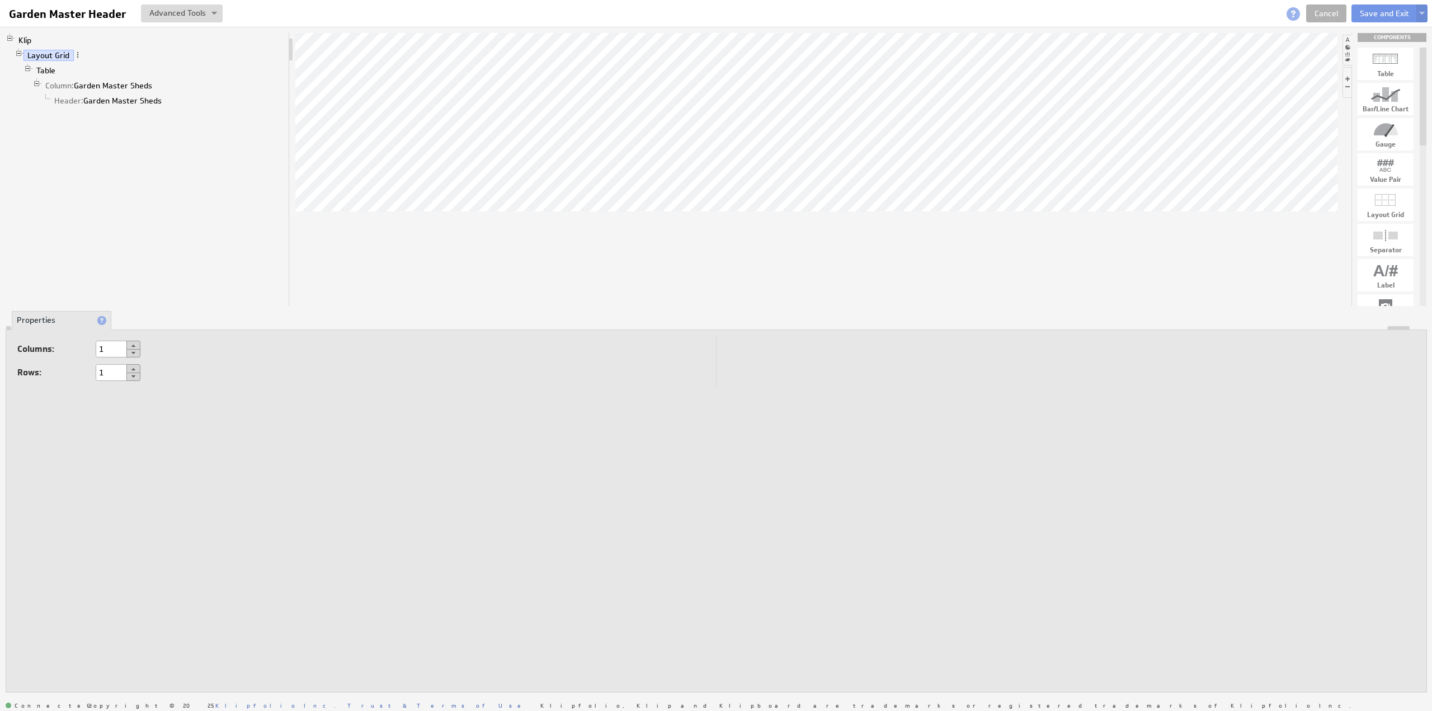
click at [132, 343] on button at bounding box center [133, 345] width 14 height 9
type input "2"
click at [49, 71] on link "Table" at bounding box center [45, 70] width 27 height 11
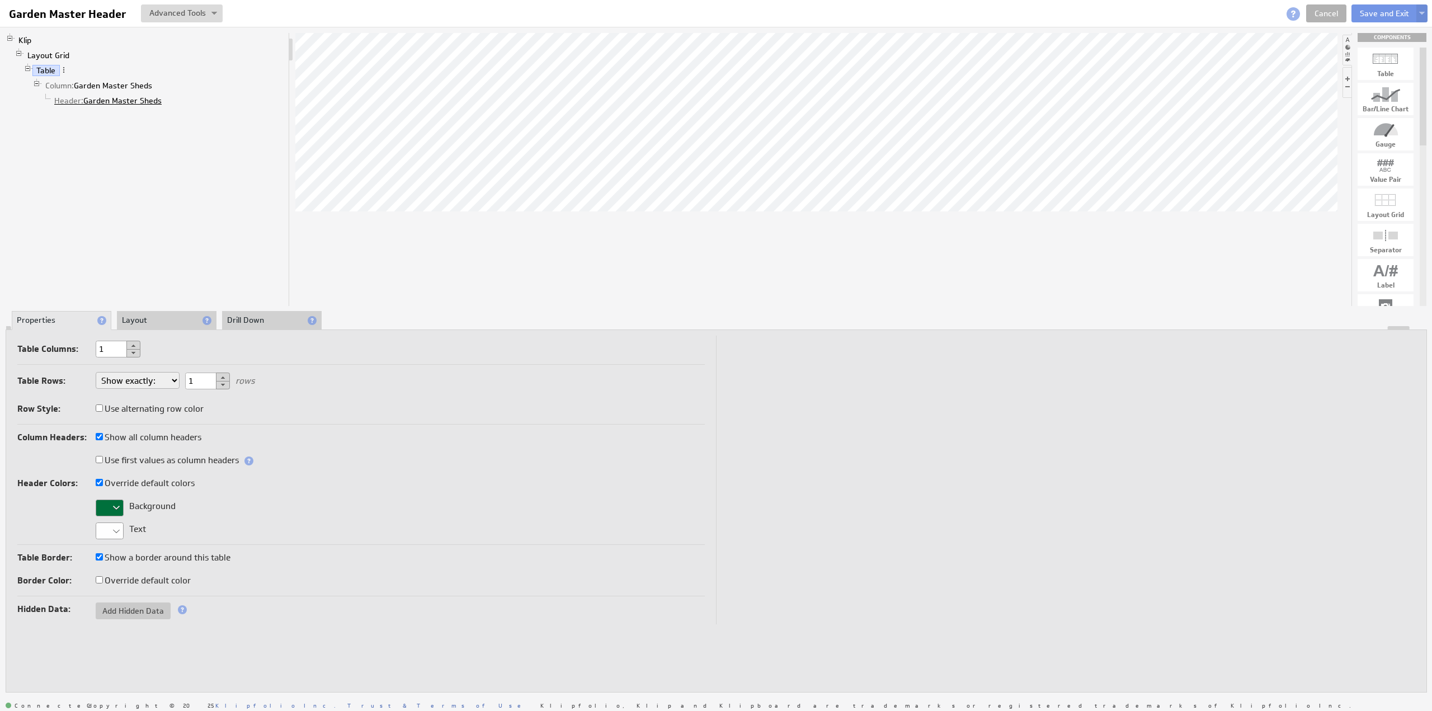
click at [117, 98] on link "Header: Garden Master Sheds" at bounding box center [108, 100] width 116 height 11
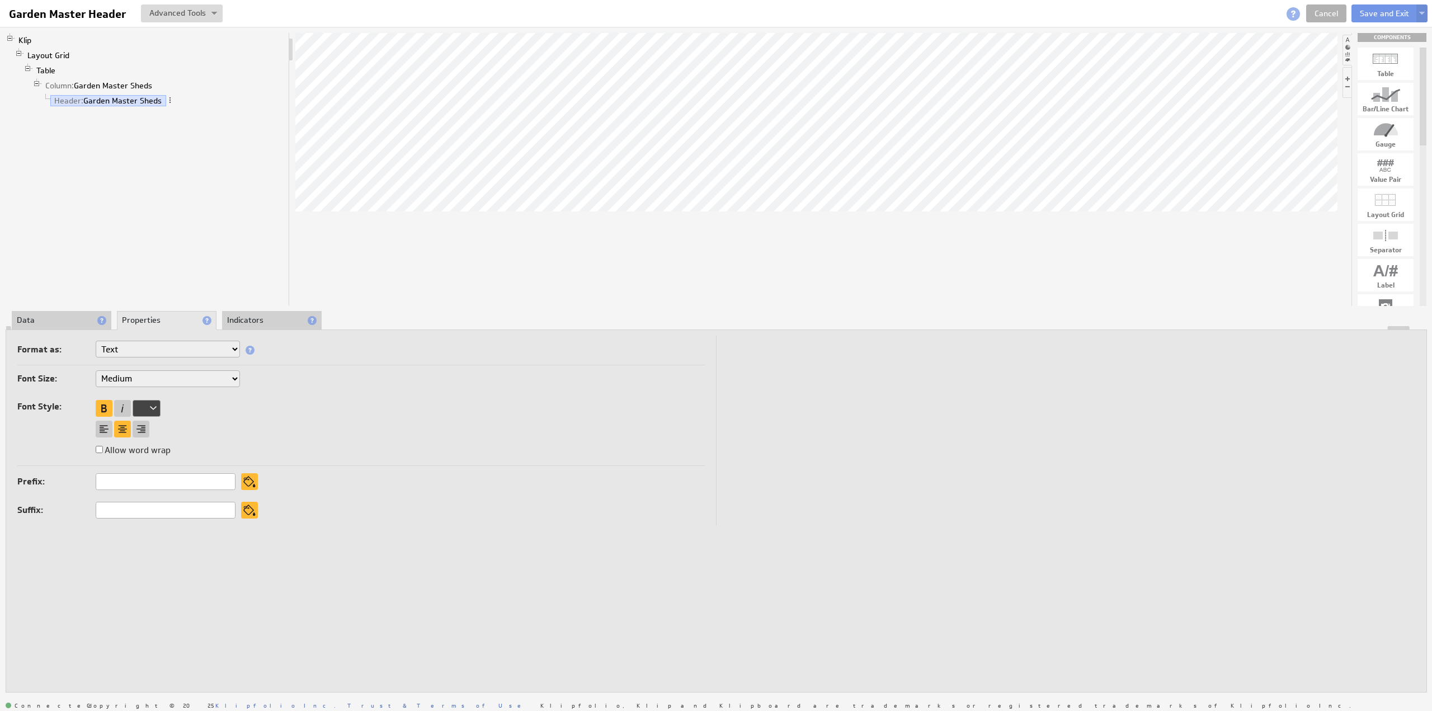
click at [129, 379] on select "XX-Small X-Small Small Medium Large X-Large XX-Large" at bounding box center [168, 378] width 144 height 17
select select "large"
click at [46, 68] on link "Table" at bounding box center [45, 70] width 27 height 11
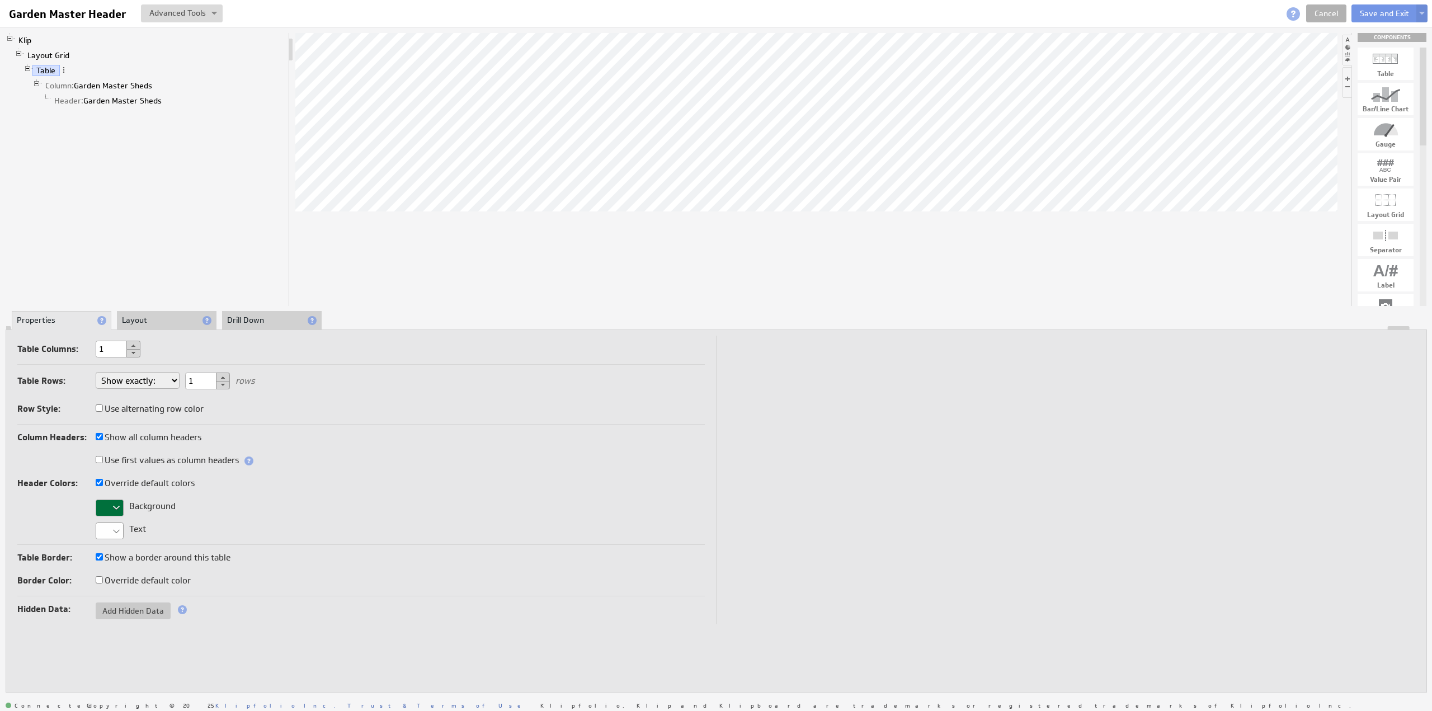
click at [147, 321] on li "Layout" at bounding box center [167, 320] width 100 height 19
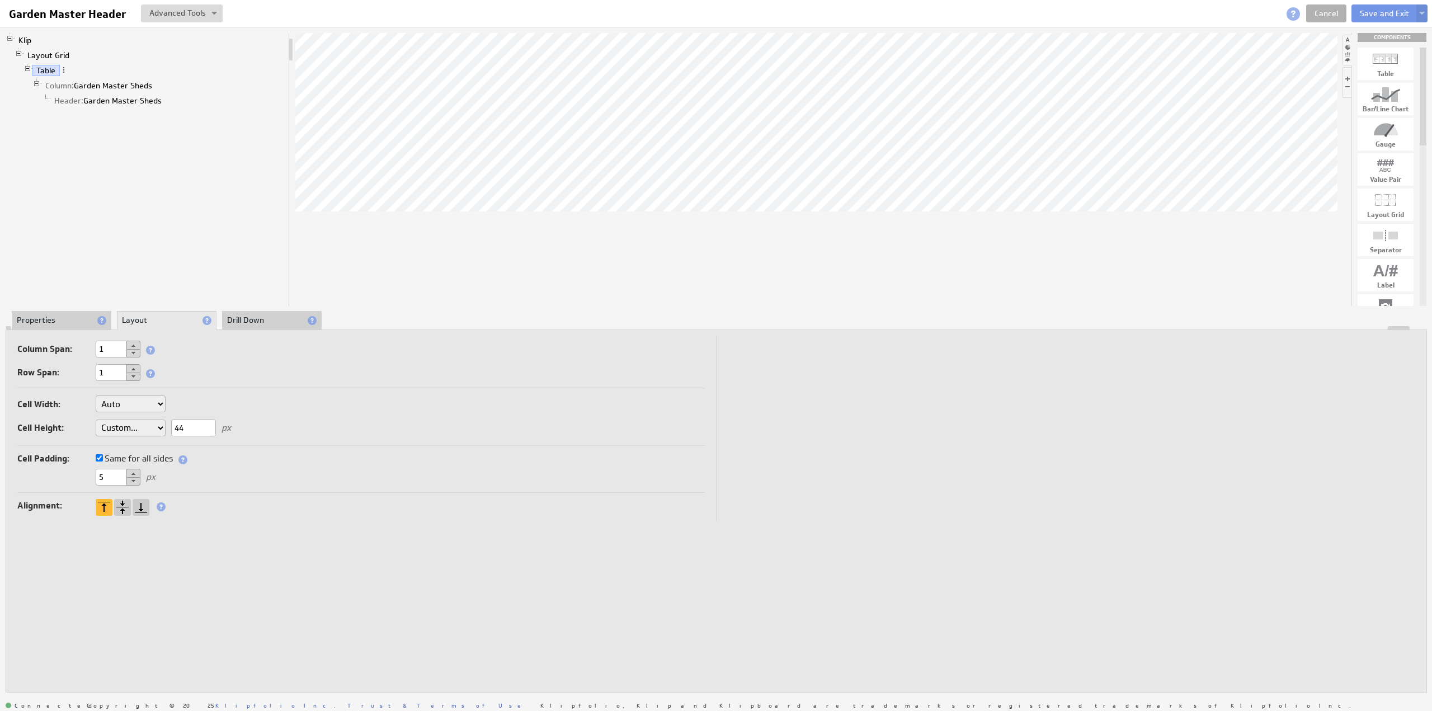
drag, startPoint x: 109, startPoint y: 475, endPoint x: 67, endPoint y: 472, distance: 41.5
click at [67, 472] on div "5 px" at bounding box center [360, 478] width 687 height 18
type input "0"
drag, startPoint x: 196, startPoint y: 425, endPoint x: 144, endPoint y: 422, distance: 51.5
click at [144, 422] on div "Cell Width: Auto Custom... px or % of Klip width Cell Height: Auto Custom... 44…" at bounding box center [360, 417] width 687 height 55
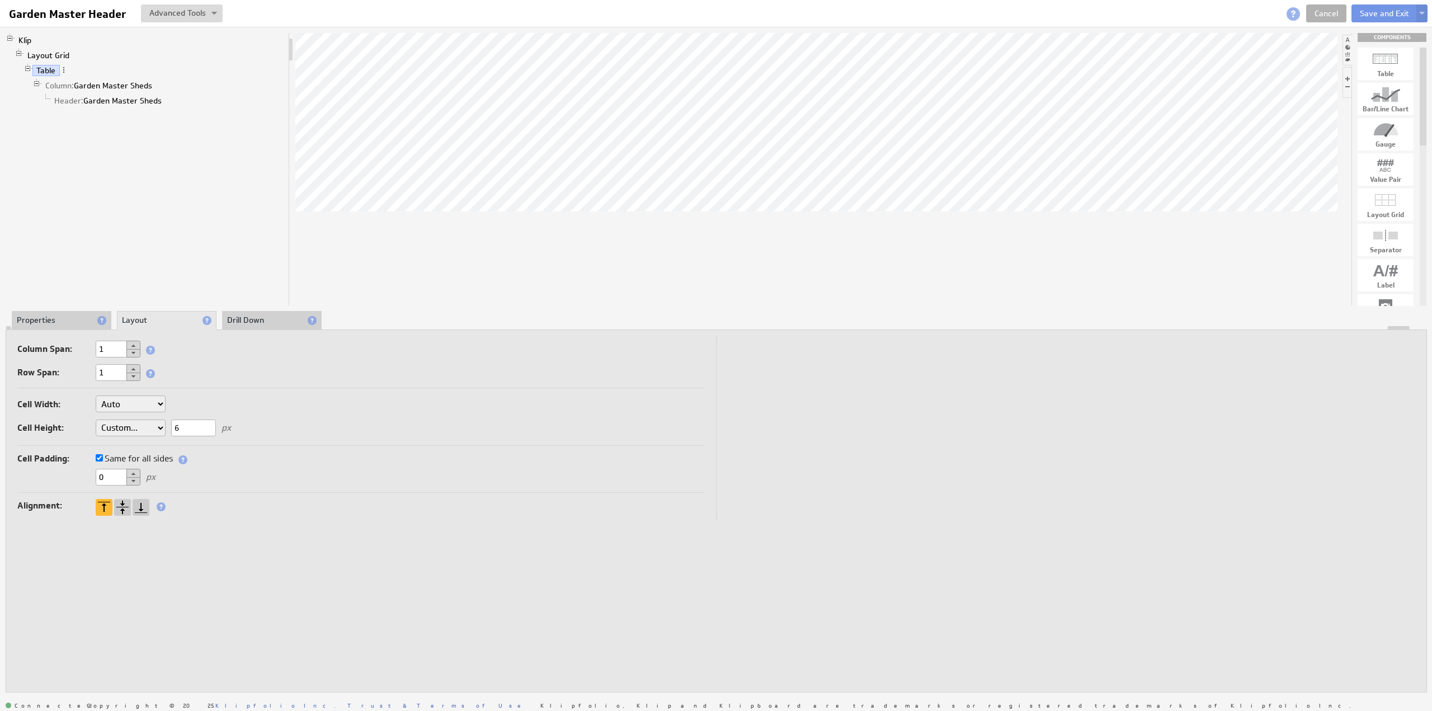
type input "62"
drag, startPoint x: 1382, startPoint y: 166, endPoint x: 724, endPoint y: 151, distance: 658.5
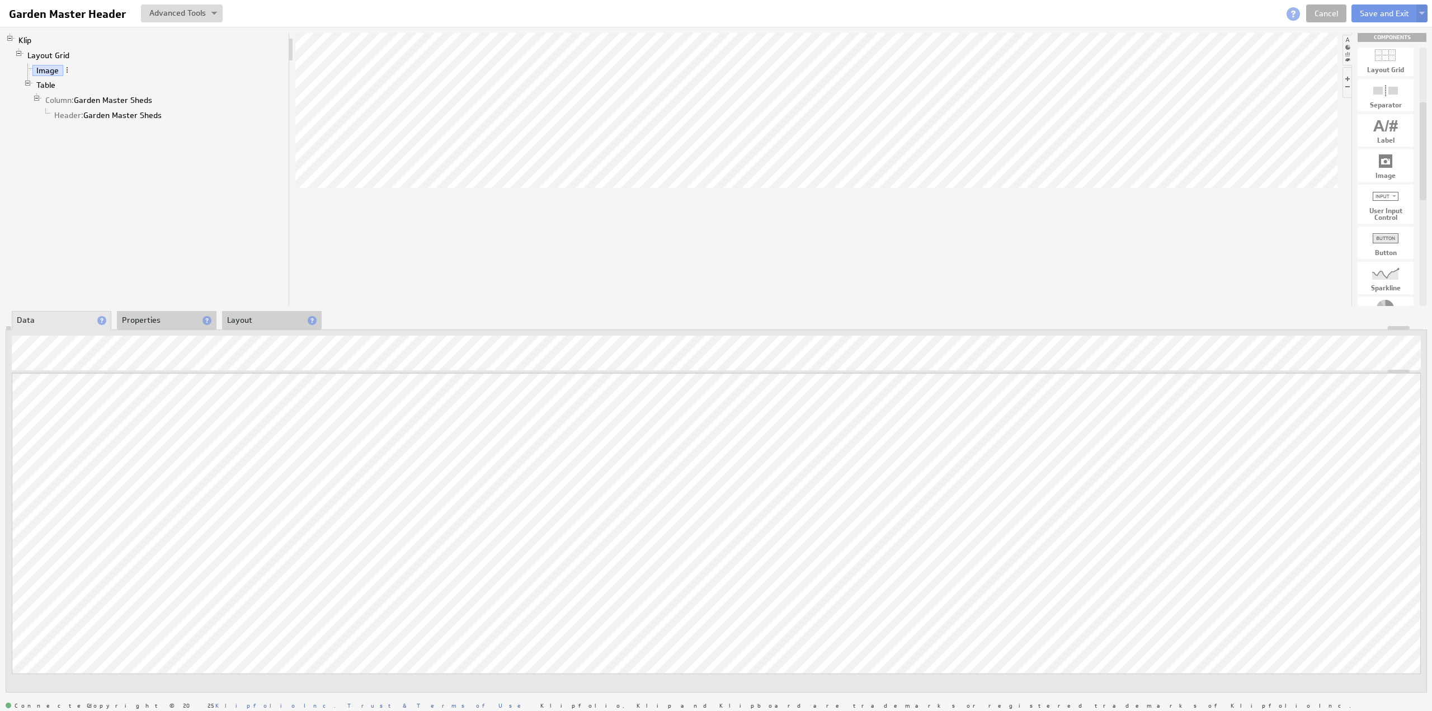
click at [162, 316] on li "Properties" at bounding box center [167, 320] width 100 height 19
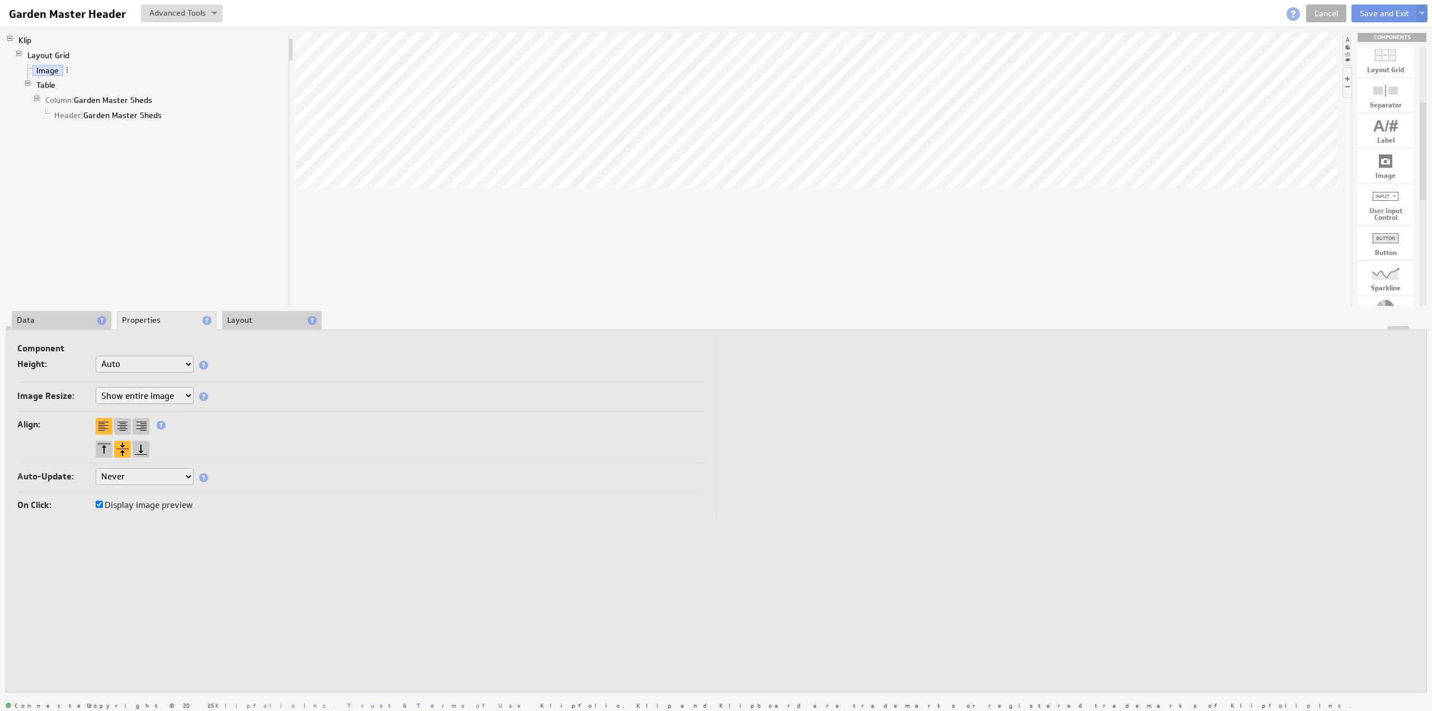
click at [123, 397] on select "Do not resize image Resize image to... Show entire image Fill component" at bounding box center [145, 395] width 98 height 17
select select "resize"
click at [149, 440] on input "text" at bounding box center [151, 443] width 45 height 17
type input "62"
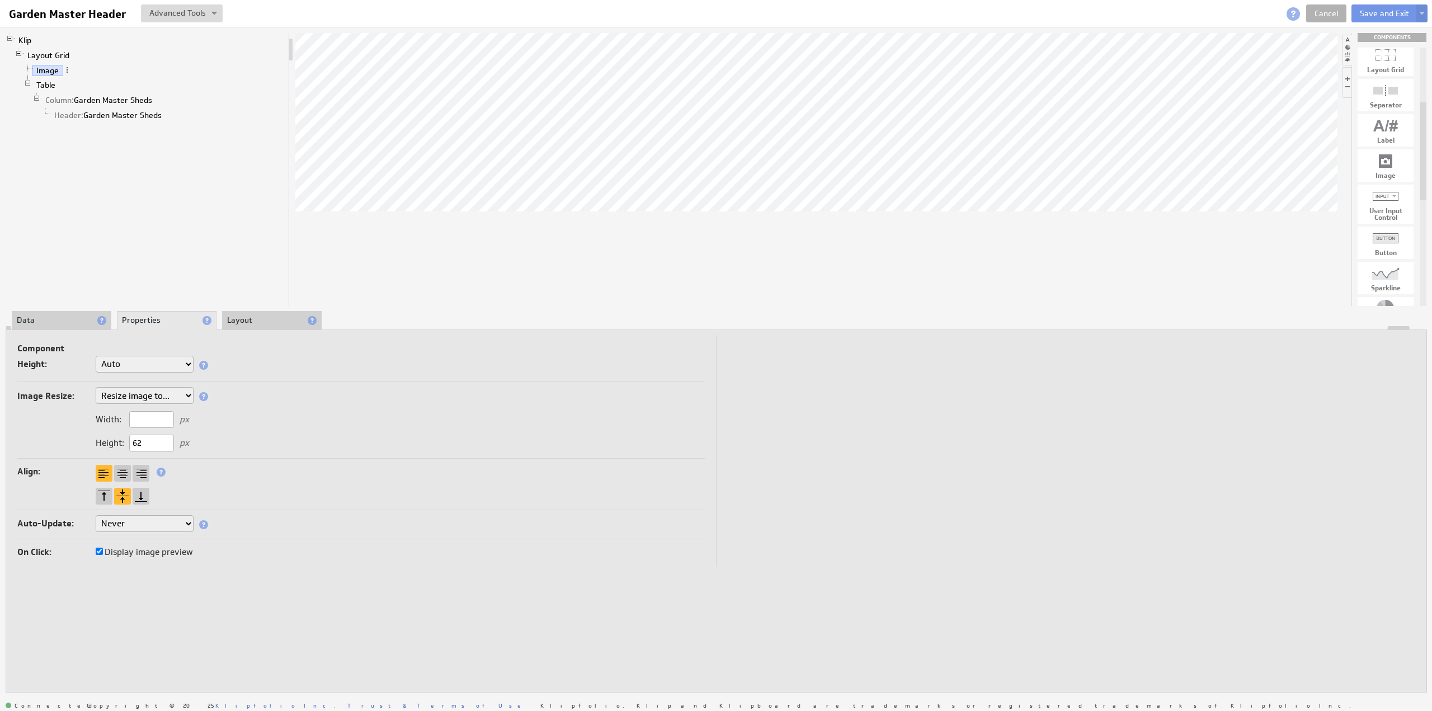
click at [240, 318] on li "Layout" at bounding box center [272, 320] width 100 height 19
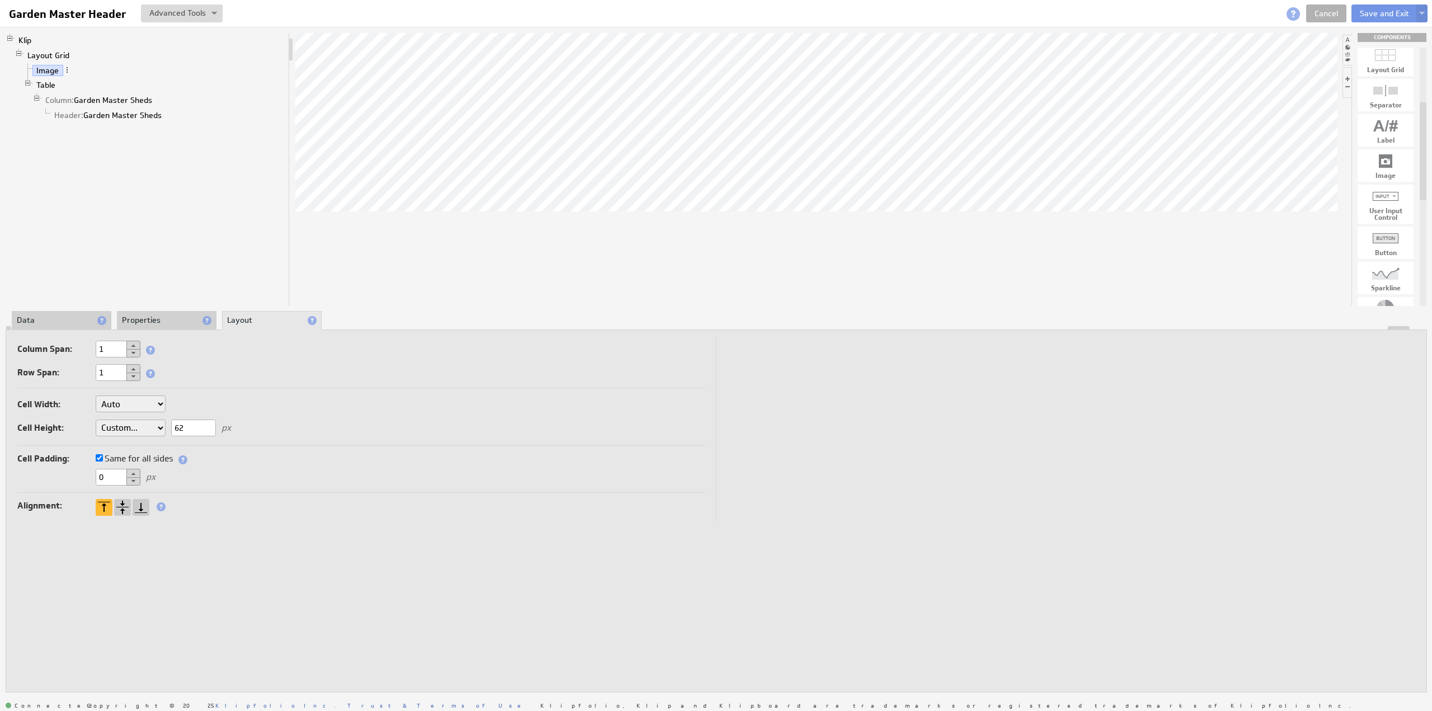
click at [135, 400] on select "Auto Custom..." at bounding box center [131, 403] width 70 height 17
select select "cust"
click at [204, 402] on input "text" at bounding box center [193, 404] width 45 height 17
type input "170"
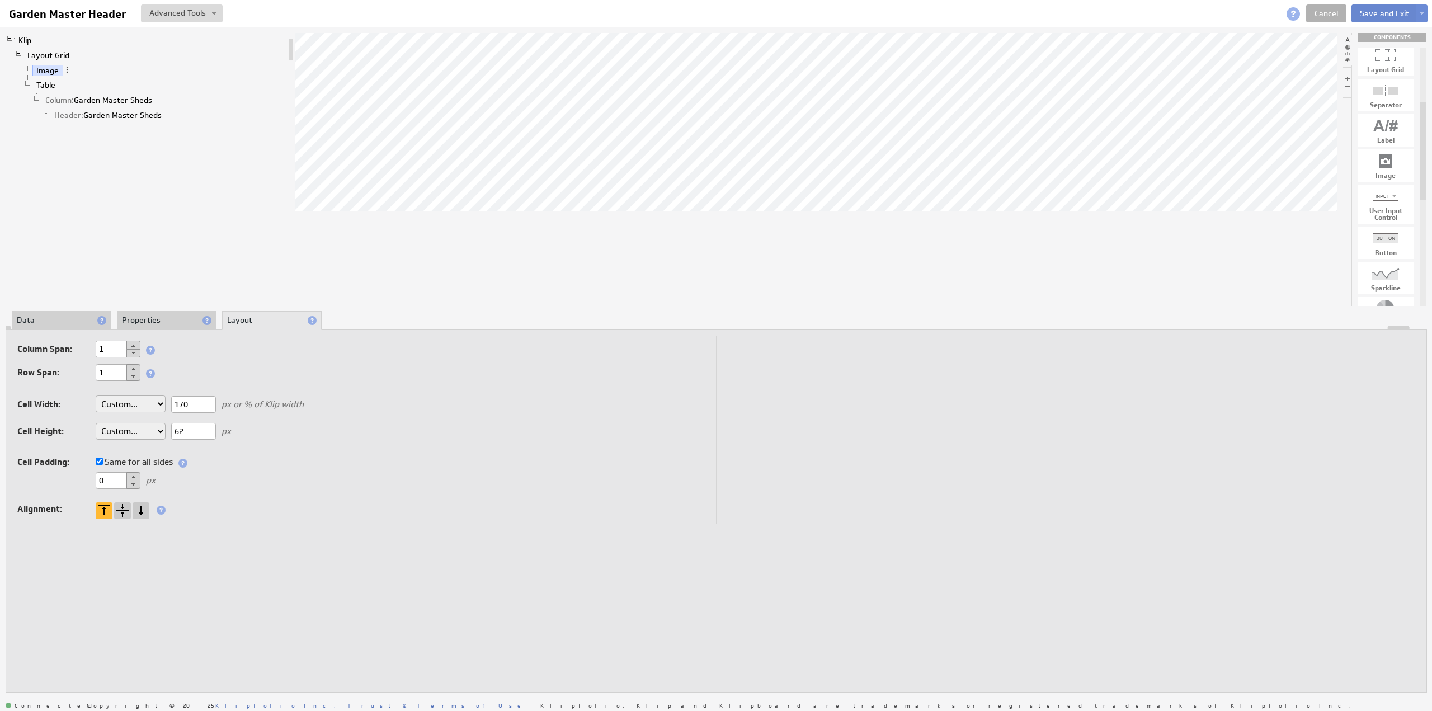
click at [1373, 13] on button "Save and Exit" at bounding box center [1384, 13] width 66 height 18
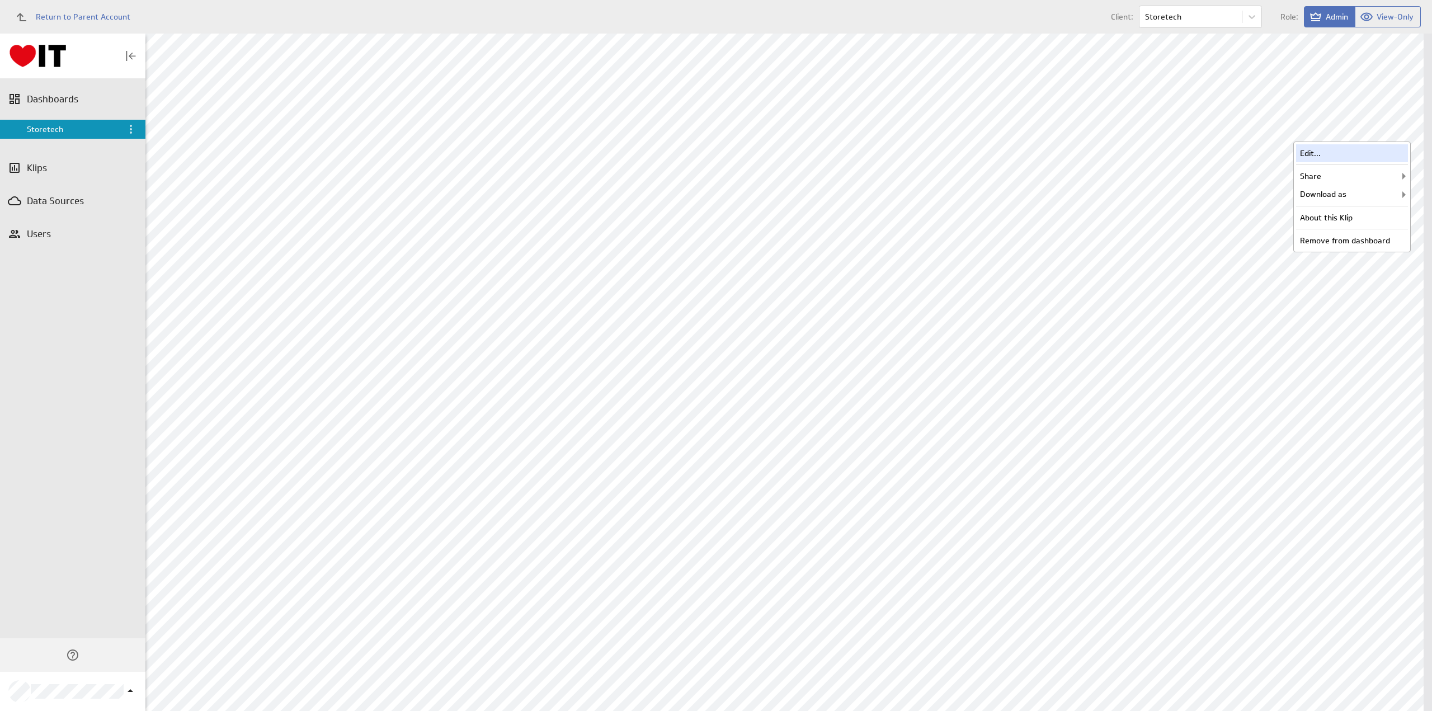
click at [1329, 148] on div "Edit..." at bounding box center [1352, 153] width 112 height 18
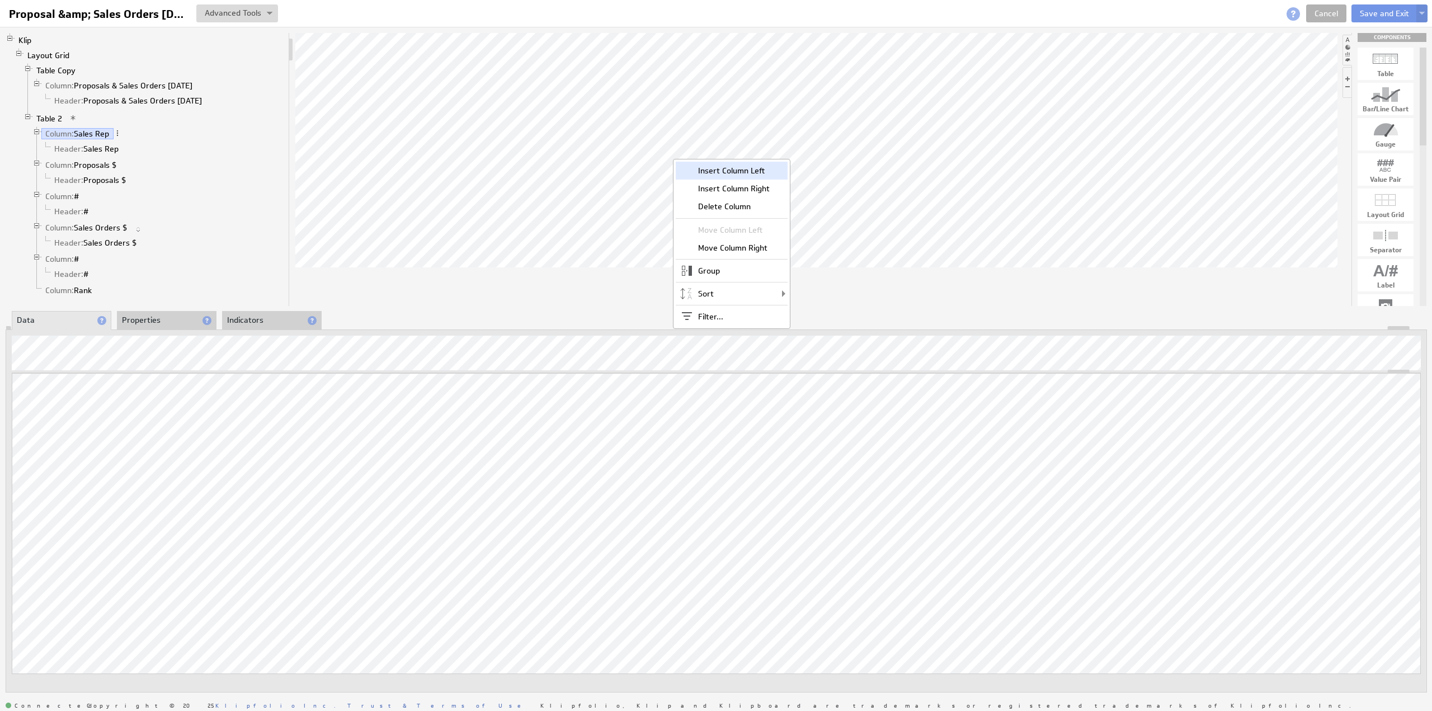
click at [748, 163] on div "Insert Column Left" at bounding box center [732, 171] width 112 height 18
click at [138, 313] on li "Properties" at bounding box center [167, 320] width 100 height 19
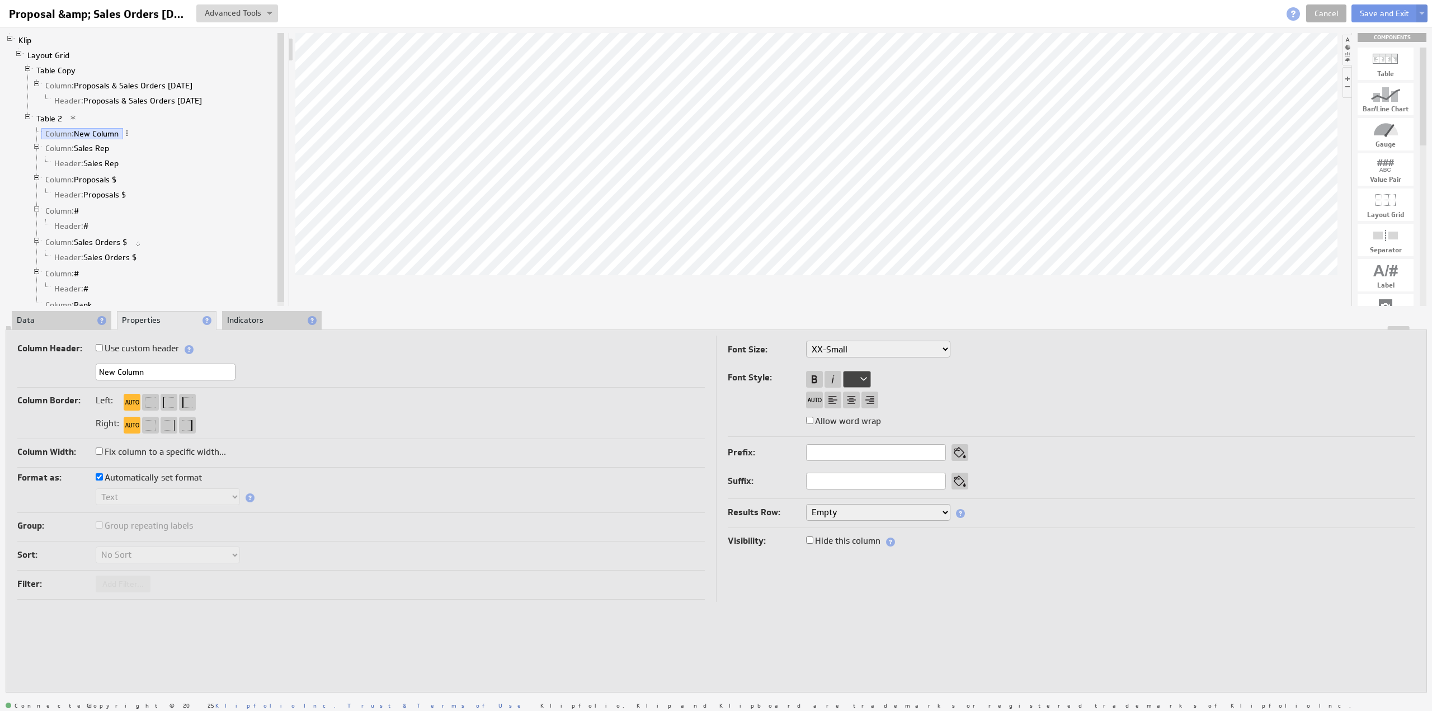
drag, startPoint x: 147, startPoint y: 373, endPoint x: 45, endPoint y: 371, distance: 102.4
click at [45, 371] on div "New Column" at bounding box center [360, 373] width 687 height 18
click at [147, 475] on label "Automatically set format" at bounding box center [149, 478] width 106 height 16
click at [103, 475] on input "Automatically set format" at bounding box center [99, 476] width 7 height 7
checkbox input "false"
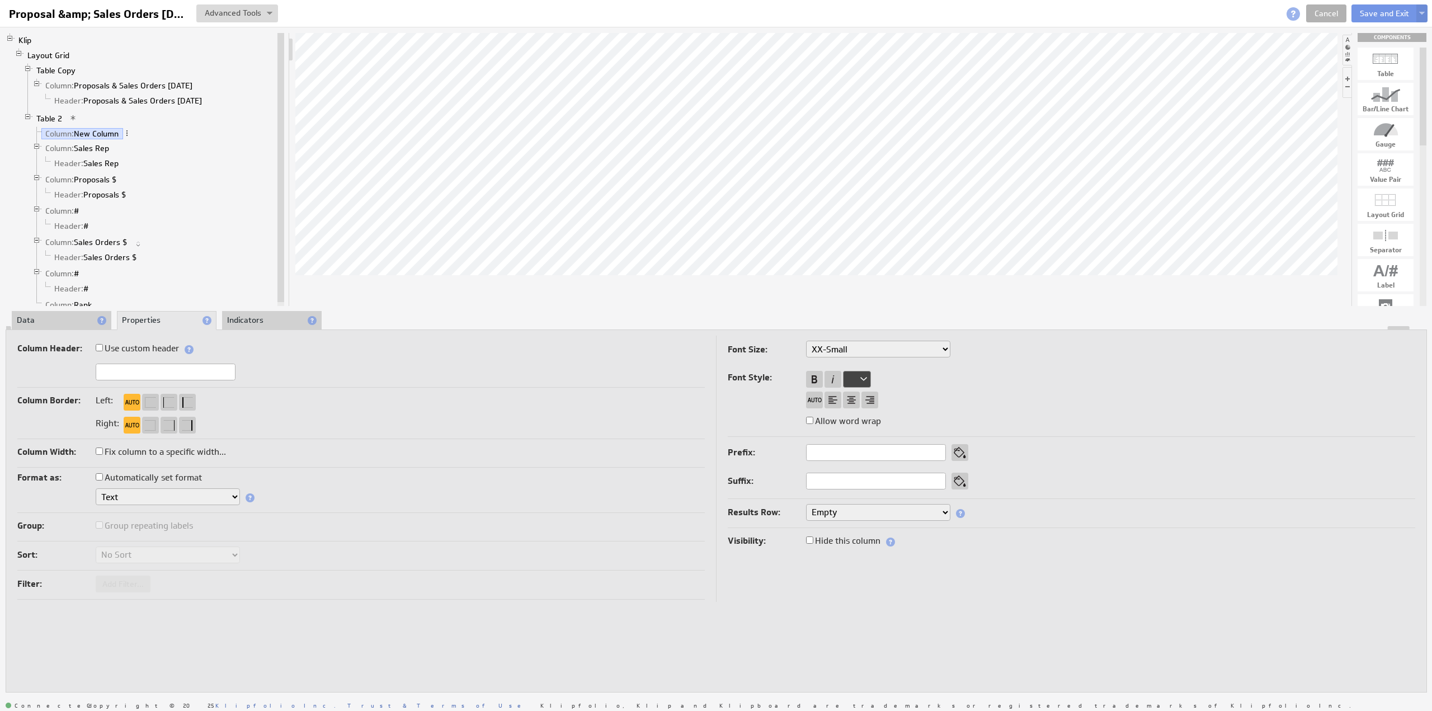
click at [136, 497] on select "Text Number Currency Percentage Image URL Date / Time Duration Mini Chart: Spar…" at bounding box center [168, 496] width 144 height 17
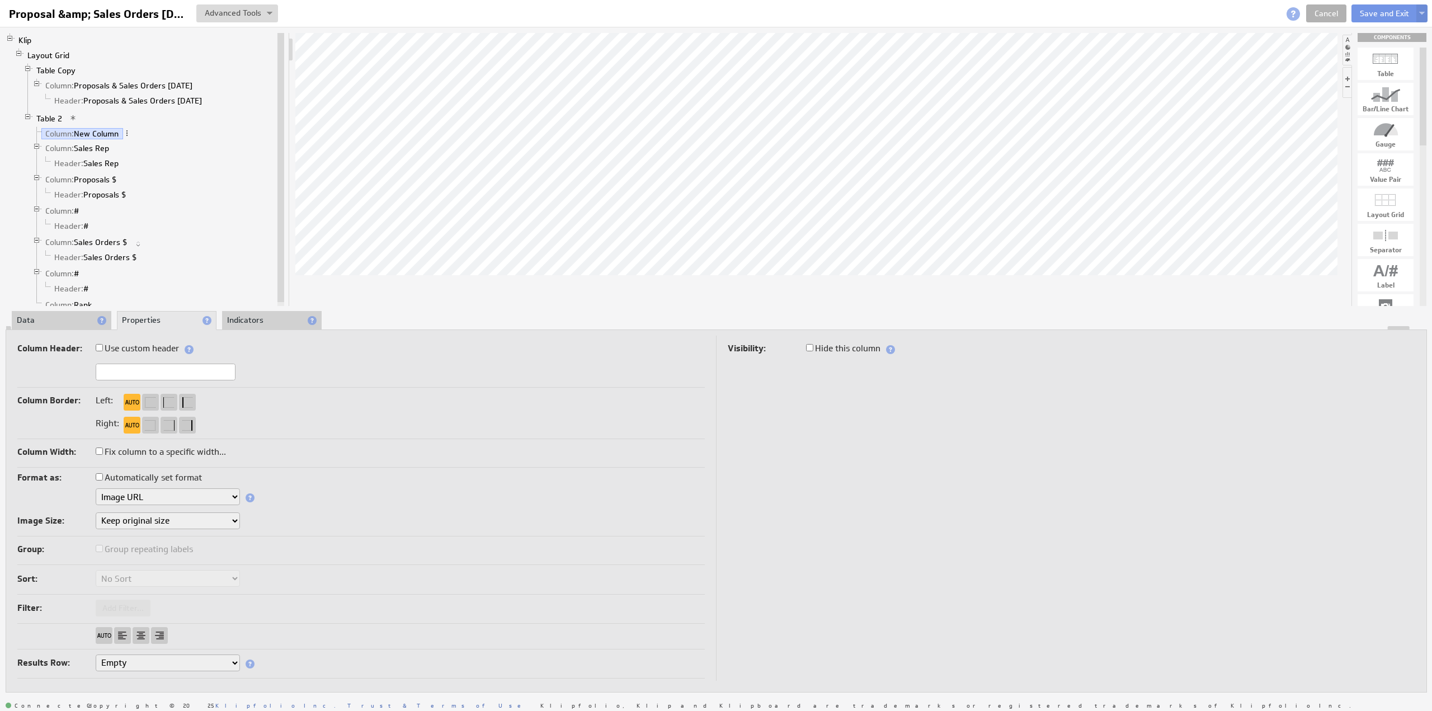
click at [37, 317] on li "Data" at bounding box center [62, 320] width 100 height 19
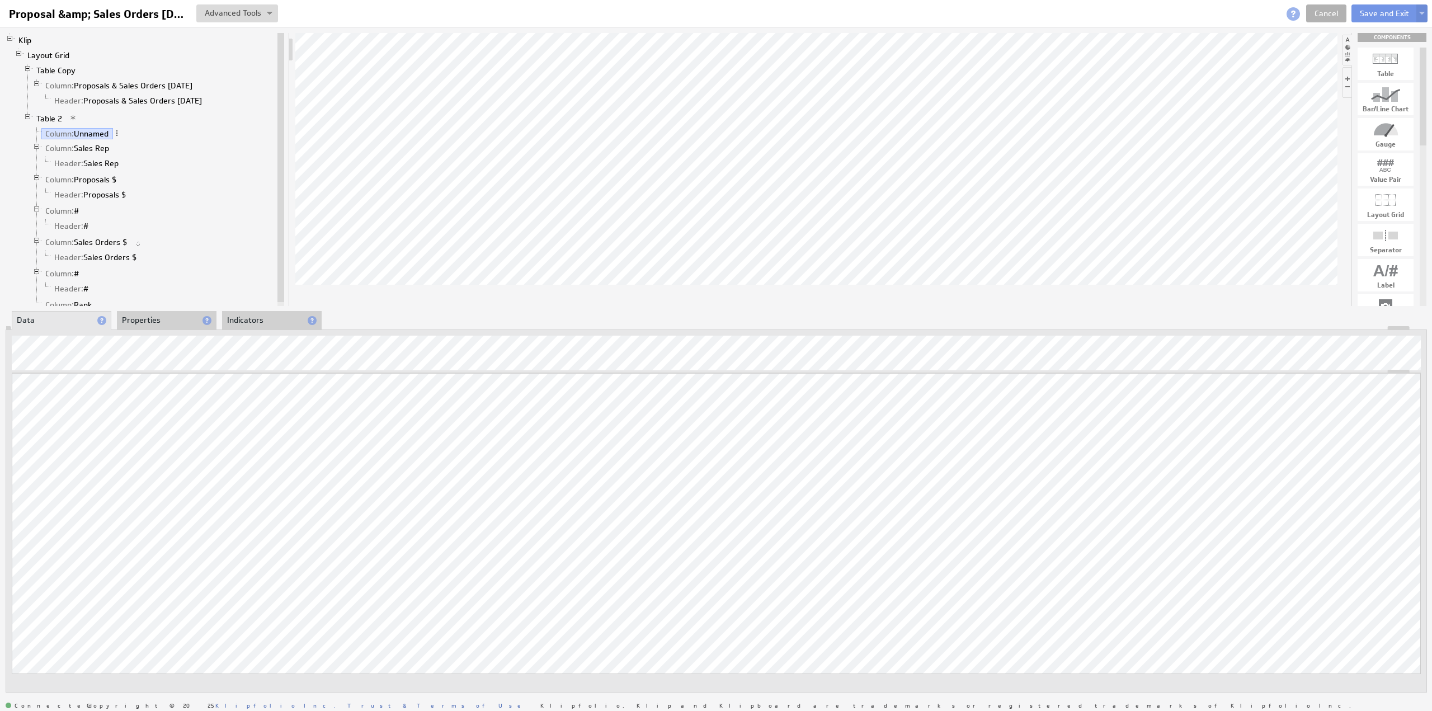
click at [143, 318] on li "Properties" at bounding box center [167, 320] width 100 height 19
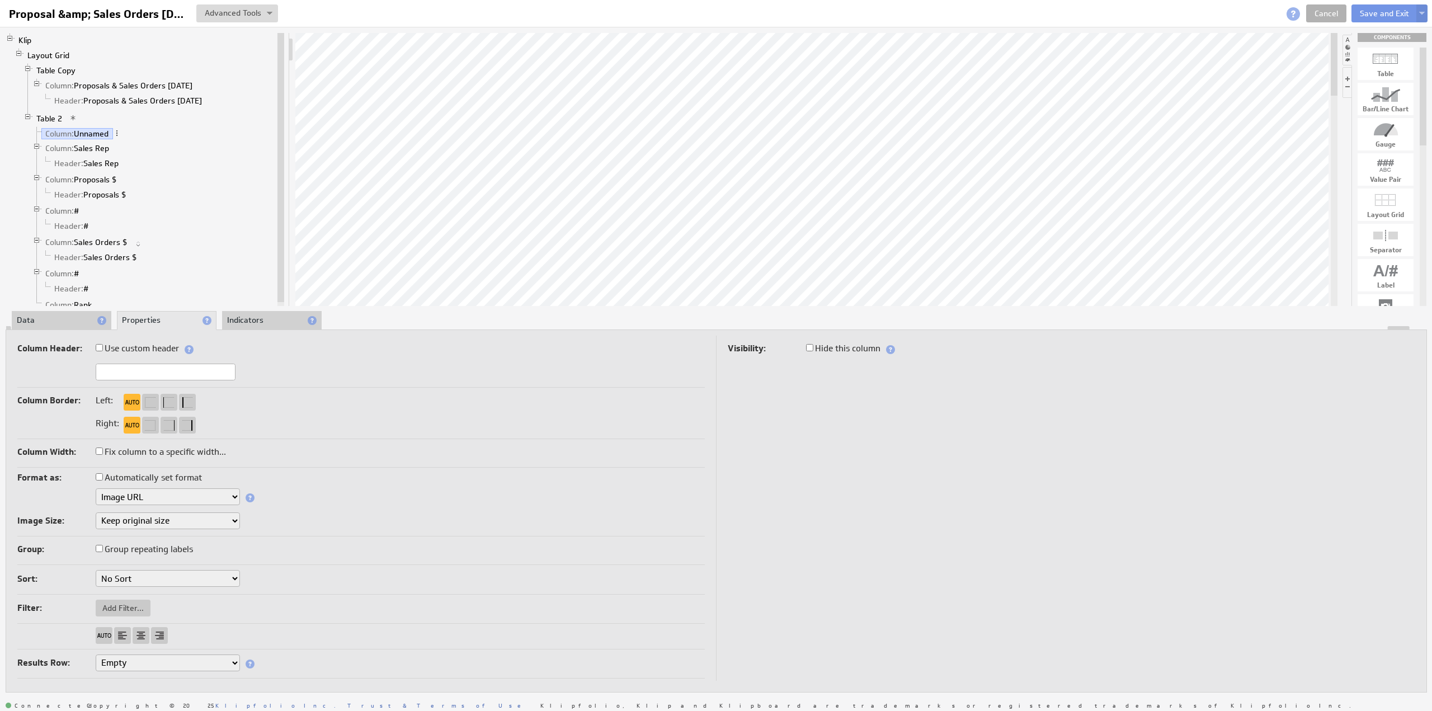
click at [132, 516] on select "Keep original size Force size to... Scale down if larger than..." at bounding box center [168, 520] width 144 height 17
select select "fd"
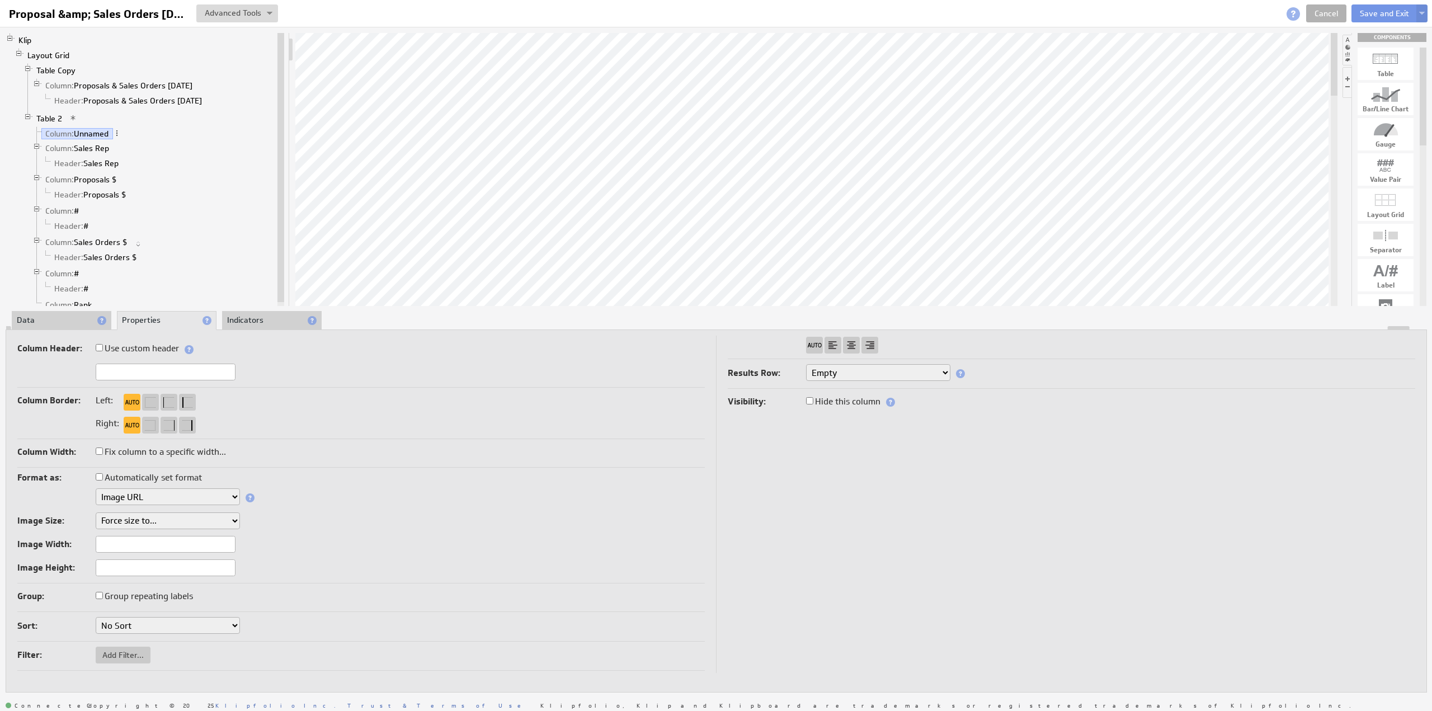
click at [139, 543] on input "text" at bounding box center [166, 544] width 140 height 17
type input "40"
drag, startPoint x: 91, startPoint y: 546, endPoint x: 77, endPoint y: 547, distance: 13.5
click at [77, 547] on div "Image Width: 40" at bounding box center [360, 545] width 687 height 18
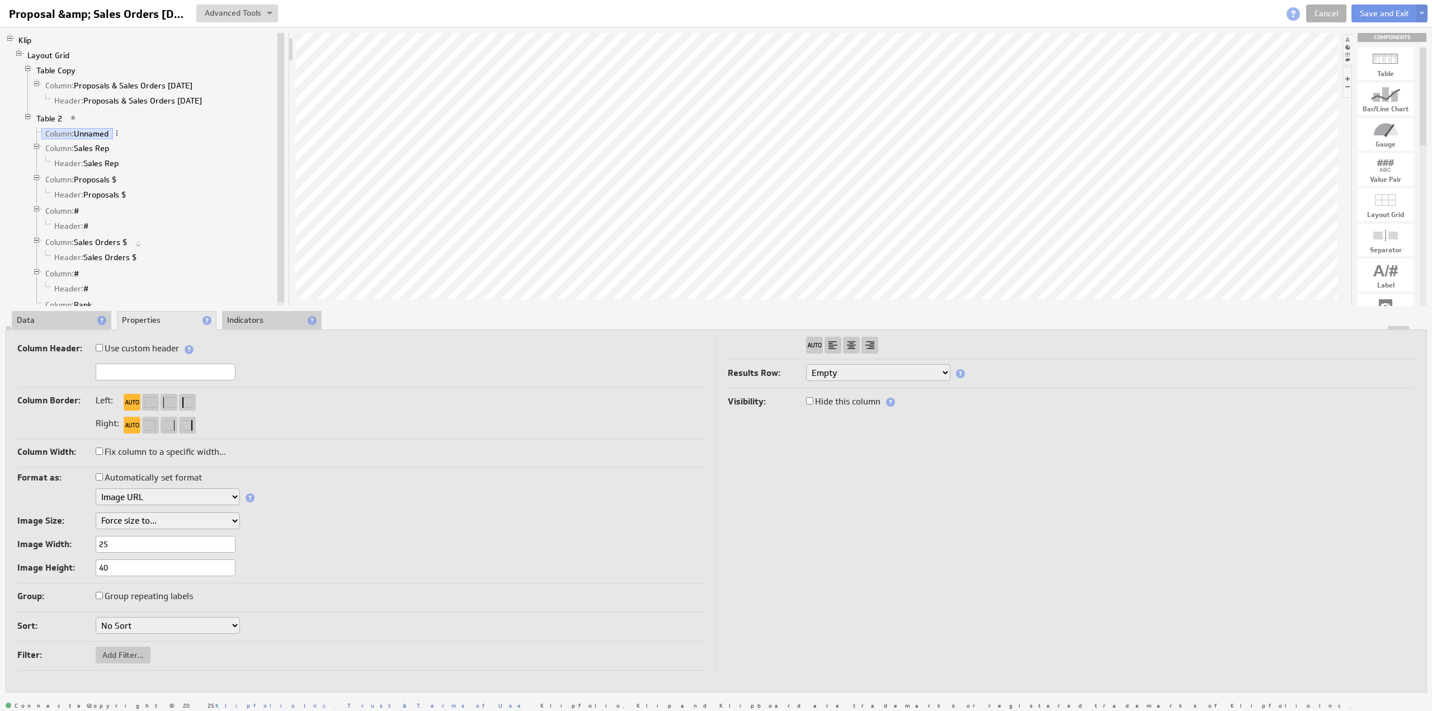
type input "25"
drag, startPoint x: 122, startPoint y: 569, endPoint x: 84, endPoint y: 567, distance: 38.1
click at [84, 567] on div "Image Height: 40" at bounding box center [360, 568] width 687 height 18
type input "25"
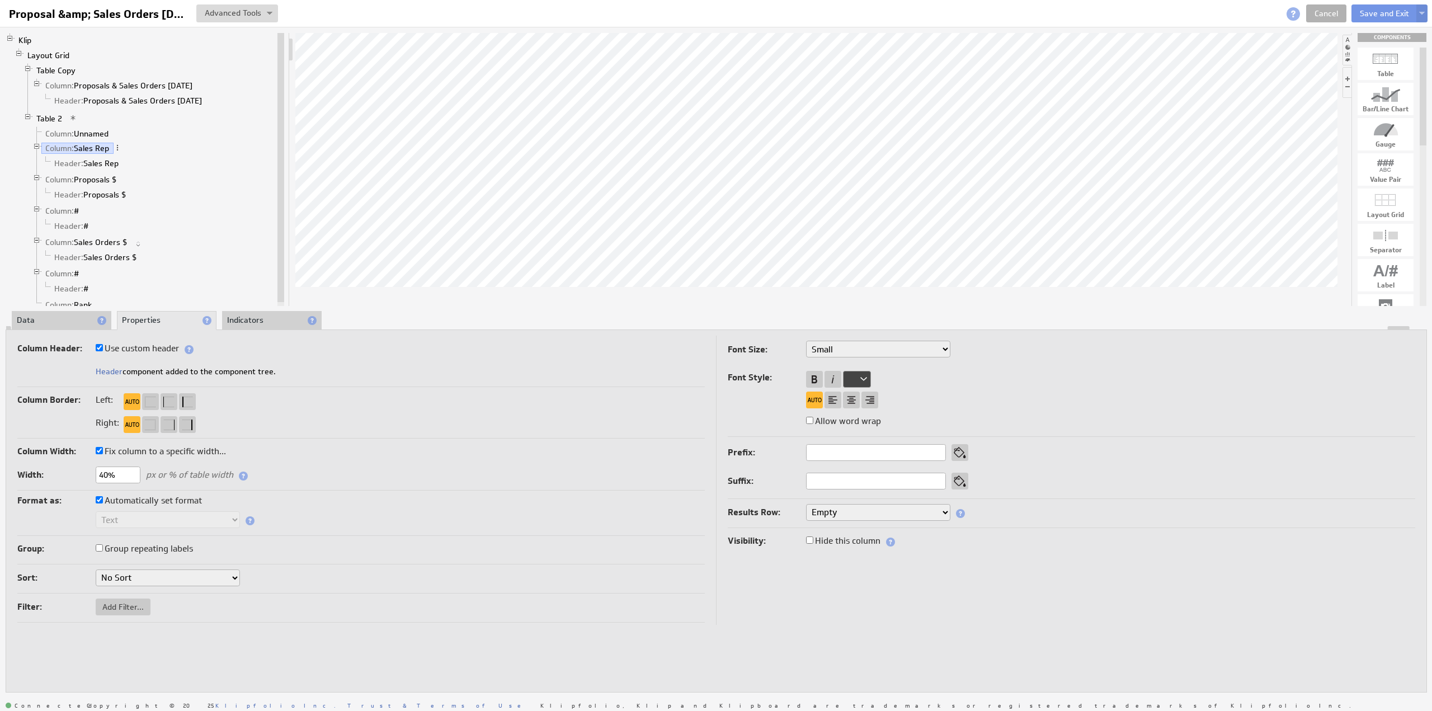
click at [57, 319] on li "Data" at bounding box center [62, 320] width 100 height 19
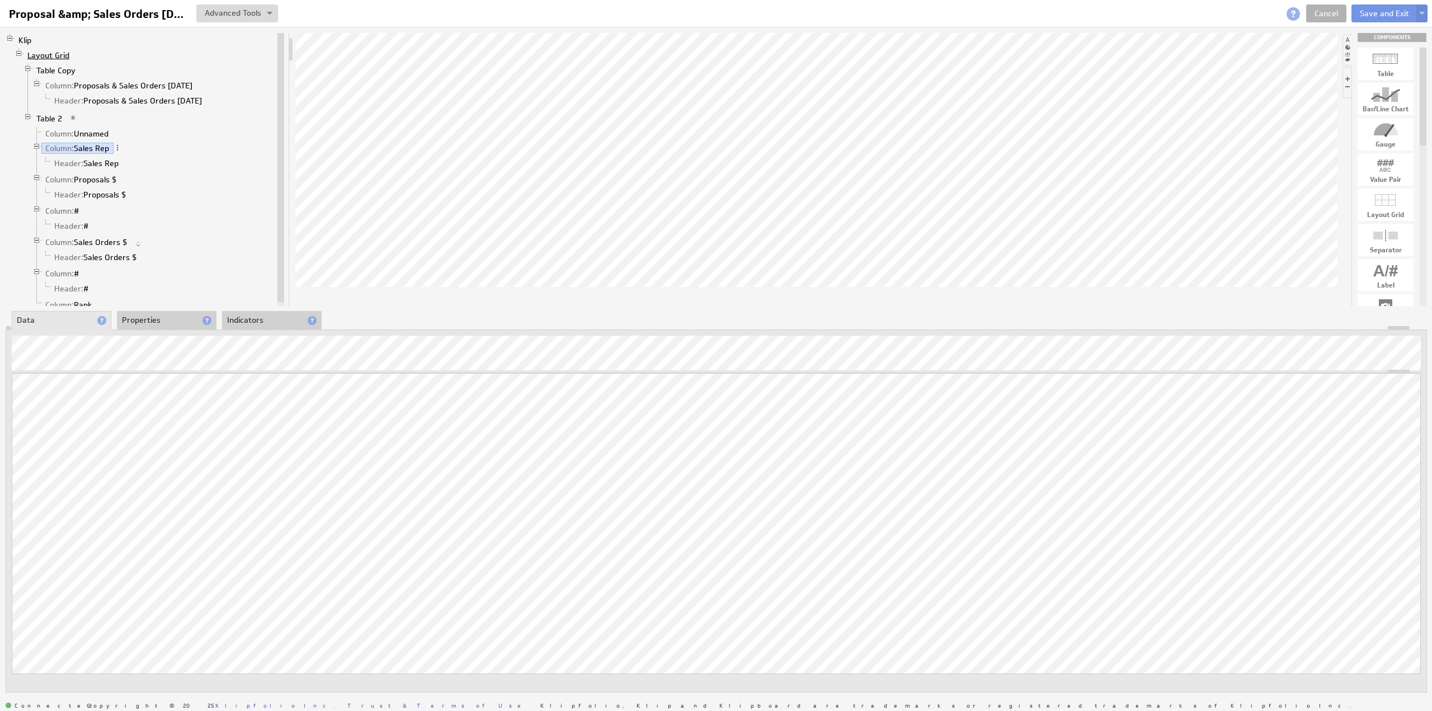
click at [52, 53] on link "Layout Grid" at bounding box center [48, 55] width 50 height 11
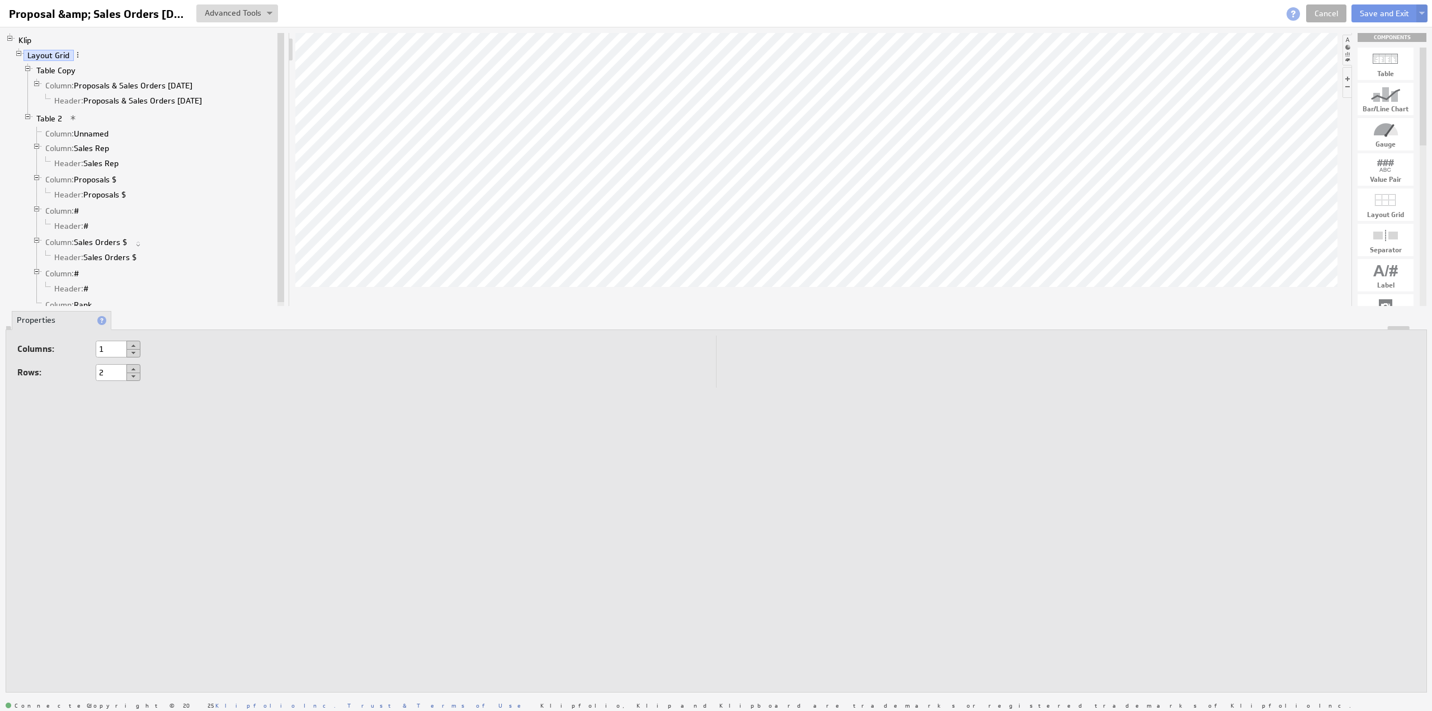
click at [132, 344] on button at bounding box center [133, 345] width 14 height 9
type input "2"
click at [55, 68] on link "Table Copy" at bounding box center [56, 70] width 48 height 11
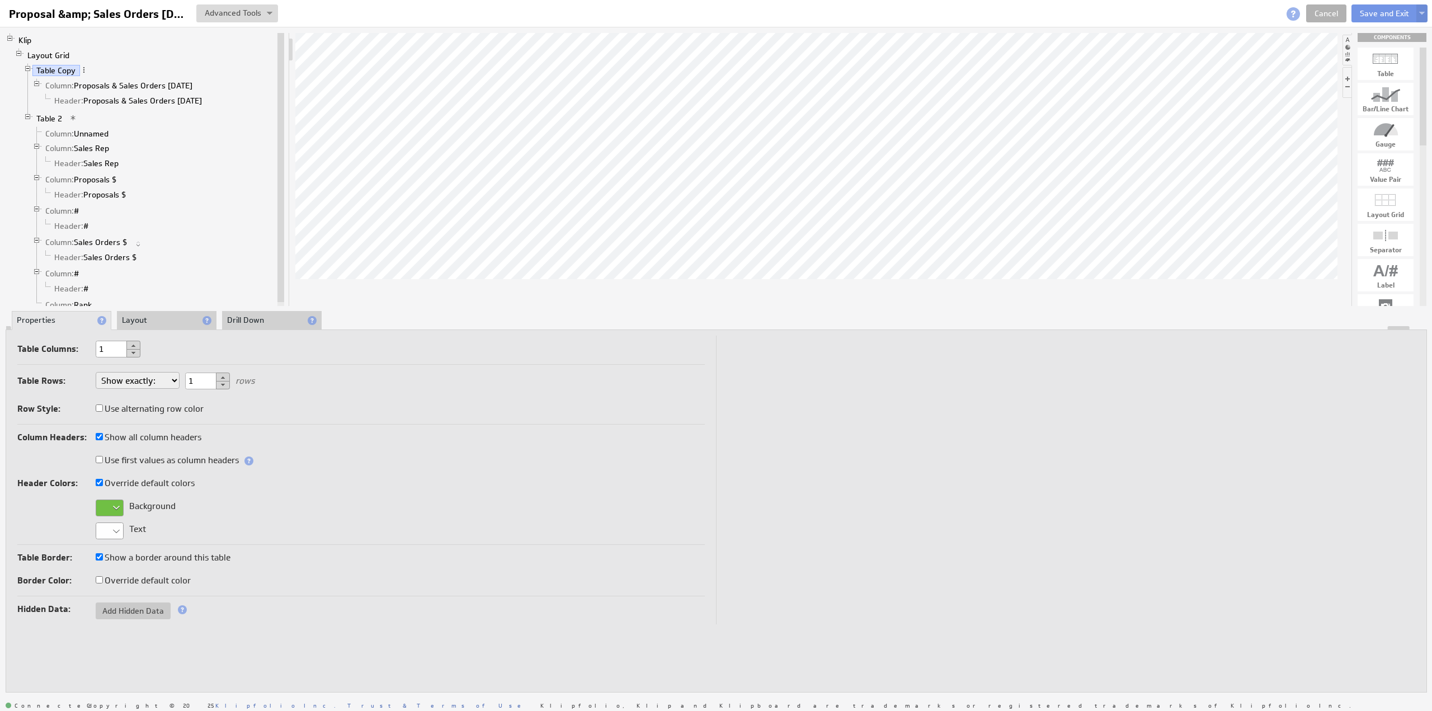
click at [162, 321] on li "Layout" at bounding box center [167, 320] width 100 height 19
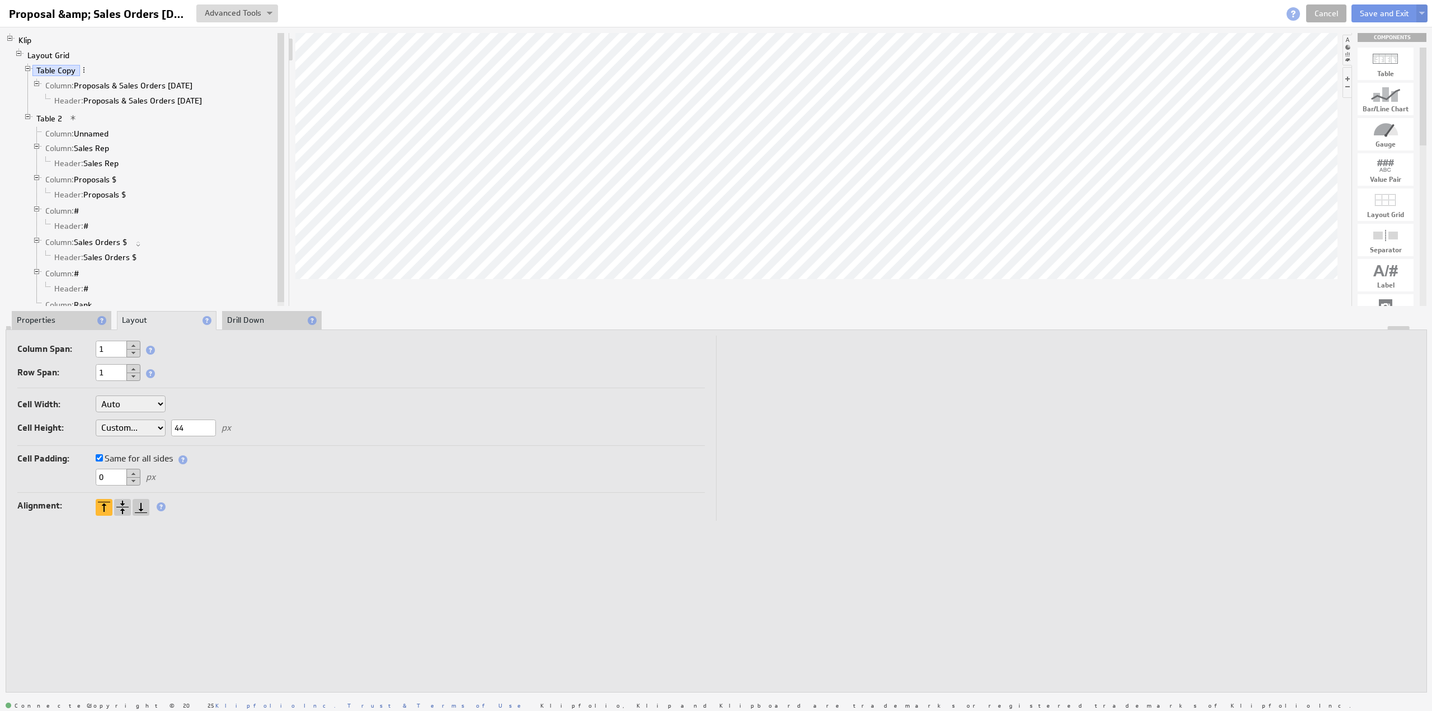
click at [133, 344] on button at bounding box center [133, 345] width 14 height 9
click at [52, 114] on link "Table 2" at bounding box center [49, 118] width 34 height 11
drag, startPoint x: 117, startPoint y: 471, endPoint x: 87, endPoint y: 472, distance: 29.7
click at [87, 472] on div "5 px" at bounding box center [360, 478] width 687 height 18
type input "0"
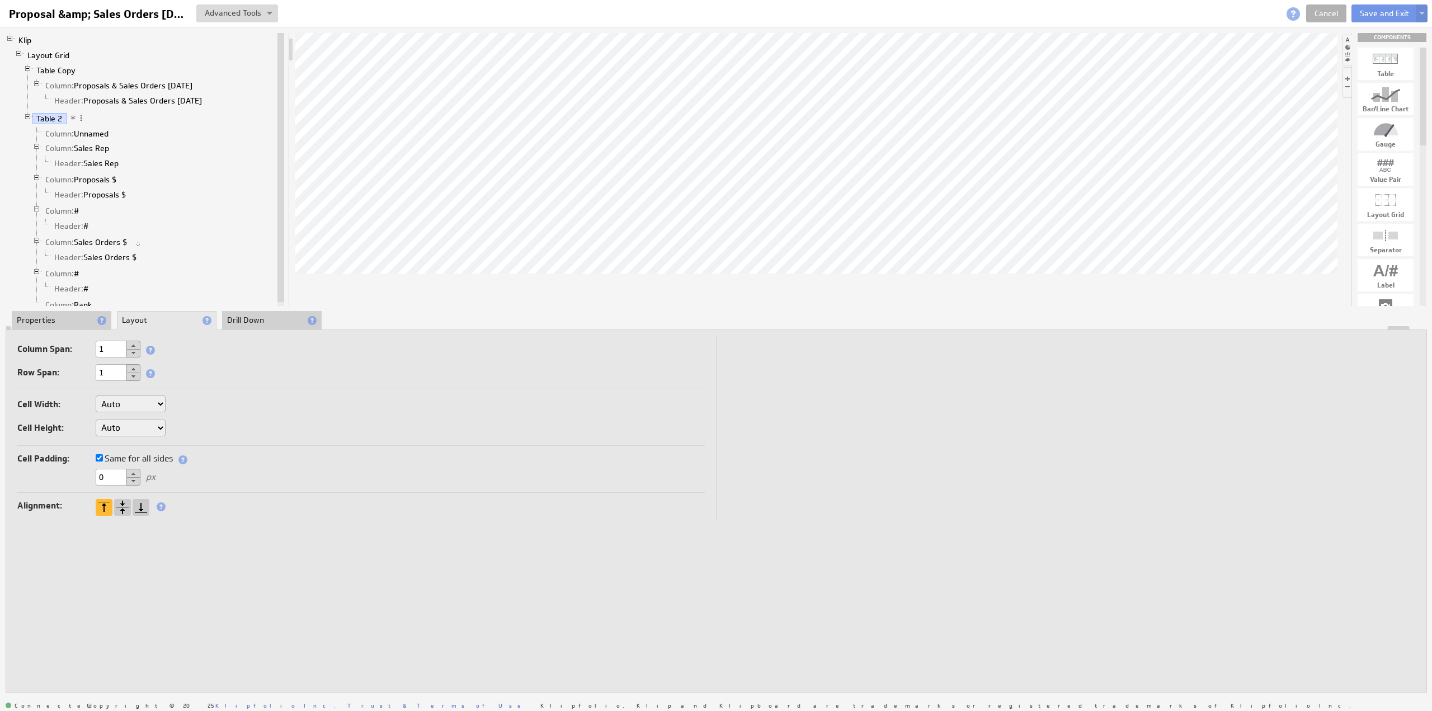
click at [120, 456] on label "Same for all sides" at bounding box center [134, 459] width 77 height 16
click at [103, 456] on input "Same for all sides" at bounding box center [99, 457] width 7 height 7
drag, startPoint x: 143, startPoint y: 475, endPoint x: 95, endPoint y: 471, distance: 48.3
click at [96, 472] on div "Top: 0" at bounding box center [129, 477] width 67 height 10
type input "20"
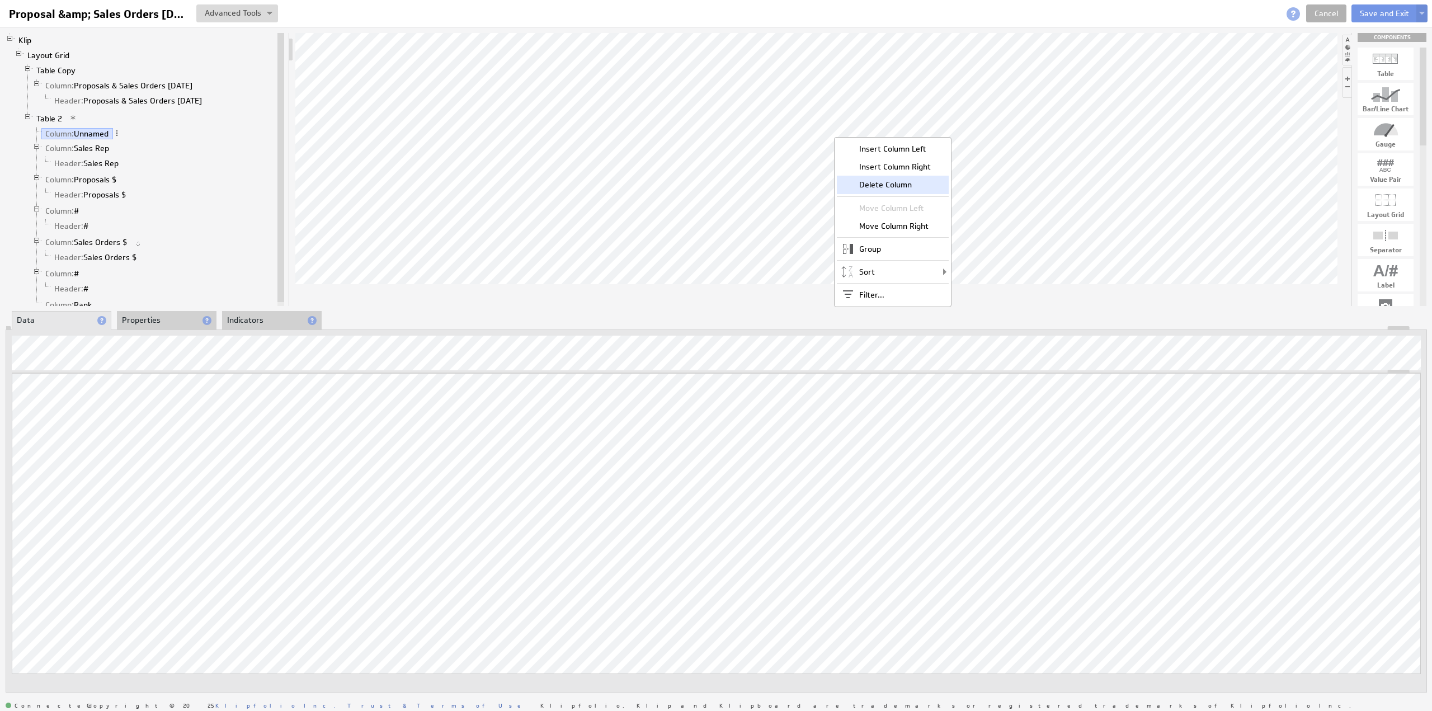
click at [885, 183] on div "Delete Column" at bounding box center [893, 185] width 112 height 18
drag, startPoint x: 1386, startPoint y: 202, endPoint x: 754, endPoint y: 183, distance: 632.3
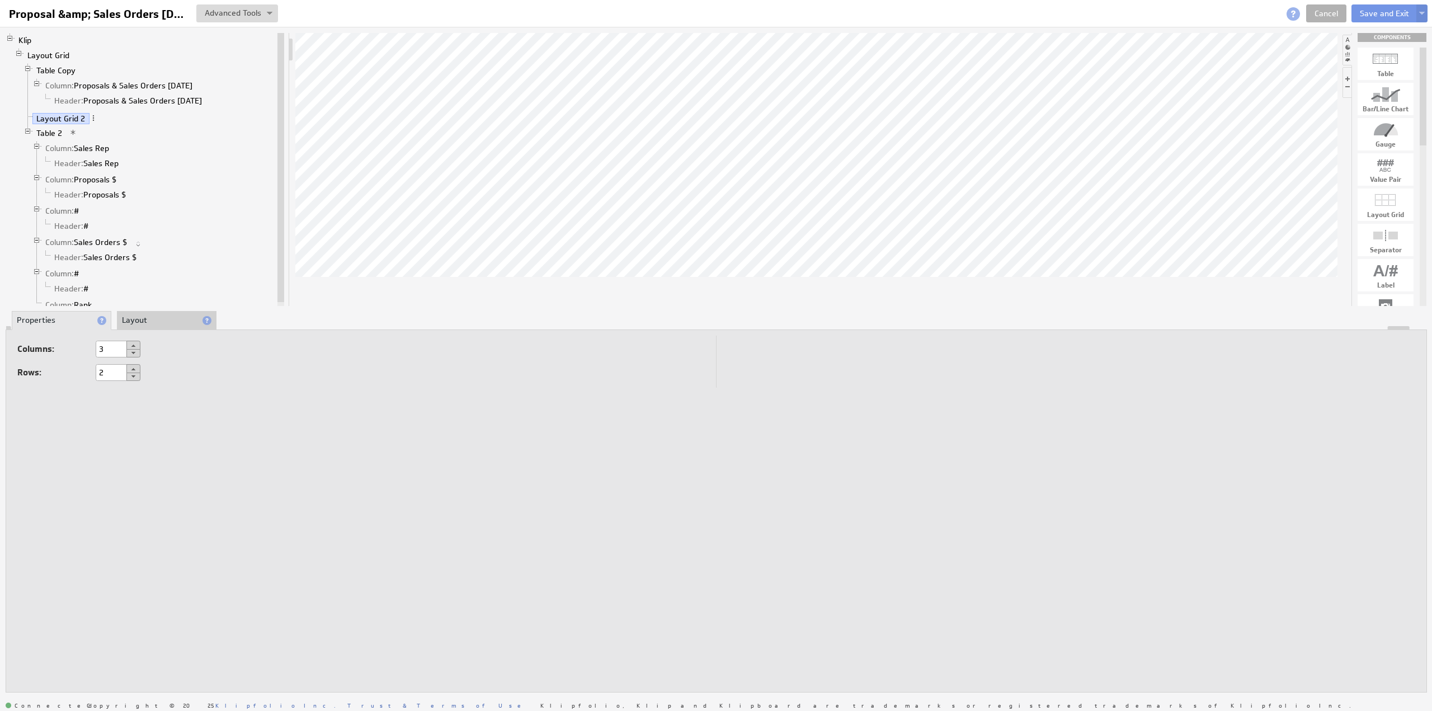
click at [131, 366] on button at bounding box center [133, 368] width 14 height 9
type input "3"
click at [131, 352] on button at bounding box center [133, 353] width 14 height 8
type input "1"
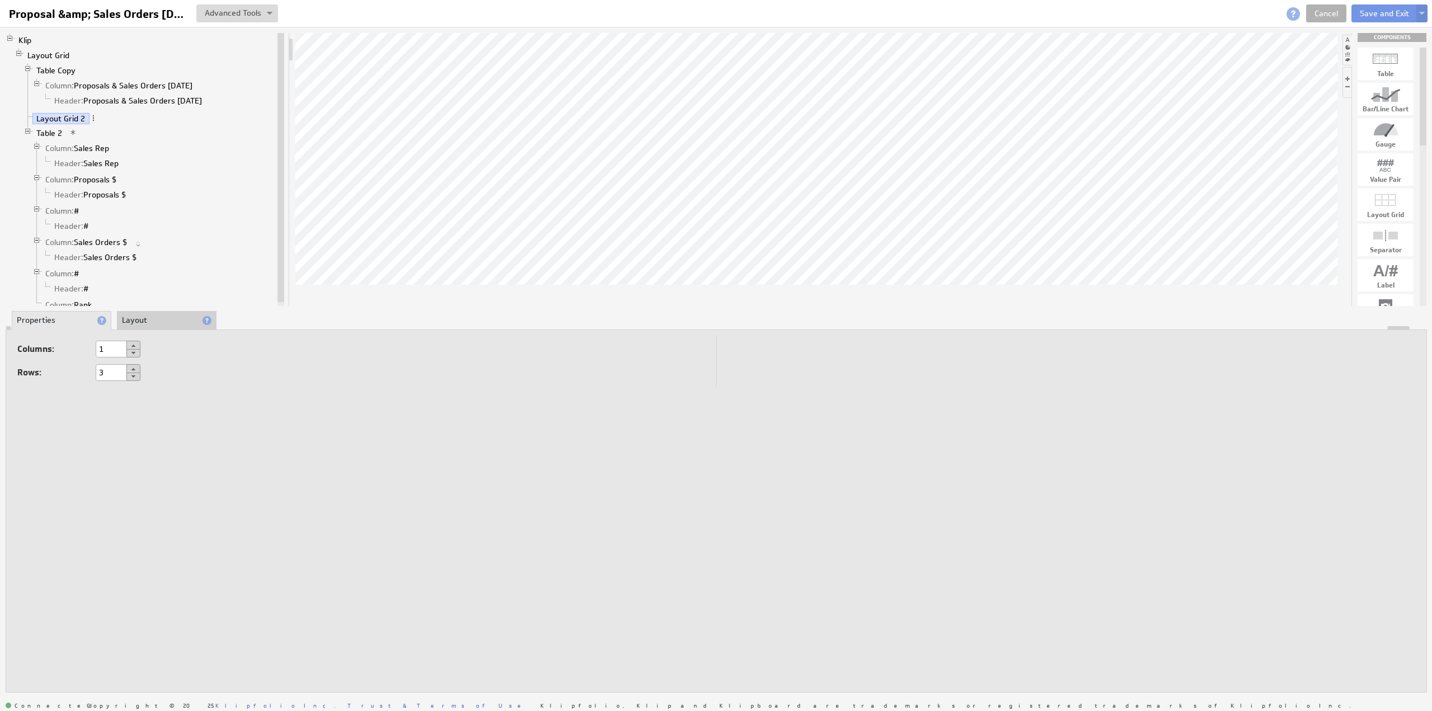
click at [144, 318] on li "Layout" at bounding box center [167, 320] width 100 height 19
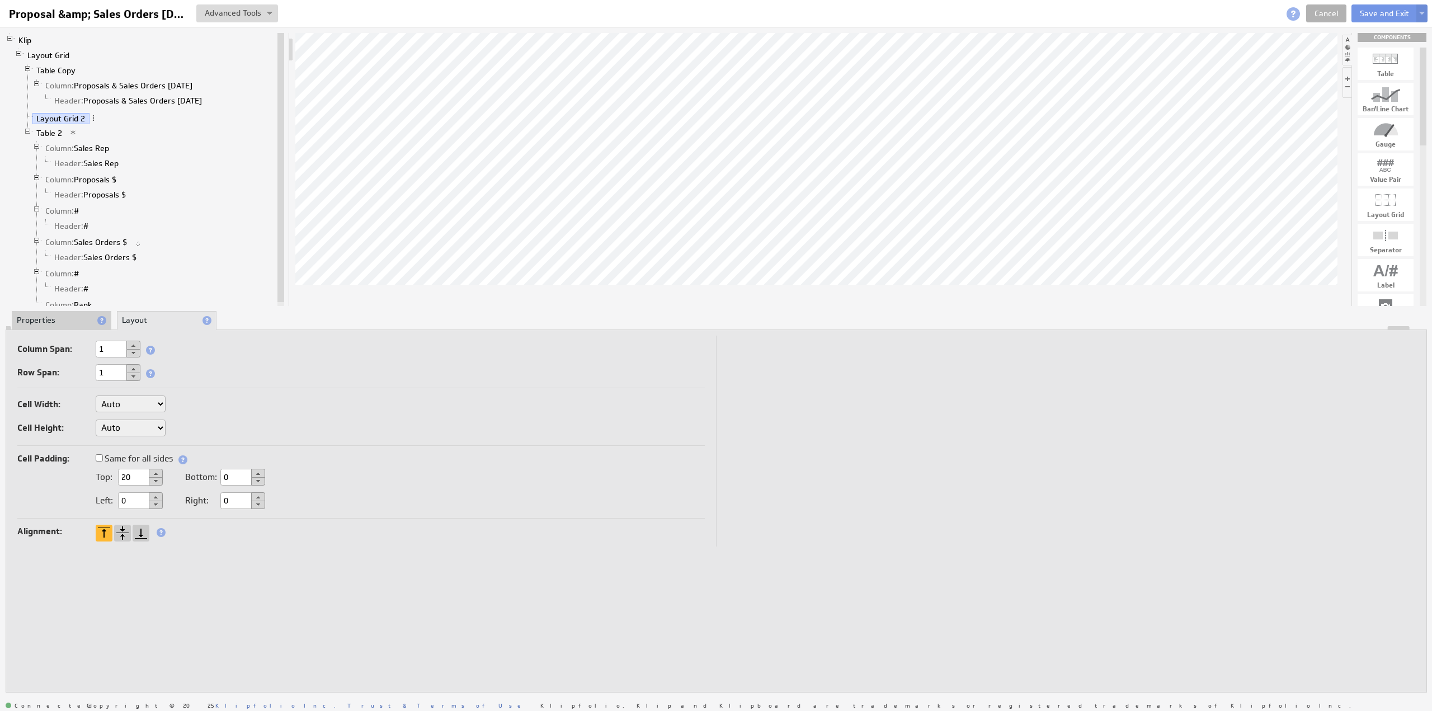
click at [126, 408] on select "Auto Custom..." at bounding box center [131, 403] width 70 height 17
select select "cust"
click at [190, 404] on input "text" at bounding box center [193, 404] width 45 height 17
type input "40"
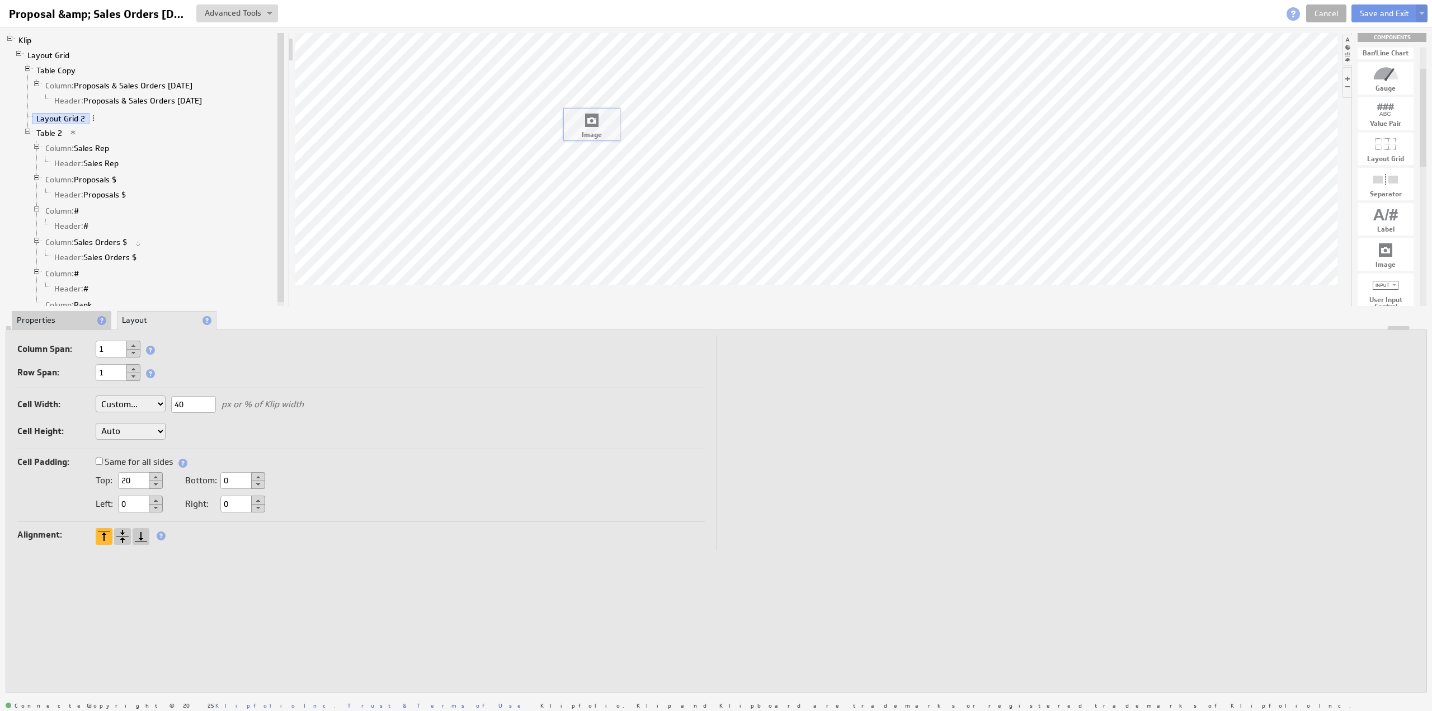
drag, startPoint x: 1386, startPoint y: 255, endPoint x: 592, endPoint y: 125, distance: 804.9
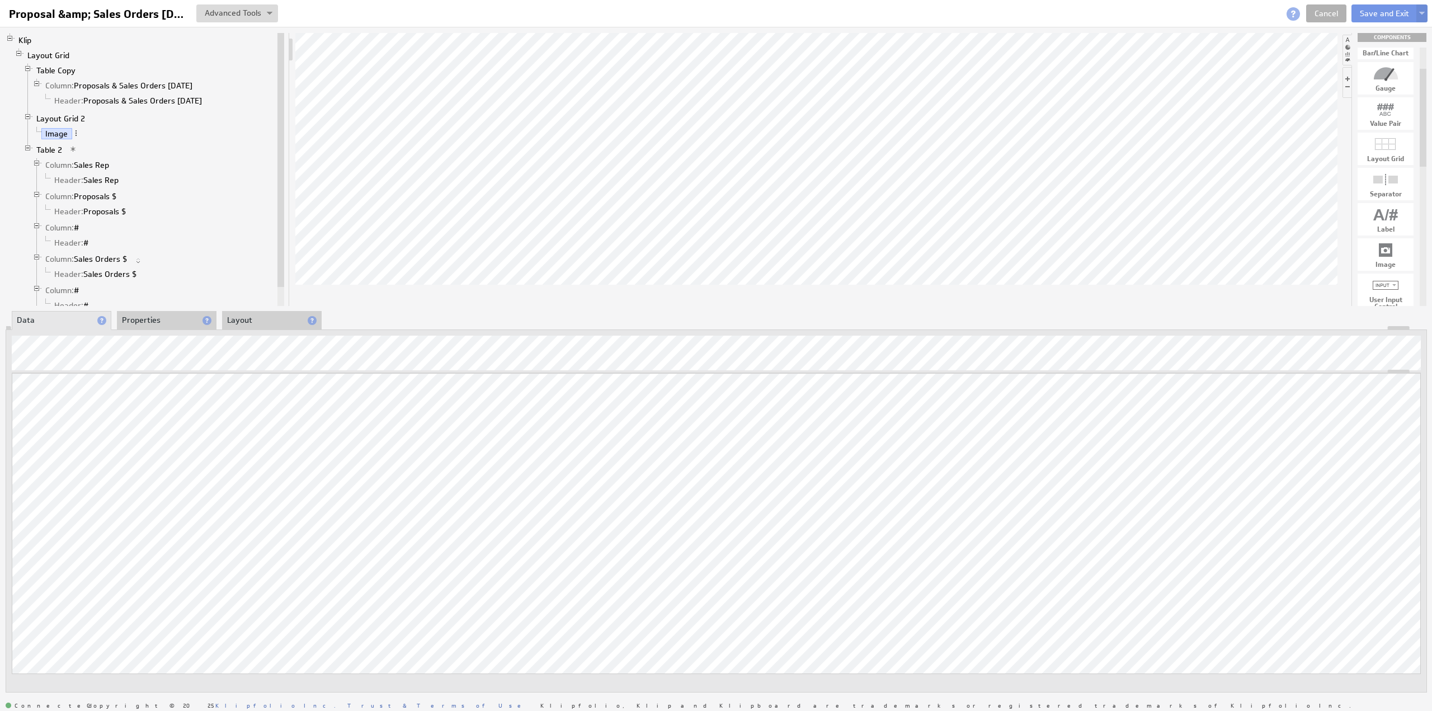
click at [233, 319] on li "Layout" at bounding box center [272, 320] width 100 height 19
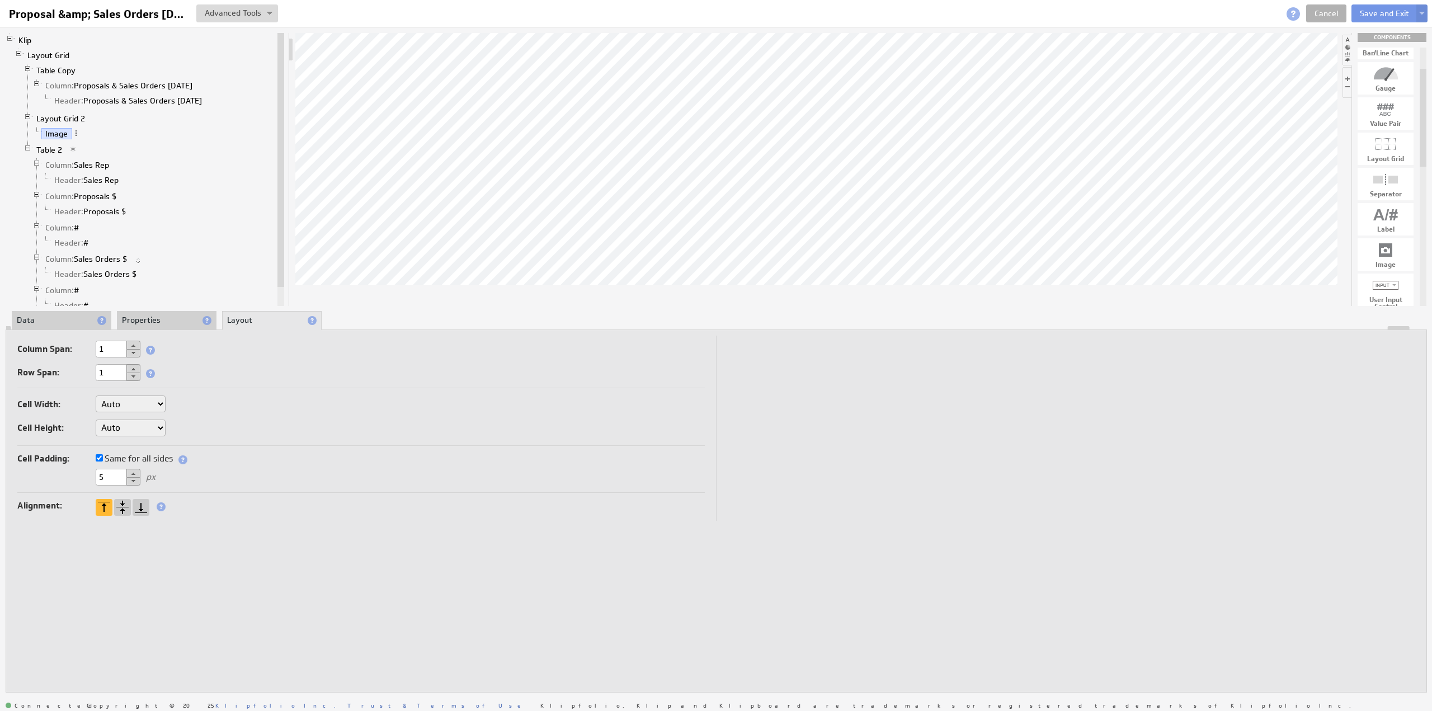
click at [77, 319] on li "Data" at bounding box center [62, 320] width 100 height 19
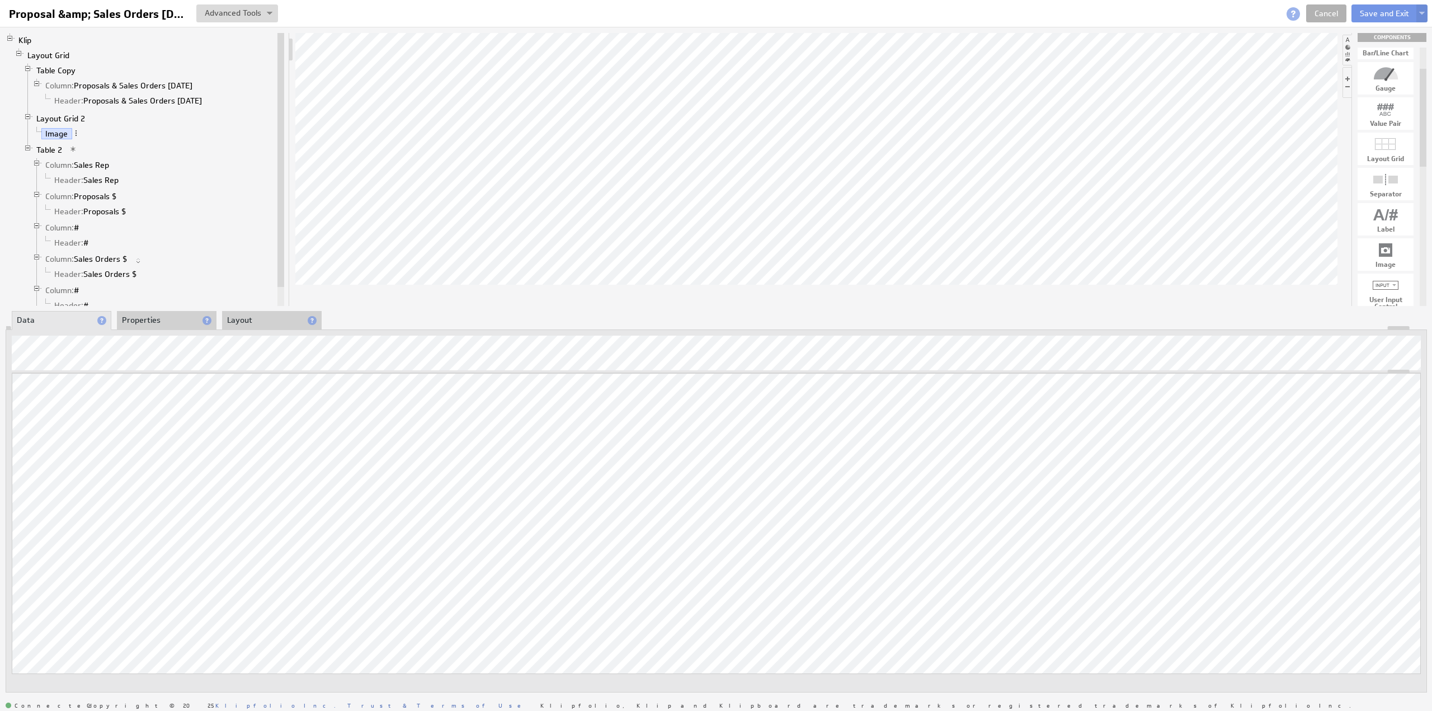
click at [150, 319] on li "Properties" at bounding box center [167, 320] width 100 height 19
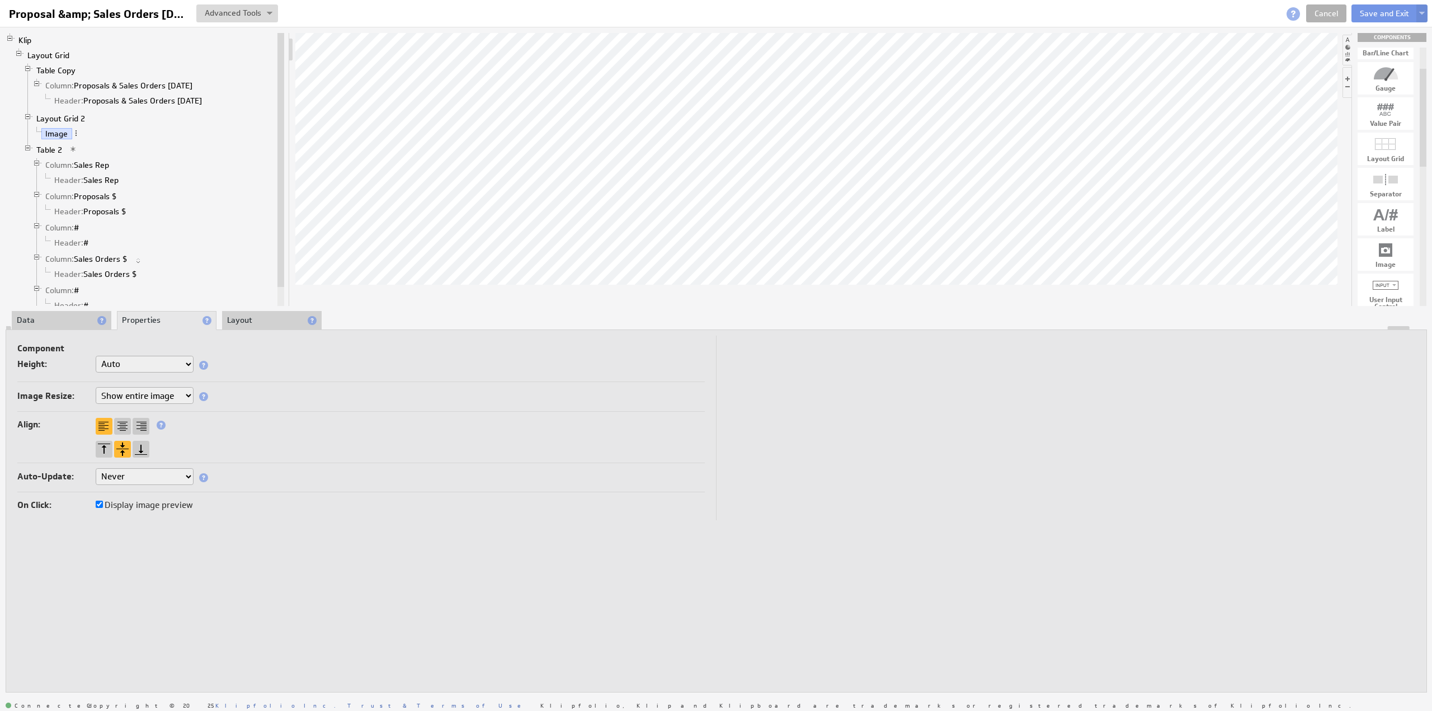
click at [128, 394] on select "Do not resize image Resize image to... Show entire image Fill component" at bounding box center [145, 395] width 98 height 17
select select "resize"
click at [140, 417] on input "text" at bounding box center [151, 419] width 45 height 17
type input "40"
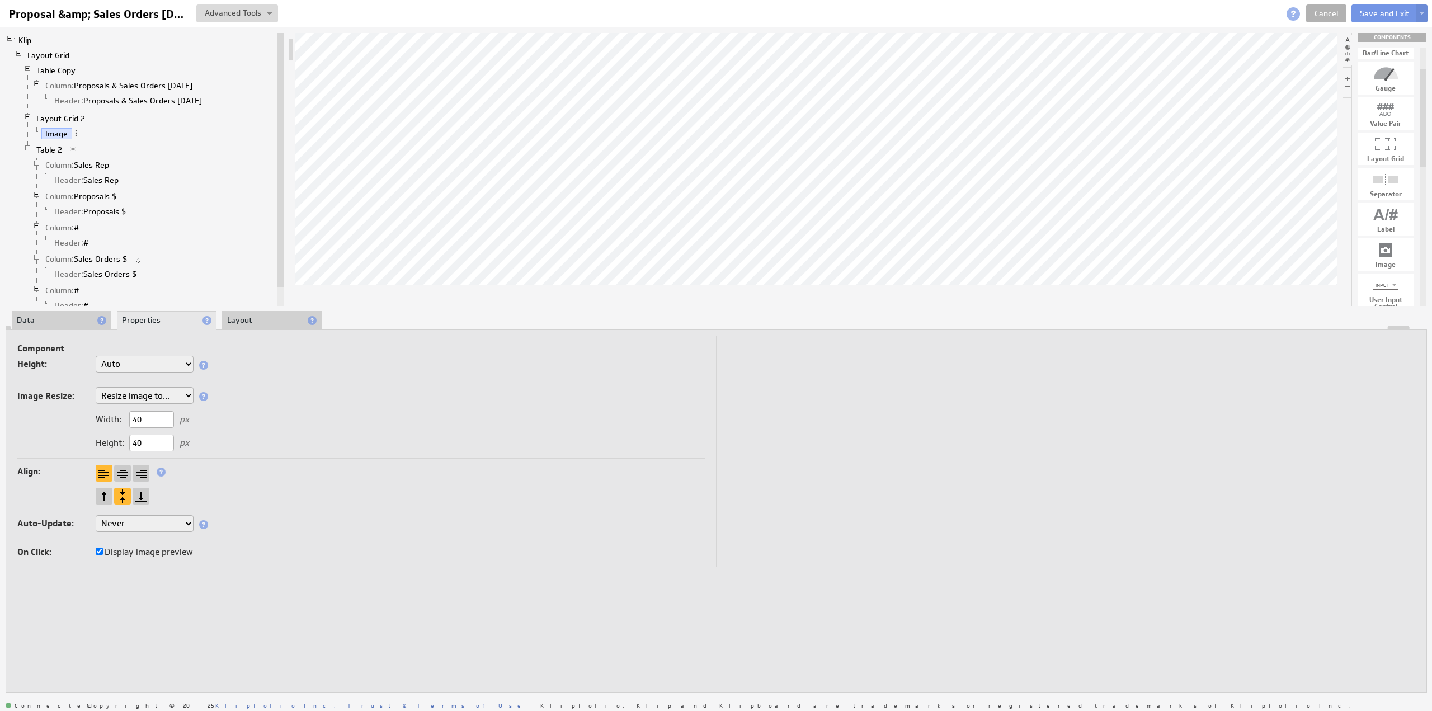
type input "40"
type button "0"
click at [121, 472] on div at bounding box center [122, 473] width 17 height 17
select select "resize"
click at [245, 315] on li "Layout" at bounding box center [272, 320] width 100 height 19
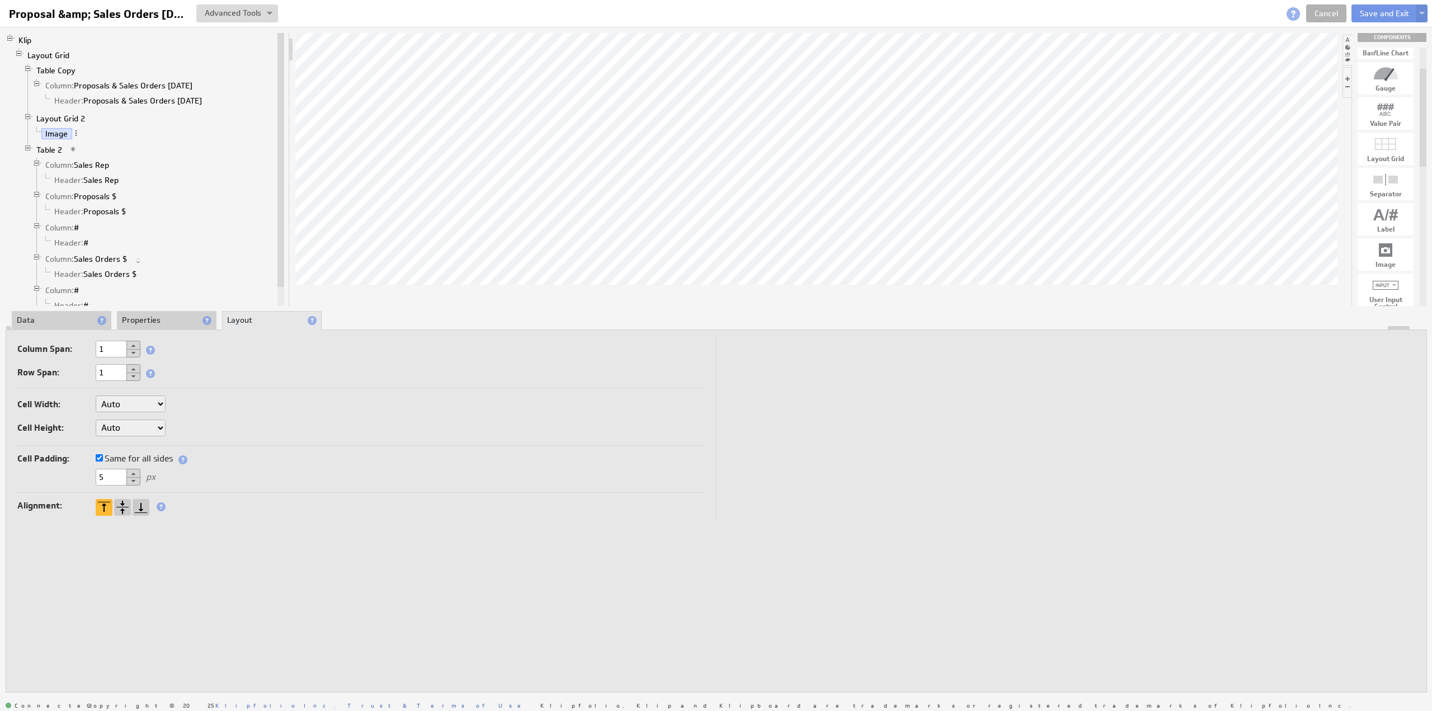
drag, startPoint x: 112, startPoint y: 477, endPoint x: 62, endPoint y: 477, distance: 49.8
click at [62, 477] on div "5 px" at bounding box center [360, 478] width 687 height 18
type input "0"
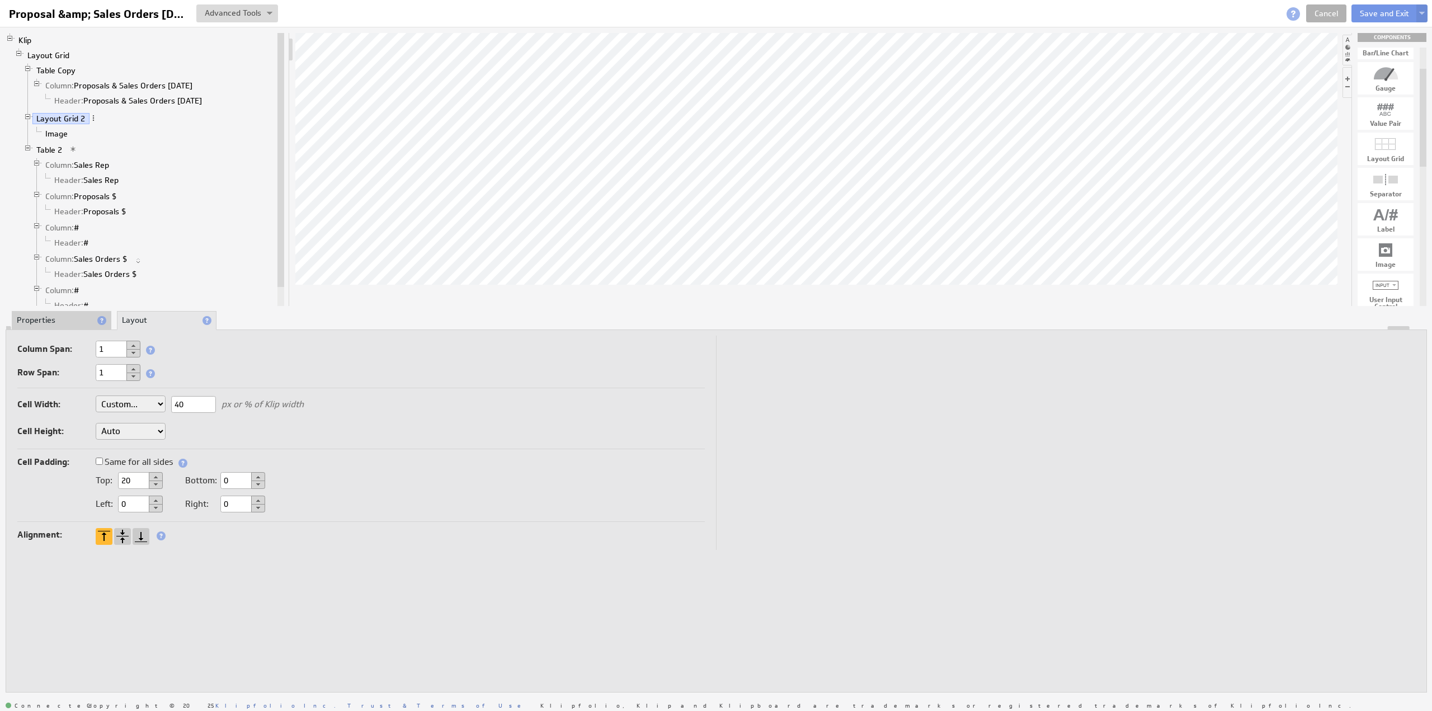
click at [155, 475] on button at bounding box center [156, 476] width 14 height 9
drag, startPoint x: 132, startPoint y: 478, endPoint x: 111, endPoint y: 477, distance: 21.3
click at [111, 477] on div "Top: 21" at bounding box center [129, 480] width 67 height 10
drag, startPoint x: 135, startPoint y: 479, endPoint x: 114, endPoint y: 479, distance: 21.3
click at [114, 479] on div "Top: 50" at bounding box center [129, 480] width 67 height 10
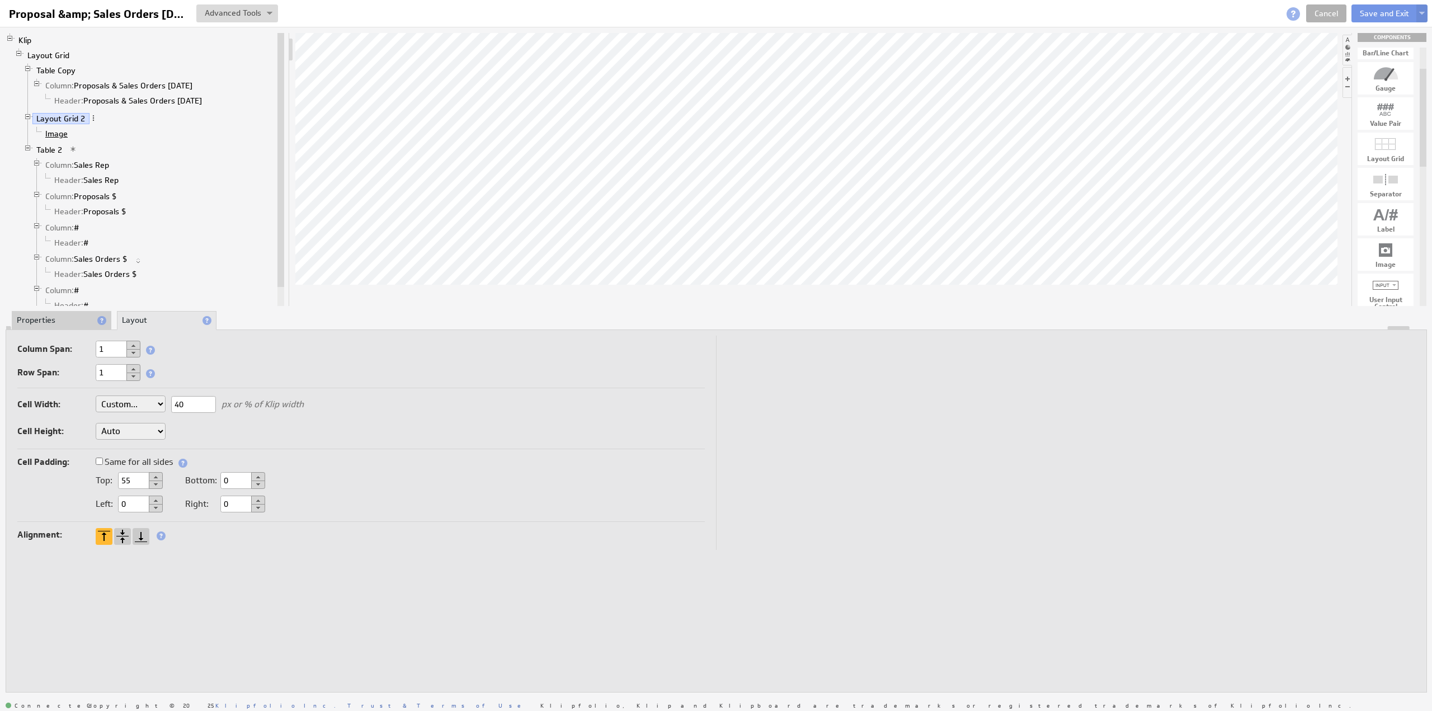
type input "55"
click at [55, 129] on link "Image" at bounding box center [56, 133] width 31 height 11
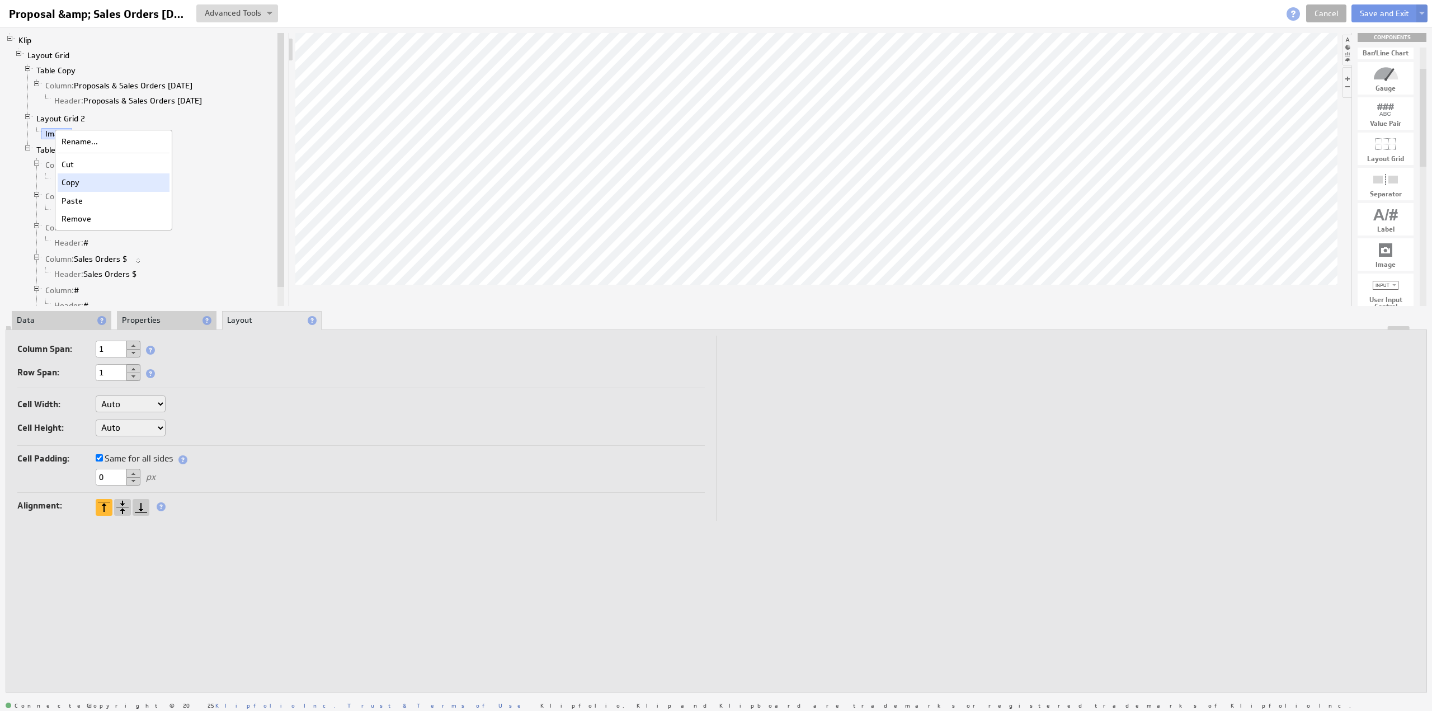
click at [79, 184] on div "Copy" at bounding box center [114, 182] width 112 height 18
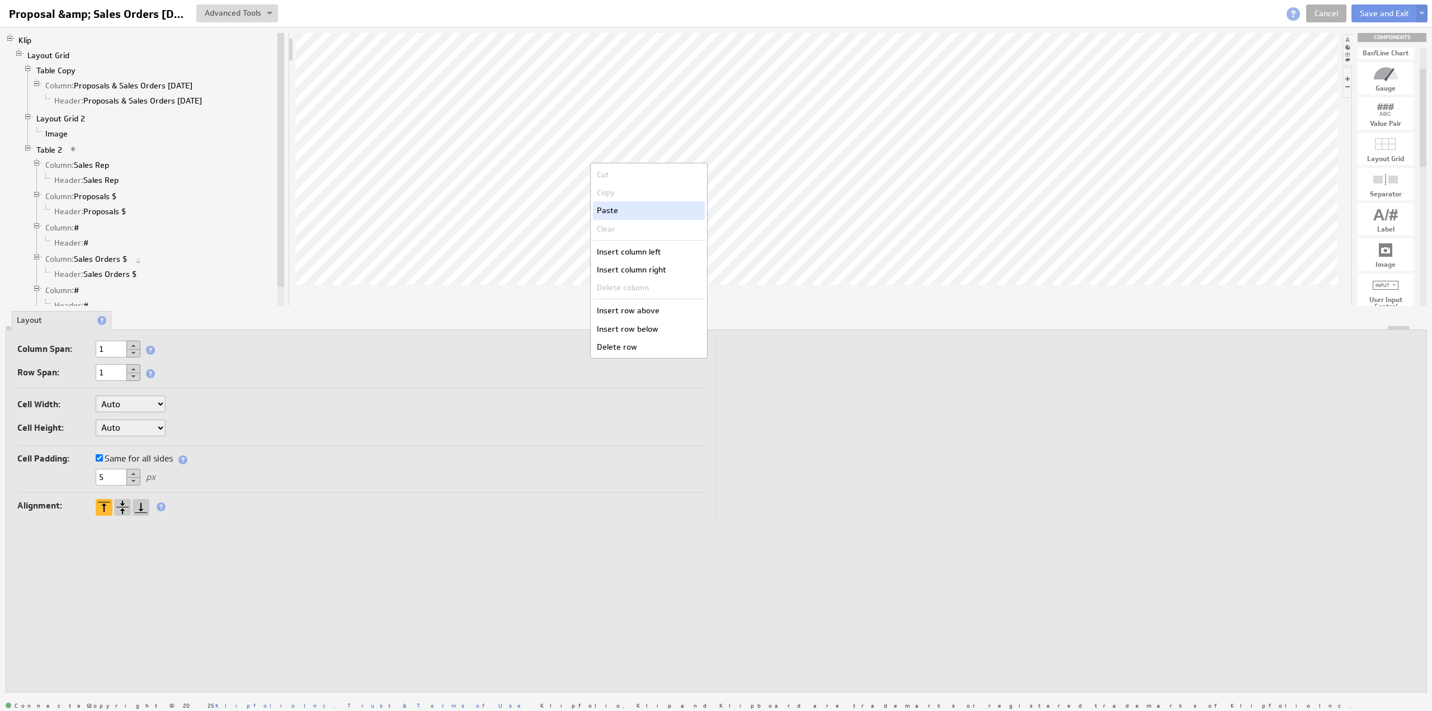
click at [618, 209] on div "Paste" at bounding box center [649, 210] width 112 height 18
click at [619, 230] on div "Paste" at bounding box center [653, 233] width 112 height 18
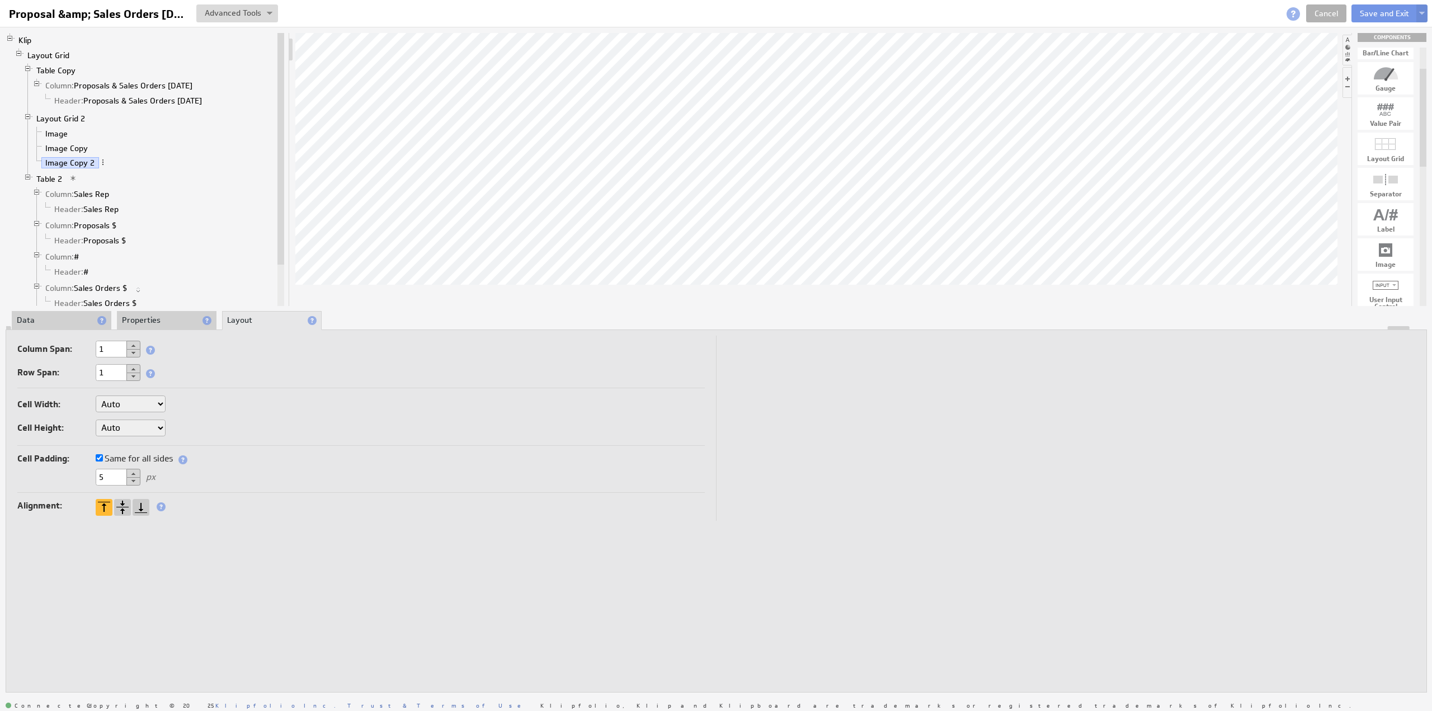
drag, startPoint x: 114, startPoint y: 473, endPoint x: 88, endPoint y: 473, distance: 25.7
click at [88, 473] on div "5 px" at bounding box center [360, 478] width 687 height 18
type input "0"
click at [150, 321] on li "Properties" at bounding box center [167, 320] width 100 height 19
drag, startPoint x: 118, startPoint y: 474, endPoint x: 78, endPoint y: 476, distance: 39.8
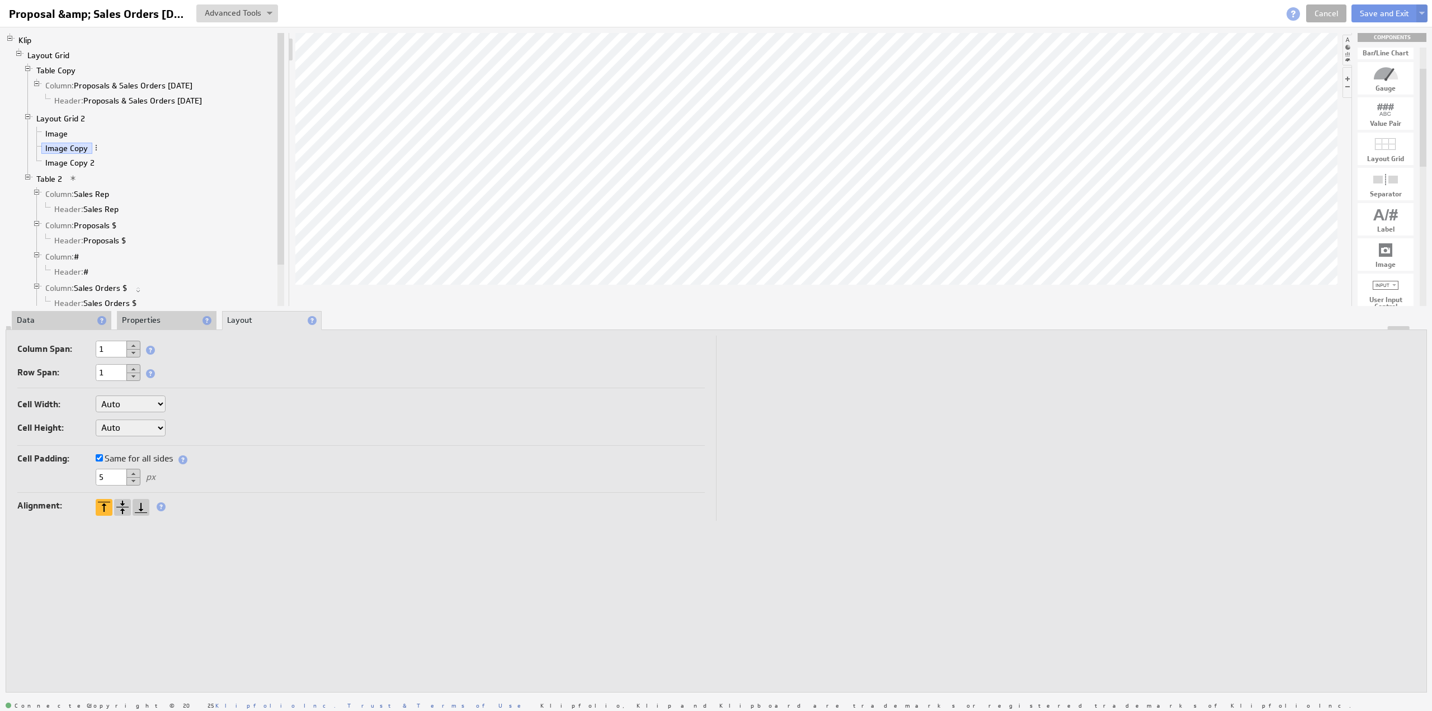
click at [78, 476] on div "5 px" at bounding box center [360, 478] width 687 height 18
type input "0"
click at [143, 314] on li "Properties" at bounding box center [167, 320] width 100 height 19
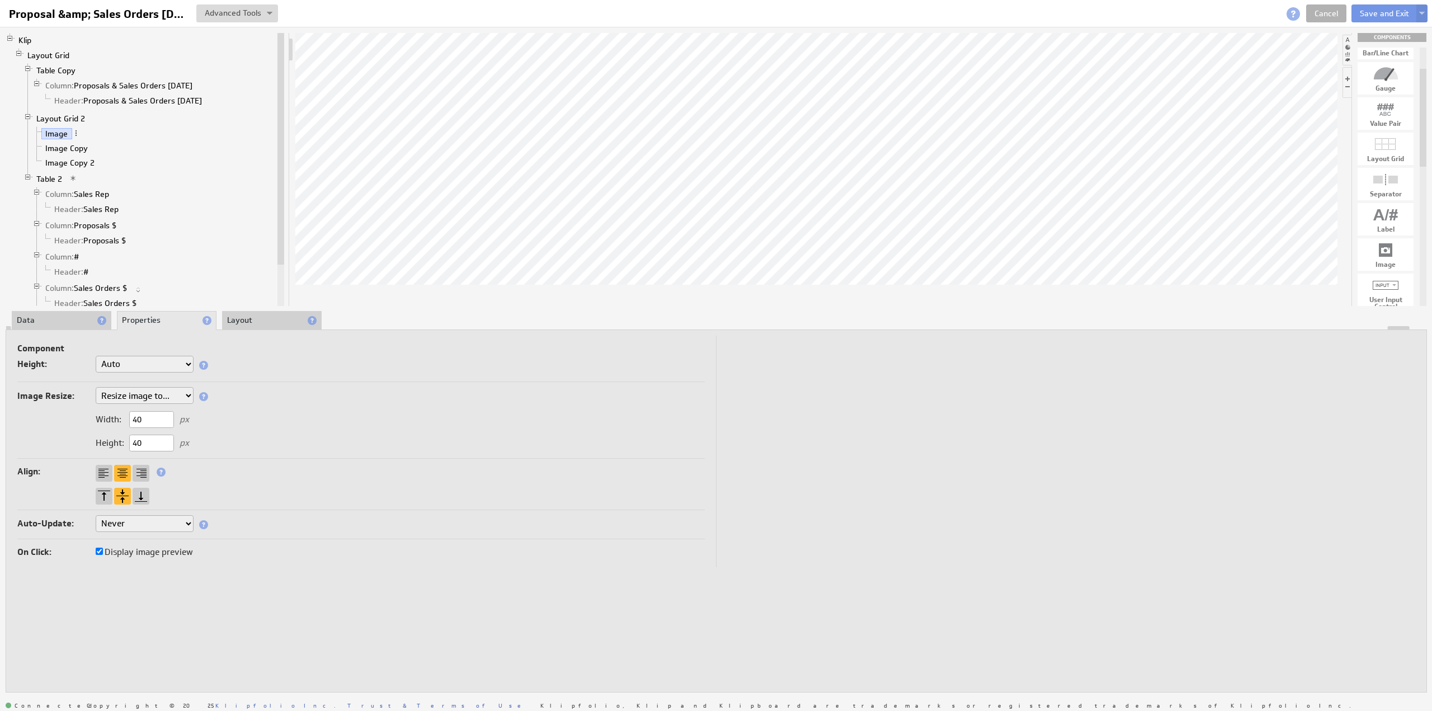
drag, startPoint x: 152, startPoint y: 418, endPoint x: 118, endPoint y: 420, distance: 34.1
click at [118, 420] on div "Width: 40 px" at bounding box center [142, 419] width 93 height 10
type input "25"
drag, startPoint x: 157, startPoint y: 439, endPoint x: 110, endPoint y: 441, distance: 47.6
click at [110, 441] on div "Height: 40 px" at bounding box center [142, 443] width 93 height 10
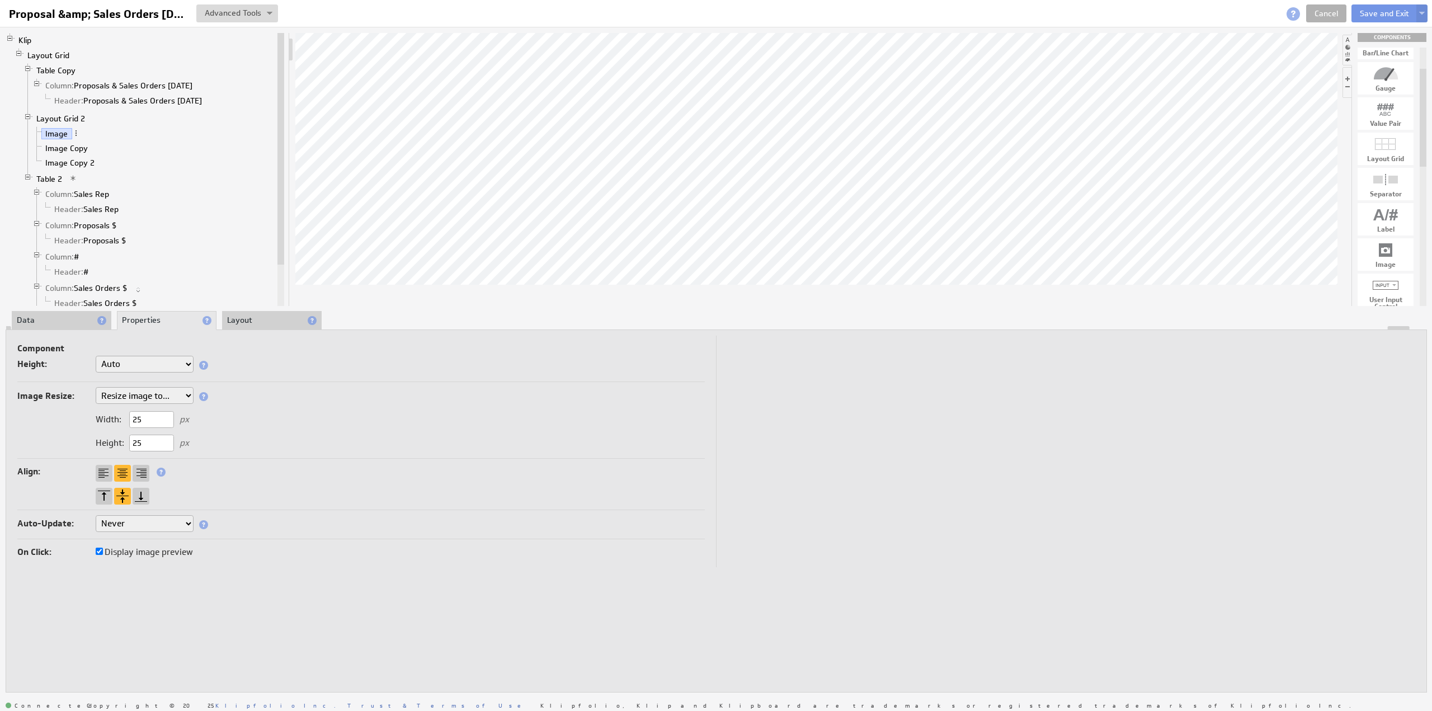
type input "25"
drag, startPoint x: 151, startPoint y: 417, endPoint x: 116, endPoint y: 423, distance: 35.3
click at [116, 423] on div "Width: 40 px" at bounding box center [142, 419] width 93 height 10
type input "25"
drag, startPoint x: 145, startPoint y: 444, endPoint x: 175, endPoint y: 408, distance: 46.1
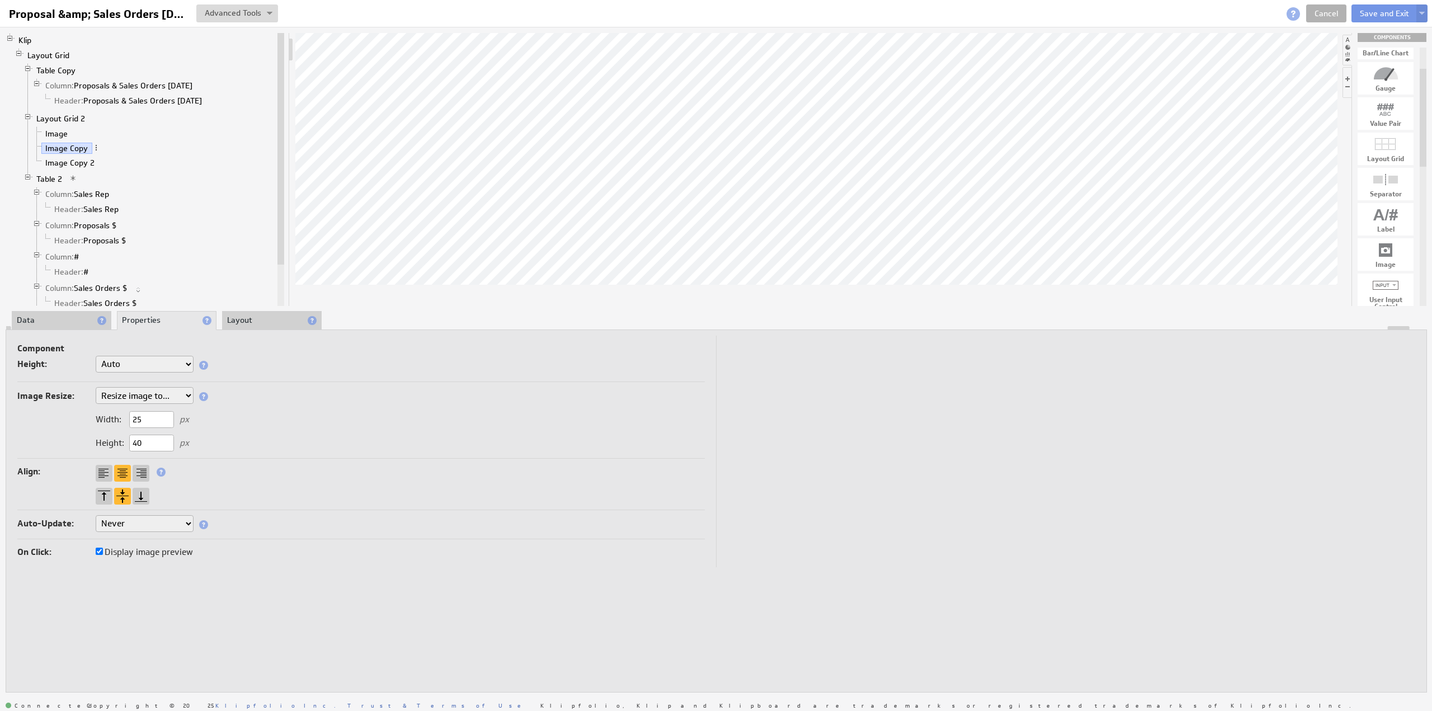
click at [116, 439] on div "Height: 40 px" at bounding box center [142, 443] width 93 height 10
type input "25"
drag, startPoint x: 143, startPoint y: 417, endPoint x: 117, endPoint y: 419, distance: 25.8
click at [117, 419] on div "Width: 40 px" at bounding box center [142, 419] width 93 height 10
type input "25"
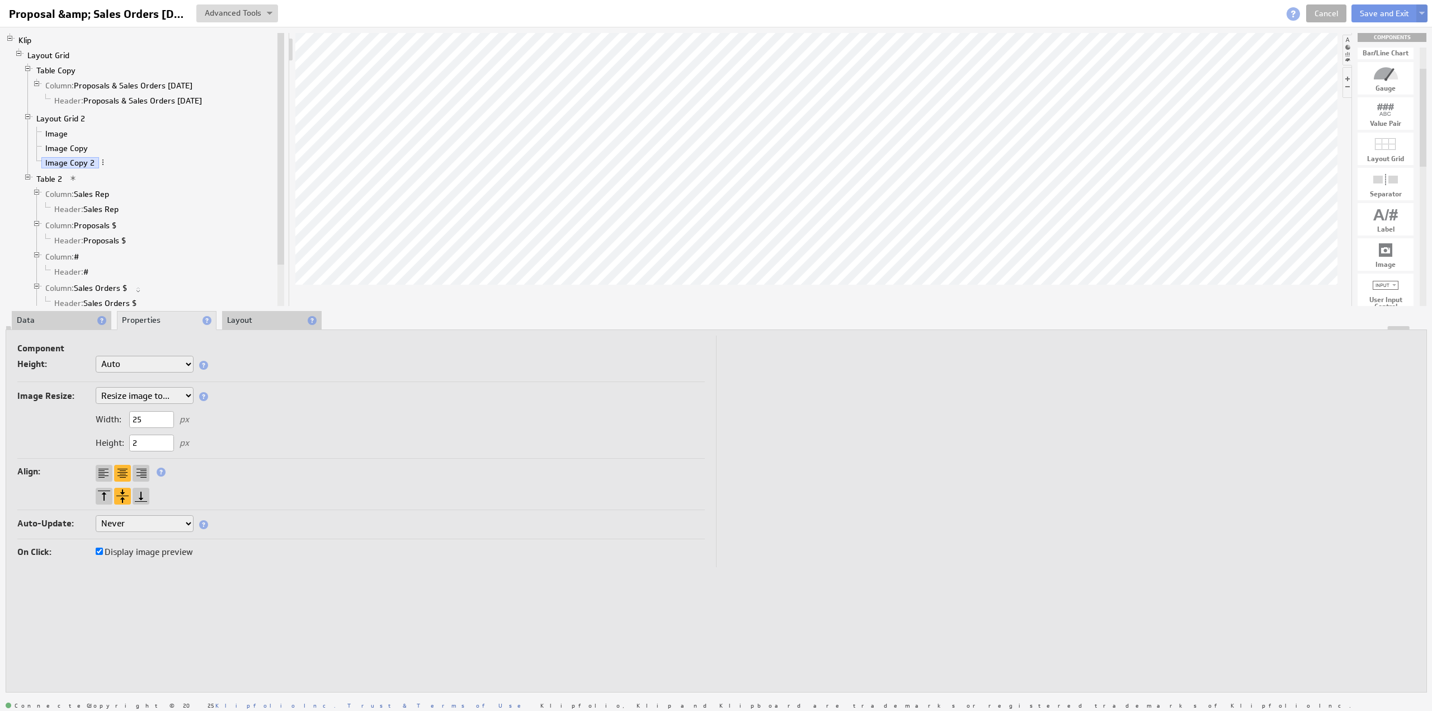
drag, startPoint x: 149, startPoint y: 439, endPoint x: 117, endPoint y: 438, distance: 32.4
click at [111, 439] on div "Height: 2 px" at bounding box center [142, 443] width 93 height 10
type input "25"
drag, startPoint x: 142, startPoint y: 419, endPoint x: 116, endPoint y: 419, distance: 25.7
click at [116, 419] on div "Width: 25 px" at bounding box center [142, 419] width 93 height 10
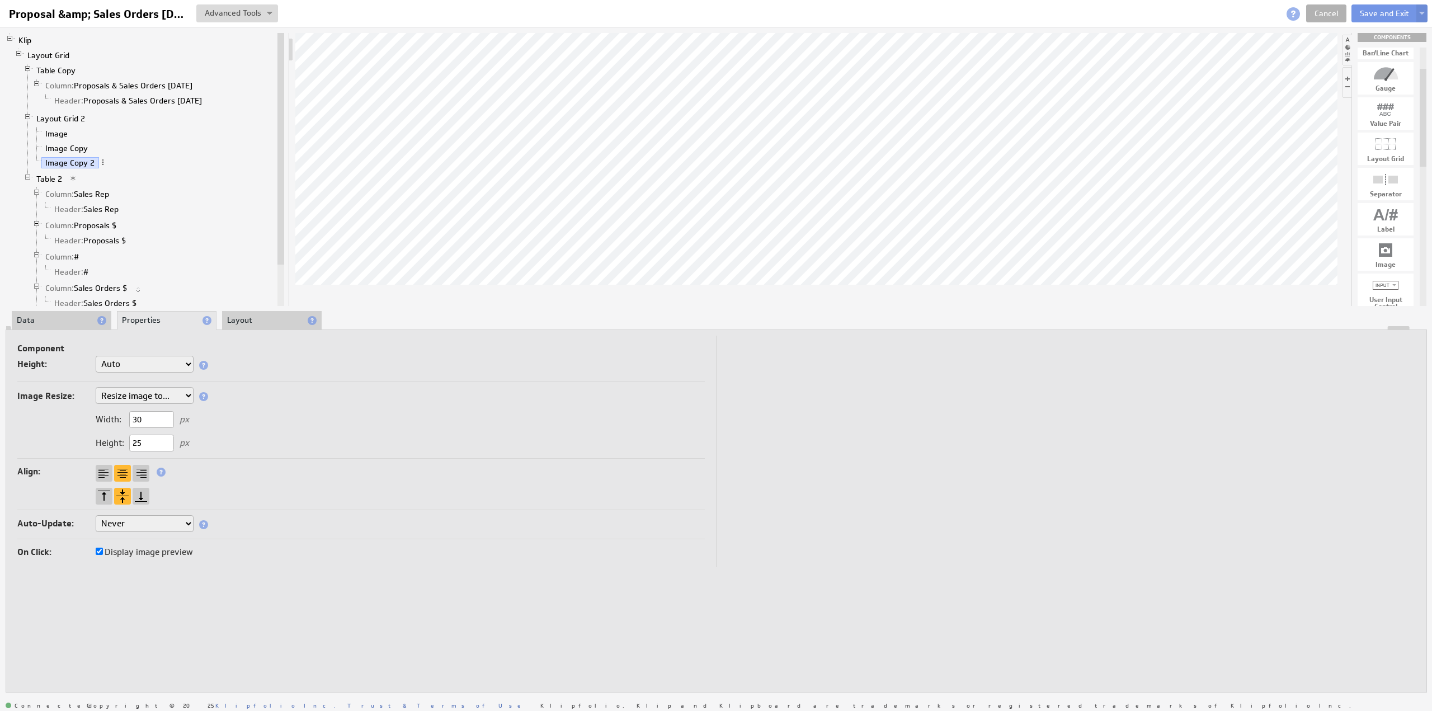
type input "30"
drag, startPoint x: 152, startPoint y: 439, endPoint x: 126, endPoint y: 438, distance: 25.8
click at [126, 439] on div "Height: 25 px" at bounding box center [142, 443] width 93 height 10
type input "30"
click at [75, 147] on link "Image Copy" at bounding box center [66, 148] width 51 height 11
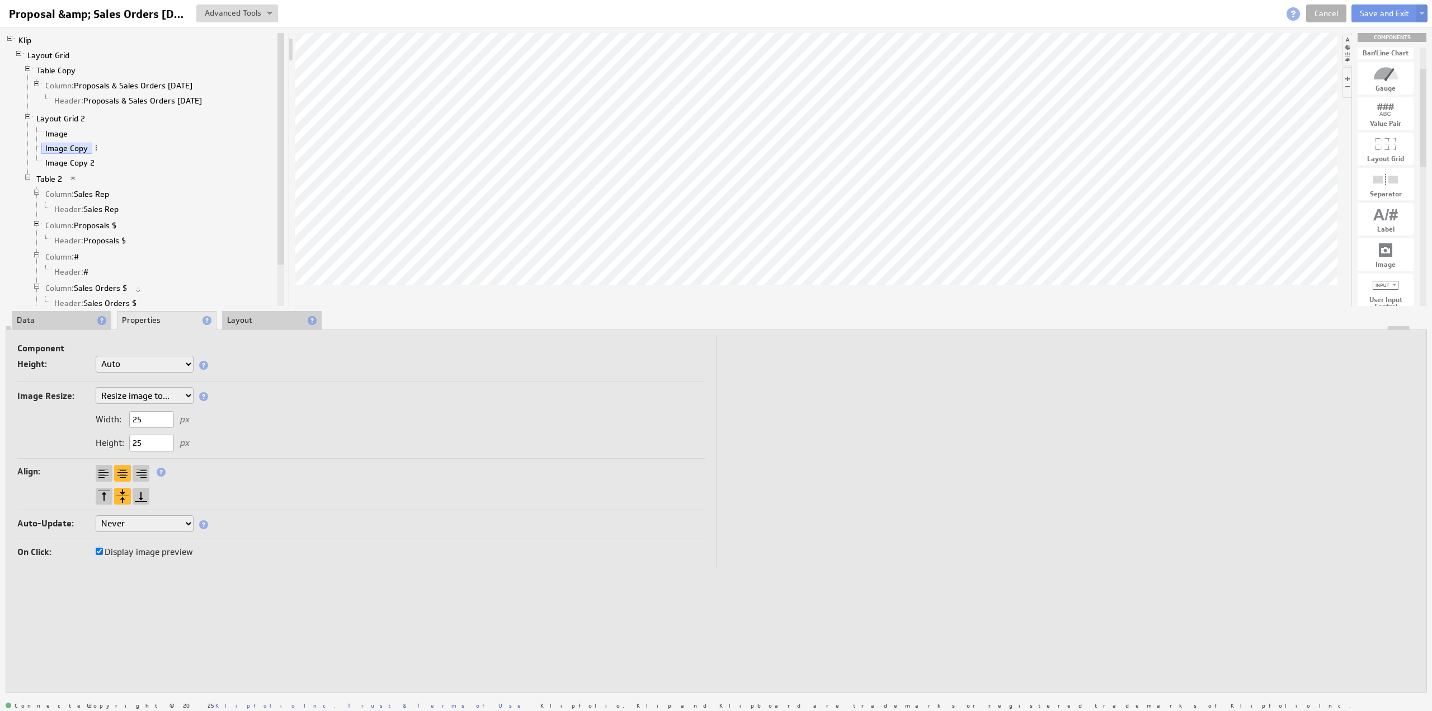
drag, startPoint x: 151, startPoint y: 415, endPoint x: 120, endPoint y: 418, distance: 31.4
click at [117, 417] on div "Width: 25 px" at bounding box center [142, 419] width 93 height 10
type input "30"
drag, startPoint x: 125, startPoint y: 441, endPoint x: 114, endPoint y: 437, distance: 11.9
click at [114, 440] on div "Height: 25 px" at bounding box center [142, 443] width 93 height 10
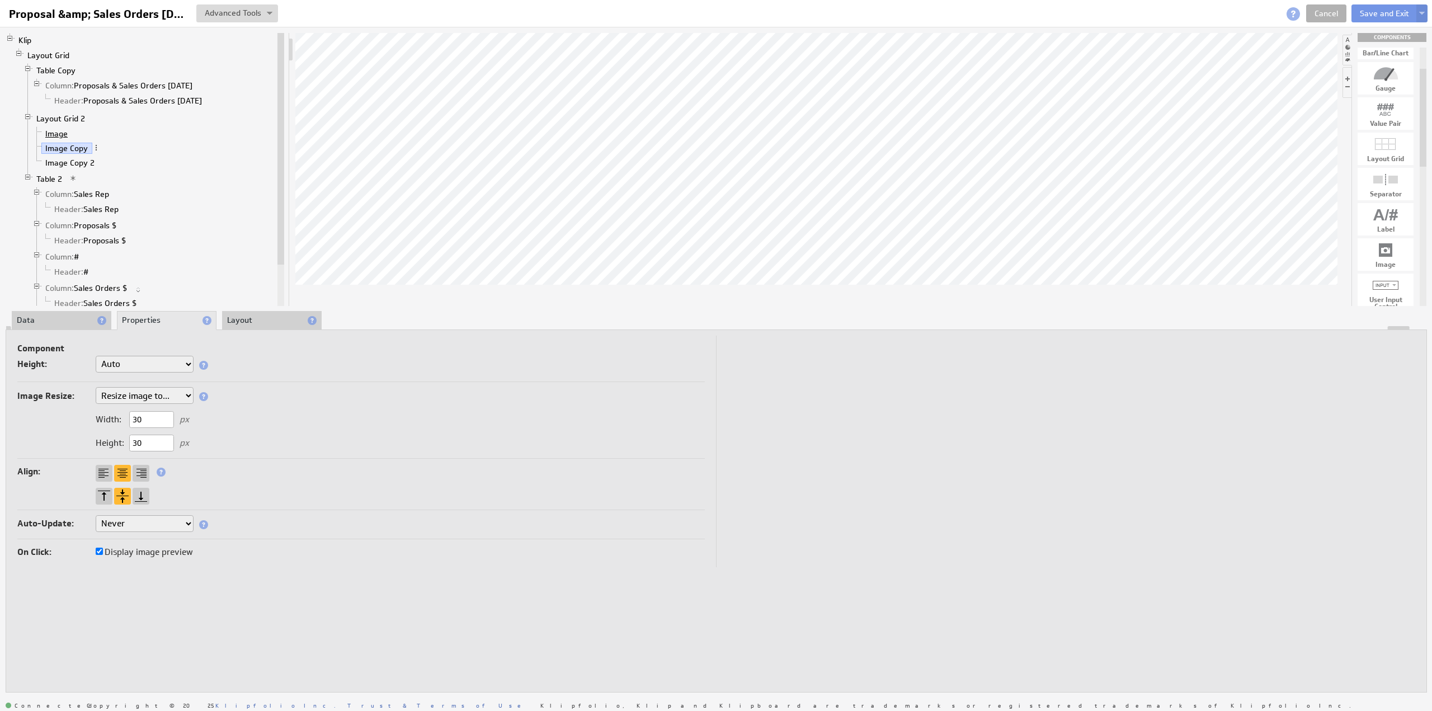
type input "30"
click at [59, 132] on link "Image" at bounding box center [56, 133] width 31 height 11
drag, startPoint x: 147, startPoint y: 418, endPoint x: 150, endPoint y: 442, distance: 24.3
click at [121, 420] on div "Width: 25 px" at bounding box center [142, 419] width 93 height 10
type input "30"
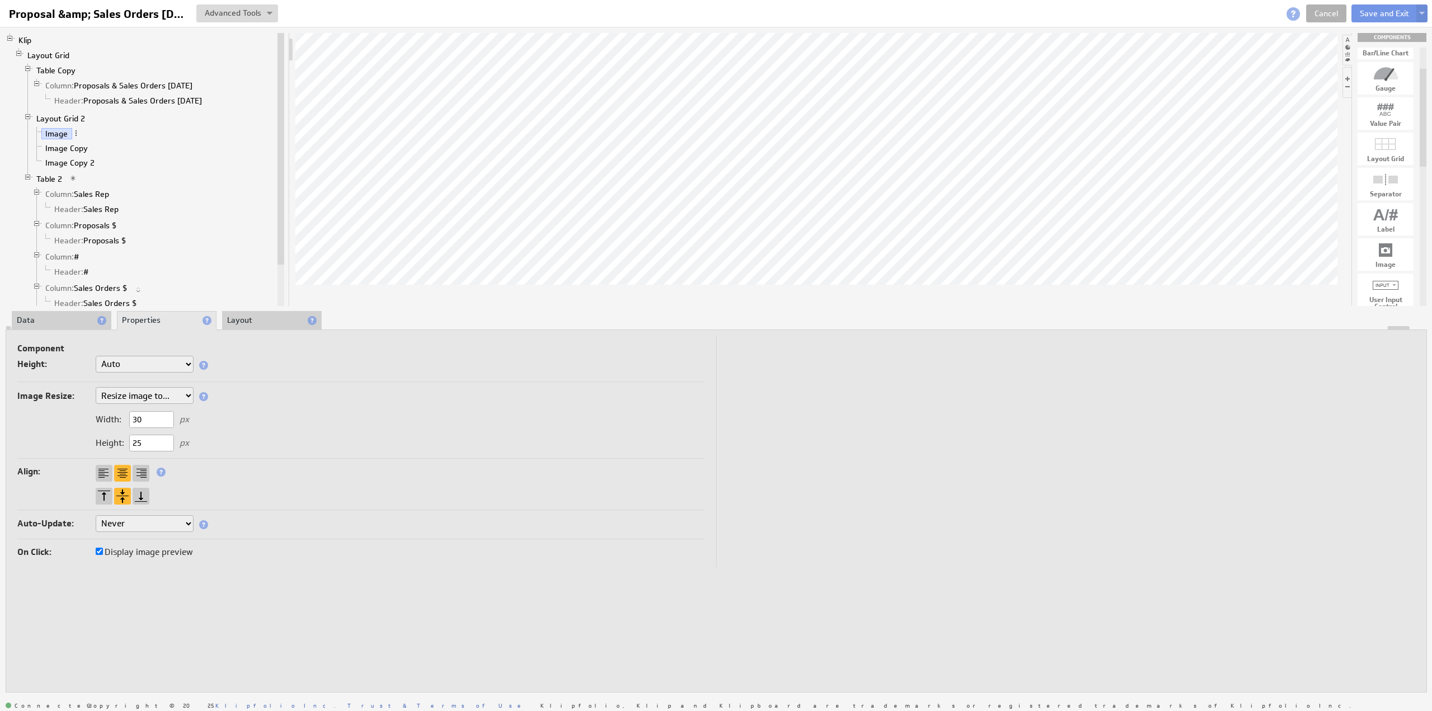
drag, startPoint x: 145, startPoint y: 445, endPoint x: 119, endPoint y: 443, distance: 26.9
click at [118, 444] on div "Height: 25 px" at bounding box center [142, 443] width 93 height 10
type input "30"
click at [58, 116] on link "Layout Grid 2" at bounding box center [60, 118] width 57 height 11
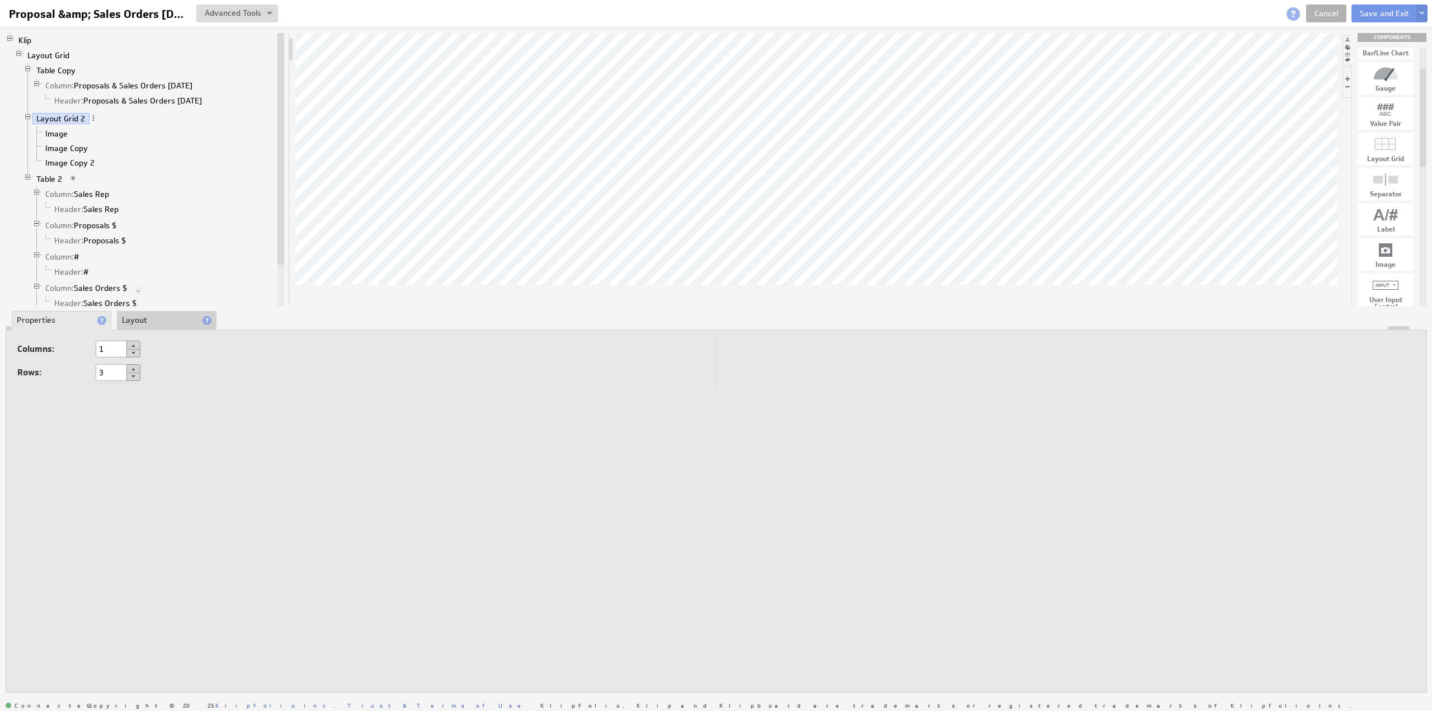
click at [125, 318] on li "Layout" at bounding box center [167, 320] width 100 height 19
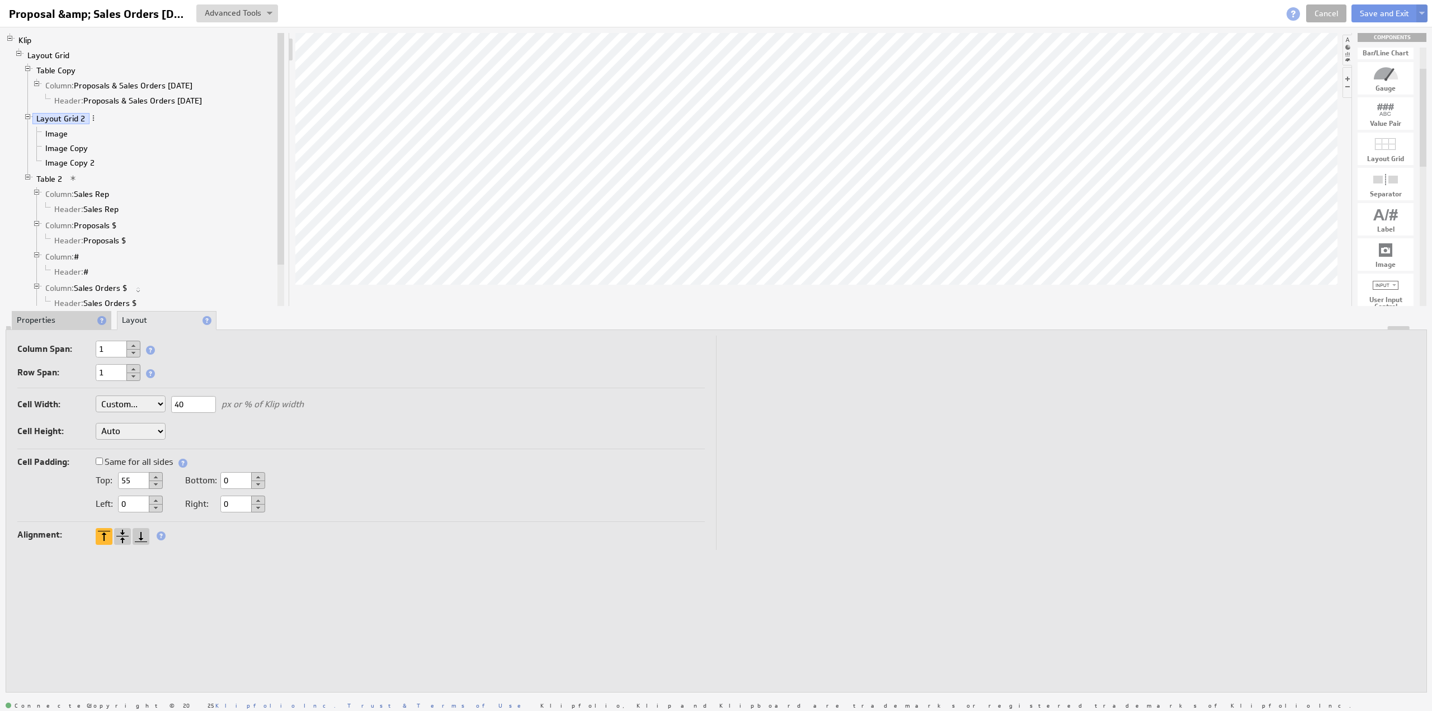
click at [154, 476] on button at bounding box center [156, 476] width 14 height 9
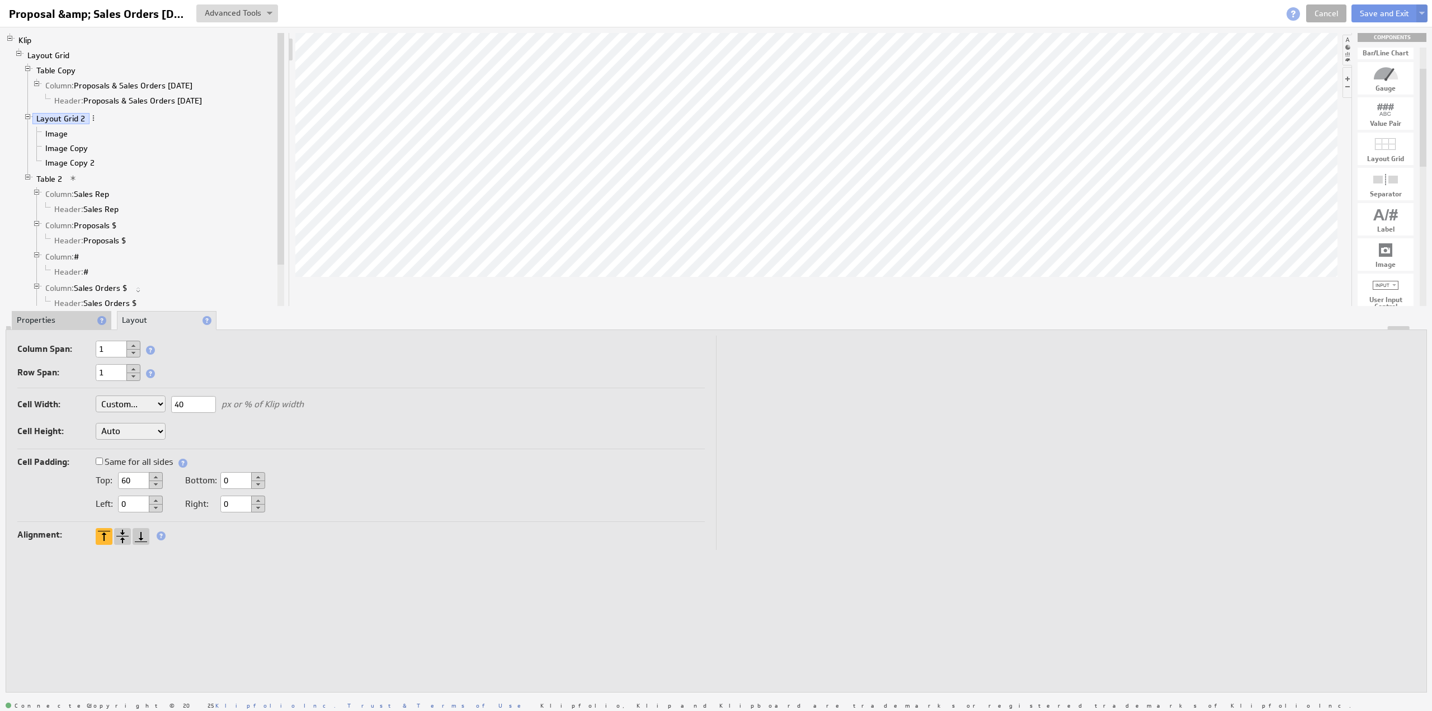
click at [154, 481] on button at bounding box center [156, 484] width 14 height 8
type input "58"
click at [70, 143] on link "Image Copy" at bounding box center [66, 148] width 51 height 11
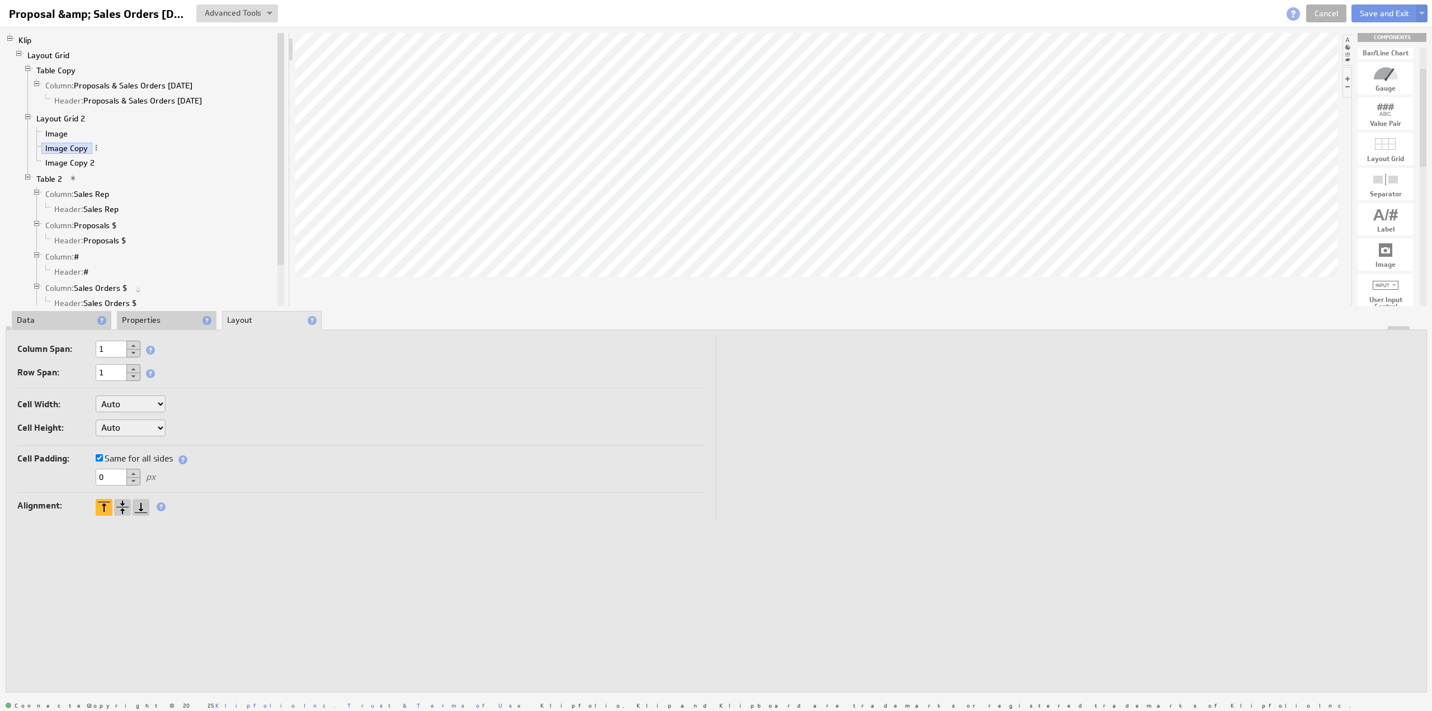
click at [58, 321] on li "Data" at bounding box center [62, 320] width 100 height 19
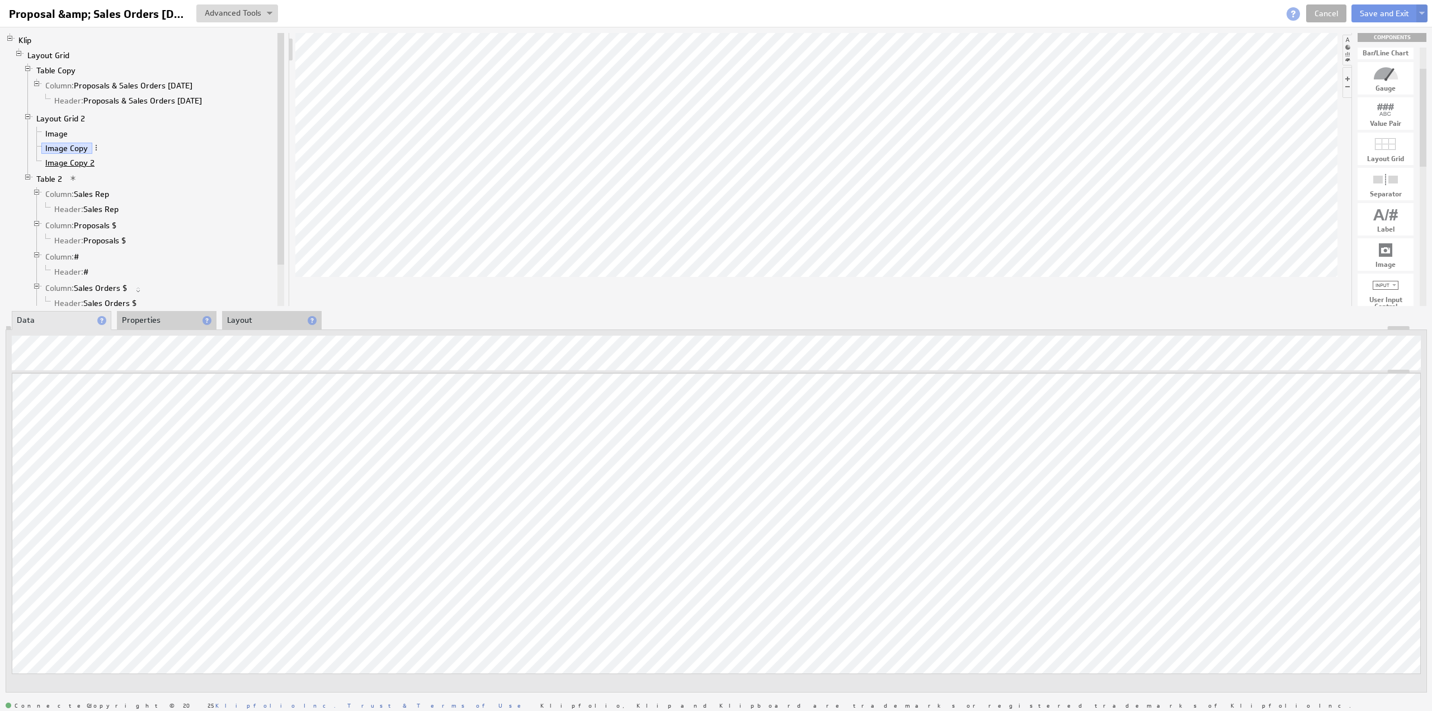
click at [72, 157] on link "Image Copy 2" at bounding box center [70, 162] width 58 height 11
click at [1370, 11] on button "Save and Exit" at bounding box center [1384, 13] width 66 height 18
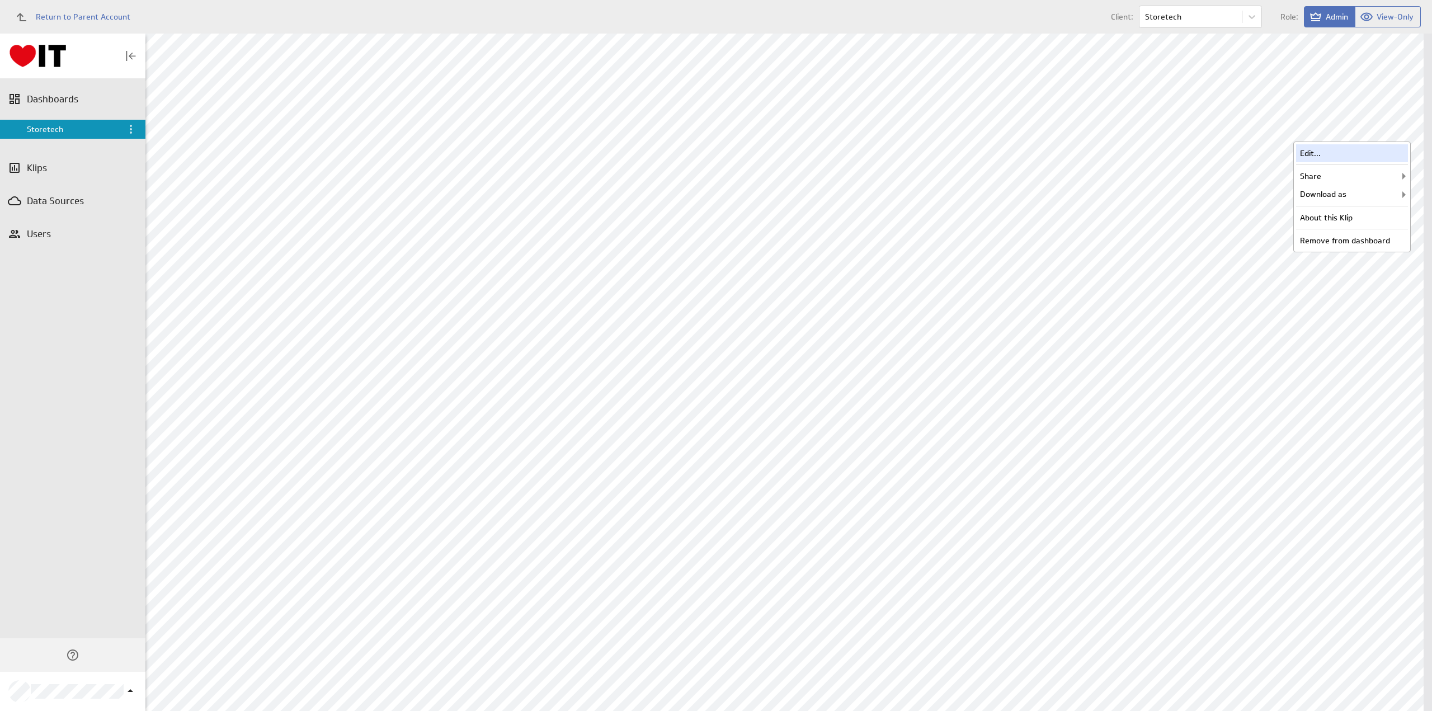
click at [1355, 150] on div "Edit..." at bounding box center [1352, 153] width 112 height 18
click at [1322, 384] on div "Edit..." at bounding box center [1352, 383] width 112 height 18
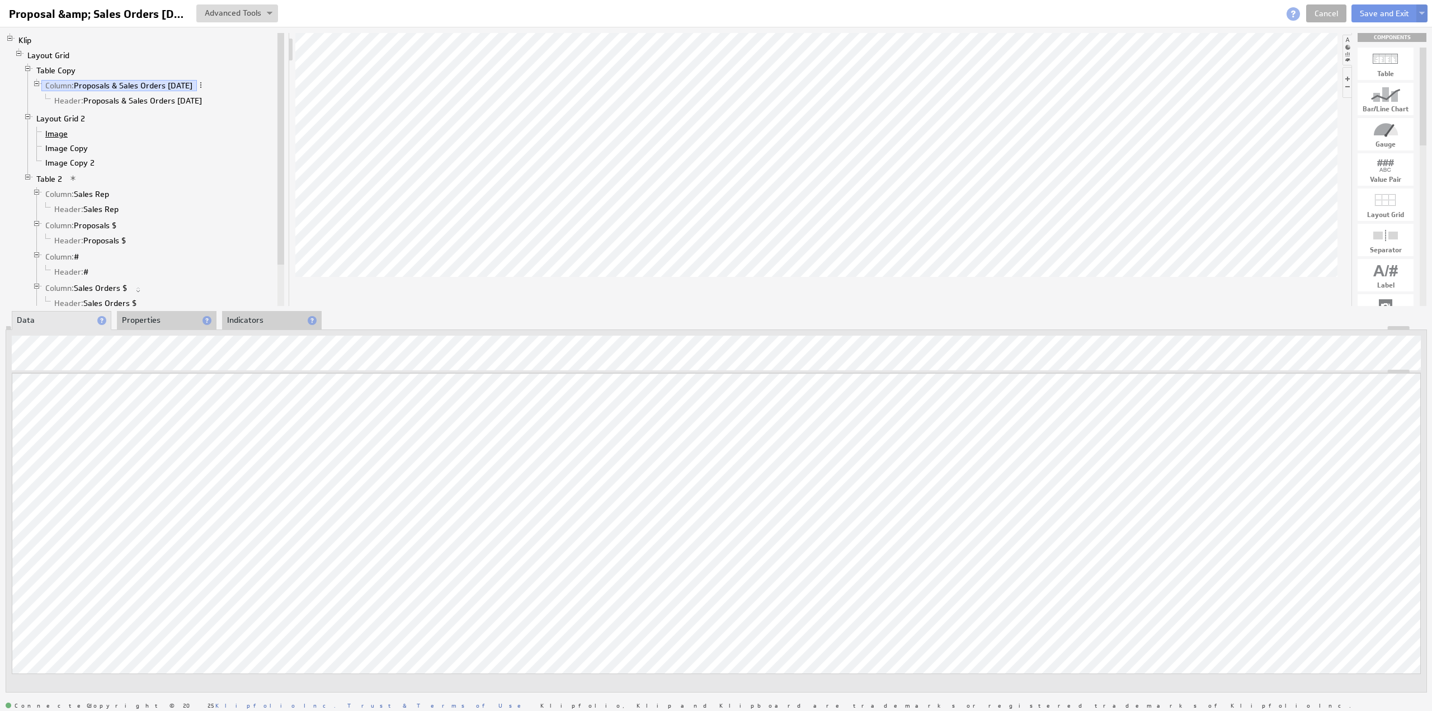
click at [56, 133] on link "Image" at bounding box center [56, 133] width 31 height 11
click at [144, 317] on li "Properties" at bounding box center [167, 320] width 100 height 19
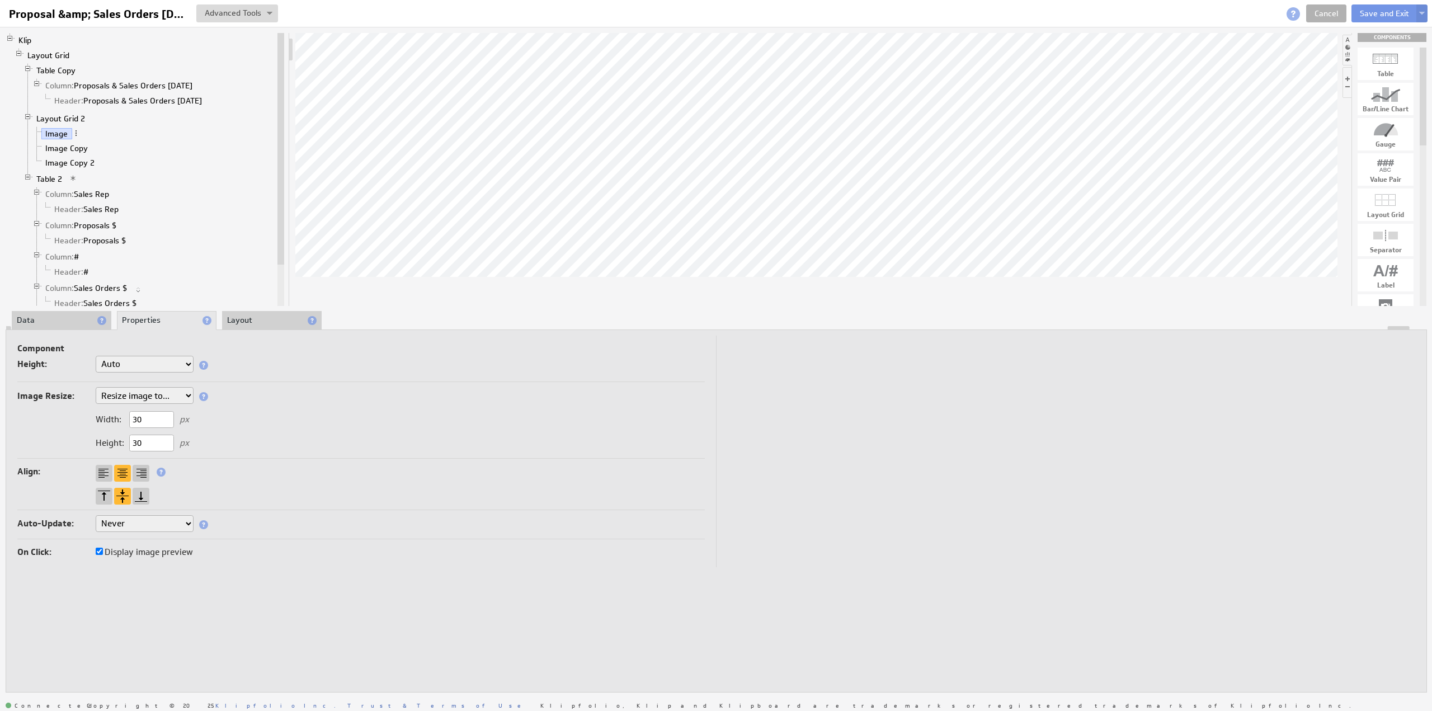
drag, startPoint x: 153, startPoint y: 418, endPoint x: 133, endPoint y: 417, distance: 20.2
click at [133, 417] on input "30" at bounding box center [151, 419] width 45 height 17
type input "33"
drag, startPoint x: 148, startPoint y: 439, endPoint x: 124, endPoint y: 437, distance: 23.6
click at [124, 439] on div "Height: 30 px" at bounding box center [142, 443] width 93 height 10
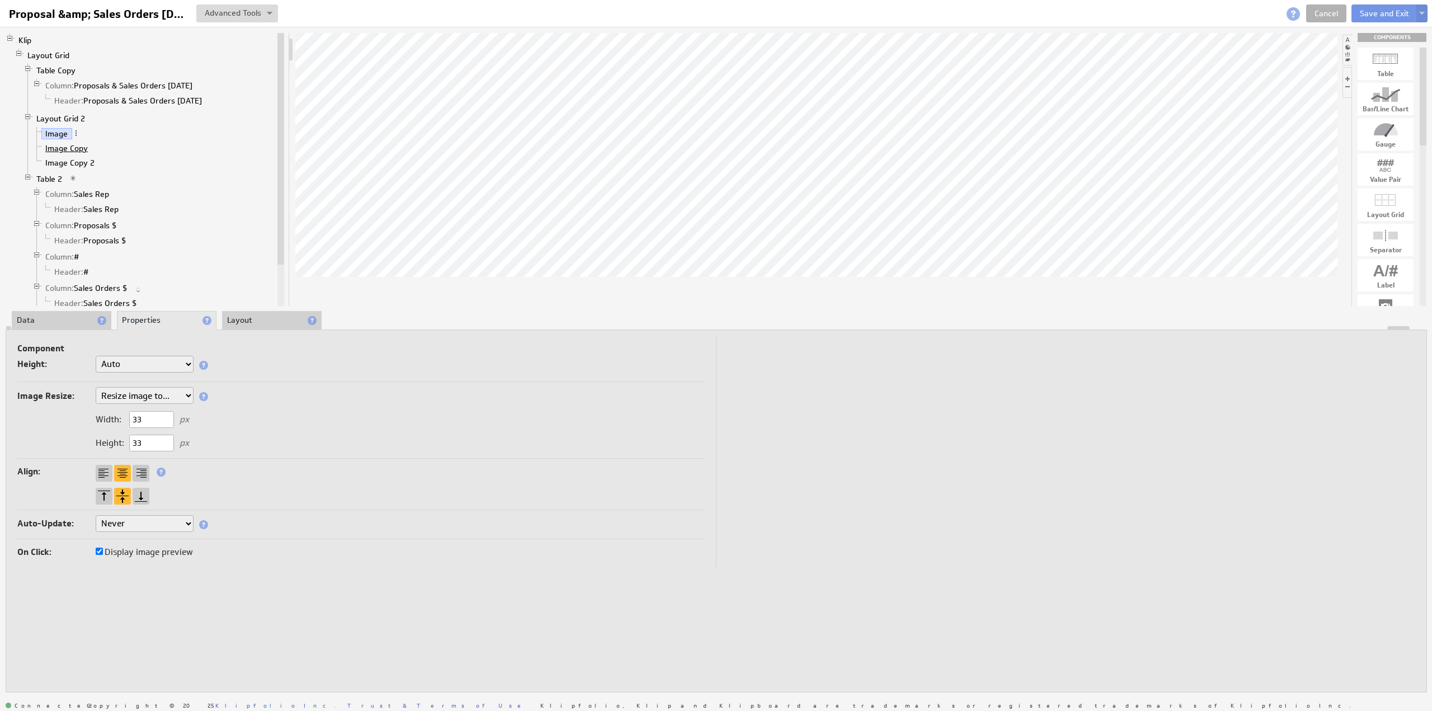
type input "33"
click at [72, 148] on link "Image Copy" at bounding box center [66, 148] width 51 height 11
drag, startPoint x: 150, startPoint y: 419, endPoint x: 125, endPoint y: 418, distance: 24.6
click at [125, 418] on div "Width: 30 px" at bounding box center [142, 419] width 93 height 10
type input "33"
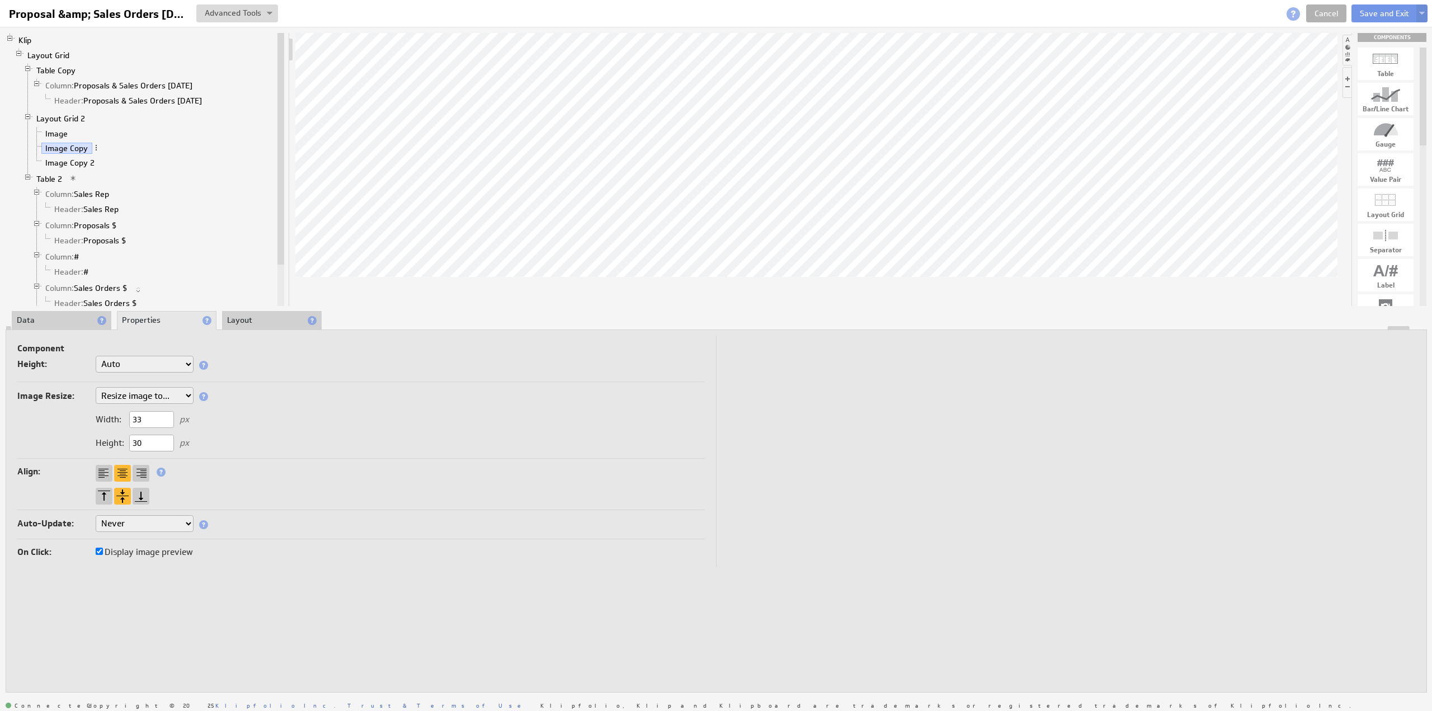
drag, startPoint x: 149, startPoint y: 442, endPoint x: 124, endPoint y: 442, distance: 25.2
click at [124, 442] on div "Height: 30 px" at bounding box center [142, 443] width 93 height 10
type input "33"
click at [69, 157] on link "Image Copy 2" at bounding box center [70, 162] width 58 height 11
click at [117, 419] on div "Width: 30 px" at bounding box center [142, 419] width 93 height 10
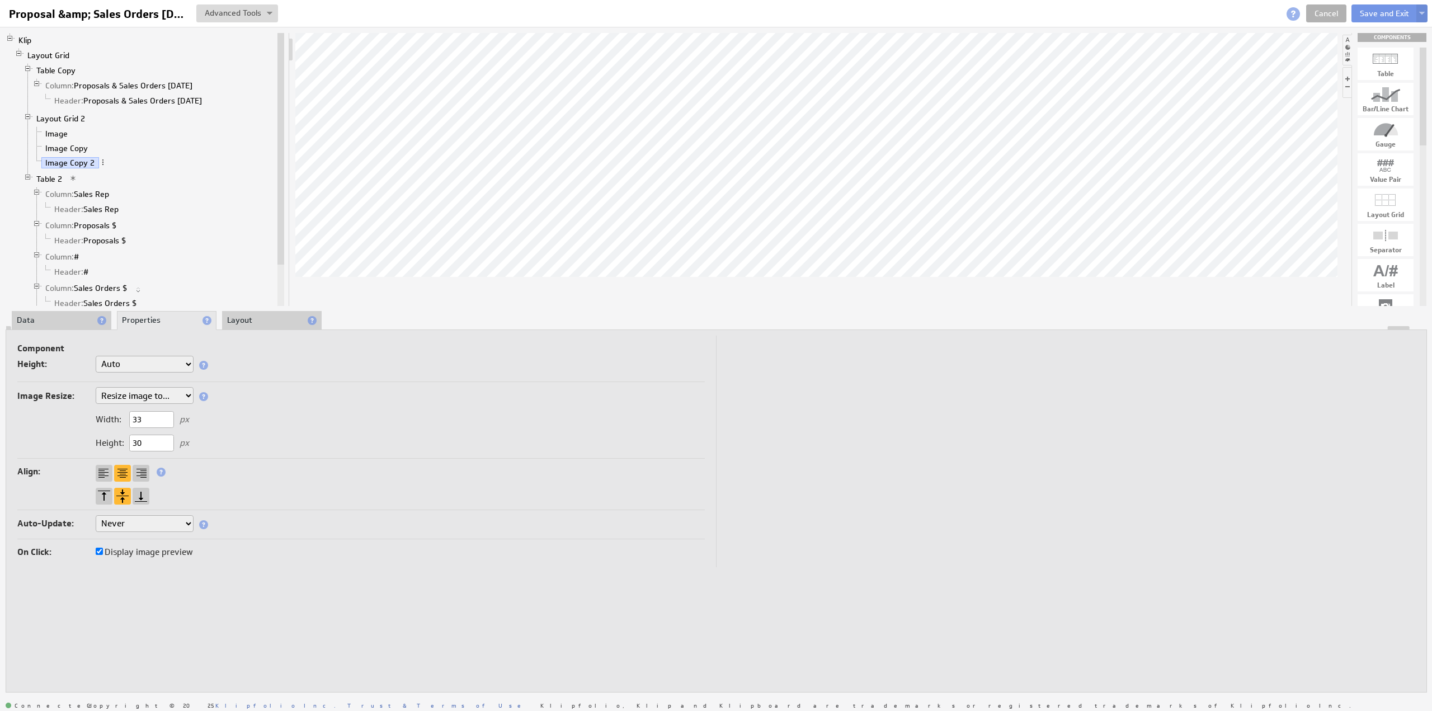
type input "33"
drag, startPoint x: 149, startPoint y: 440, endPoint x: 119, endPoint y: 438, distance: 30.3
click at [119, 438] on div "Height: 30 px" at bounding box center [142, 443] width 93 height 10
type input "33"
drag, startPoint x: 142, startPoint y: 418, endPoint x: 110, endPoint y: 419, distance: 31.9
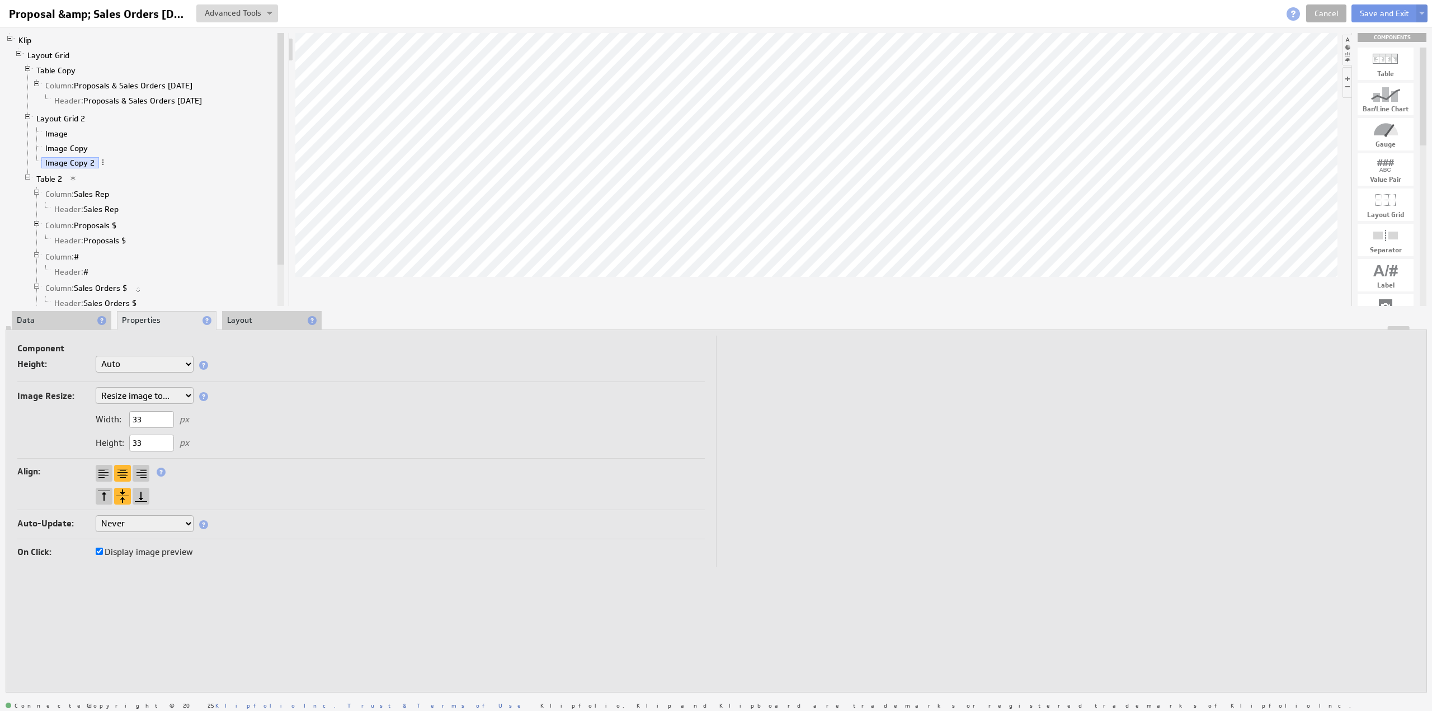
click at [110, 419] on div "Width: 33 px" at bounding box center [142, 419] width 93 height 10
type input "31"
drag, startPoint x: 133, startPoint y: 439, endPoint x: 114, endPoint y: 431, distance: 21.1
click at [114, 438] on div "Height: 33 px" at bounding box center [142, 443] width 93 height 10
type input "31"
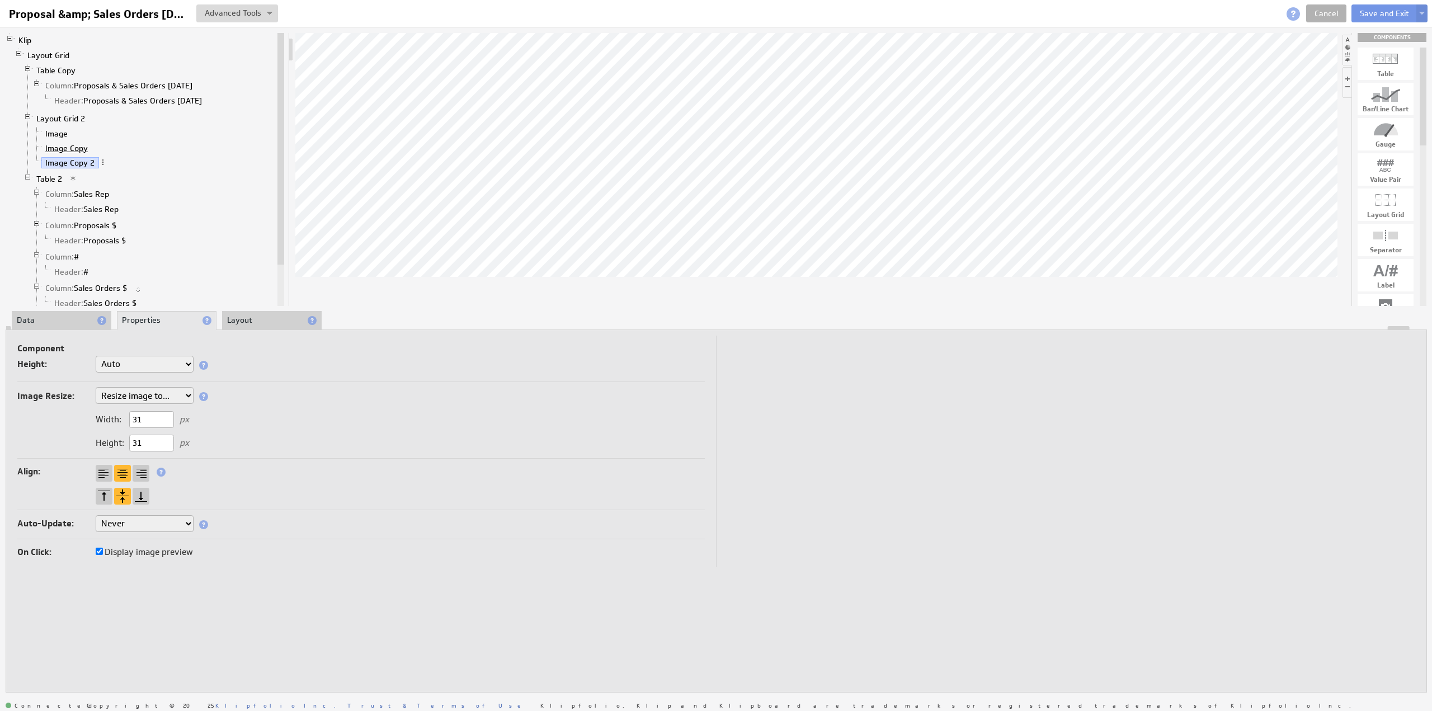
click at [77, 146] on link "Image Copy" at bounding box center [66, 148] width 51 height 11
drag, startPoint x: 151, startPoint y: 418, endPoint x: 103, endPoint y: 420, distance: 48.2
click at [103, 420] on div "Width: 33 px" at bounding box center [142, 419] width 93 height 10
type input "31"
click at [96, 436] on div "Height: 33 px" at bounding box center [360, 444] width 687 height 18
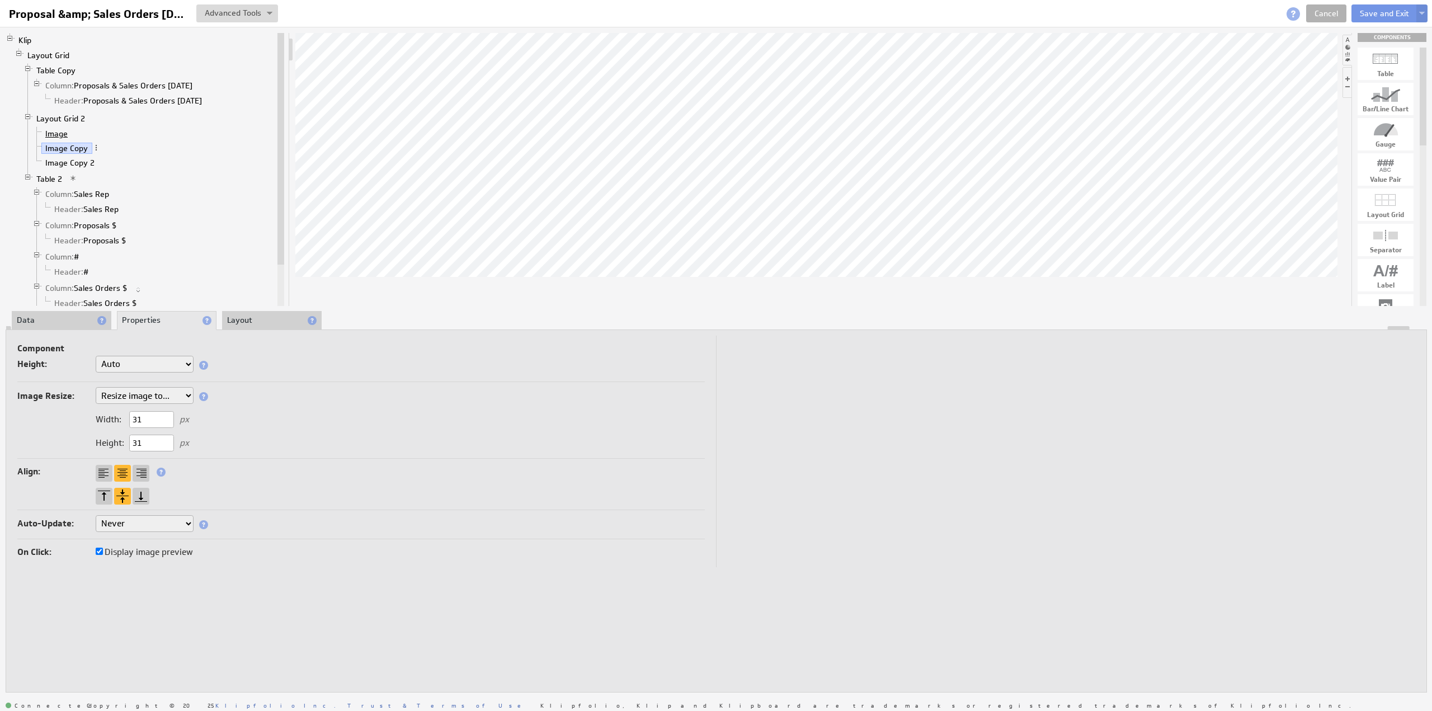
type input "31"
click at [63, 131] on link "Image" at bounding box center [56, 133] width 31 height 11
drag, startPoint x: 142, startPoint y: 421, endPoint x: 114, endPoint y: 421, distance: 28.0
click at [114, 421] on div "Width: 33 px" at bounding box center [142, 419] width 93 height 10
type input "31"
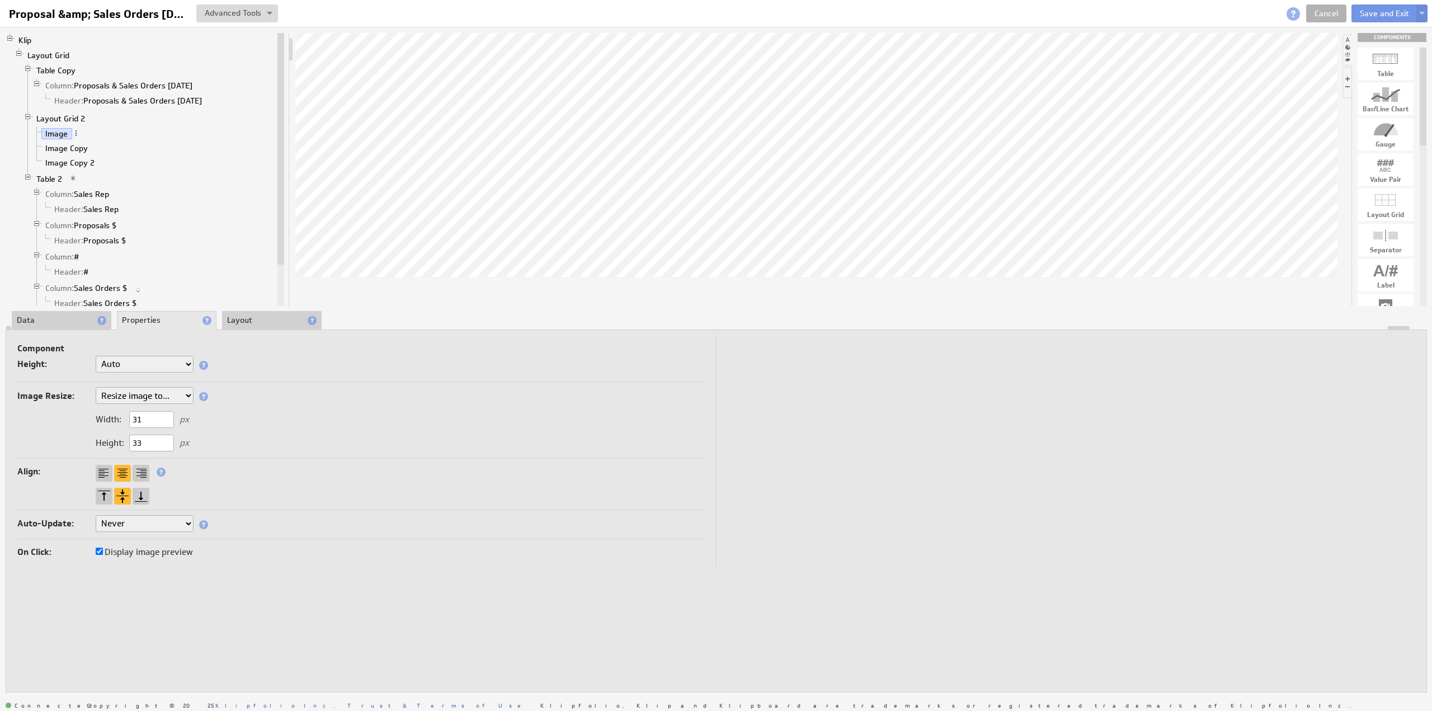
drag, startPoint x: 151, startPoint y: 442, endPoint x: 123, endPoint y: 436, distance: 28.8
click at [120, 438] on div "Height: 33 px" at bounding box center [142, 443] width 93 height 10
type input "31"
click at [1365, 12] on button "Save and Exit" at bounding box center [1384, 13] width 66 height 18
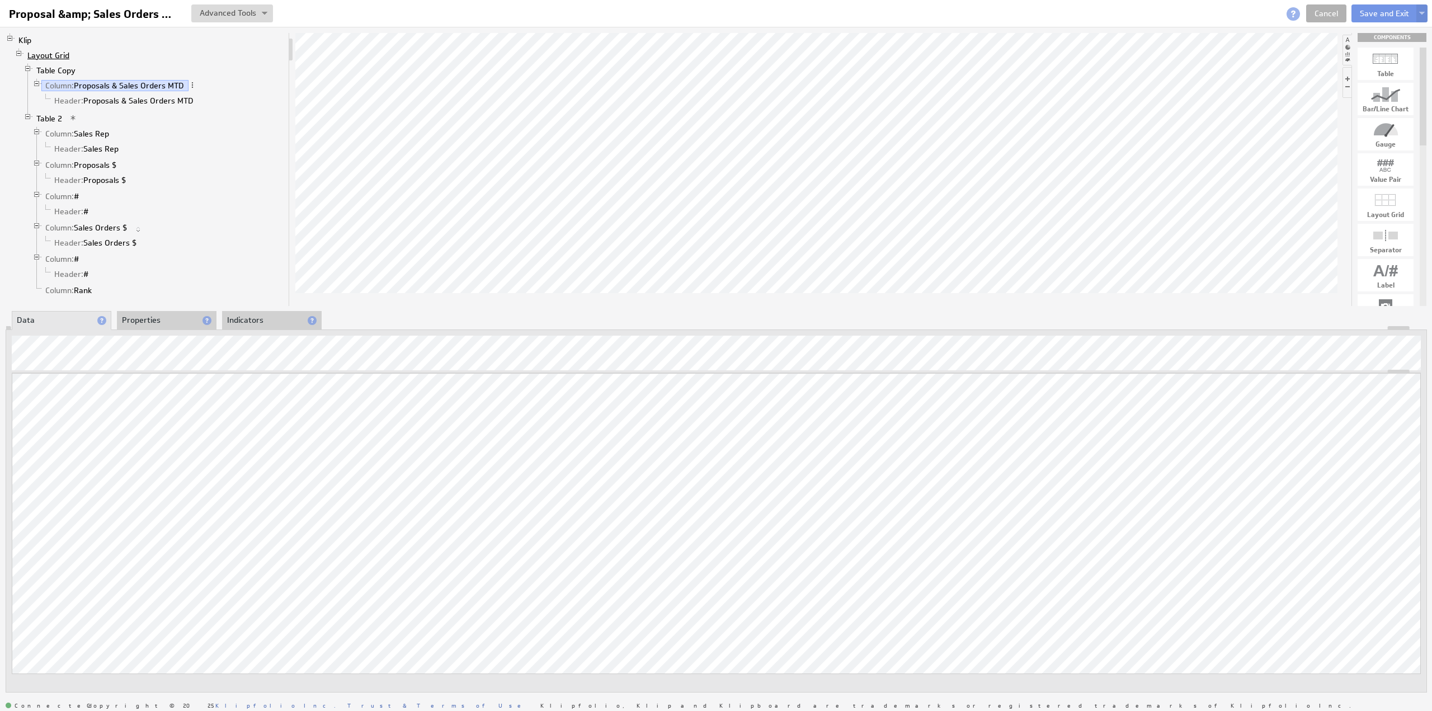
click at [43, 54] on link "Layout Grid" at bounding box center [48, 55] width 50 height 11
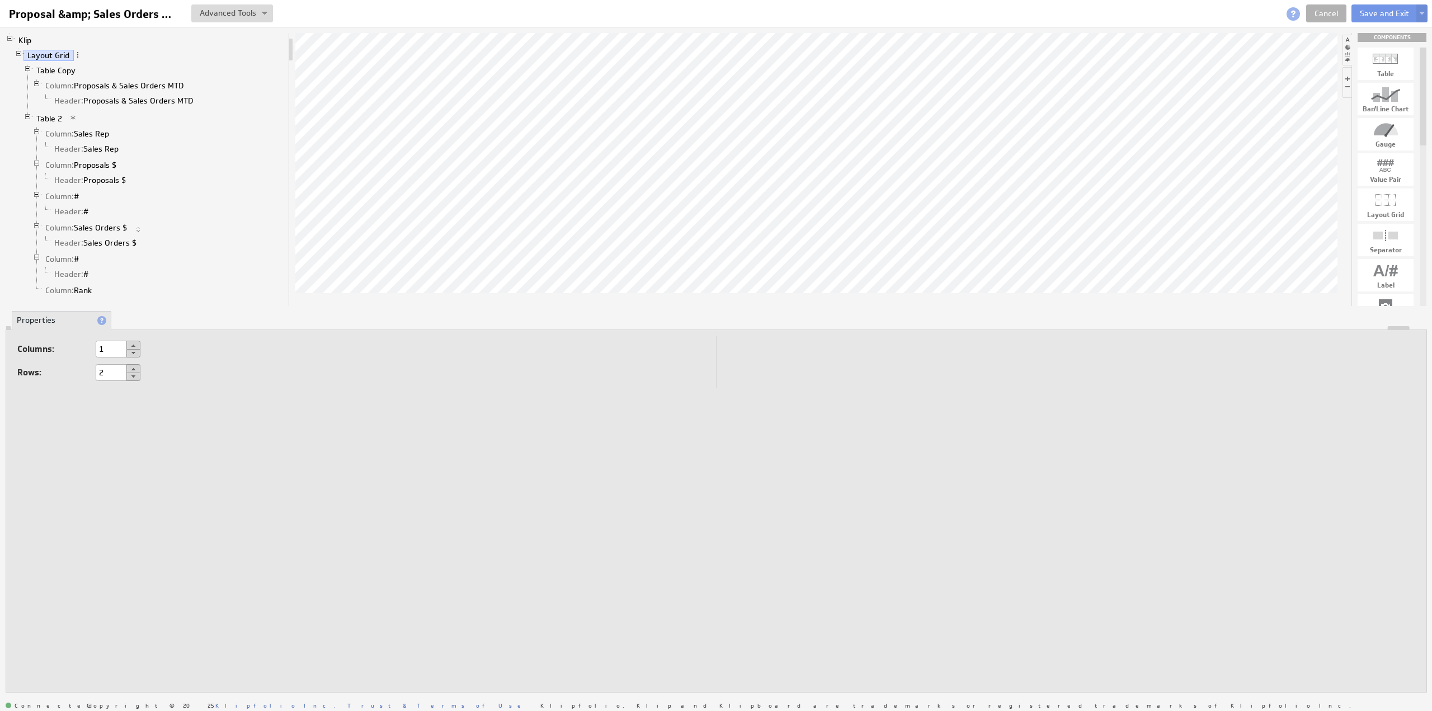
click at [134, 343] on button at bounding box center [133, 345] width 14 height 9
type input "2"
click at [64, 69] on link "Table Copy" at bounding box center [56, 70] width 48 height 11
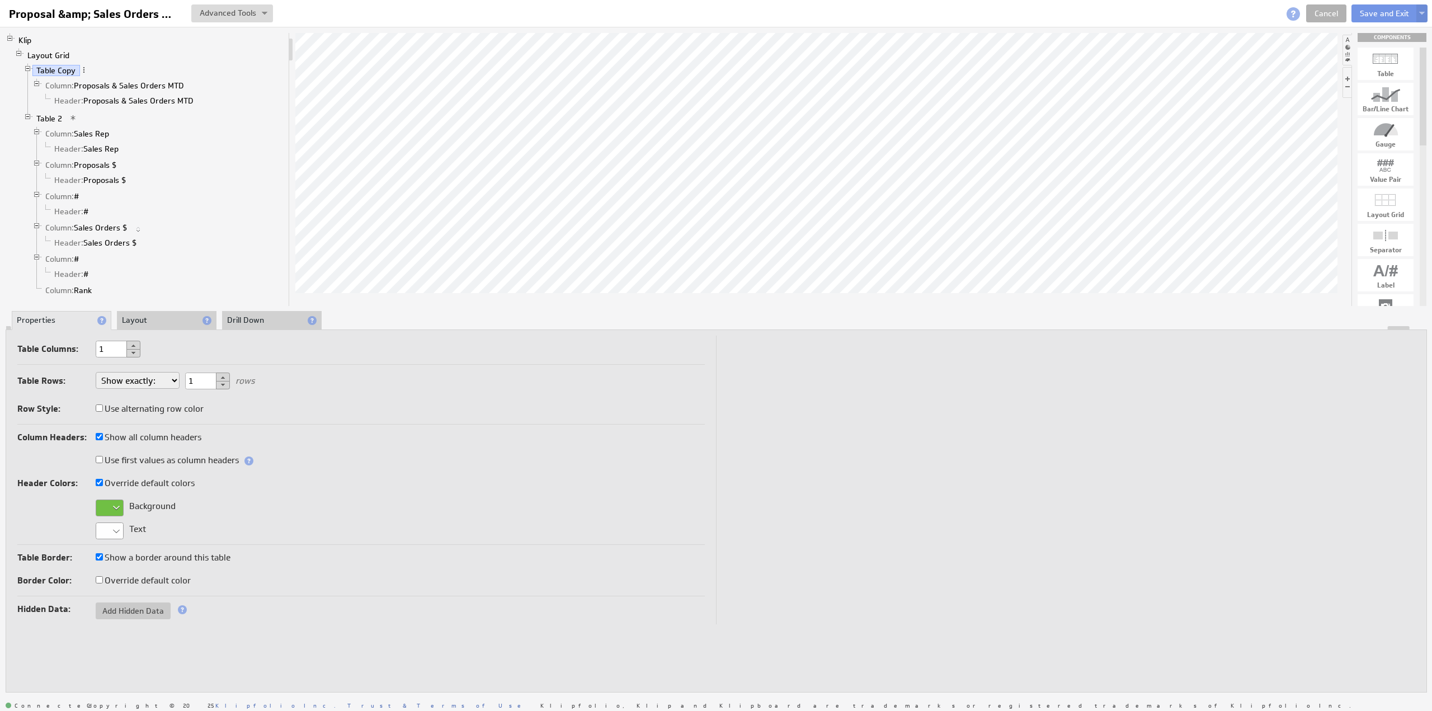
click at [162, 324] on li "Layout" at bounding box center [167, 320] width 100 height 19
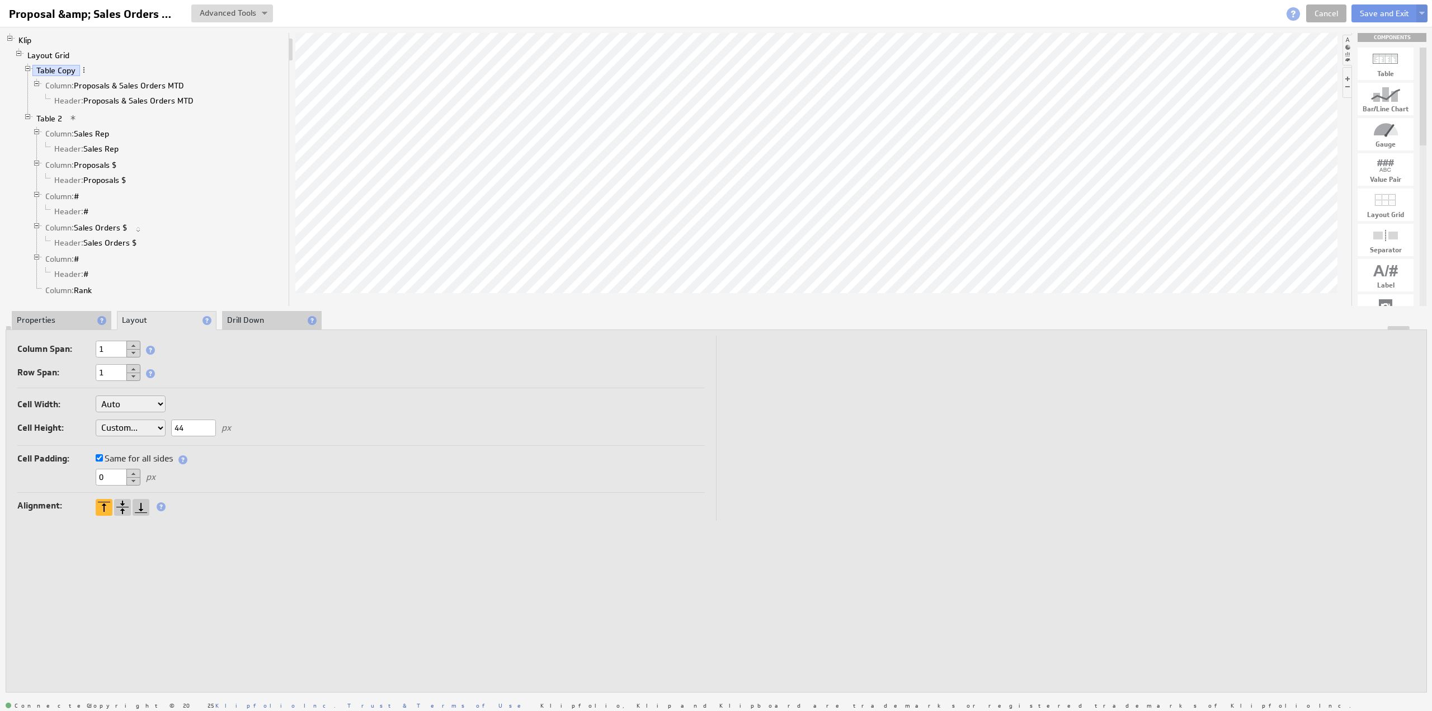
click at [135, 344] on button at bounding box center [133, 345] width 14 height 9
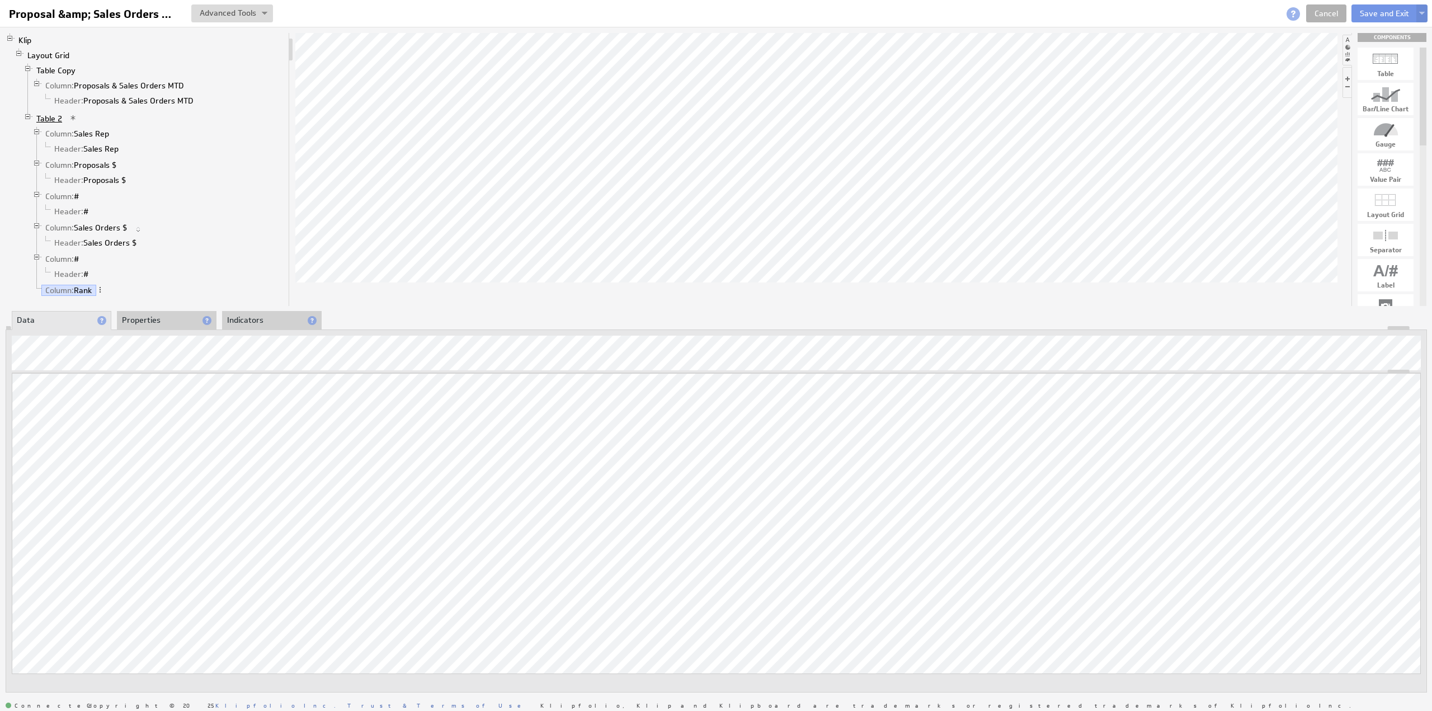
click at [46, 117] on link "Table 2" at bounding box center [49, 118] width 34 height 11
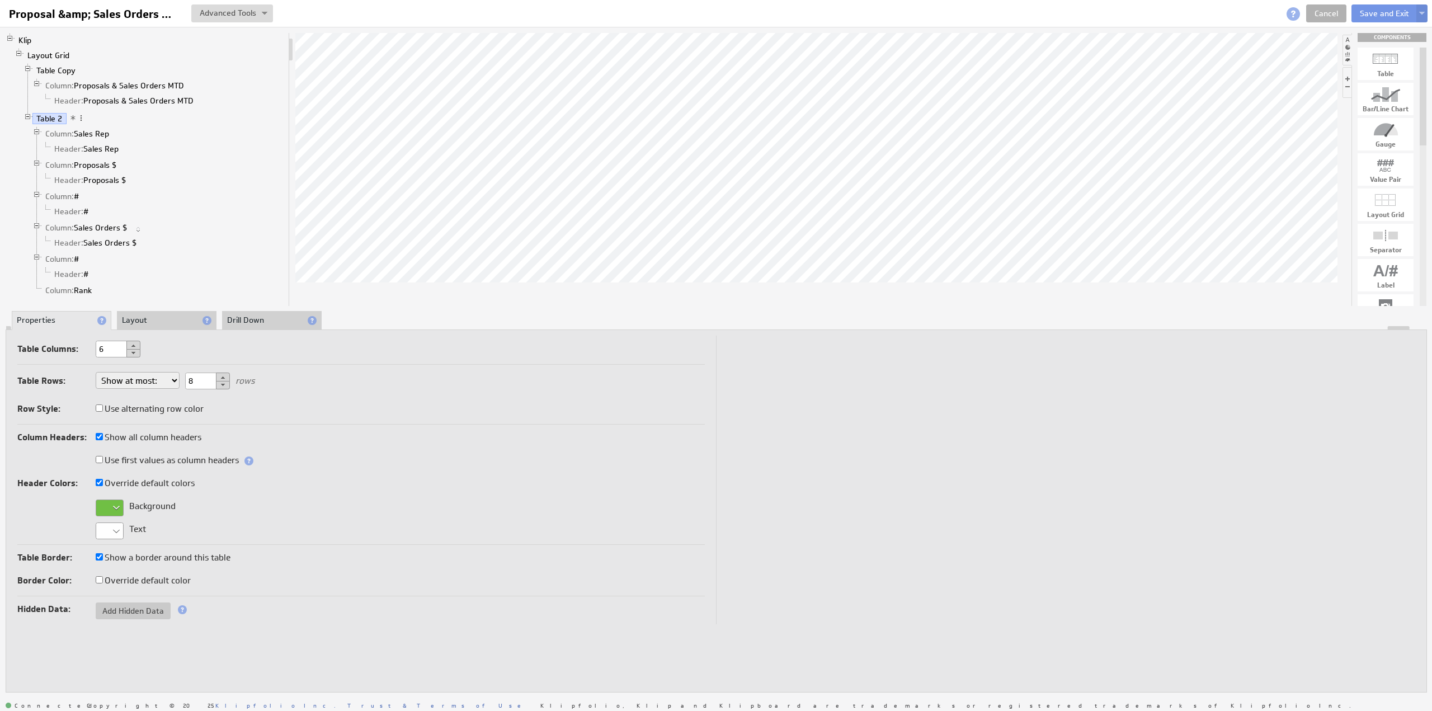
click at [128, 317] on li "Layout" at bounding box center [167, 320] width 100 height 19
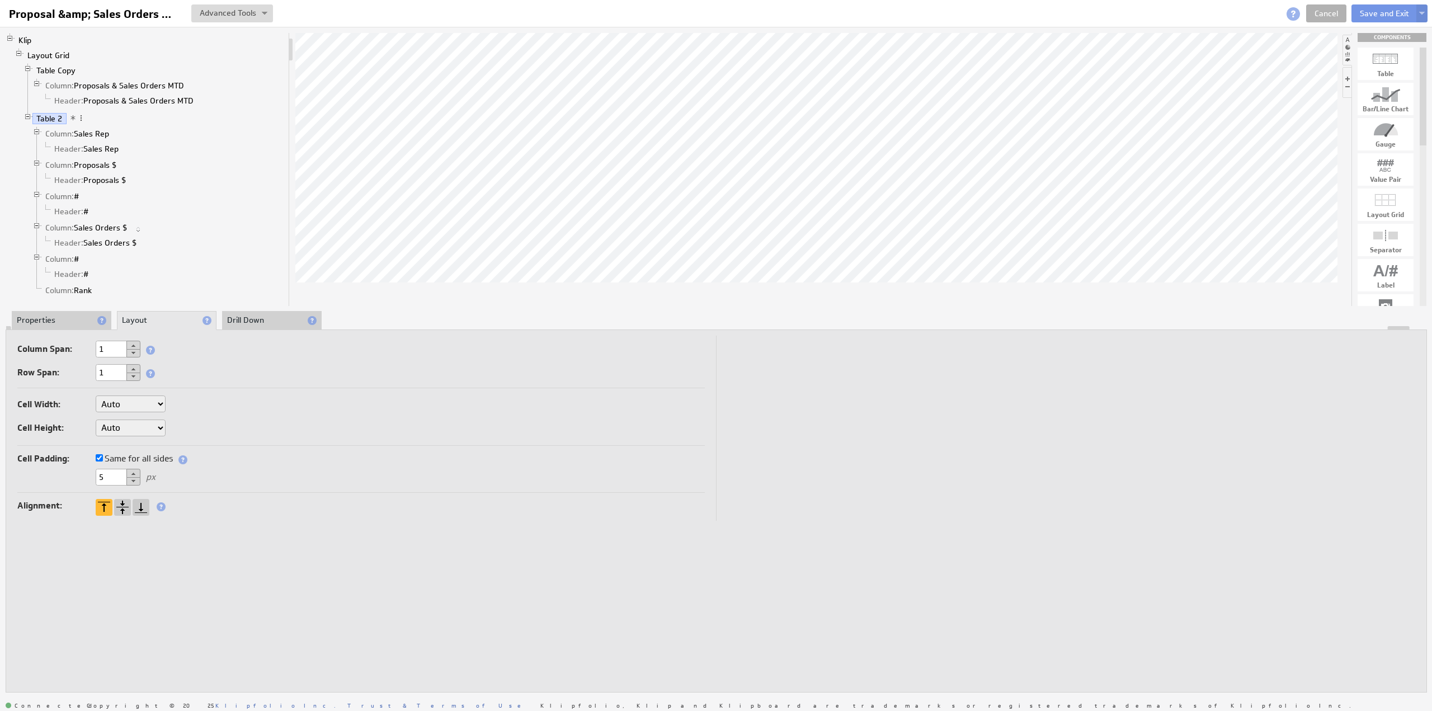
drag, startPoint x: 110, startPoint y: 473, endPoint x: 70, endPoint y: 469, distance: 39.3
click at [70, 469] on div "5 px" at bounding box center [360, 478] width 687 height 18
type input "0"
click at [117, 453] on label "Same for all sides" at bounding box center [134, 459] width 77 height 16
click at [115, 458] on label "Same for all sides" at bounding box center [134, 459] width 77 height 16
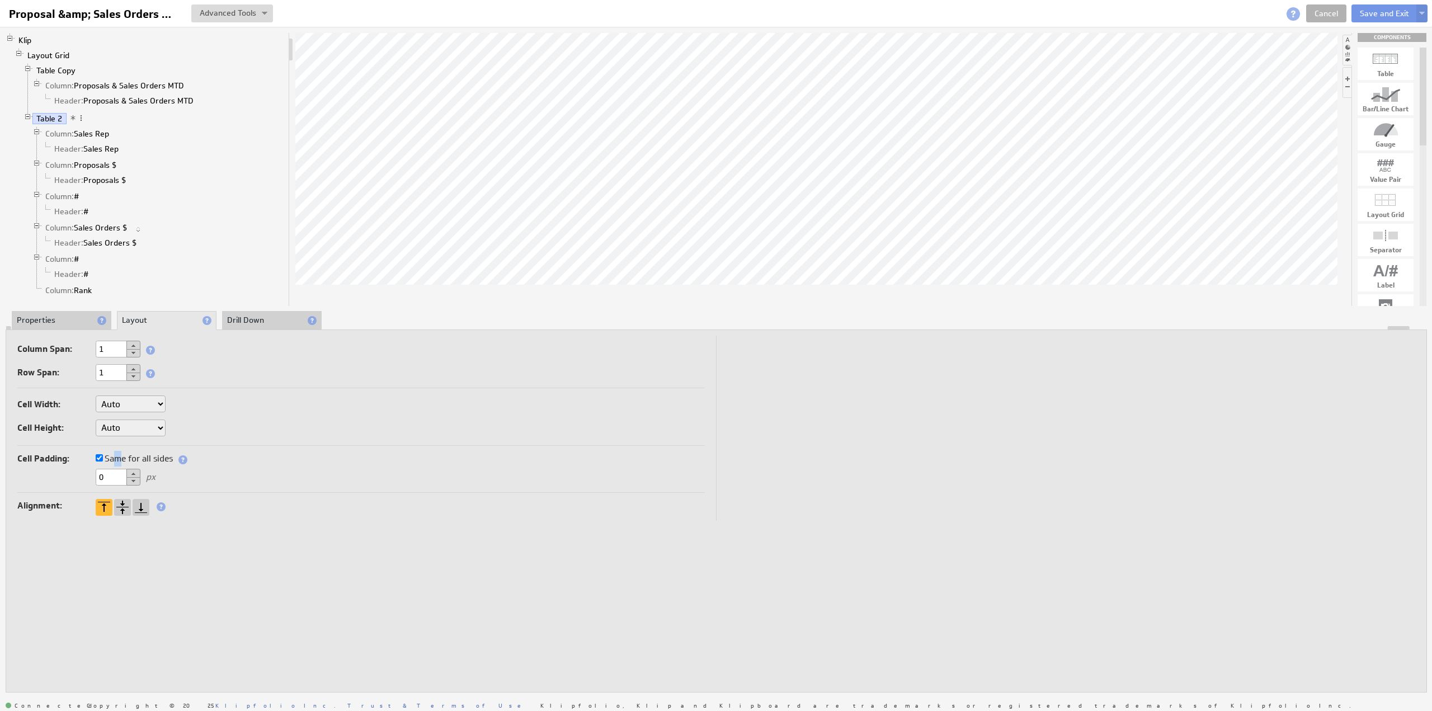
click at [103, 458] on input "Same for all sides" at bounding box center [99, 457] width 7 height 7
drag, startPoint x: 111, startPoint y: 475, endPoint x: 103, endPoint y: 474, distance: 8.0
click at [103, 474] on div "Top: 0" at bounding box center [129, 477] width 67 height 10
type input "20"
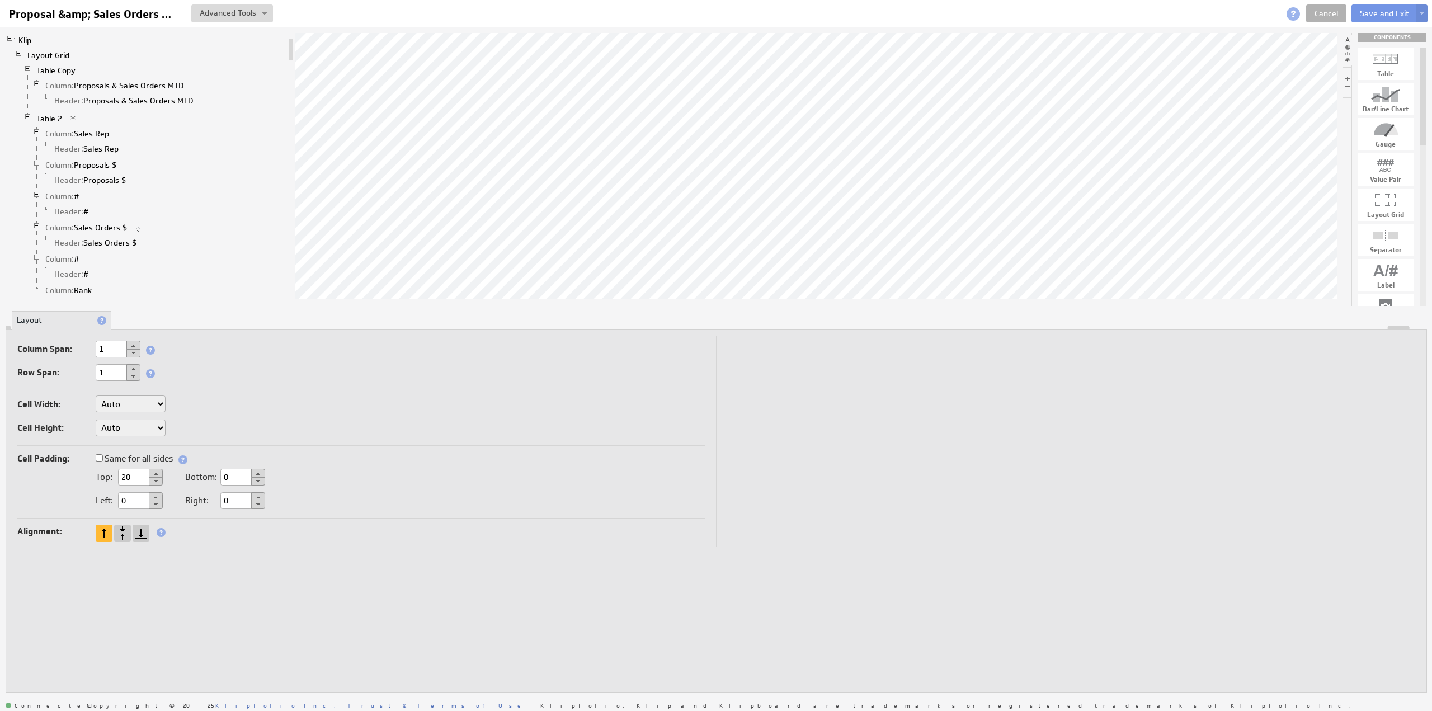
click at [115, 428] on select "Auto Custom..." at bounding box center [131, 428] width 70 height 17
click at [122, 399] on select "Auto Custom..." at bounding box center [131, 403] width 70 height 17
select select "cust"
click at [192, 404] on input "text" at bounding box center [193, 404] width 45 height 17
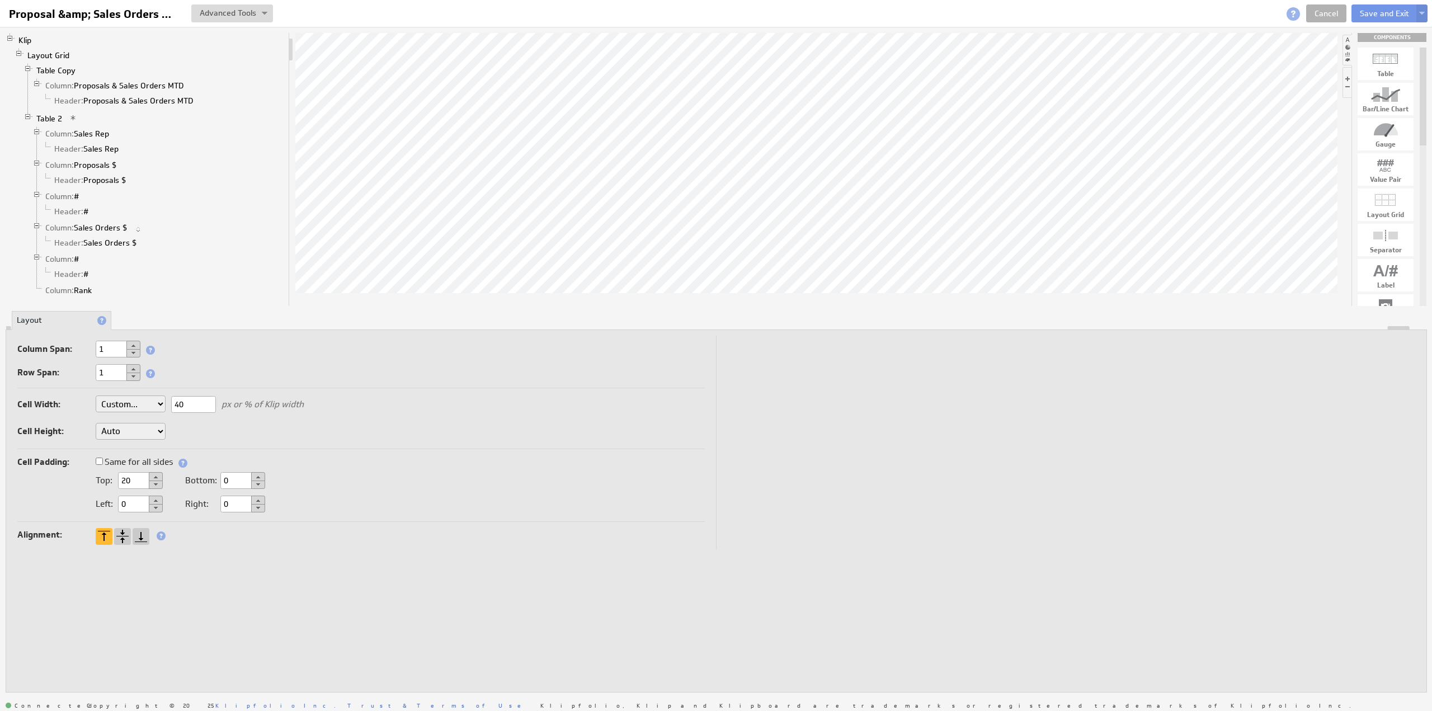
type input "40"
click at [619, 187] on div "Paste" at bounding box center [656, 185] width 112 height 18
drag, startPoint x: 134, startPoint y: 479, endPoint x: 116, endPoint y: 478, distance: 18.0
click at [116, 478] on div "Top: 20" at bounding box center [129, 480] width 67 height 10
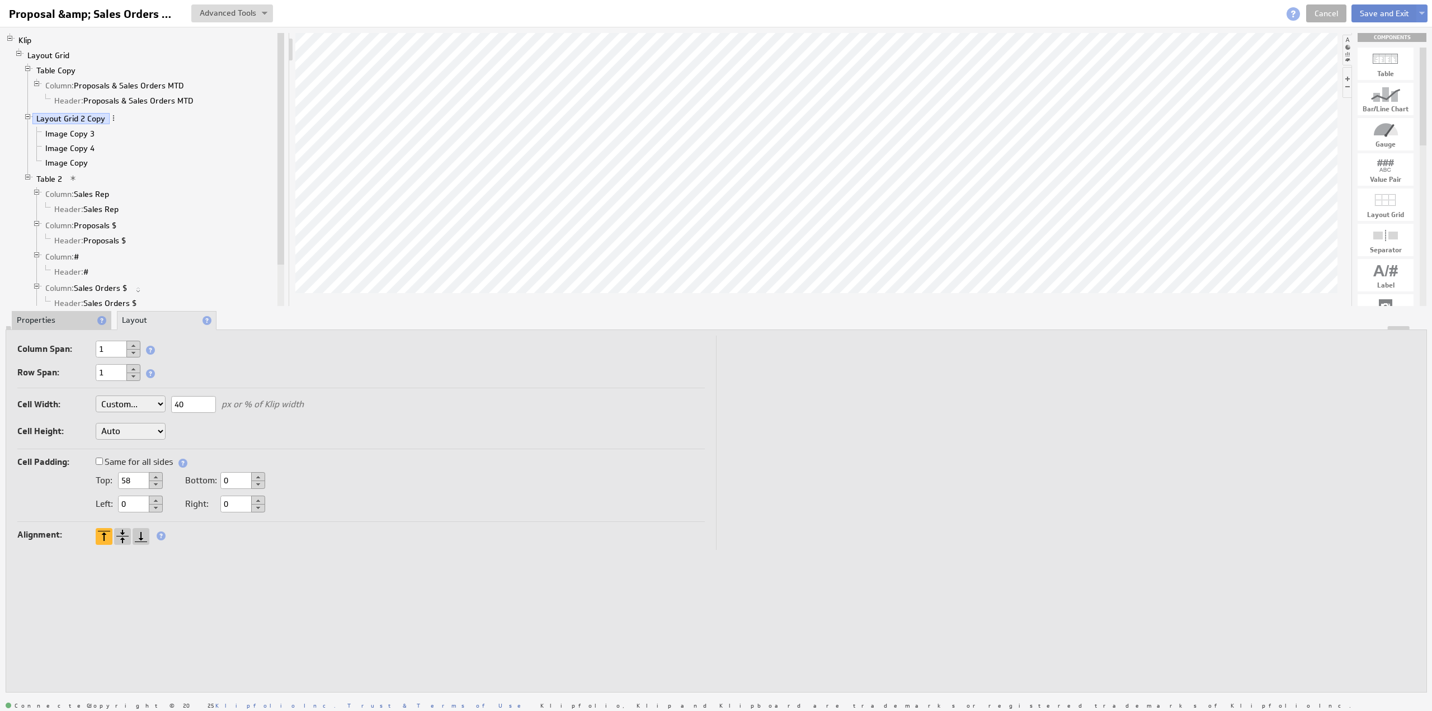
type input "58"
click at [1378, 11] on button "Save and Exit" at bounding box center [1384, 13] width 66 height 18
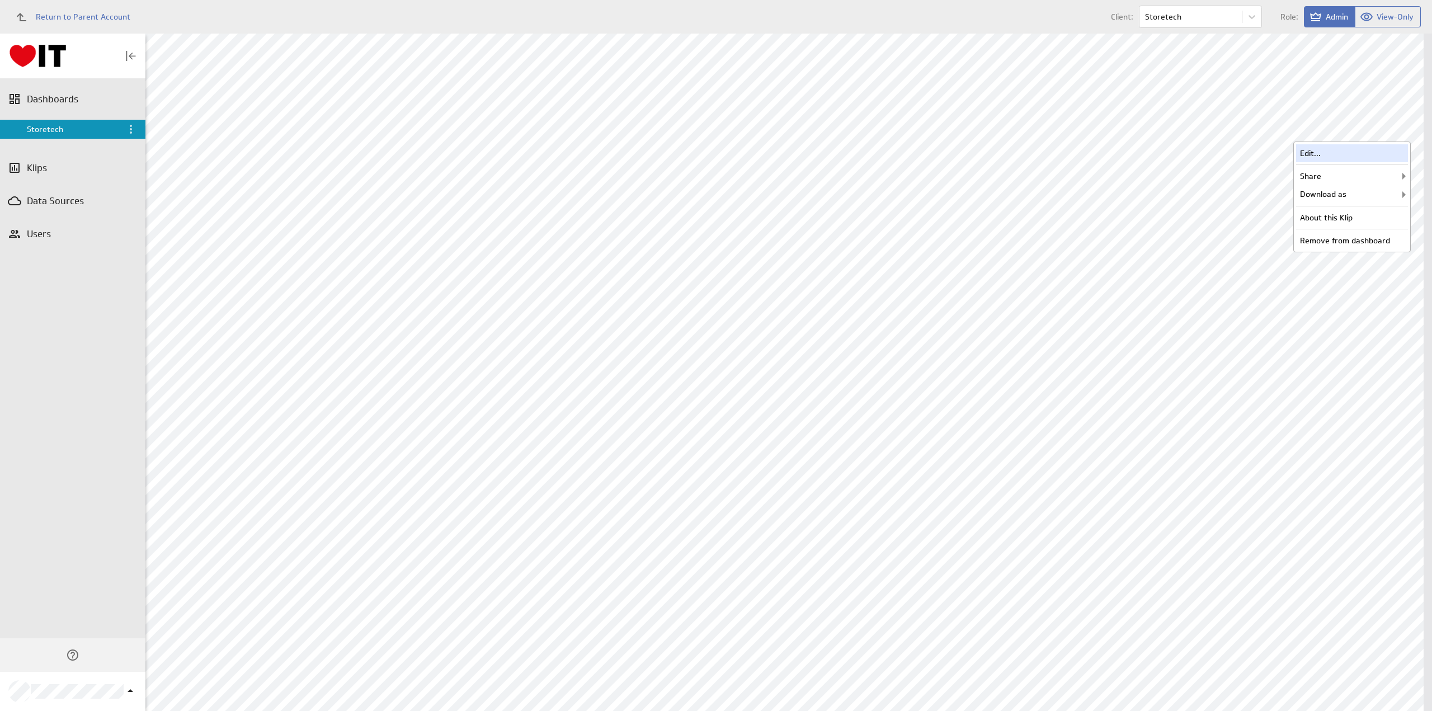
click at [1309, 151] on div "Edit..." at bounding box center [1352, 153] width 112 height 18
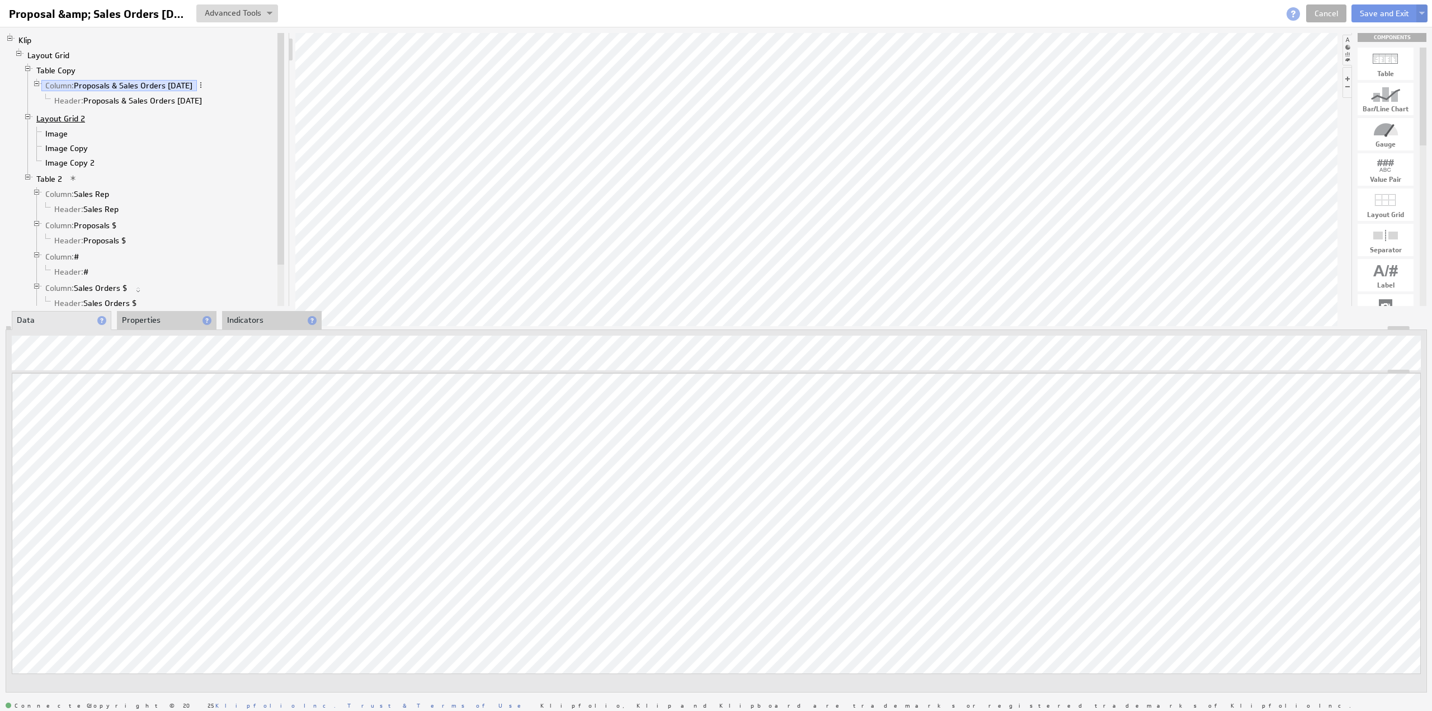
click at [64, 114] on link "Layout Grid 2" at bounding box center [60, 118] width 57 height 11
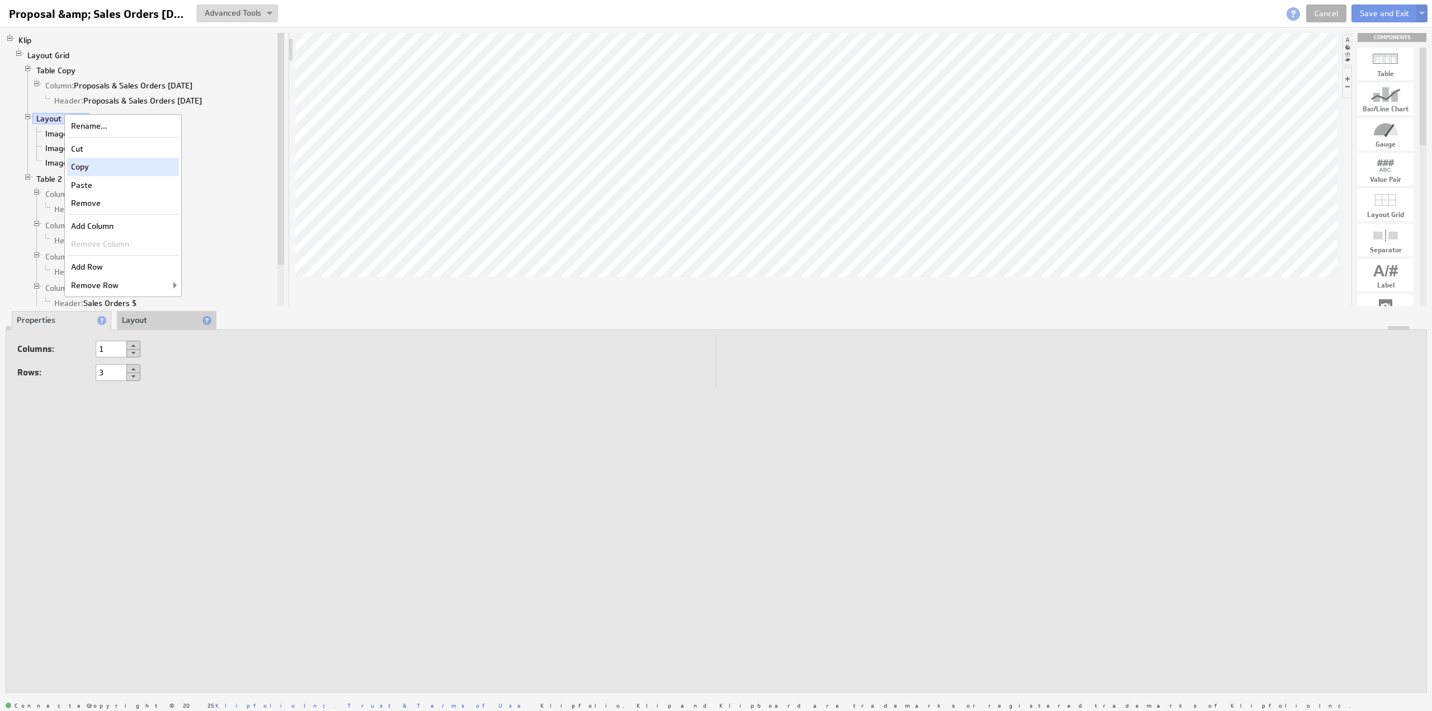
click at [97, 167] on div "Copy" at bounding box center [123, 167] width 112 height 18
click at [145, 323] on li "Layout" at bounding box center [167, 320] width 100 height 19
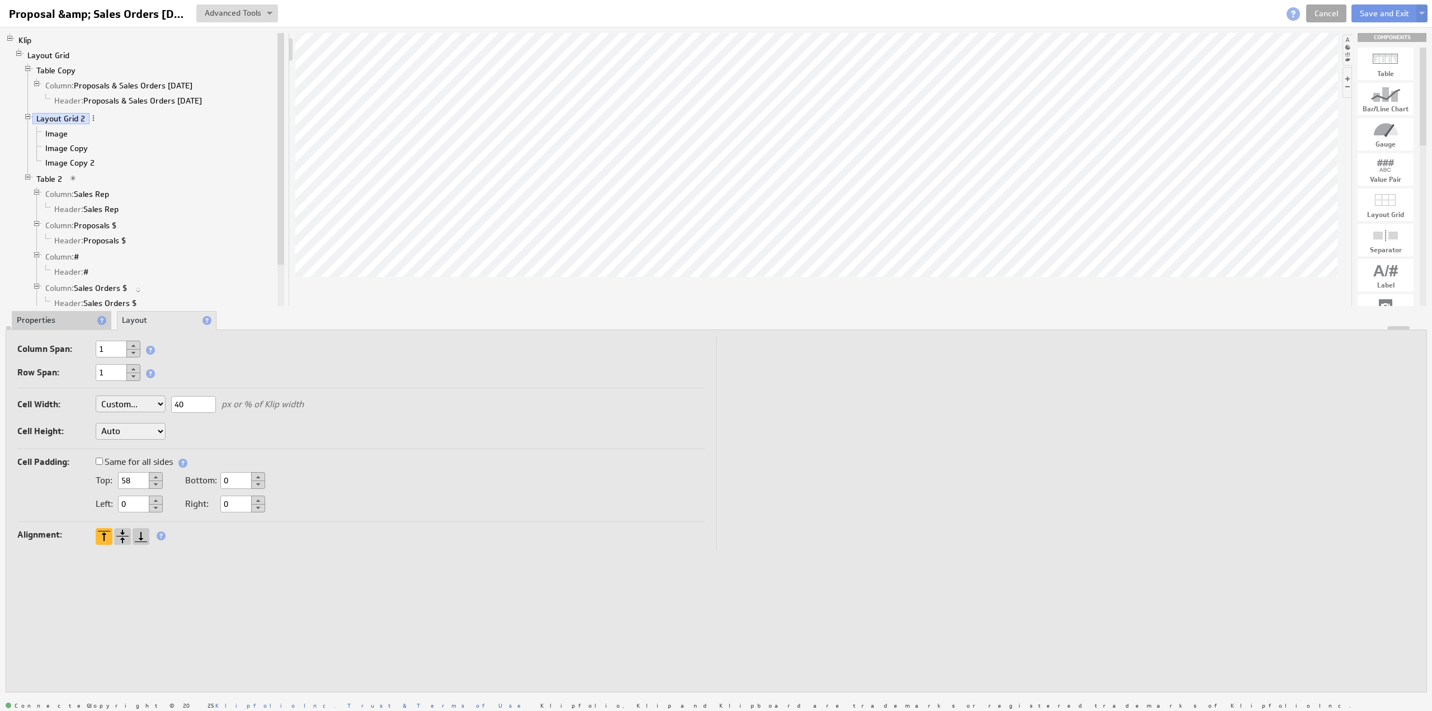
click at [1322, 12] on link "Cancel" at bounding box center [1326, 13] width 40 height 18
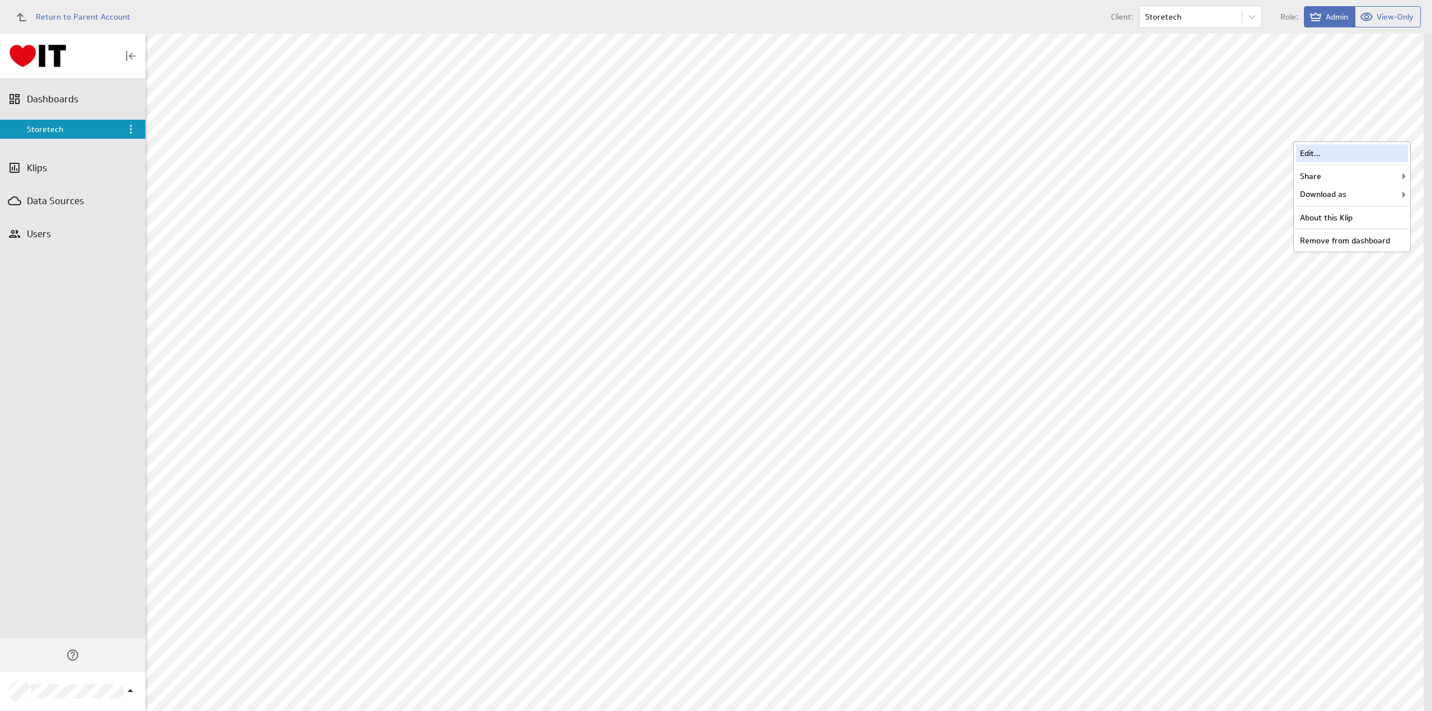
click at [1336, 150] on div "Edit..." at bounding box center [1352, 153] width 112 height 18
click at [1332, 379] on div "Edit..." at bounding box center [1352, 383] width 112 height 18
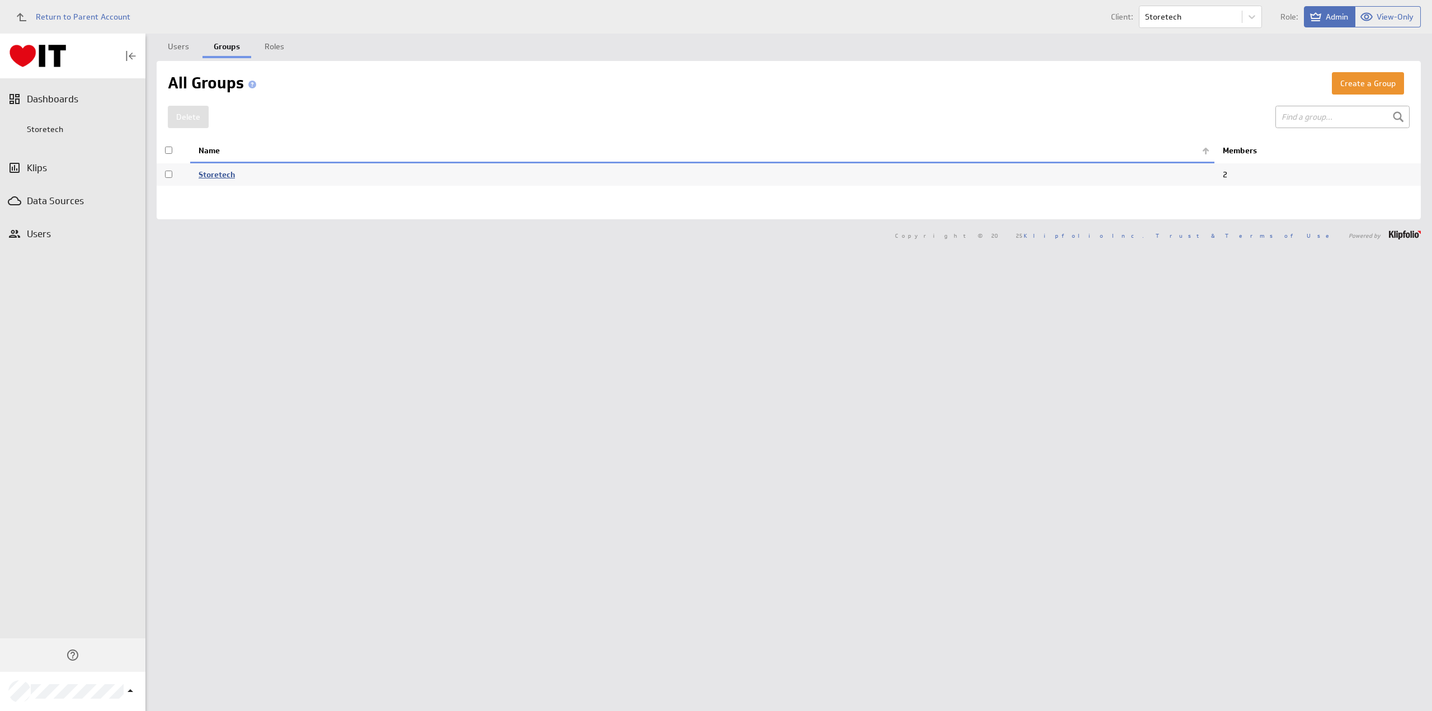
click at [216, 176] on link "Storetech" at bounding box center [217, 174] width 36 height 10
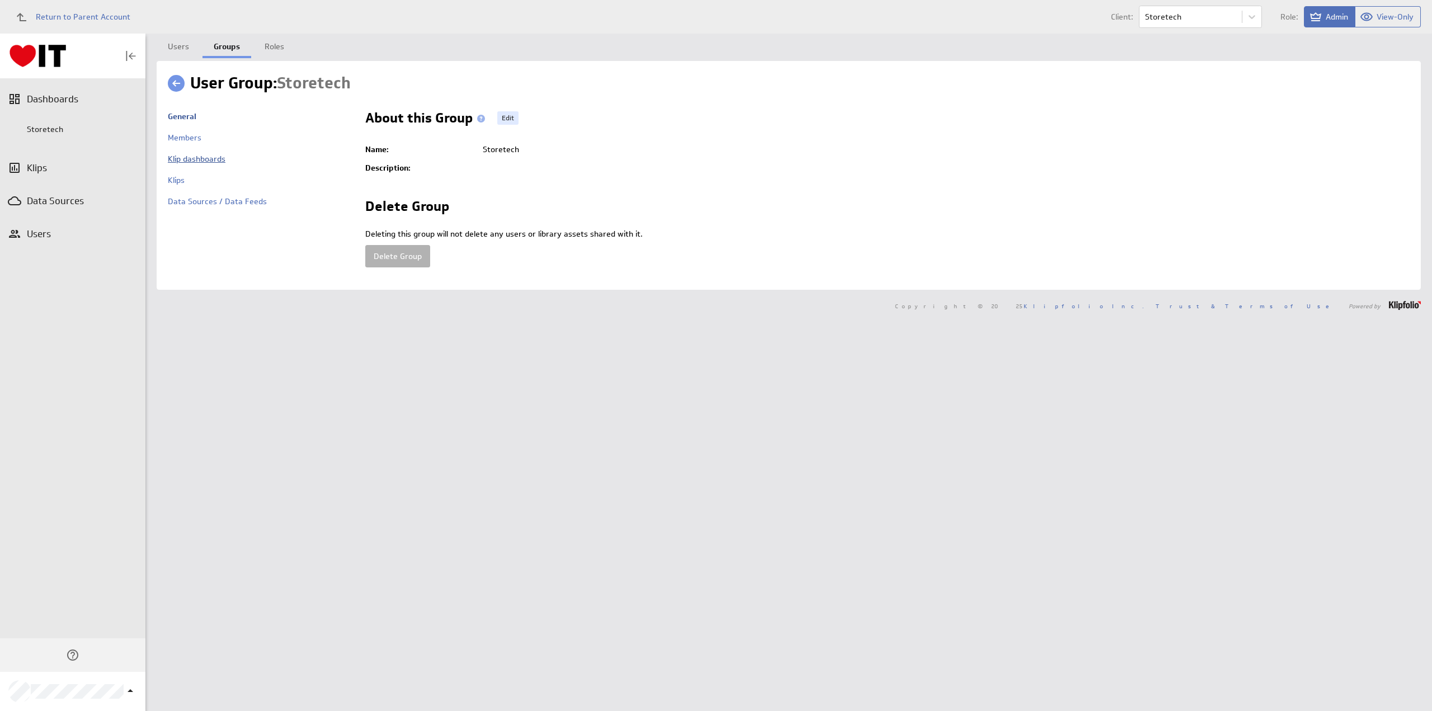
click at [191, 158] on link "Klip dashboards" at bounding box center [197, 159] width 58 height 10
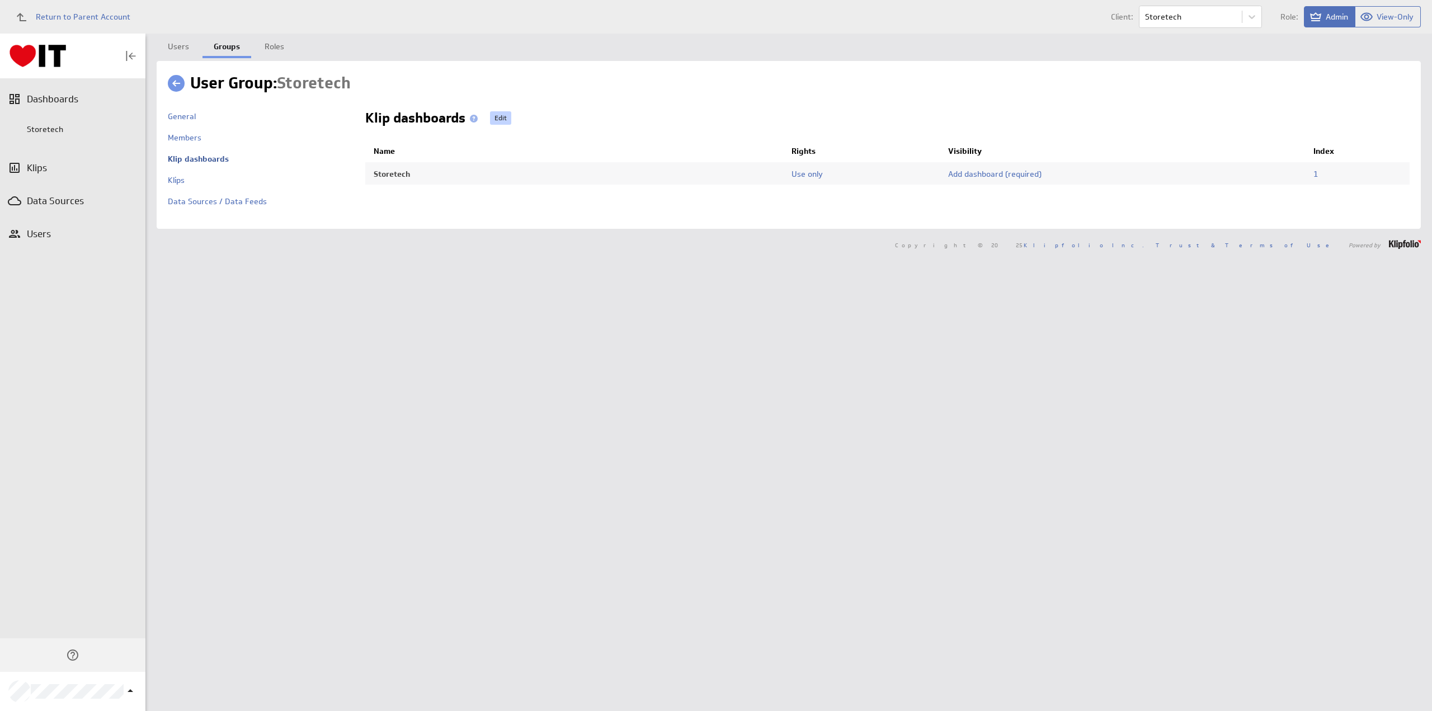
click at [499, 118] on link "Edit" at bounding box center [500, 117] width 21 height 13
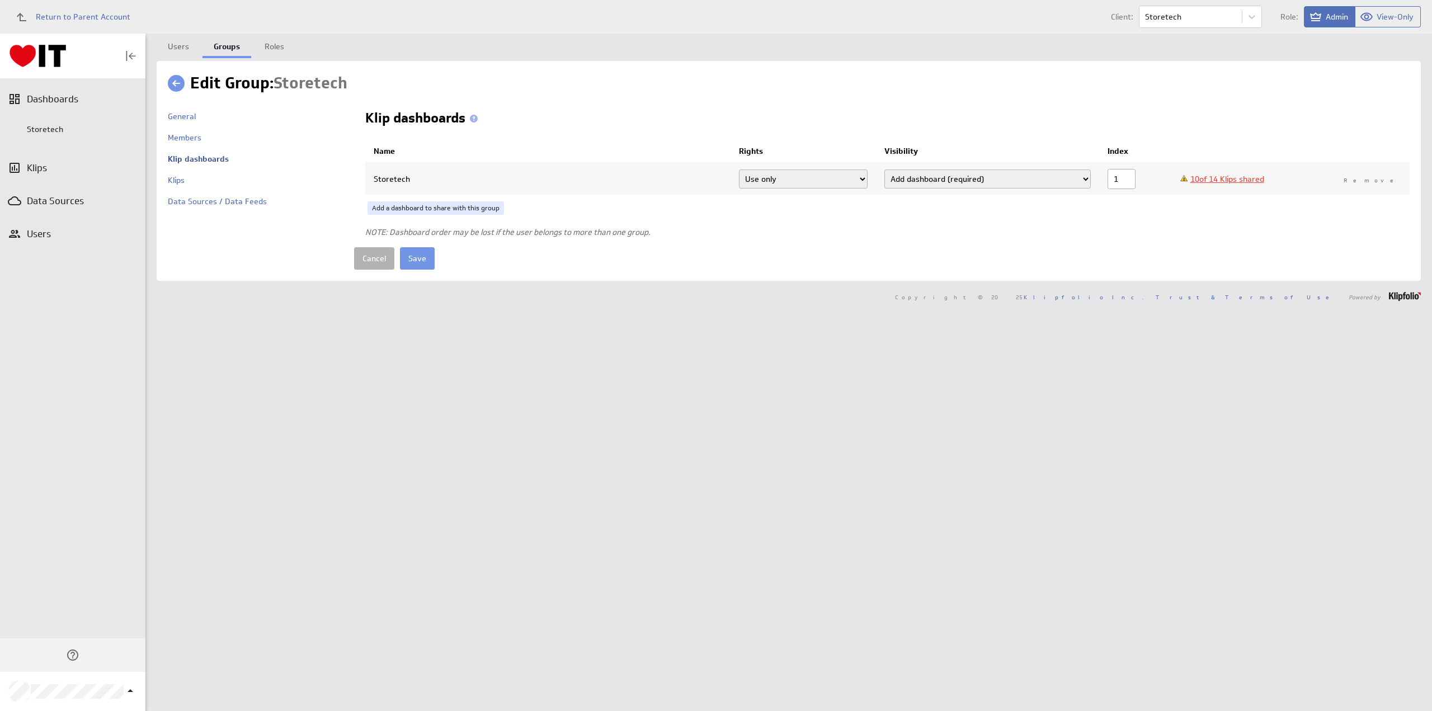
click at [1231, 176] on link "10 of 14 Klips shared" at bounding box center [1227, 179] width 74 height 10
checkbox input "true"
select select"] "0e6e737d29d59ed918a6fea63c73893e:use"
checkbox input "true"
select select"] "e398b6e6b06d0a3d372e9cdfaed2a045:use"
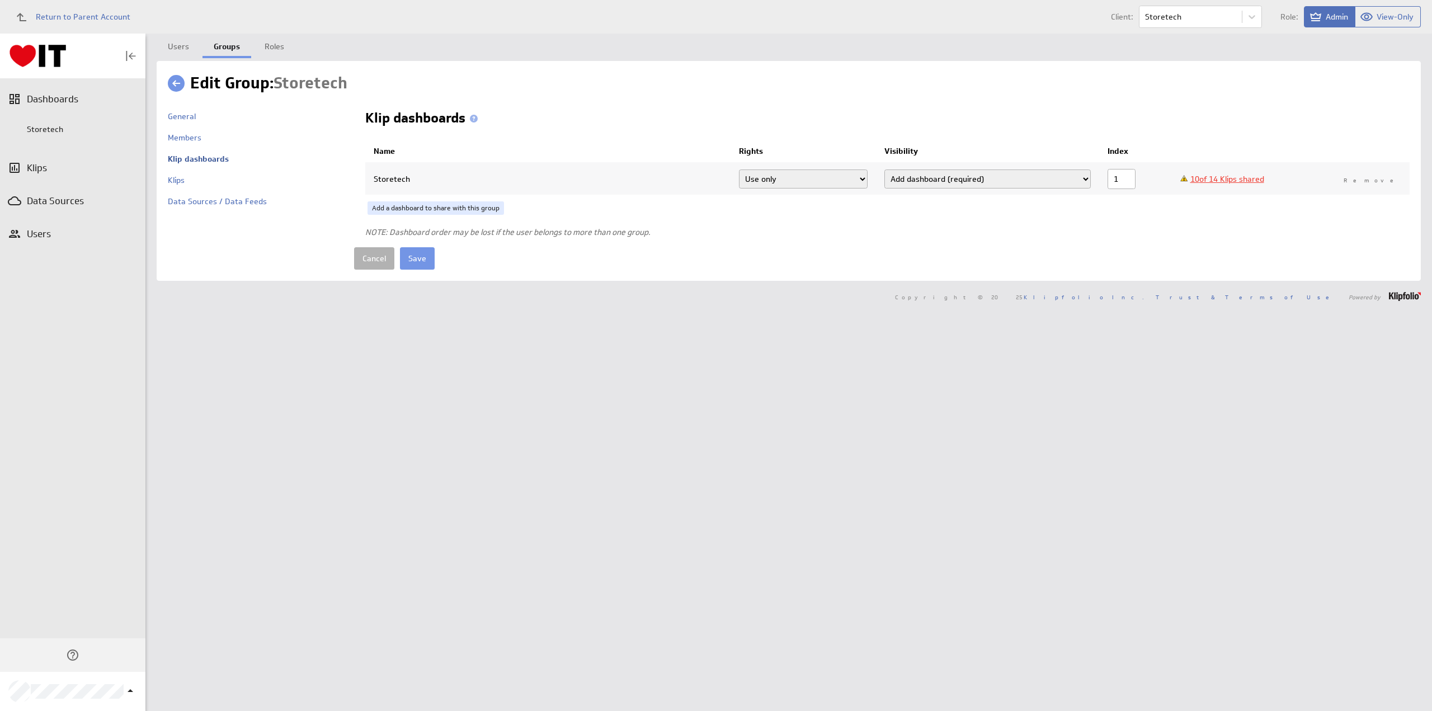
checkbox input "true"
select select"] "5cfc4a0ebe1bfef1f7c0b07fdf50aaa9:use"
checkbox input "true"
select select"] "b3e9086b69ba35c2a64bd5db07fe693d:use"
checkbox input "true"
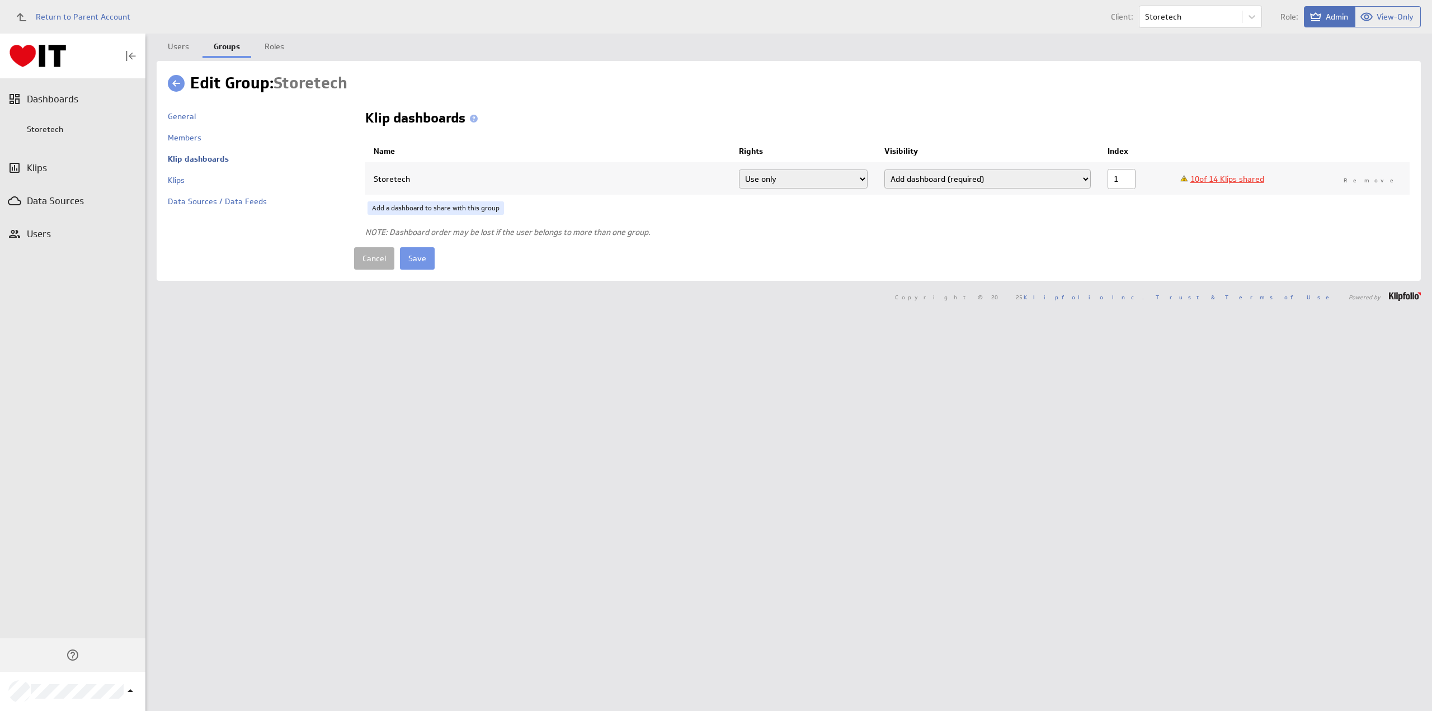
select select"] "513179b90e15ee4e18b3602ff551100c:use"
checkbox input "true"
select select"] "8830ee8e9534c5e12910e0406e7ed542:use"
checkbox input "true"
select select"] "ab7eea8d8f351eb9dec95dab69ba7a8e:use"
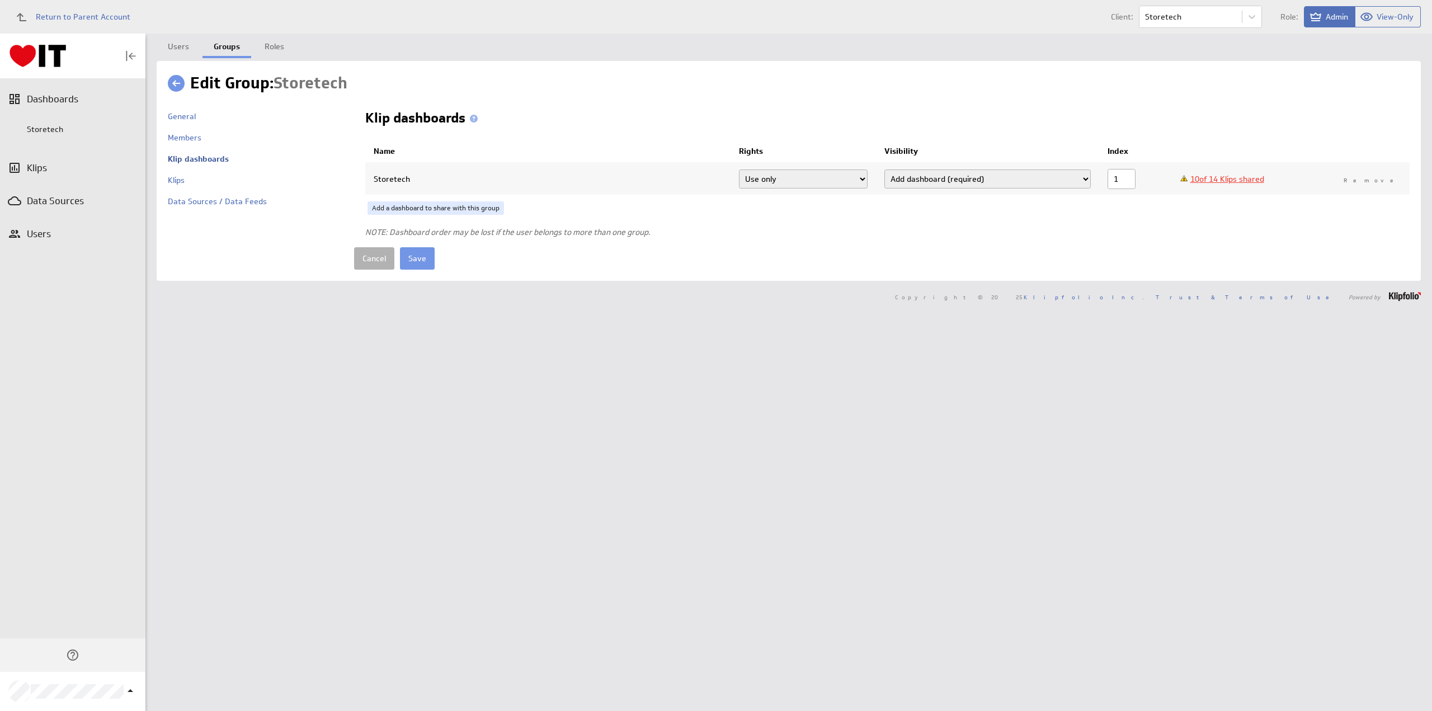
checkbox input "true"
select select"] "aaa7ee31abaa86134ec14364af2cad21:use"
checkbox input "true"
select select"] "5bf0fa871651ec5688a2aba94d2a8e61:use"
checkbox input "true"
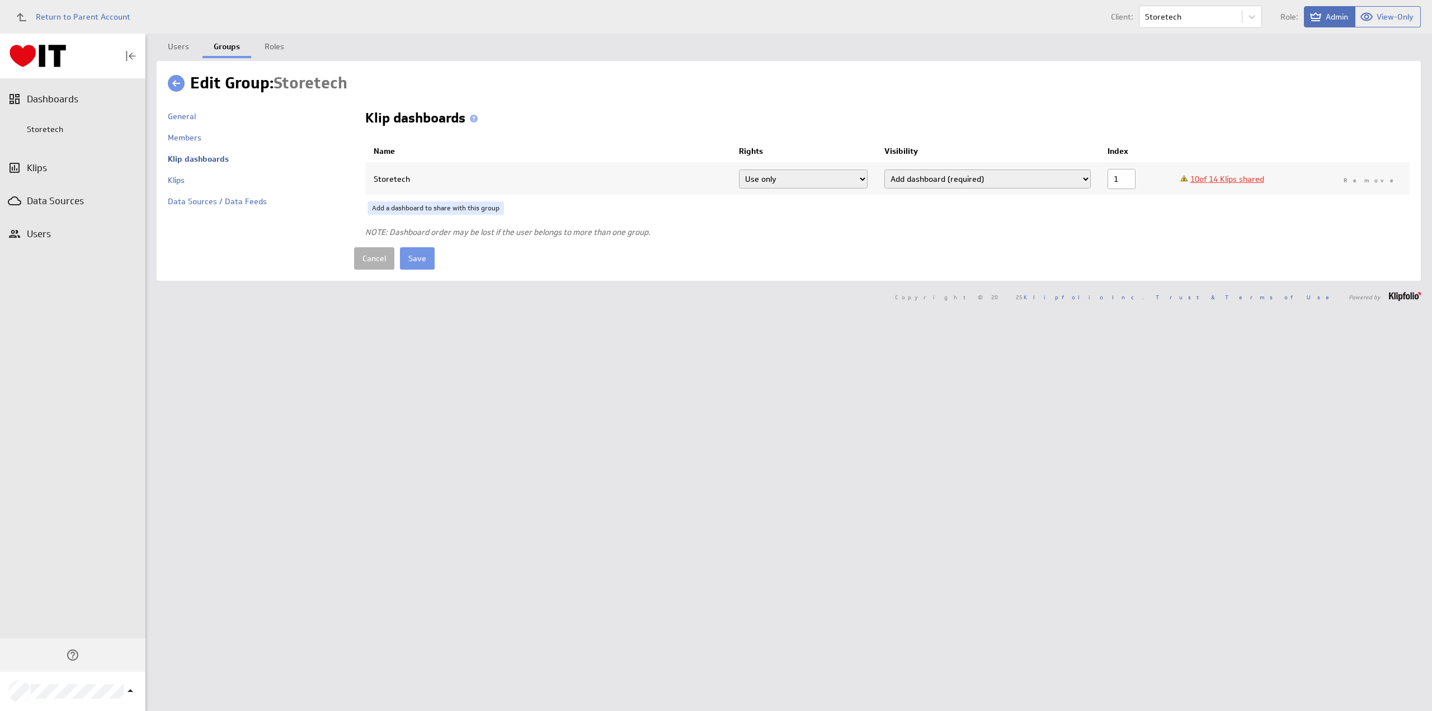
select select"] "687059207990b4647528cace8392dcdc:use"
select select"] "0e6e737d29d59ed918a6fea63c73893e:use"
select select"] "e398b6e6b06d0a3d372e9cdfaed2a045:use"
select select"] "5cfc4a0ebe1bfef1f7c0b07fdf50aaa9:use"
select select"] "b3e9086b69ba35c2a64bd5db07fe693d:use"
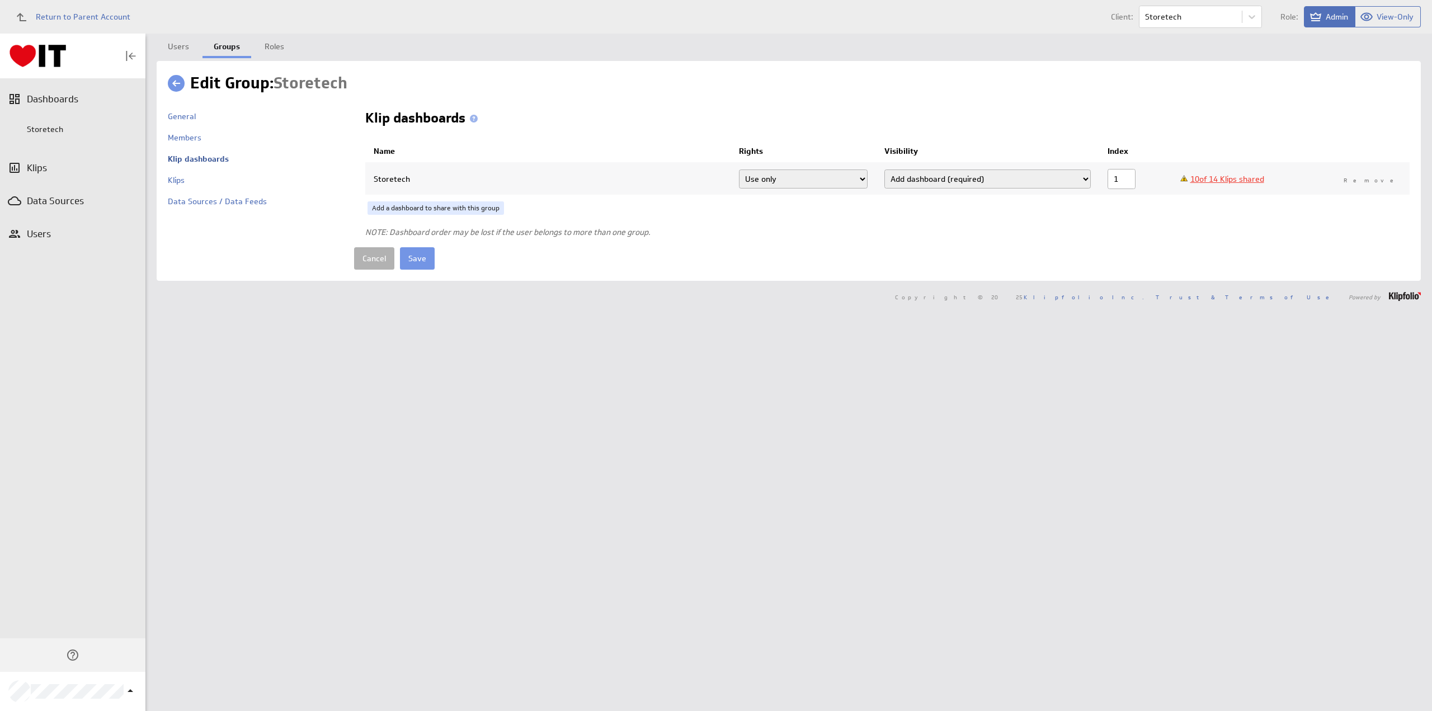
select select"] "513179b90e15ee4e18b3602ff551100c:use"
select select"] "8830ee8e9534c5e12910e0406e7ed542:use"
select select"] "ab7eea8d8f351eb9dec95dab69ba7a8e:use"
select select"] "aaa7ee31abaa86134ec14364af2cad21:use"
select select"] "5bf0fa871651ec5688a2aba94d2a8e61:use"
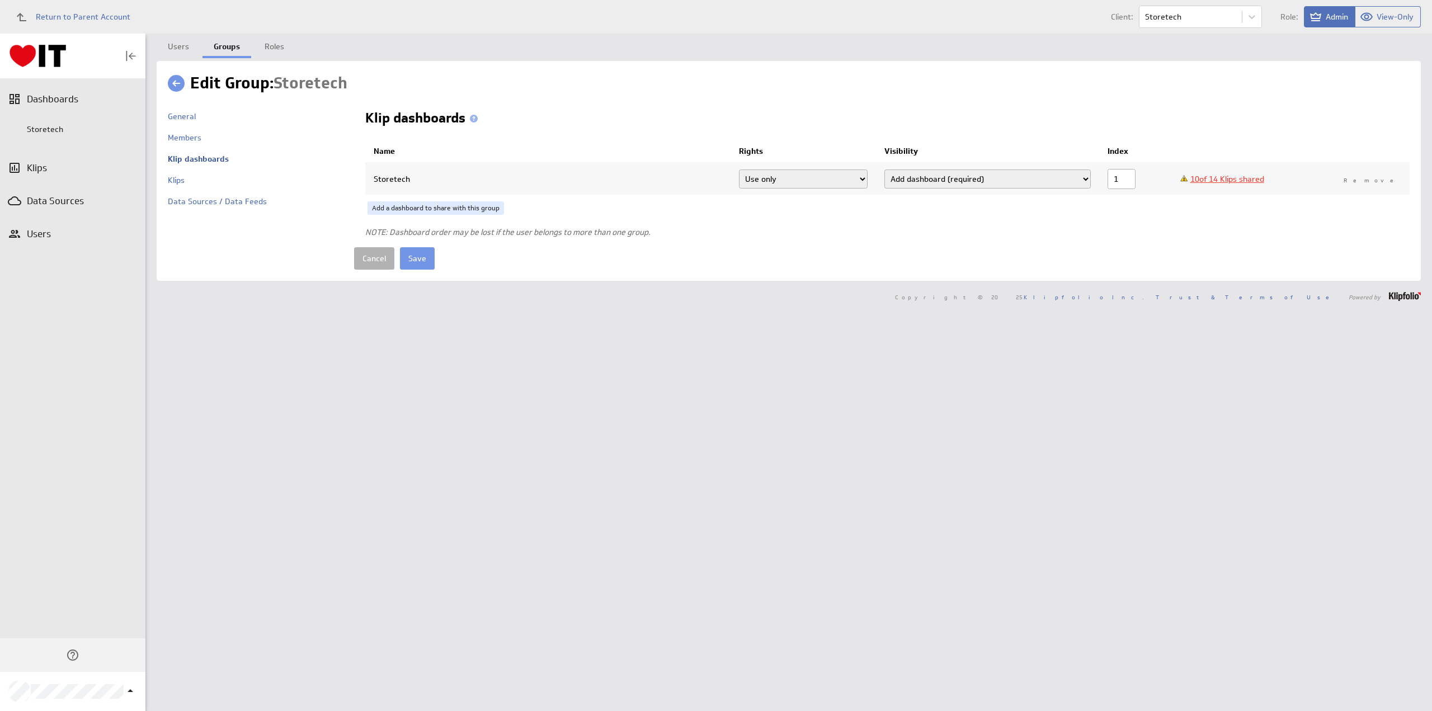
select select"] "687059207990b4647528cace8392dcdc:use"
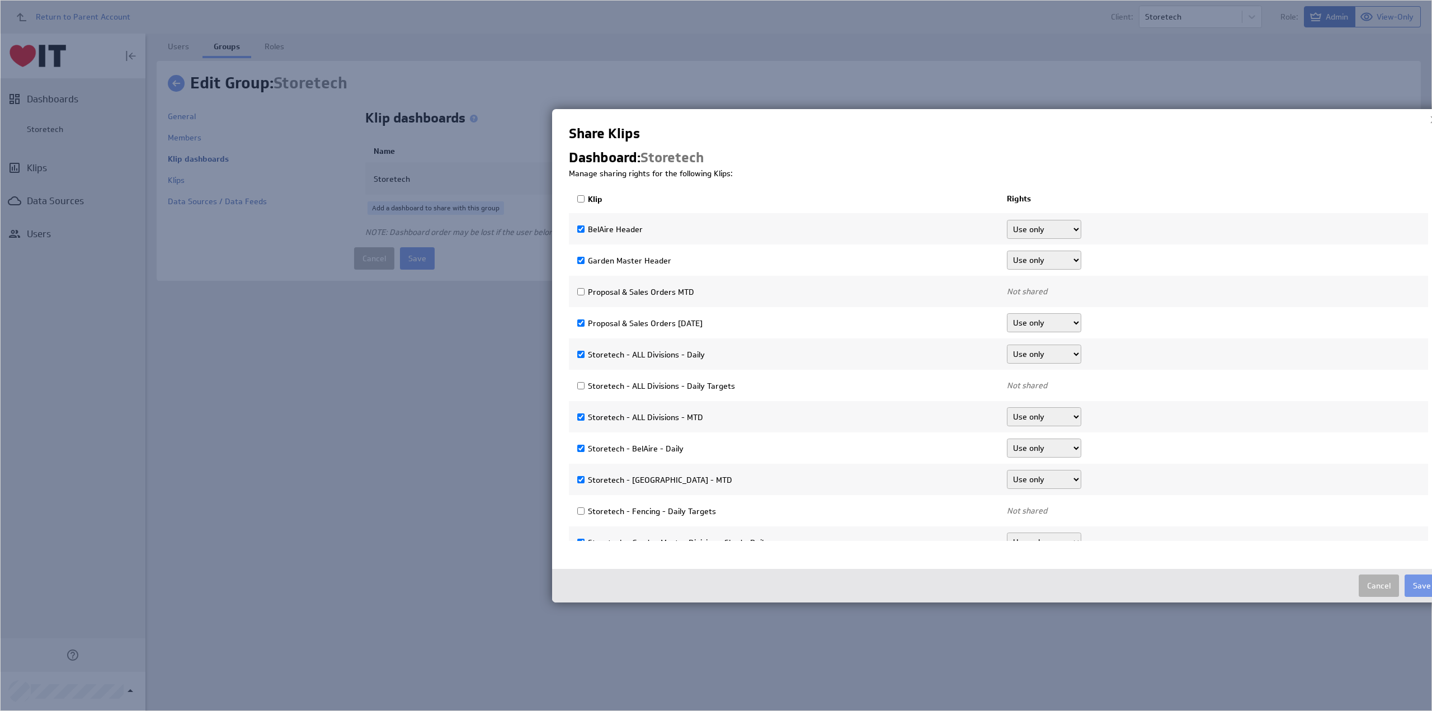
click at [582, 198] on input "Klip" at bounding box center [580, 198] width 7 height 7
checkbox input "true"
select select"] "ccffe2ec8595f0d974a22e18b1312933:use"
checkbox input "true"
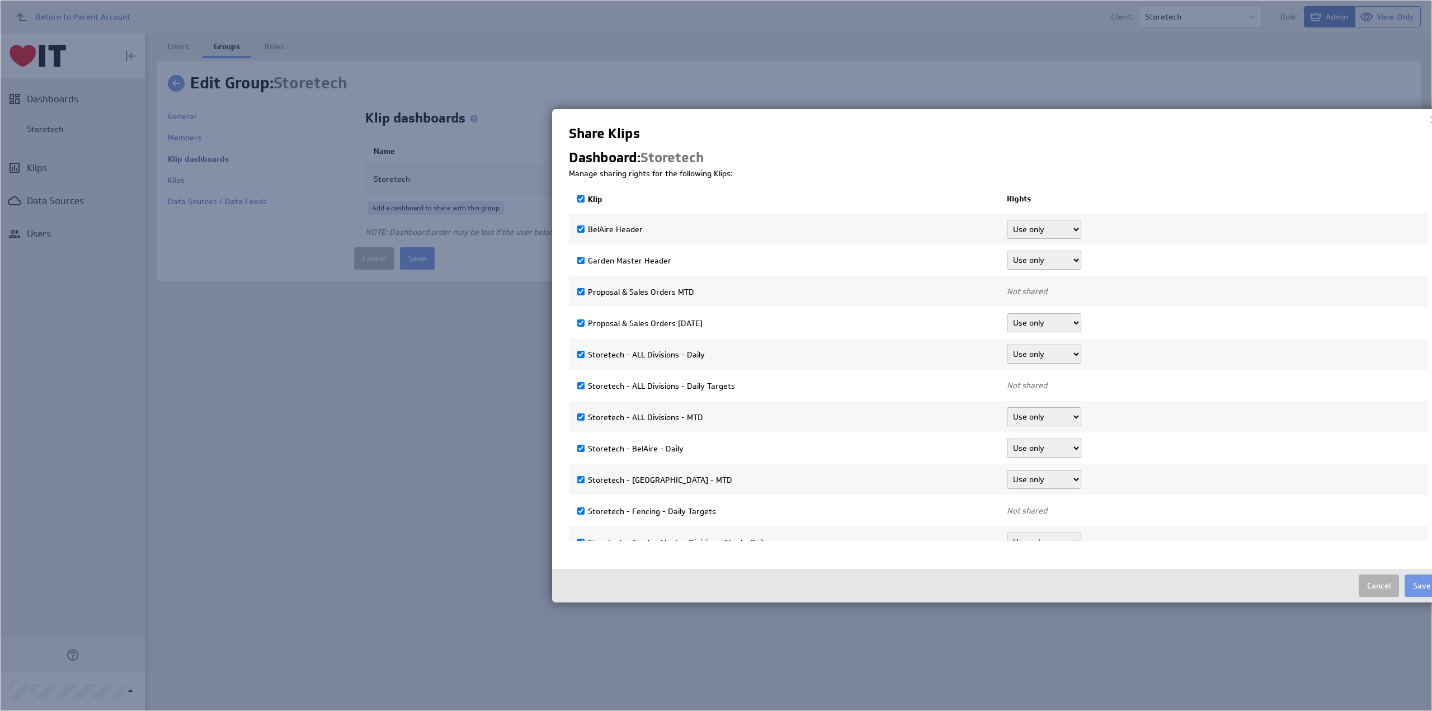
select select"] "fd974b0e199ff19b71a13fce8af4287d:use"
checkbox input "true"
select select"] "7e32a540bf1519a3ea4216c69aa63cb4:use"
checkbox input "true"
select select"] "c2ff7a50fb770263a4b53c5581d6ed63:use"
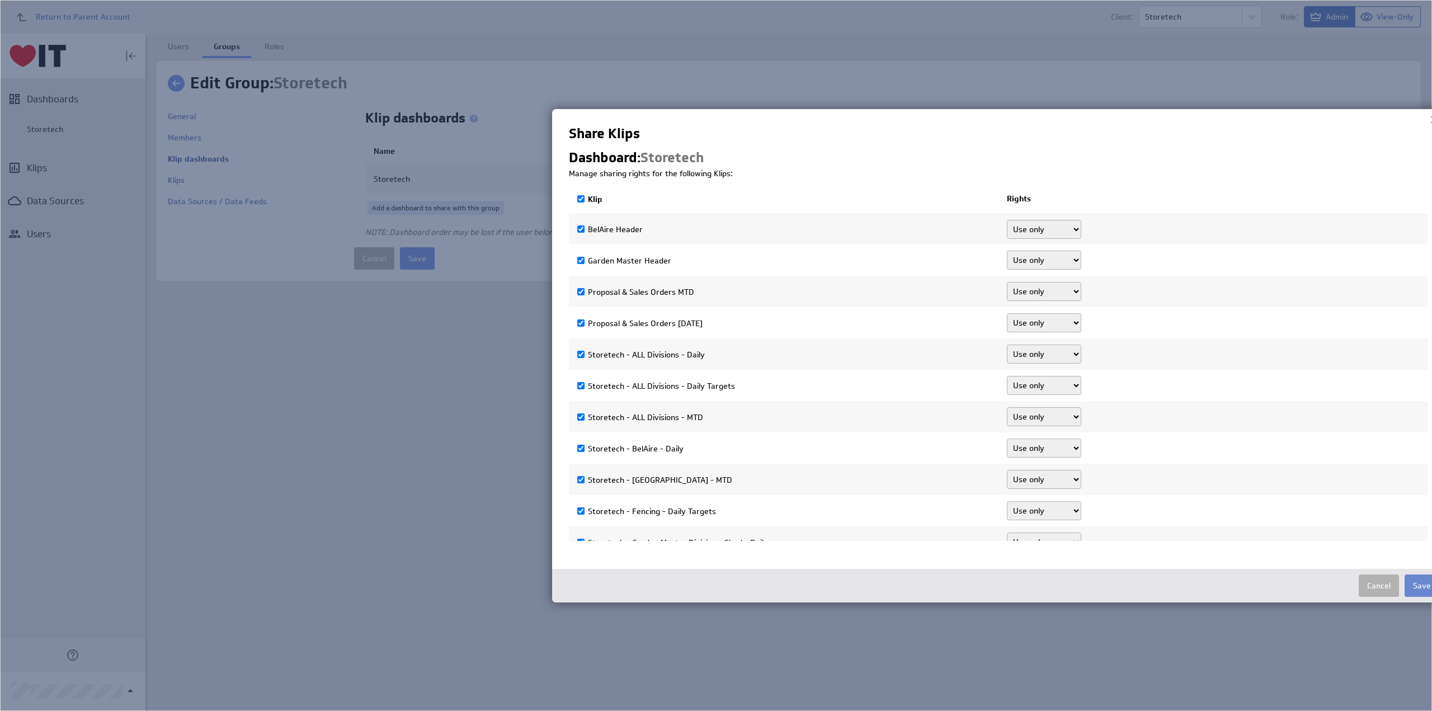
click at [1417, 590] on button "Save" at bounding box center [1422, 585] width 35 height 22
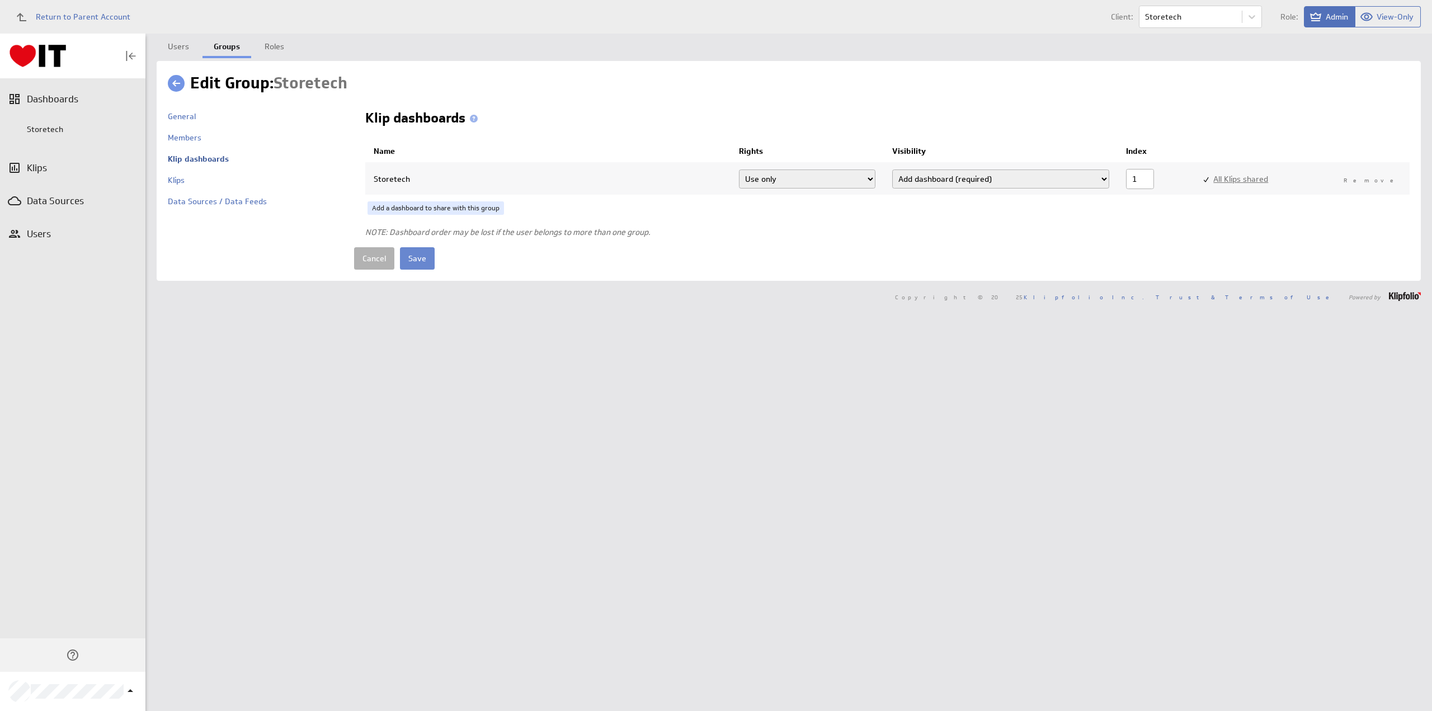
click at [418, 256] on input "Save" at bounding box center [417, 258] width 35 height 22
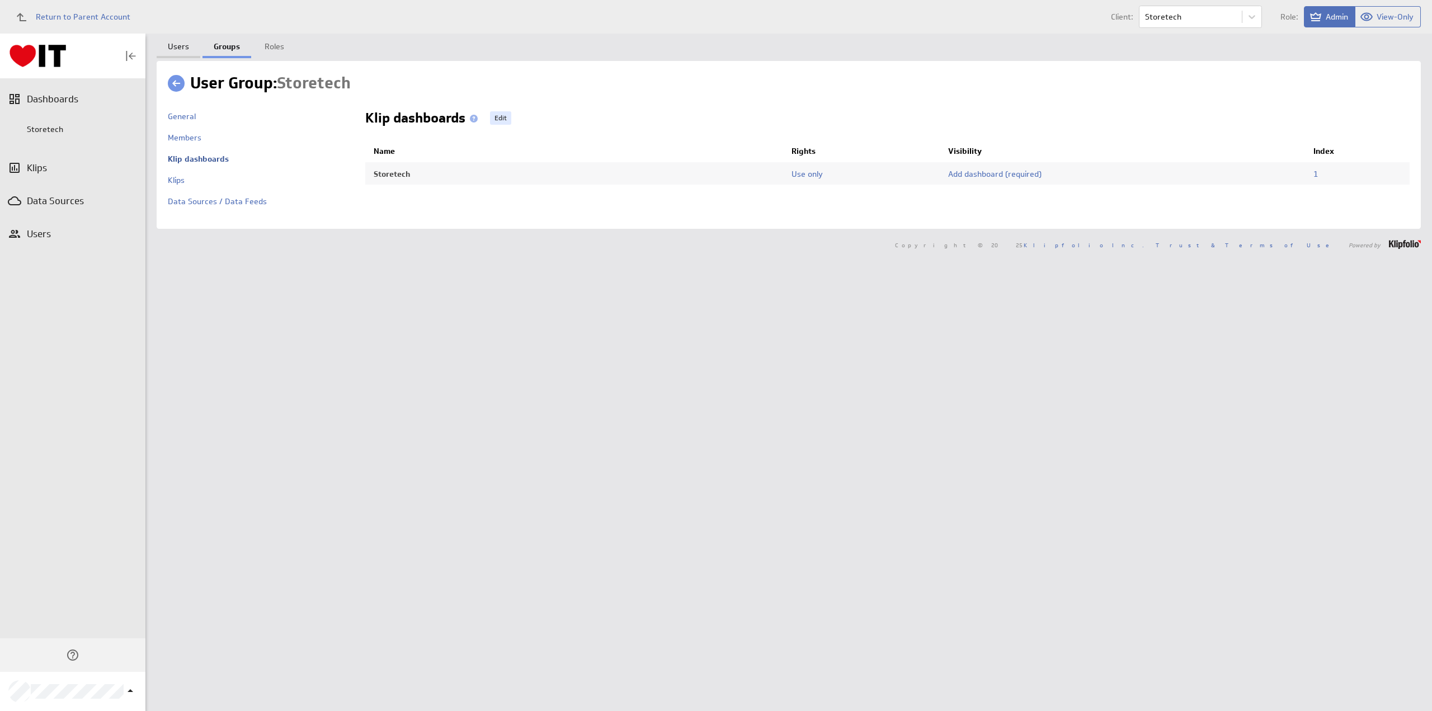
click at [175, 44] on link "Users" at bounding box center [179, 45] width 44 height 22
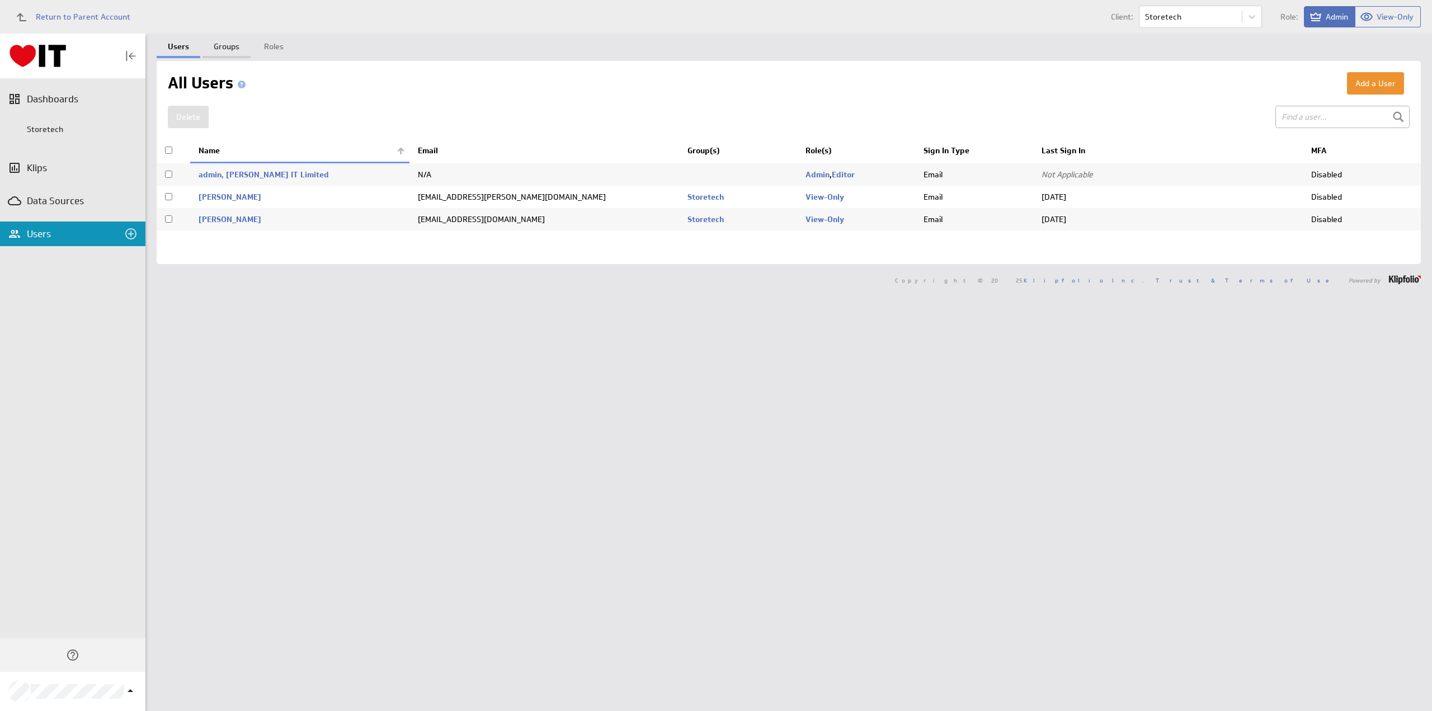
click at [227, 45] on link "Groups" at bounding box center [226, 45] width 48 height 22
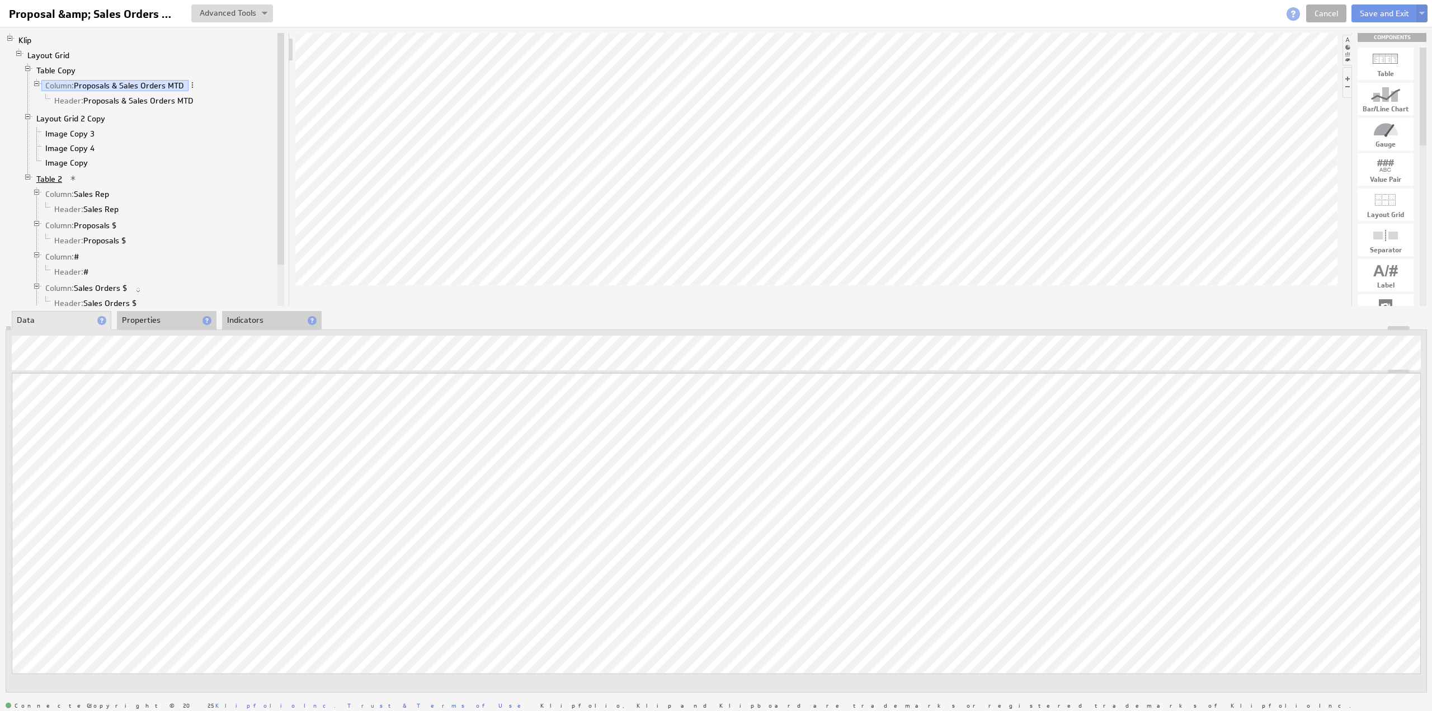
click at [51, 173] on link "Table 2" at bounding box center [49, 178] width 34 height 11
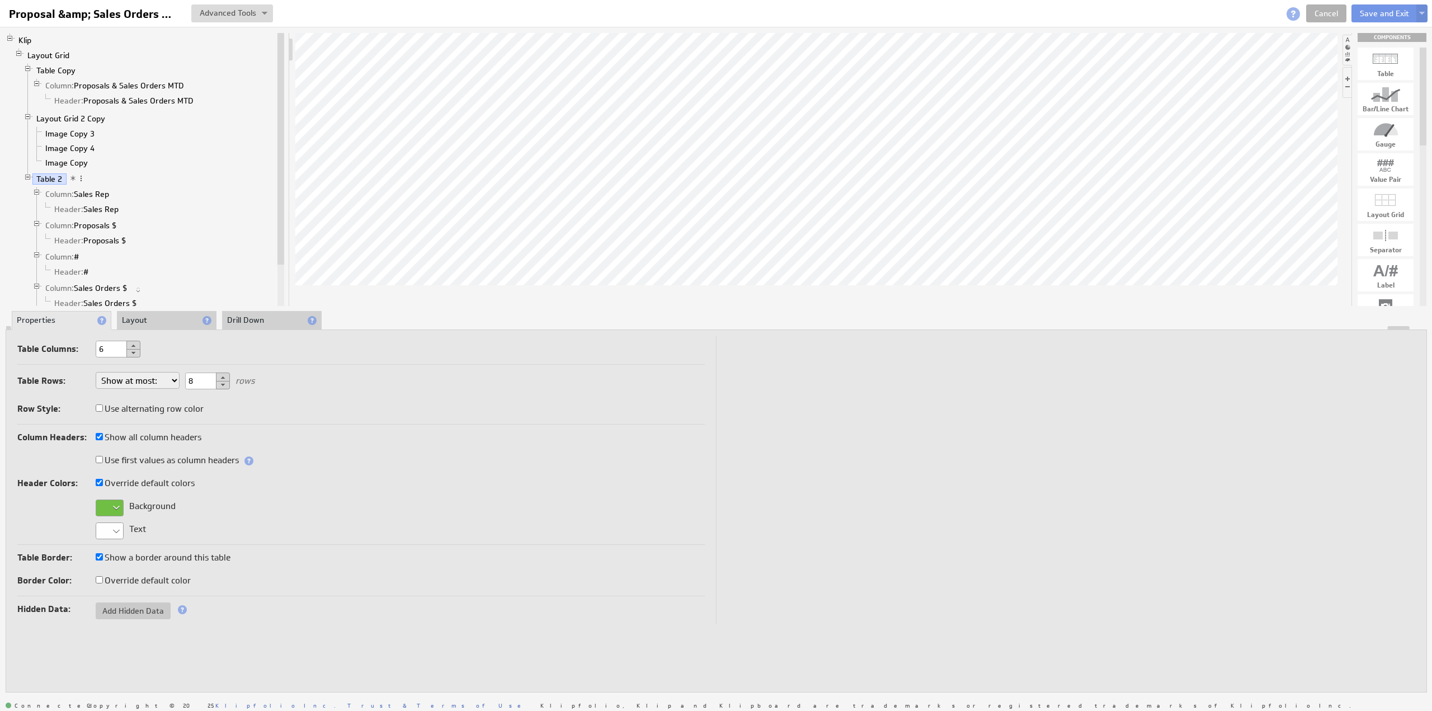
click at [132, 380] on select "Show at most: Show exactly: Show all rows" at bounding box center [138, 380] width 84 height 17
select select "all"
click at [1369, 13] on button "Save and Exit" at bounding box center [1384, 13] width 66 height 18
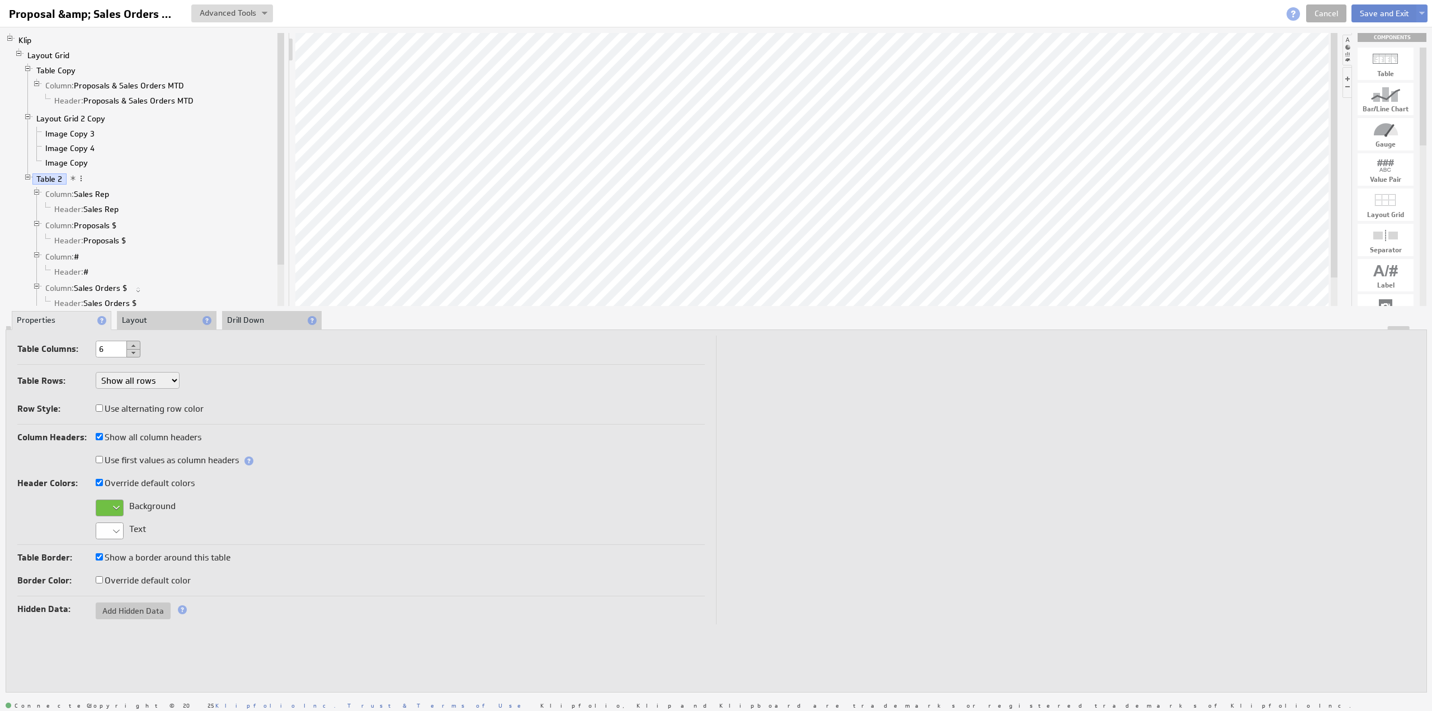
click at [1369, 13] on button "Save and Exit" at bounding box center [1384, 13] width 66 height 18
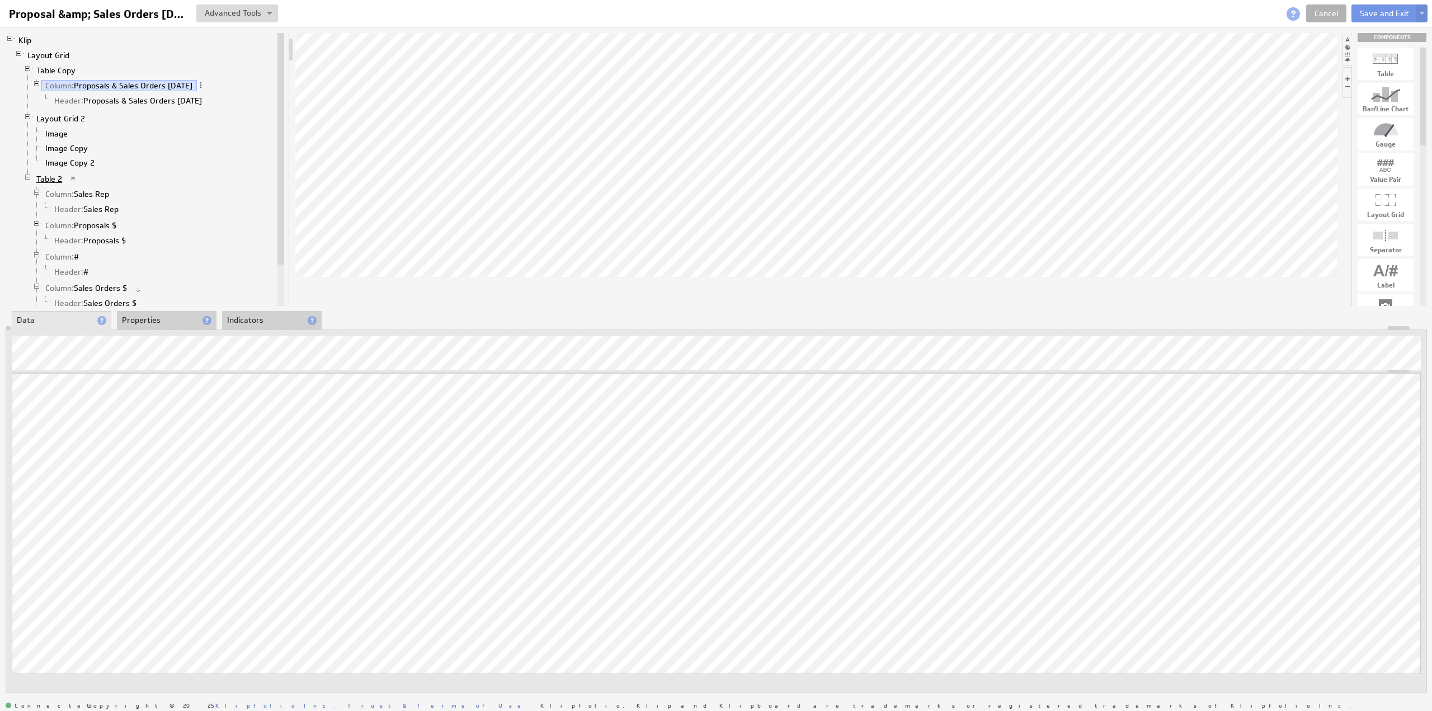
click at [46, 175] on link "Table 2" at bounding box center [49, 178] width 34 height 11
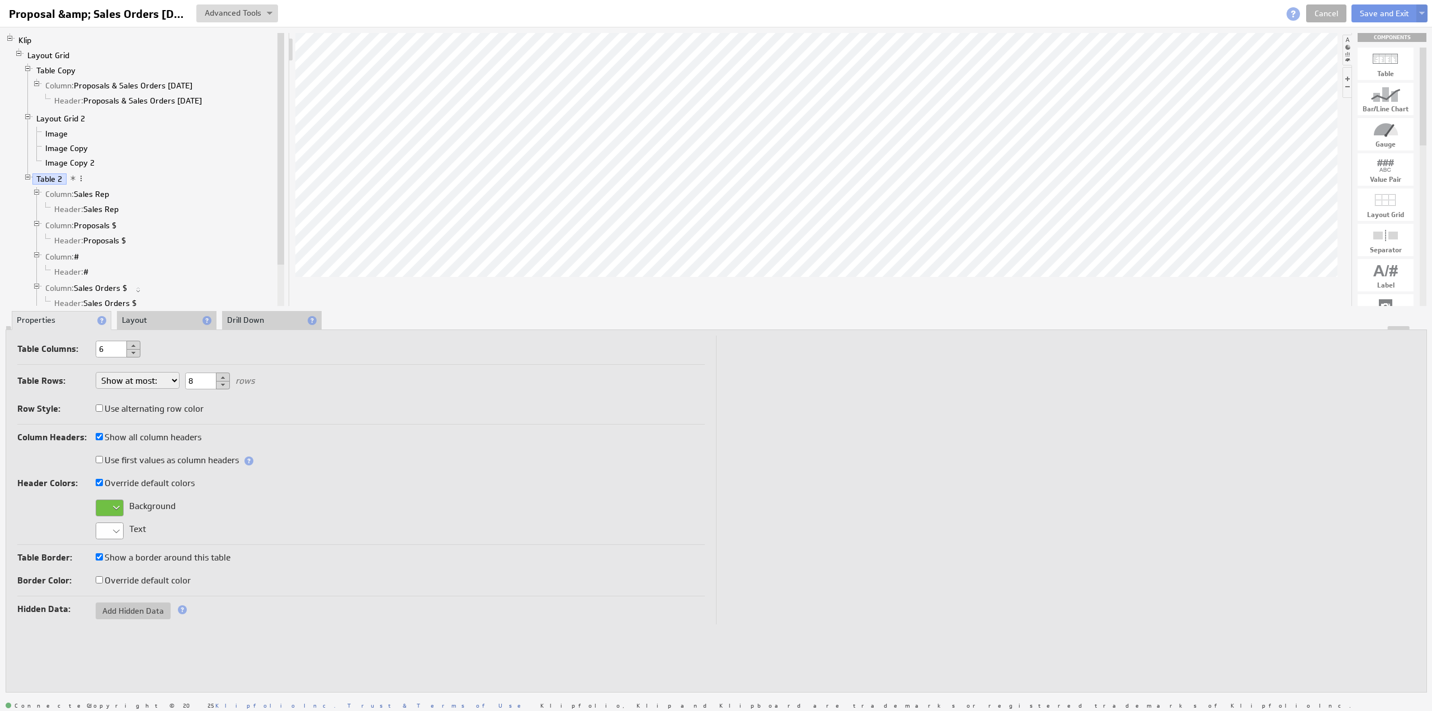
click at [137, 385] on select "Show at most: Show exactly: Show all rows" at bounding box center [138, 380] width 84 height 17
select select "all"
click at [1376, 11] on button "Save and Exit" at bounding box center [1384, 13] width 66 height 18
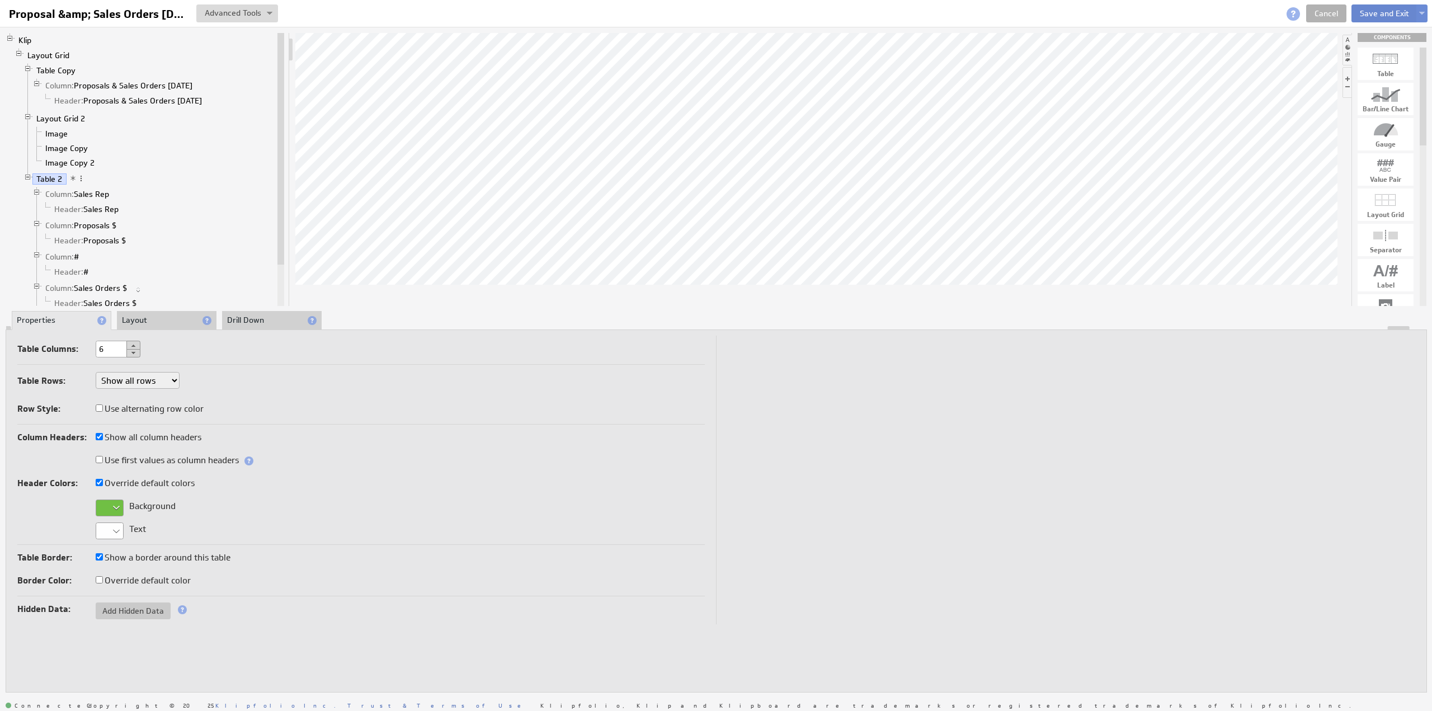
click at [1376, 11] on button "Save and Exit" at bounding box center [1384, 13] width 66 height 18
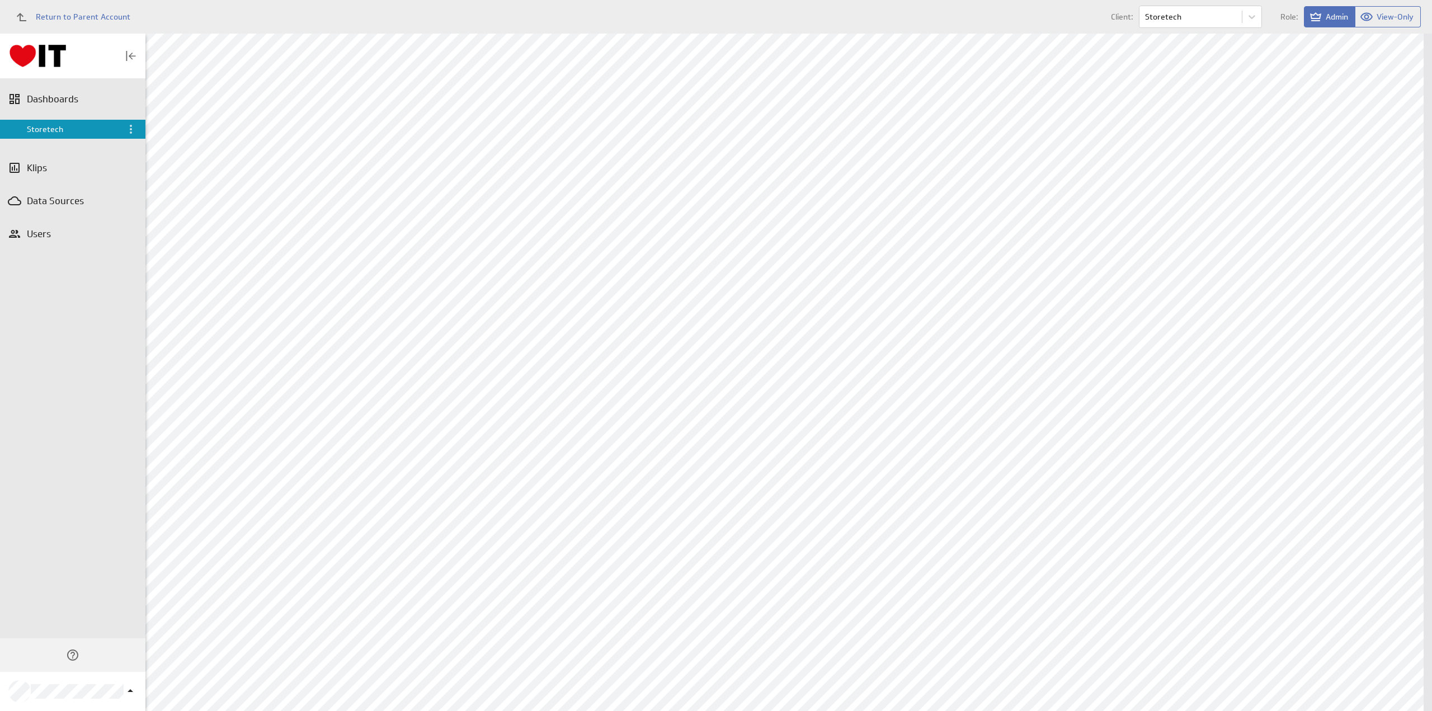
click at [933, 36] on div "[PERSON_NAME] IT Limited Storetech [GEOGRAPHIC_DATA] Show: All Dashboards My Da…" at bounding box center [788, 372] width 1287 height 677
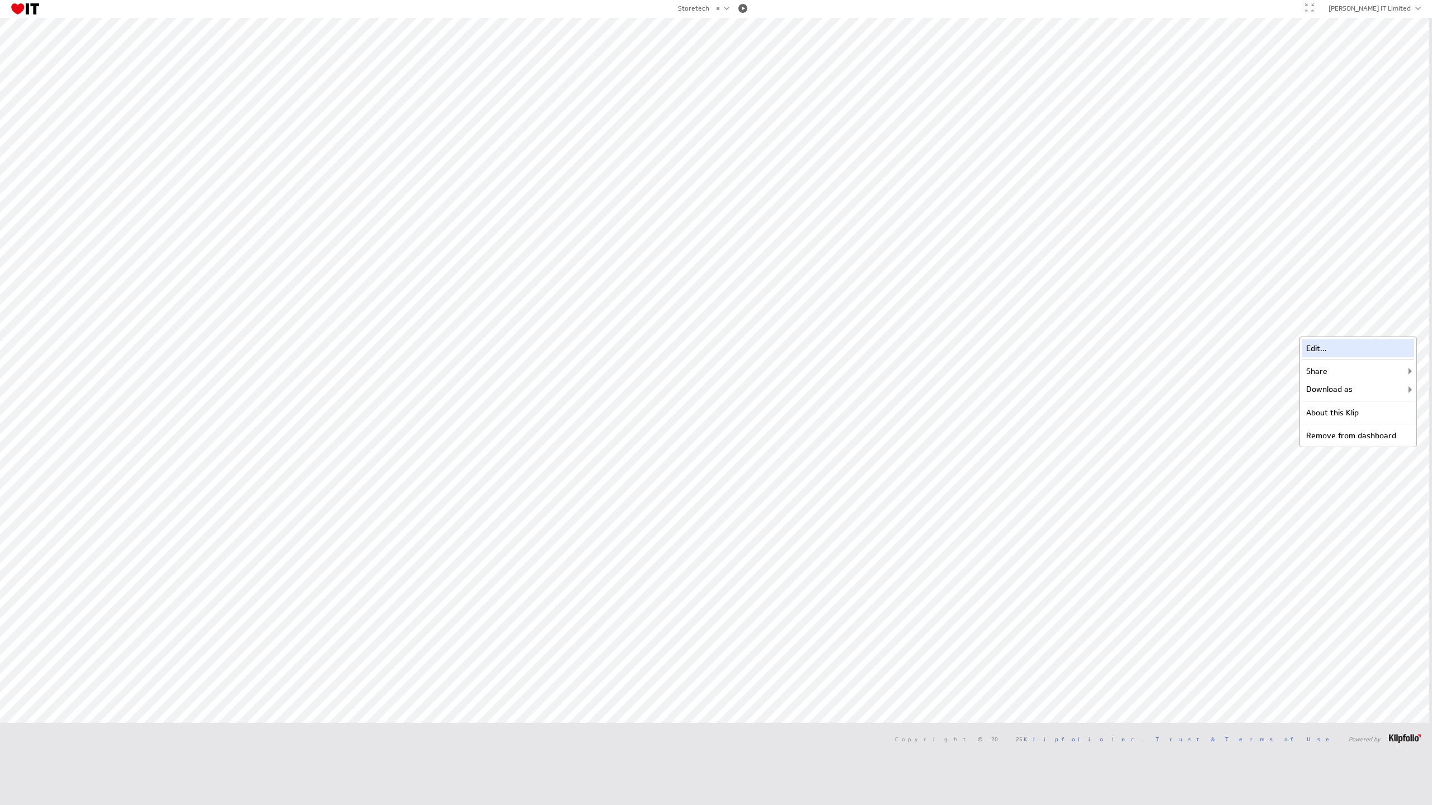
click at [1344, 345] on div "Edit..." at bounding box center [1358, 349] width 112 height 18
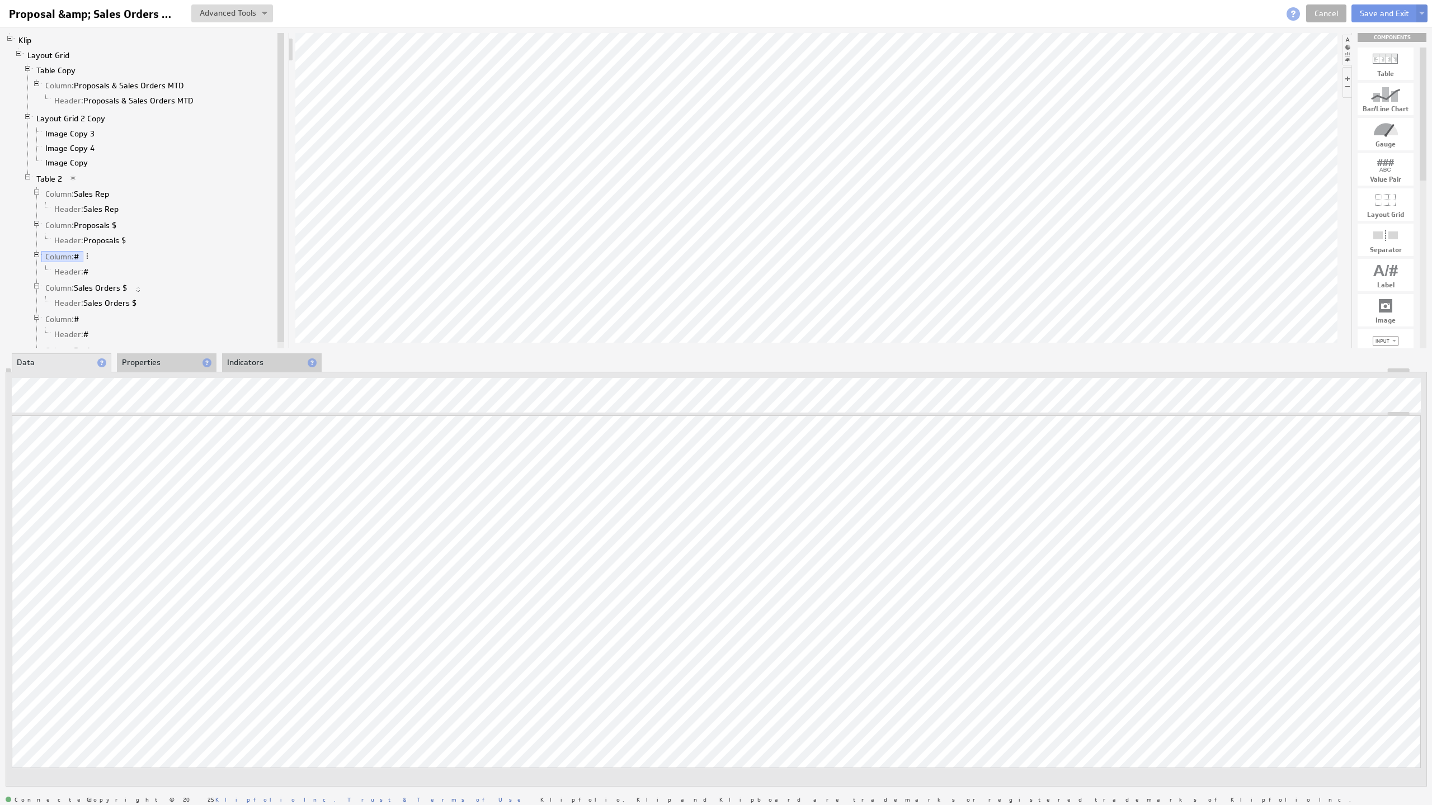
click at [138, 361] on li "Properties" at bounding box center [167, 363] width 100 height 19
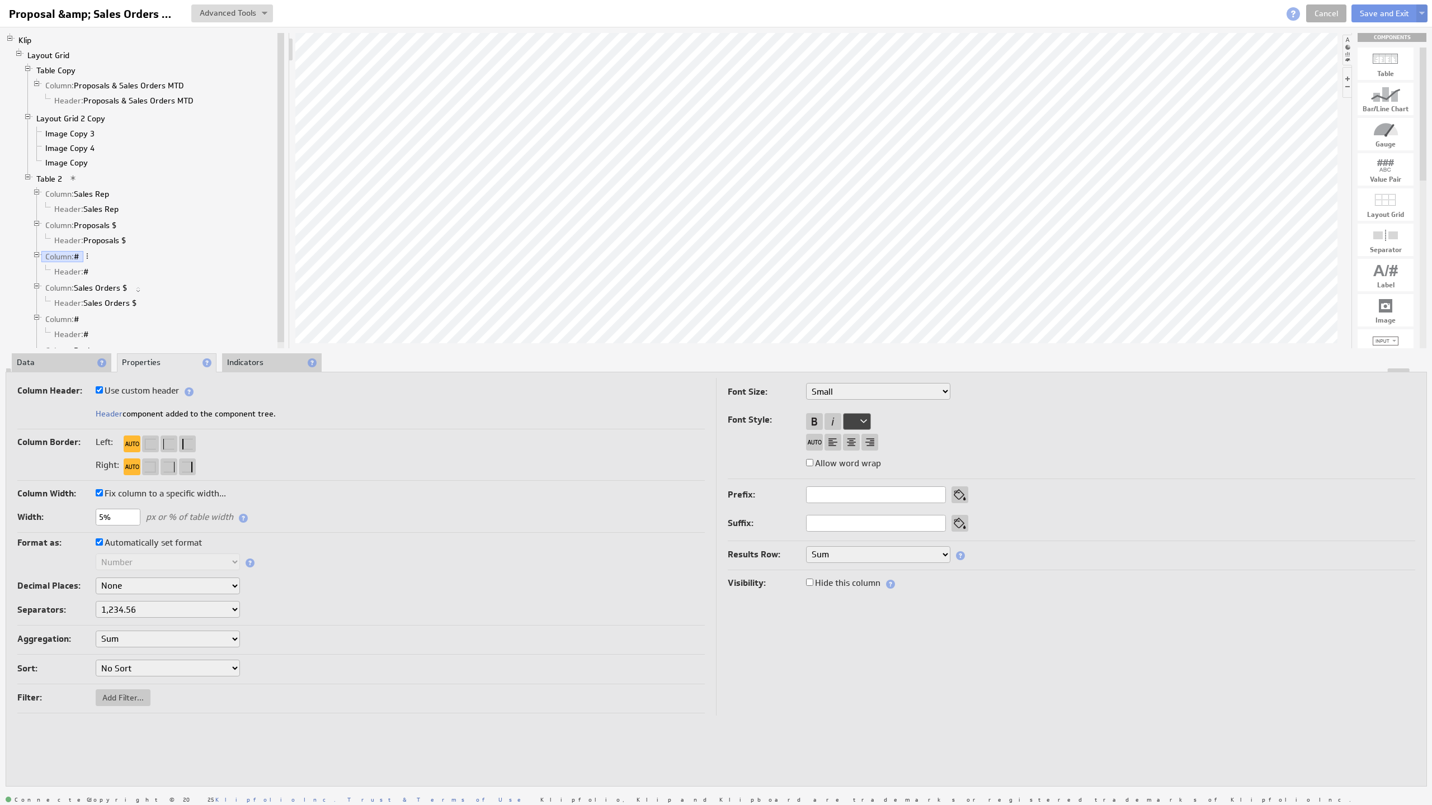
drag, startPoint x: 102, startPoint y: 513, endPoint x: 92, endPoint y: 513, distance: 10.1
click at [92, 513] on div "Width: 5% px or % of table width" at bounding box center [360, 518] width 687 height 18
type input "7%"
drag, startPoint x: 102, startPoint y: 516, endPoint x: 76, endPoint y: 518, distance: 26.4
click at [76, 518] on div "Width: 5% px or % of table width" at bounding box center [360, 518] width 687 height 18
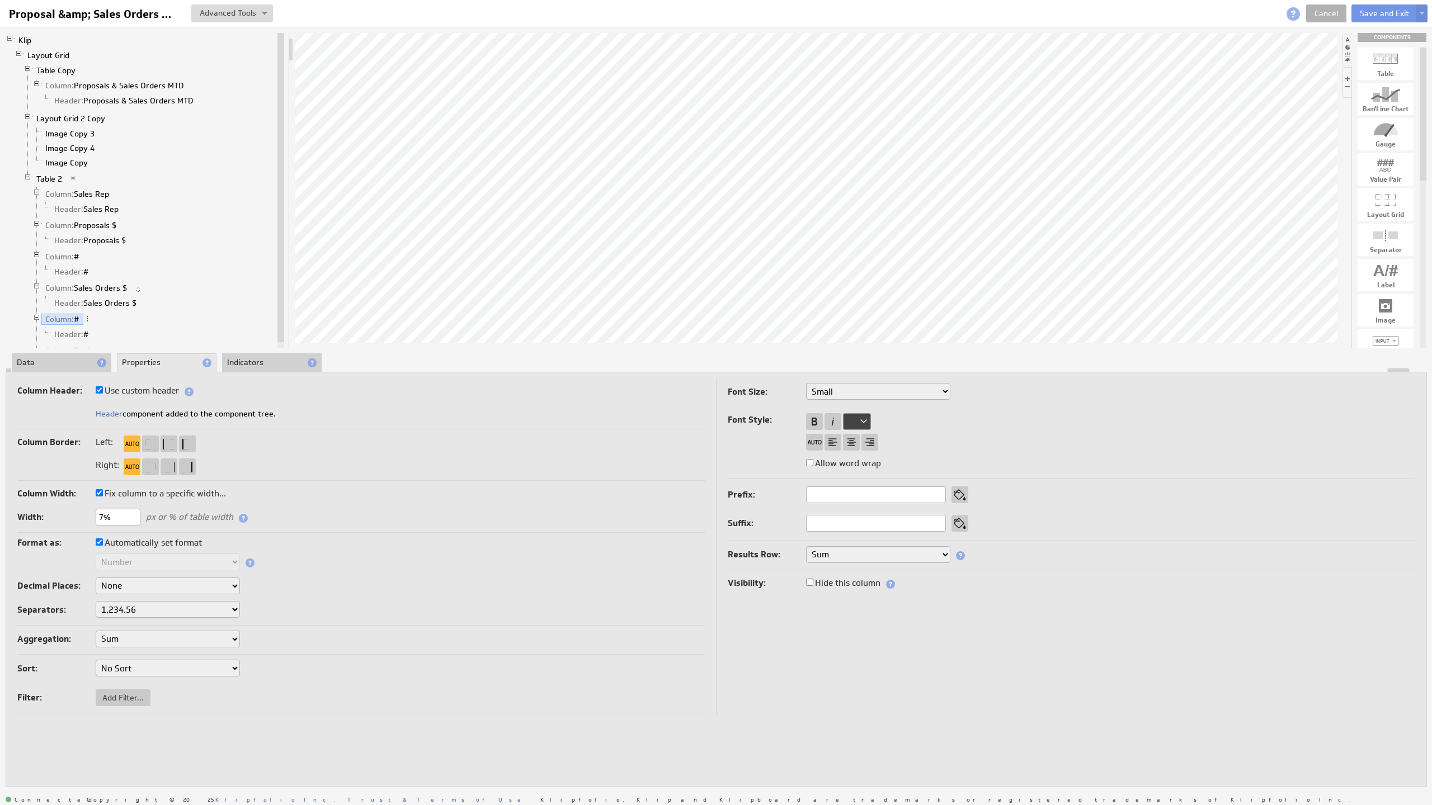
type input "7%"
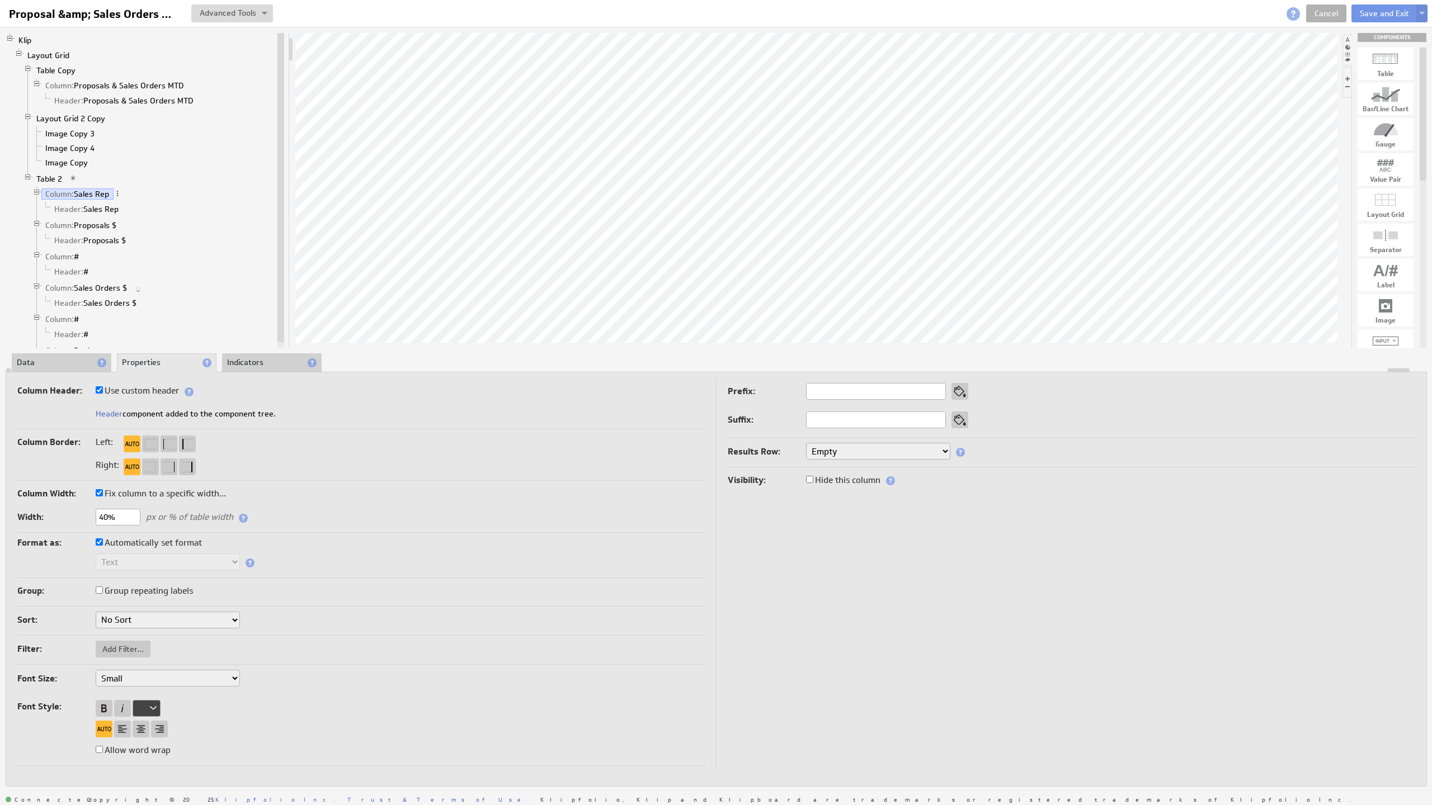
drag, startPoint x: 108, startPoint y: 515, endPoint x: 77, endPoint y: 518, distance: 30.9
click at [77, 518] on div "Width: 40% px or % of table width" at bounding box center [360, 518] width 687 height 18
type input "35%"
click at [1381, 15] on button "Save and Exit" at bounding box center [1384, 13] width 66 height 18
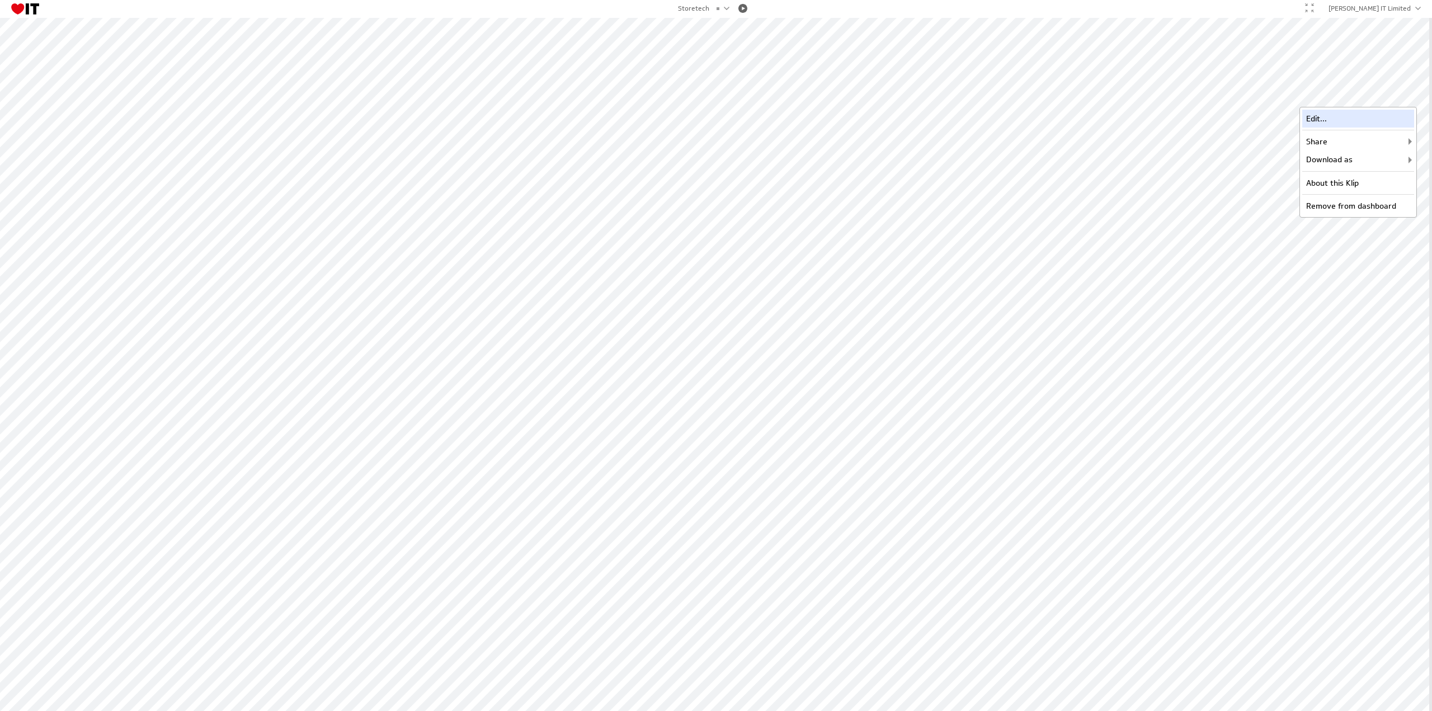
click at [1336, 122] on div "Edit..." at bounding box center [1358, 119] width 112 height 18
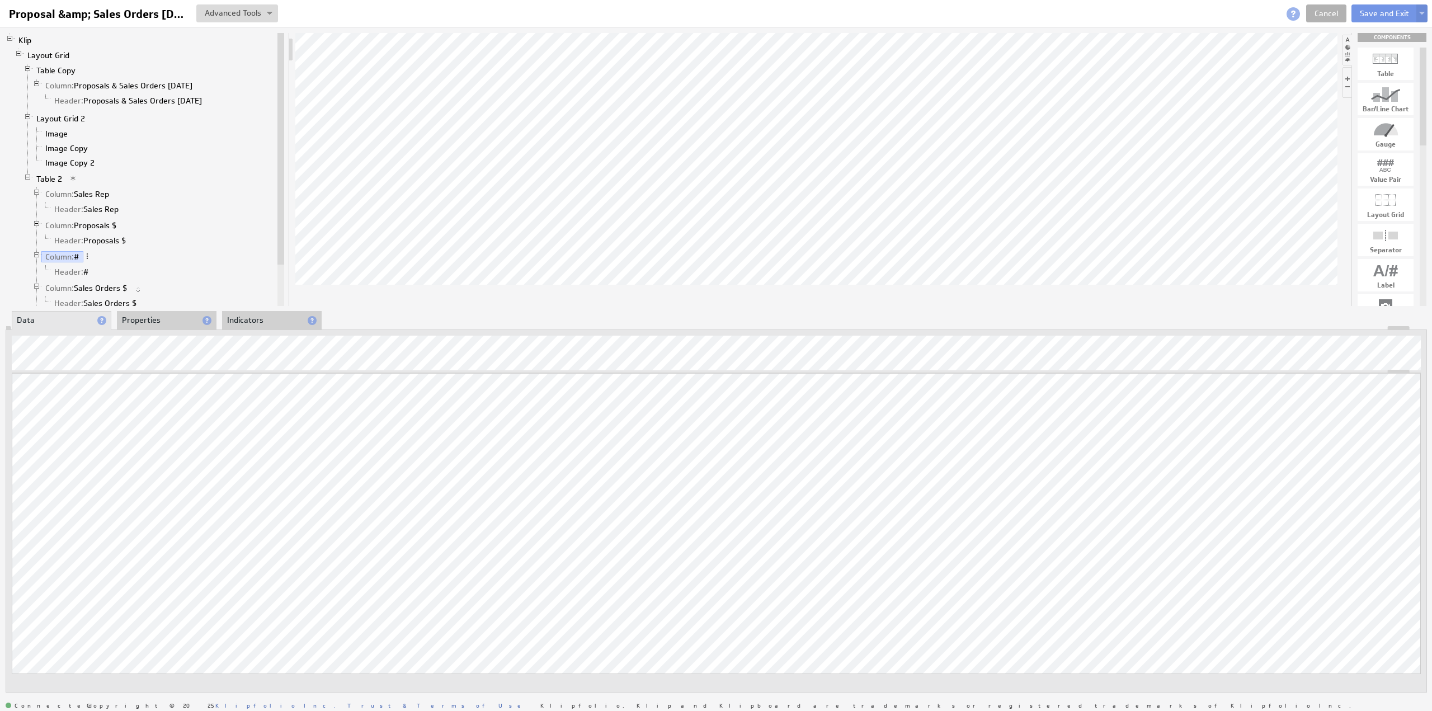
click at [158, 318] on li "Properties" at bounding box center [167, 320] width 100 height 19
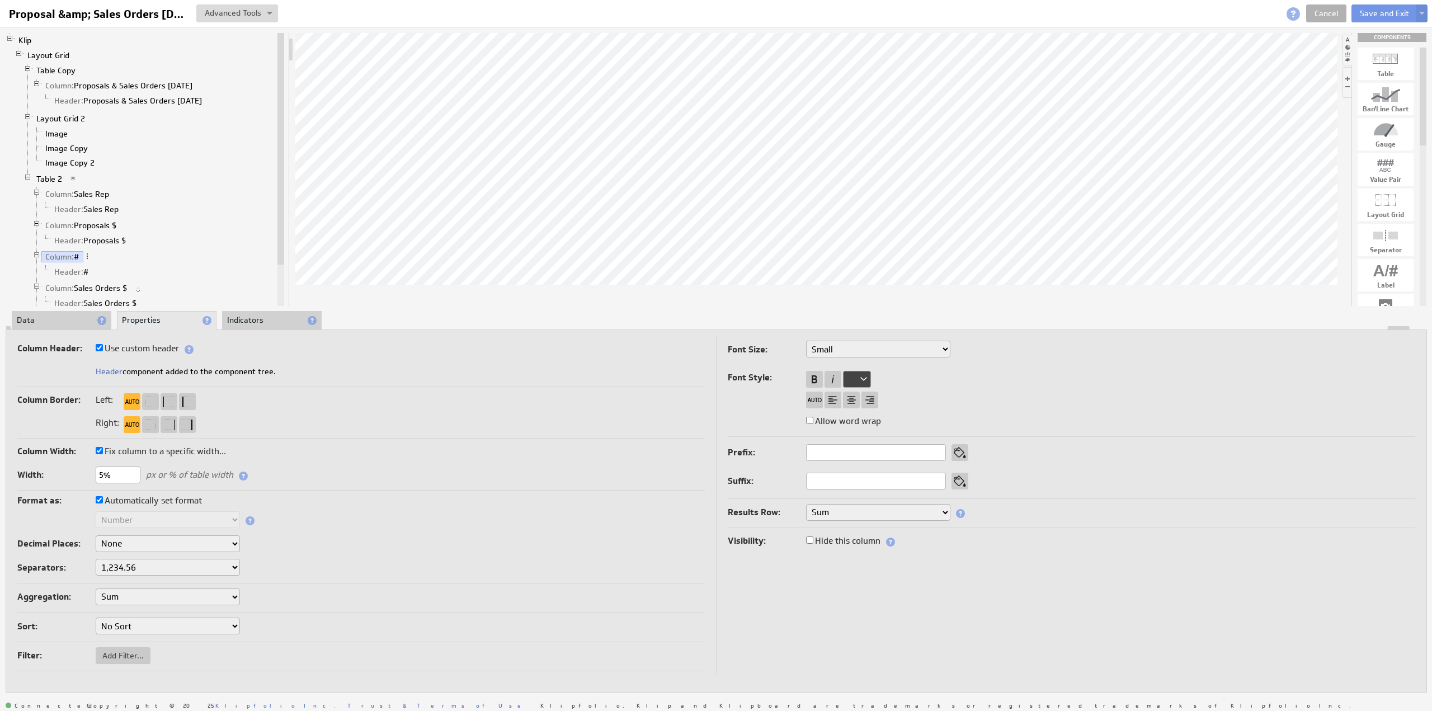
drag, startPoint x: 104, startPoint y: 470, endPoint x: 94, endPoint y: 470, distance: 10.1
click at [94, 470] on div "Width: 5% px or % of table width" at bounding box center [360, 476] width 687 height 18
type input "7%"
drag, startPoint x: 102, startPoint y: 473, endPoint x: 95, endPoint y: 463, distance: 12.6
click at [85, 470] on div "Width: 5% px or % of table width" at bounding box center [360, 476] width 687 height 18
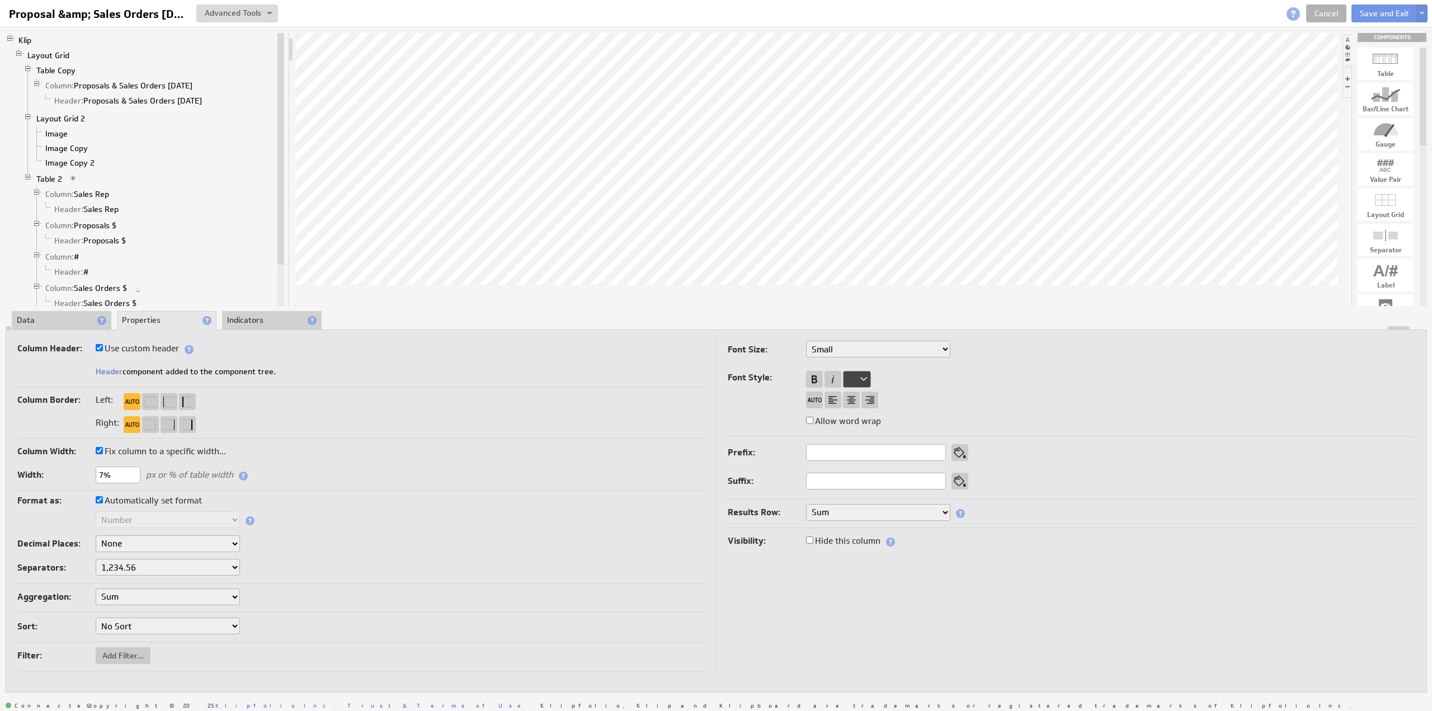
type input "7%"
drag, startPoint x: 108, startPoint y: 473, endPoint x: 91, endPoint y: 472, distance: 17.3
click at [91, 472] on div "Width: 40% px or % of table width" at bounding box center [360, 476] width 687 height 18
type input "35%"
click at [1373, 10] on button "Save and Exit" at bounding box center [1384, 13] width 66 height 18
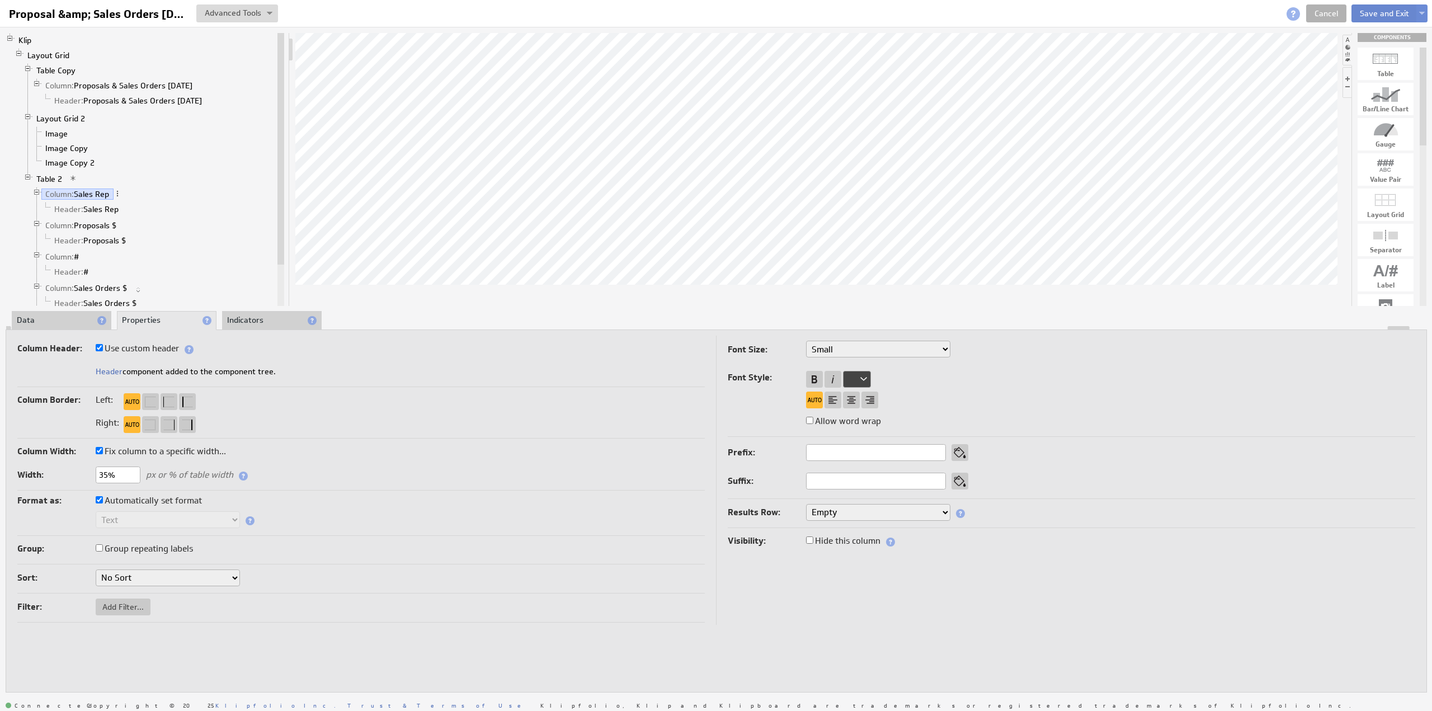
click at [1373, 11] on button "Save and Exit" at bounding box center [1384, 13] width 66 height 18
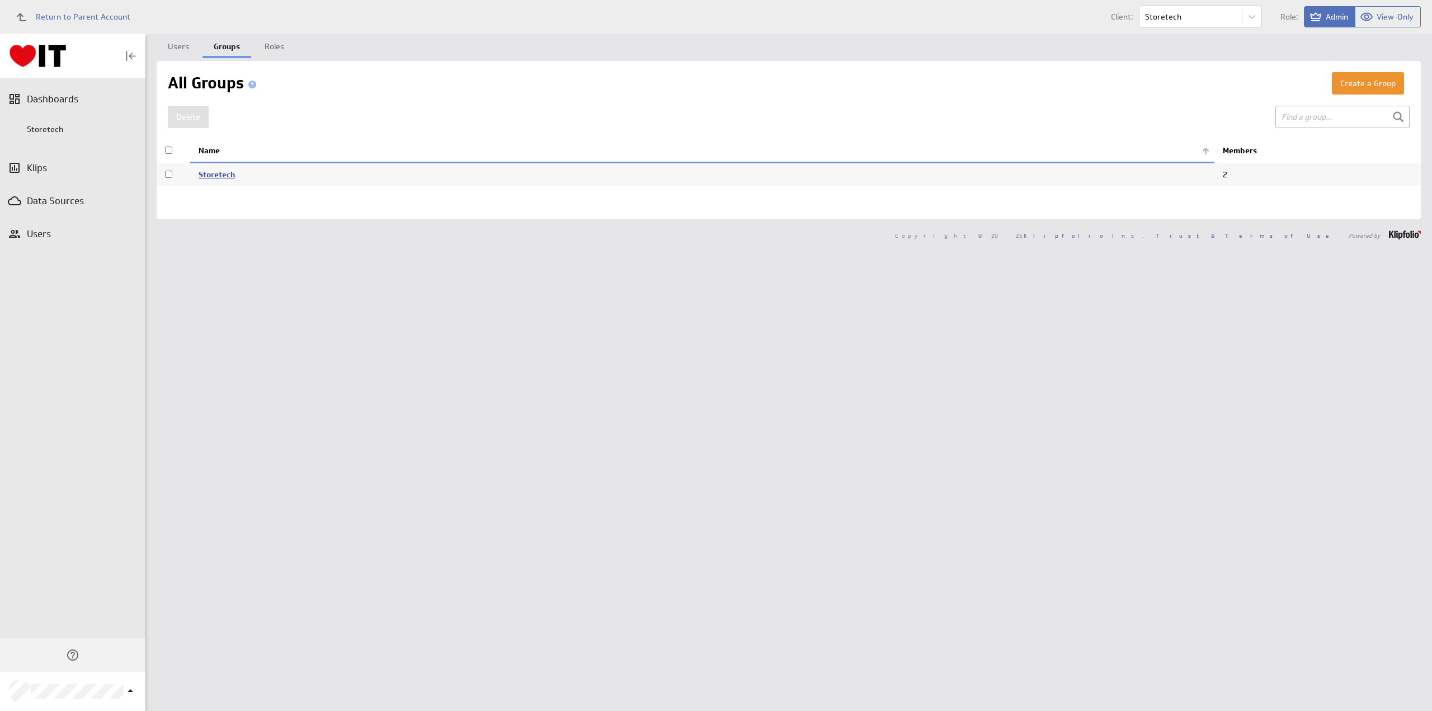
click at [217, 175] on link "Storetech" at bounding box center [217, 174] width 36 height 10
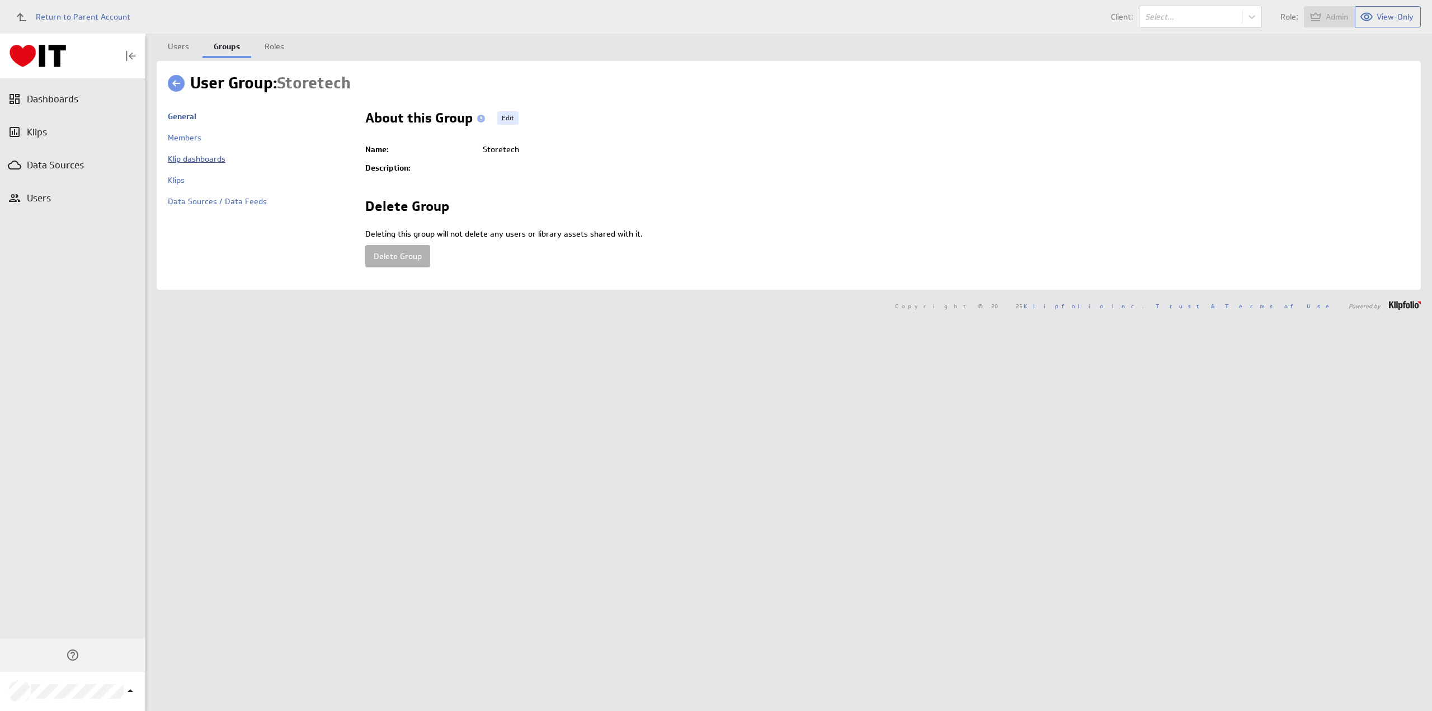
click at [193, 157] on link "Klip dashboards" at bounding box center [197, 159] width 58 height 10
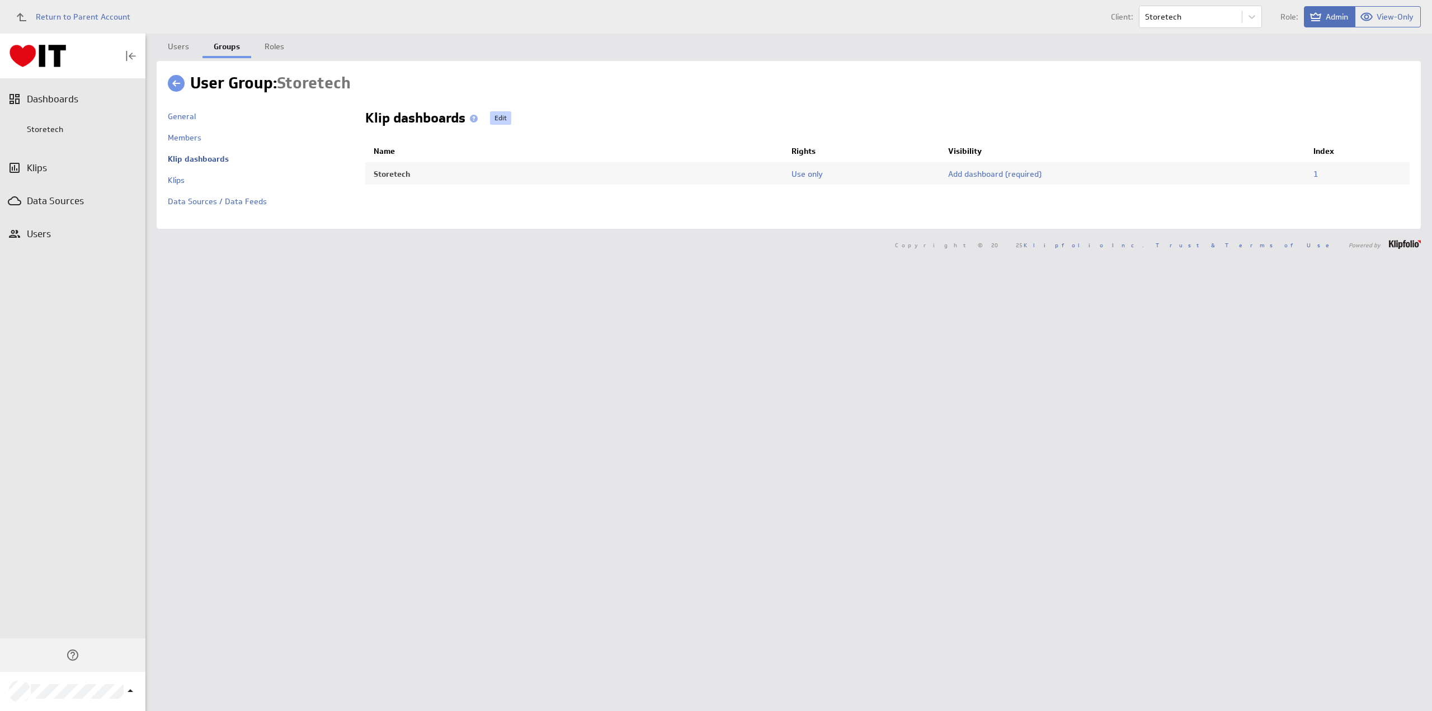
click at [503, 117] on link "Edit" at bounding box center [500, 117] width 21 height 13
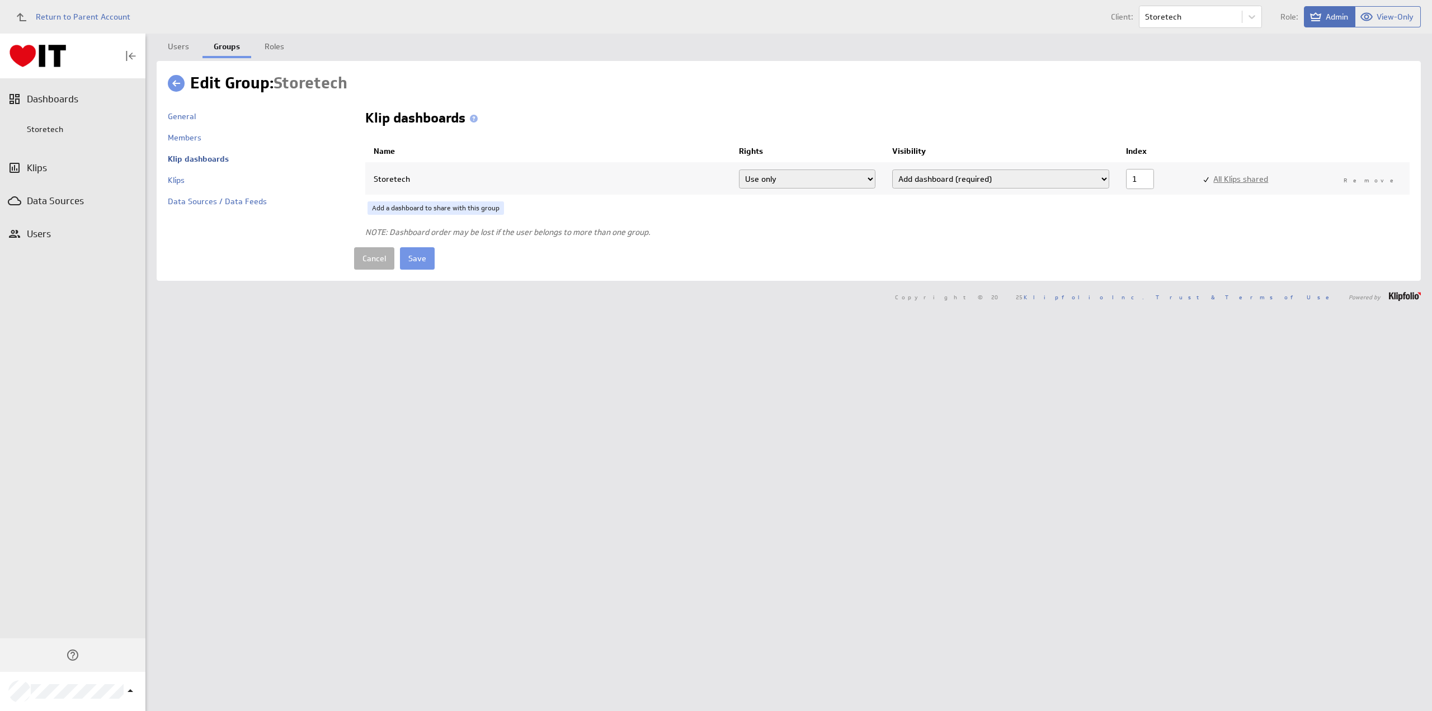
click at [1017, 177] on select "Add dashboard (required) Add dashboard Add to library only" at bounding box center [1000, 178] width 217 height 19
click at [895, 169] on select "Add dashboard (required) Add dashboard Add to library only" at bounding box center [1000, 178] width 217 height 19
click at [1251, 177] on link "All Klips shared" at bounding box center [1240, 179] width 55 height 10
checkbox input "true"
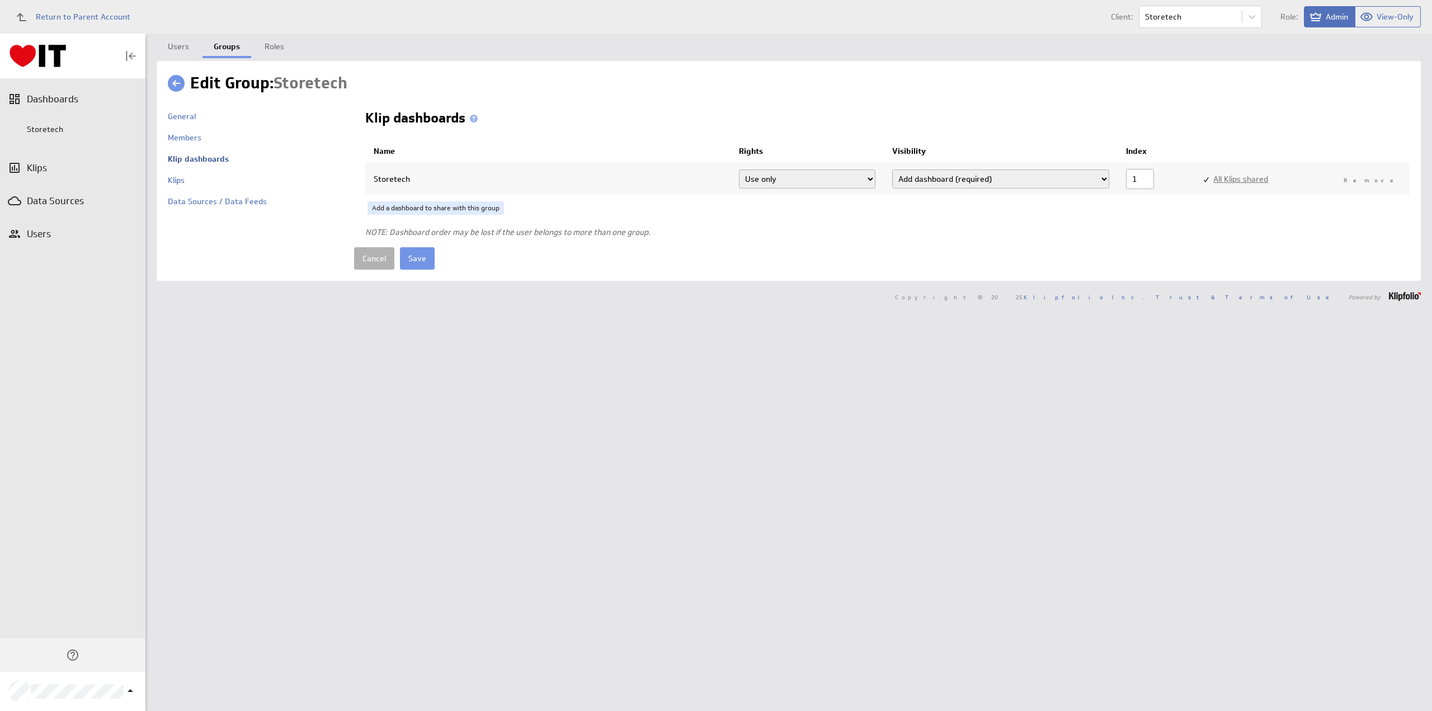
select select"] "0e6e737d29d59ed918a6fea63c73893e:use"
checkbox input "true"
select select"] "e398b6e6b06d0a3d372e9cdfaed2a045:use"
checkbox input "true"
select select"] "ccffe2ec8595f0d974a22e18b1312933:use"
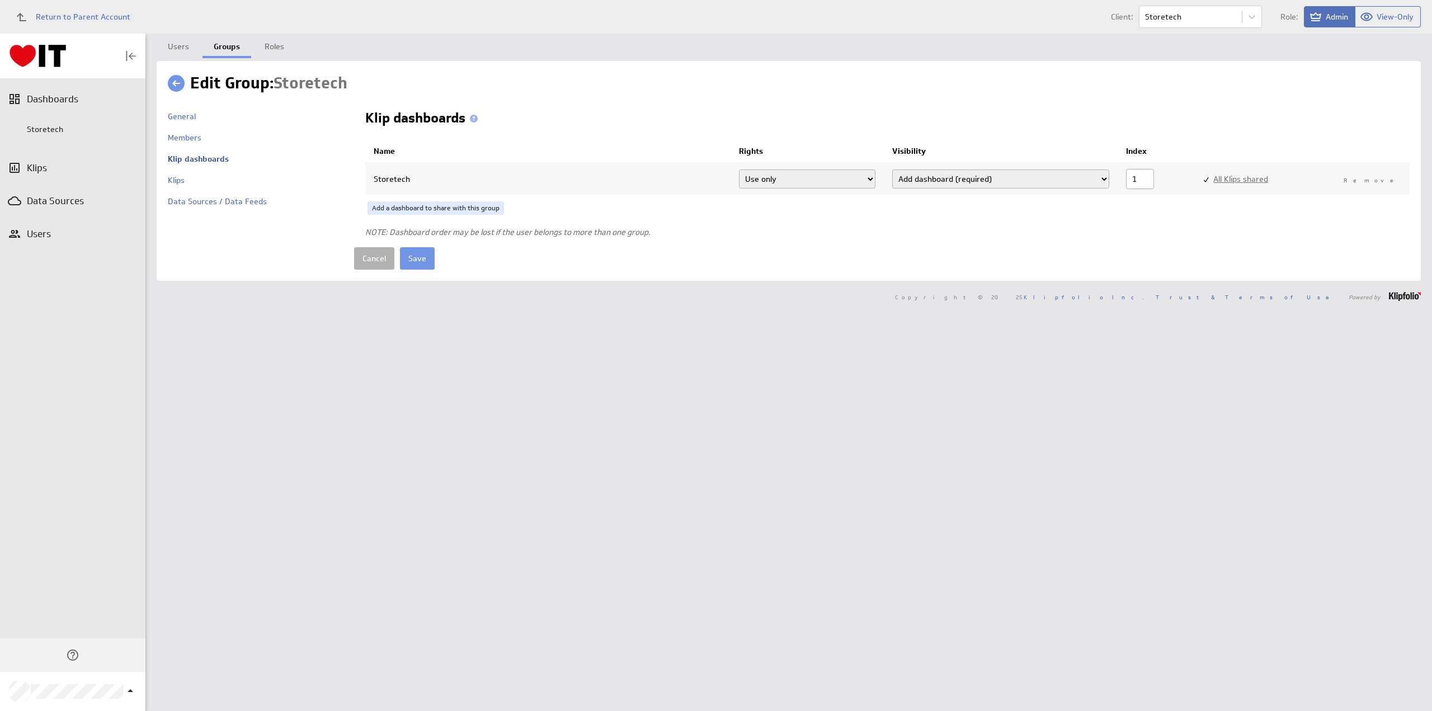
checkbox input "true"
select select"] "5cfc4a0ebe1bfef1f7c0b07fdf50aaa9:use"
checkbox input "true"
select select"] "b3e9086b69ba35c2a64bd5db07fe693d:use"
checkbox input "true"
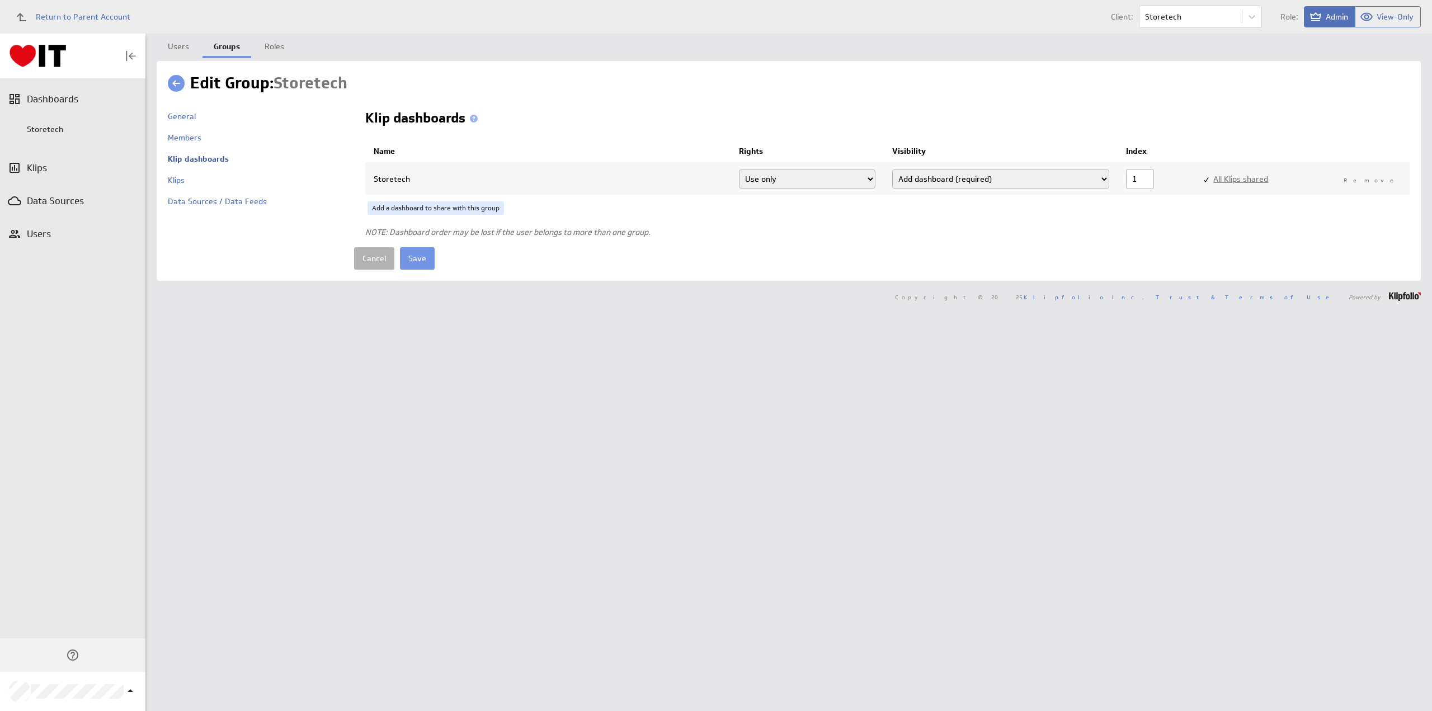
select select"] "fd974b0e199ff19b71a13fce8af4287d:use"
checkbox input "true"
select select"] "513179b90e15ee4e18b3602ff551100c:use"
checkbox input "true"
select select"] "8830ee8e9534c5e12910e0406e7ed542:use"
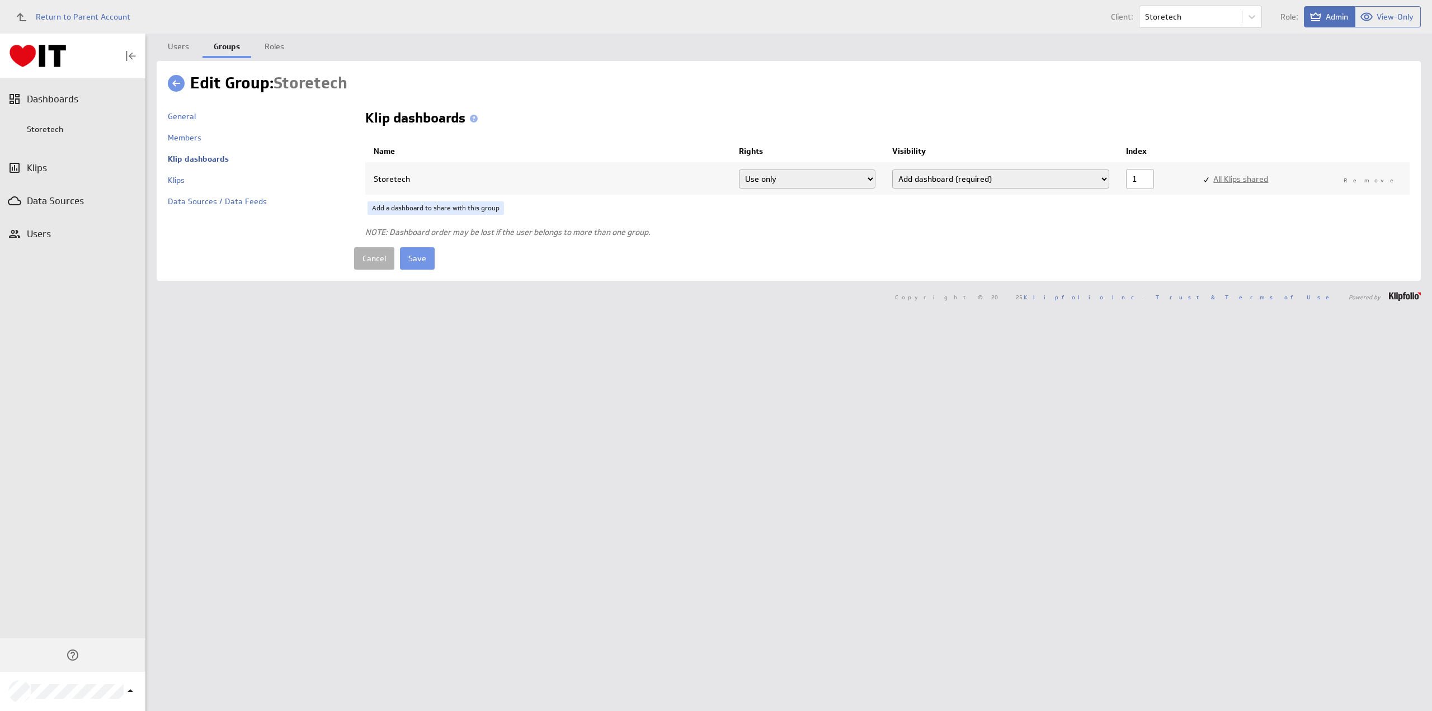
checkbox input "true"
select select"] "ab7eea8d8f351eb9dec95dab69ba7a8e:use"
checkbox input "true"
select select"] "7e32a540bf1519a3ea4216c69aa63cb4:use"
checkbox input "true"
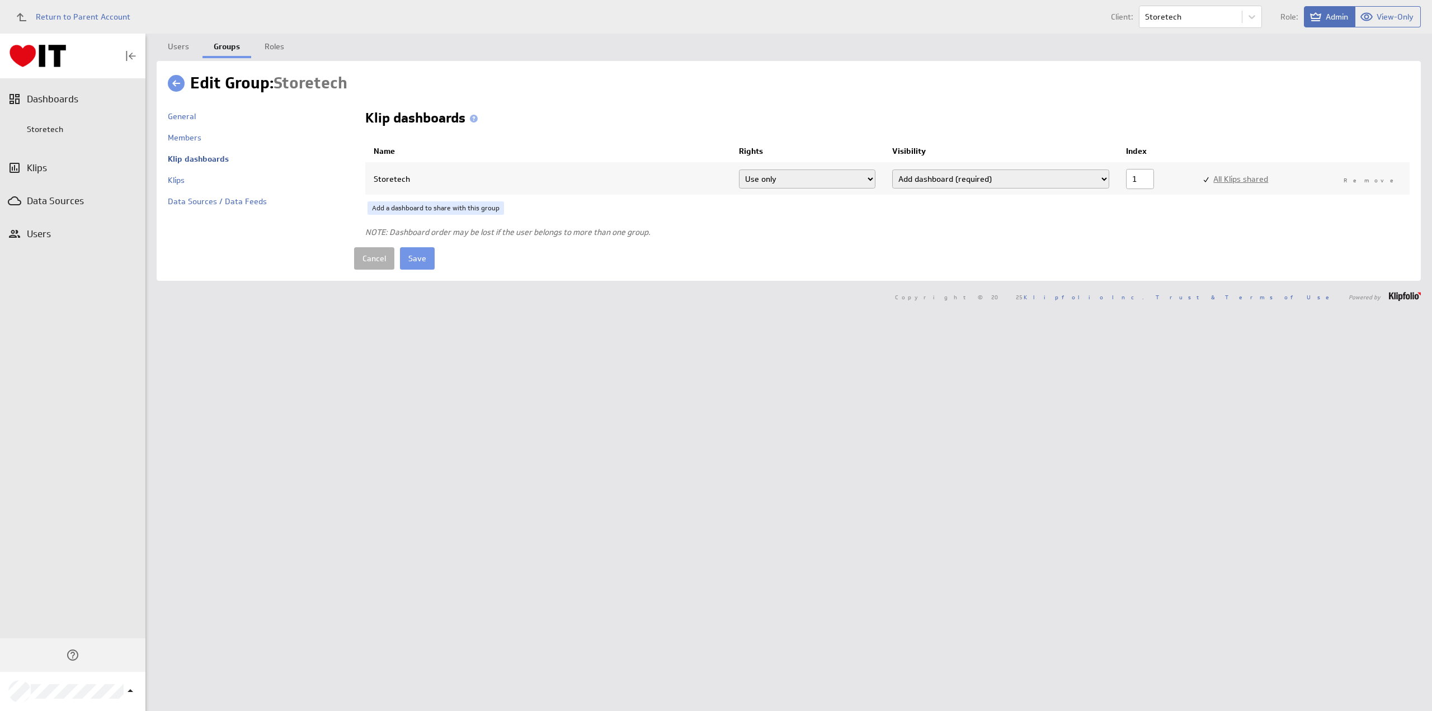
select select"] "aaa7ee31abaa86134ec14364af2cad21:use"
checkbox input "true"
select select"] "5bf0fa871651ec5688a2aba94d2a8e61:use"
checkbox input "true"
select select"] "c2ff7a50fb770263a4b53c5581d6ed63:use"
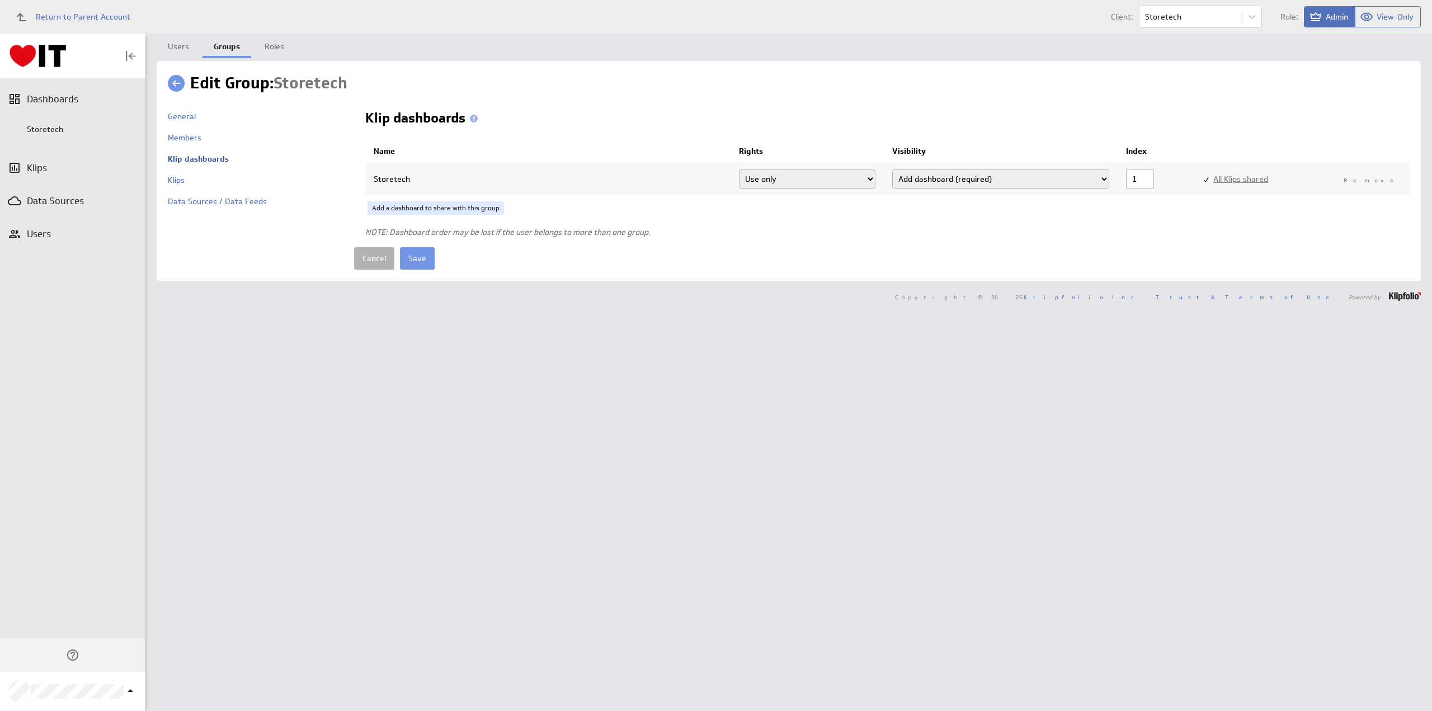
checkbox input "true"
select select"] "687059207990b4647528cace8392dcdc:use"
select select"] "0e6e737d29d59ed918a6fea63c73893e:use"
select select"] "e398b6e6b06d0a3d372e9cdfaed2a045:use"
select select"] "ccffe2ec8595f0d974a22e18b1312933:use"
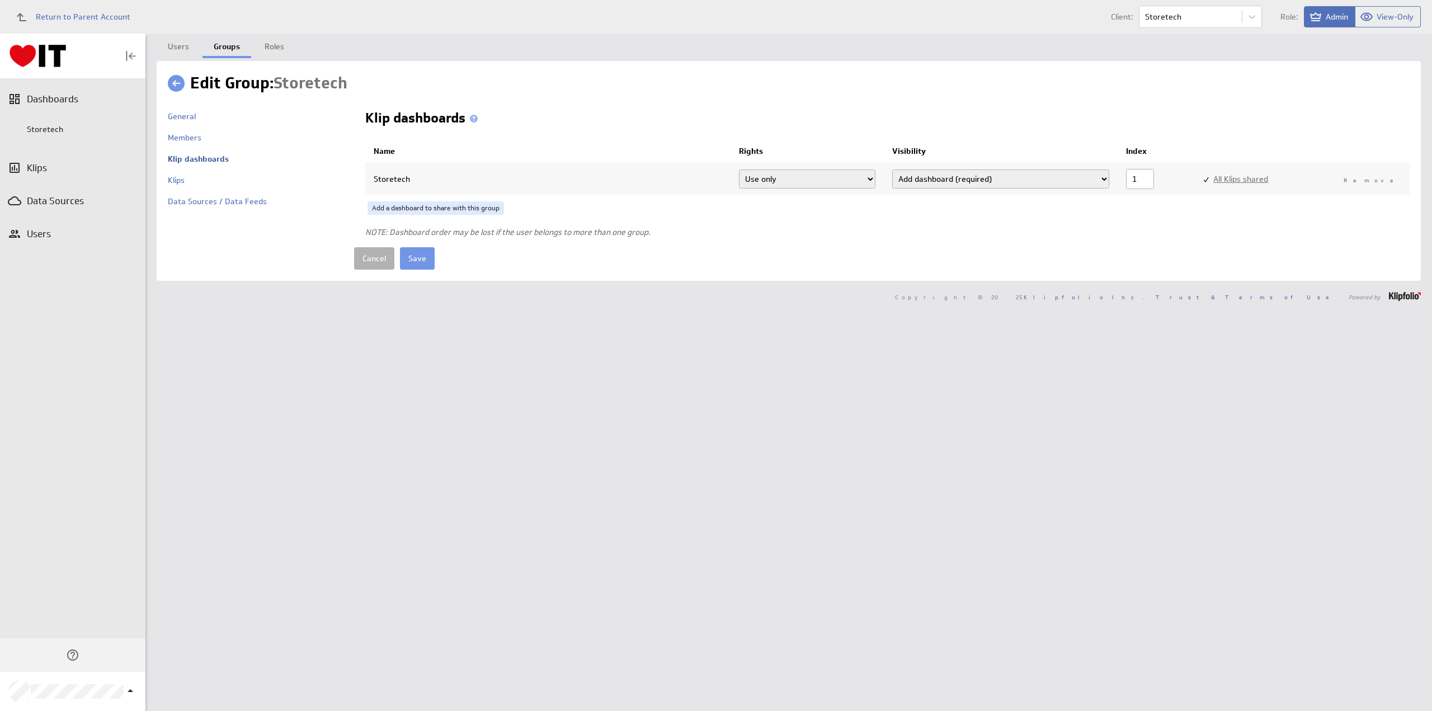
select select"] "5cfc4a0ebe1bfef1f7c0b07fdf50aaa9:use"
select select"] "b3e9086b69ba35c2a64bd5db07fe693d:use"
select select"] "fd974b0e199ff19b71a13fce8af4287d:use"
select select"] "513179b90e15ee4e18b3602ff551100c:use"
select select"] "8830ee8e9534c5e12910e0406e7ed542:use"
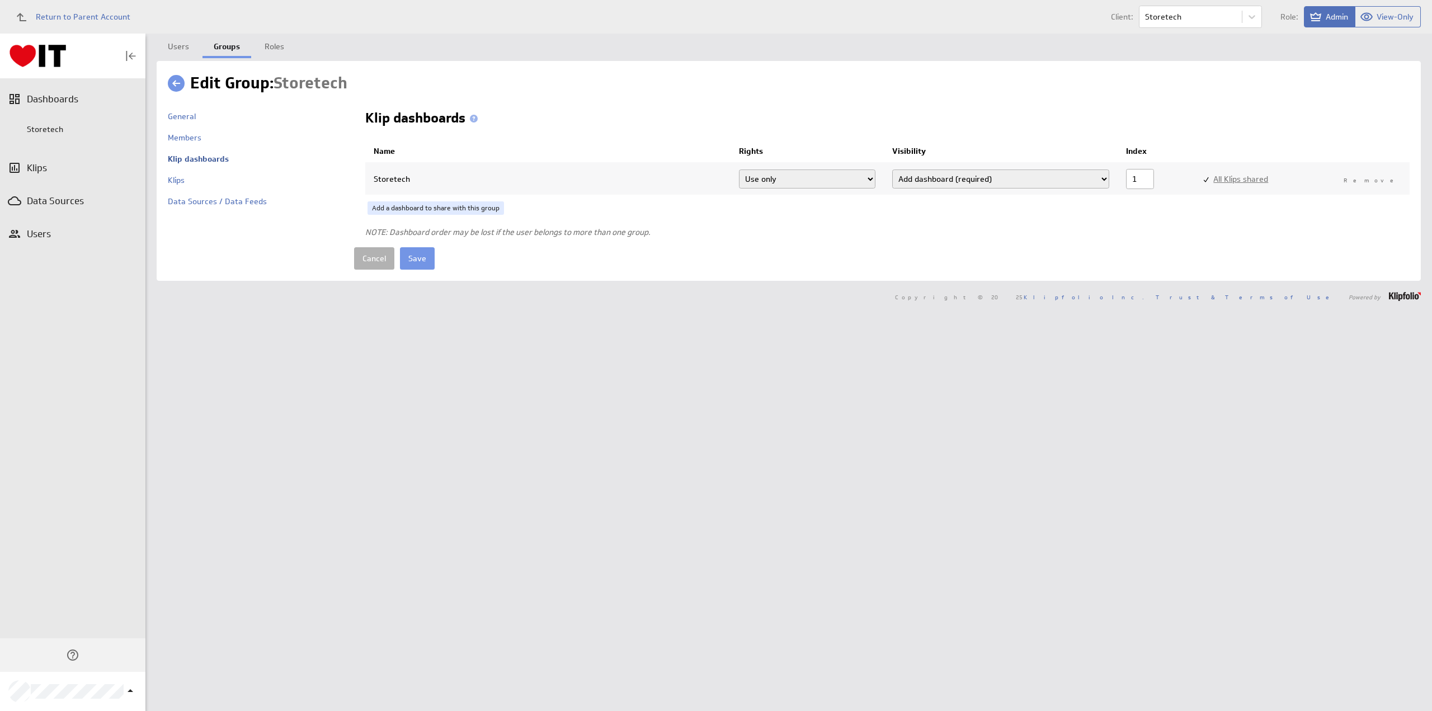
select select"] "ab7eea8d8f351eb9dec95dab69ba7a8e:use"
select select"] "7e32a540bf1519a3ea4216c69aa63cb4:use"
select select"] "aaa7ee31abaa86134ec14364af2cad21:use"
select select"] "5bf0fa871651ec5688a2aba94d2a8e61:use"
select select"] "c2ff7a50fb770263a4b53c5581d6ed63:use"
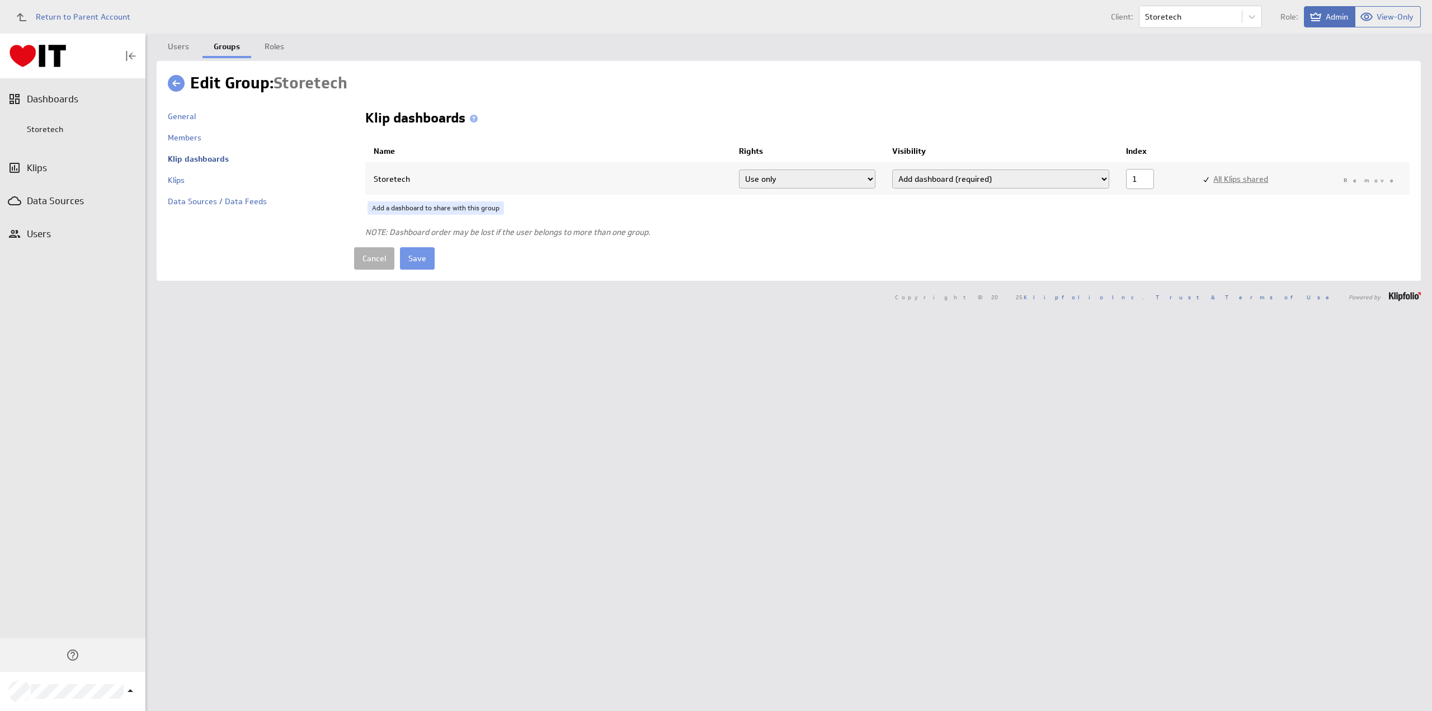
select select"] "687059207990b4647528cace8392dcdc:use"
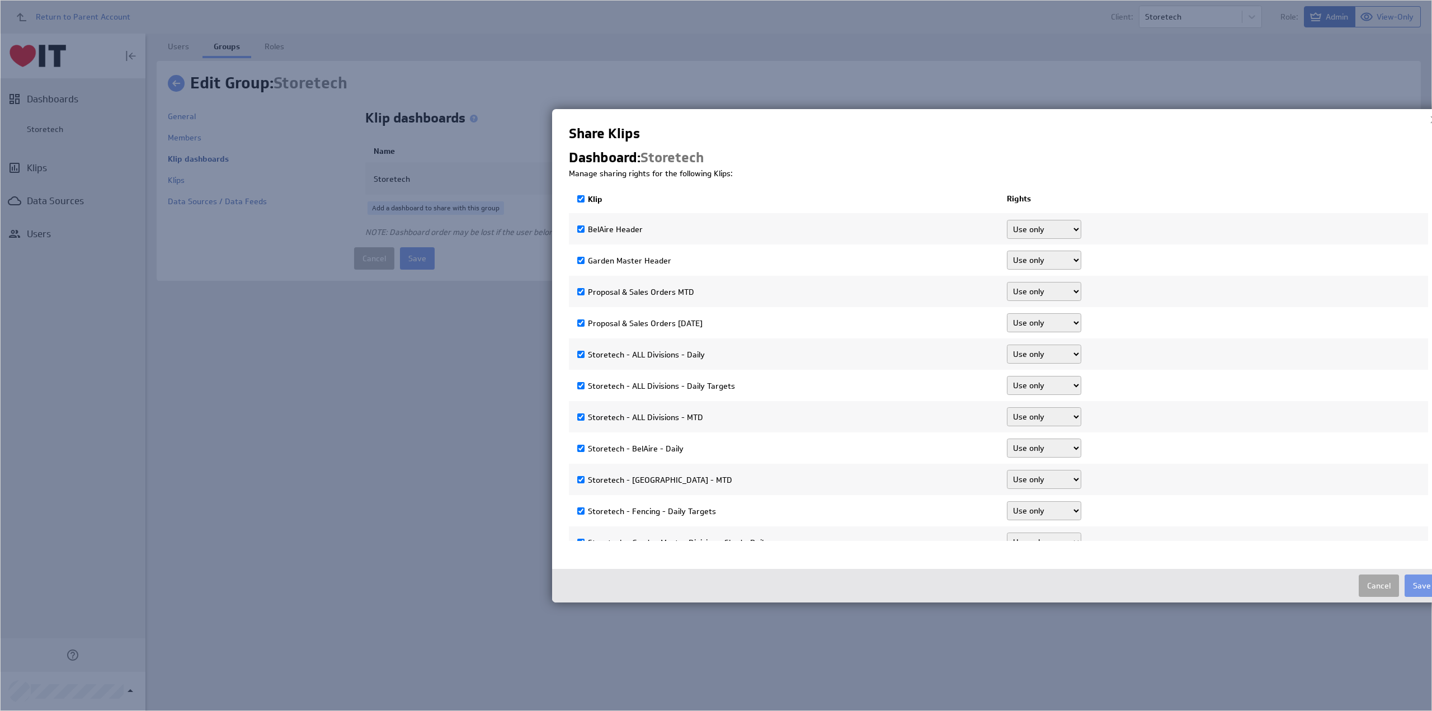
click at [1367, 585] on button "Cancel" at bounding box center [1379, 585] width 40 height 22
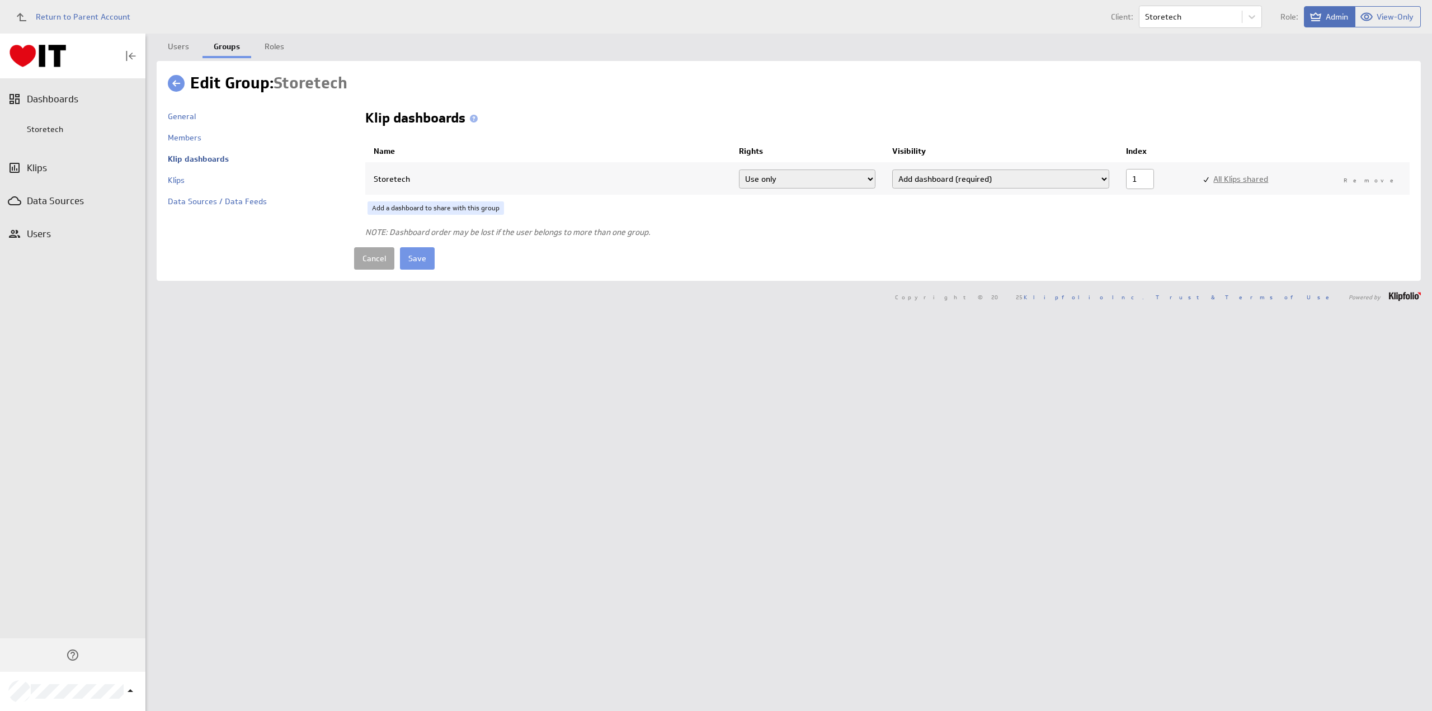
click at [377, 255] on link "Cancel" at bounding box center [374, 258] width 40 height 22
